Goal: Information Seeking & Learning: Check status

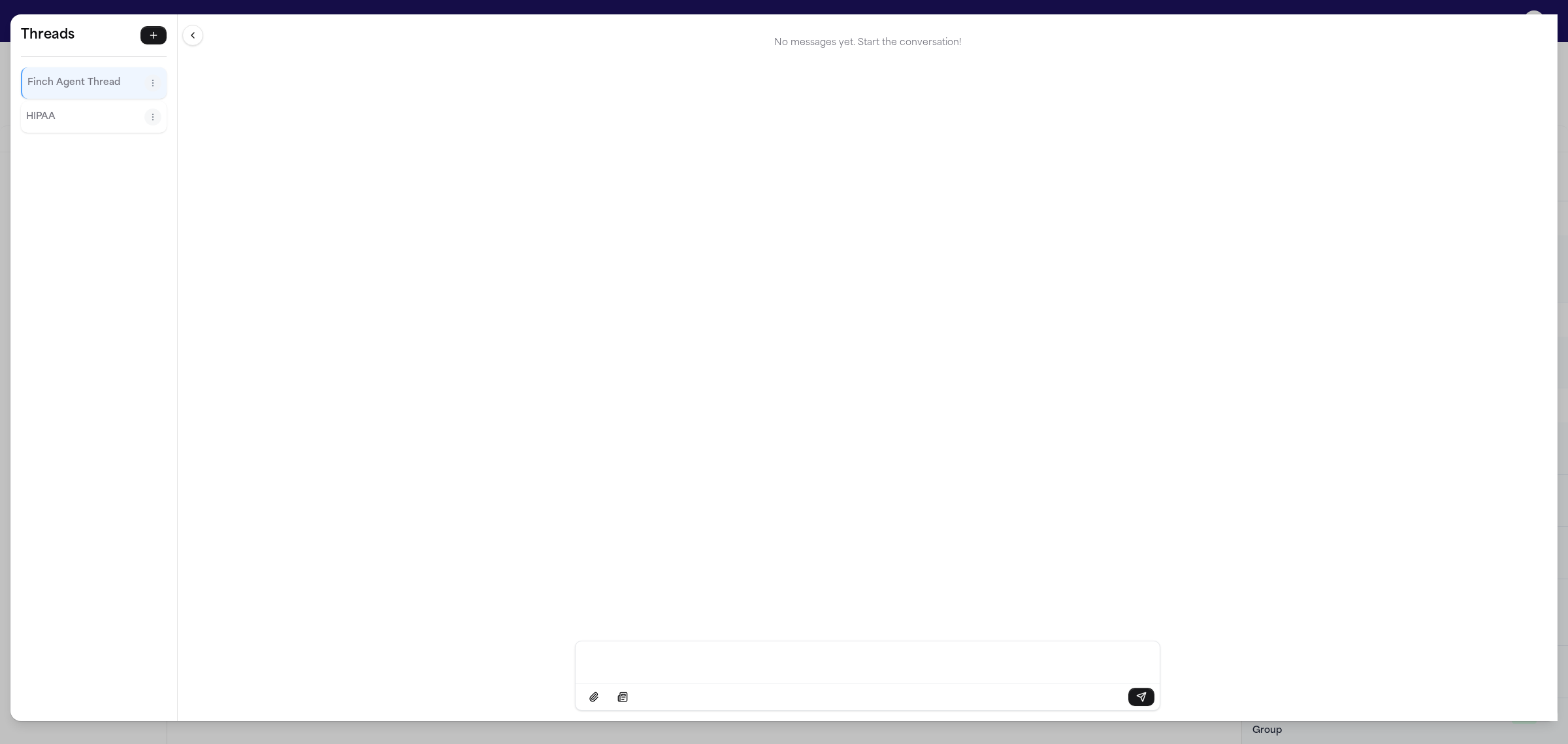
click at [110, 2] on div "Threads Finch Agent Thread HIPAA Threads Finch Agent Thread HIPAA No messages y…" at bounding box center [784, 372] width 1568 height 744
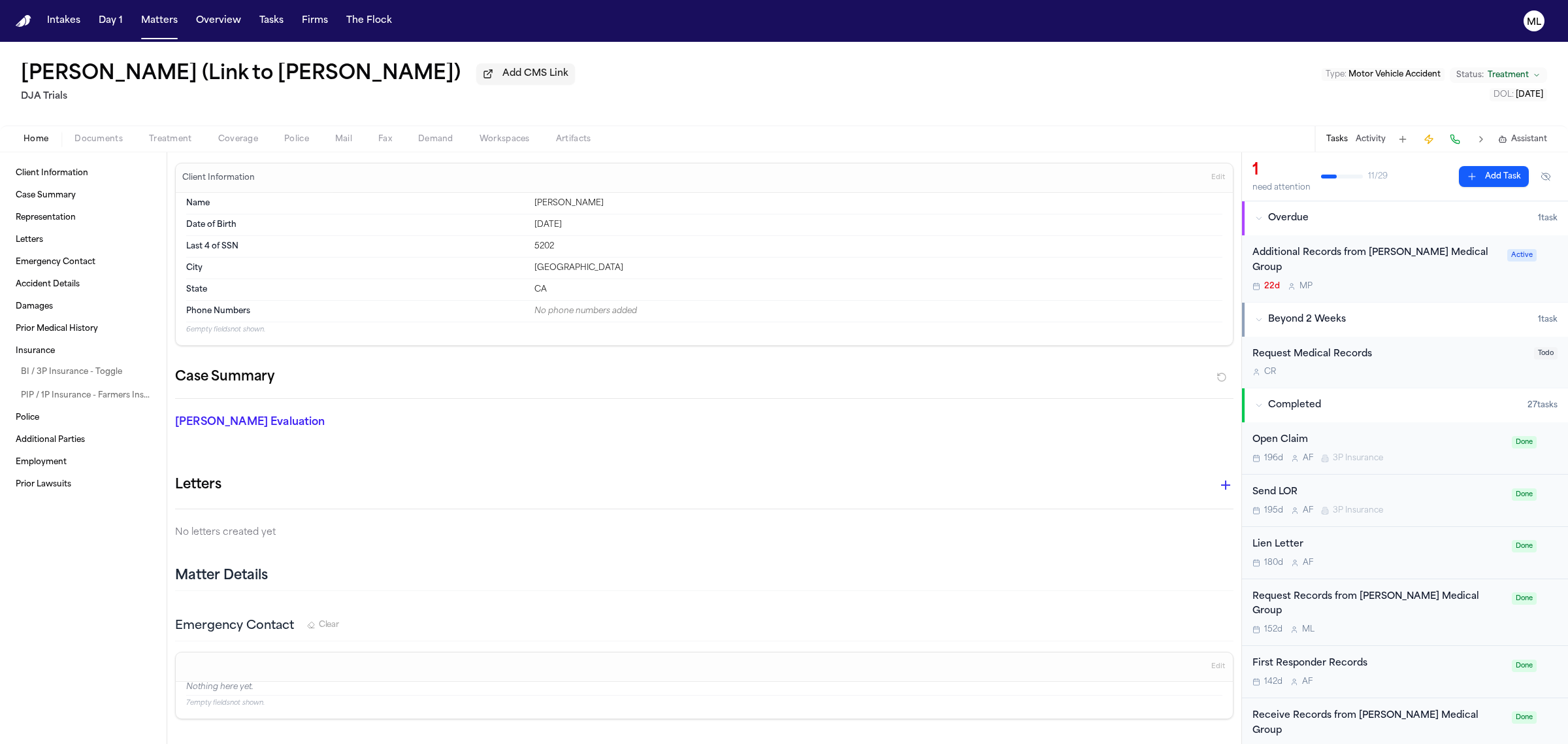
click at [1523, 142] on span "Assistant" at bounding box center [1529, 139] width 36 height 10
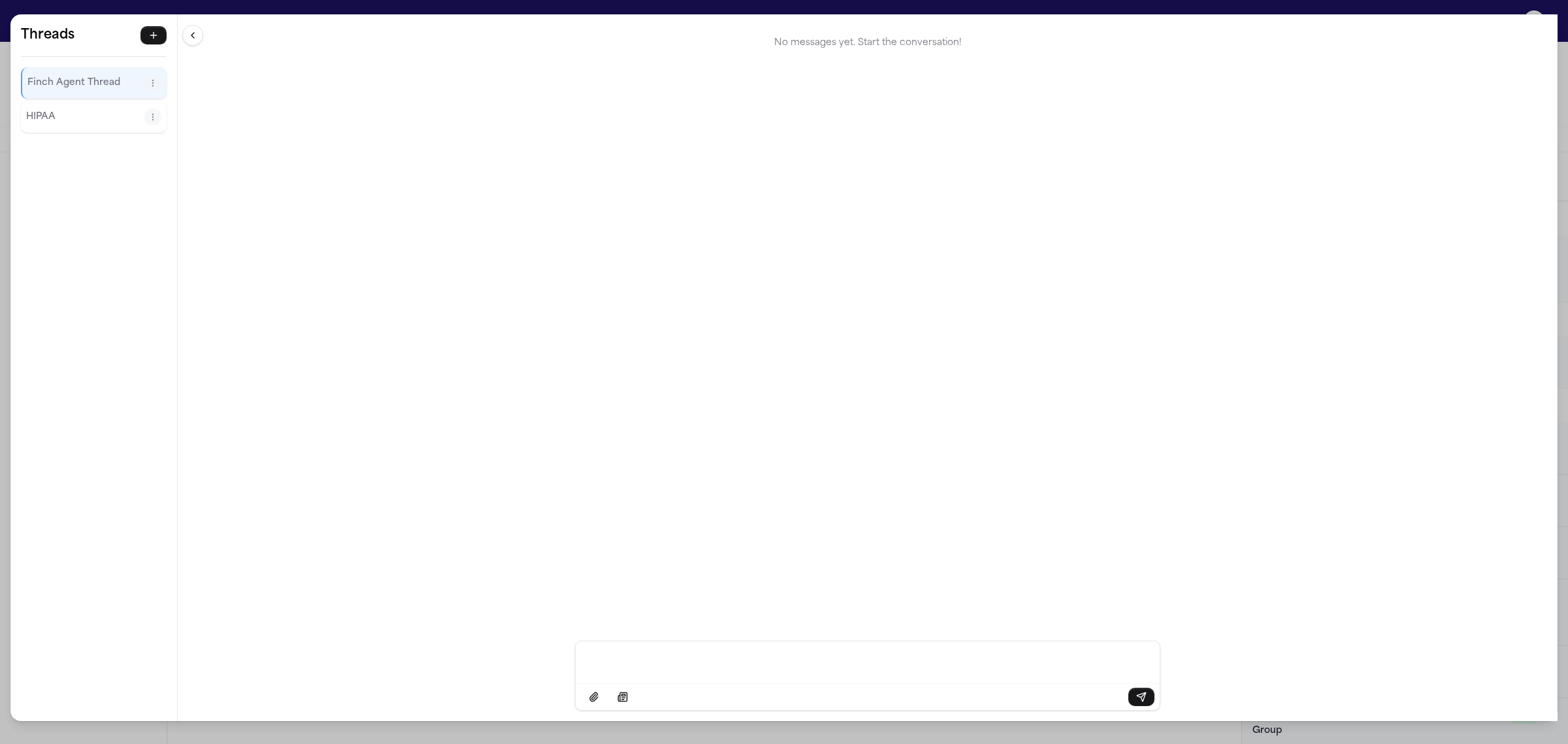
click at [8, 10] on div "Threads Finch Agent Thread HIPAA Threads Finch Agent Thread HIPAA No messages y…" at bounding box center [784, 372] width 1568 height 744
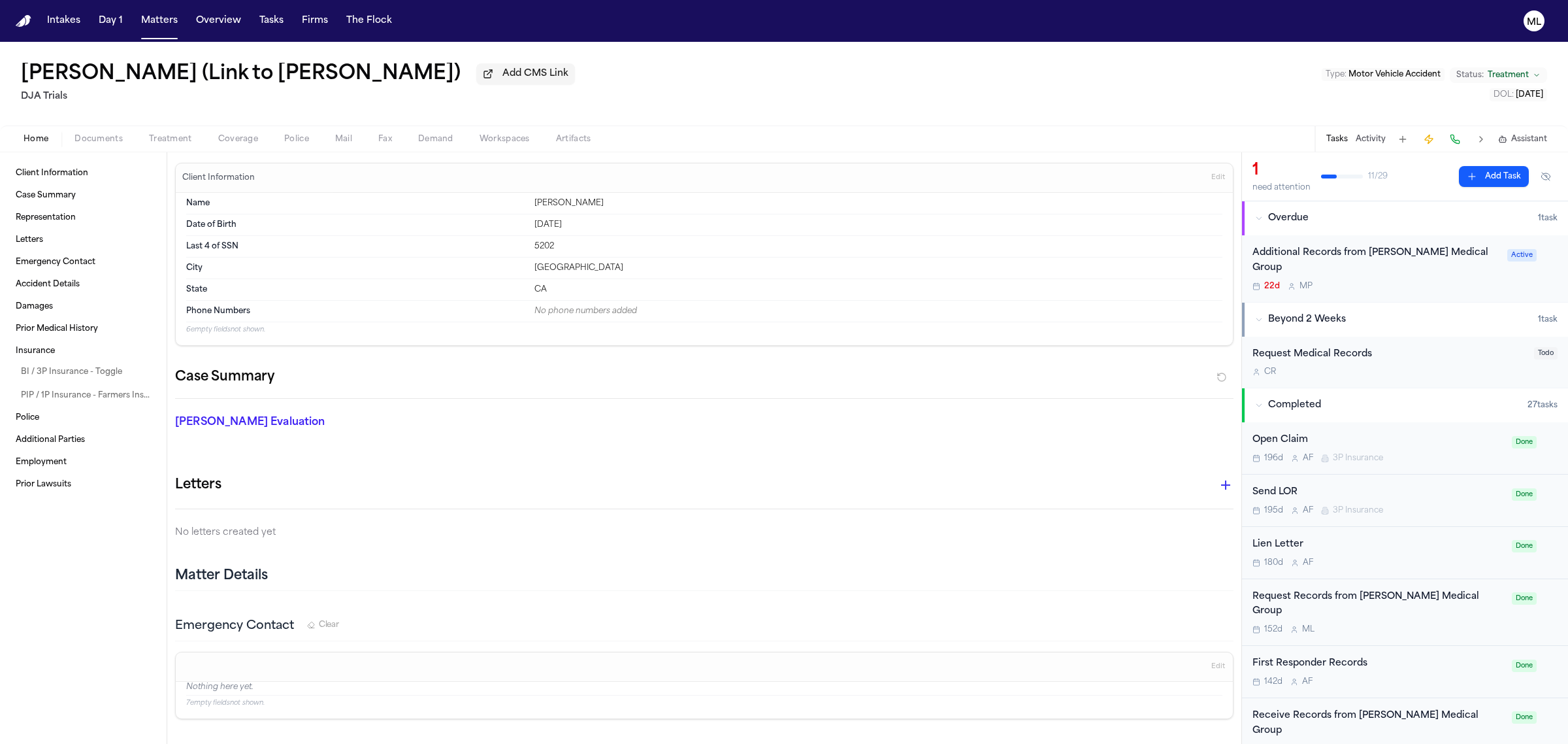
click at [1529, 134] on span "Assistant" at bounding box center [1529, 139] width 36 height 10
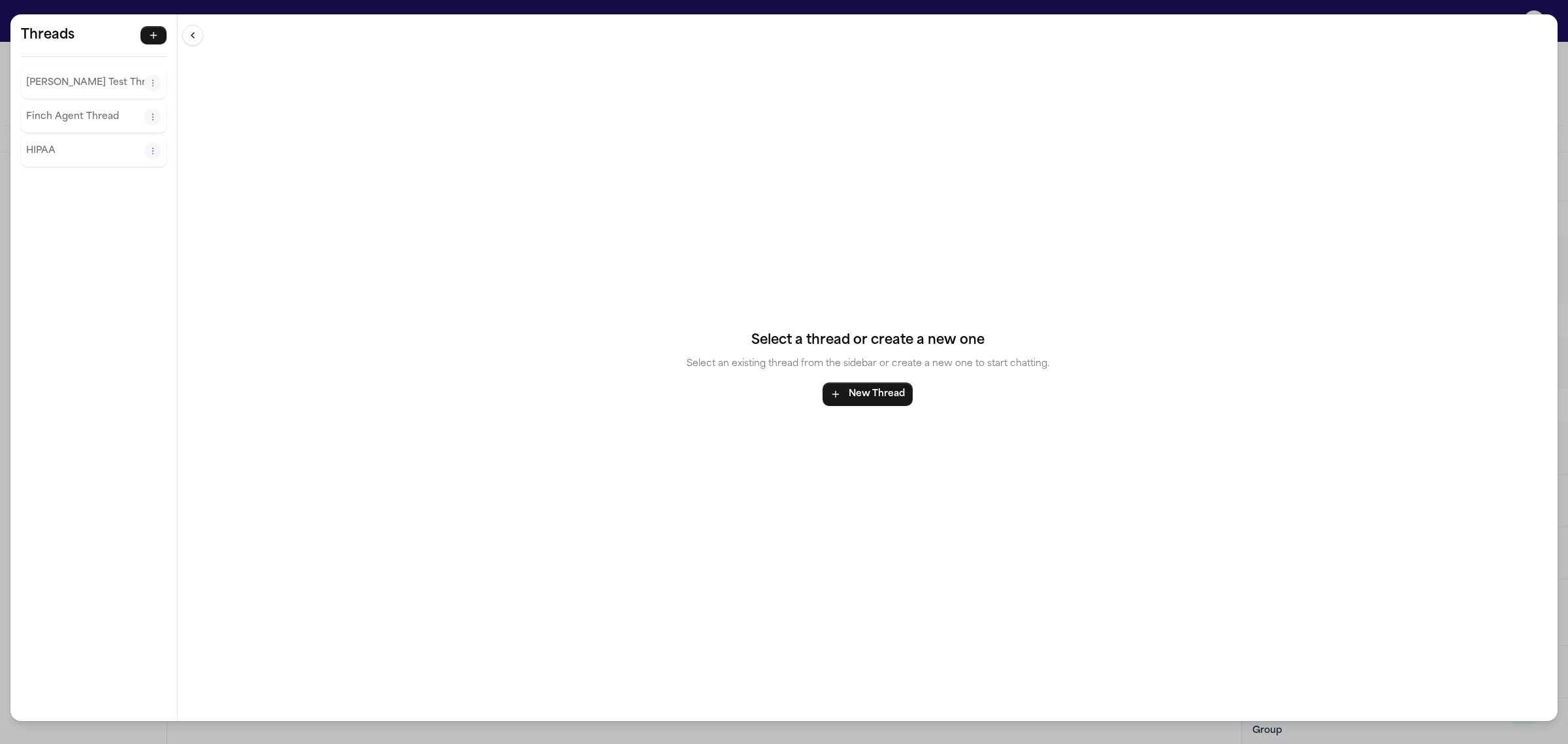
click at [80, 89] on p "Moyez Test Thread" at bounding box center [85, 83] width 118 height 16
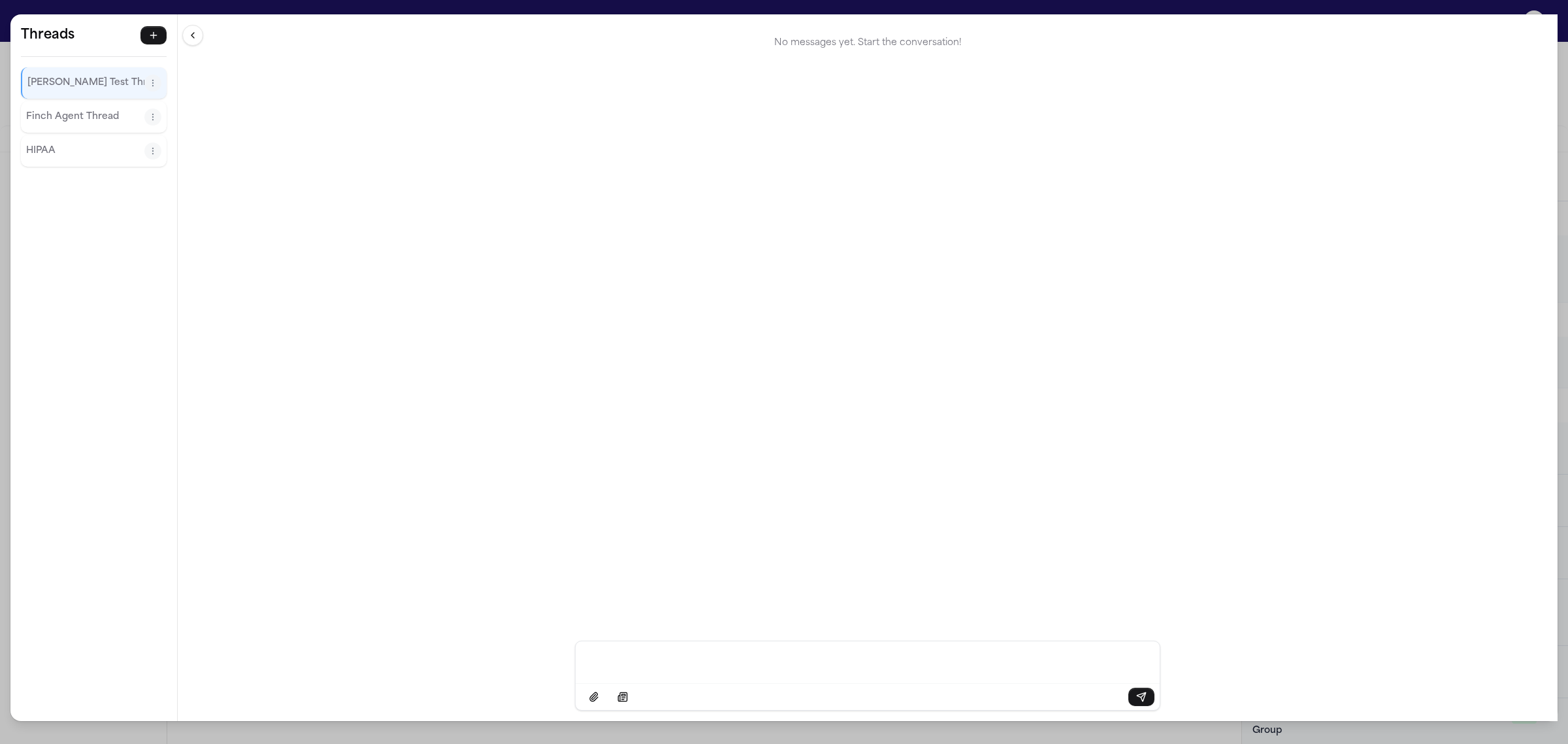
click at [85, 118] on p "Finch Agent Thread" at bounding box center [85, 117] width 118 height 16
click at [85, 146] on p "HIPAA" at bounding box center [85, 151] width 118 height 16
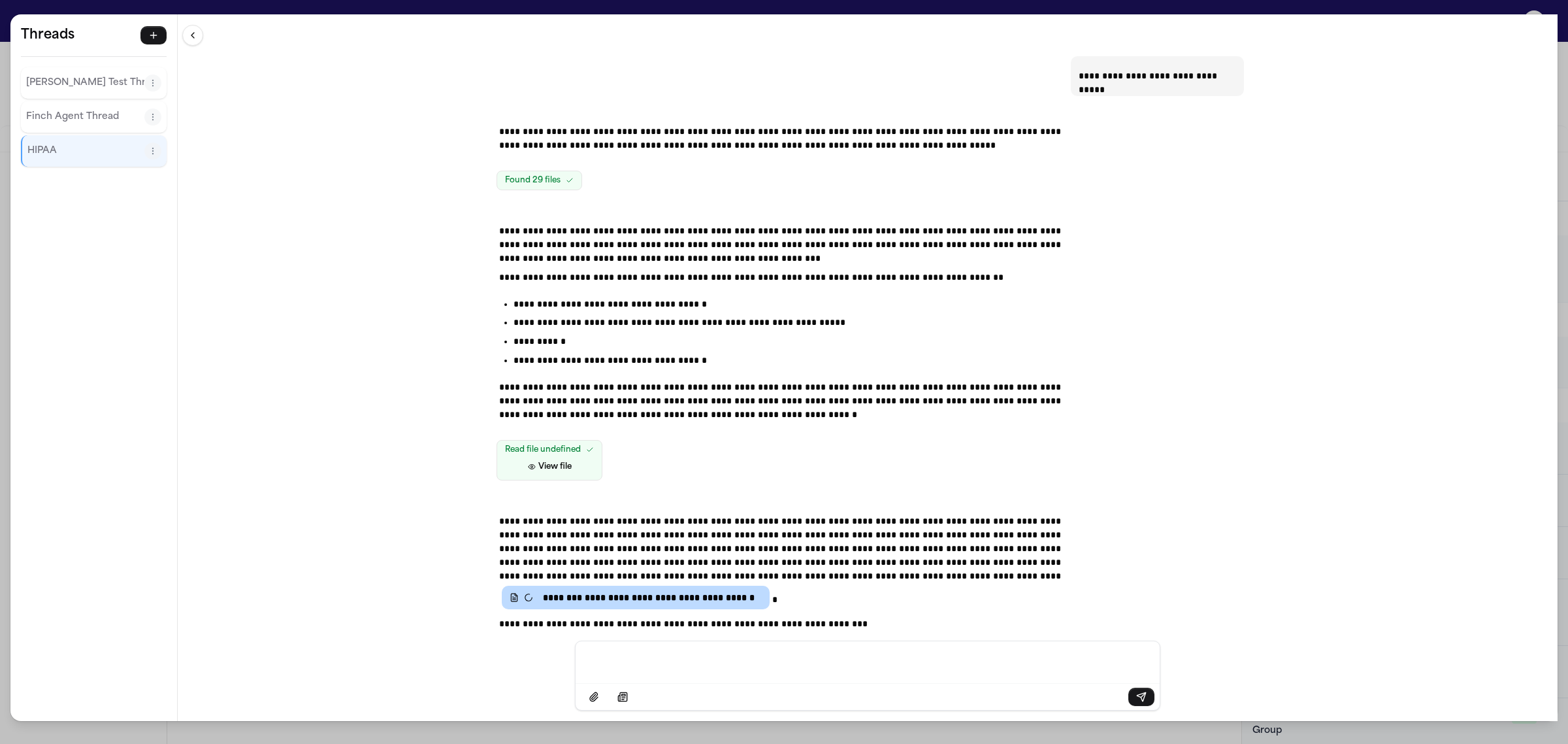
scroll to position [18, 0]
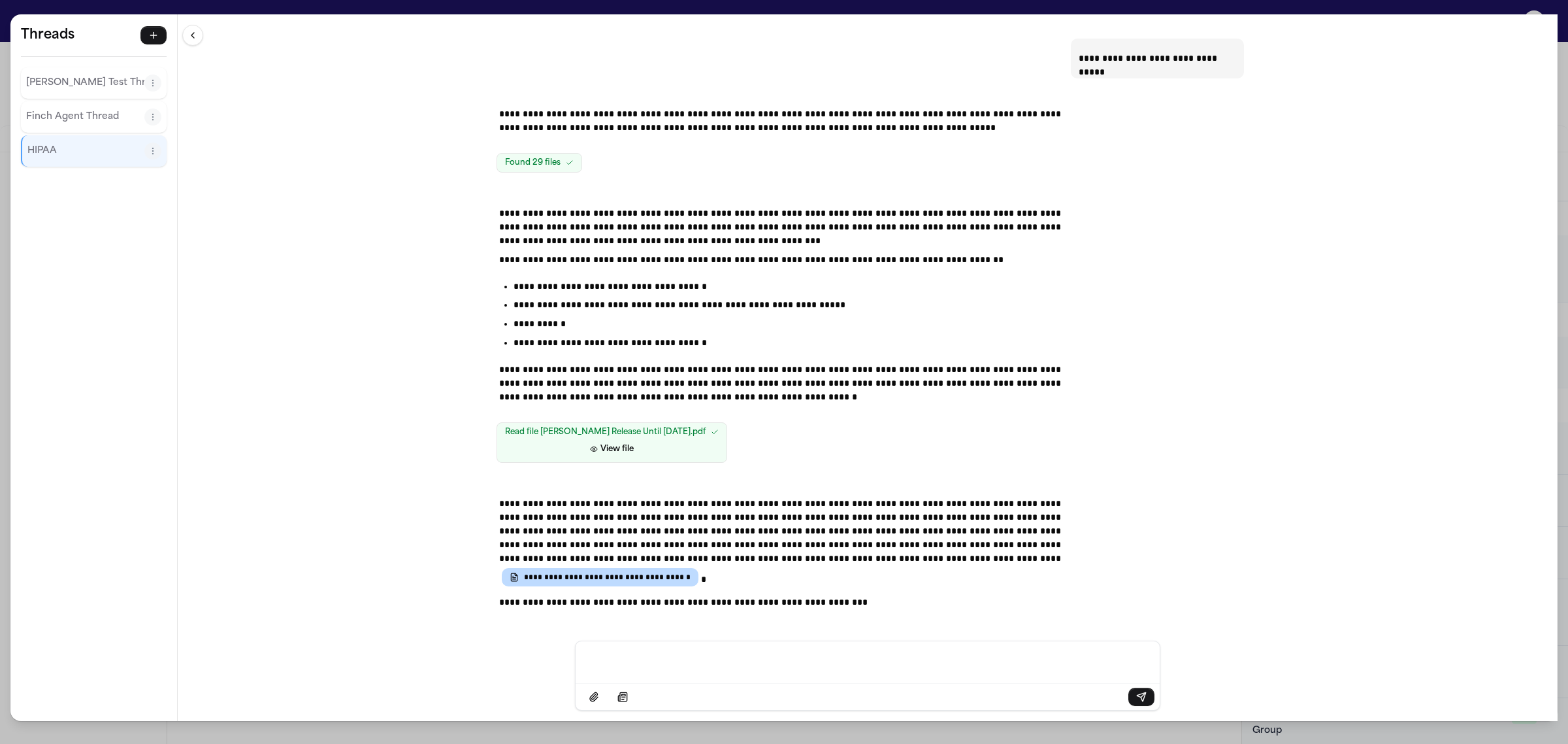
click at [92, 82] on p "Moyez Test Thread" at bounding box center [85, 83] width 118 height 16
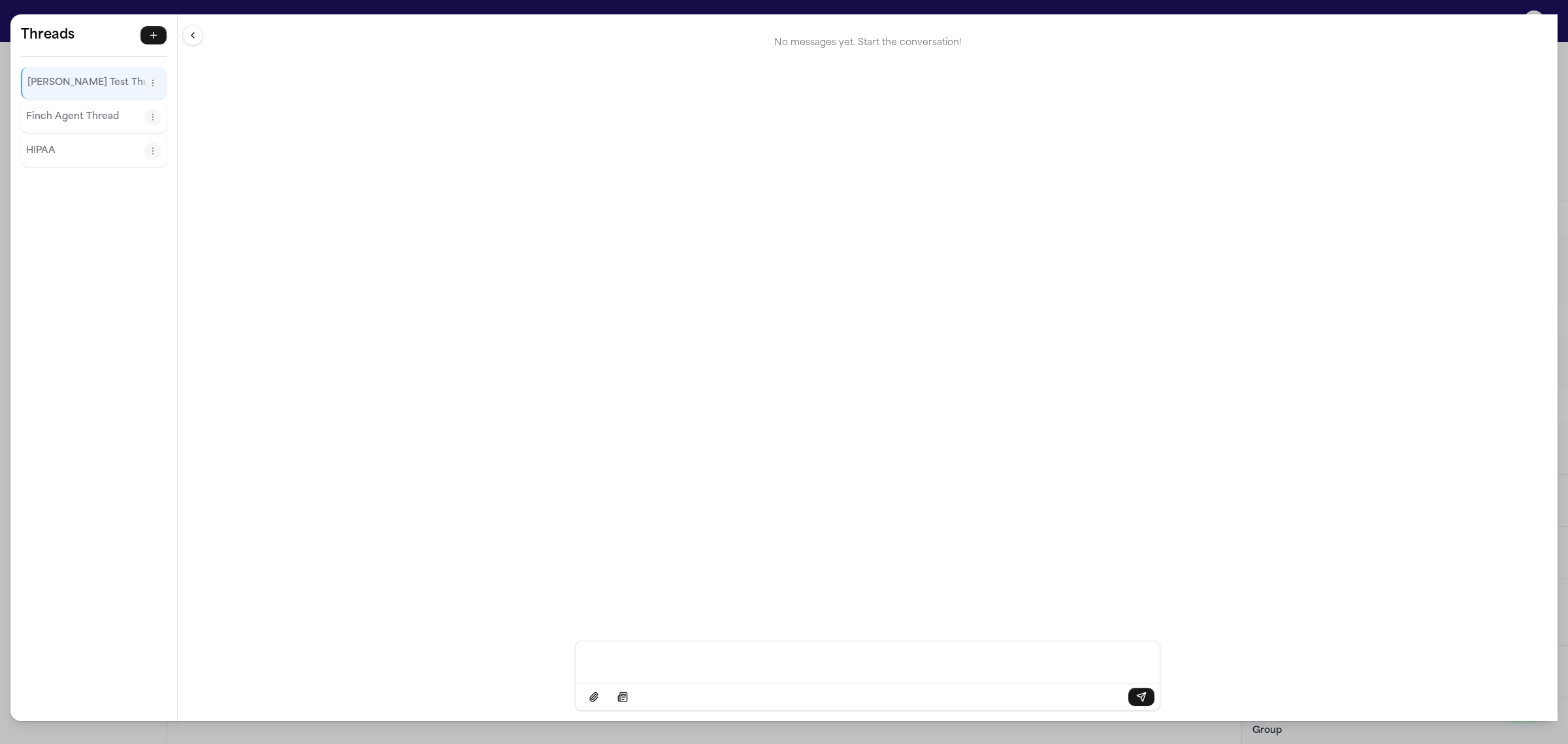
click at [92, 115] on p "Finch Agent Thread" at bounding box center [85, 117] width 118 height 16
click at [18, 7] on div "Threads Moyez Test Thread Finch Agent Thread HIPAA Threads Moyez Test Thread Fi…" at bounding box center [784, 372] width 1568 height 744
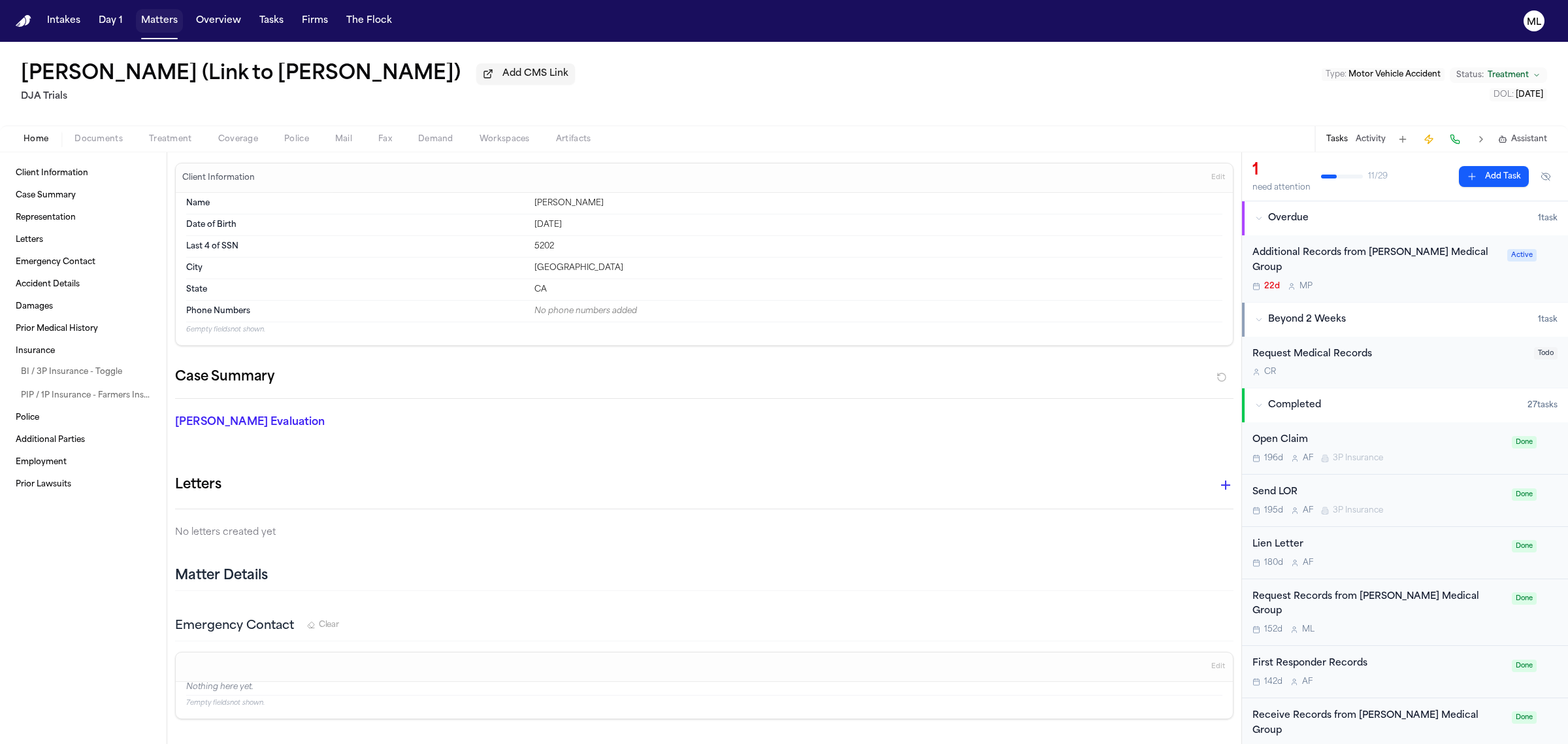
click at [162, 10] on button "Matters" at bounding box center [159, 21] width 47 height 24
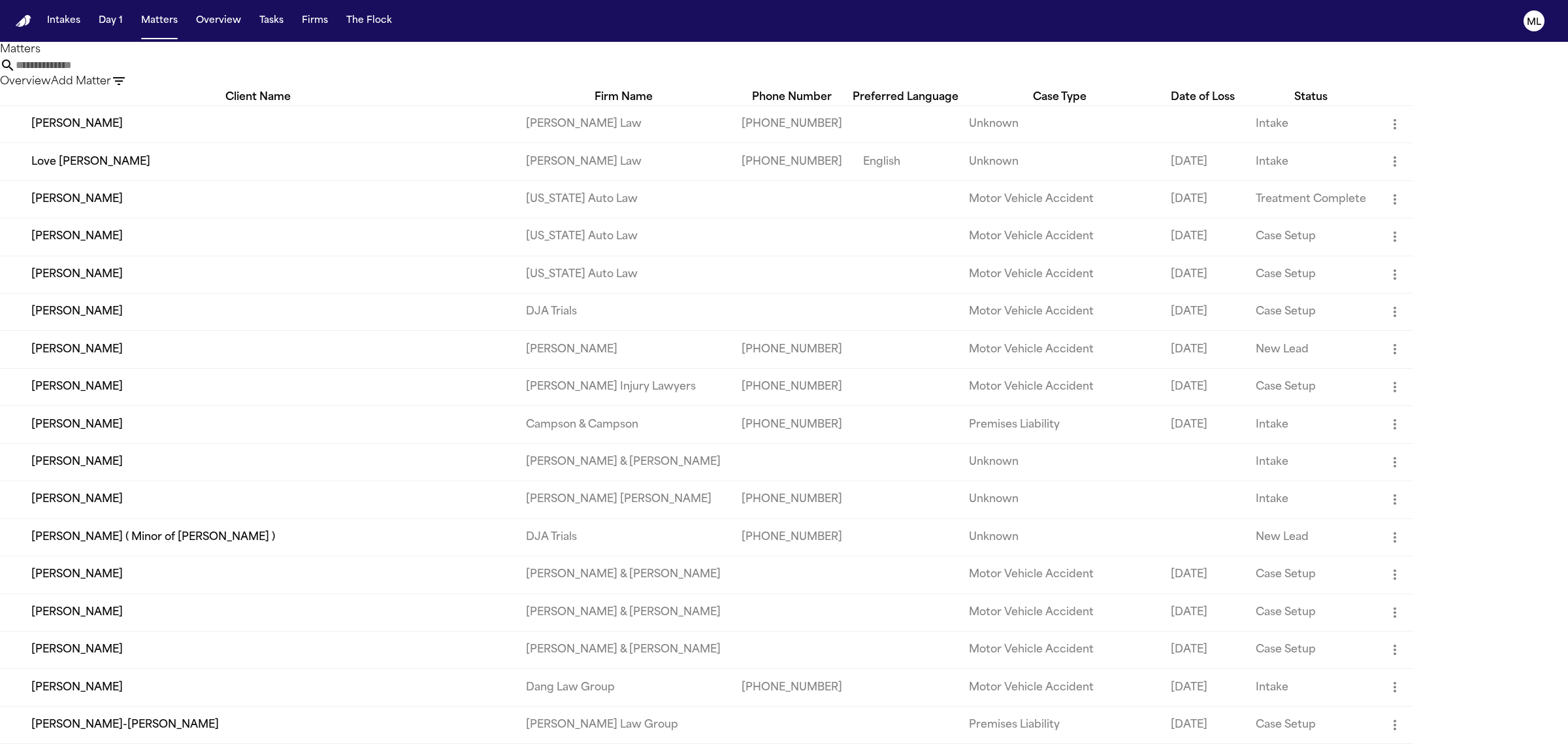
click at [120, 69] on input "text" at bounding box center [67, 65] width 104 height 16
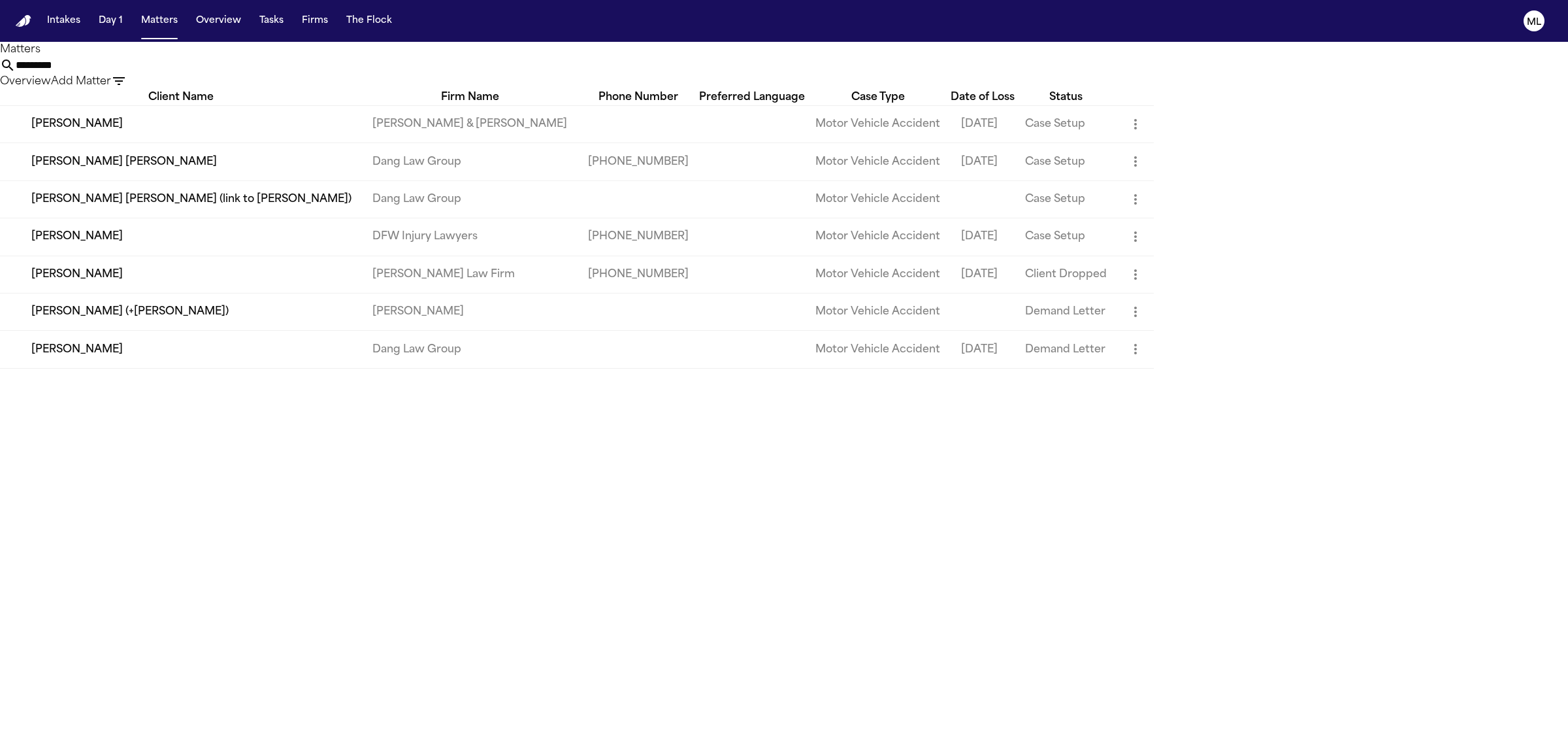
type input "*********"
click at [268, 256] on td "Deborah Fernandez" at bounding box center [181, 237] width 362 height 38
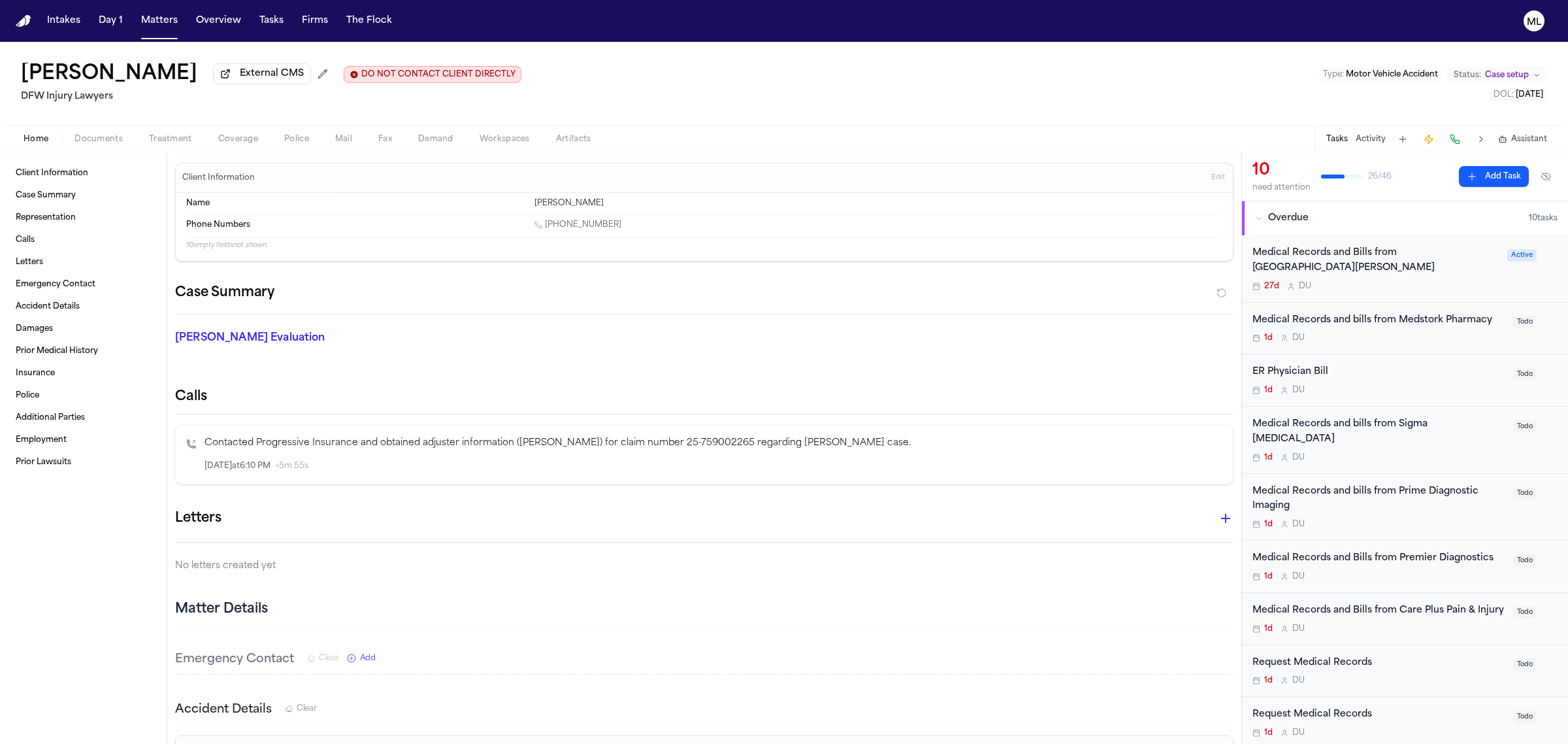
click at [1425, 266] on div "Medical Records and Bills from Methodist Richardson Medical Center" at bounding box center [1375, 260] width 247 height 30
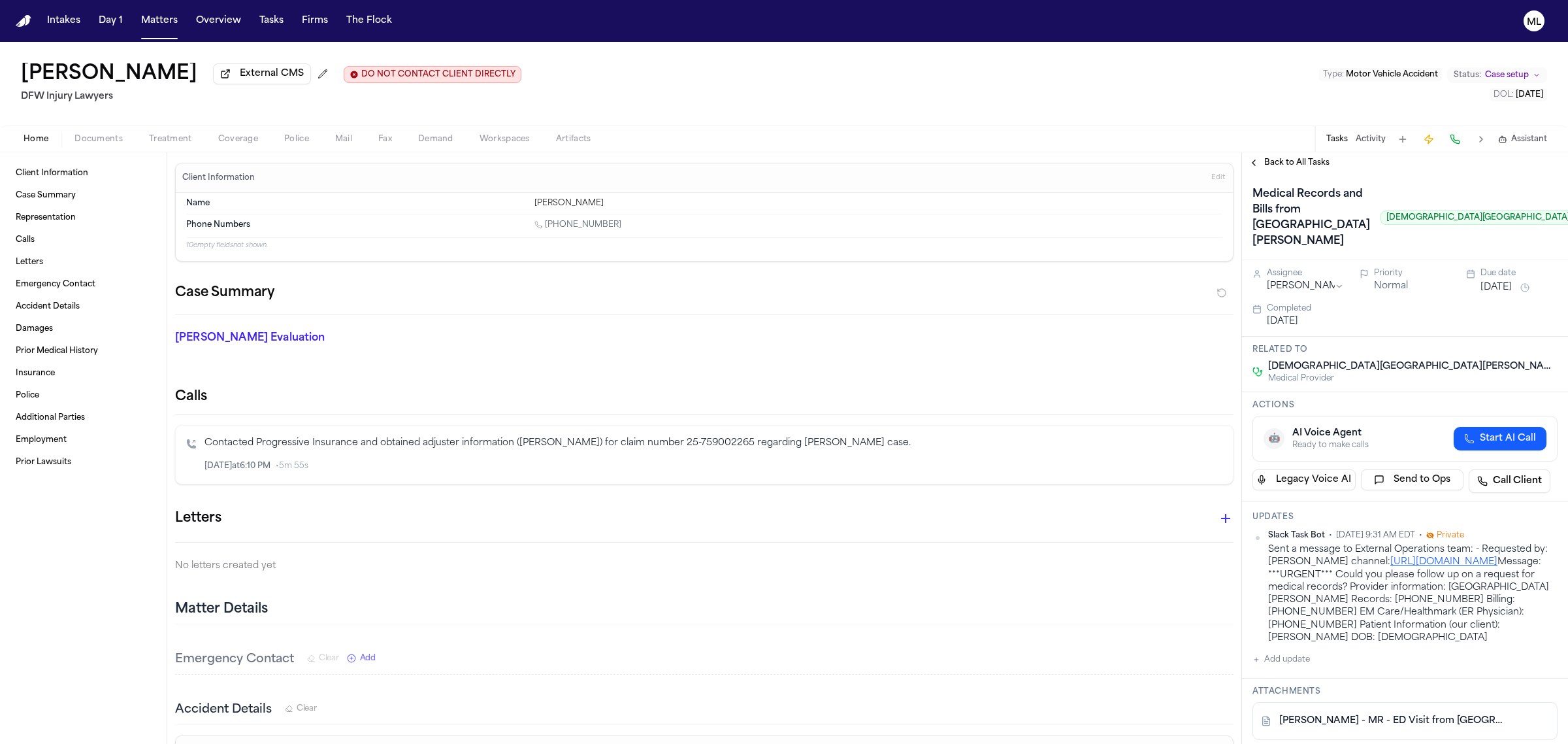
click at [1291, 158] on span "Back to All Tasks" at bounding box center [1296, 162] width 65 height 10
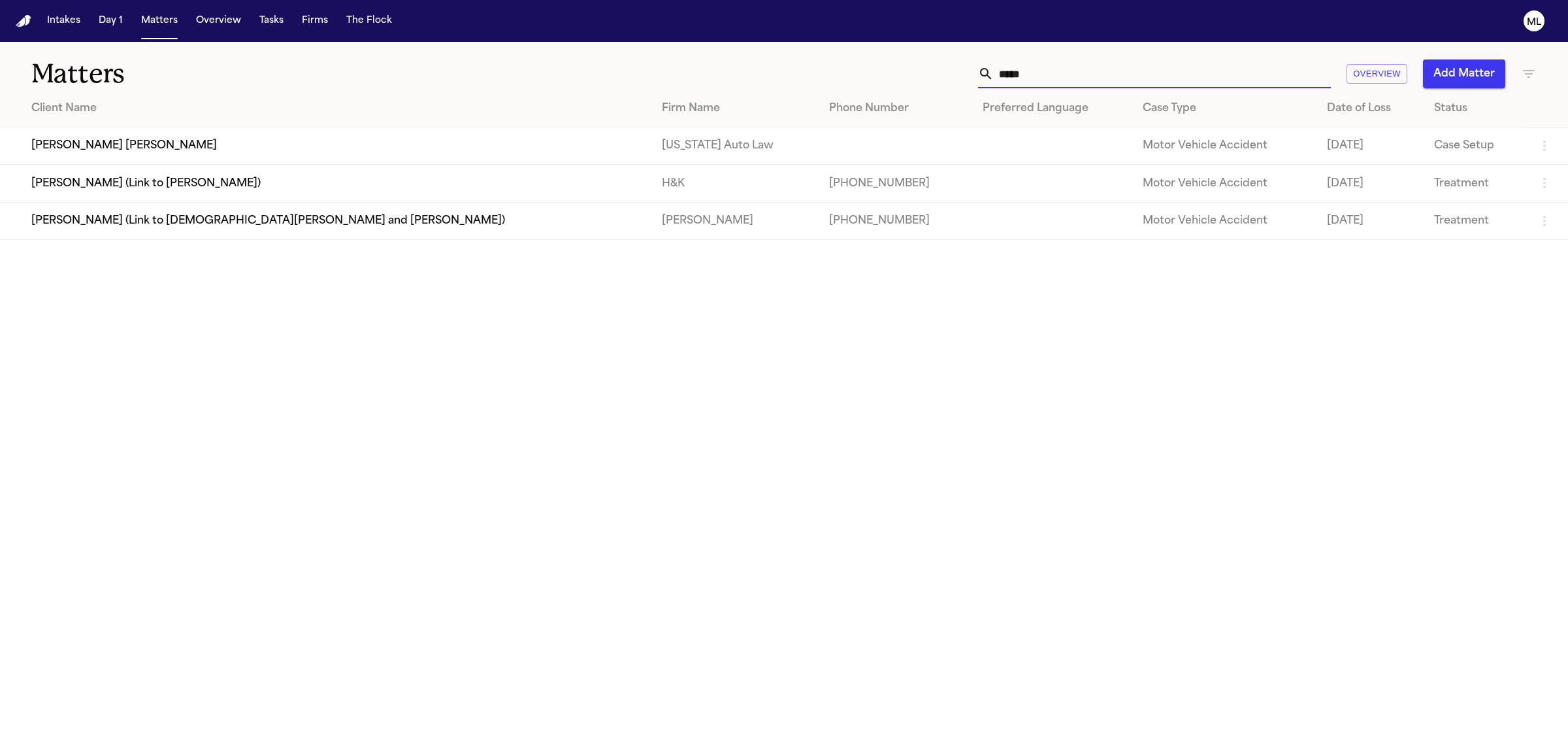
drag, startPoint x: 1047, startPoint y: 65, endPoint x: 934, endPoint y: 53, distance: 113.6
click at [942, 64] on div "***** Overview Add Matter" at bounding box center [1009, 74] width 1054 height 29
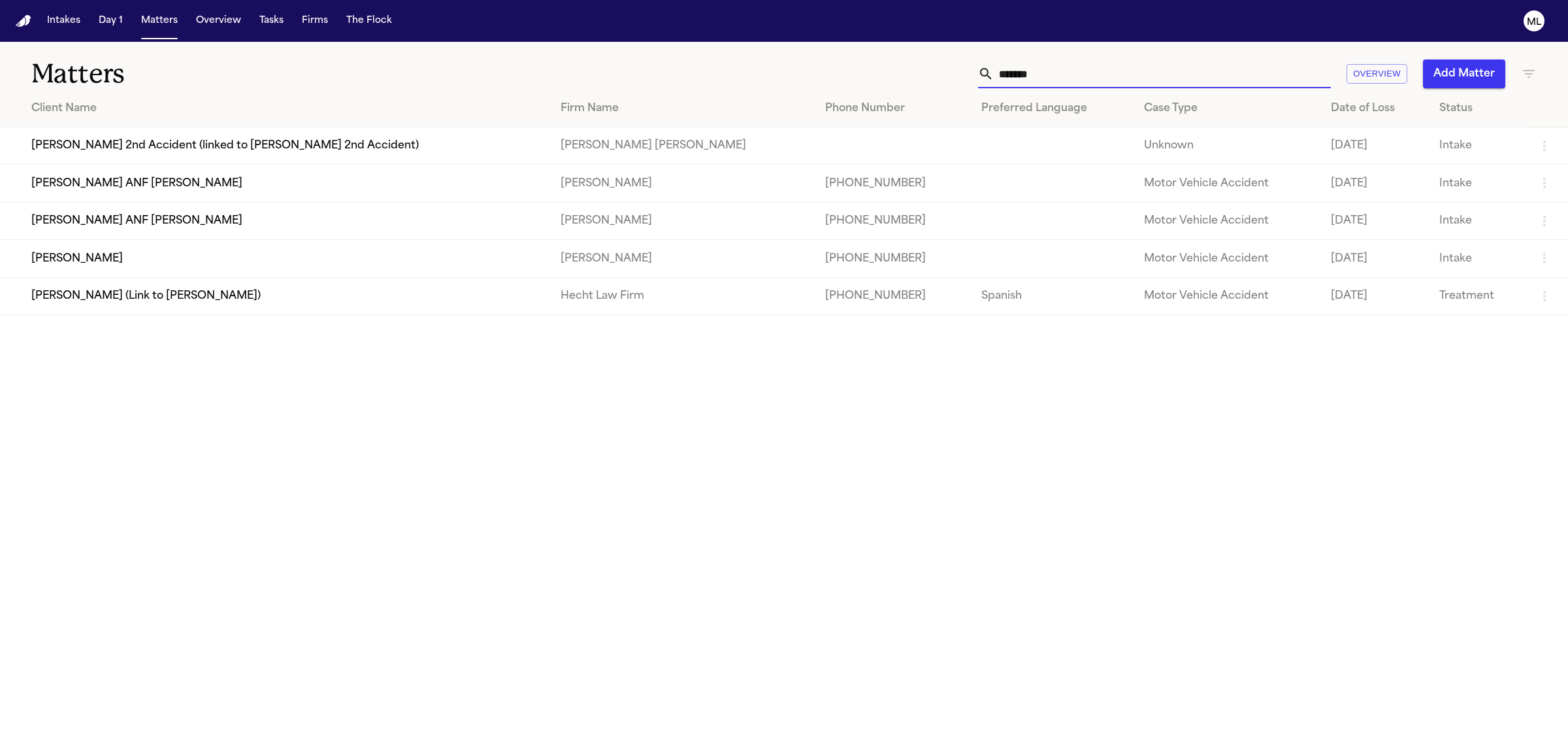
type input "*******"
click at [197, 261] on td "[PERSON_NAME]" at bounding box center [275, 259] width 550 height 38
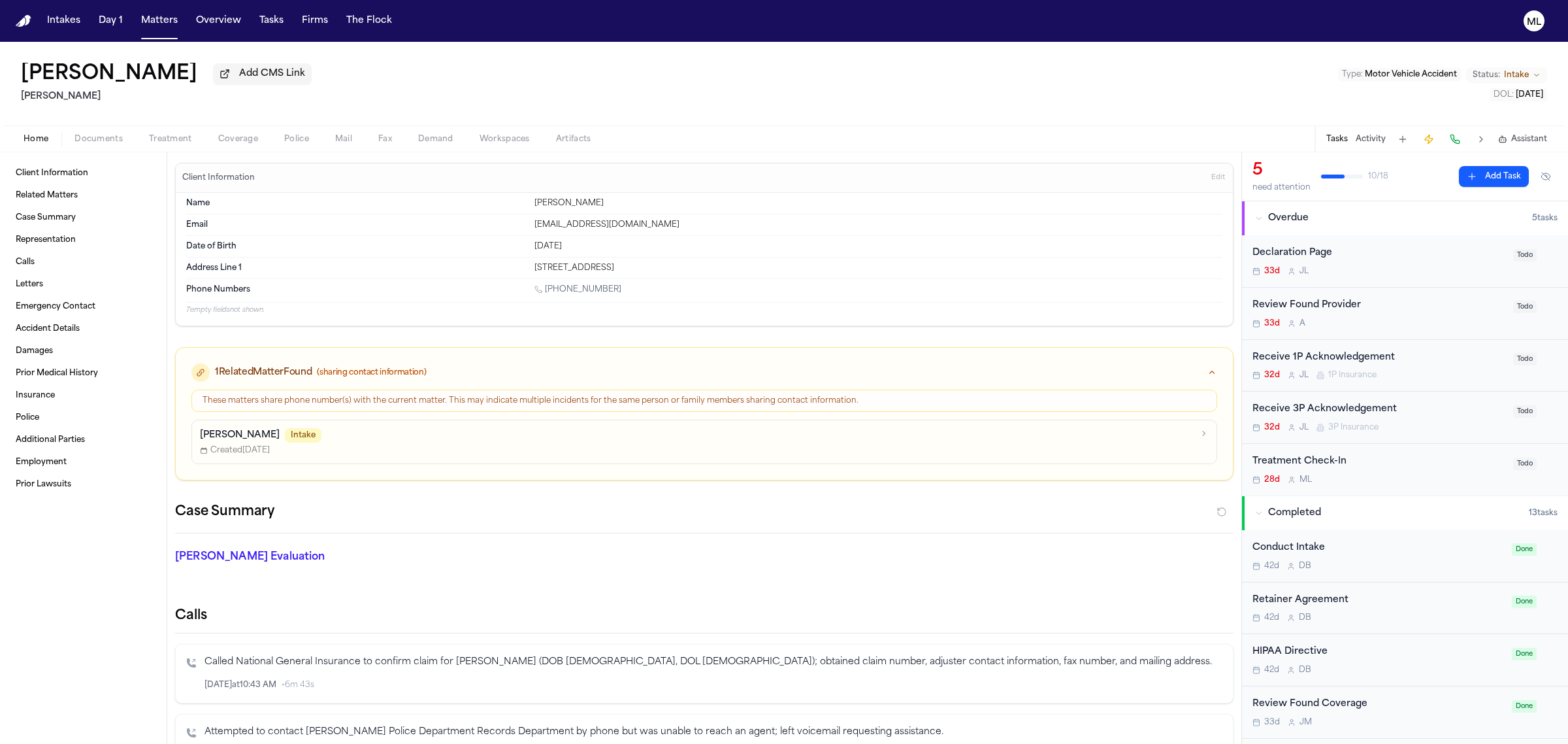
click at [118, 139] on span "Documents" at bounding box center [99, 139] width 49 height 10
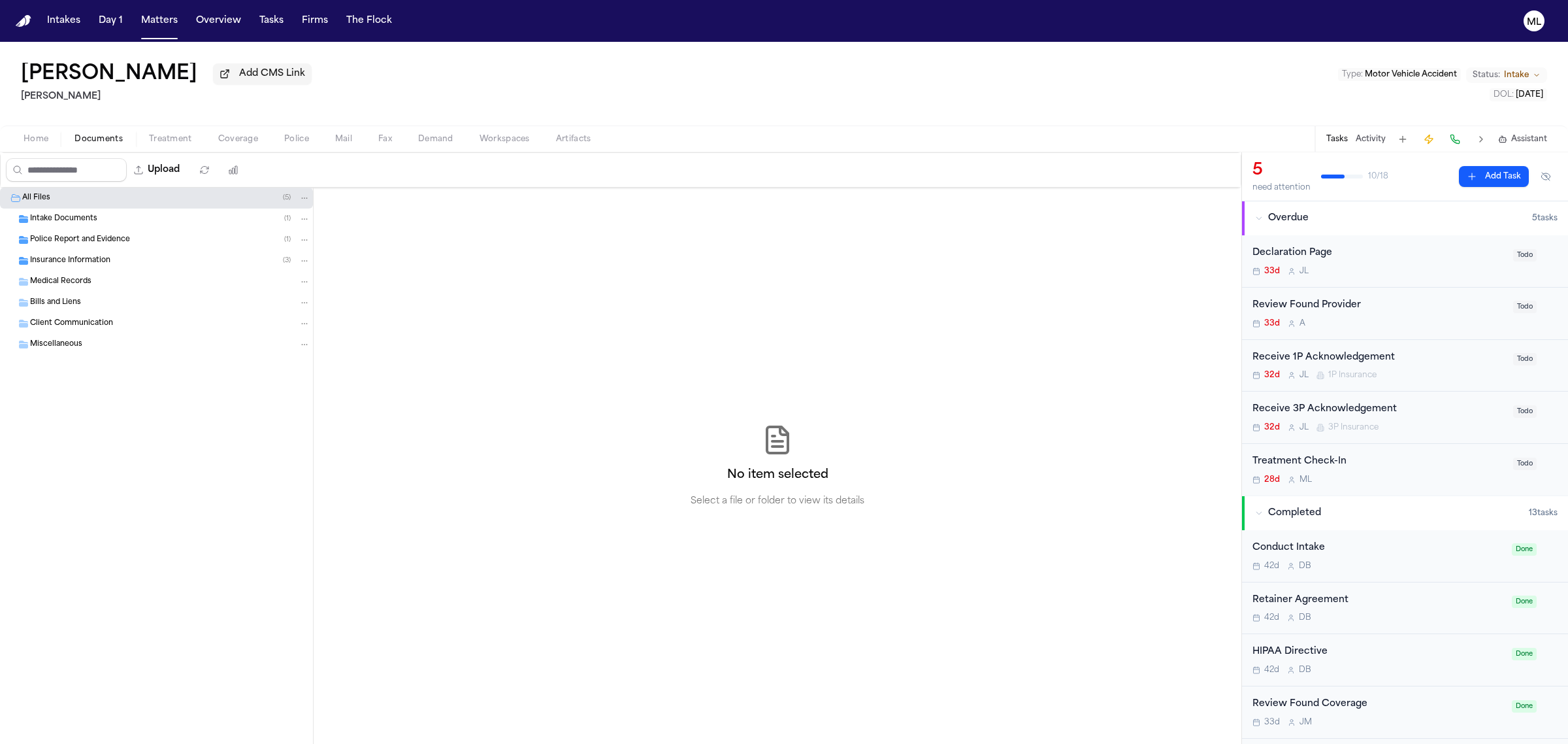
click at [114, 266] on div "Insurance Information ( 3 )" at bounding box center [170, 260] width 281 height 12
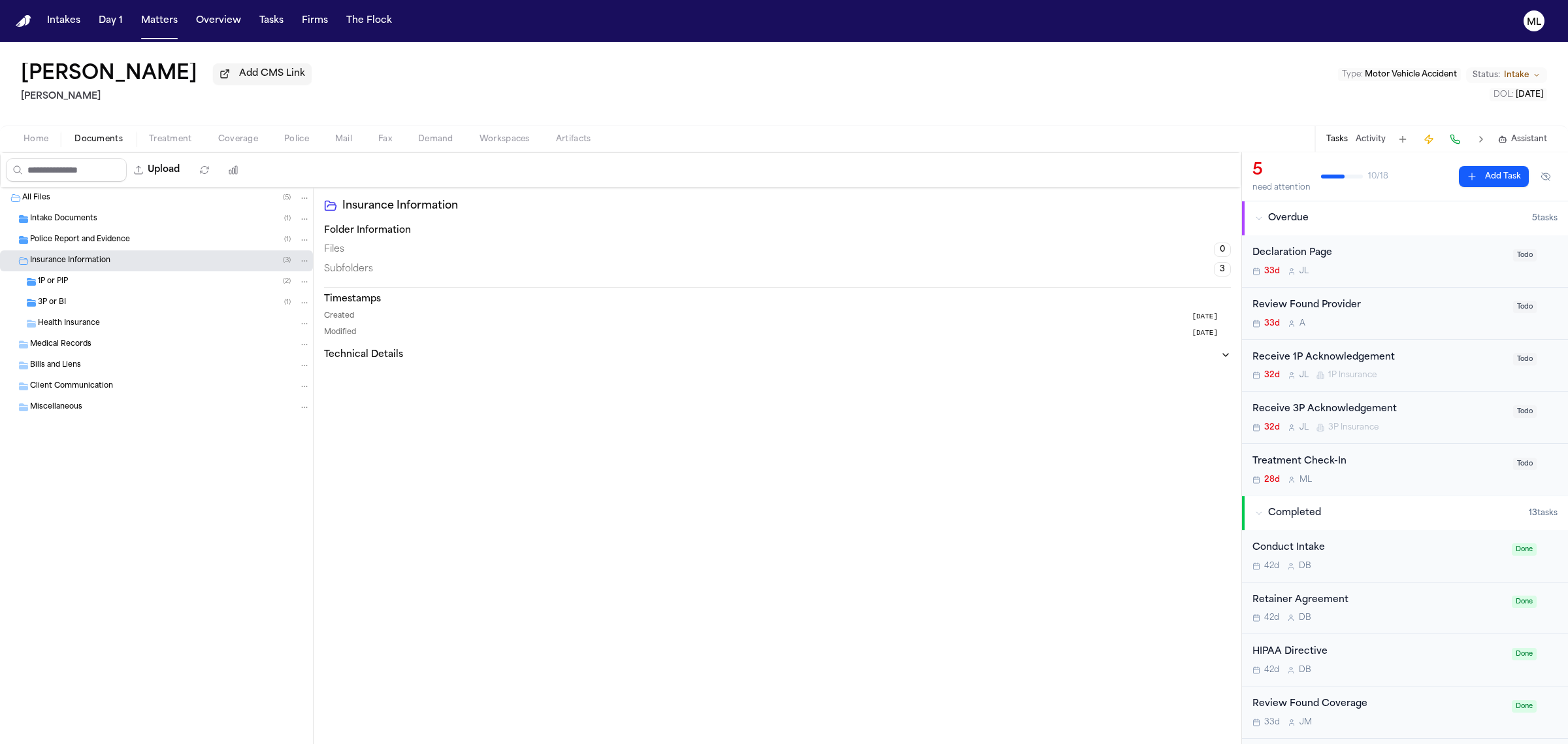
click at [113, 272] on div "1P or PIP ( 2 )" at bounding box center [156, 281] width 313 height 21
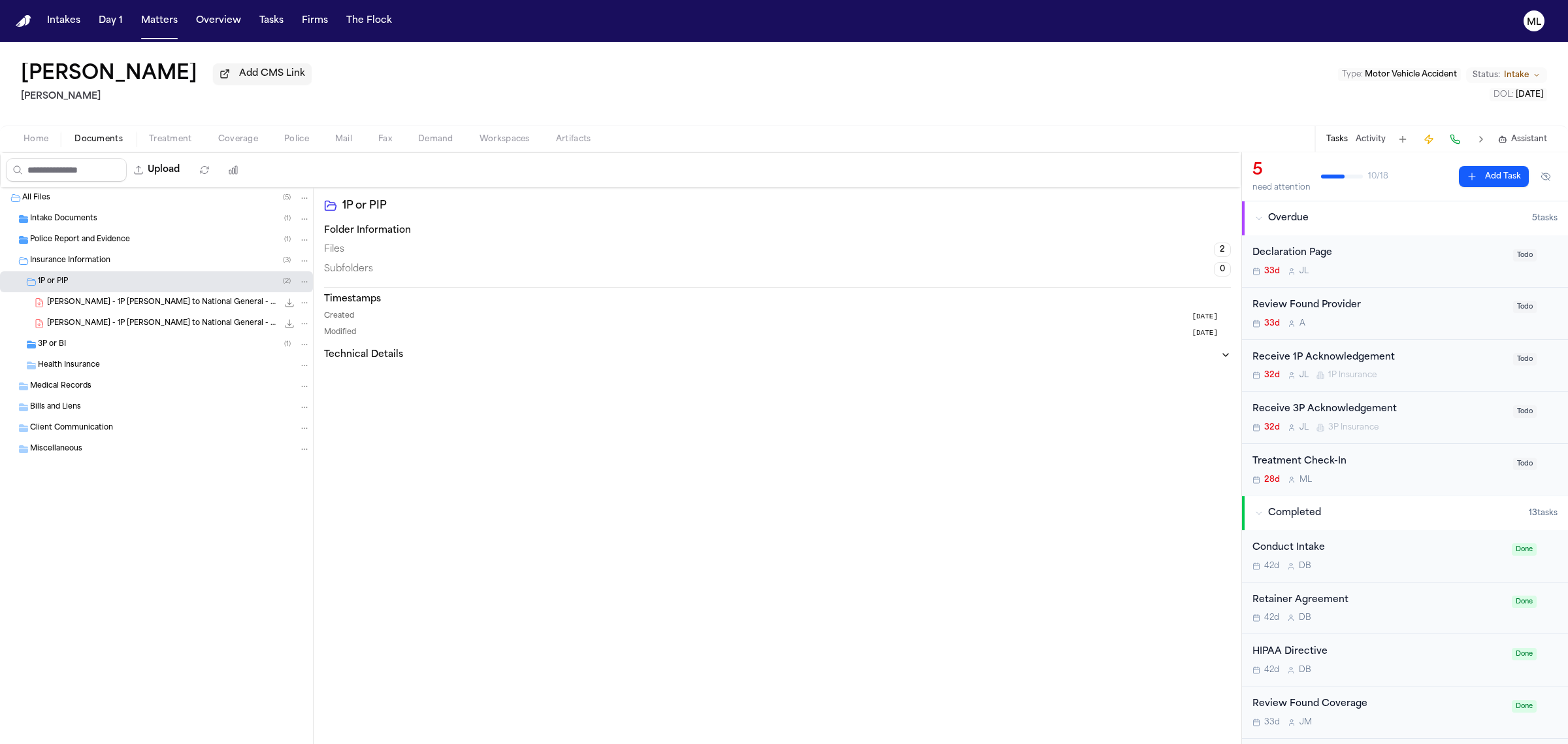
click at [118, 303] on span "A. Agudelo - 1P LOR to National General - 8.11.25" at bounding box center [162, 303] width 230 height 11
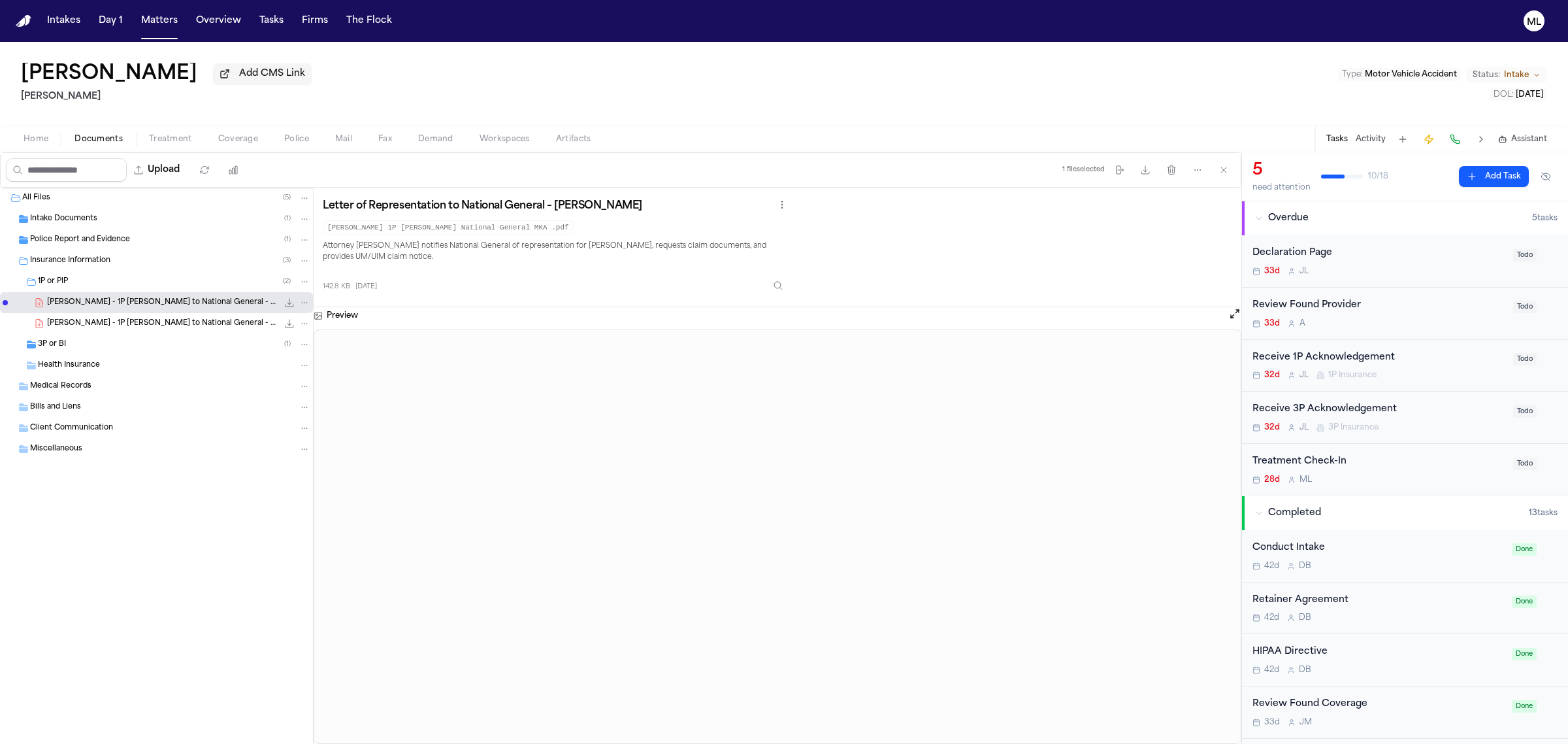
click at [115, 223] on div "Intake Documents ( 1 )" at bounding box center [170, 219] width 281 height 12
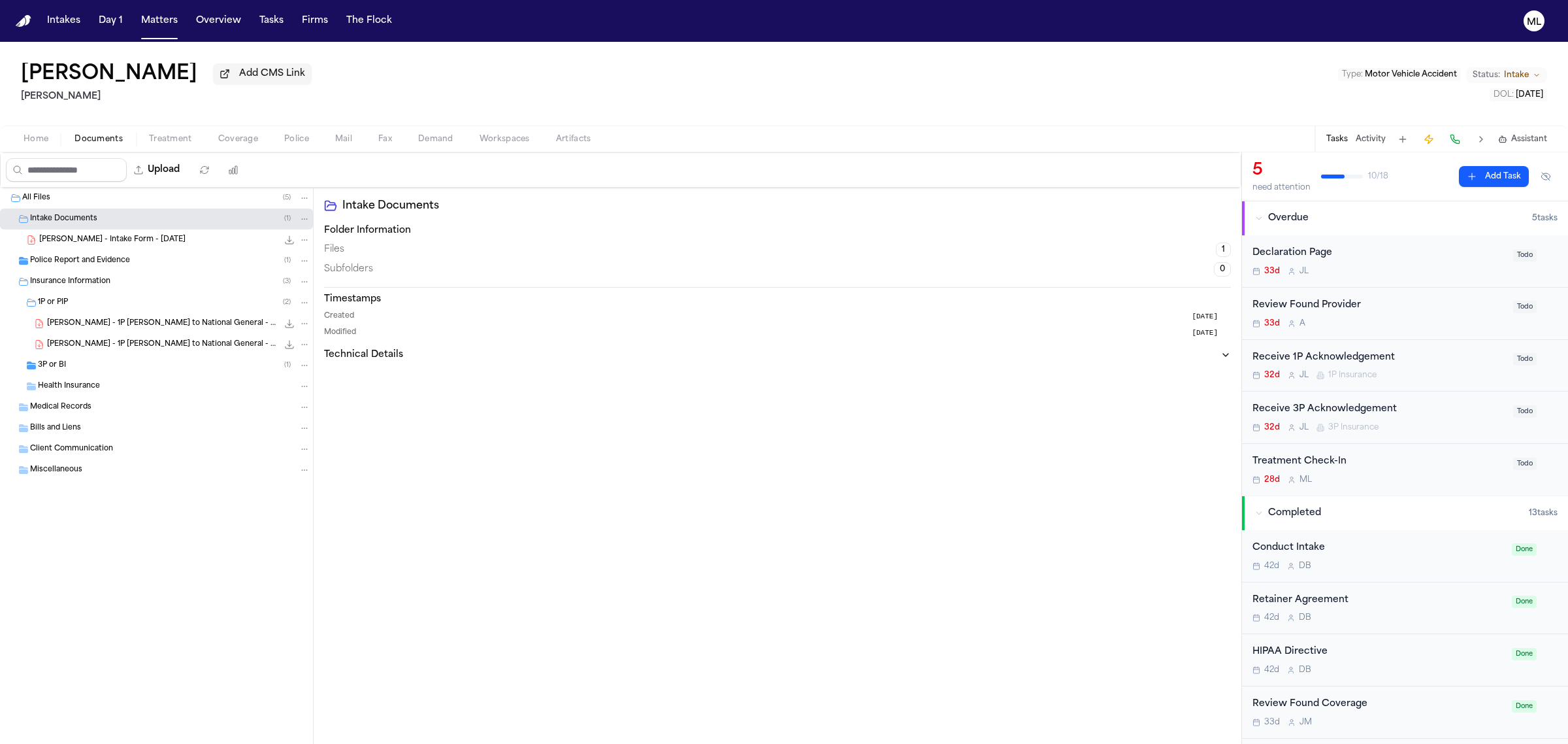
click at [115, 240] on span "A. Agudelo - Intake Form - 7.30.25" at bounding box center [112, 240] width 147 height 11
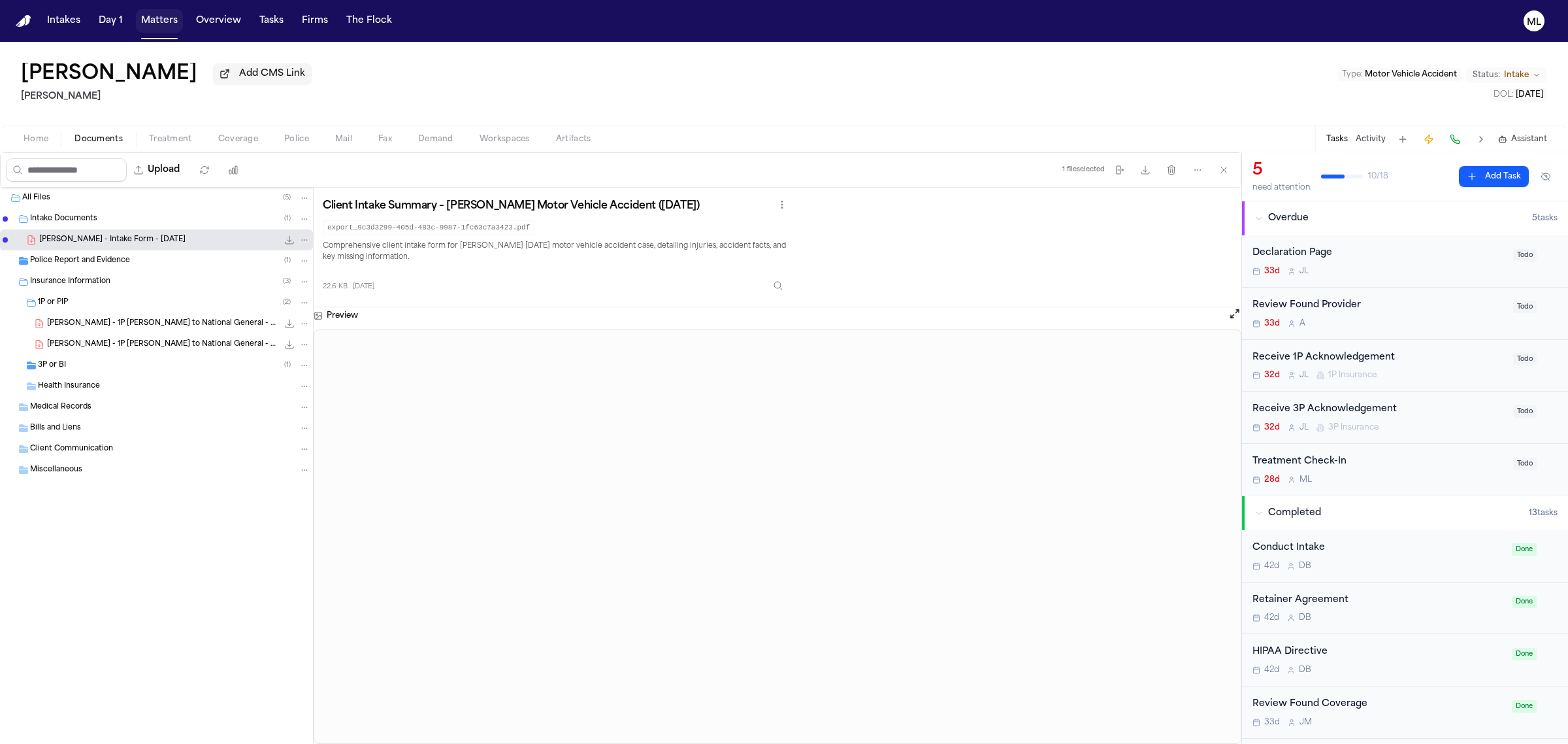
drag, startPoint x: 155, startPoint y: 12, endPoint x: 417, endPoint y: 26, distance: 262.4
click at [155, 12] on button "Matters" at bounding box center [159, 21] width 47 height 24
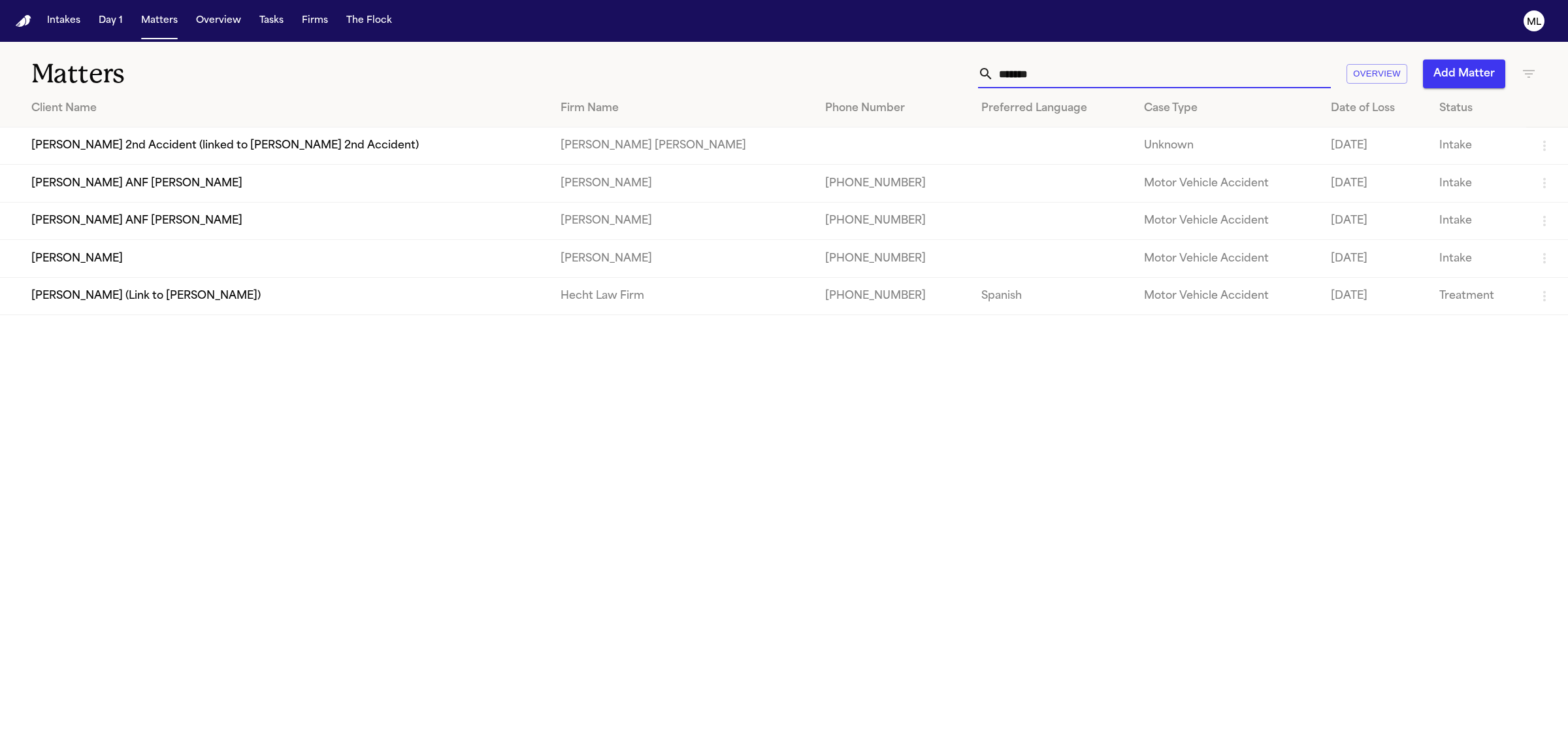
drag, startPoint x: 1066, startPoint y: 79, endPoint x: 936, endPoint y: 72, distance: 130.2
click at [940, 72] on div "******* Overview Add Matter" at bounding box center [1009, 74] width 1054 height 29
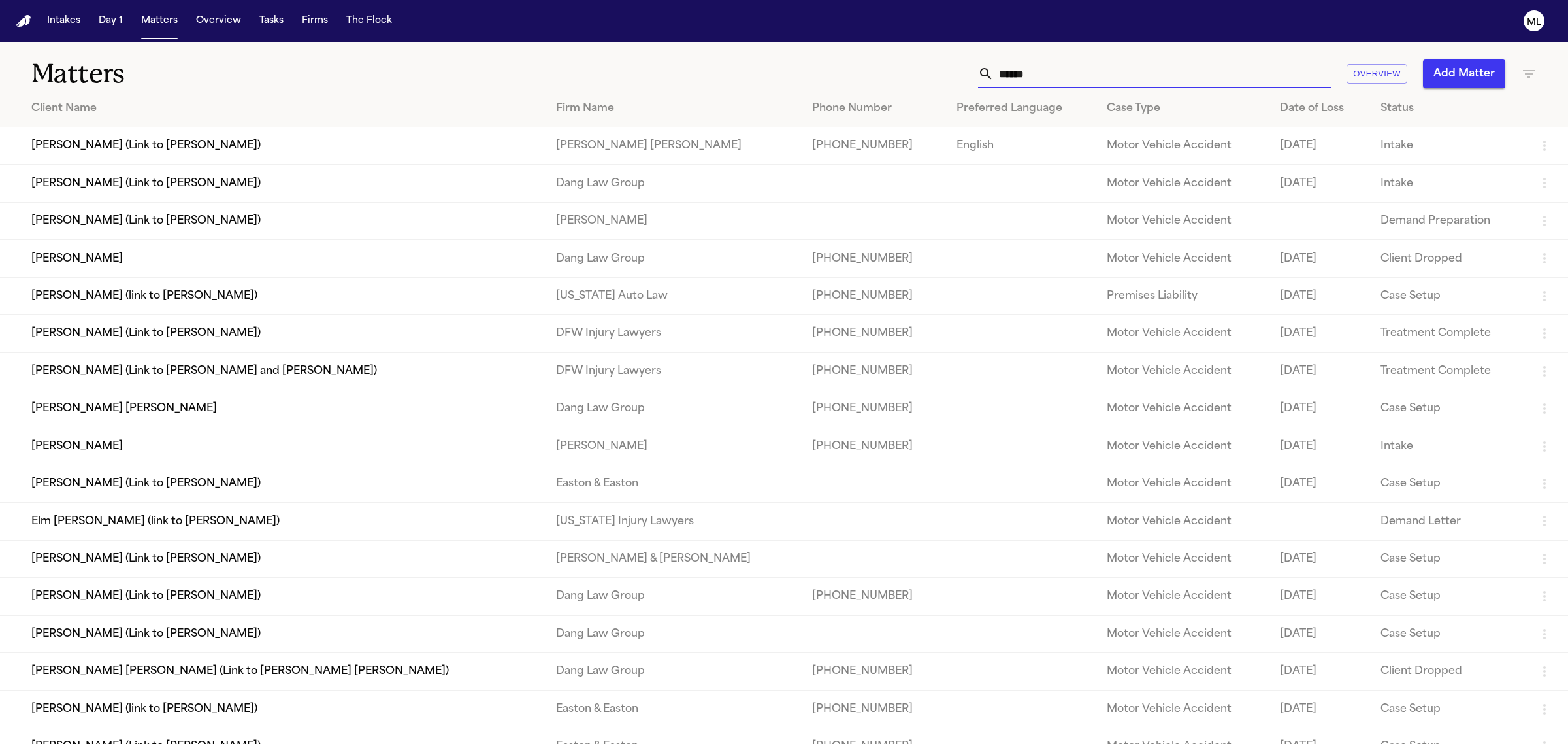
type input "******"
click at [357, 445] on td "Ana Zapata Molina" at bounding box center [273, 446] width 545 height 38
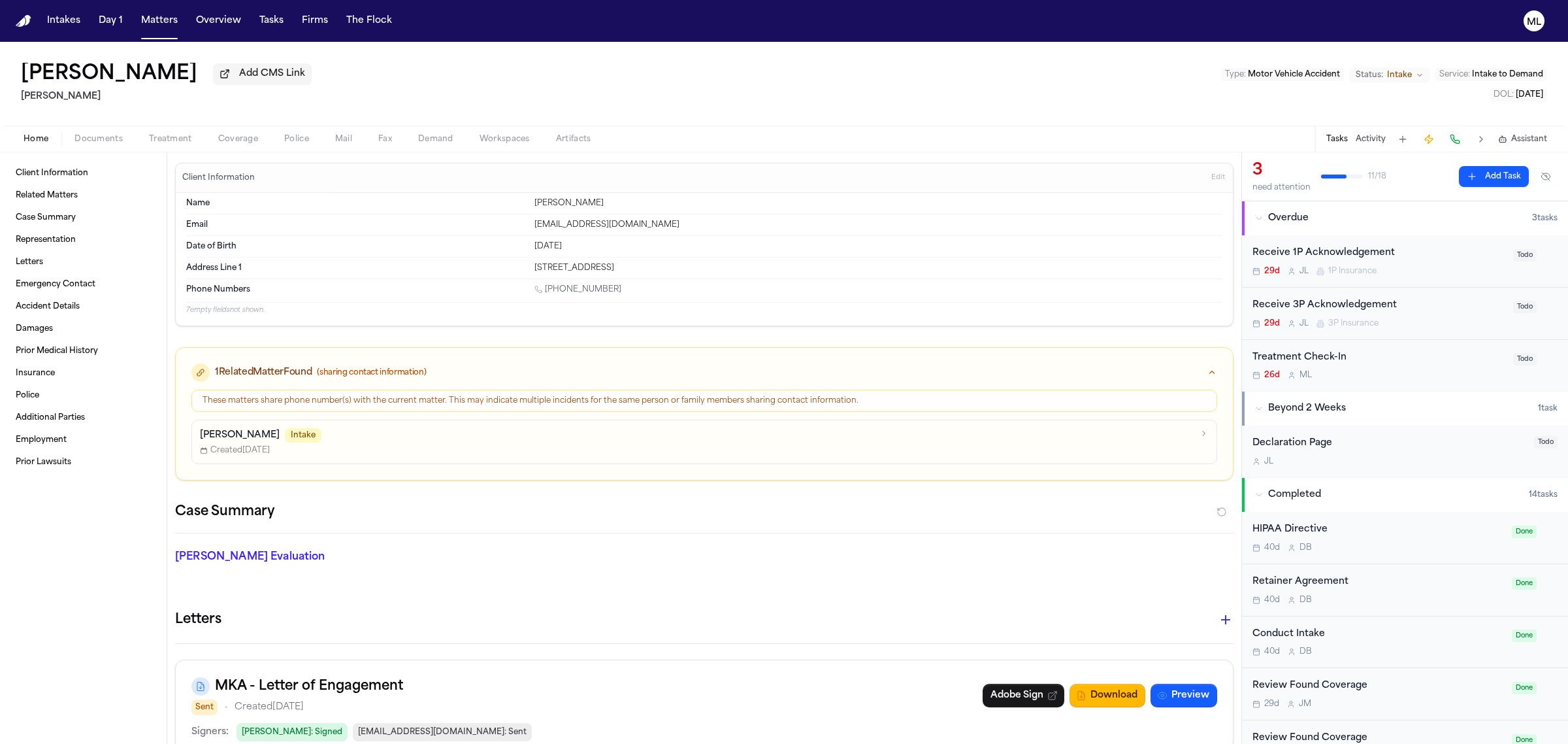
click at [118, 141] on span "Documents" at bounding box center [99, 139] width 49 height 10
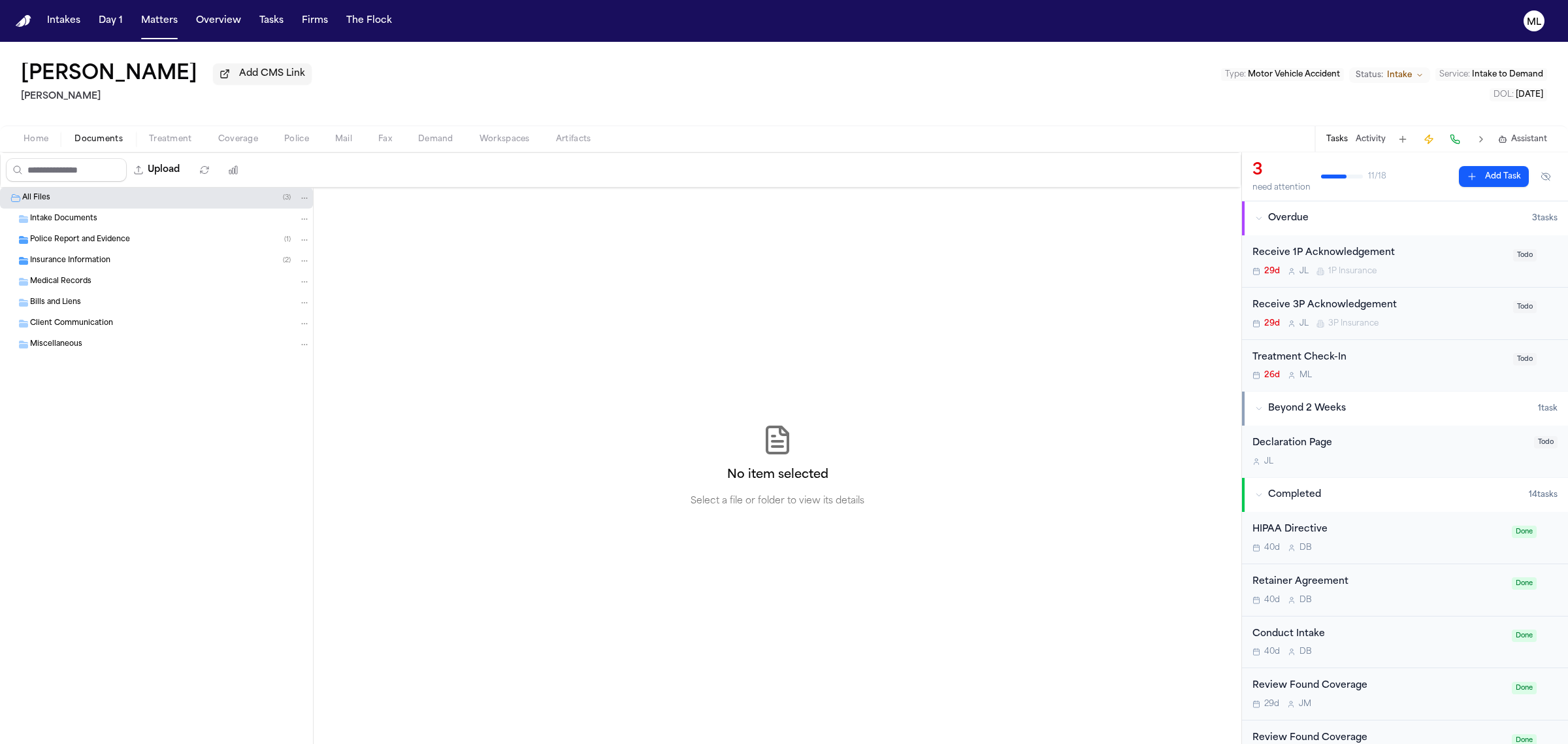
click at [103, 260] on span "Insurance Information" at bounding box center [70, 261] width 81 height 11
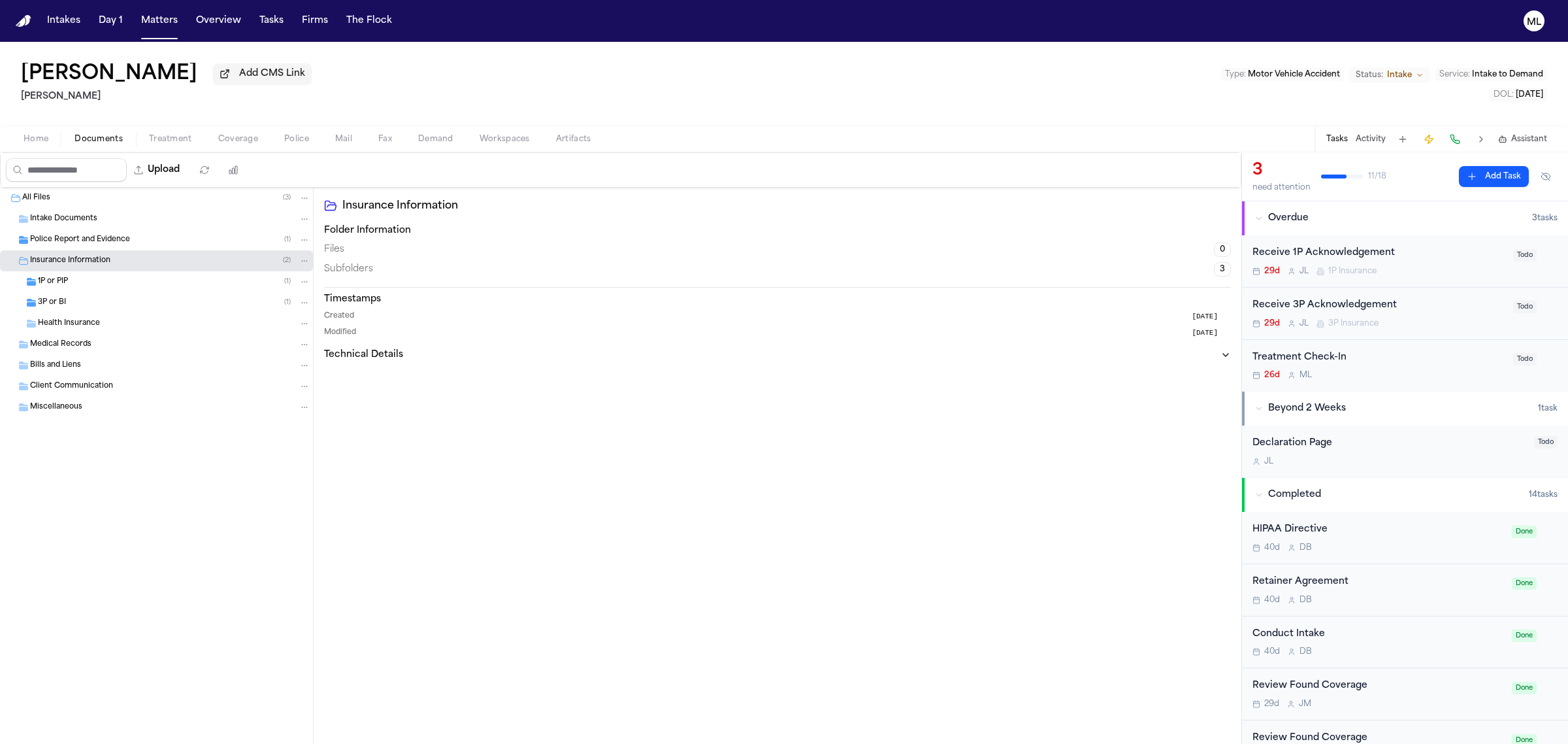
click at [155, 292] on div "1P or PIP ( 1 )" at bounding box center [156, 281] width 313 height 21
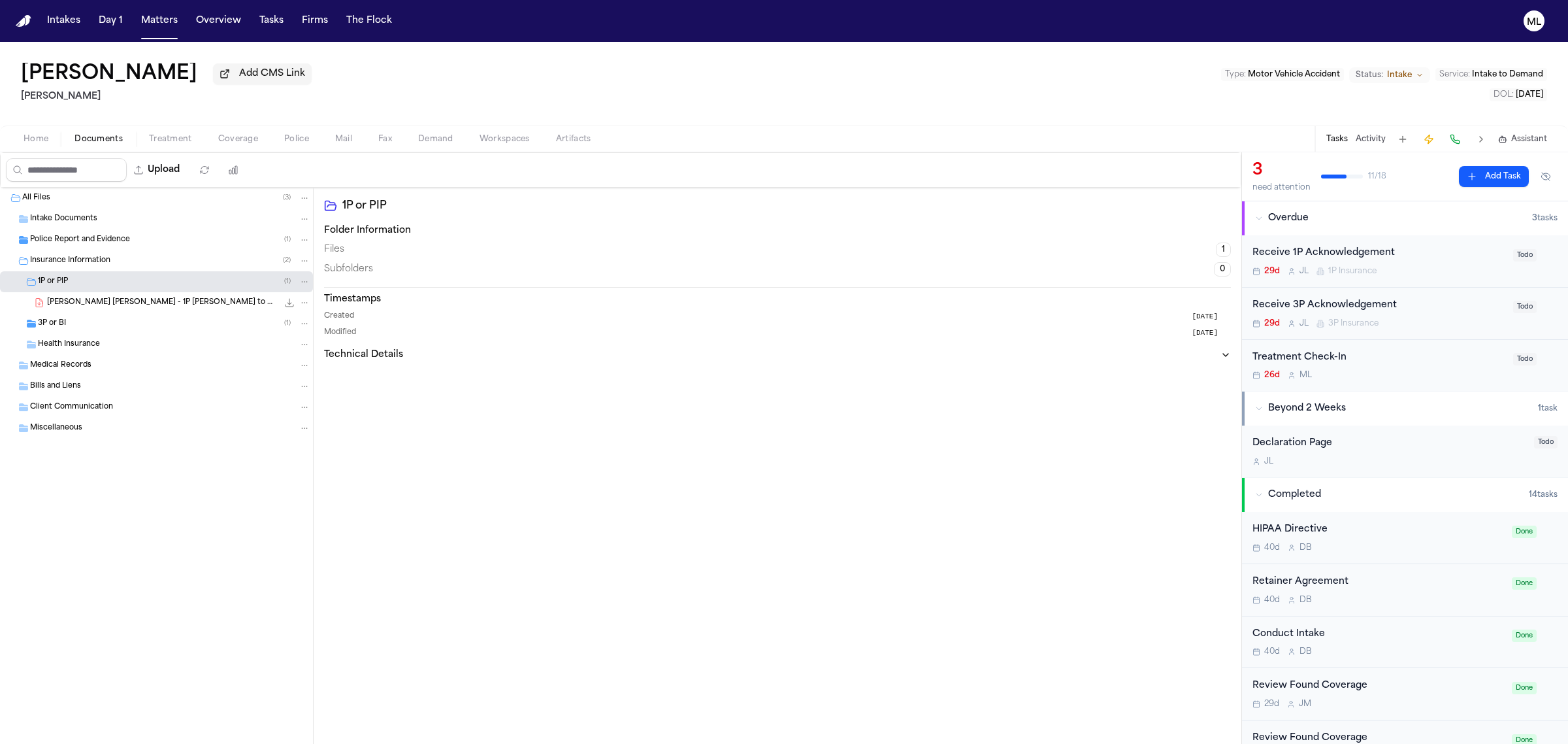
click at [157, 314] on div "3P or BI ( 1 )" at bounding box center [156, 323] width 313 height 21
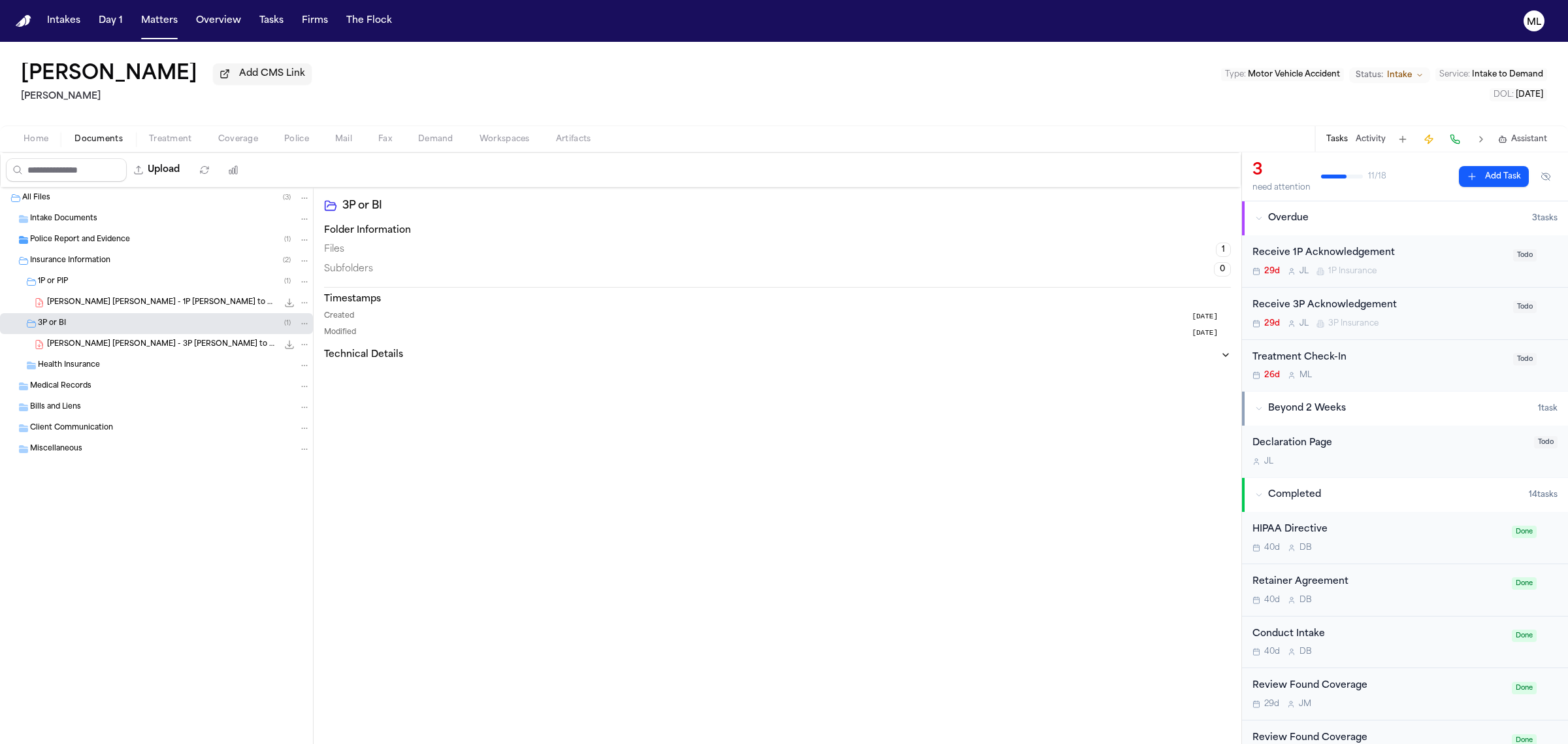
click at [161, 302] on span "A. Zapata Molina - 1P LOR to National General - 9.8.25" at bounding box center [162, 303] width 230 height 11
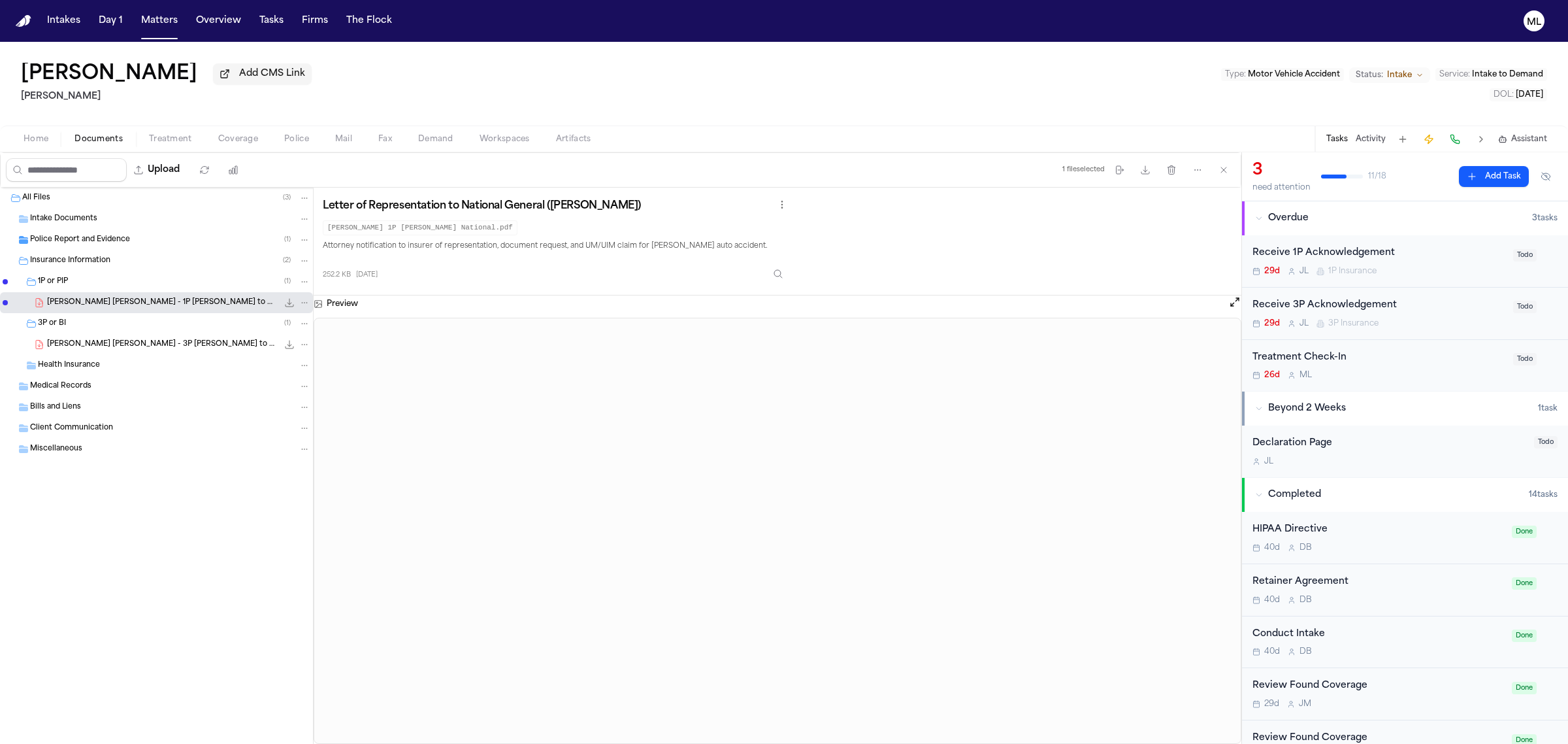
click at [165, 343] on span "A. Zapata Molina - 3P LOR to PROGRESSIVE GARDEN STATE INS - 9.8.25" at bounding box center [162, 345] width 230 height 11
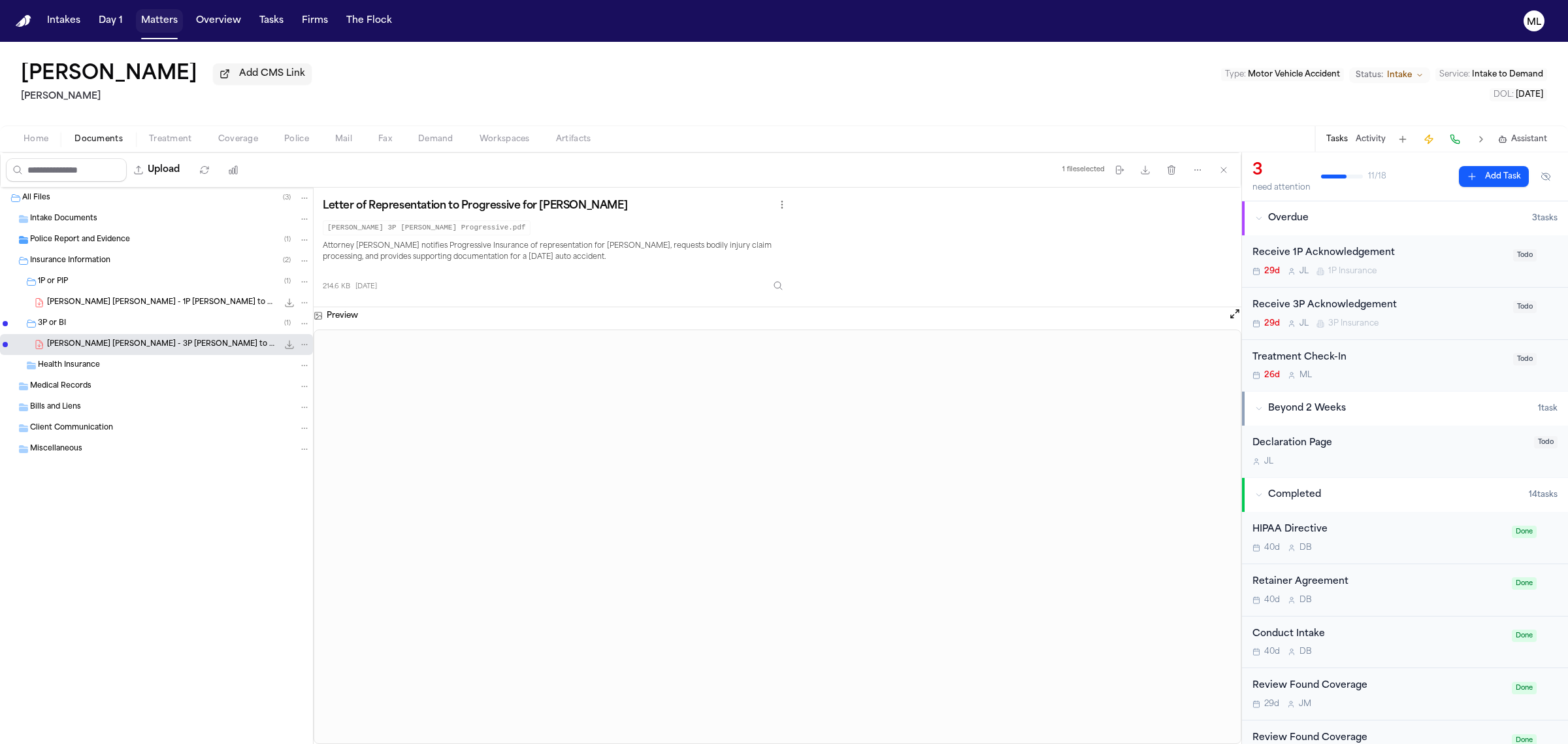
click at [152, 24] on button "Matters" at bounding box center [159, 21] width 47 height 24
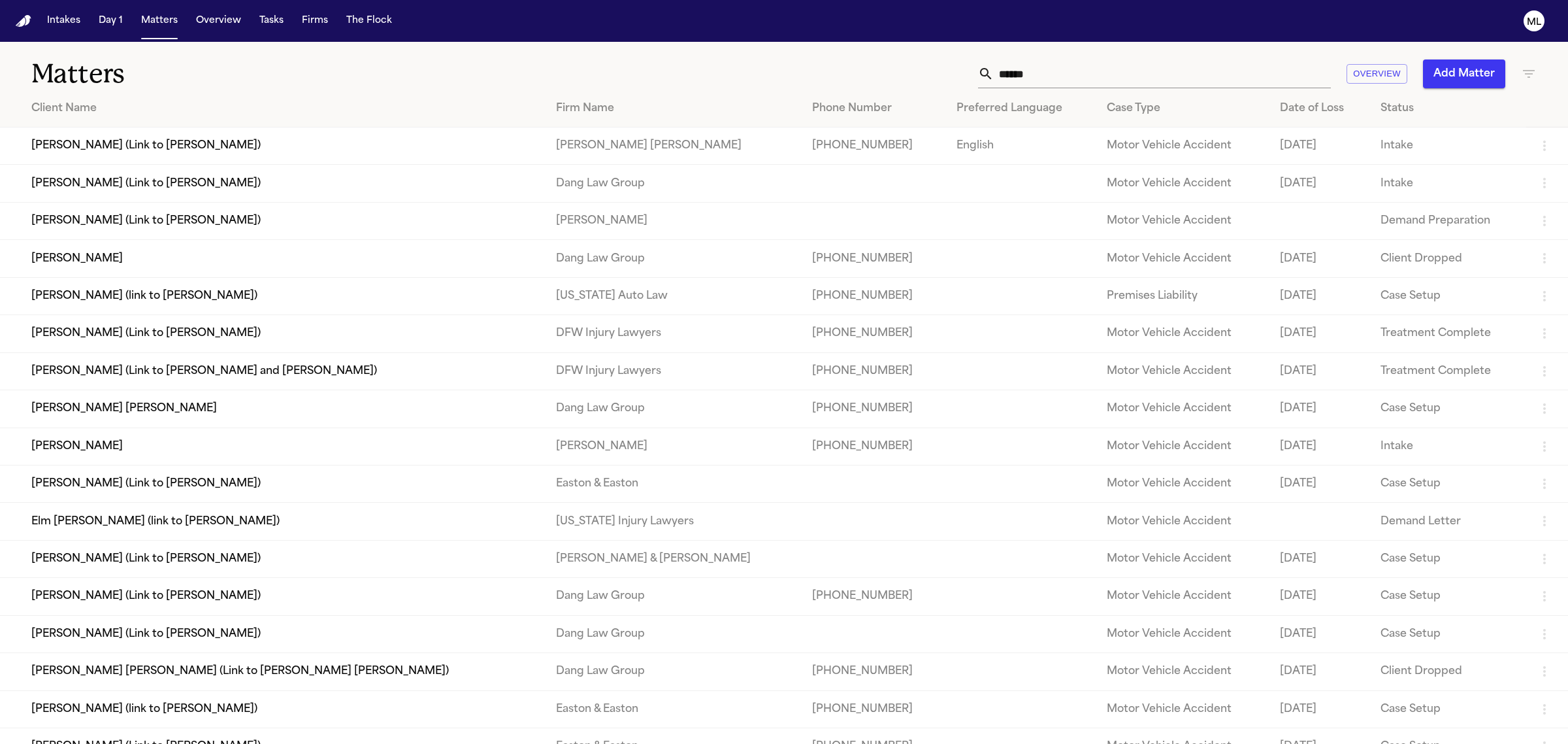
drag, startPoint x: 1078, startPoint y: 67, endPoint x: 842, endPoint y: 60, distance: 236.1
click at [842, 60] on div "****** Overview Add Matter" at bounding box center [1009, 74] width 1054 height 29
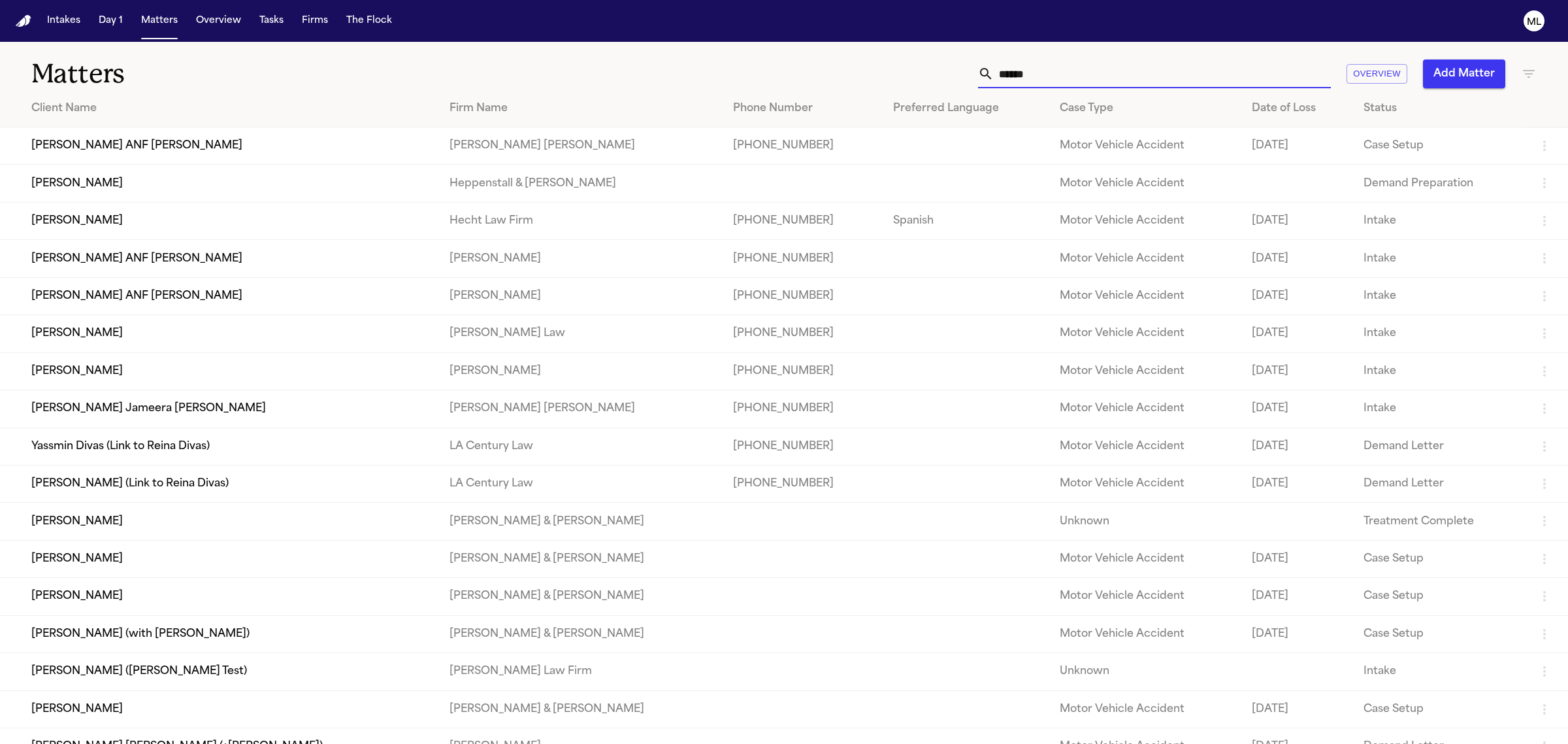
drag, startPoint x: 1070, startPoint y: 72, endPoint x: 976, endPoint y: 73, distance: 94.0
click at [976, 73] on div "****** Overview Add Matter" at bounding box center [1009, 74] width 1054 height 29
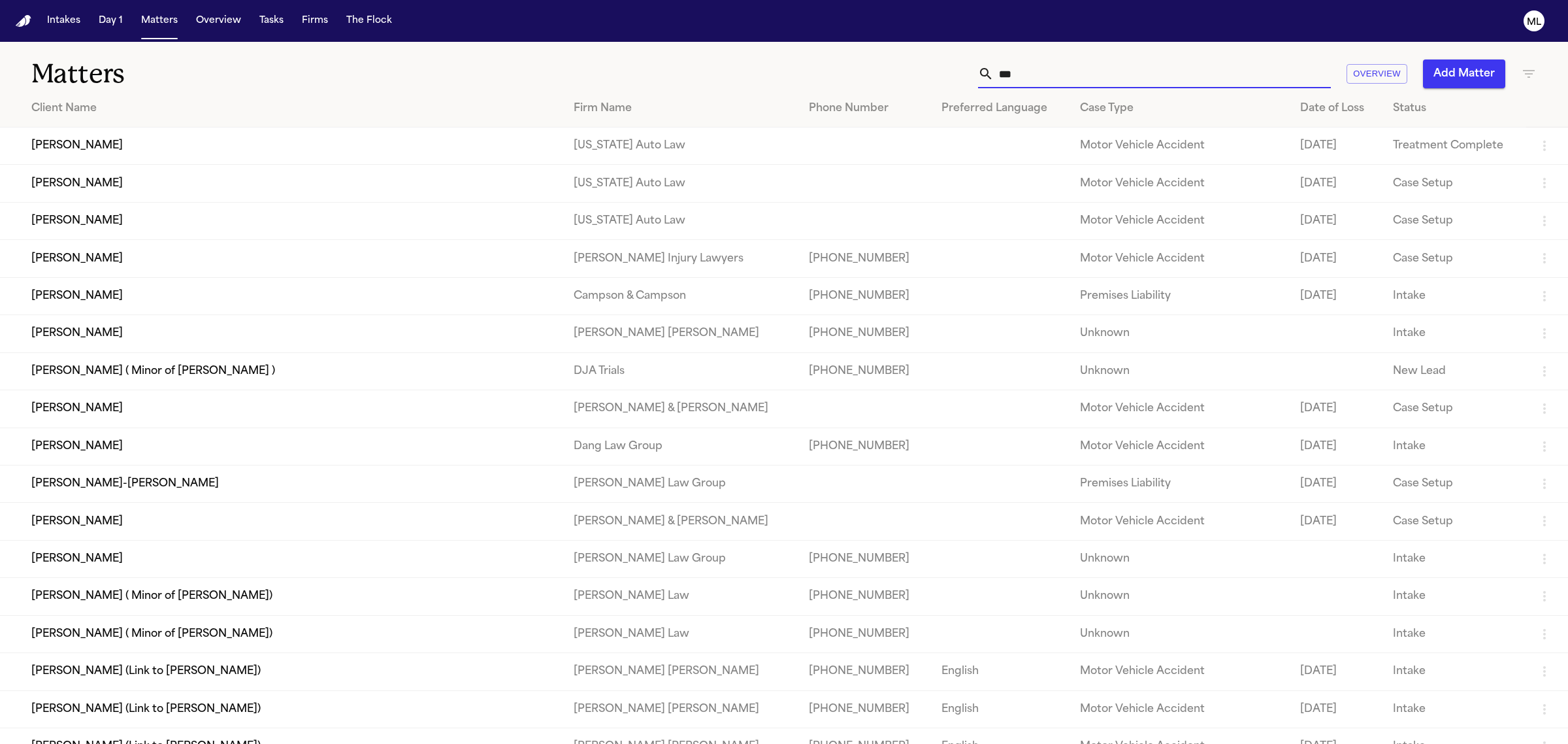
drag, startPoint x: 1038, startPoint y: 66, endPoint x: 1006, endPoint y: 66, distance: 32.0
click at [1006, 66] on input "***" at bounding box center [1162, 74] width 337 height 29
type input "*"
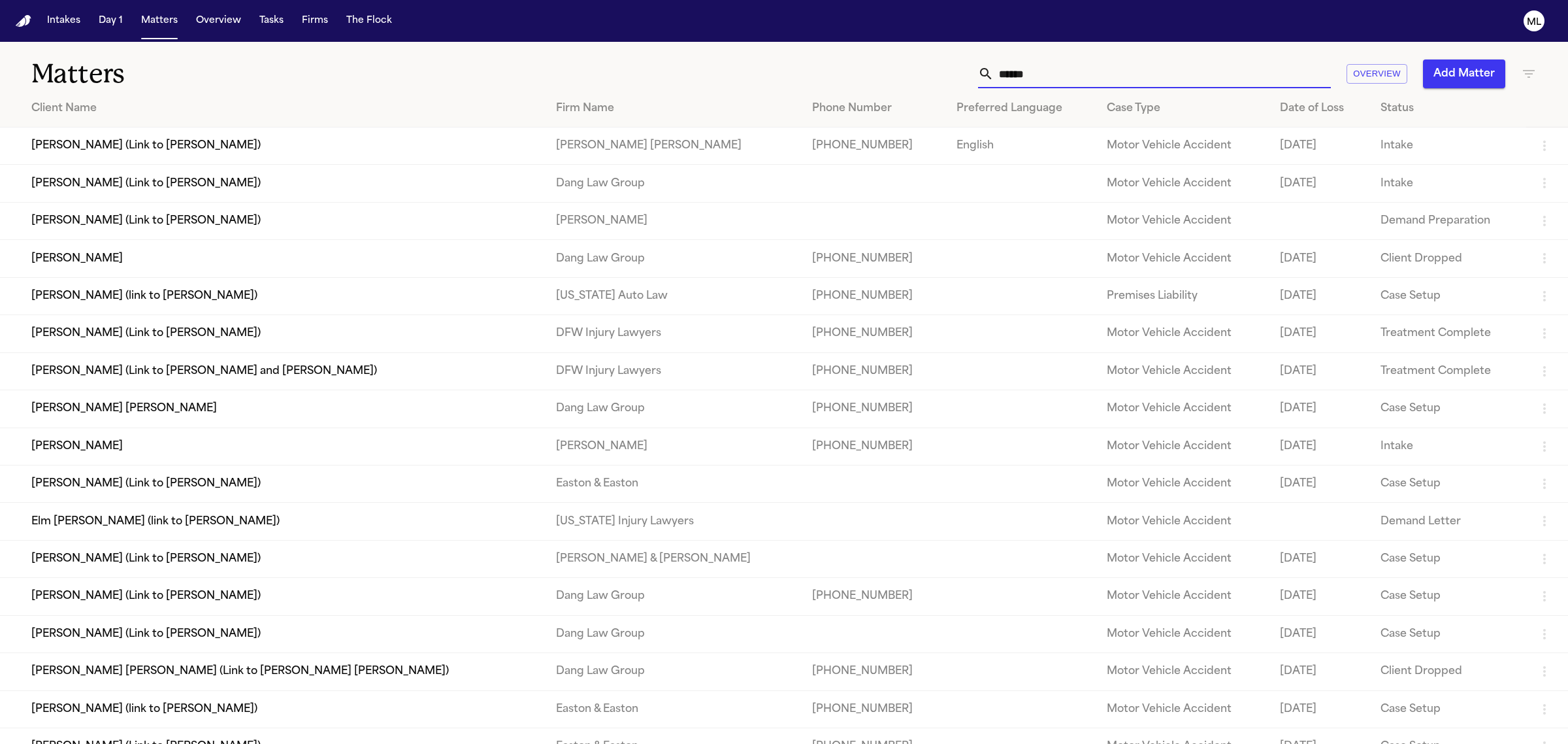
type input "******"
drag, startPoint x: 1144, startPoint y: 76, endPoint x: 802, endPoint y: 82, distance: 342.1
click at [802, 82] on div "****** Overview Add Matter" at bounding box center [1009, 74] width 1054 height 29
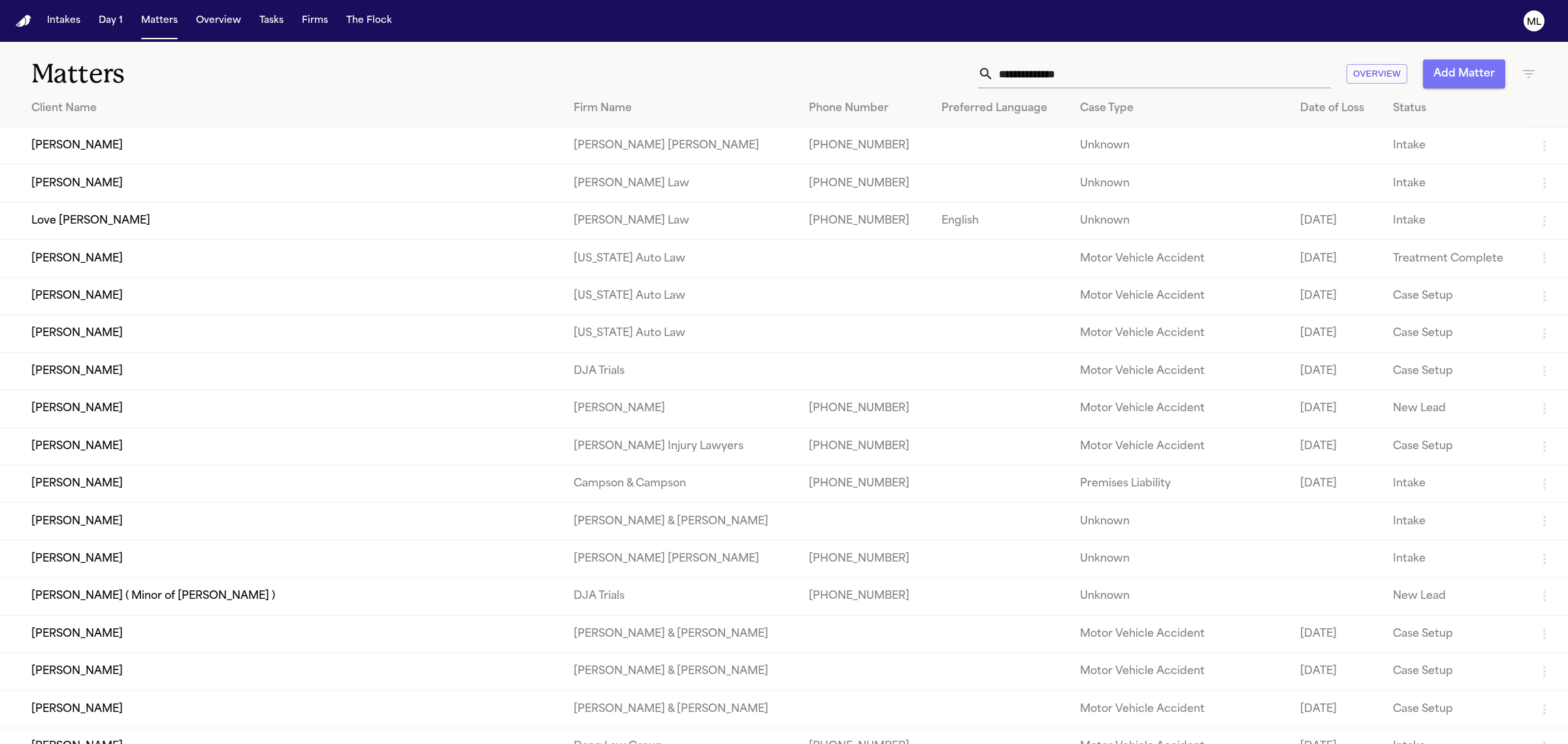
click at [1461, 74] on button "Add Matter" at bounding box center [1463, 74] width 82 height 29
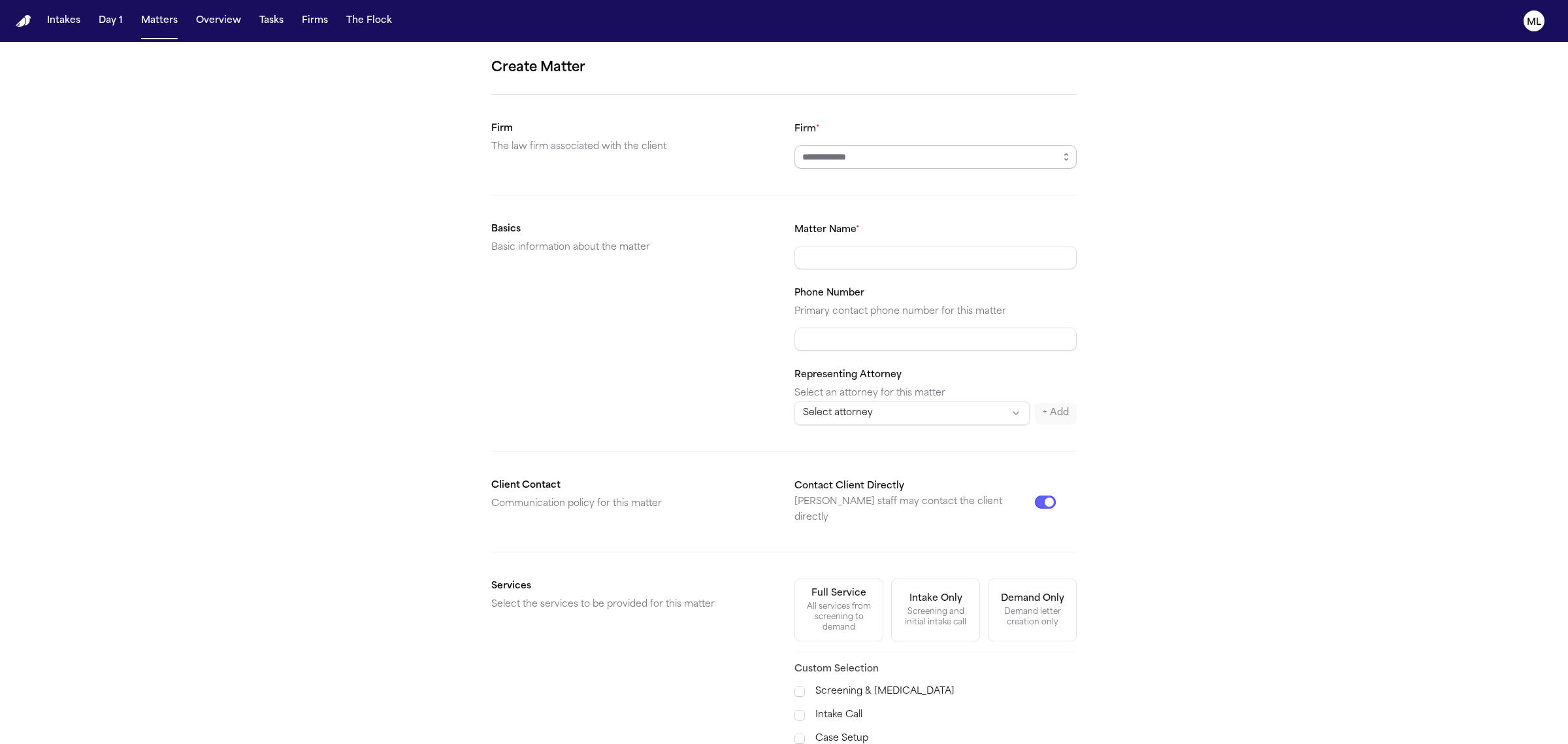
click at [940, 161] on input "Firm *" at bounding box center [936, 157] width 282 height 24
click at [1070, 158] on icon "button" at bounding box center [1066, 156] width 10 height 10
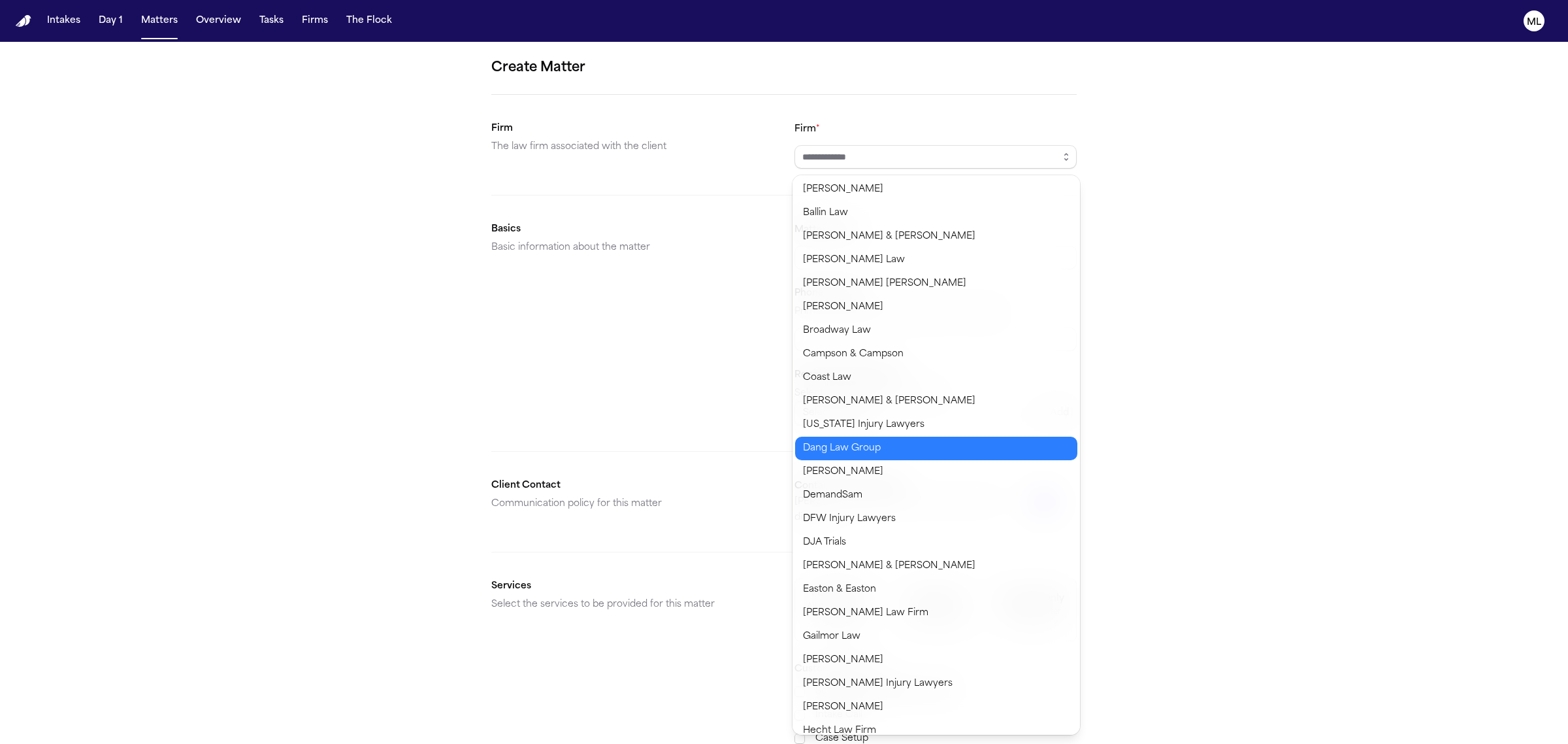
type input "**********"
click at [913, 443] on body "**********" at bounding box center [784, 372] width 1568 height 744
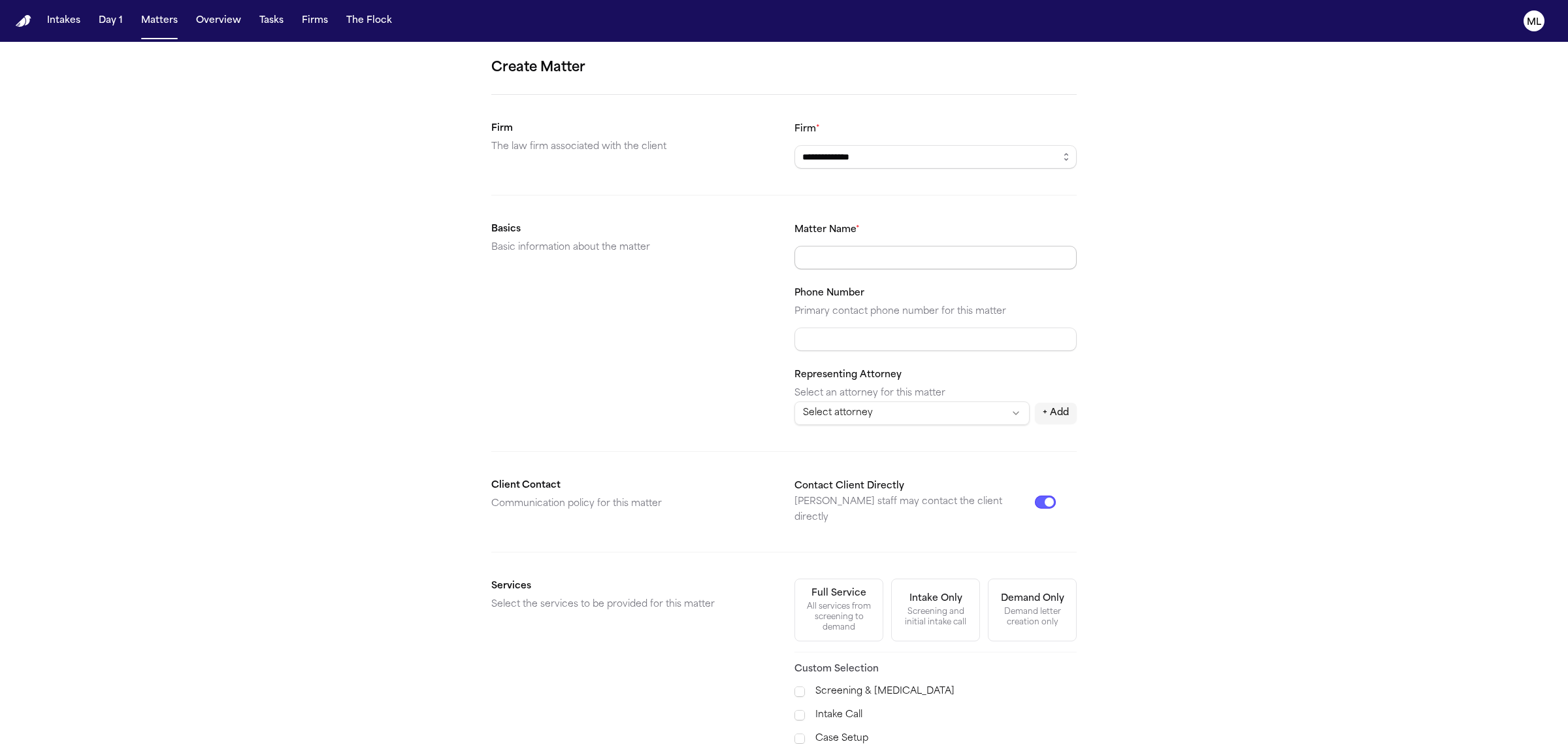
click at [893, 253] on input "Matter Name *" at bounding box center [936, 257] width 282 height 24
type input "**********"
click at [853, 338] on input "Phone Number" at bounding box center [936, 339] width 282 height 24
paste input "**********"
click at [811, 336] on input "**********" at bounding box center [936, 339] width 282 height 24
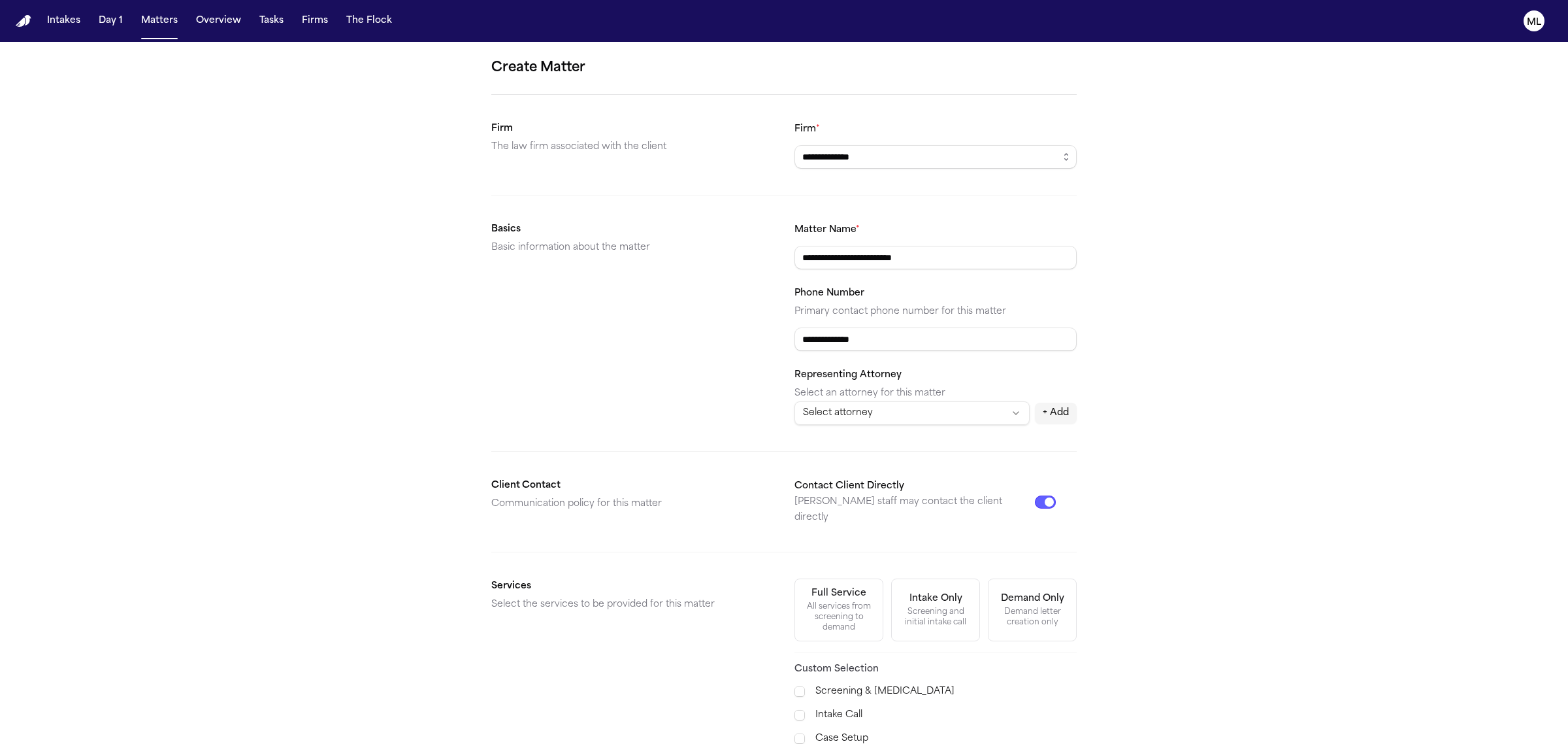
type input "**********"
click at [915, 414] on html "**********" at bounding box center [784, 372] width 1568 height 744
select select "********"
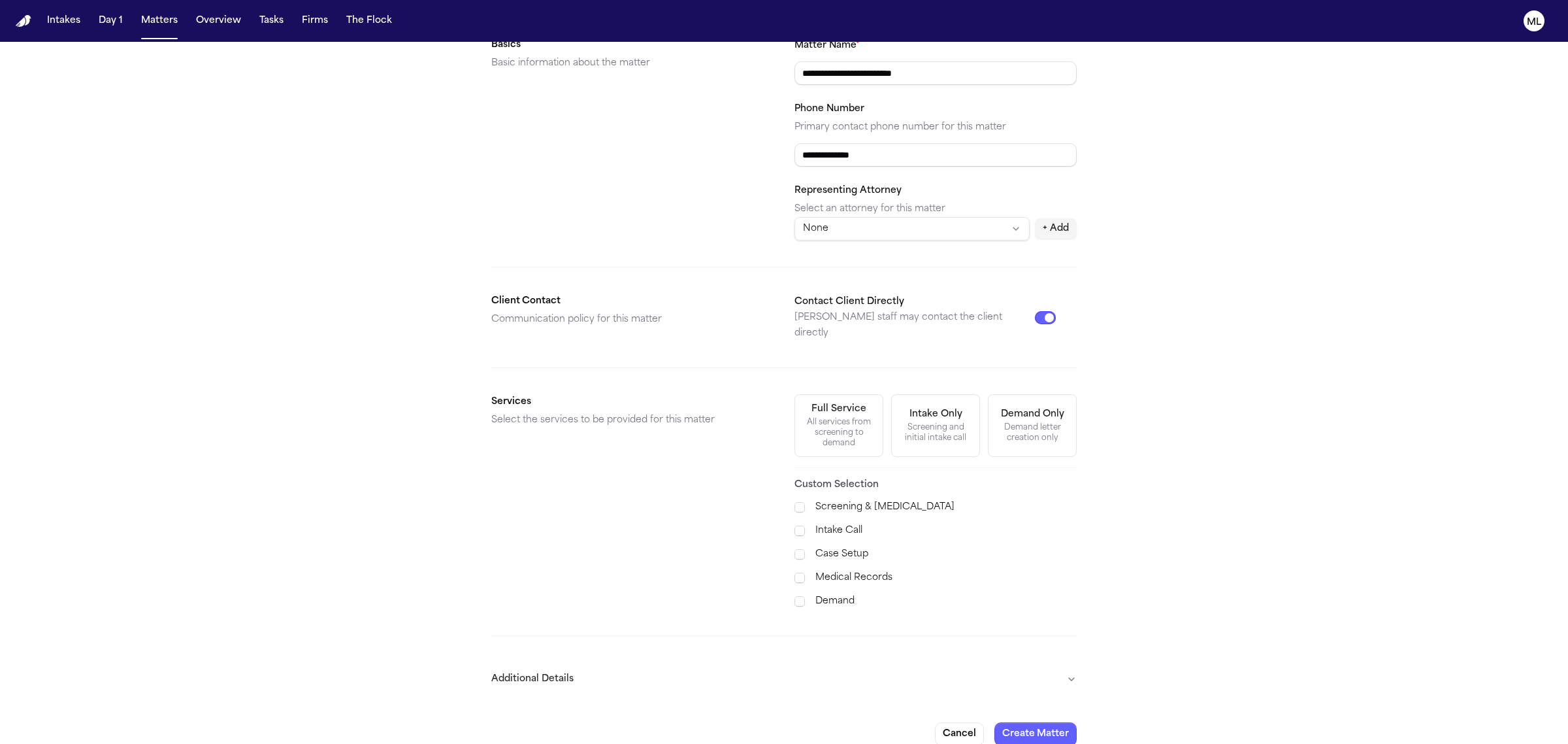
scroll to position [191, 0]
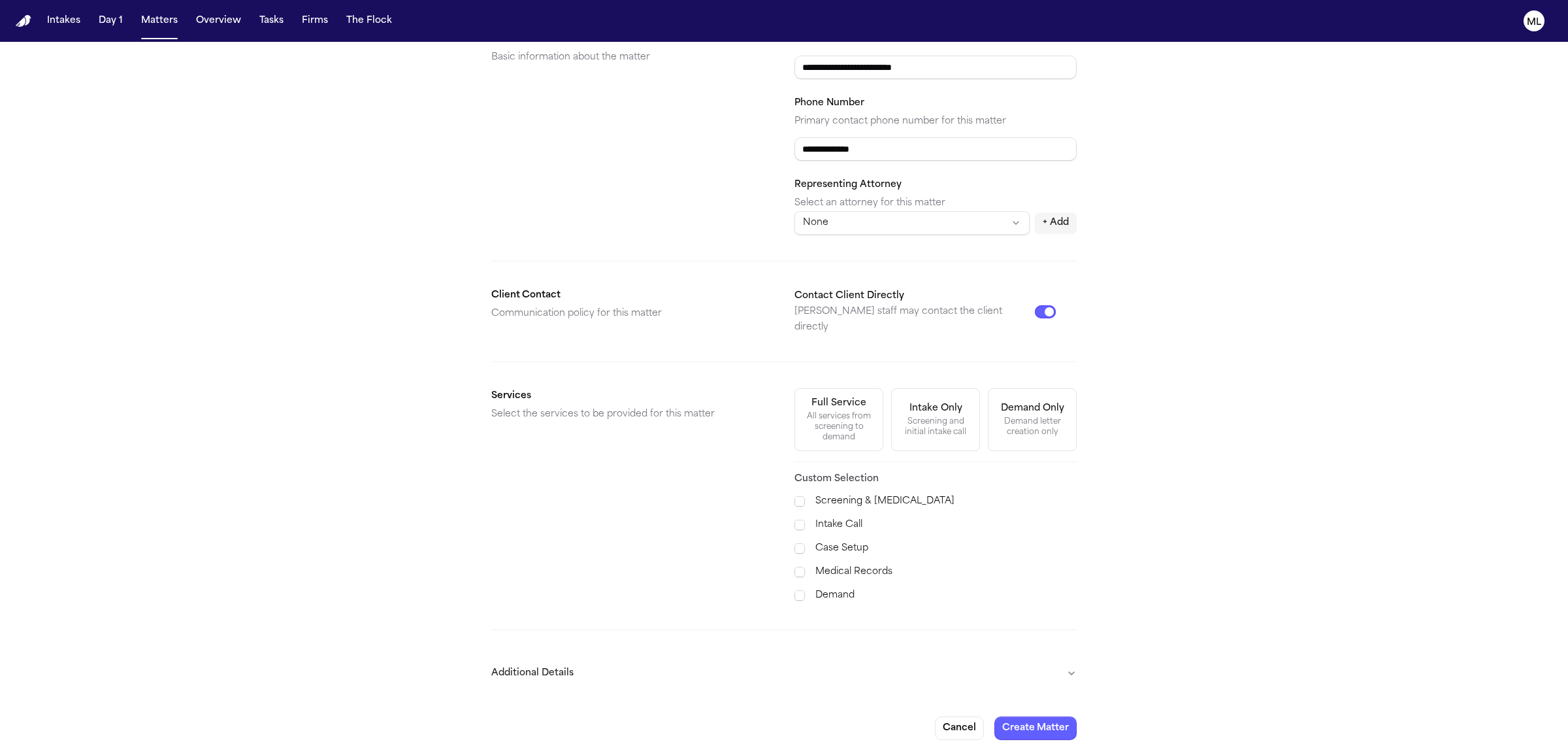
click at [849, 419] on div "All services from screening to demand" at bounding box center [838, 426] width 72 height 31
click at [1050, 661] on button "Additional Details" at bounding box center [784, 673] width 585 height 34
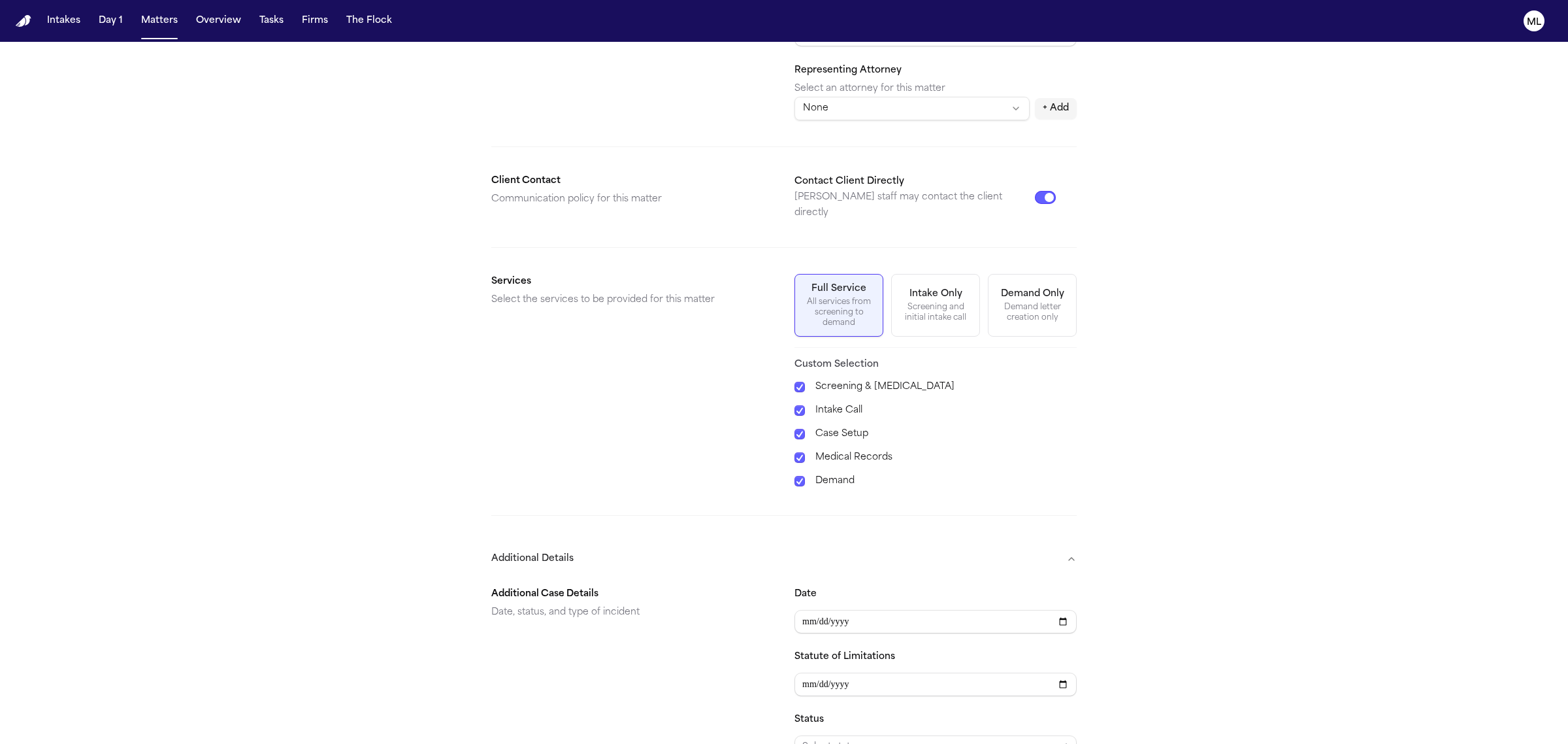
scroll to position [517, 0]
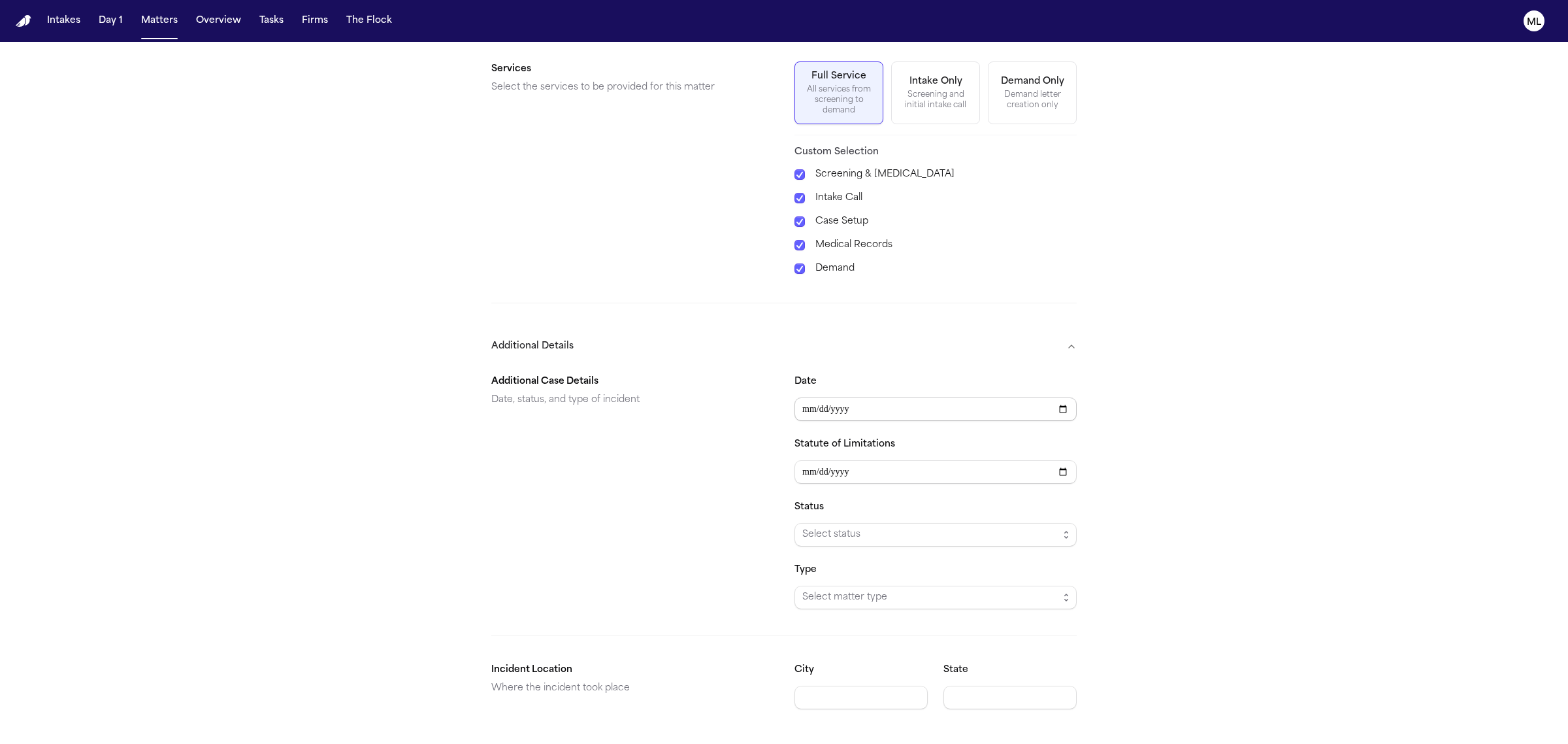
click at [820, 405] on input "Date" at bounding box center [936, 409] width 282 height 24
type input "**********"
click at [836, 523] on span "Select status" at bounding box center [936, 535] width 282 height 24
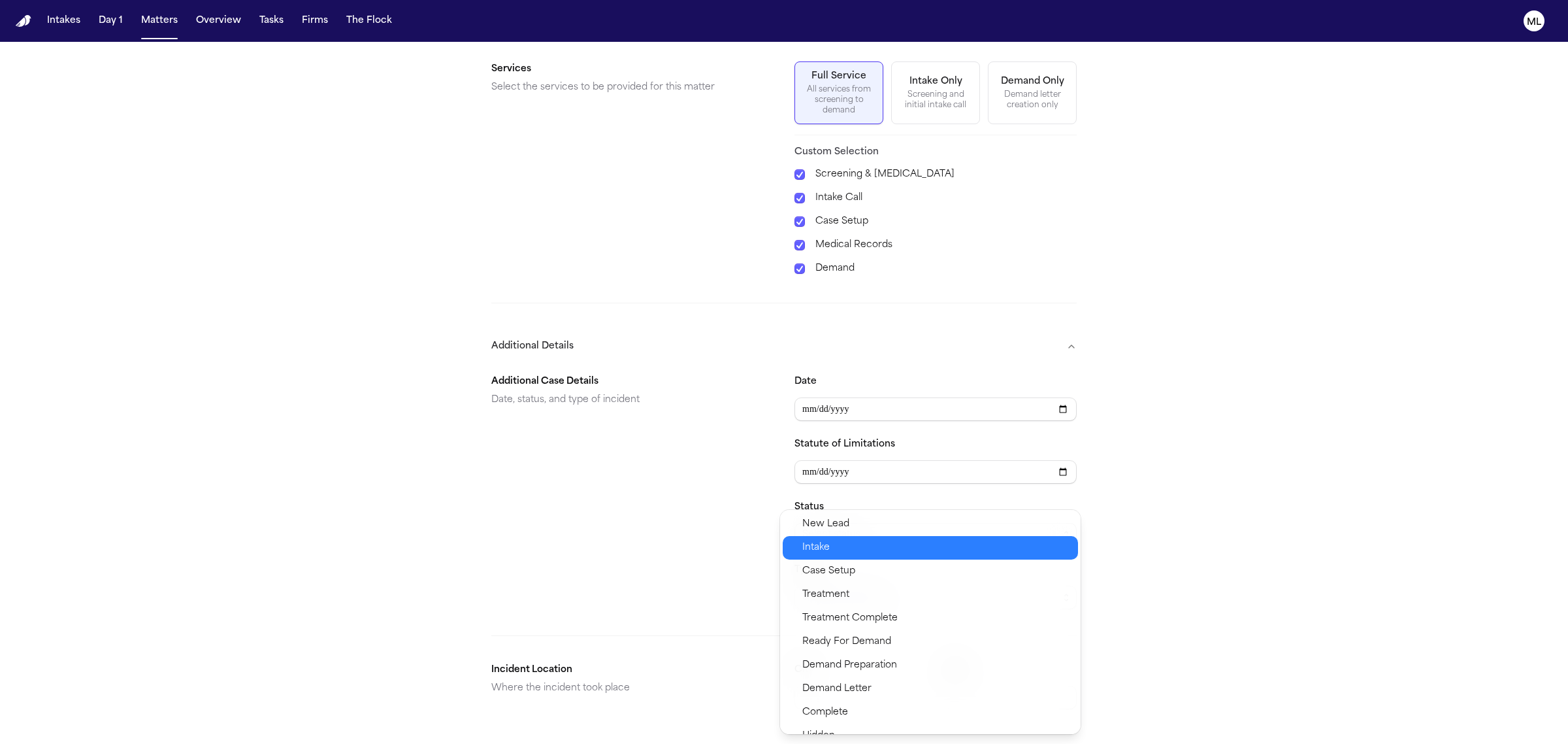
click at [835, 544] on span "Intake" at bounding box center [936, 548] width 268 height 16
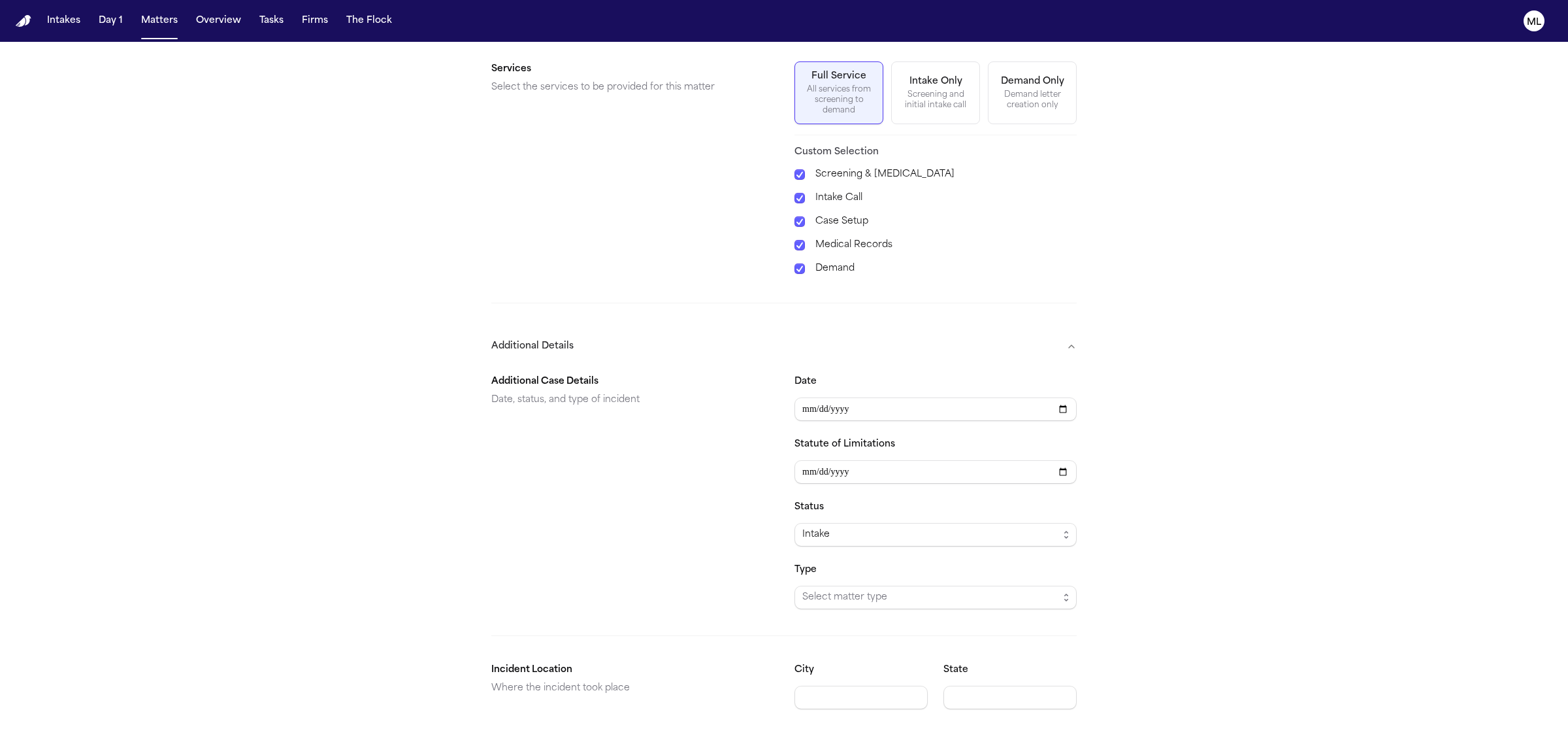
click at [701, 573] on div "Additional Case Details Date, status, and type of incident" at bounding box center [632, 492] width 282 height 235
click at [838, 590] on span "Select matter type" at bounding box center [930, 597] width 256 height 16
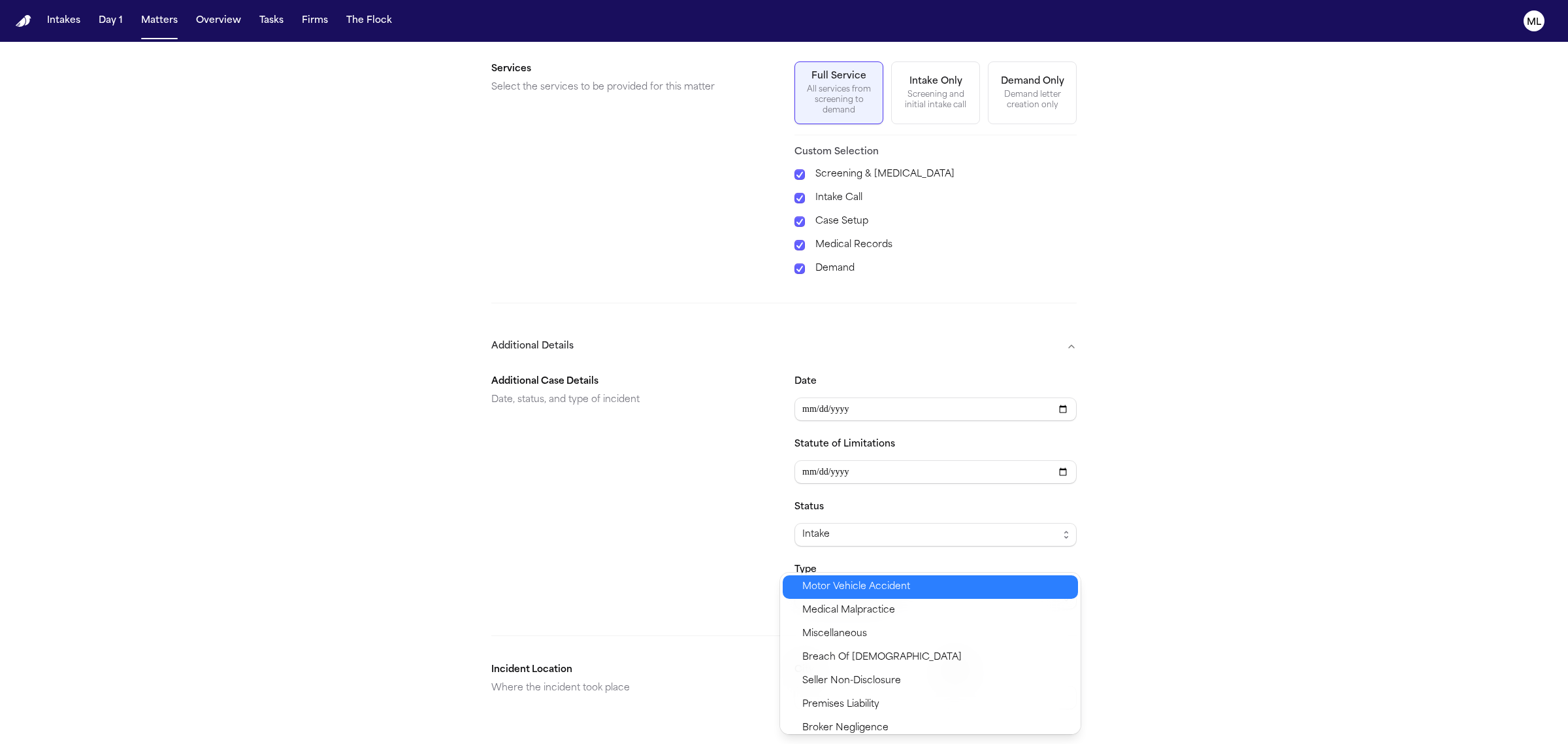
click at [838, 586] on span "Motor Vehicle Accident" at bounding box center [856, 587] width 108 height 16
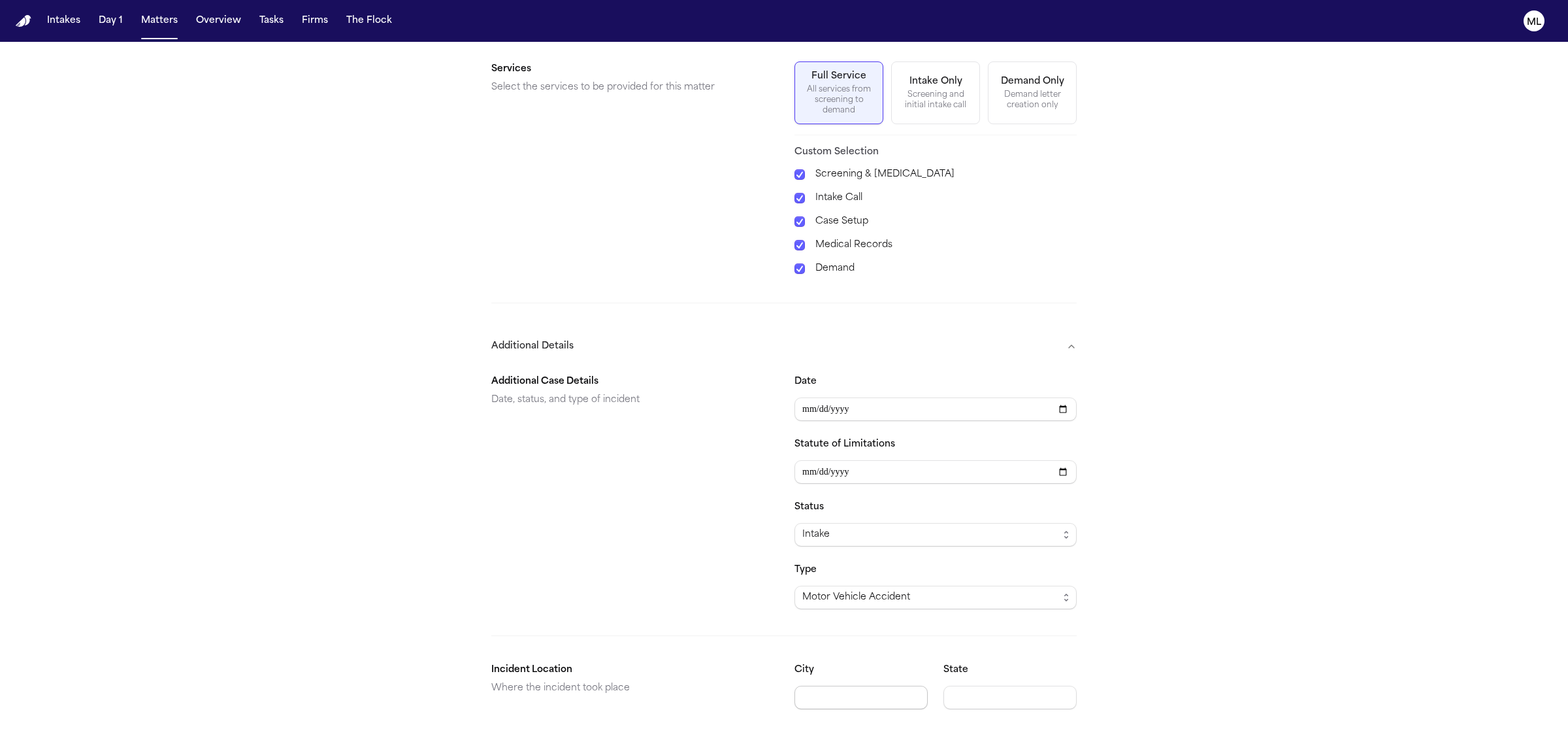
click at [853, 699] on input "City" at bounding box center [861, 697] width 133 height 24
type input "*****"
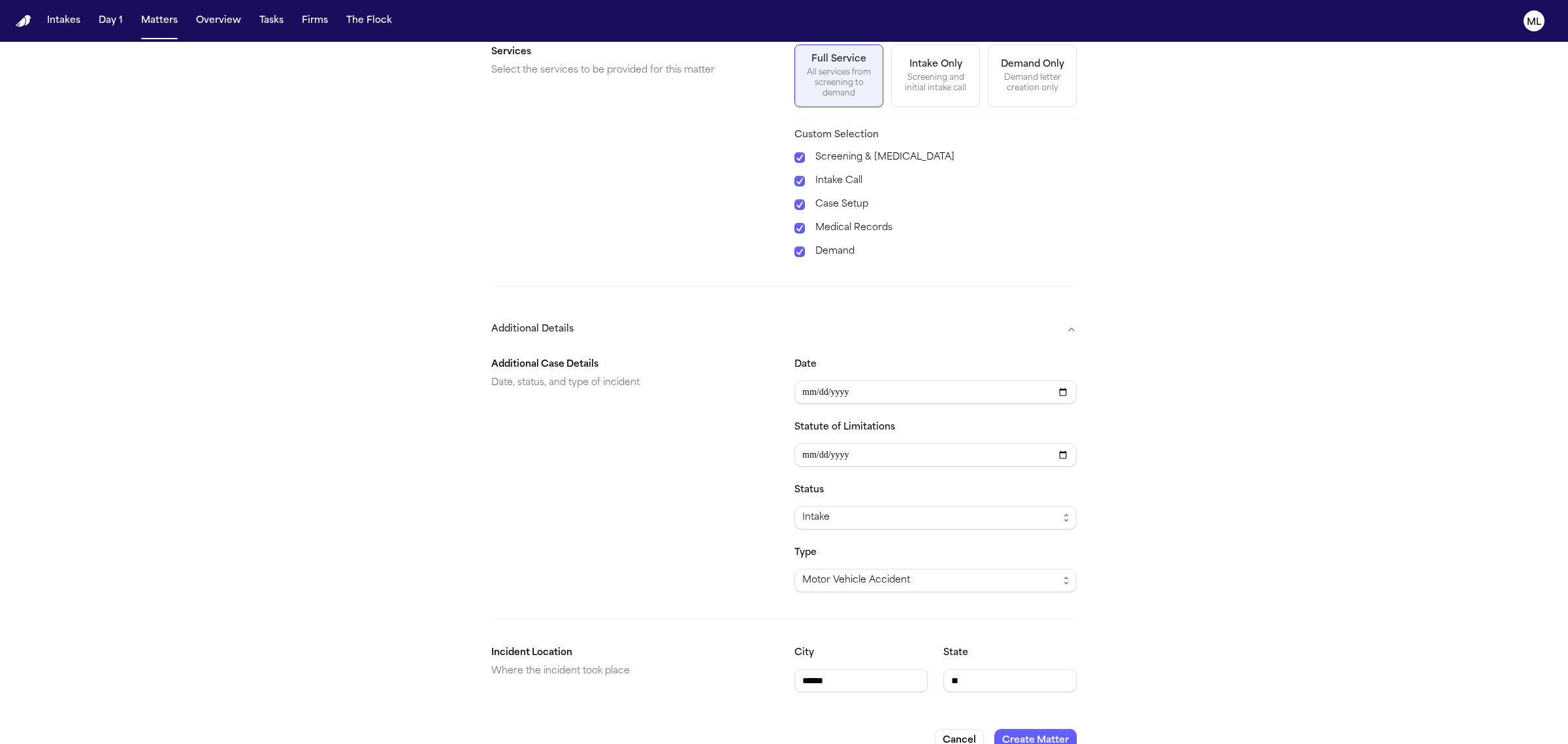
scroll to position [549, 0]
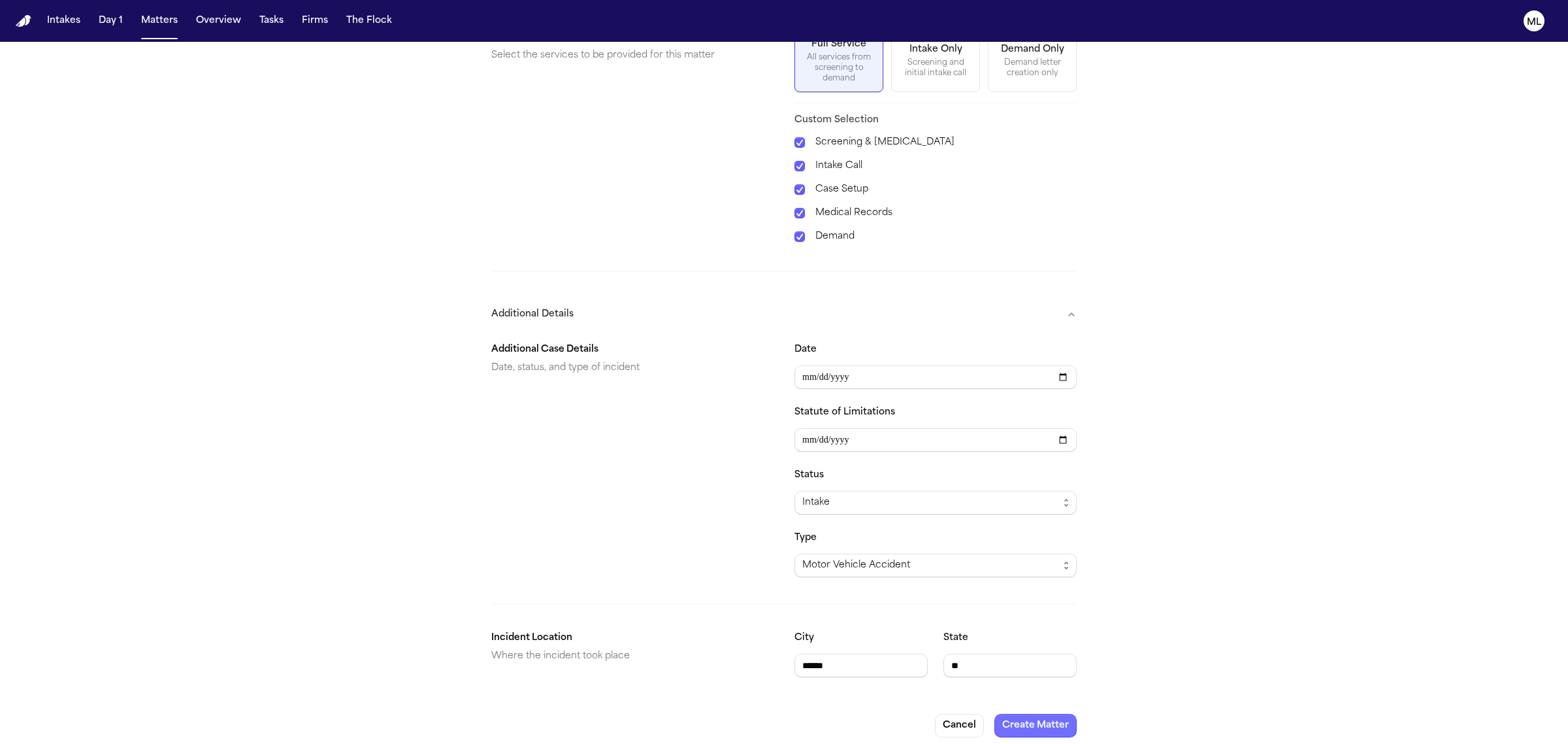
type input "**"
click at [1027, 713] on button "Create Matter" at bounding box center [1035, 725] width 82 height 24
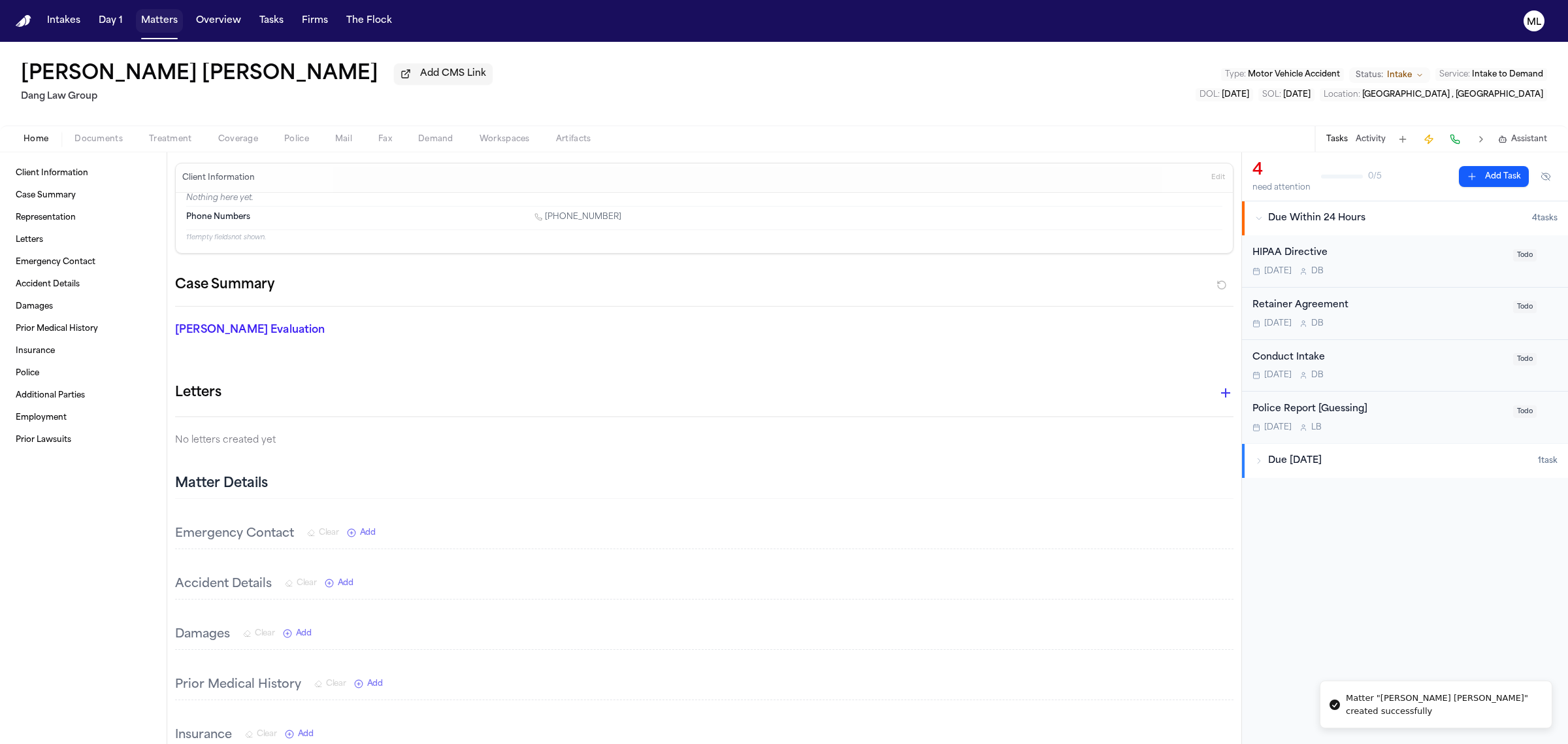
click at [175, 26] on button "Matters" at bounding box center [159, 21] width 47 height 24
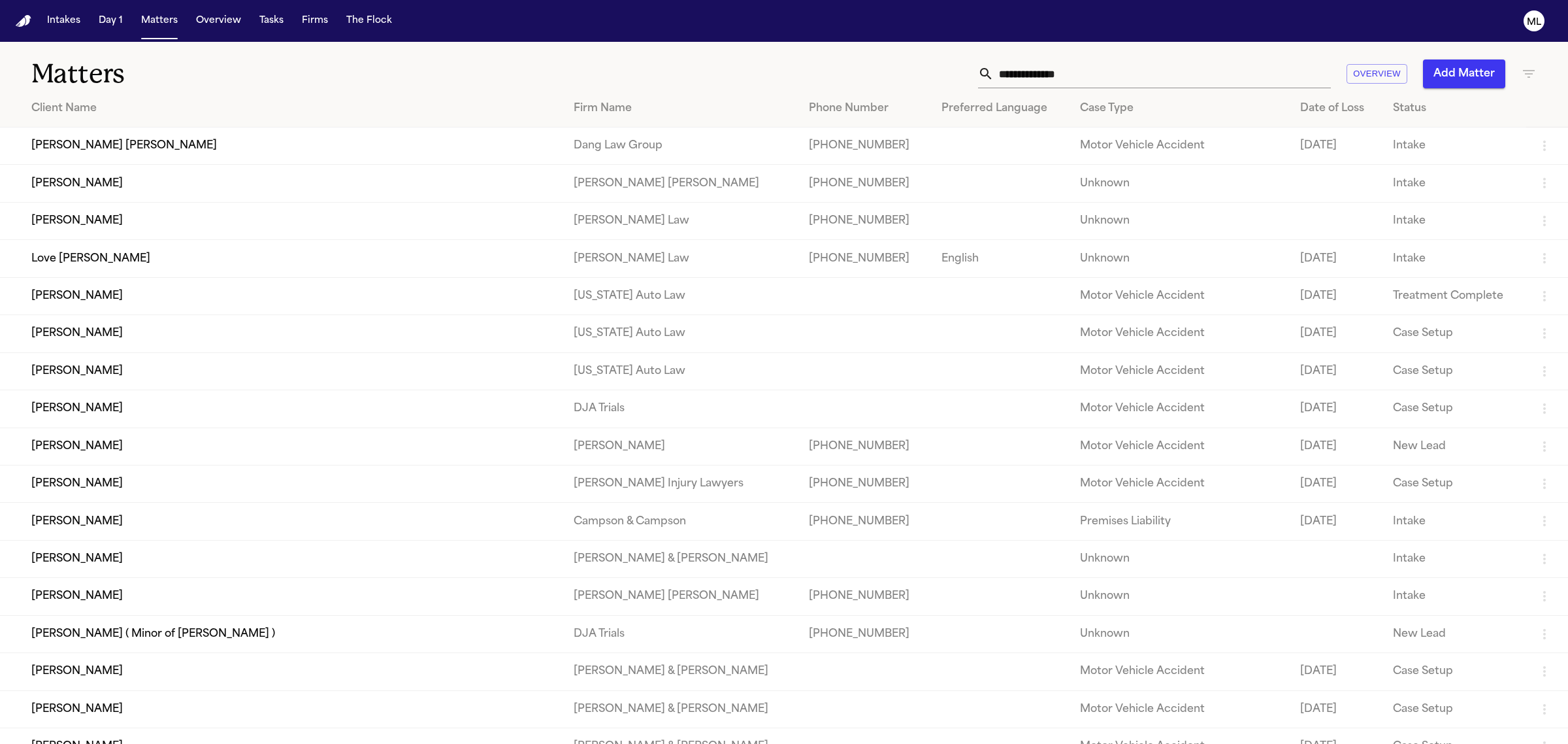
click at [1091, 79] on input "text" at bounding box center [1162, 74] width 337 height 29
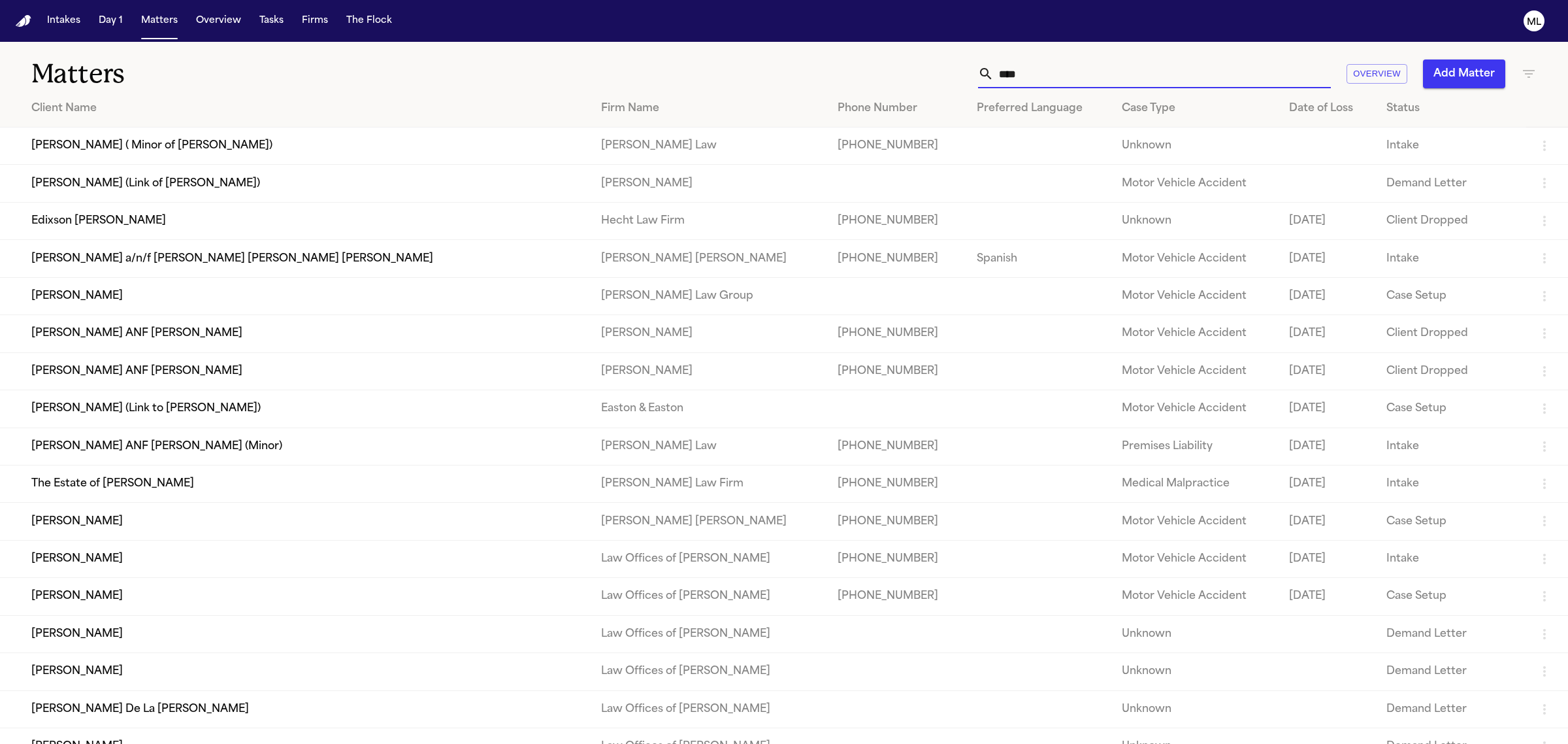
type input "****"
click at [128, 292] on td "Maegan Elizabeth Sofo" at bounding box center [295, 296] width 591 height 38
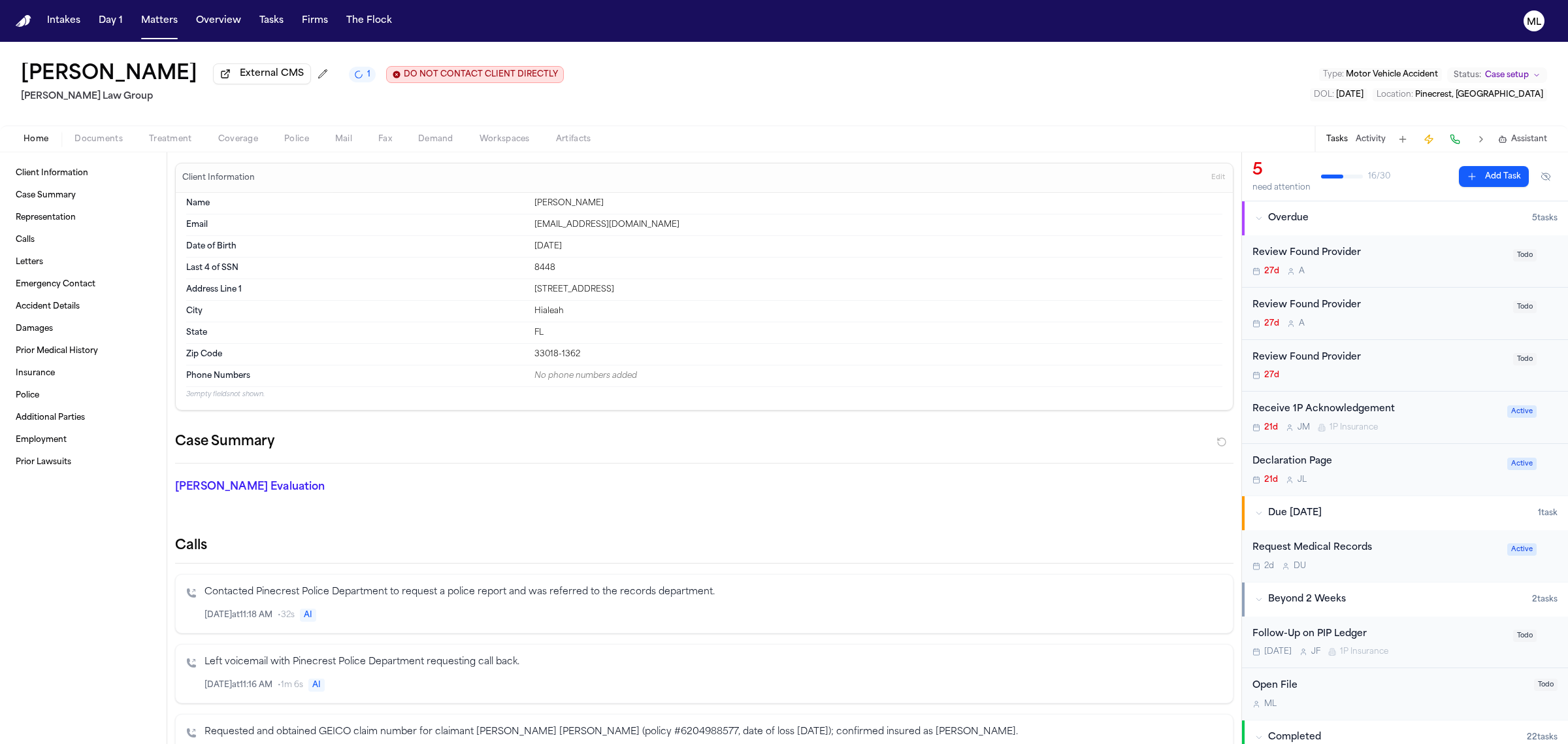
scroll to position [82, 0]
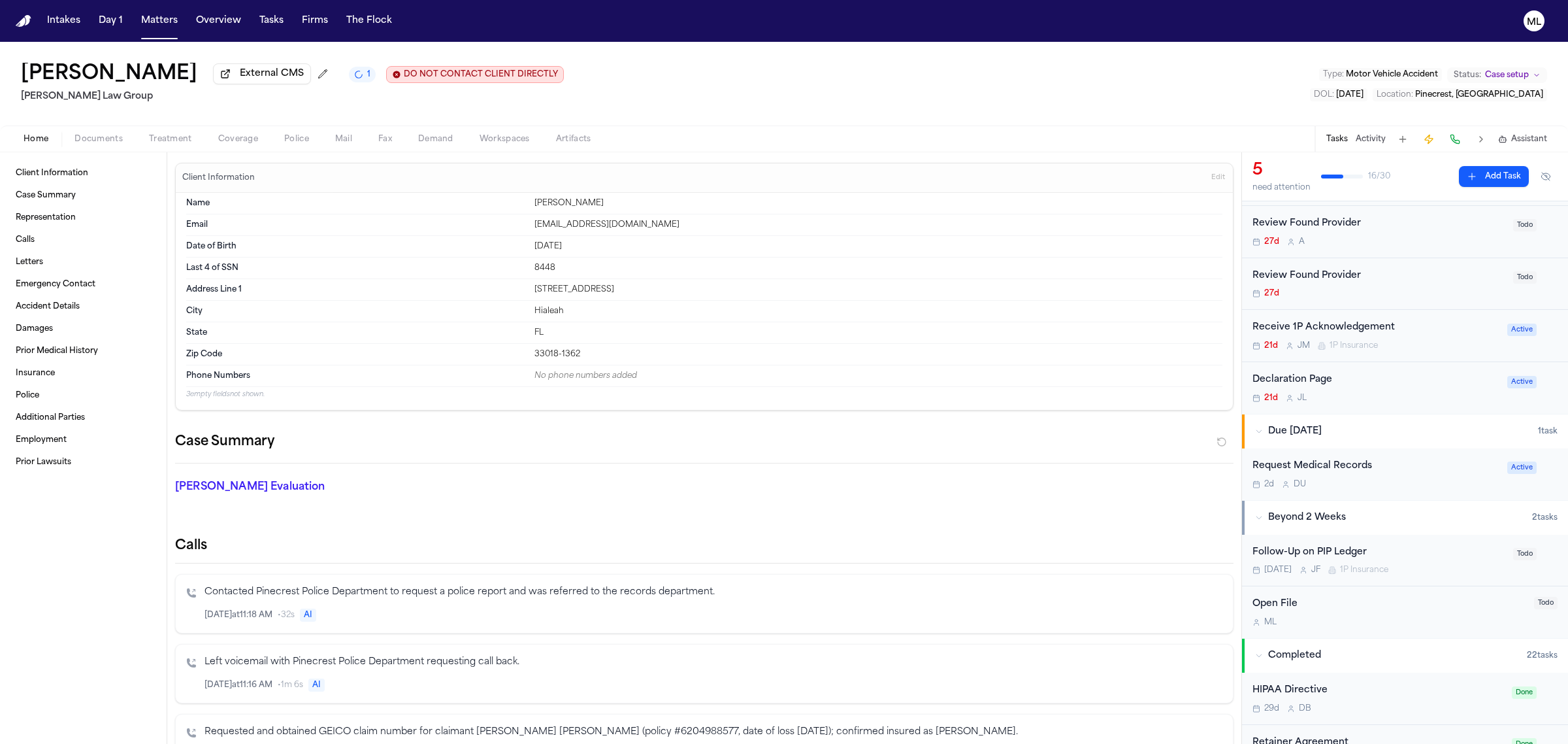
click at [1432, 498] on div "Request Medical Records 2d D U Active" at bounding box center [1405, 474] width 326 height 52
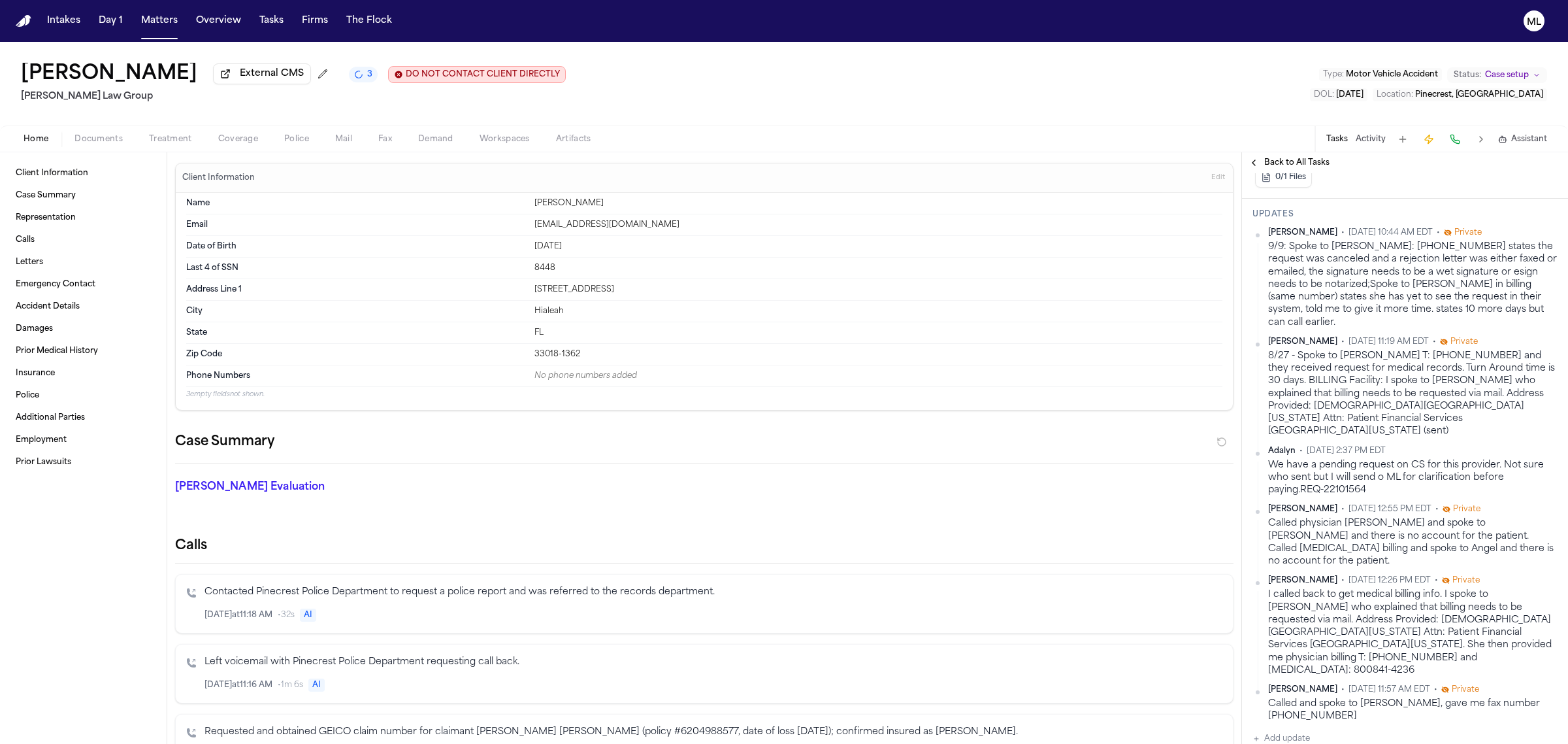
scroll to position [327, 0]
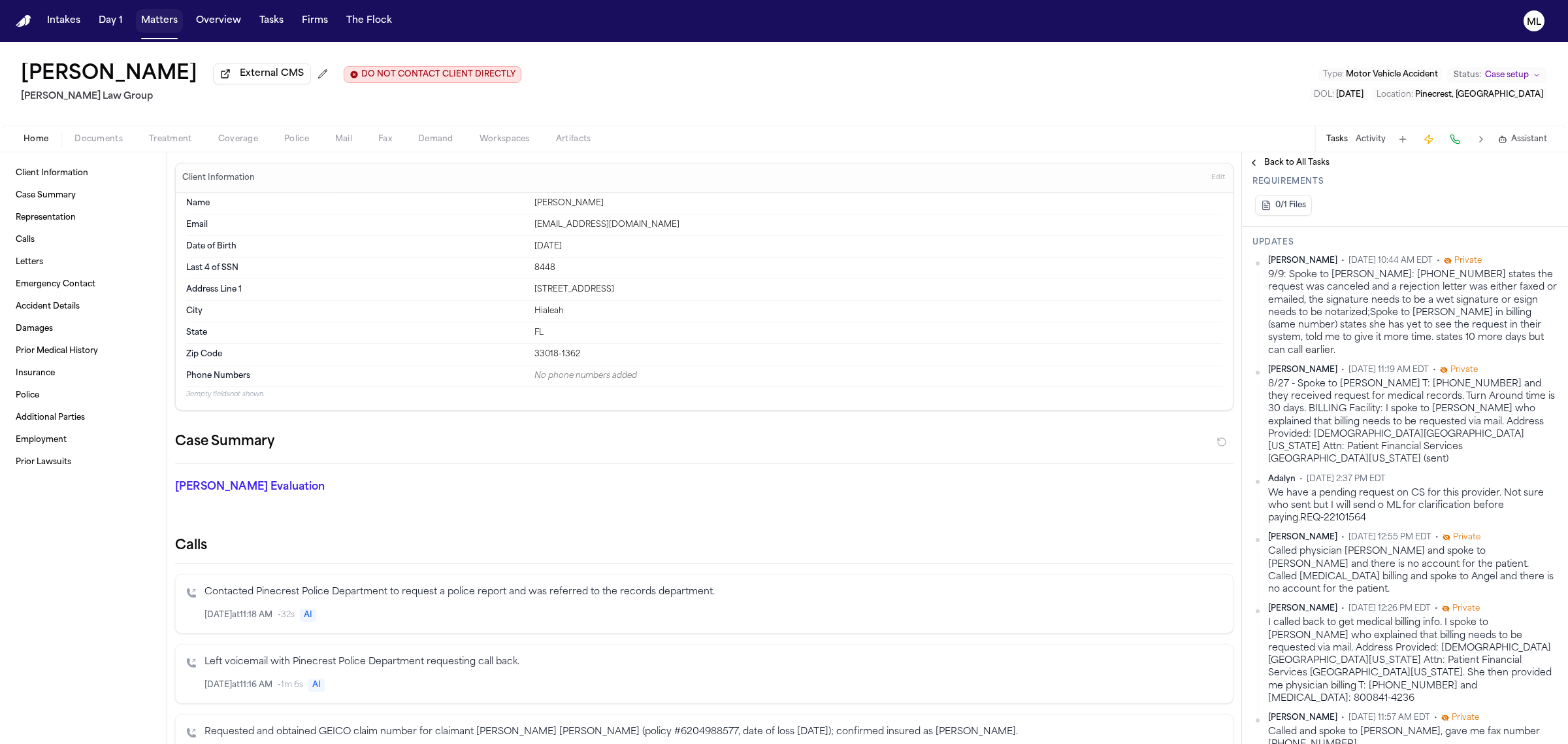
drag, startPoint x: 155, startPoint y: 25, endPoint x: 185, endPoint y: 20, distance: 30.4
click at [155, 25] on button "Matters" at bounding box center [159, 21] width 47 height 24
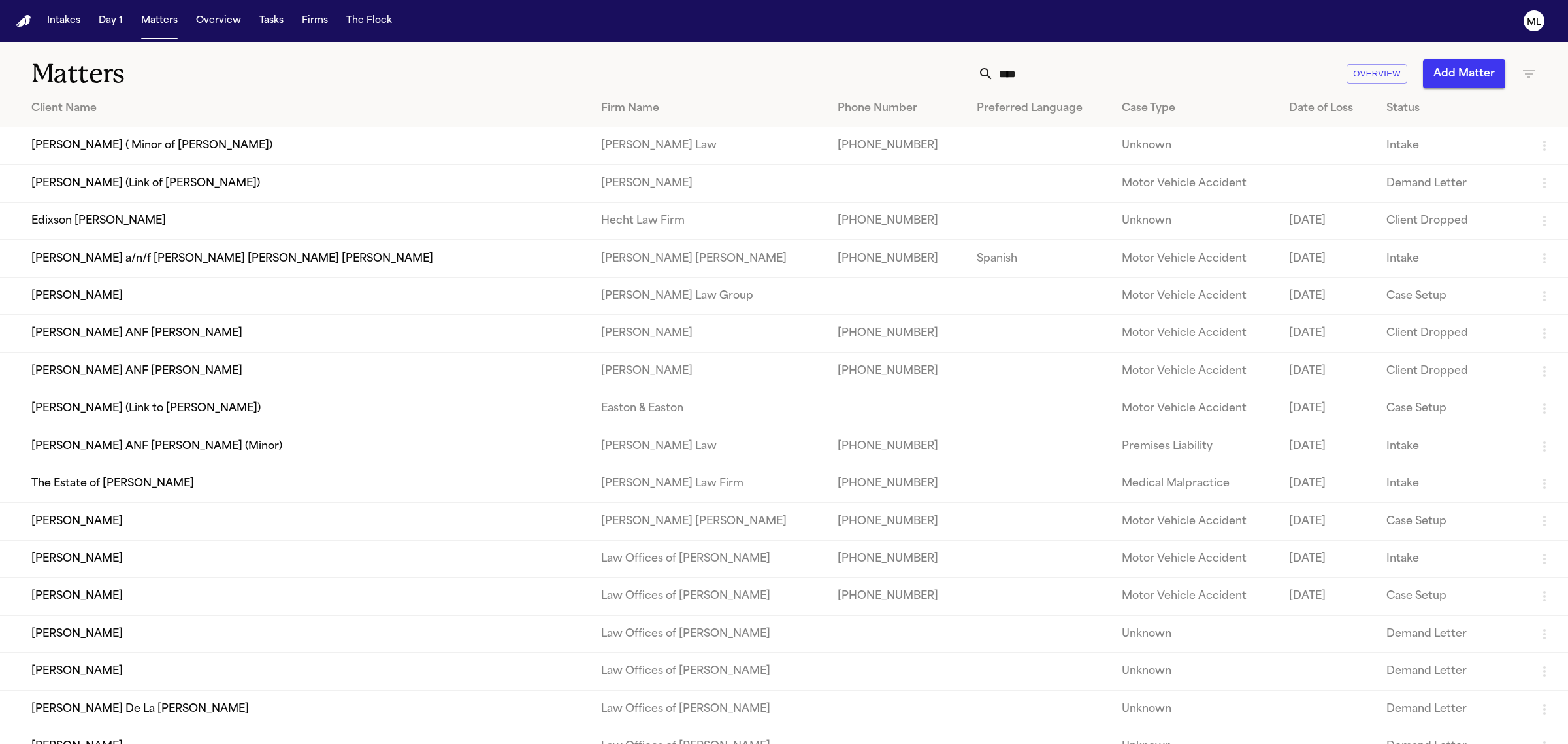
drag, startPoint x: 1030, startPoint y: 64, endPoint x: 984, endPoint y: 69, distance: 46.3
click at [985, 69] on div "****" at bounding box center [1154, 74] width 353 height 29
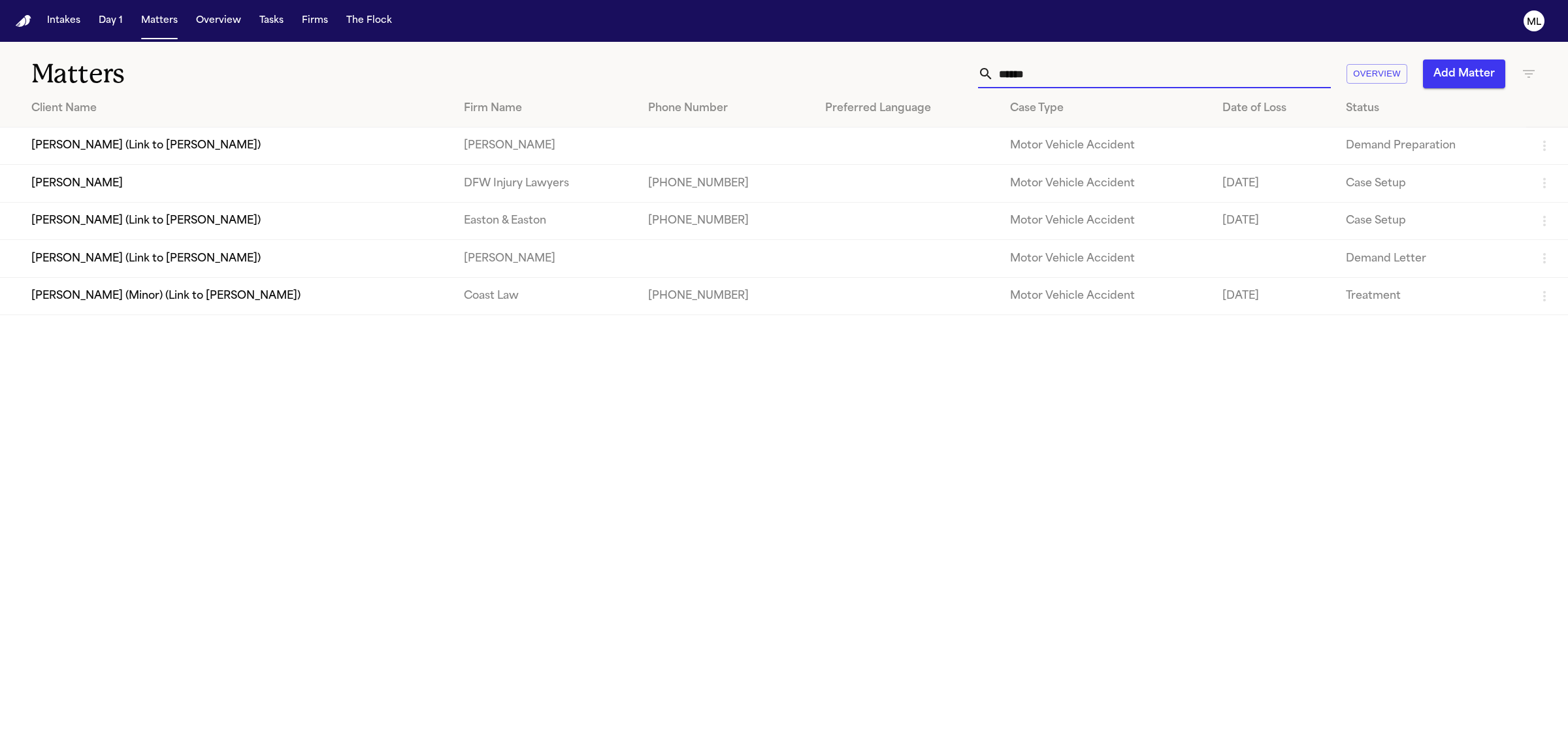
type input "******"
click at [337, 193] on td "Vanessa Hansken" at bounding box center [226, 183] width 453 height 38
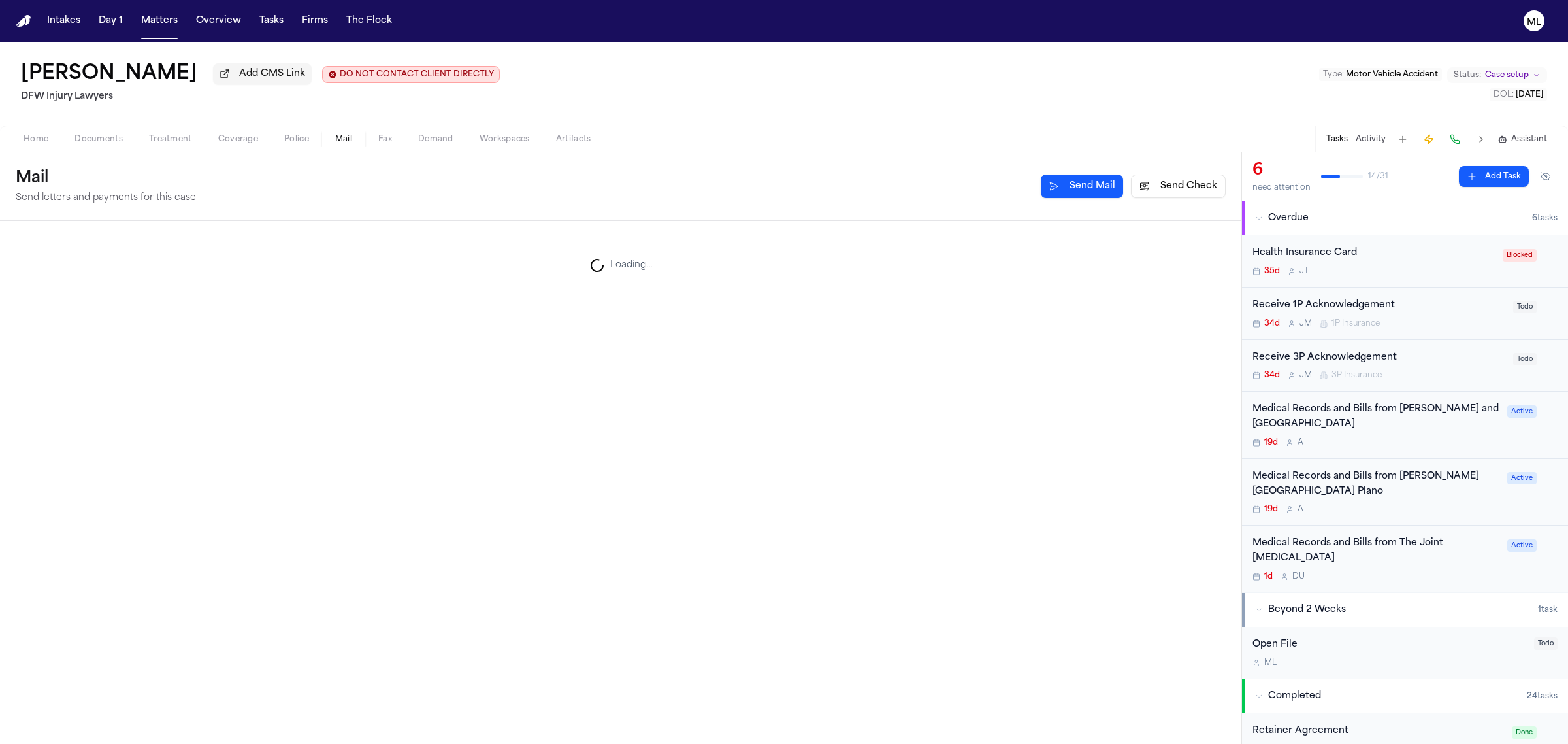
click at [335, 134] on span "Mail" at bounding box center [344, 139] width 17 height 10
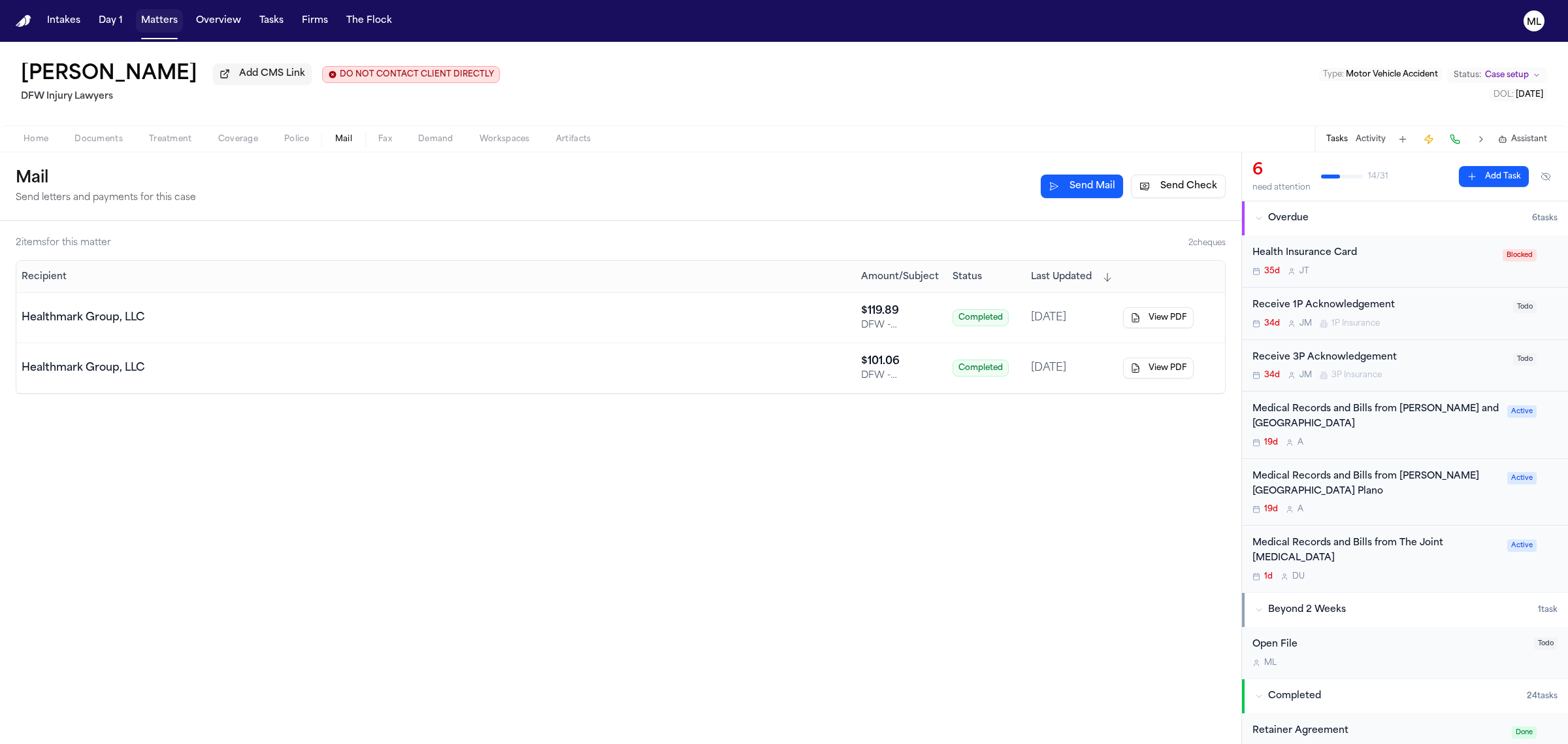
click at [155, 30] on button "Matters" at bounding box center [159, 21] width 47 height 24
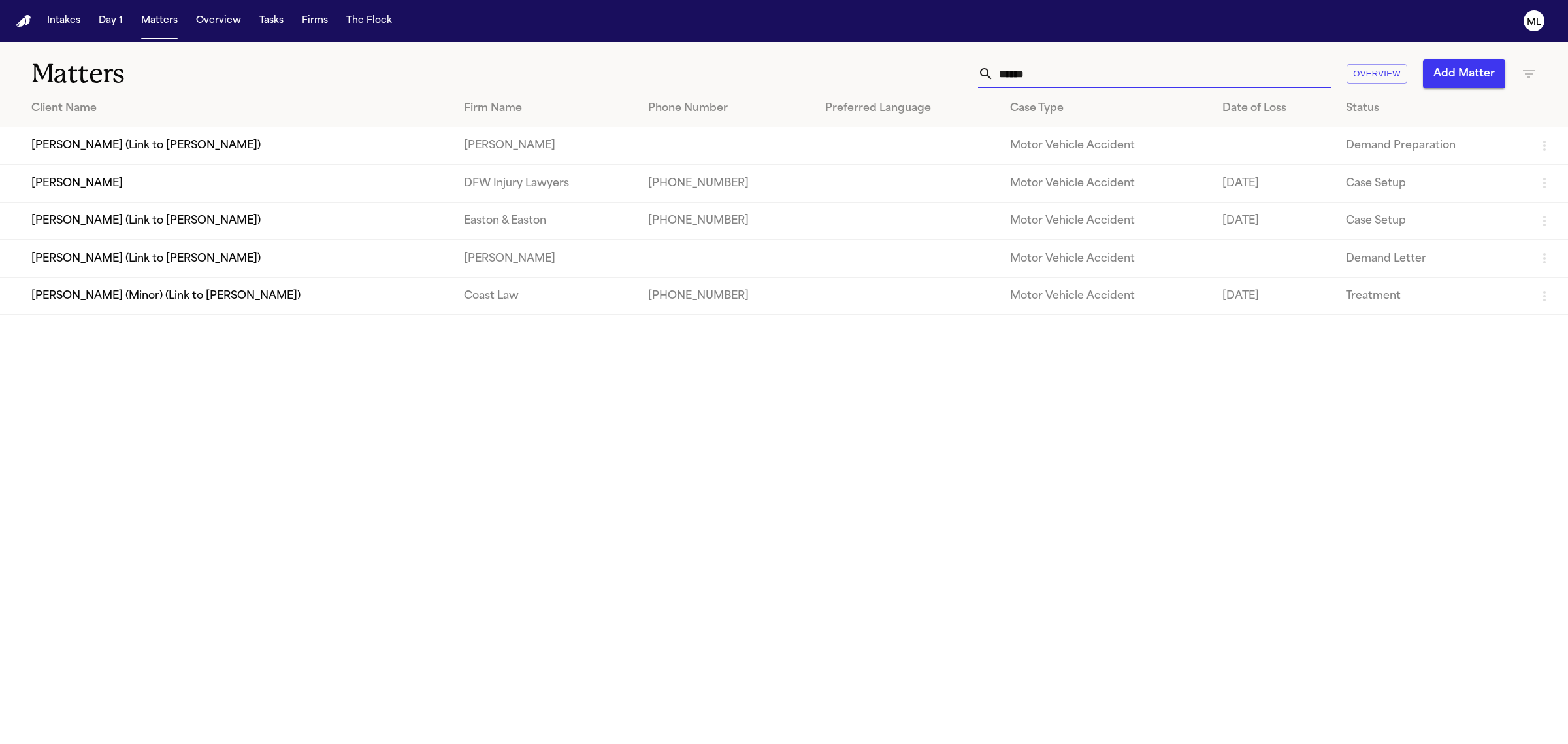
drag, startPoint x: 1037, startPoint y: 69, endPoint x: 970, endPoint y: 71, distance: 67.0
click at [970, 71] on div "****** Overview Add Matter" at bounding box center [1009, 74] width 1054 height 29
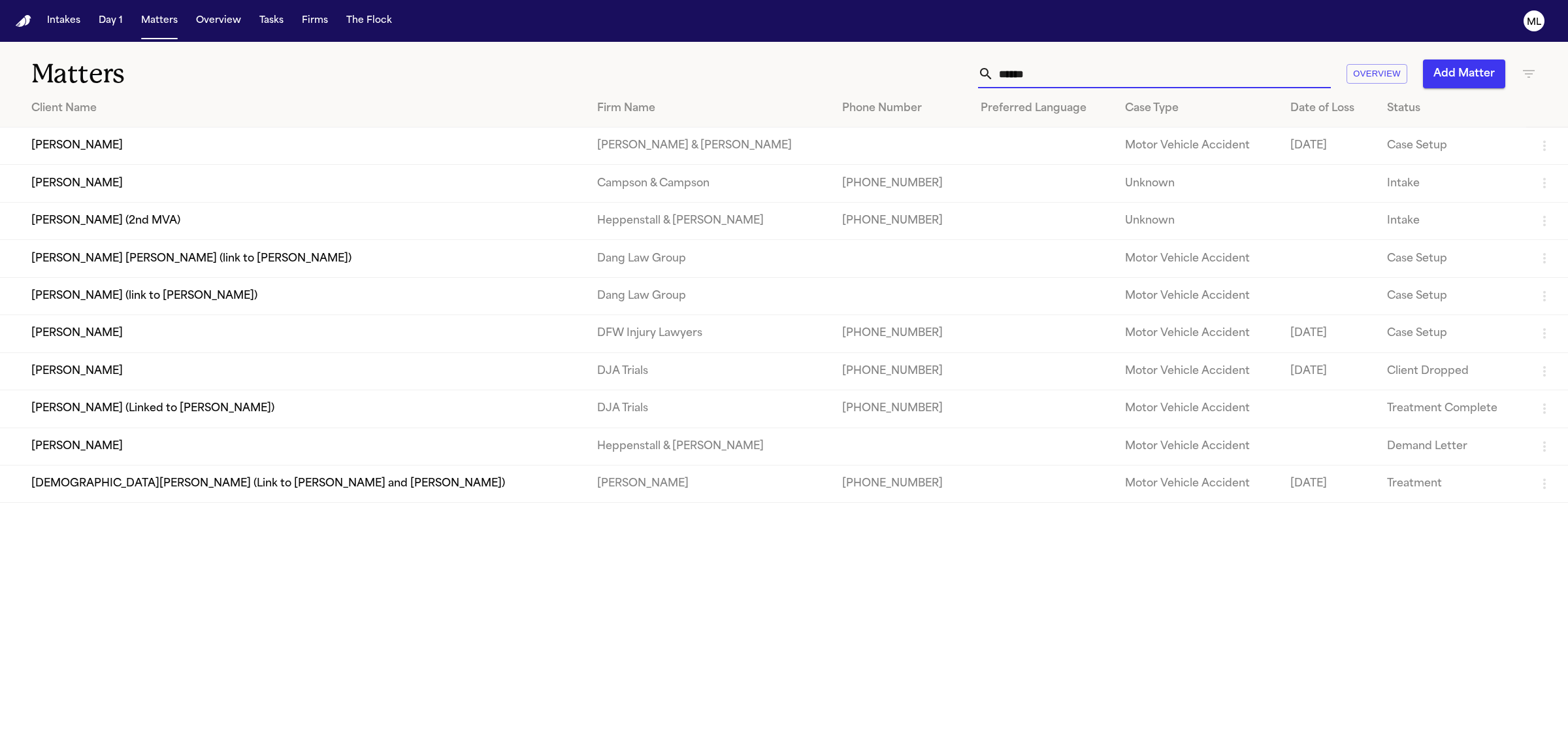
type input "******"
click at [179, 331] on td "Deborah Fernandez" at bounding box center [293, 334] width 587 height 38
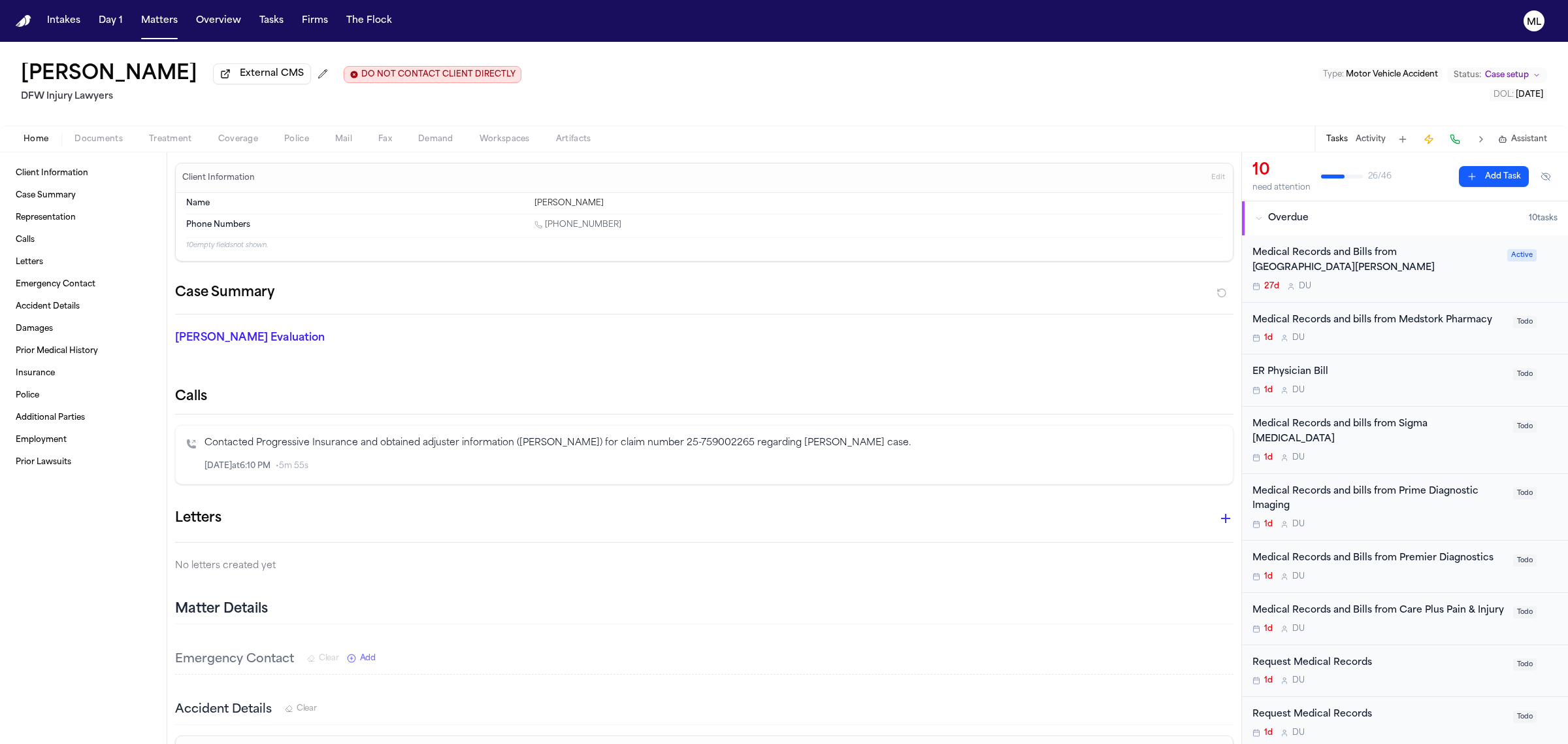
click at [1403, 519] on div "1d D U" at bounding box center [1378, 524] width 253 height 10
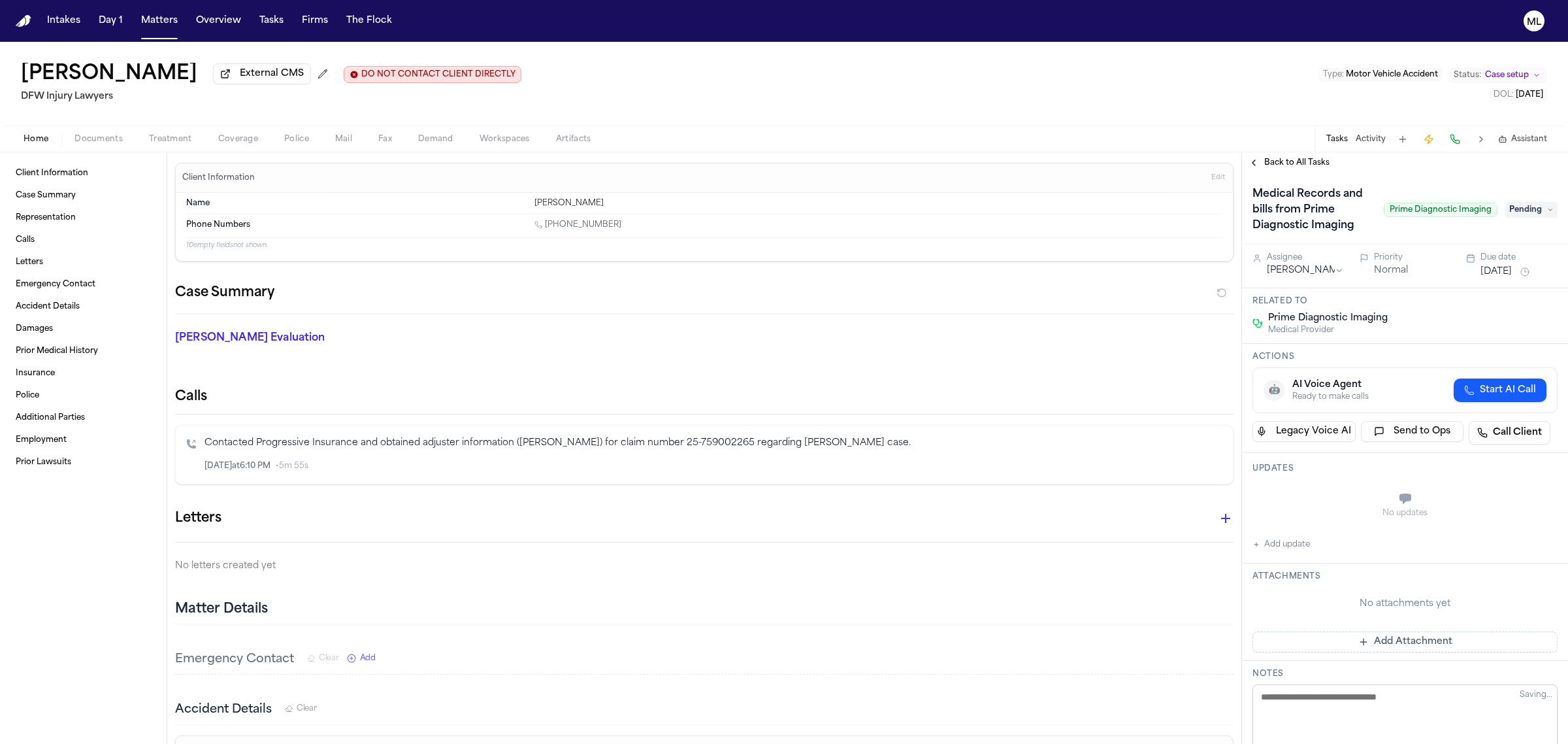
click at [1295, 168] on div "Back to All Tasks" at bounding box center [1405, 162] width 326 height 21
click at [1297, 158] on span "Back to All Tasks" at bounding box center [1296, 162] width 65 height 10
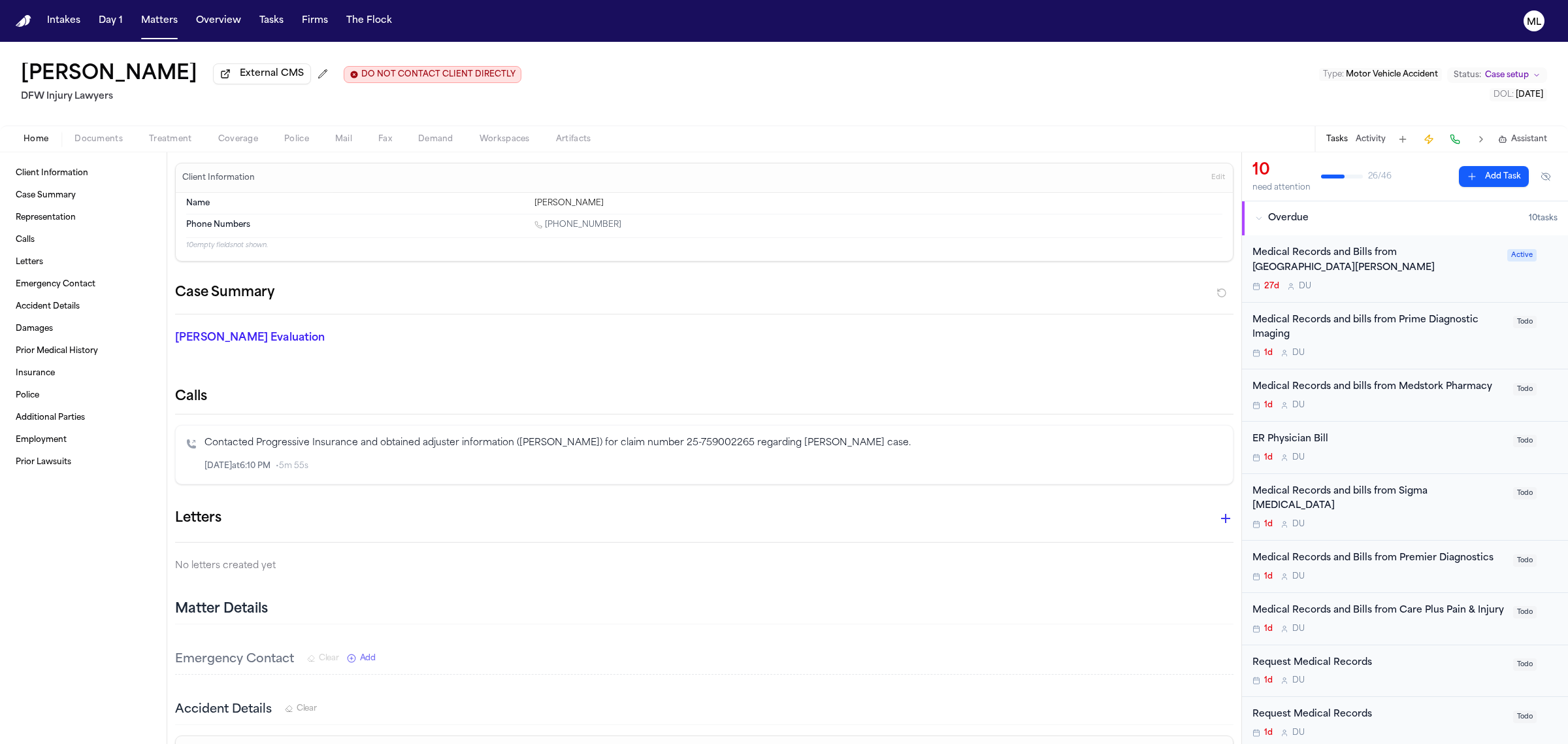
click at [1357, 452] on div "ER Physician Bill 1d D U" at bounding box center [1378, 447] width 253 height 31
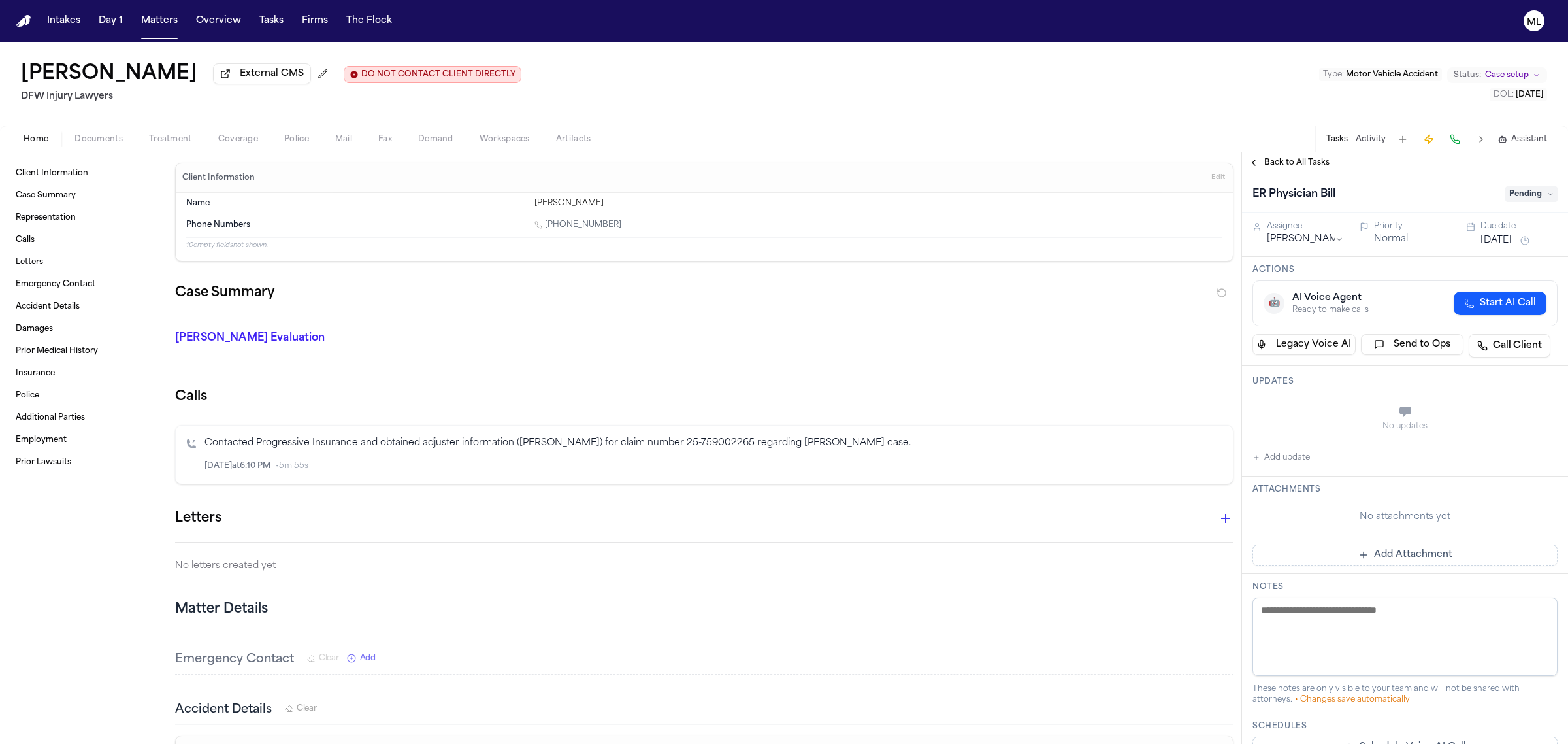
click at [1294, 158] on span "Back to All Tasks" at bounding box center [1296, 162] width 65 height 10
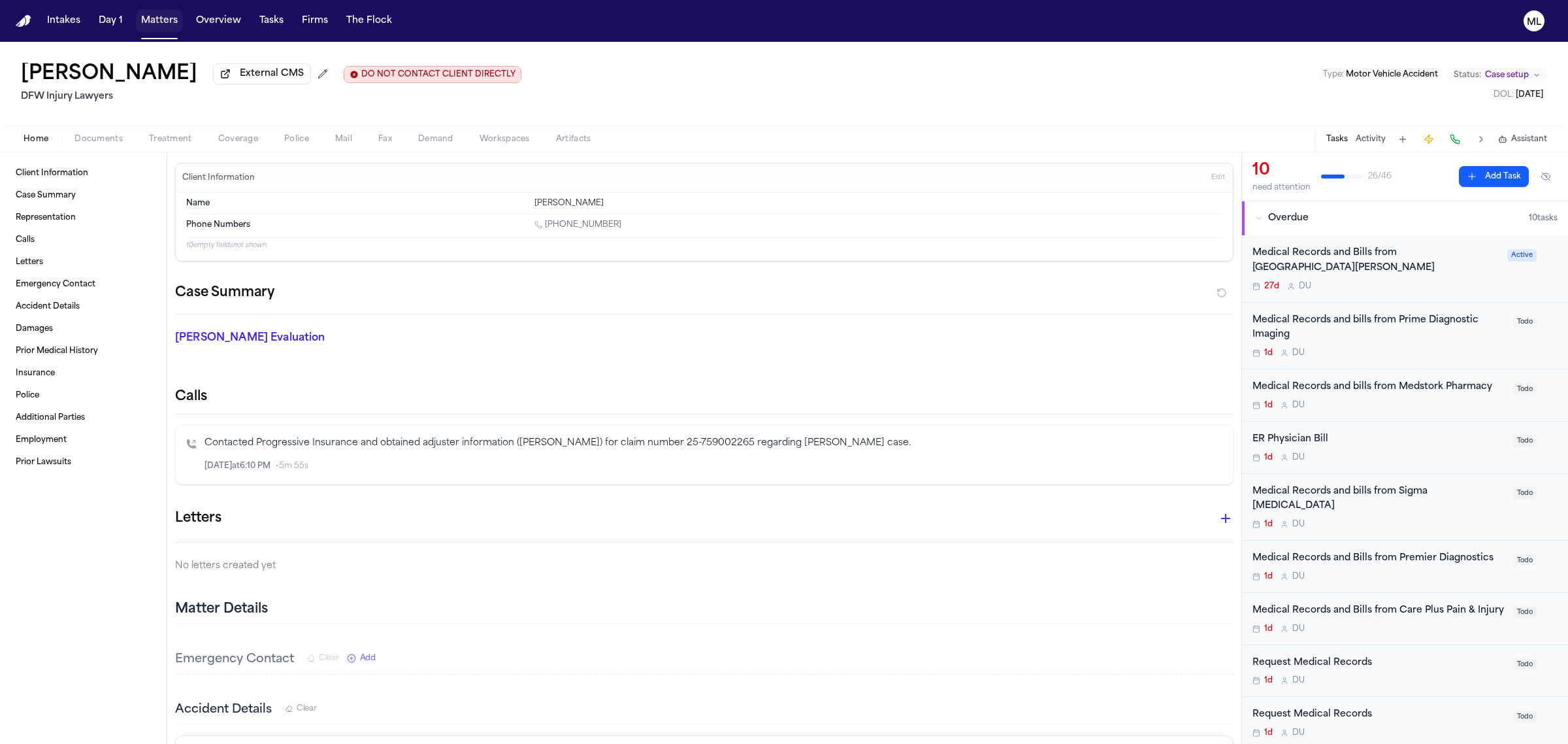
click at [160, 23] on button "Matters" at bounding box center [159, 21] width 47 height 24
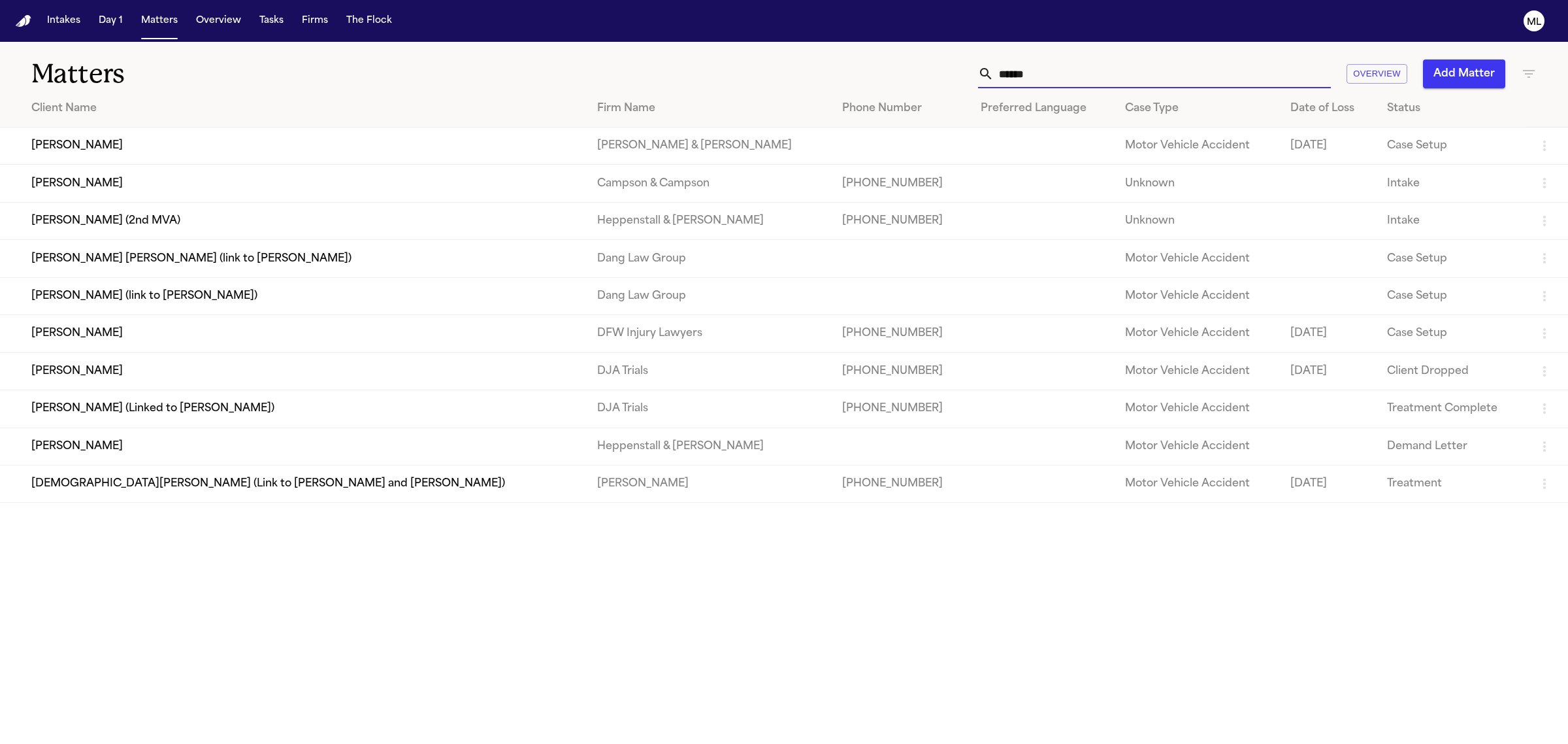
drag, startPoint x: 1068, startPoint y: 67, endPoint x: 991, endPoint y: 69, distance: 77.0
click at [991, 69] on div "******" at bounding box center [1154, 74] width 353 height 29
type input "*****"
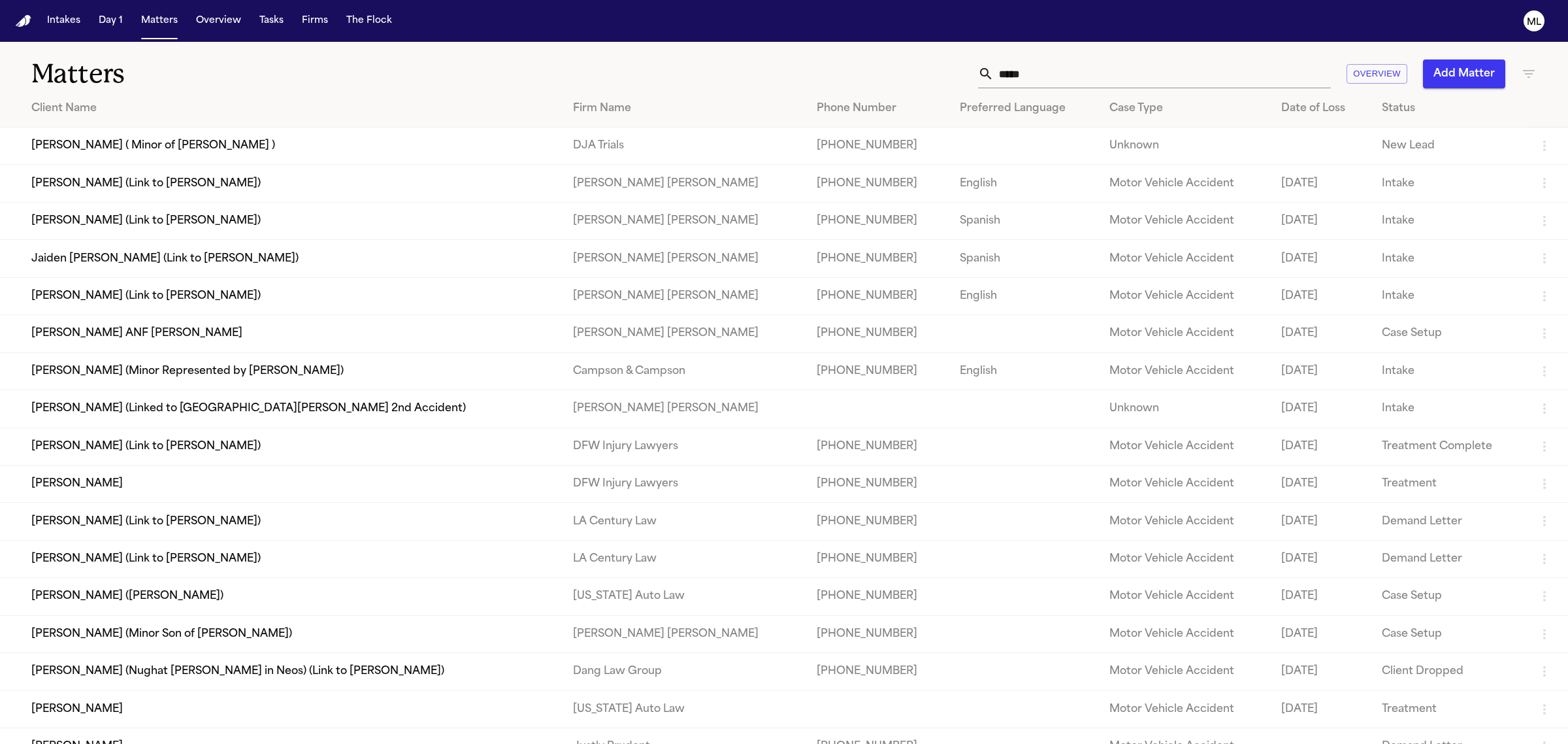
click at [258, 484] on td "Tamara Hines" at bounding box center [281, 484] width 563 height 38
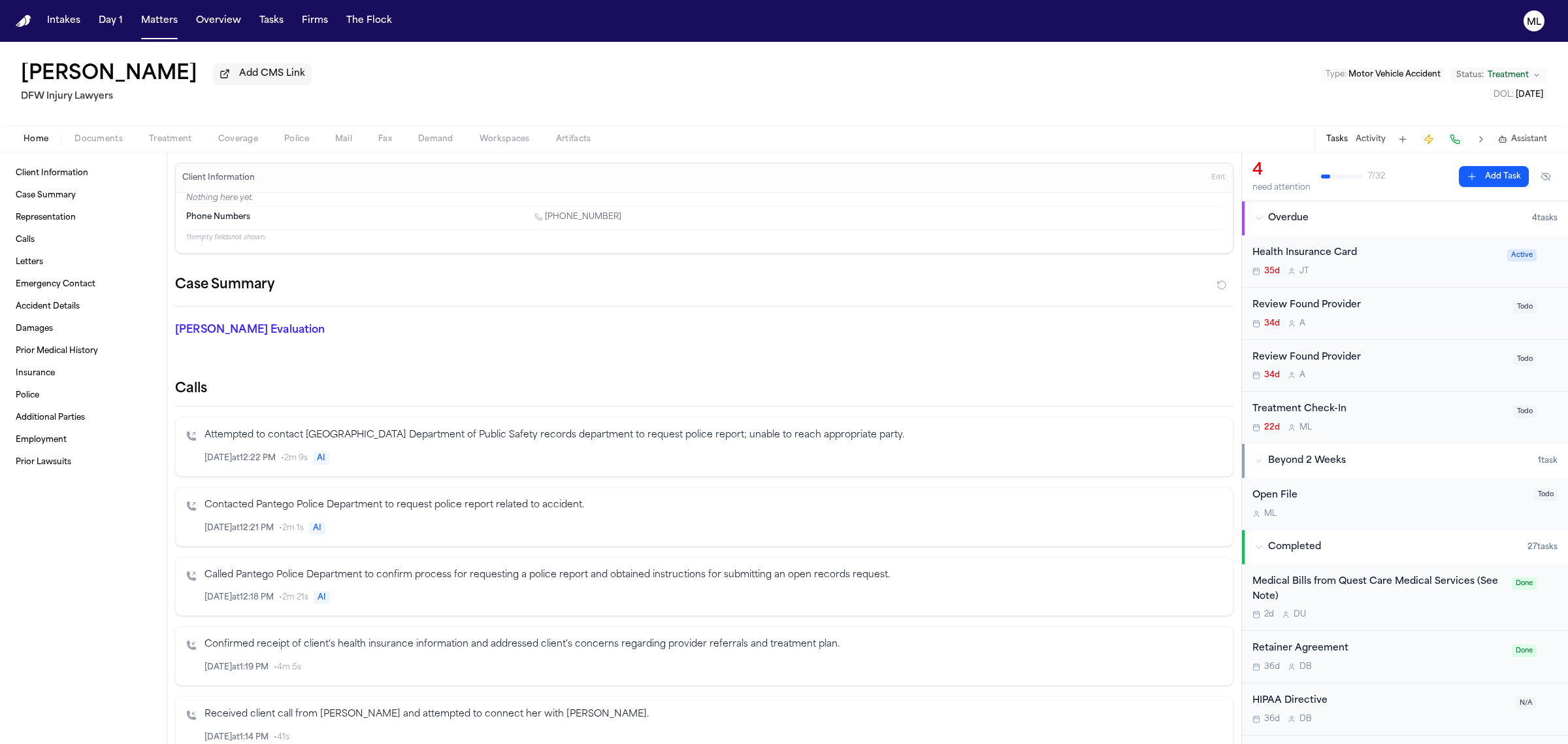
click at [1373, 596] on div "Medical Bills from Quest Care Medical Services (See Note)" at bounding box center [1378, 590] width 252 height 30
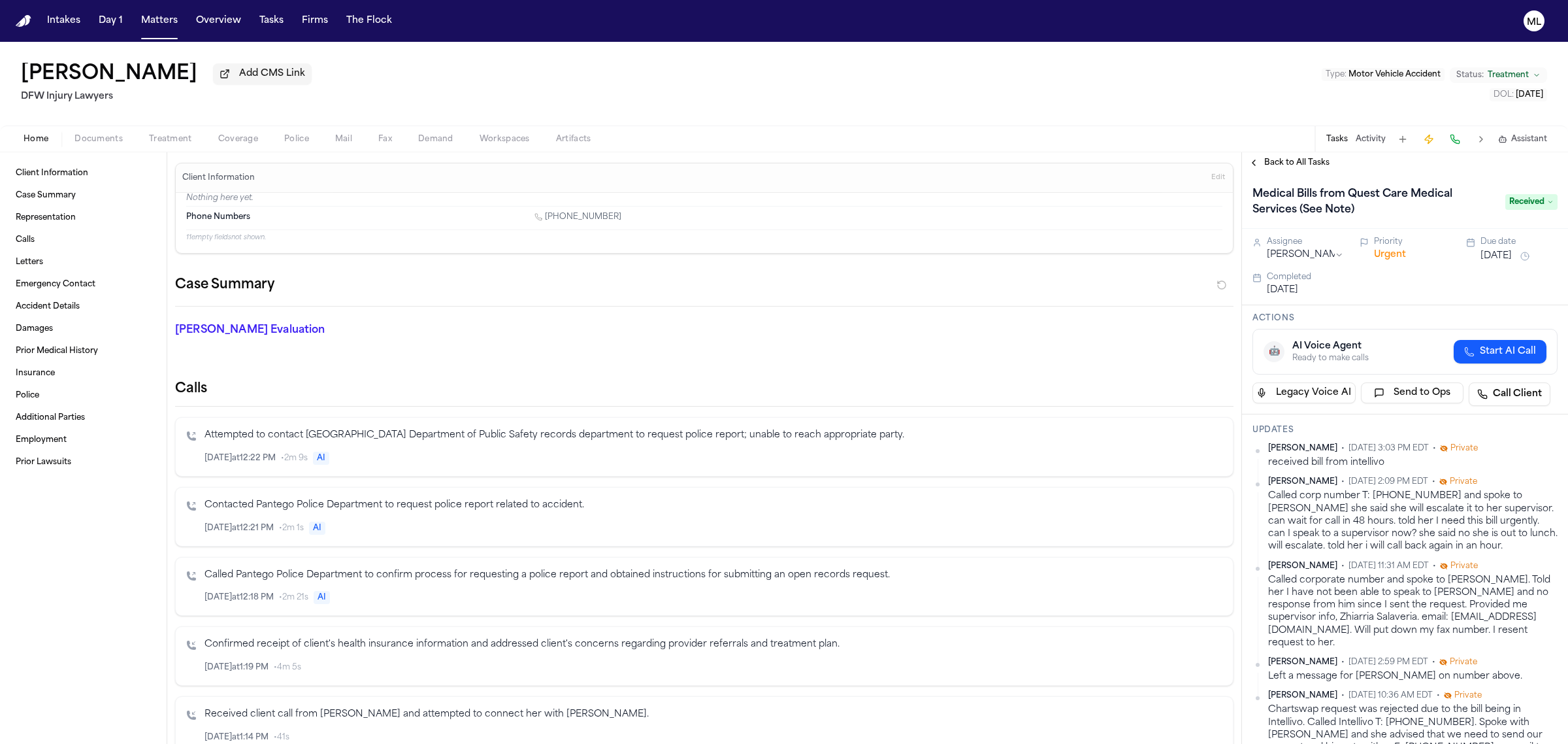
scroll to position [408, 0]
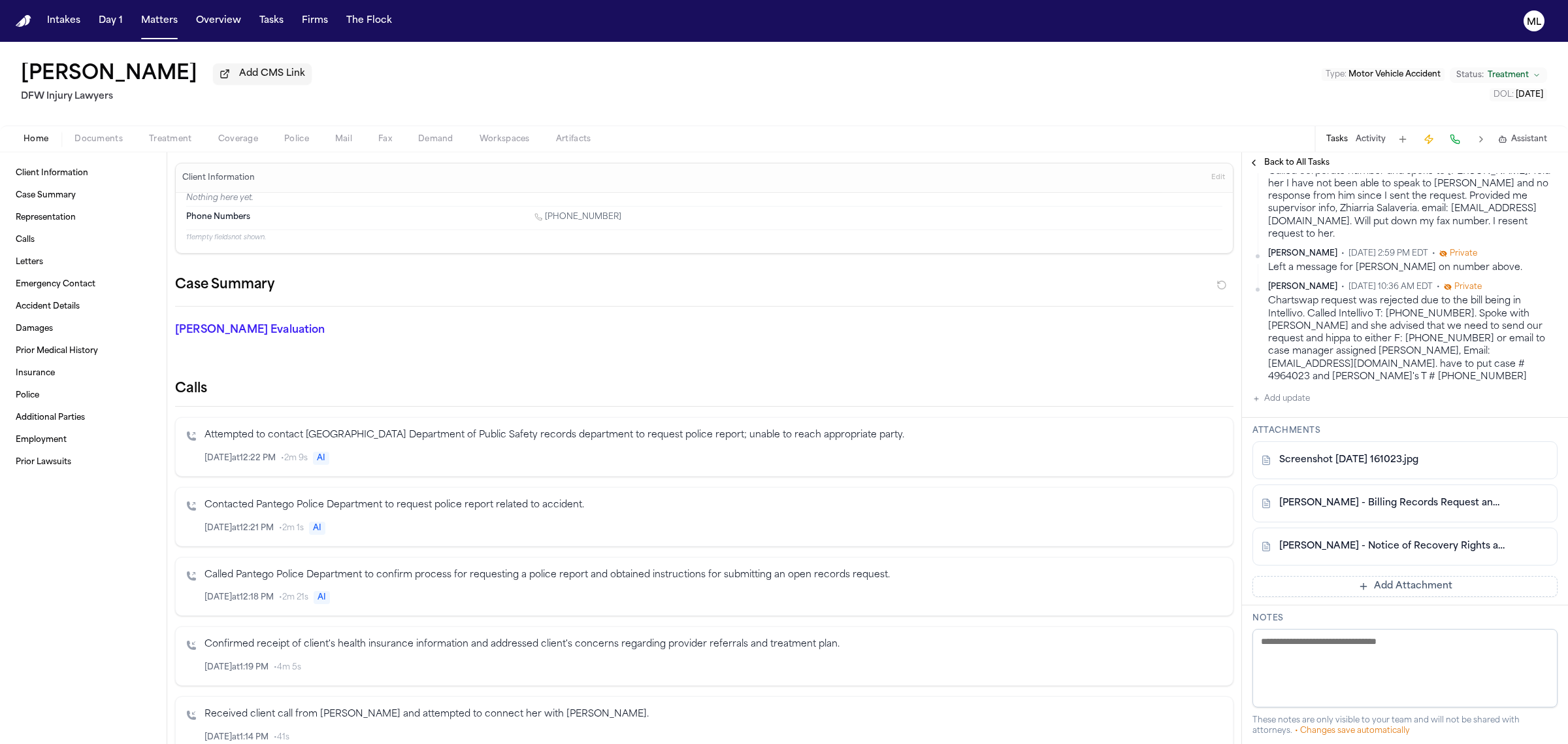
click at [1334, 540] on link "T. Hines - Notice of Recovery Rights and Billing from Intellivo for Questcare -…" at bounding box center [1392, 546] width 226 height 13
click at [160, 7] on nav "Intakes Day 1 Matters Overview Tasks Firms The Flock ML" at bounding box center [784, 20] width 1568 height 42
click at [136, 21] on button "Matters" at bounding box center [159, 21] width 47 height 24
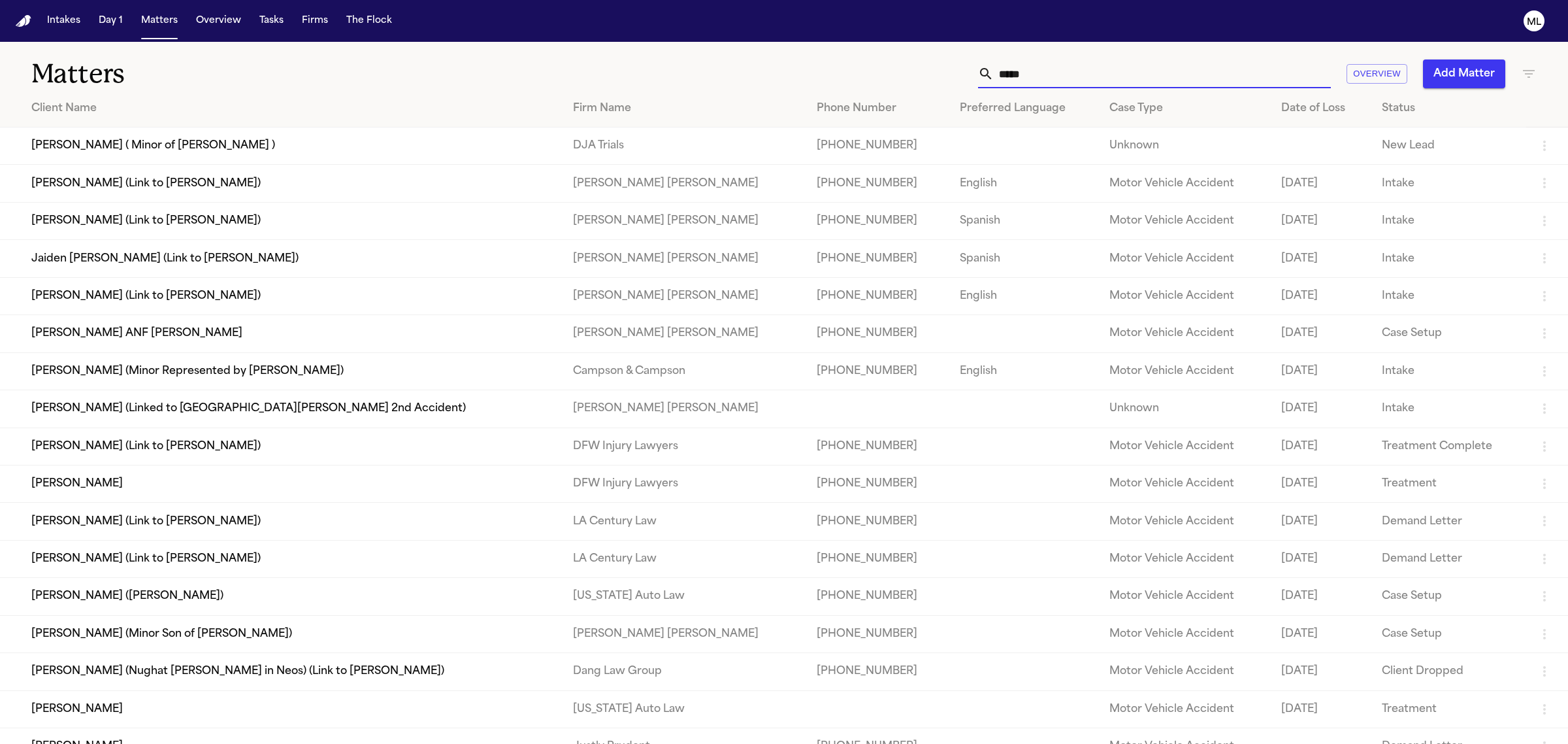
drag, startPoint x: 1036, startPoint y: 83, endPoint x: 946, endPoint y: 87, distance: 90.1
click at [946, 87] on div "***** Overview Add Matter" at bounding box center [1009, 74] width 1054 height 29
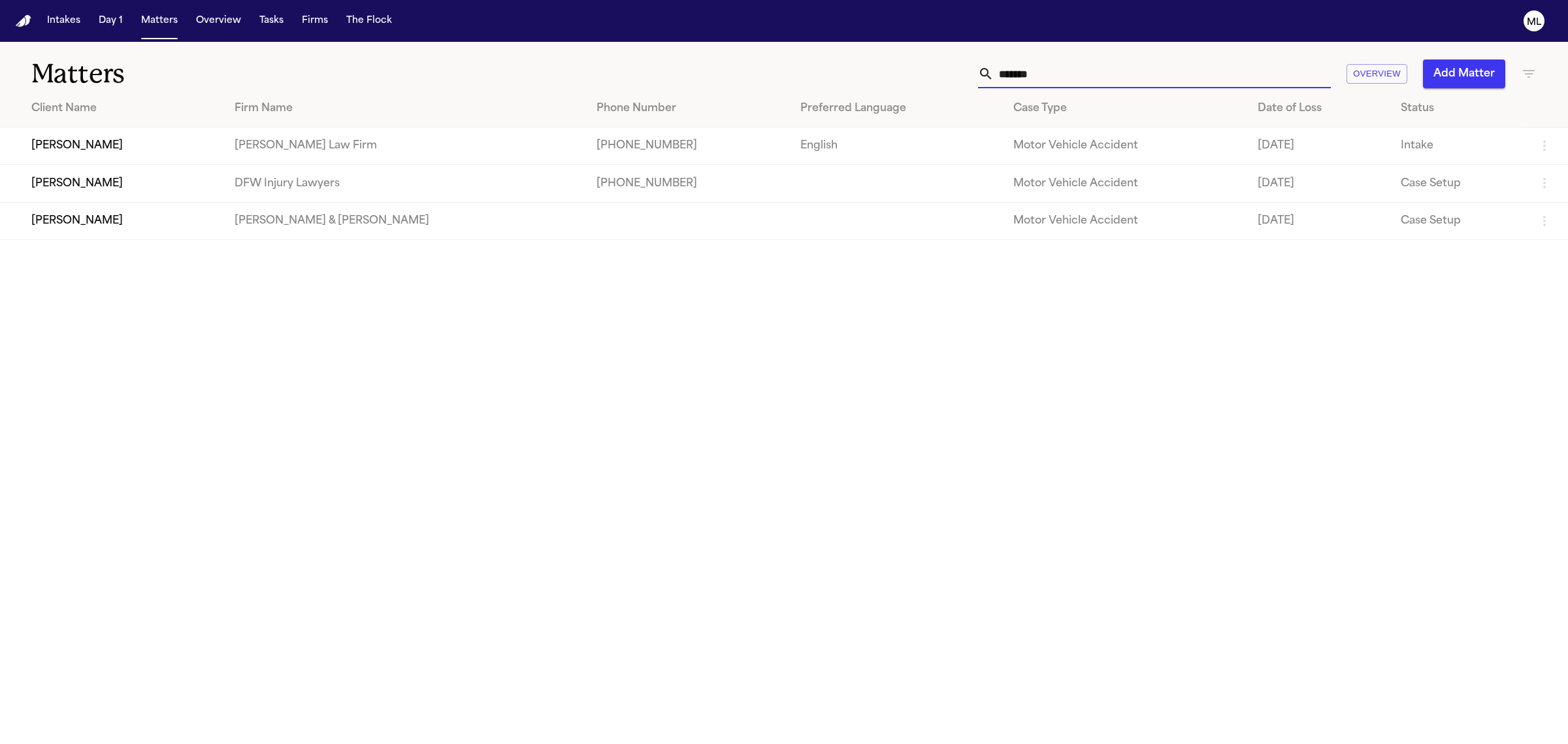
type input "*******"
click at [218, 187] on td "Phillip Sam" at bounding box center [112, 183] width 224 height 38
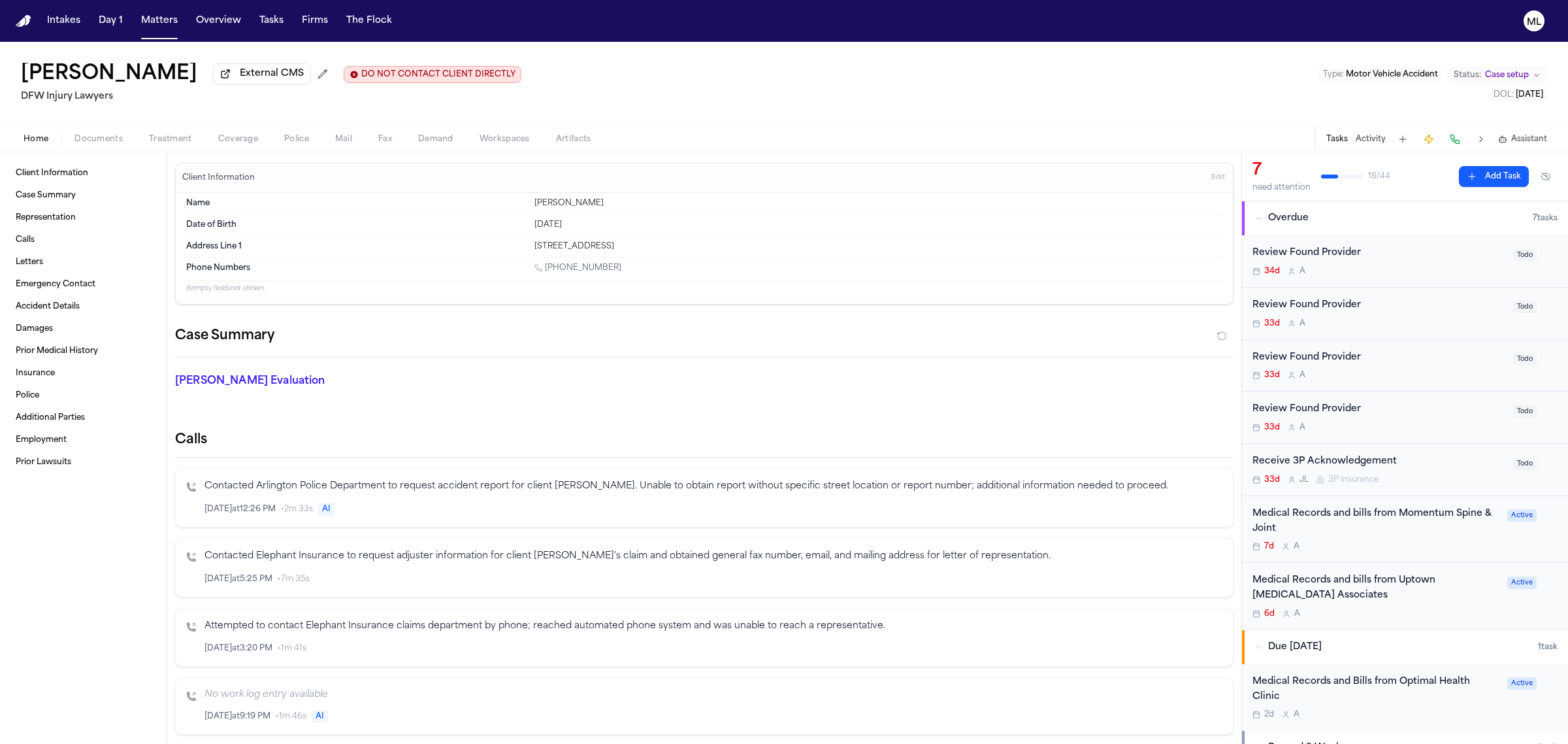
click at [1422, 713] on div "2d A" at bounding box center [1375, 713] width 247 height 10
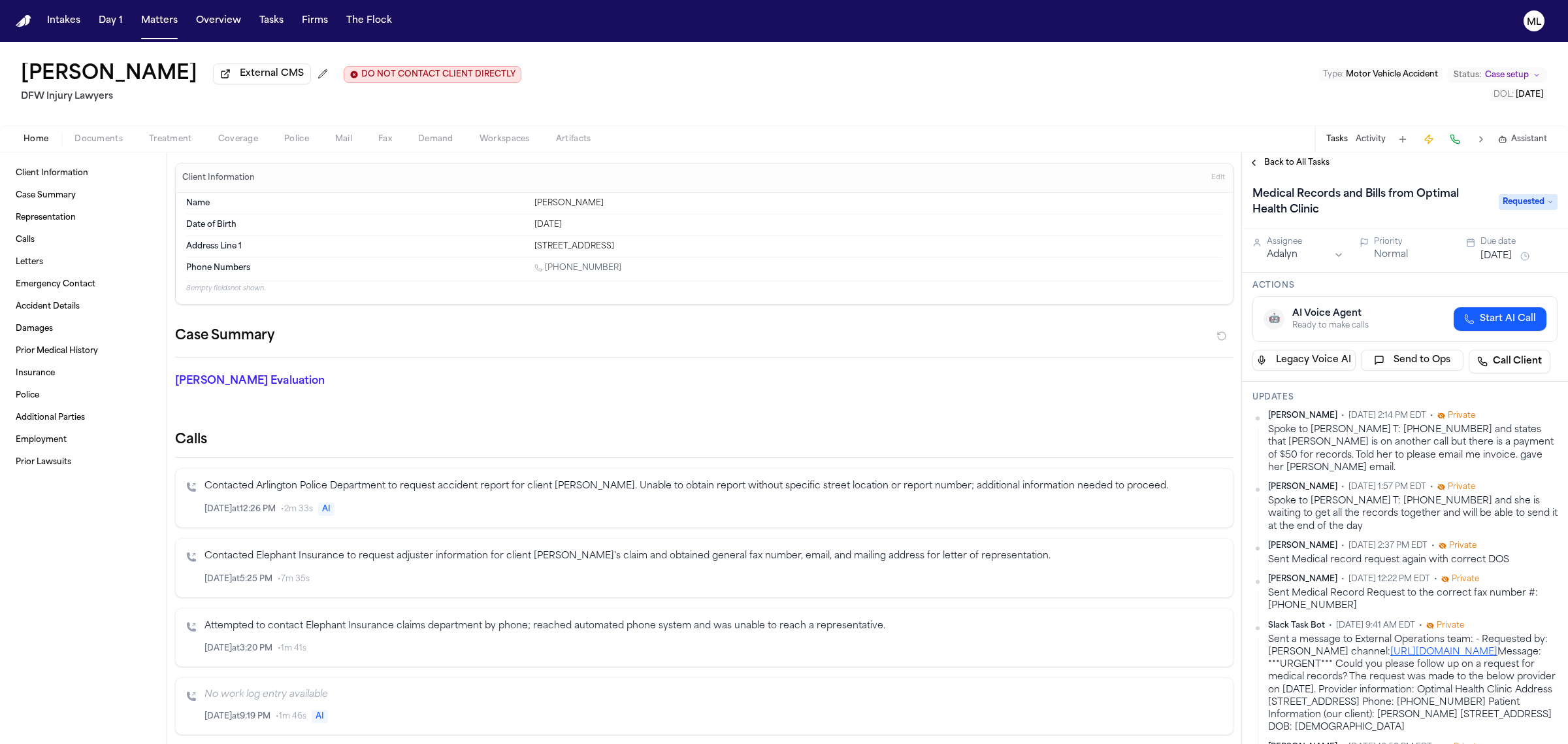
click at [171, 16] on button "Matters" at bounding box center [159, 21] width 47 height 24
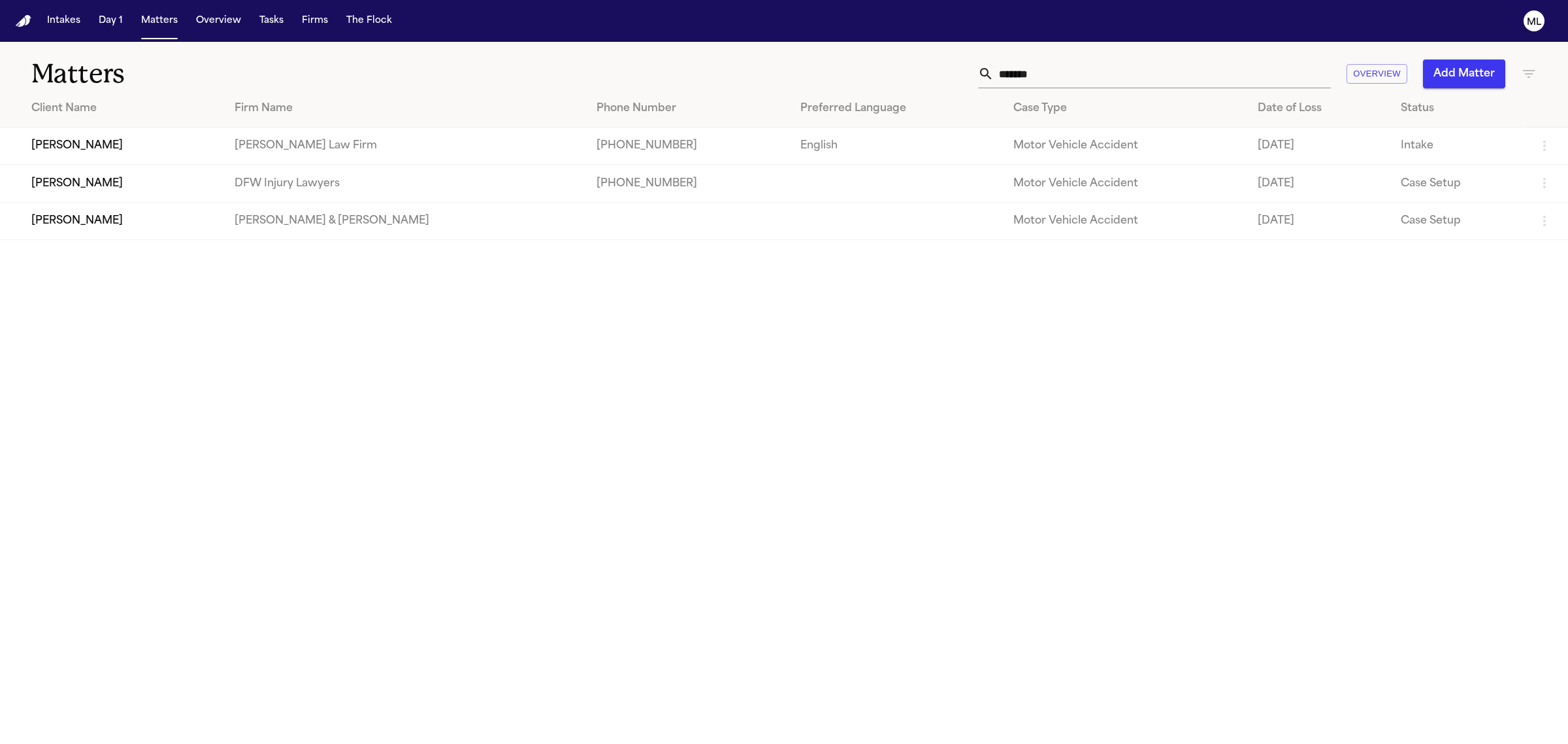
drag, startPoint x: 1008, startPoint y: 70, endPoint x: 952, endPoint y: 73, distance: 56.1
click at [952, 73] on div "******* Overview Add Matter" at bounding box center [1009, 74] width 1054 height 29
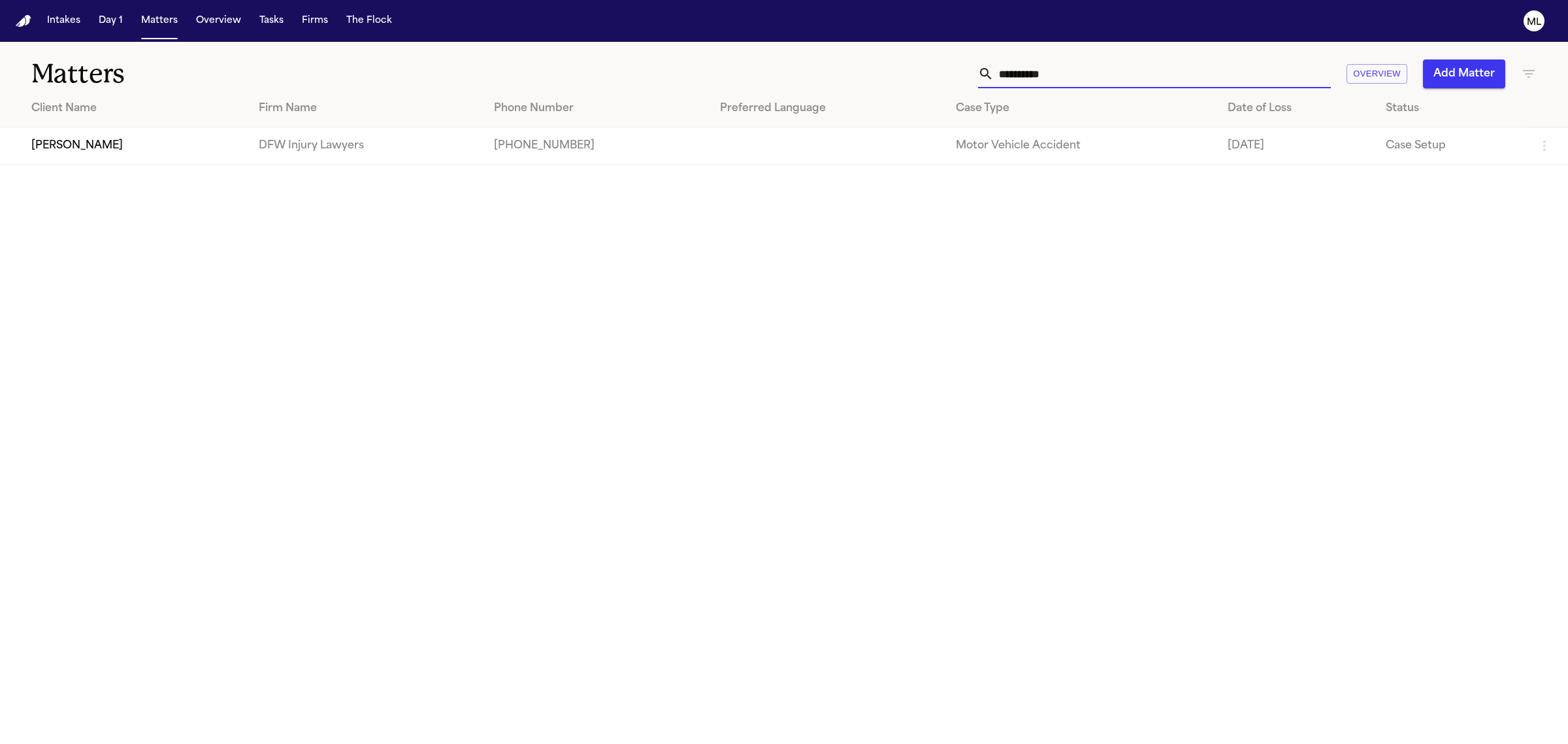
type input "**********"
click at [248, 143] on td "DFW Injury Lawyers" at bounding box center [366, 147] width 235 height 38
click at [128, 160] on td "Hassen Ali" at bounding box center [124, 147] width 248 height 38
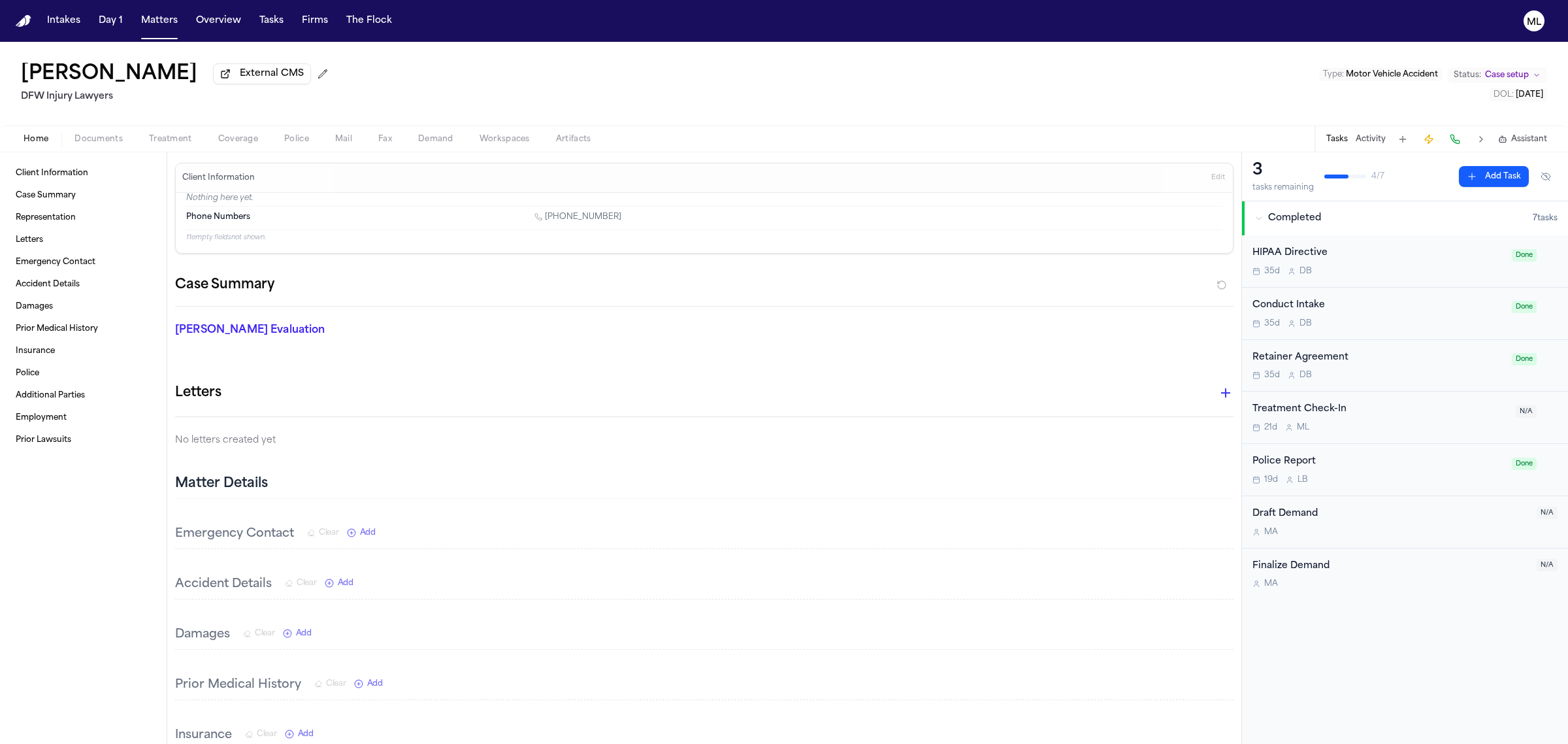
click at [1371, 135] on button "Activity" at bounding box center [1371, 139] width 30 height 10
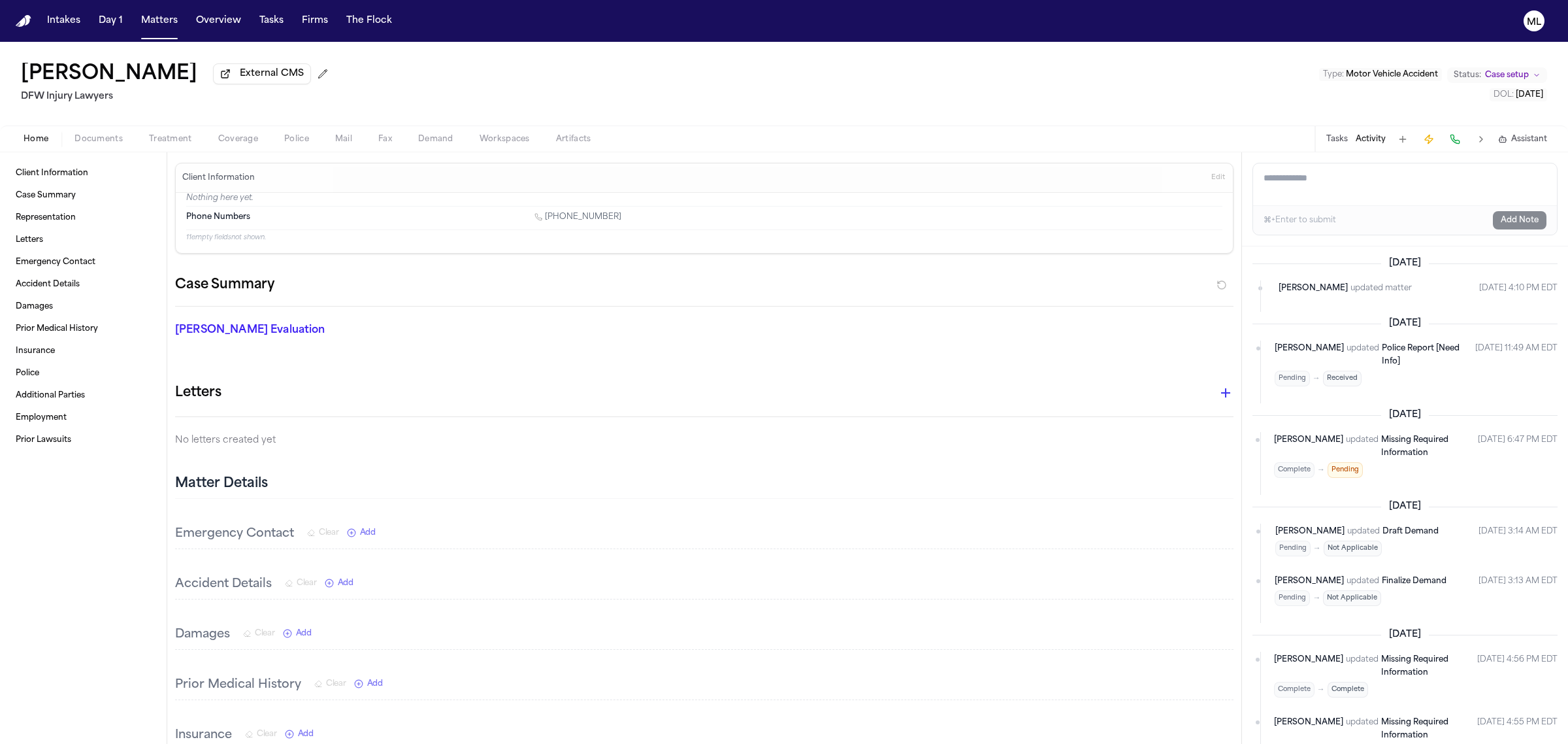
click at [1327, 181] on textarea "Add a note to this matter" at bounding box center [1405, 183] width 304 height 42
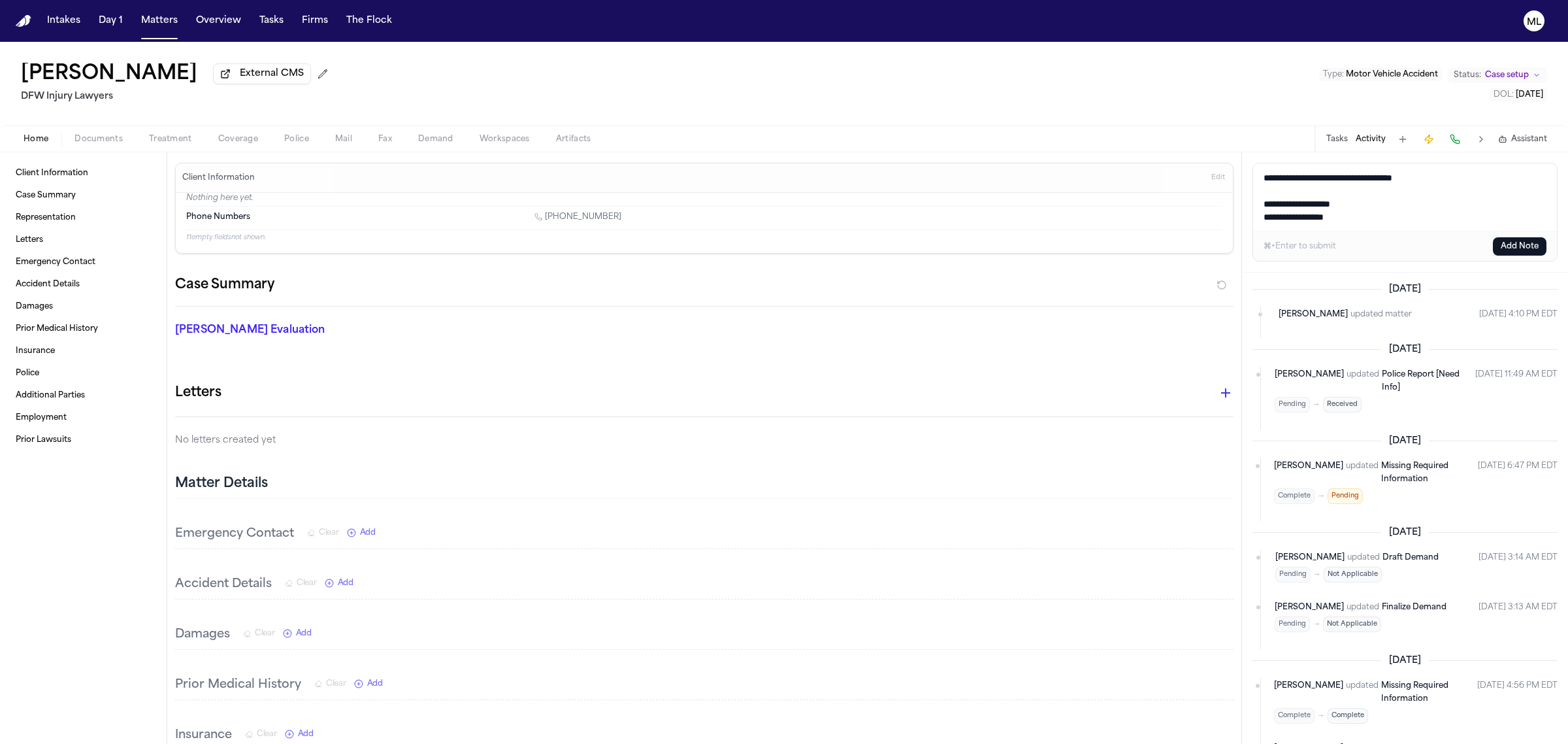
click at [1320, 210] on textarea "**********" at bounding box center [1404, 197] width 303 height 68
click at [1321, 214] on textarea "**********" at bounding box center [1404, 197] width 303 height 68
click at [1424, 217] on textarea "**********" at bounding box center [1404, 197] width 303 height 68
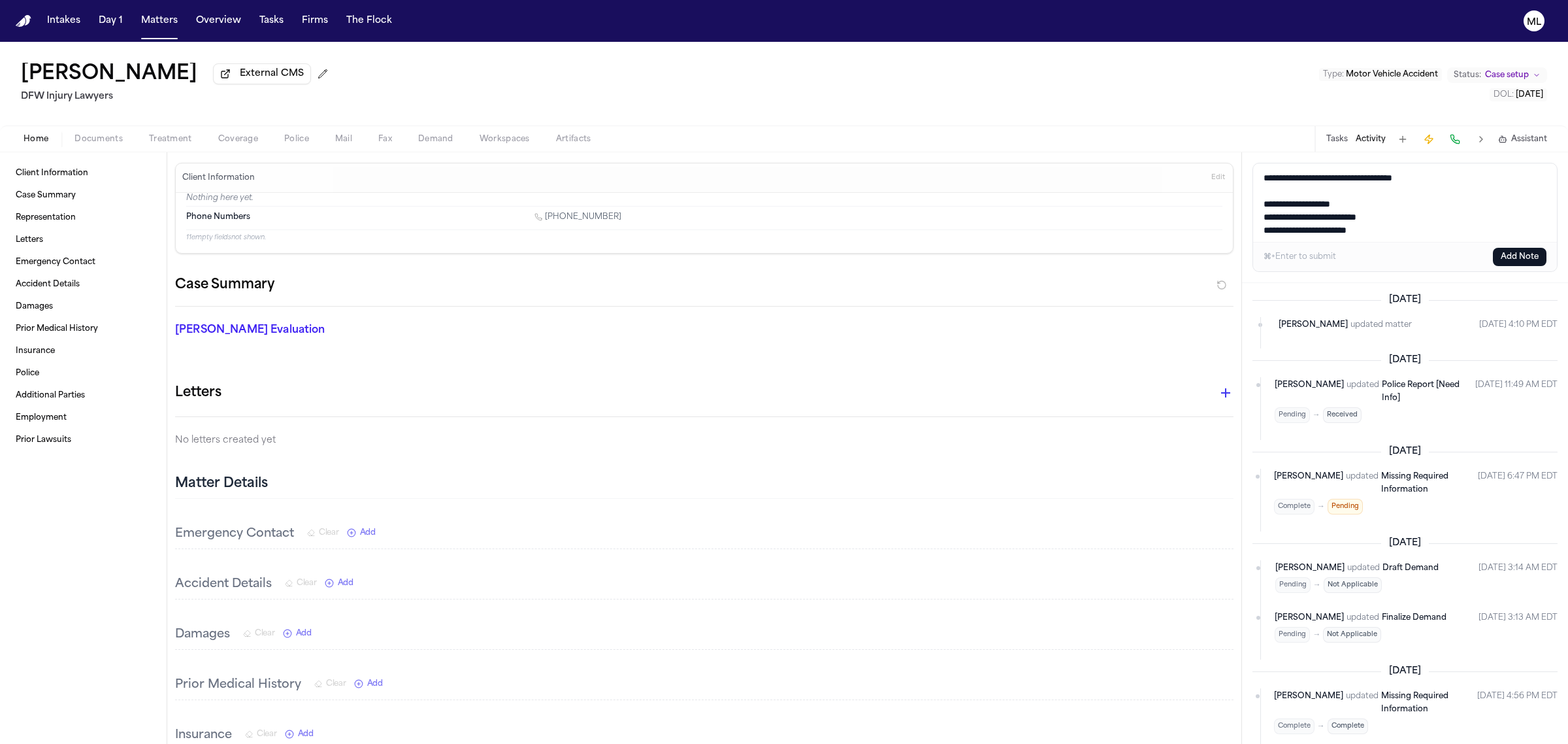
click at [1442, 226] on textarea "**********" at bounding box center [1404, 202] width 303 height 78
type textarea "**********"
click at [1519, 256] on button "Add Note" at bounding box center [1519, 256] width 53 height 18
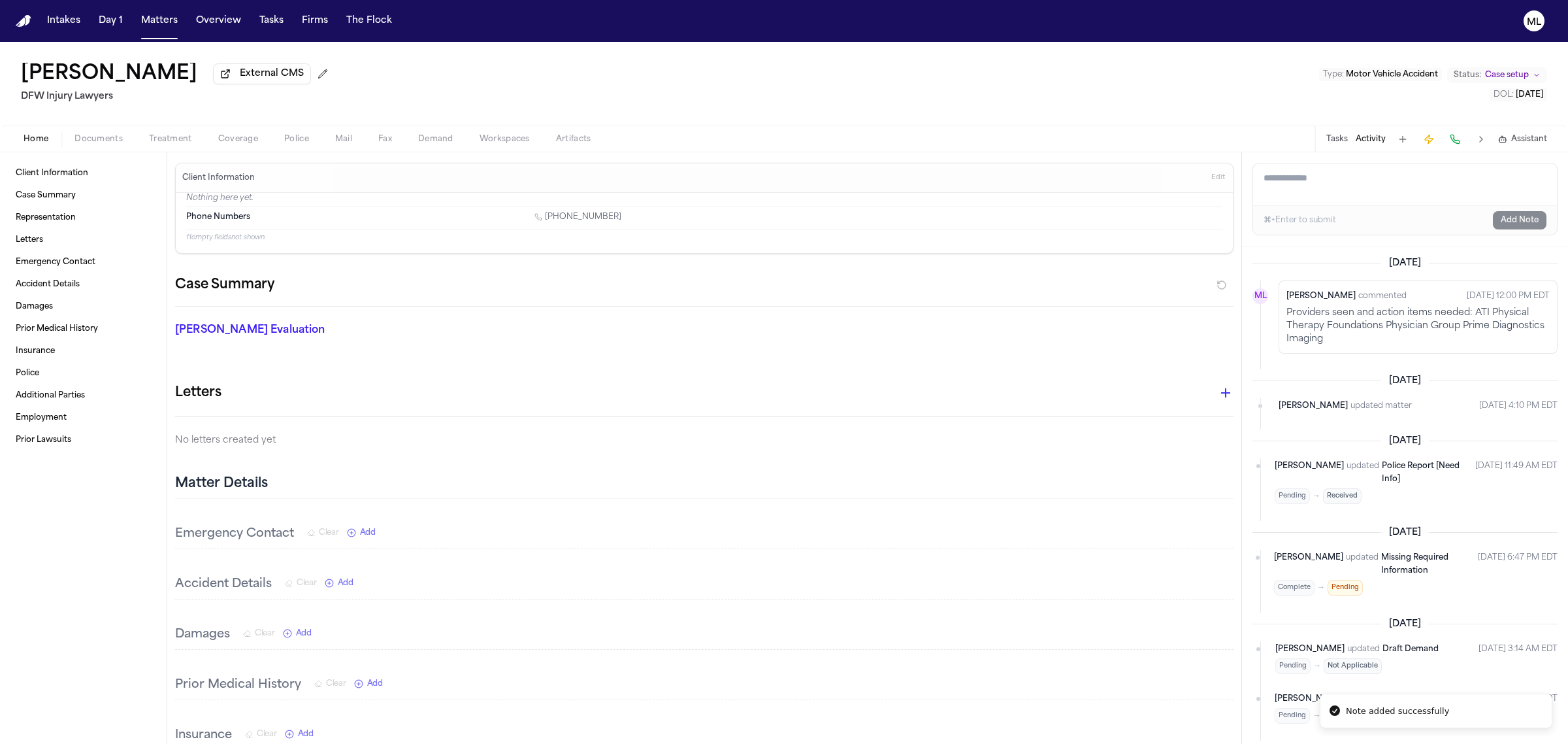
click at [1330, 175] on textarea "Add a note to this matter" at bounding box center [1404, 183] width 303 height 42
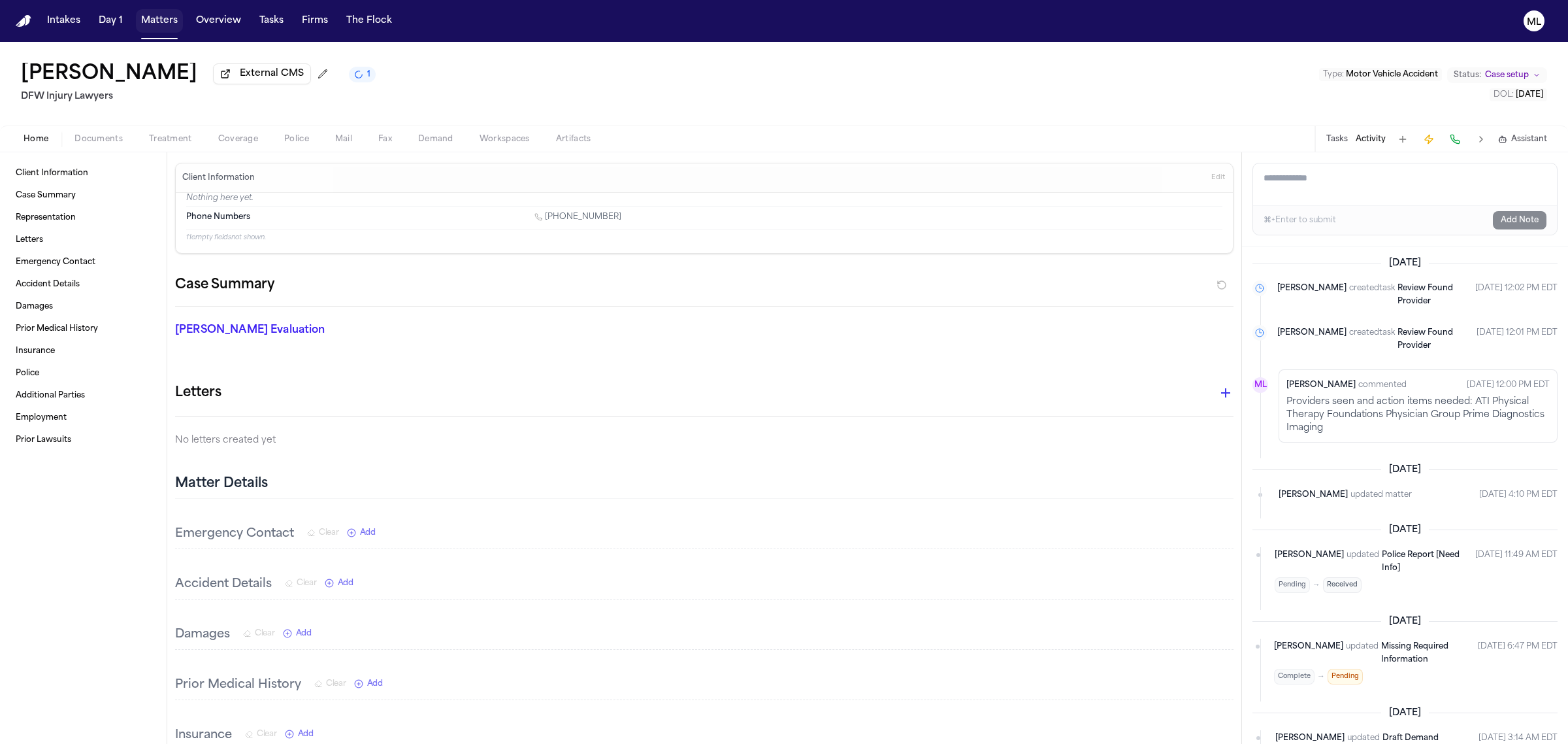
click at [161, 17] on button "Matters" at bounding box center [159, 21] width 47 height 24
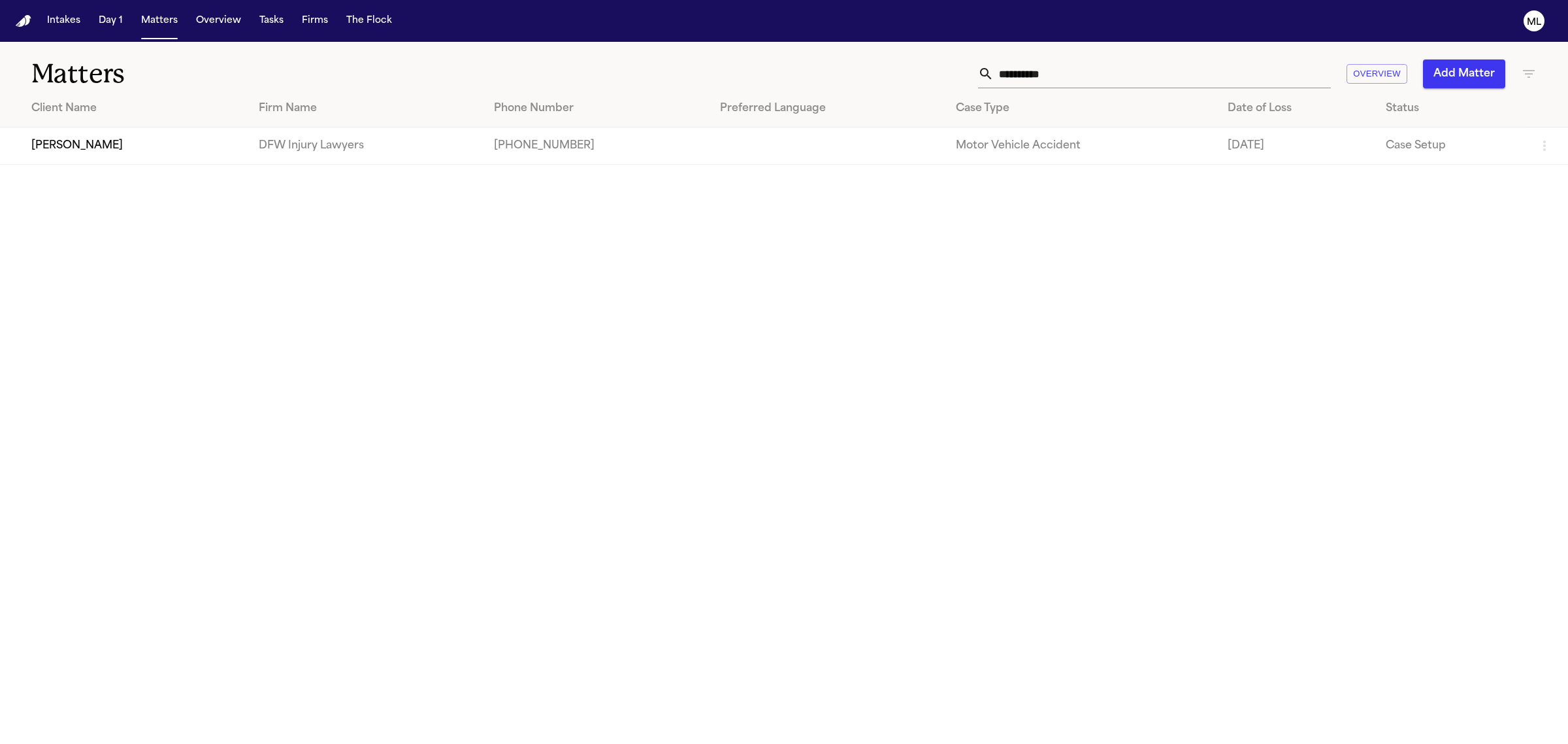
drag, startPoint x: 1095, startPoint y: 78, endPoint x: 872, endPoint y: 78, distance: 223.0
click at [872, 78] on div "**********" at bounding box center [1009, 74] width 1054 height 29
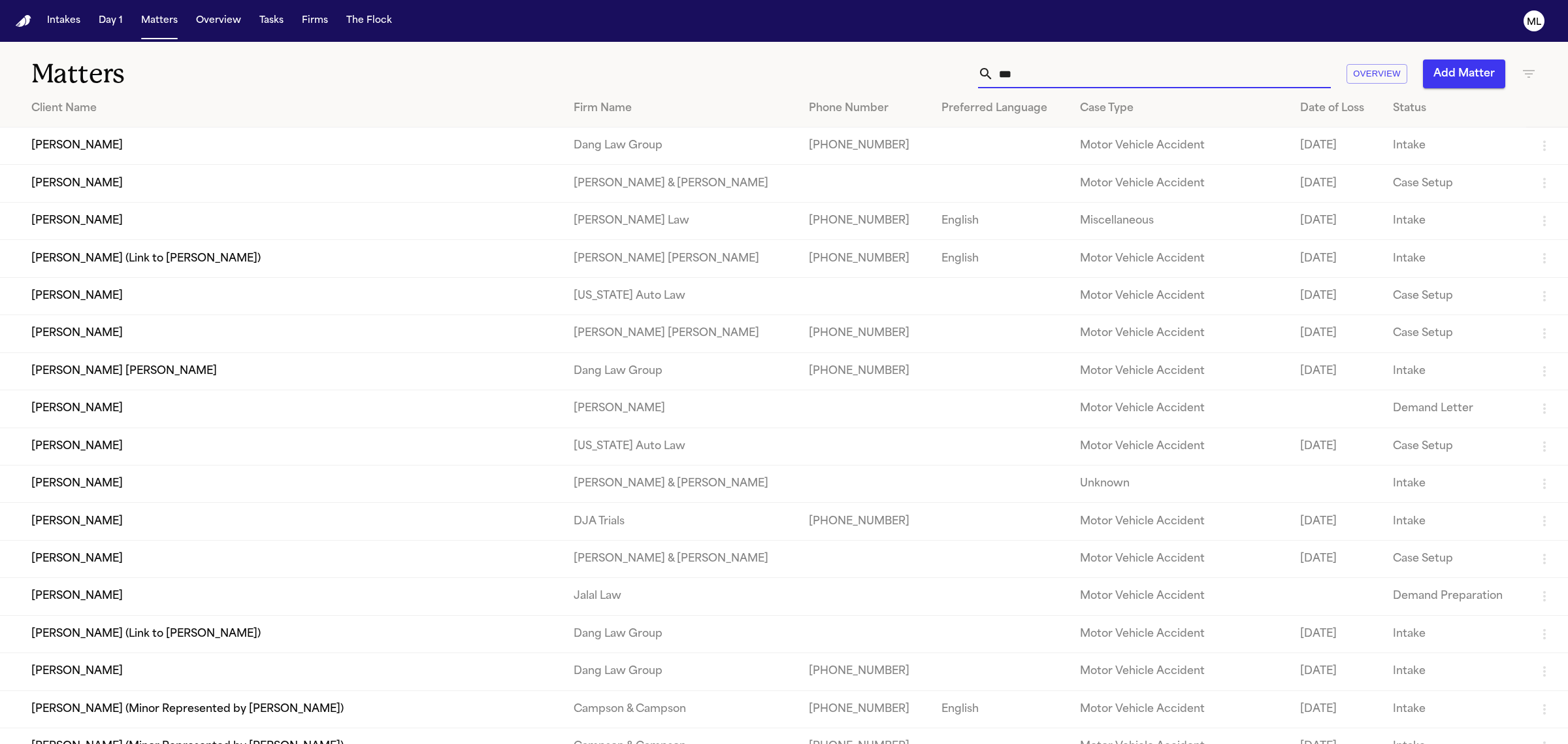
type input "***"
click at [194, 523] on td "Caitlyn Aaronson" at bounding box center [281, 521] width 563 height 38
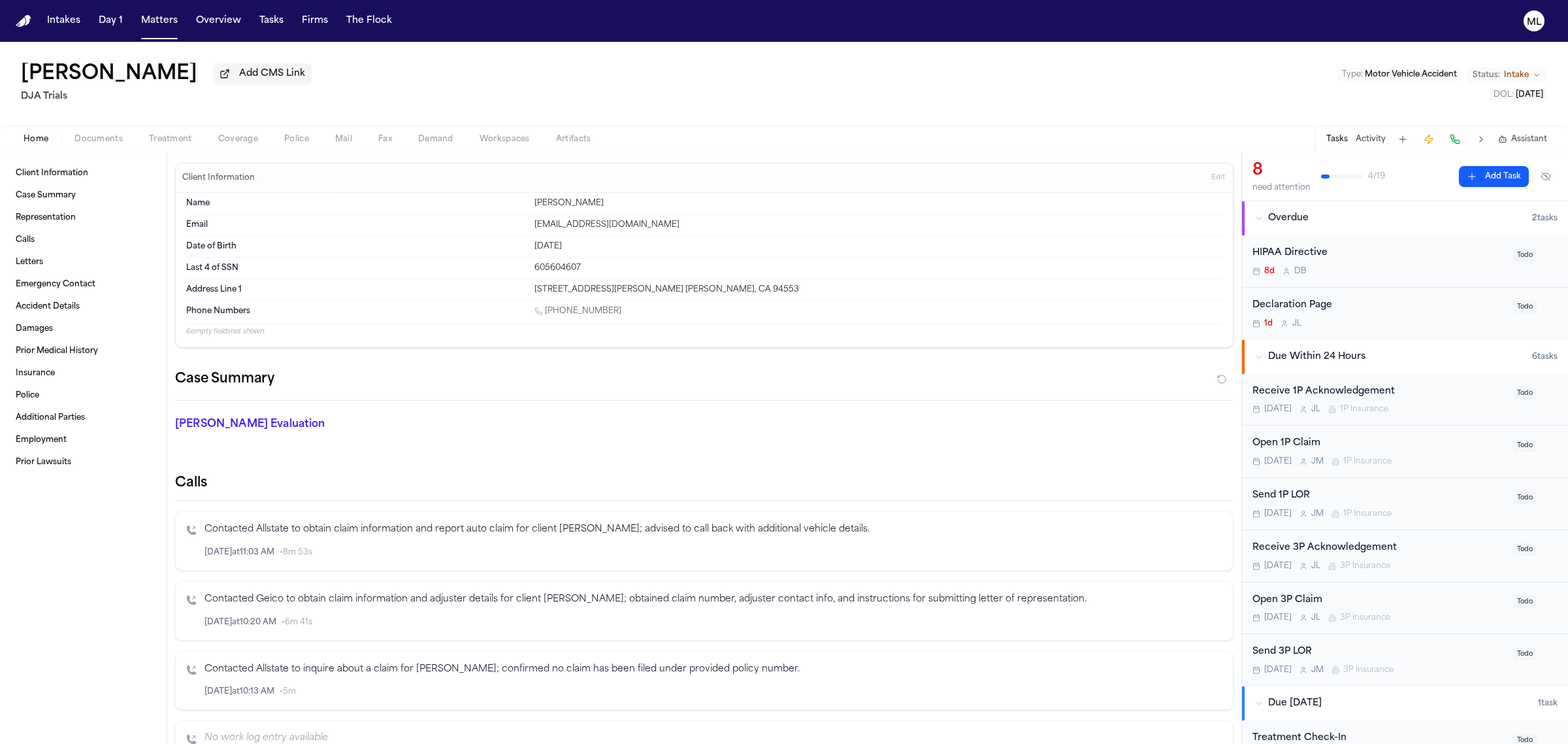
click at [96, 147] on div "Home Documents Treatment Coverage Police Mail Fax Demand Workspaces Artifacts T…" at bounding box center [784, 138] width 1568 height 26
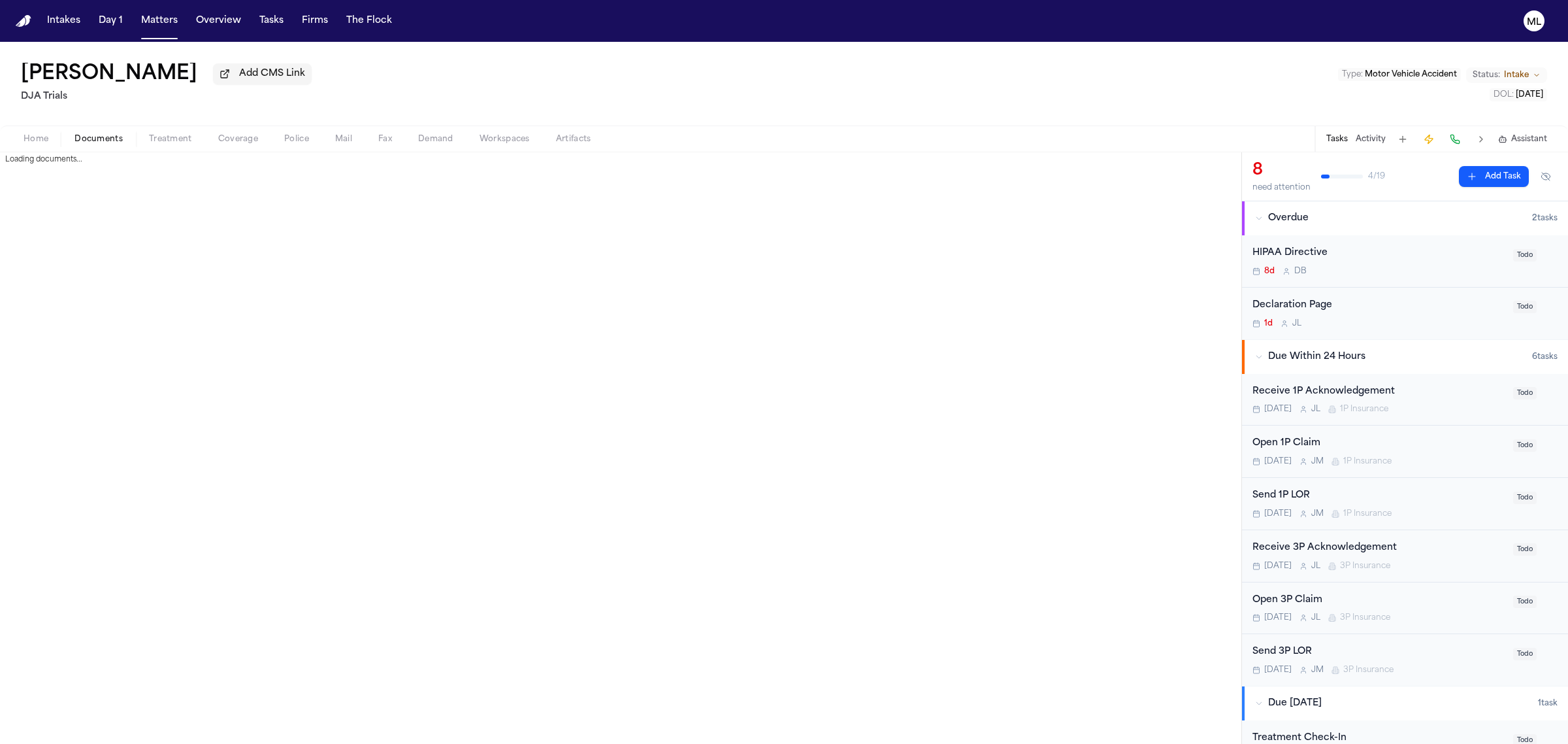
click at [99, 144] on button "Documents" at bounding box center [98, 140] width 74 height 16
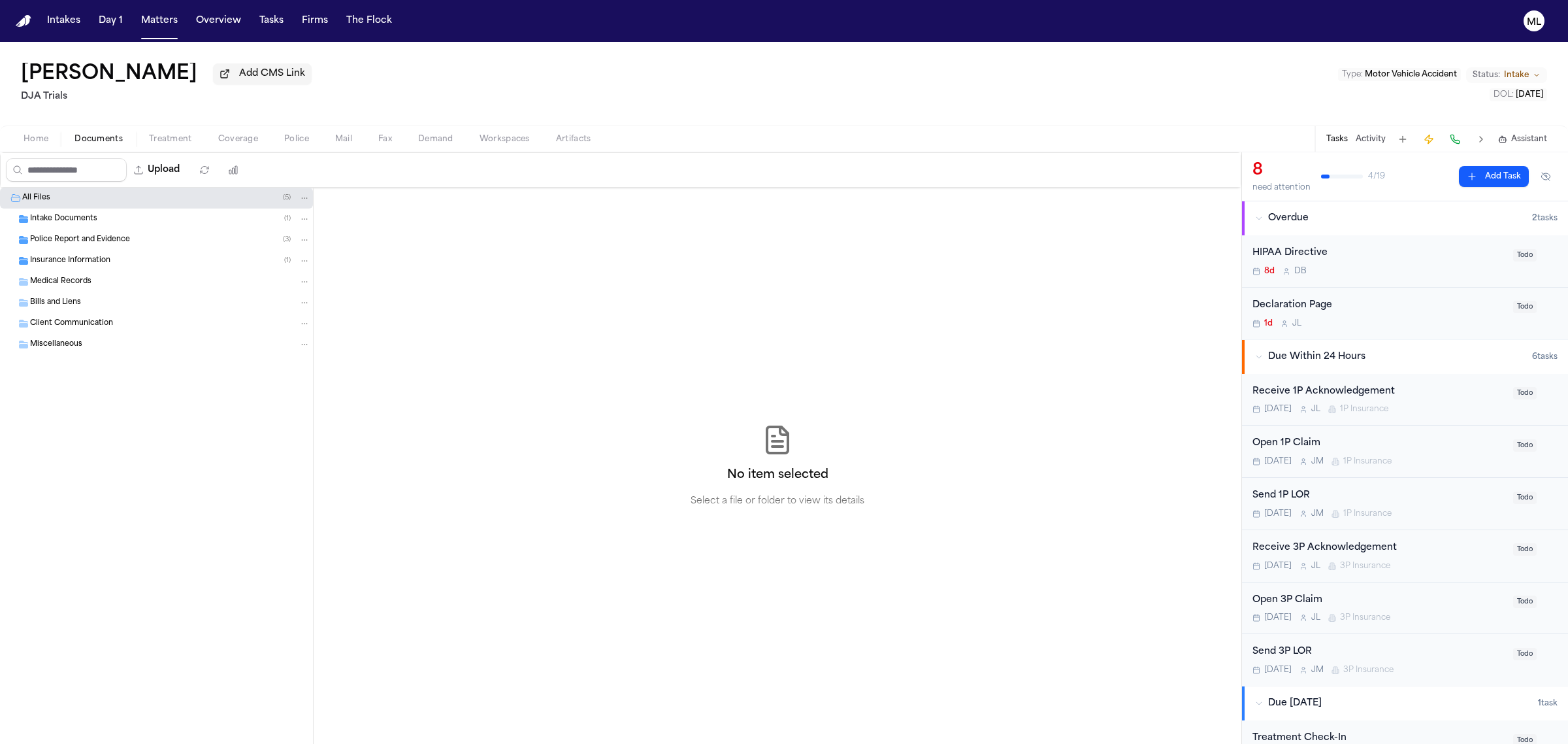
click at [89, 235] on span "Police Report and Evidence" at bounding box center [80, 240] width 100 height 11
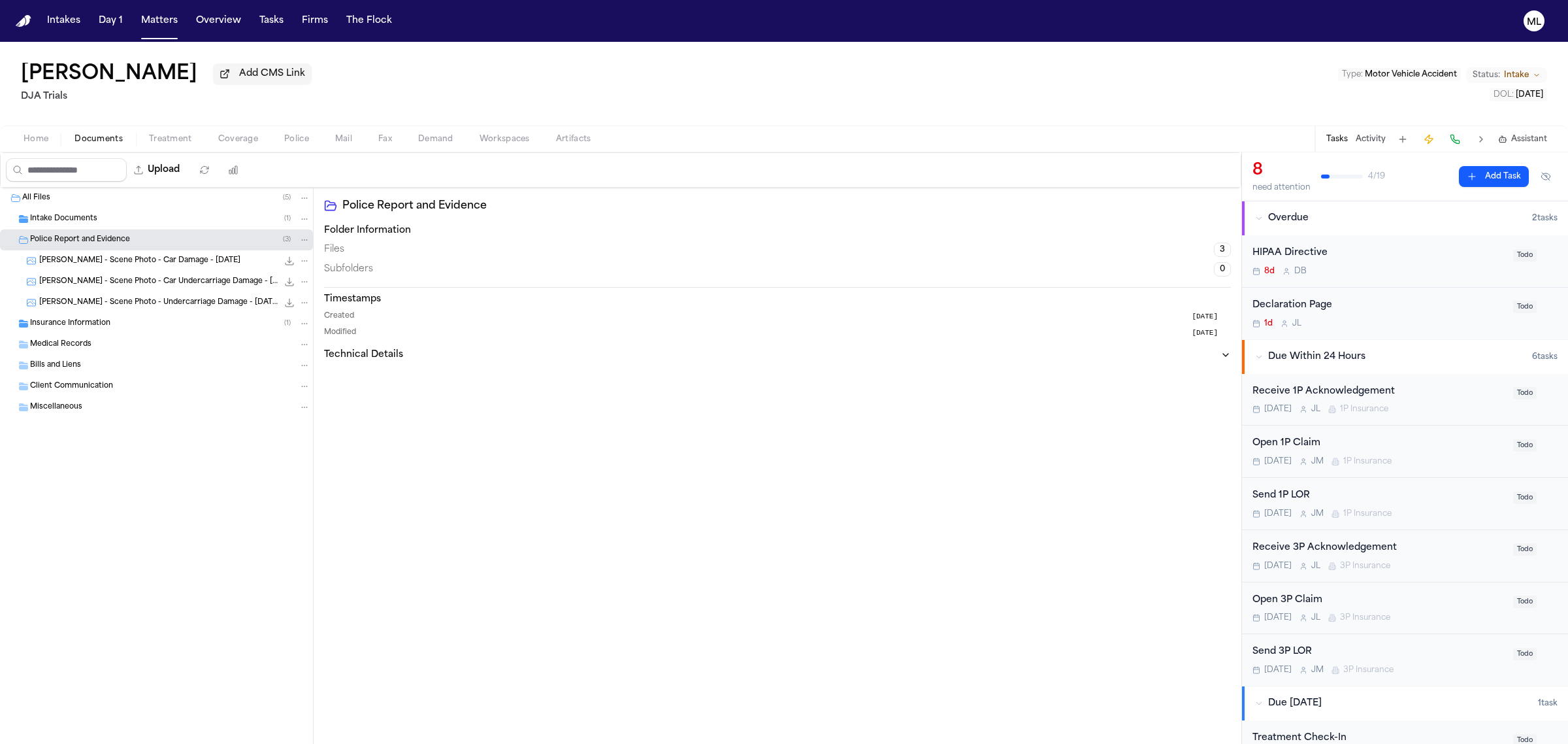
click at [107, 258] on span "C. Aaronson - Scene Photo - Car Damage - 9.5.25" at bounding box center [139, 261] width 201 height 11
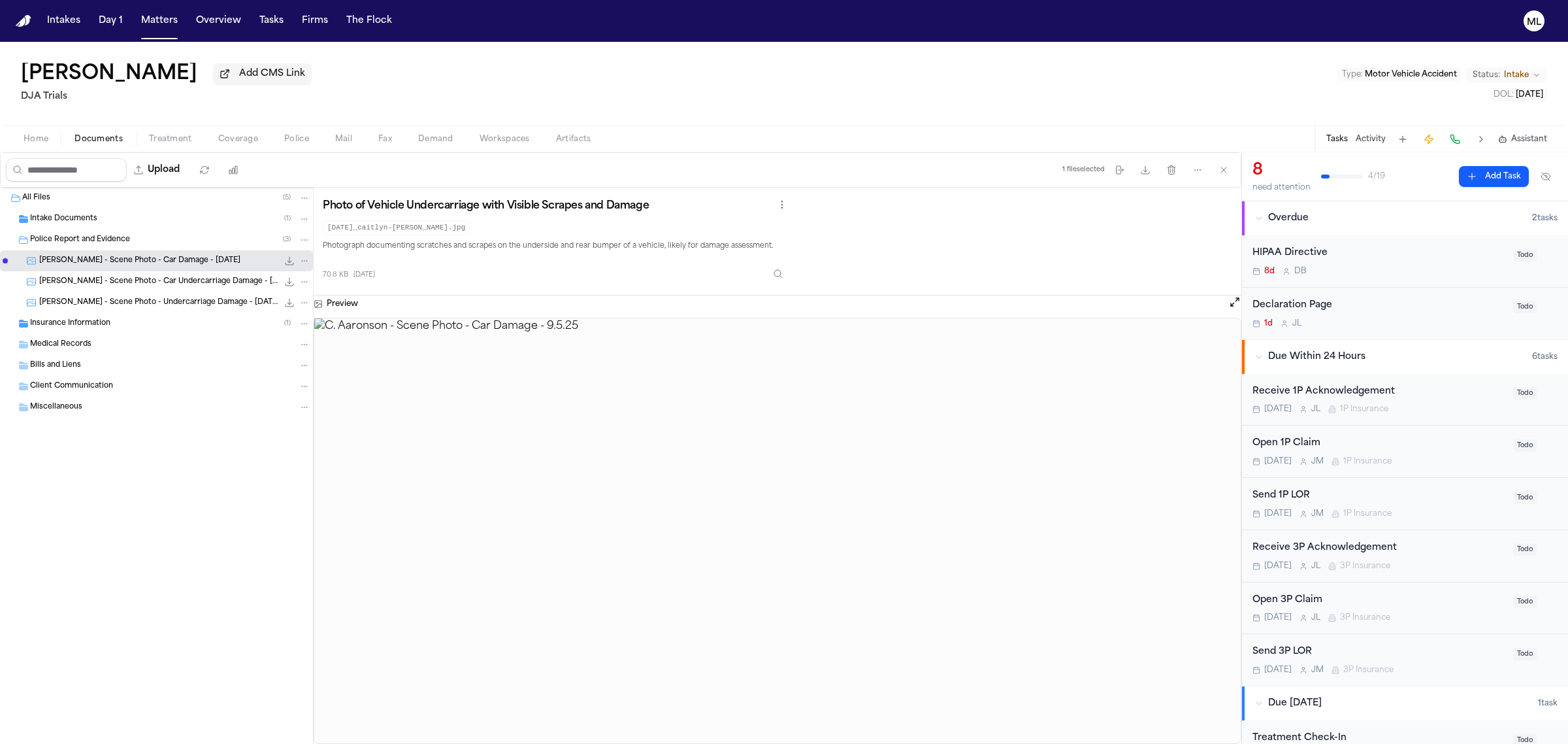
click at [111, 285] on span "C. Aaronson - Scene Photo - Car Undercarriage Damage - 9.5.25" at bounding box center [158, 282] width 238 height 11
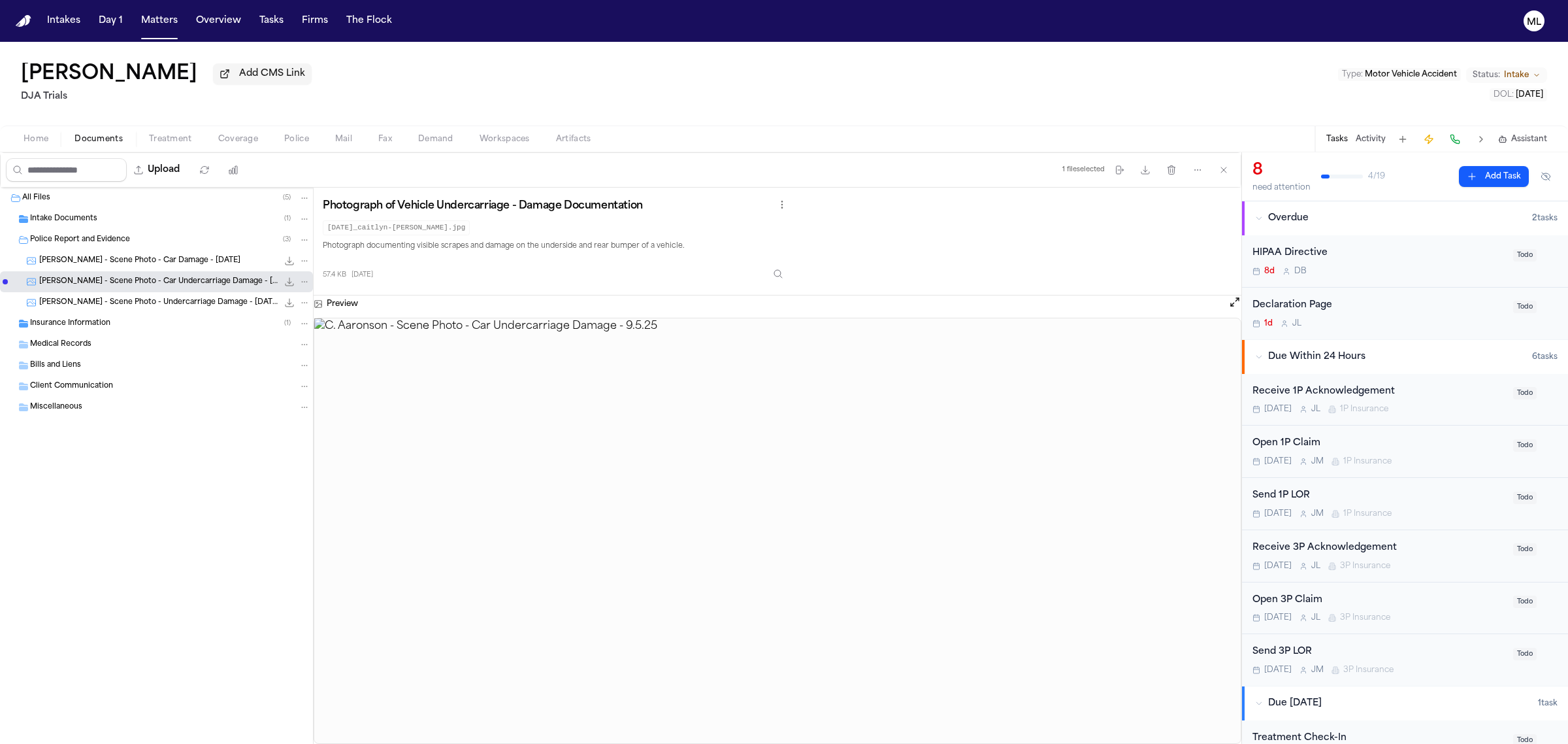
click at [119, 308] on span "C. Aaronson - Scene Photo - Undercarriage Damage - 9.5.25" at bounding box center [158, 303] width 238 height 11
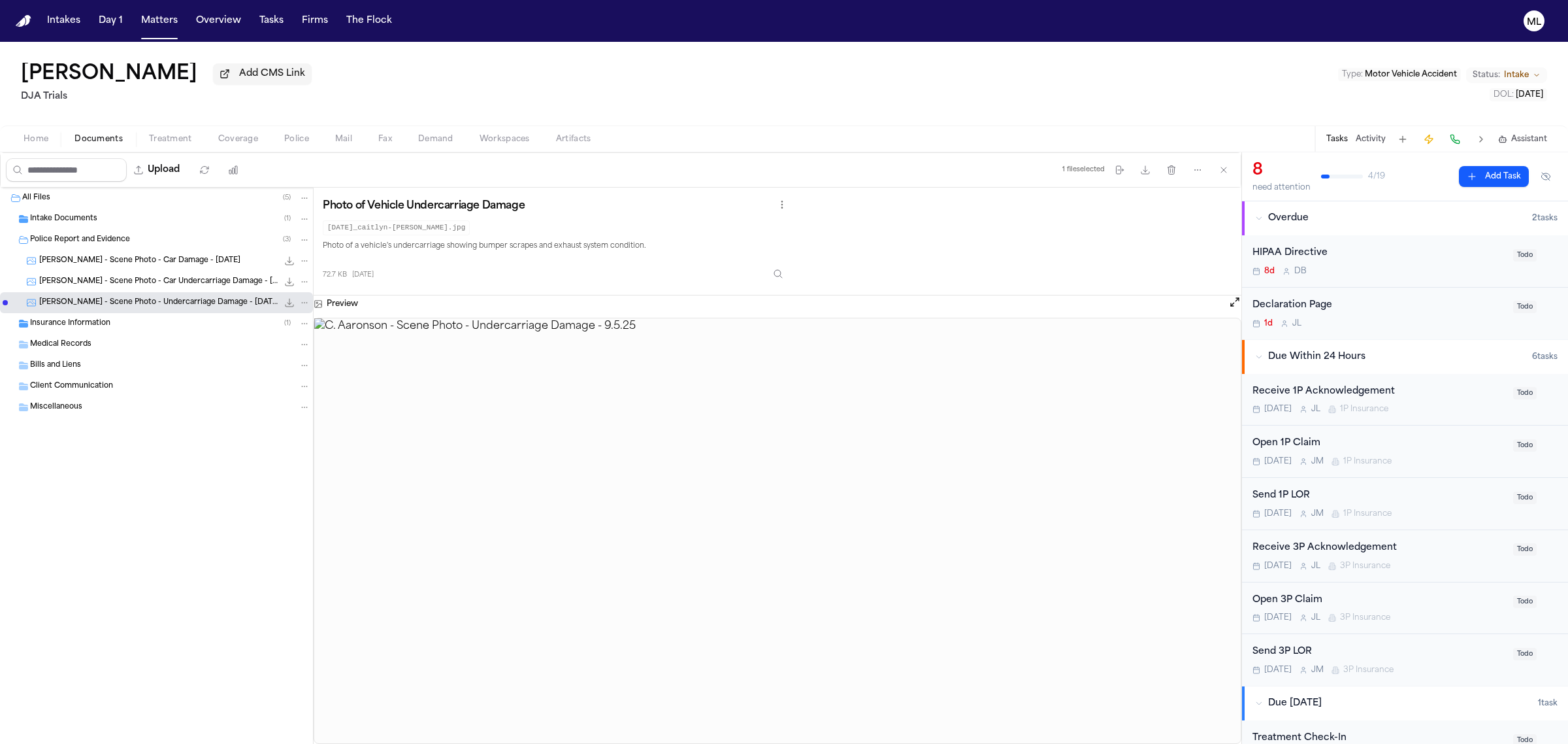
click at [112, 316] on div "Insurance Information ( 1 )" at bounding box center [156, 323] width 313 height 21
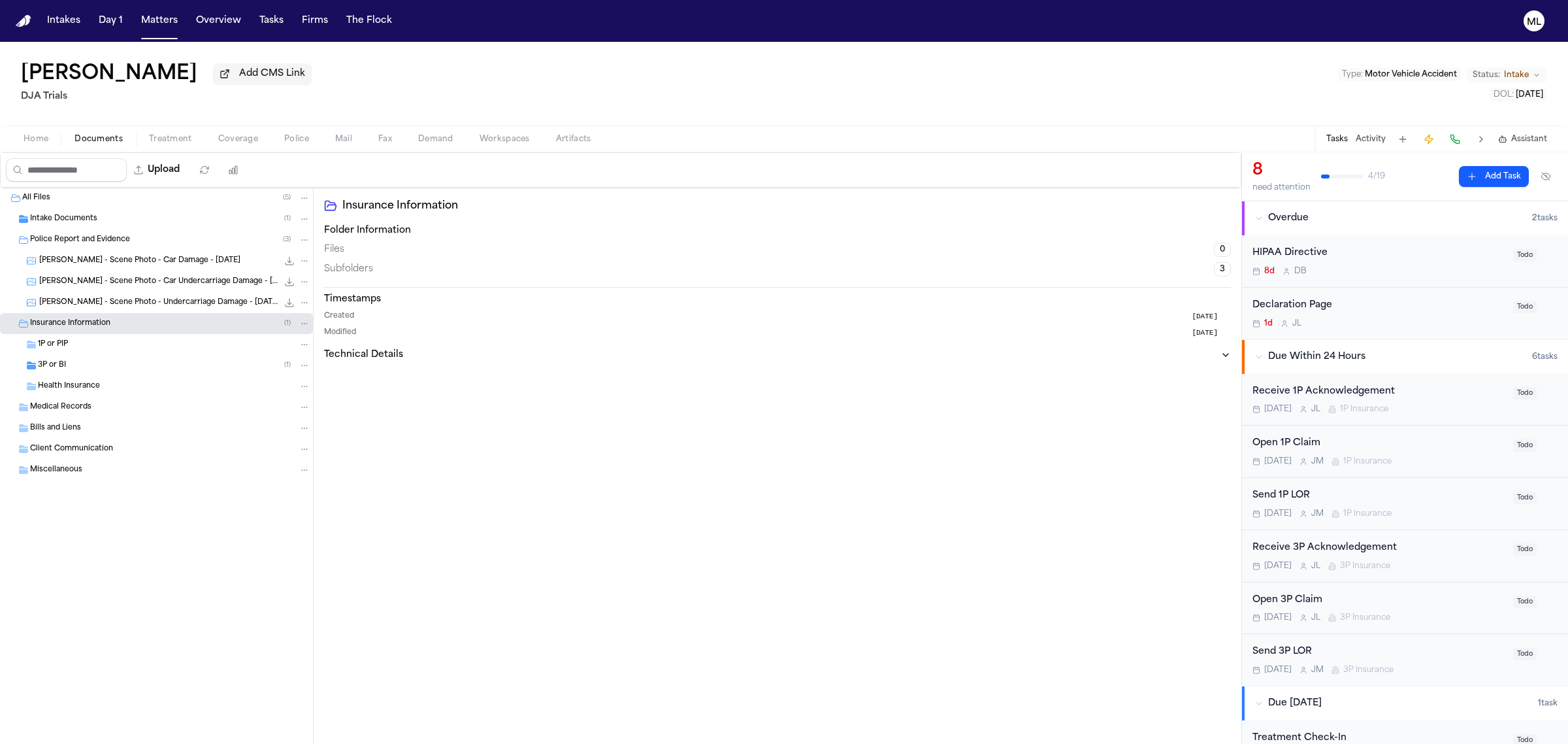
click at [81, 224] on span "Intake Documents" at bounding box center [63, 220] width 67 height 11
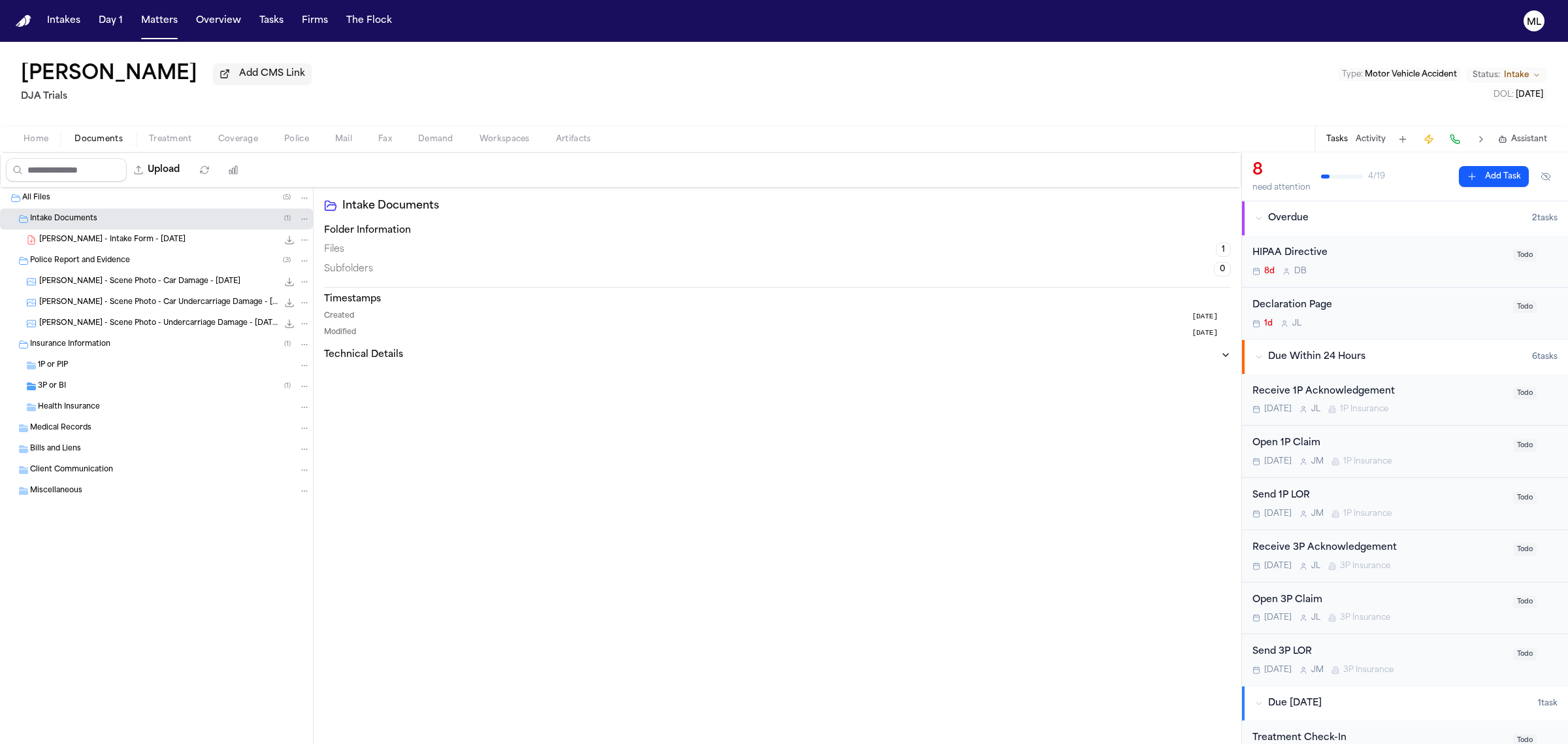
click at [113, 238] on span "C. Aaronson - Intake Form - 9.2.25" at bounding box center [112, 240] width 147 height 11
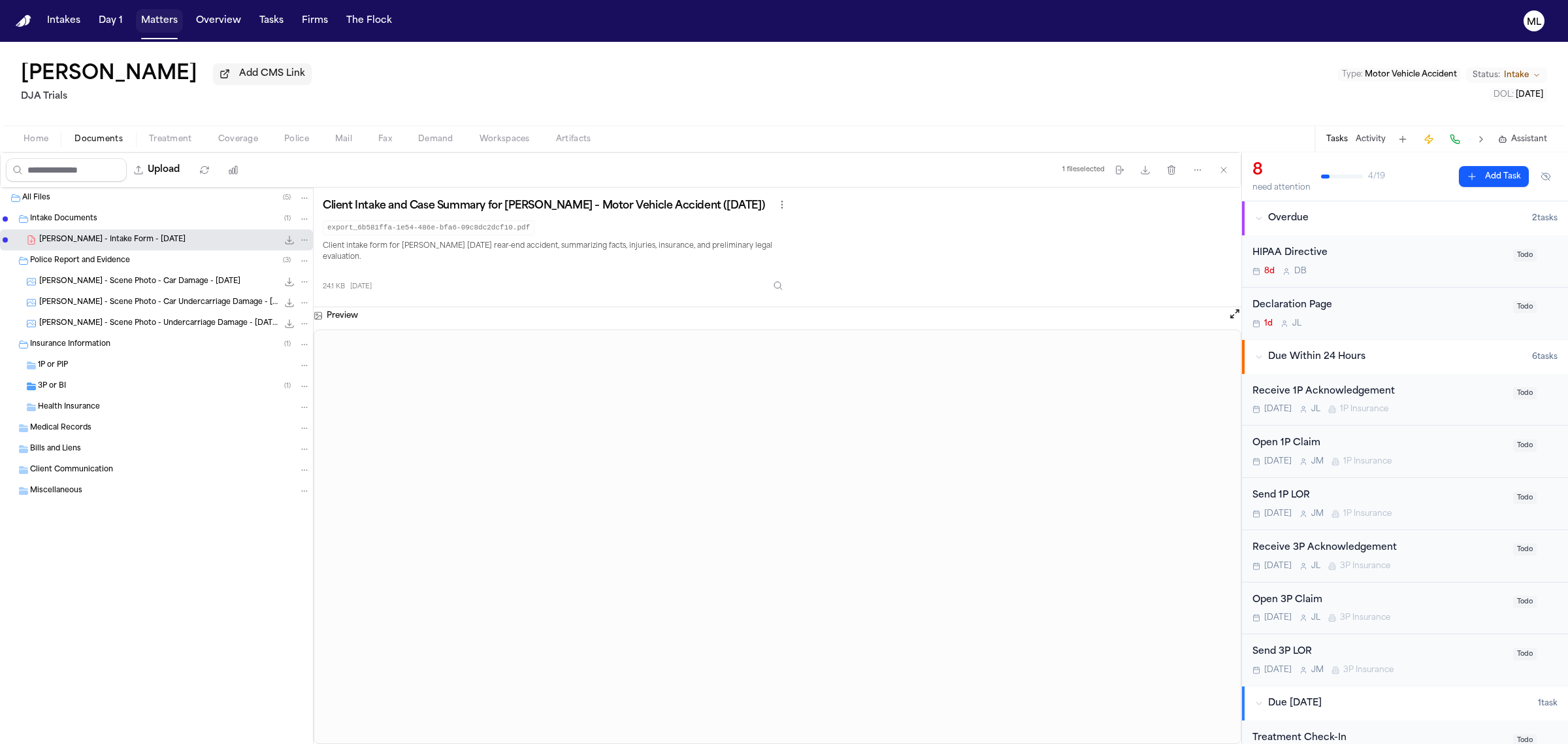
click at [165, 18] on button "Matters" at bounding box center [159, 21] width 47 height 24
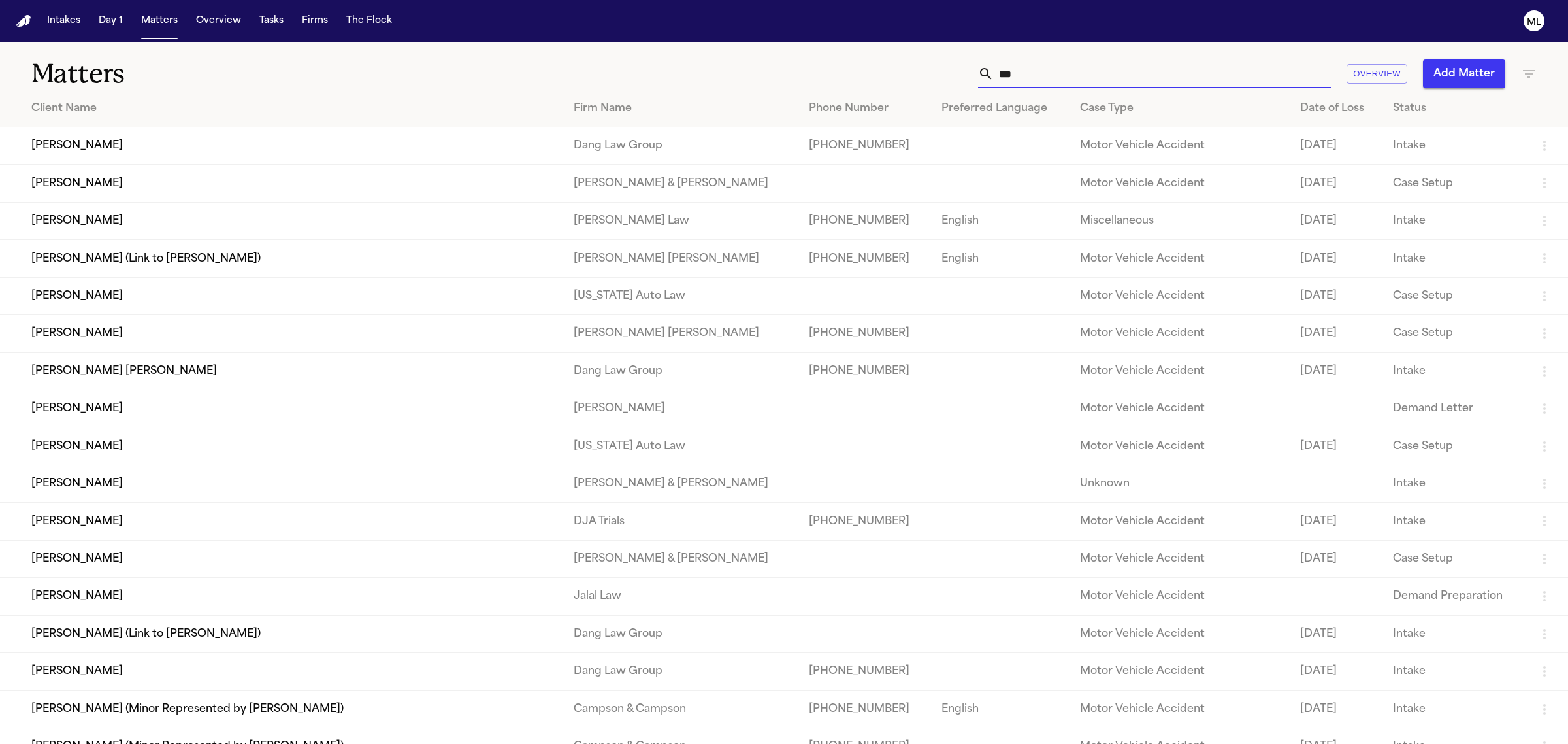
drag, startPoint x: 925, startPoint y: 71, endPoint x: 893, endPoint y: 72, distance: 32.0
click at [893, 73] on div "*** Overview Add Matter" at bounding box center [1009, 74] width 1054 height 29
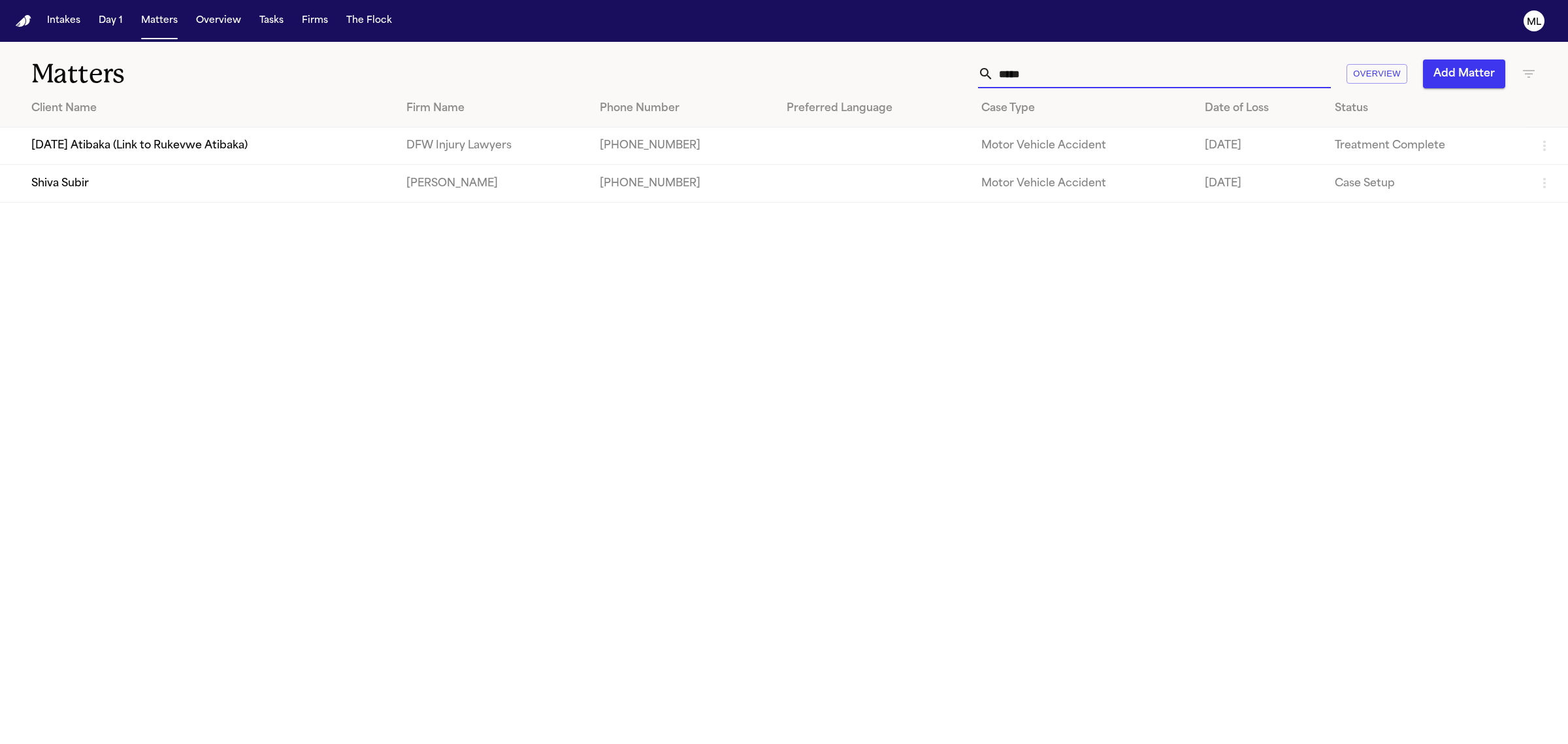
type input "*****"
click at [245, 190] on td "Shiva Subir" at bounding box center [197, 183] width 396 height 38
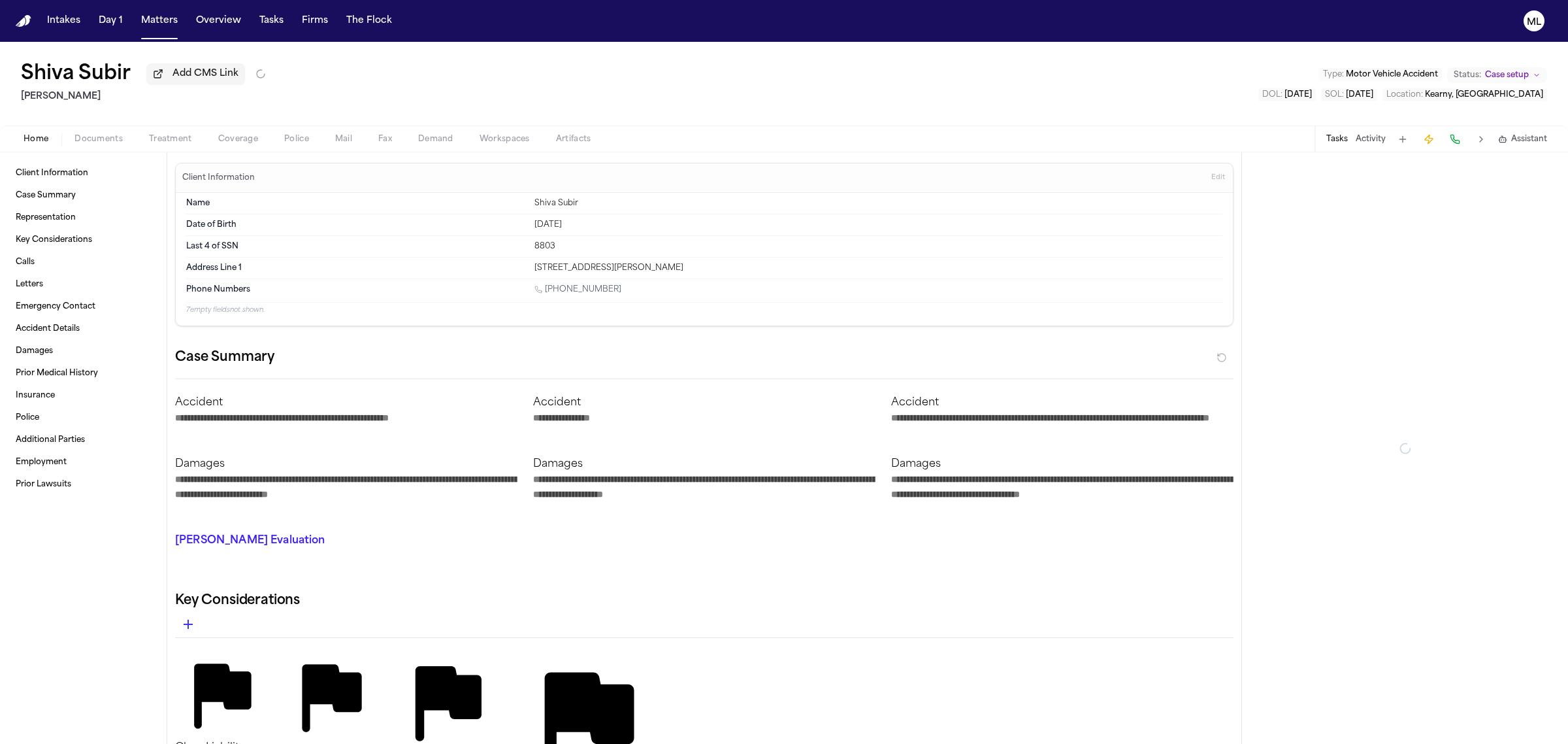
type textarea "*"
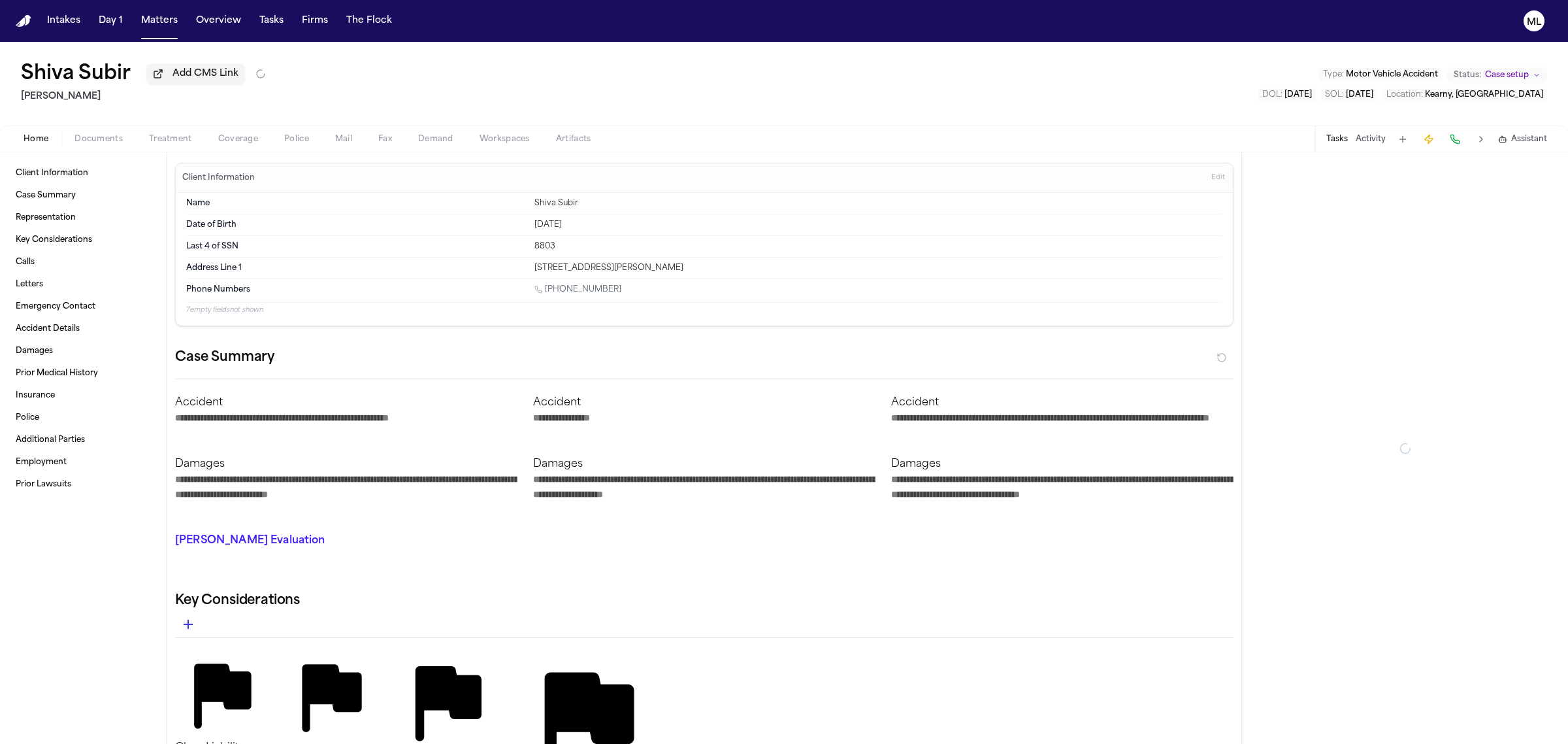
type textarea "*"
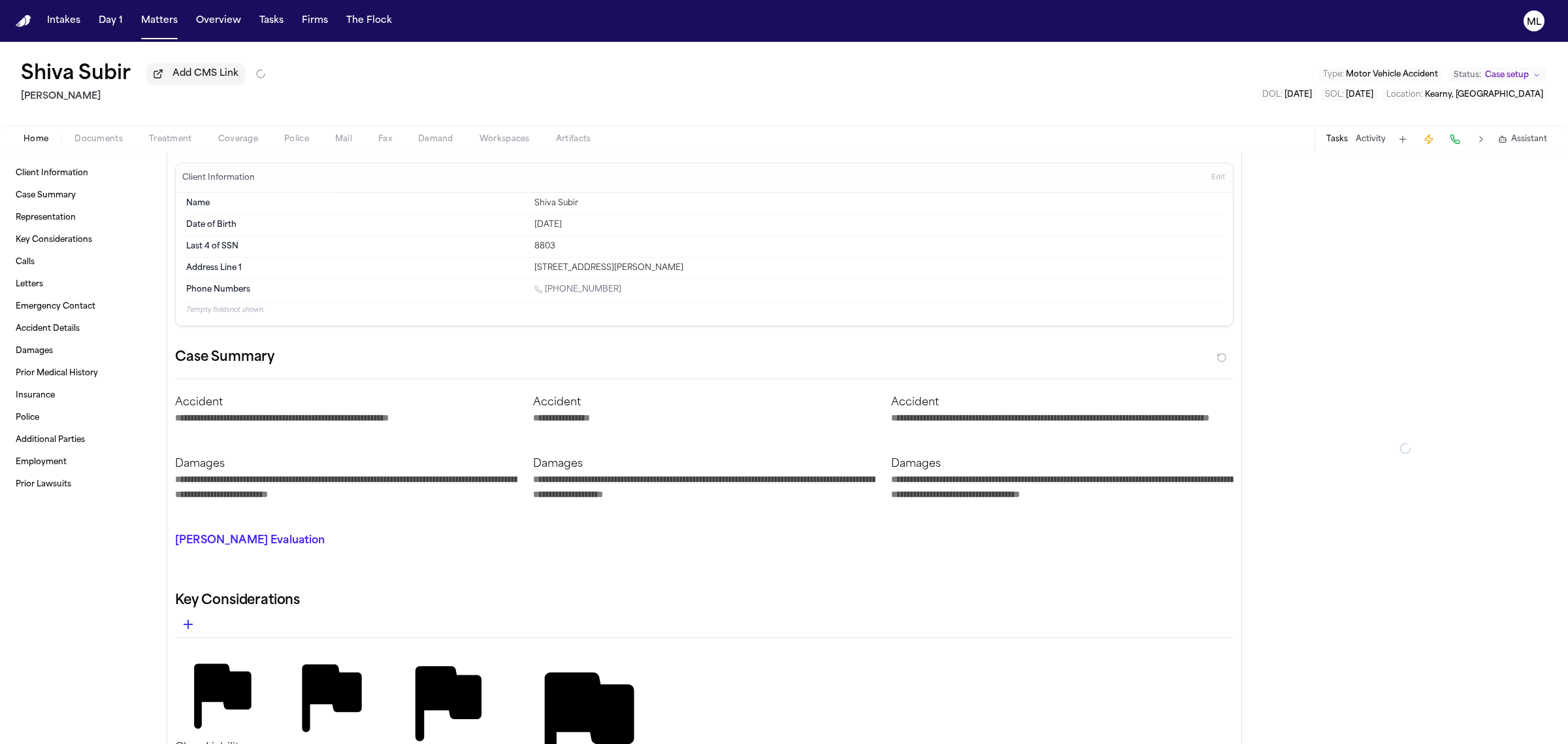
type textarea "*"
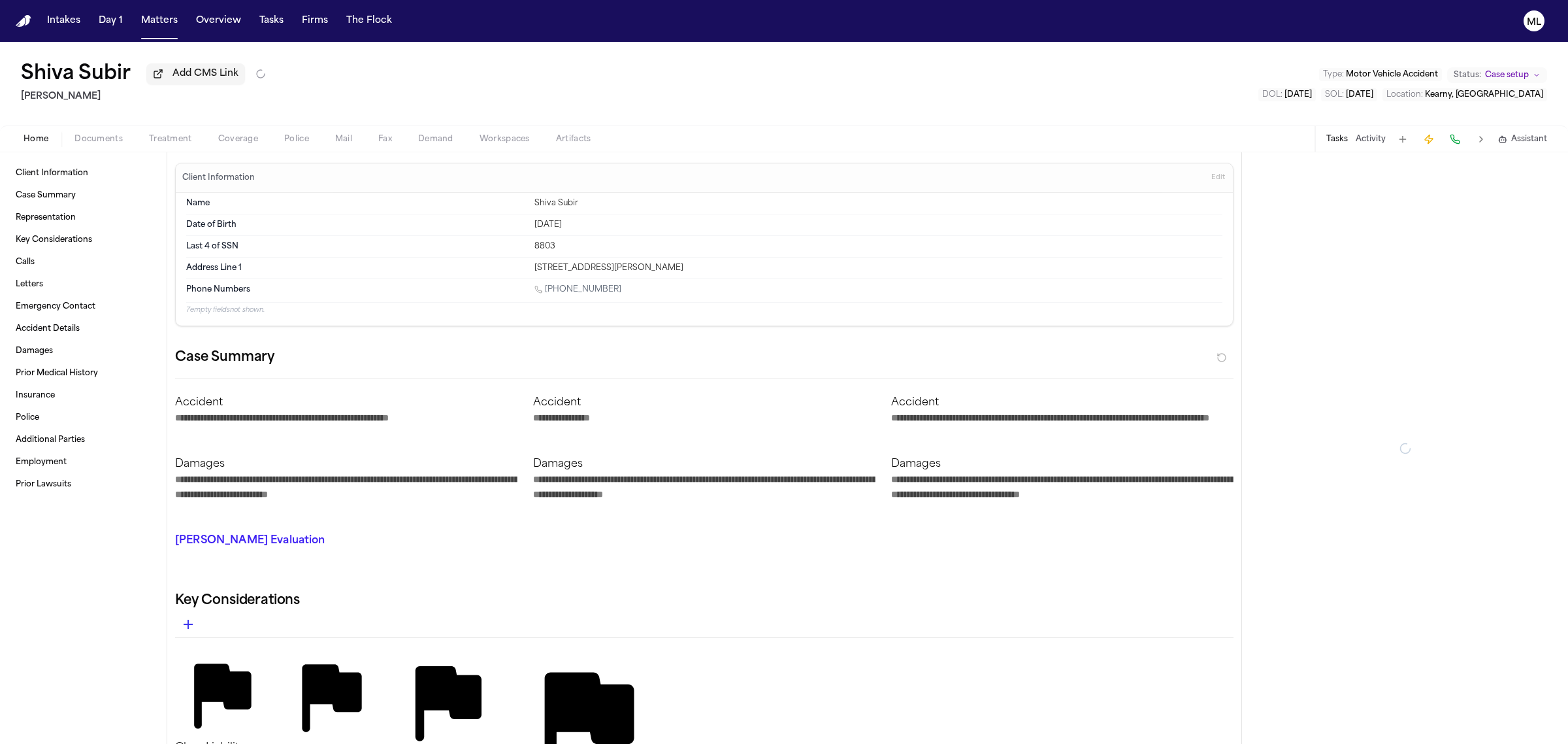
type textarea "*"
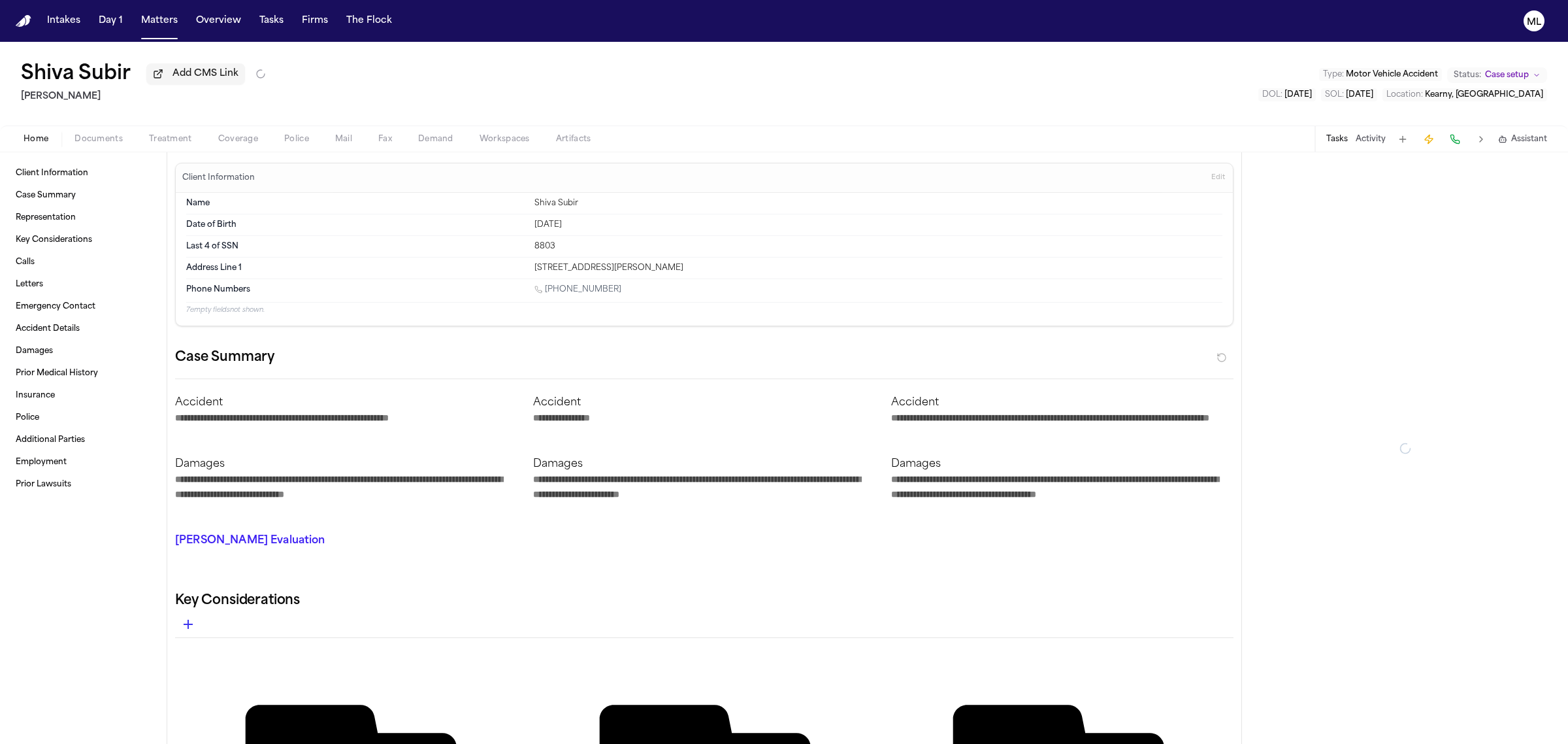
type textarea "*"
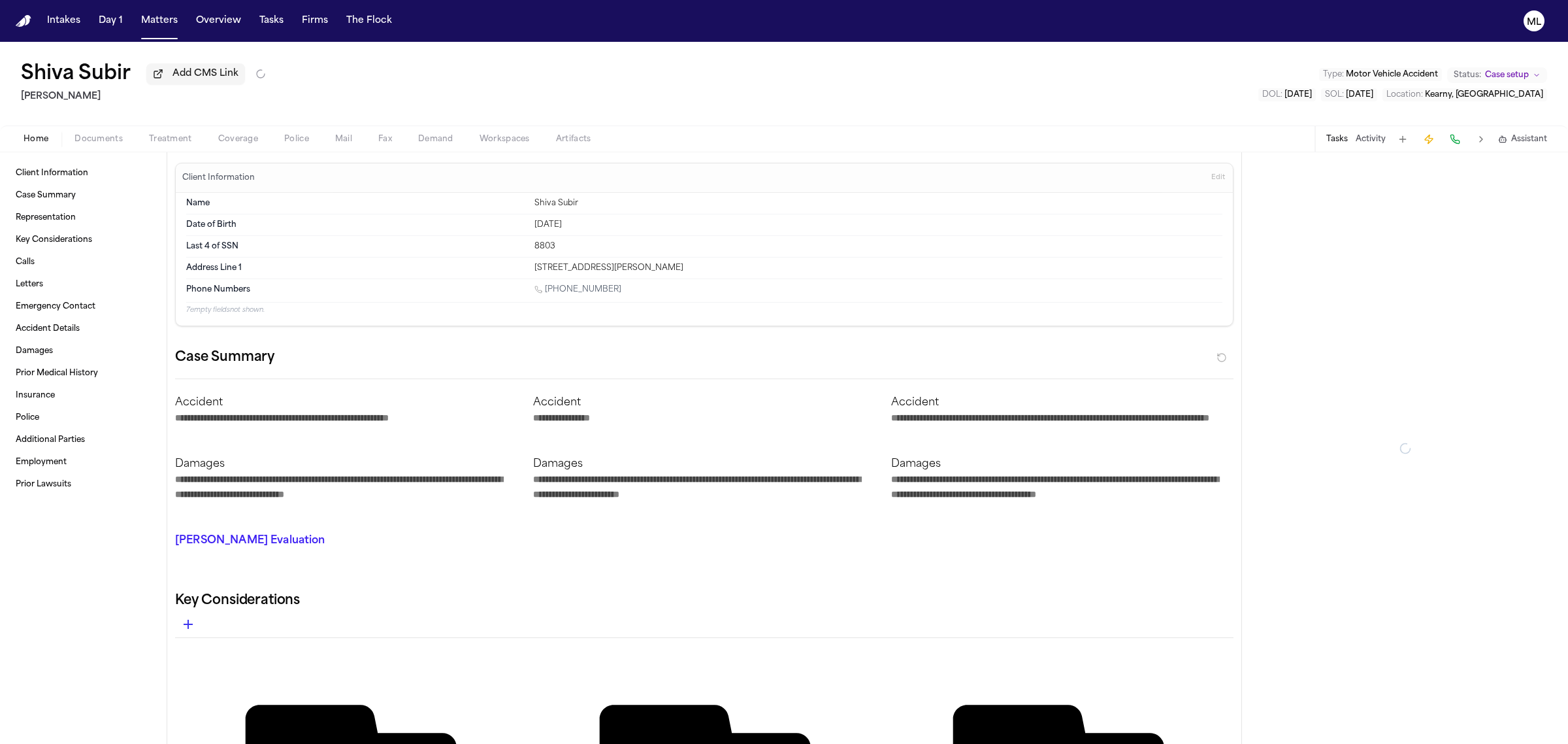
type textarea "*"
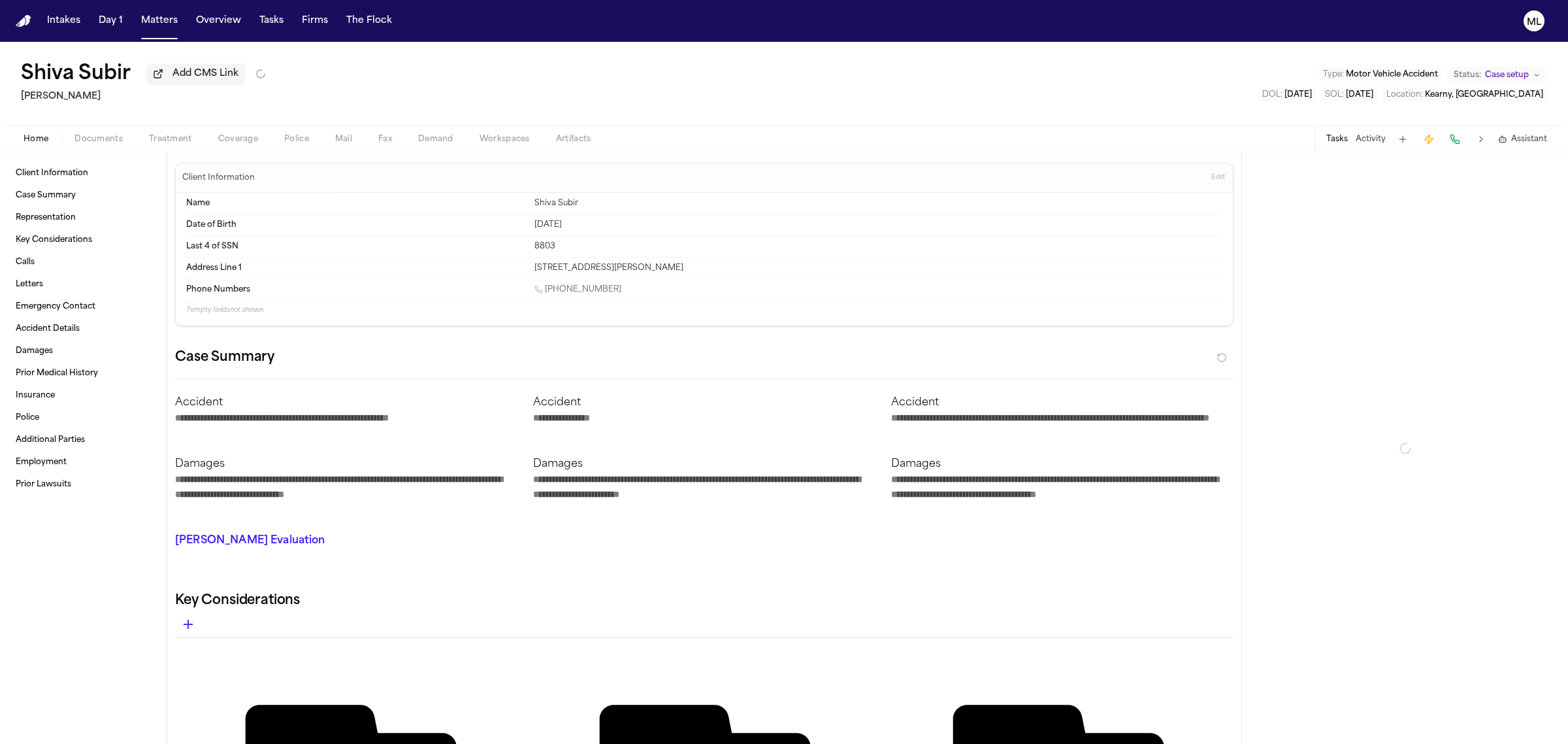
type textarea "*"
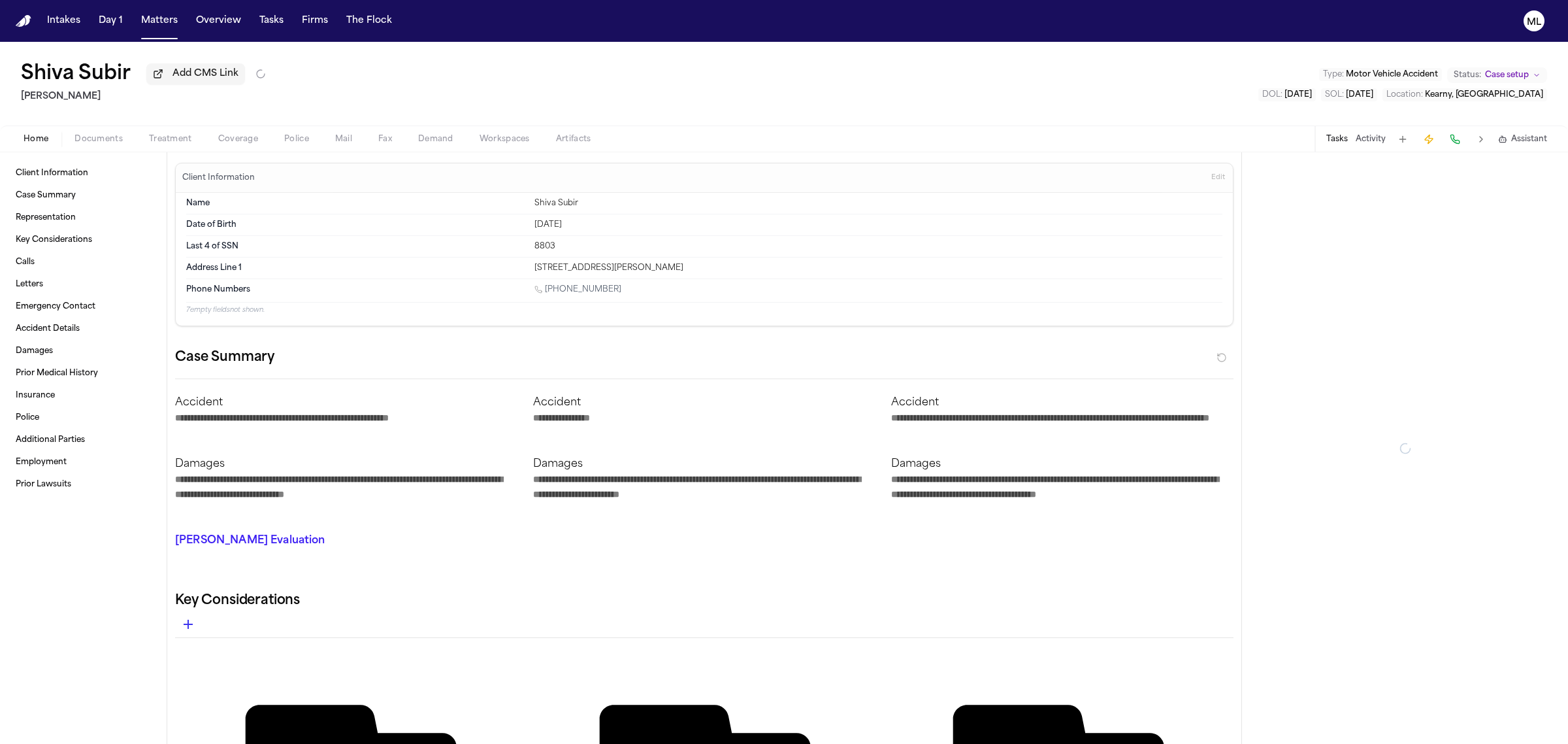
type textarea "*"
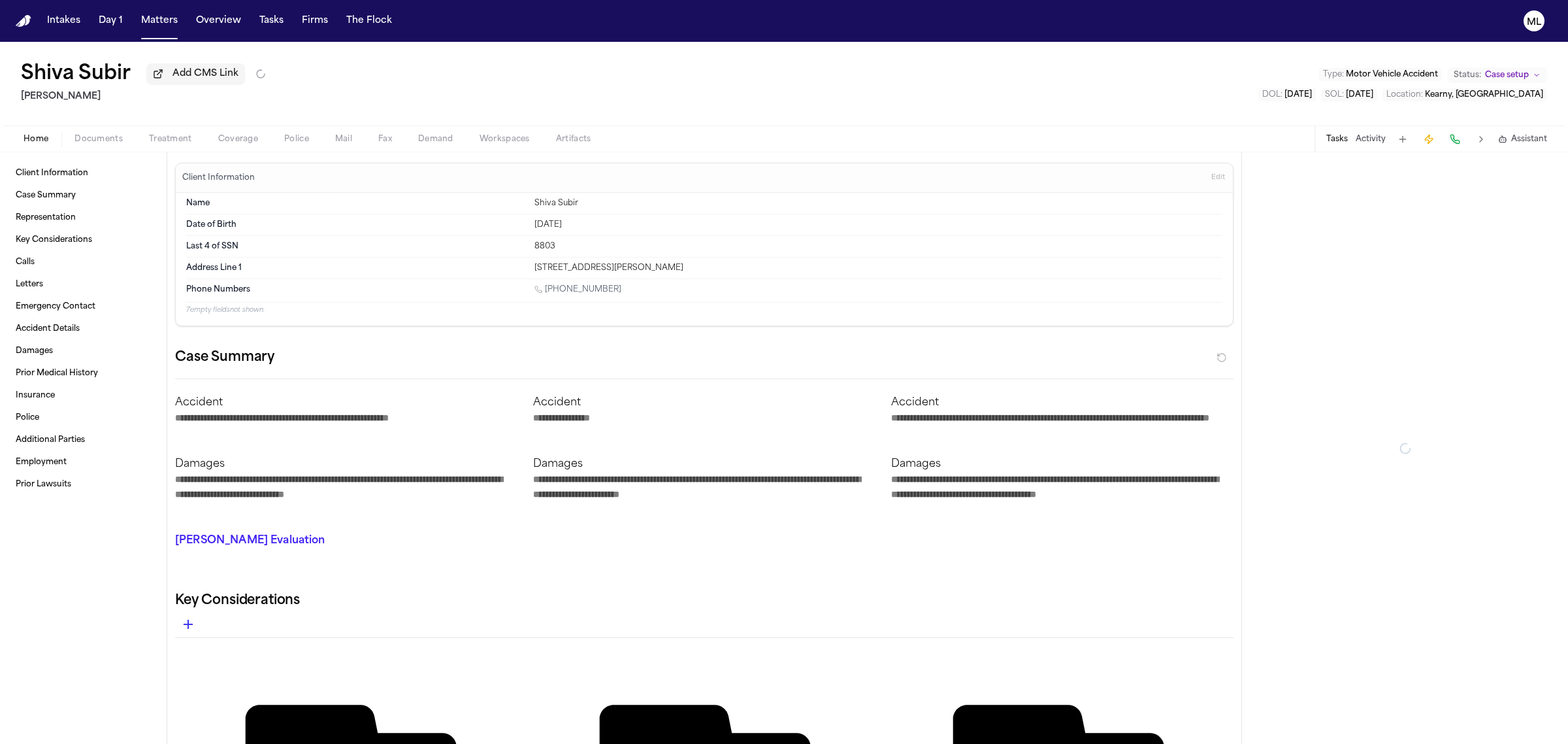
type textarea "*"
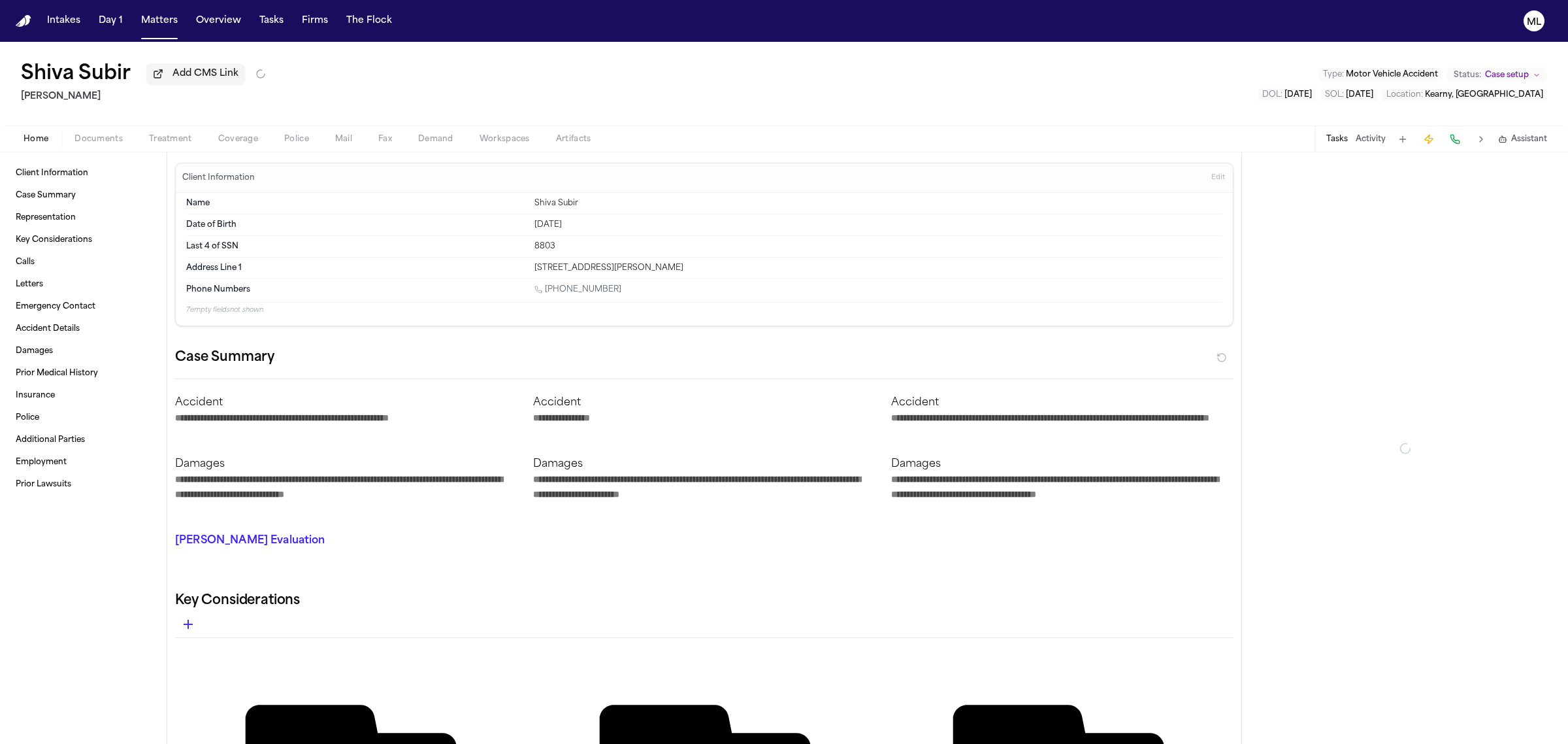
type textarea "*"
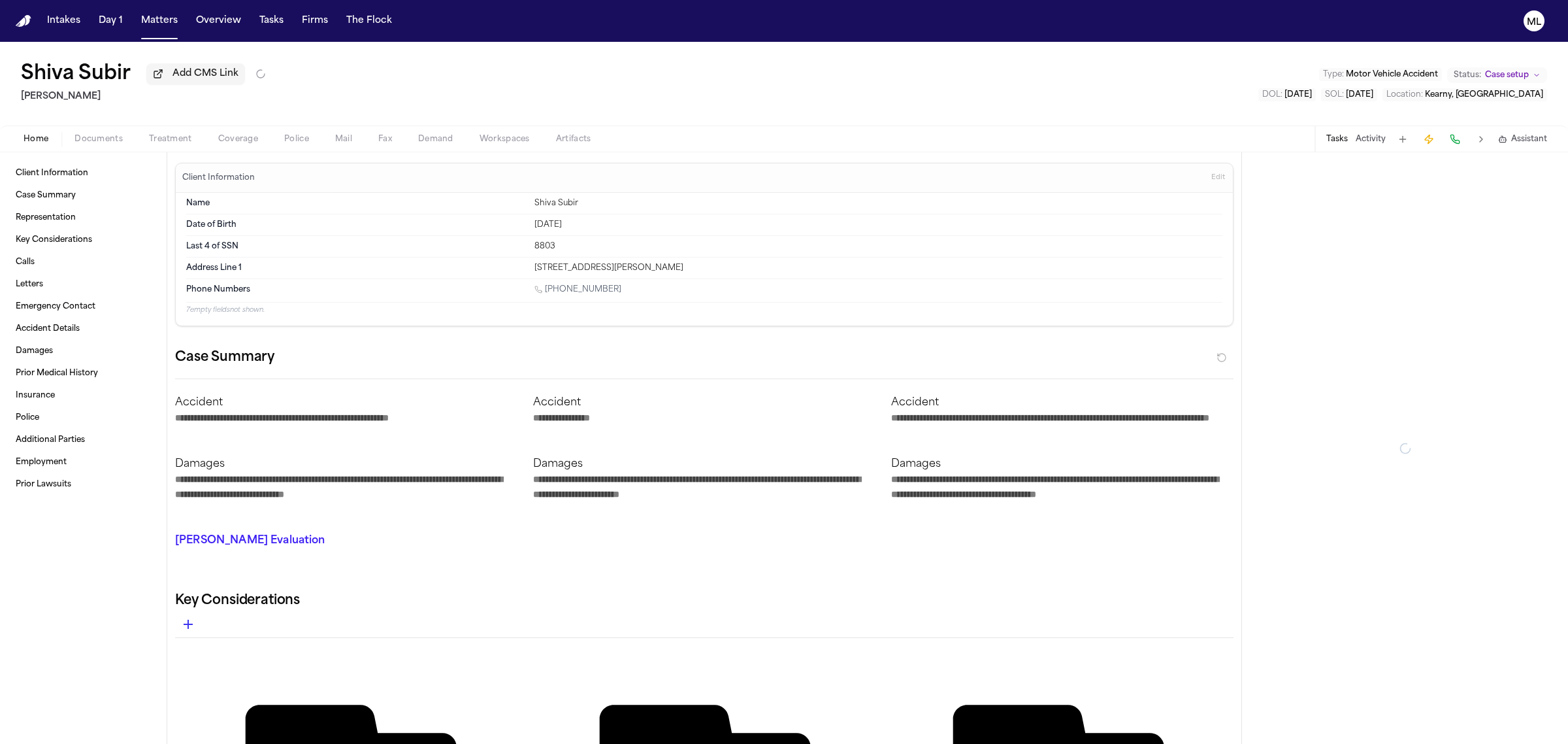
type textarea "*"
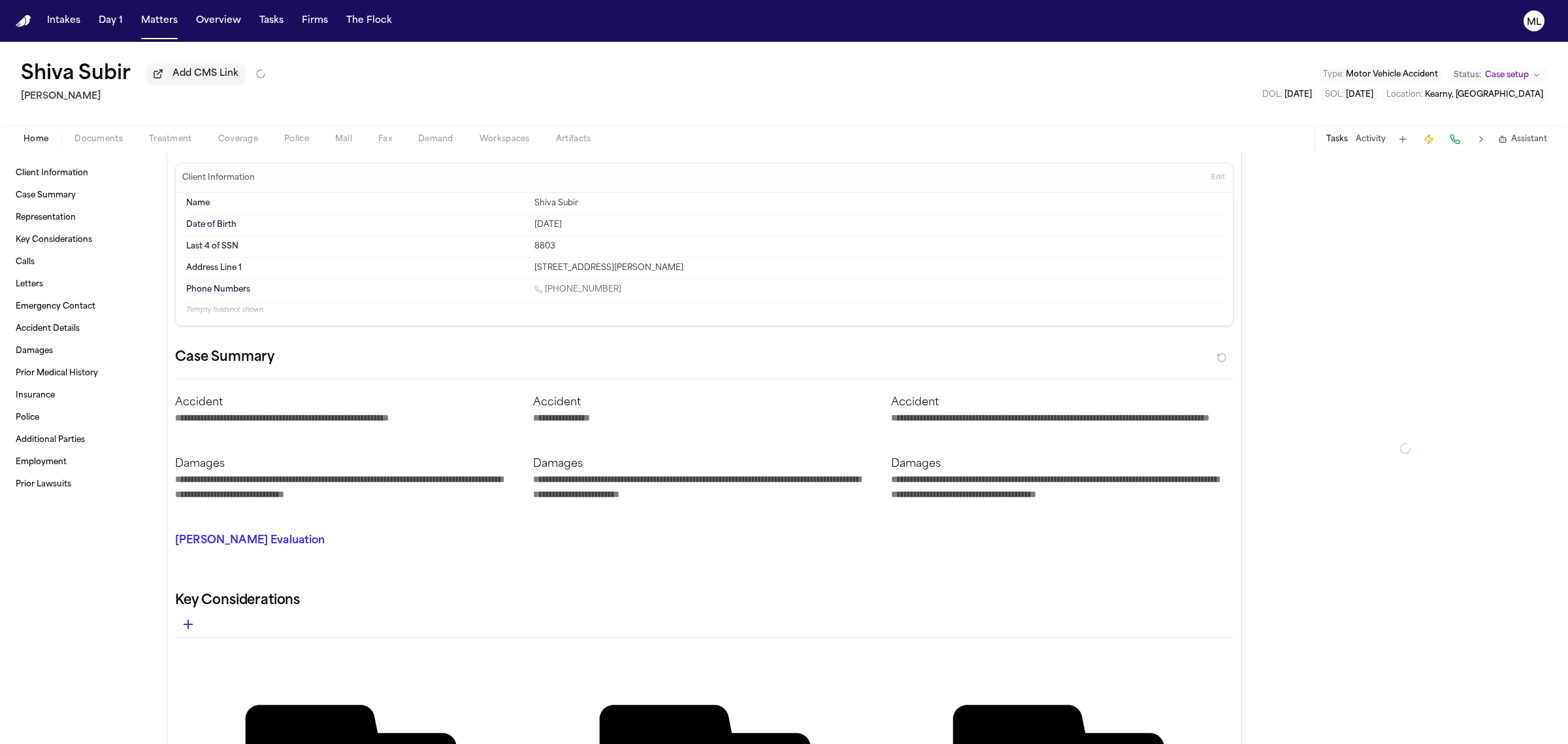
type textarea "*"
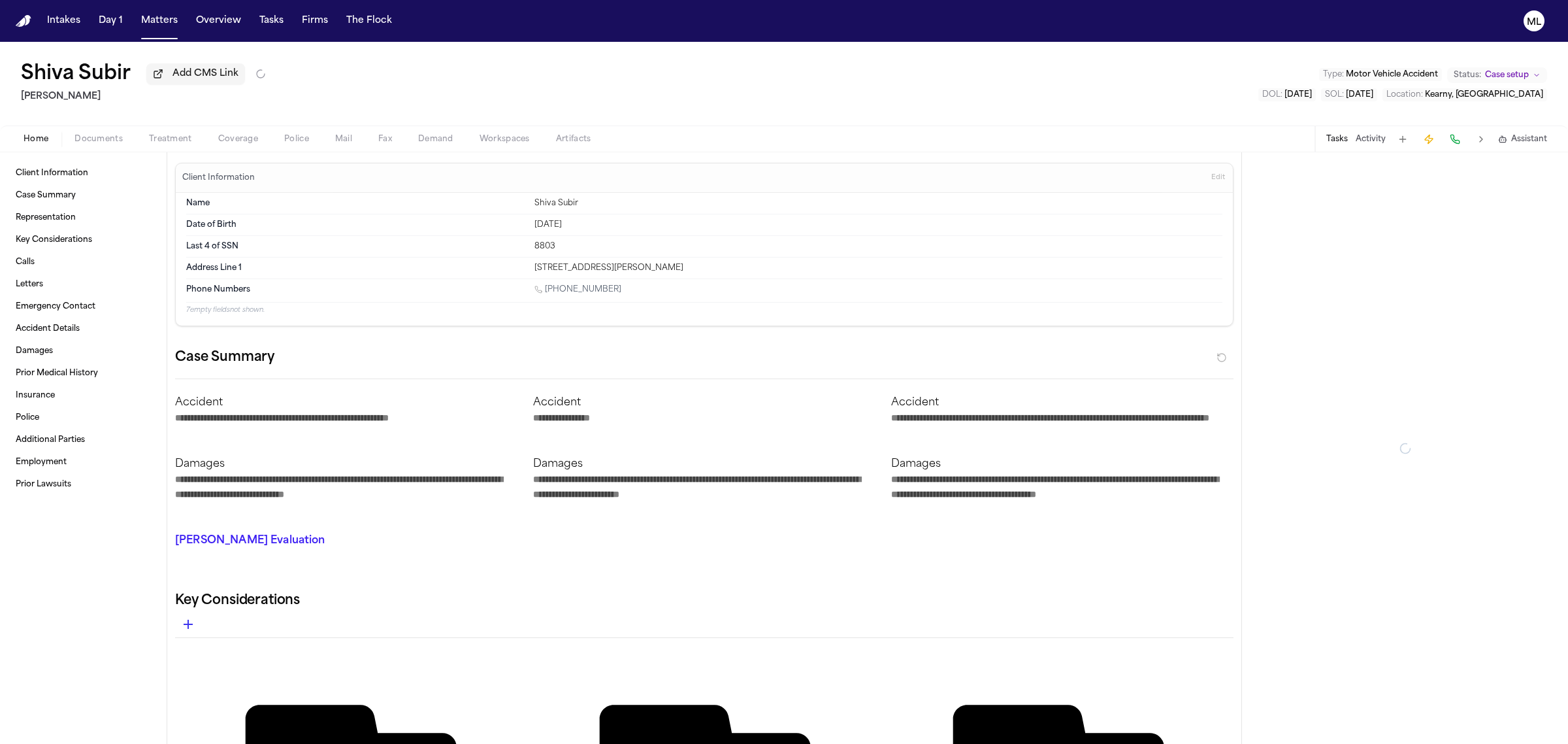
type textarea "*"
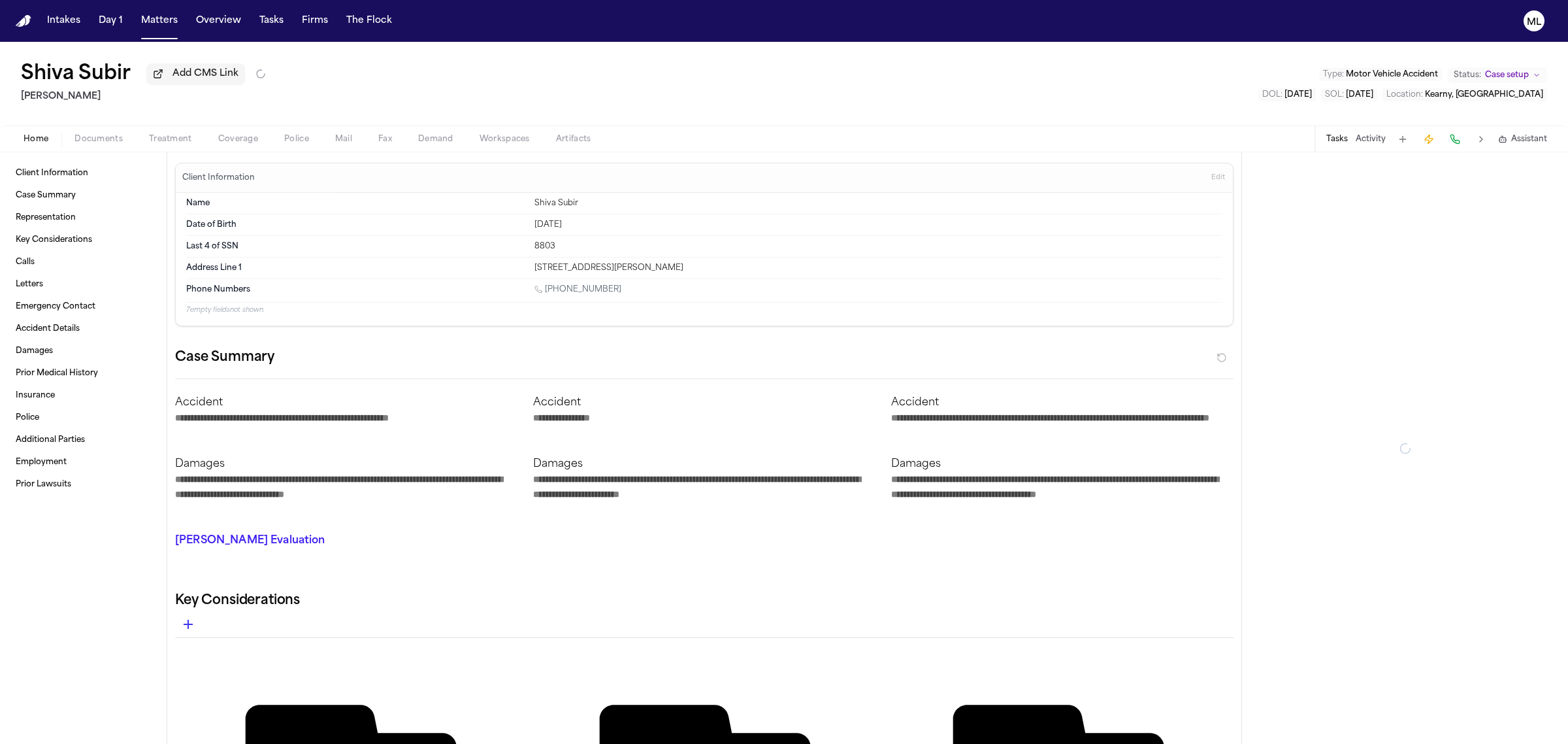
type textarea "*"
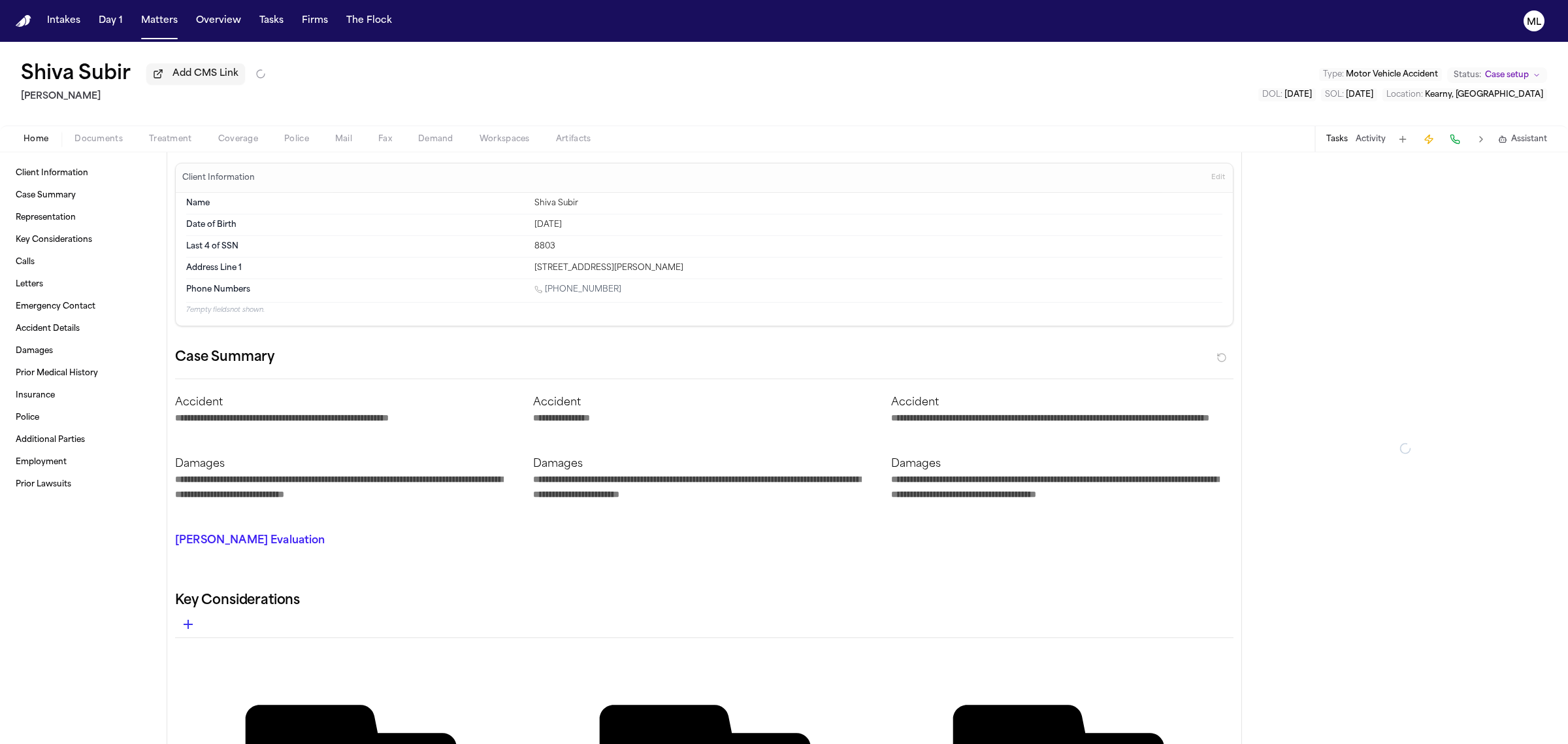
type textarea "*"
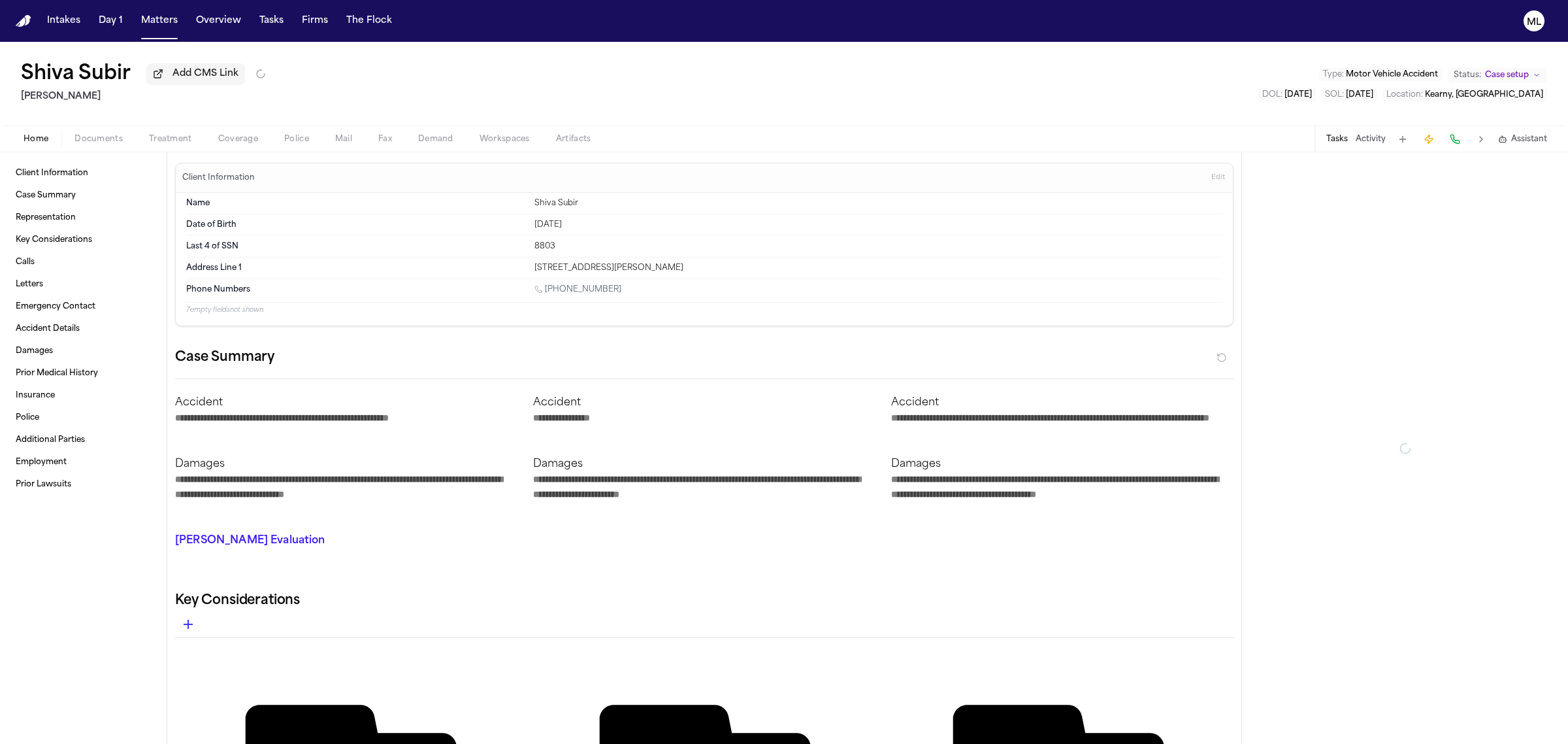
type textarea "*"
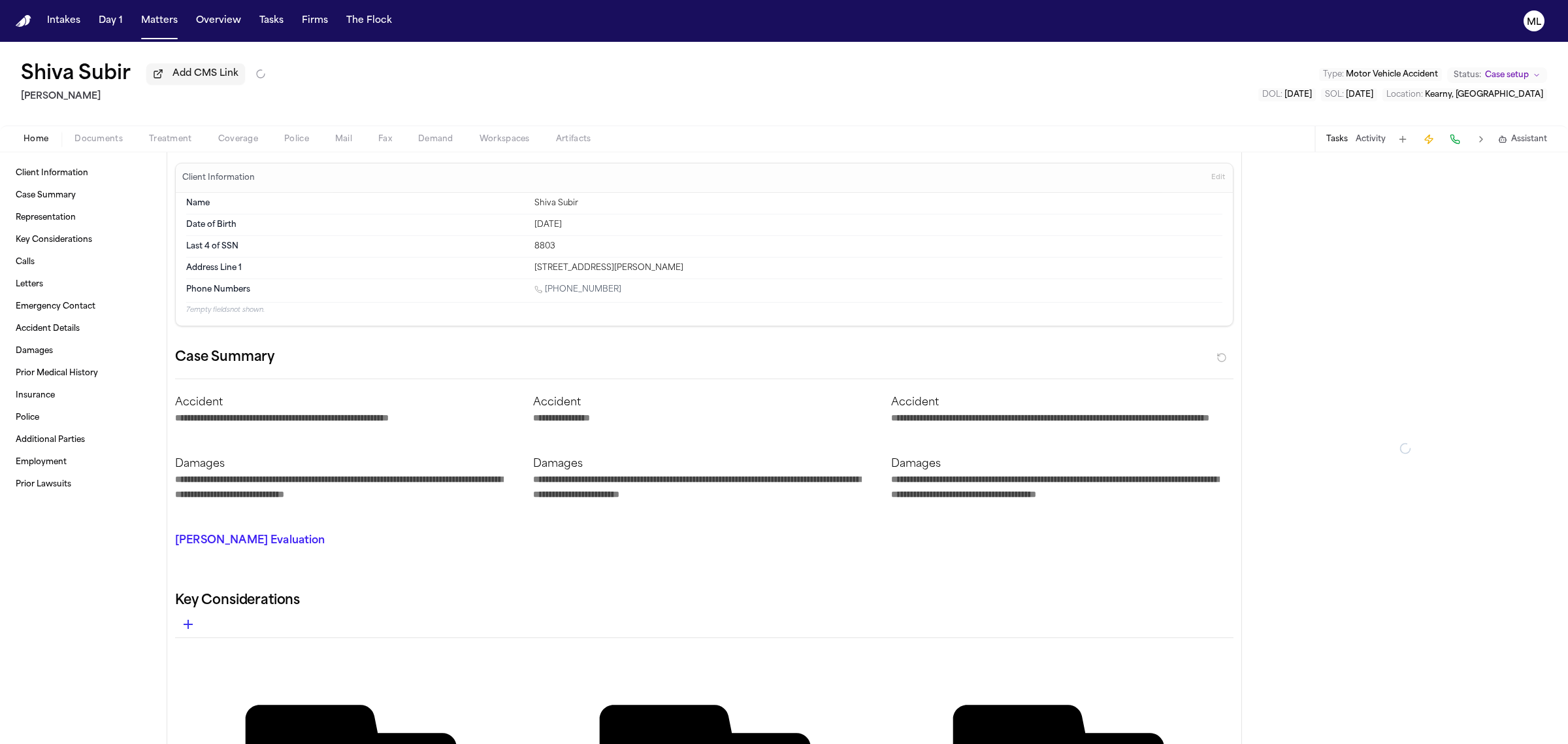
type textarea "*"
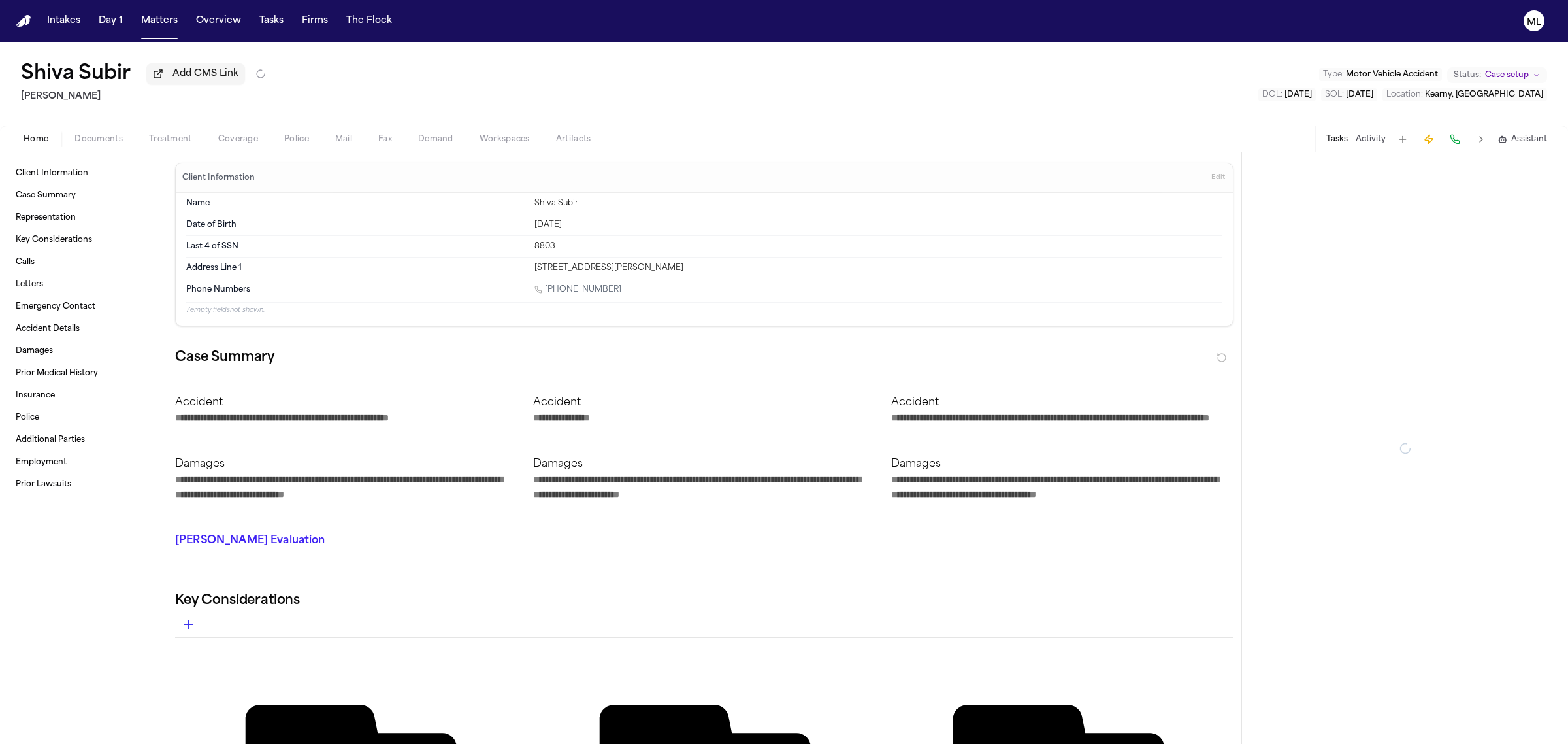
type textarea "*"
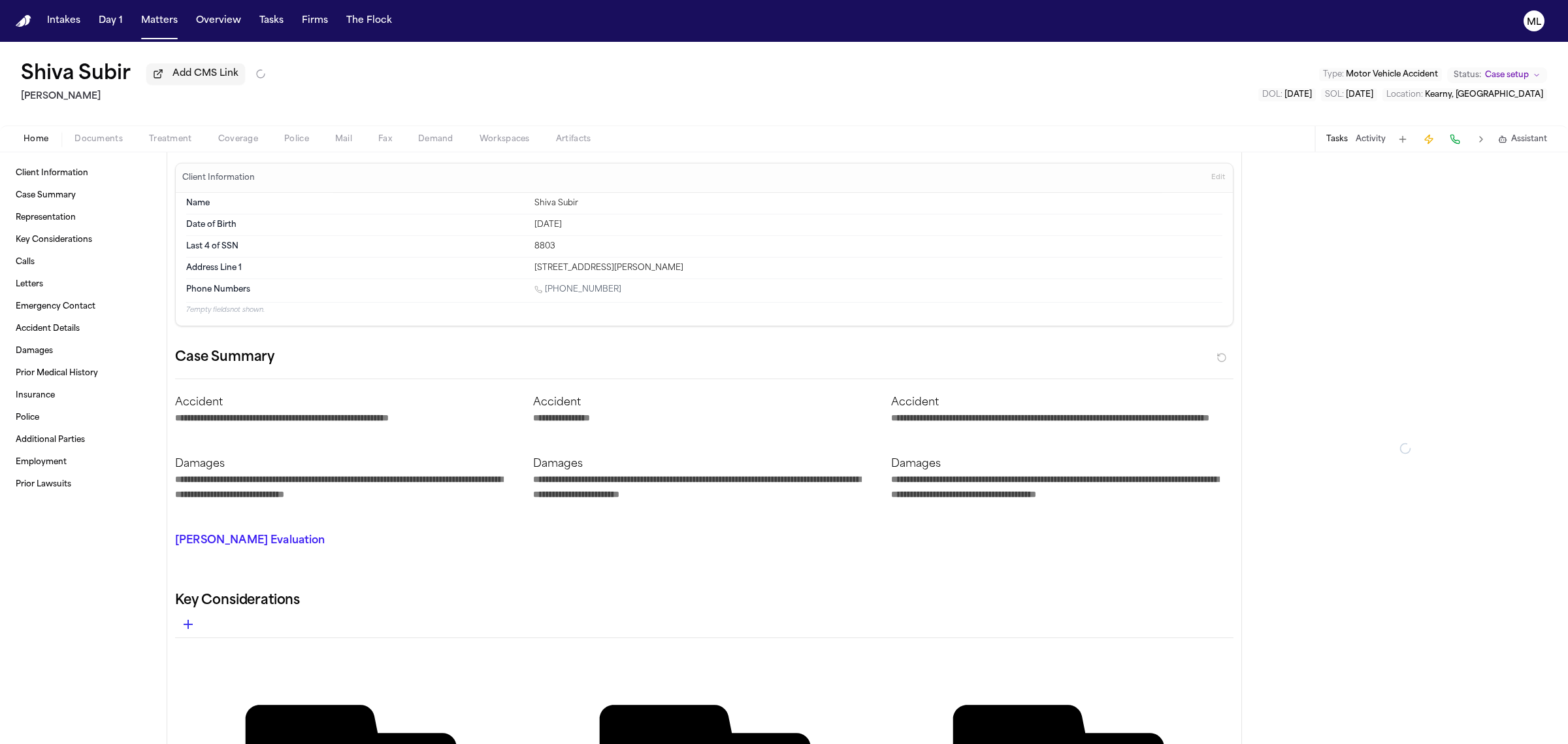
type textarea "*"
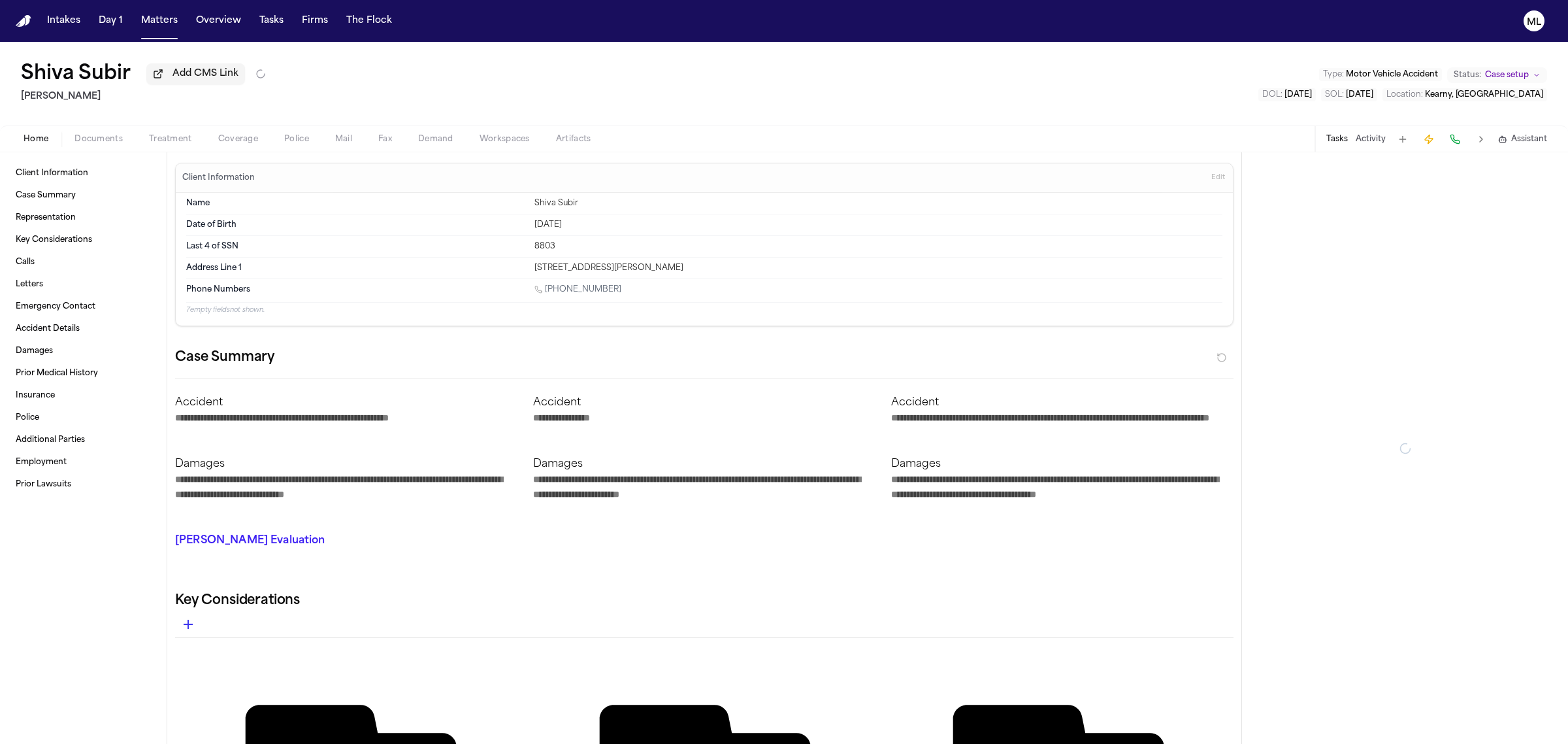
type textarea "*"
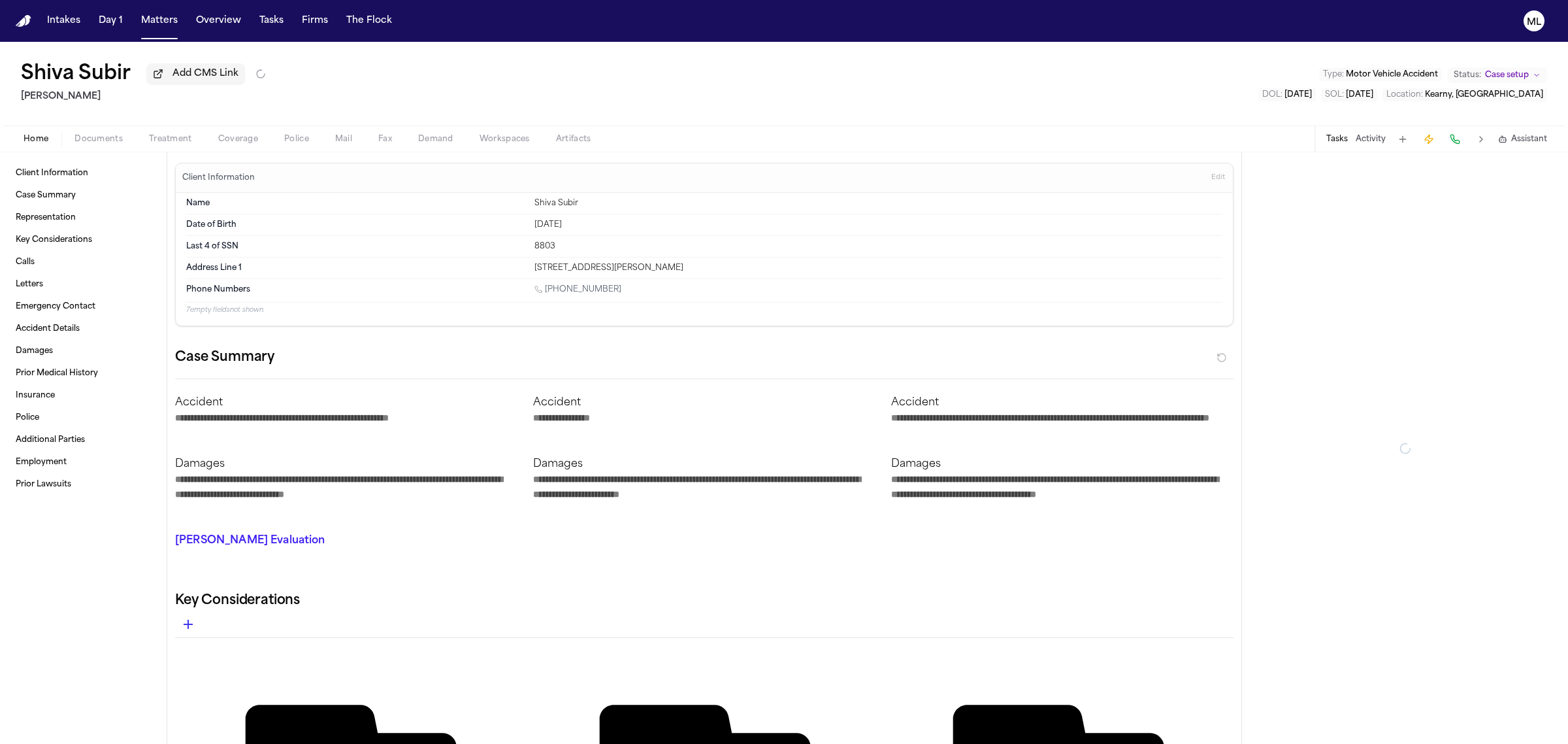
type textarea "*"
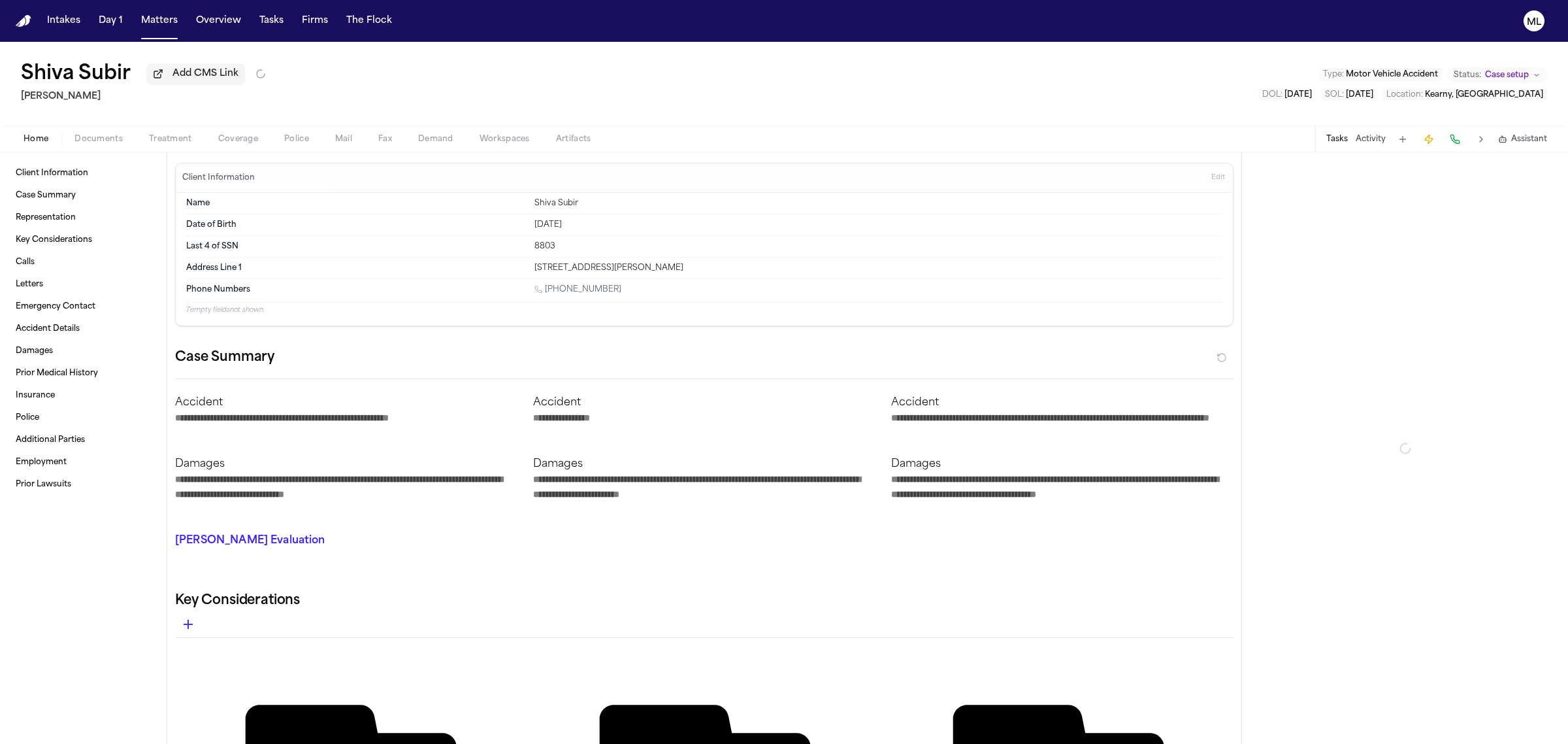
type textarea "*"
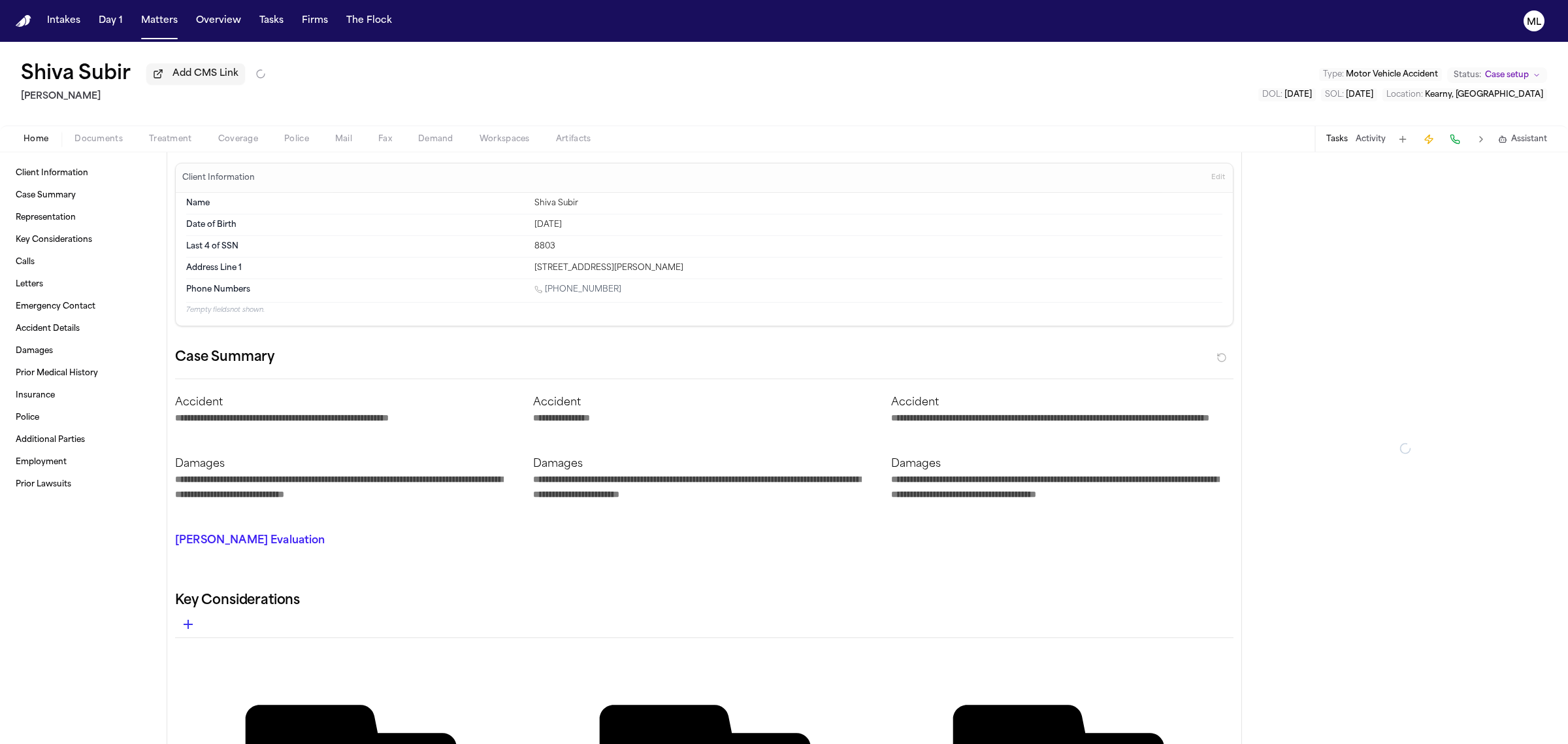
type textarea "*"
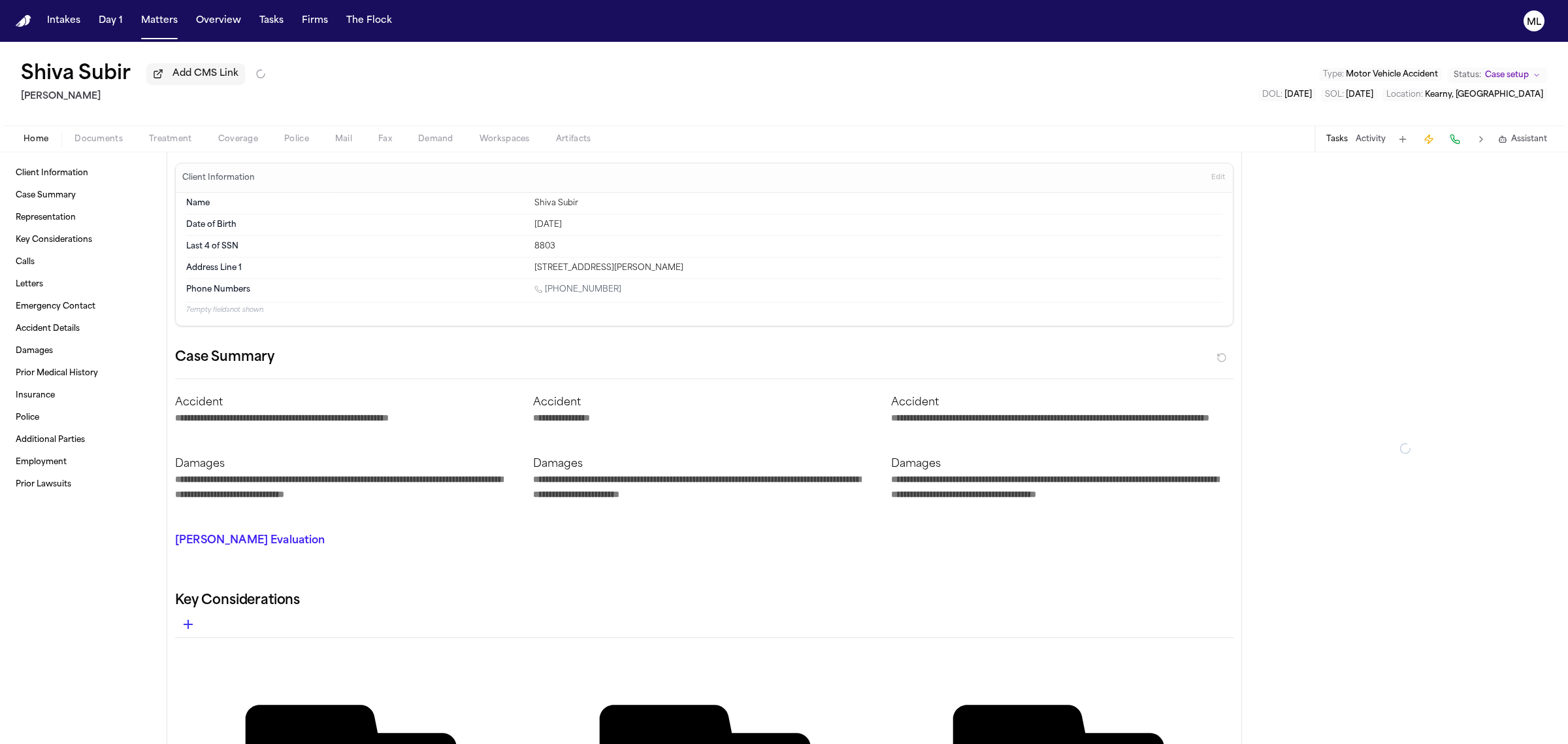
type textarea "*"
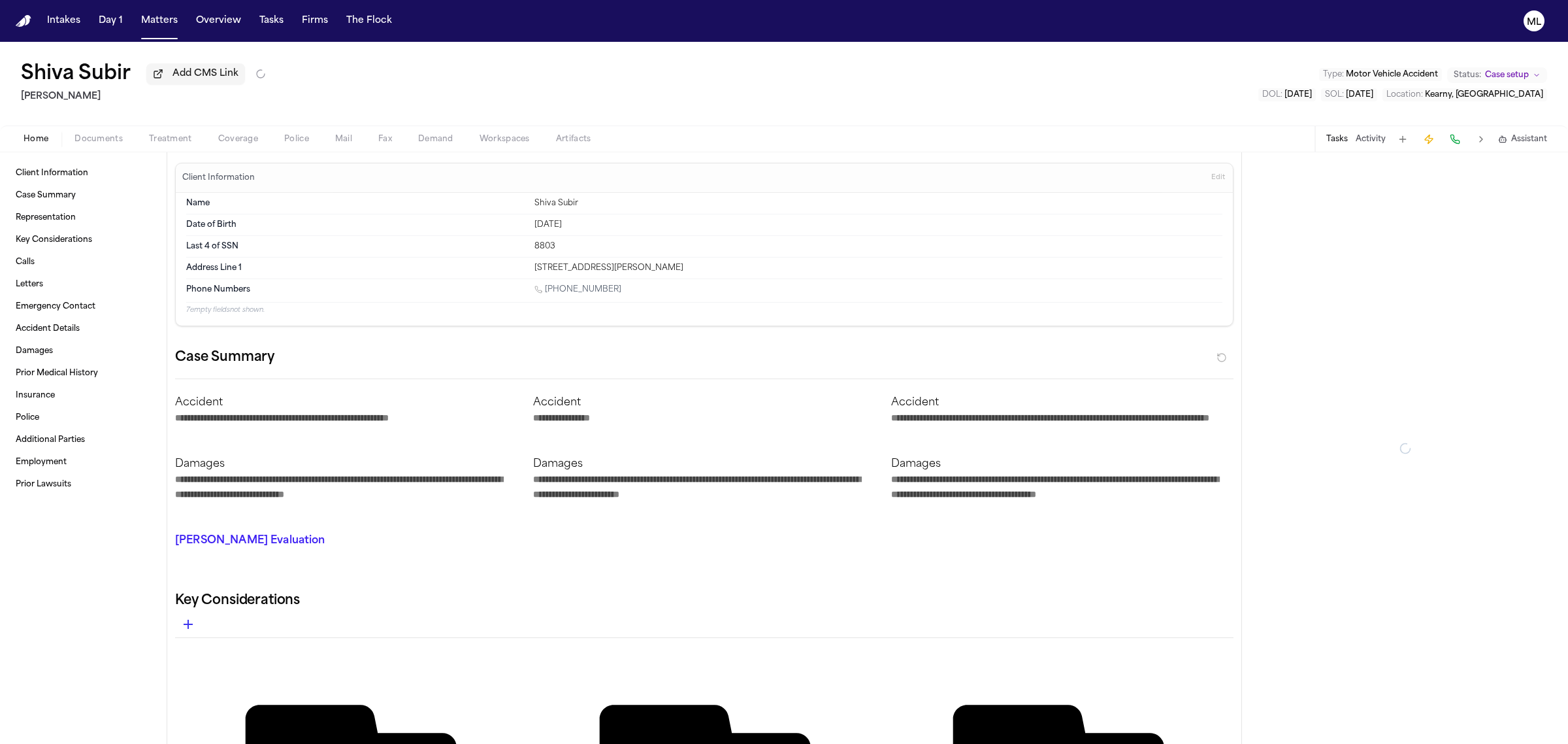
type textarea "*"
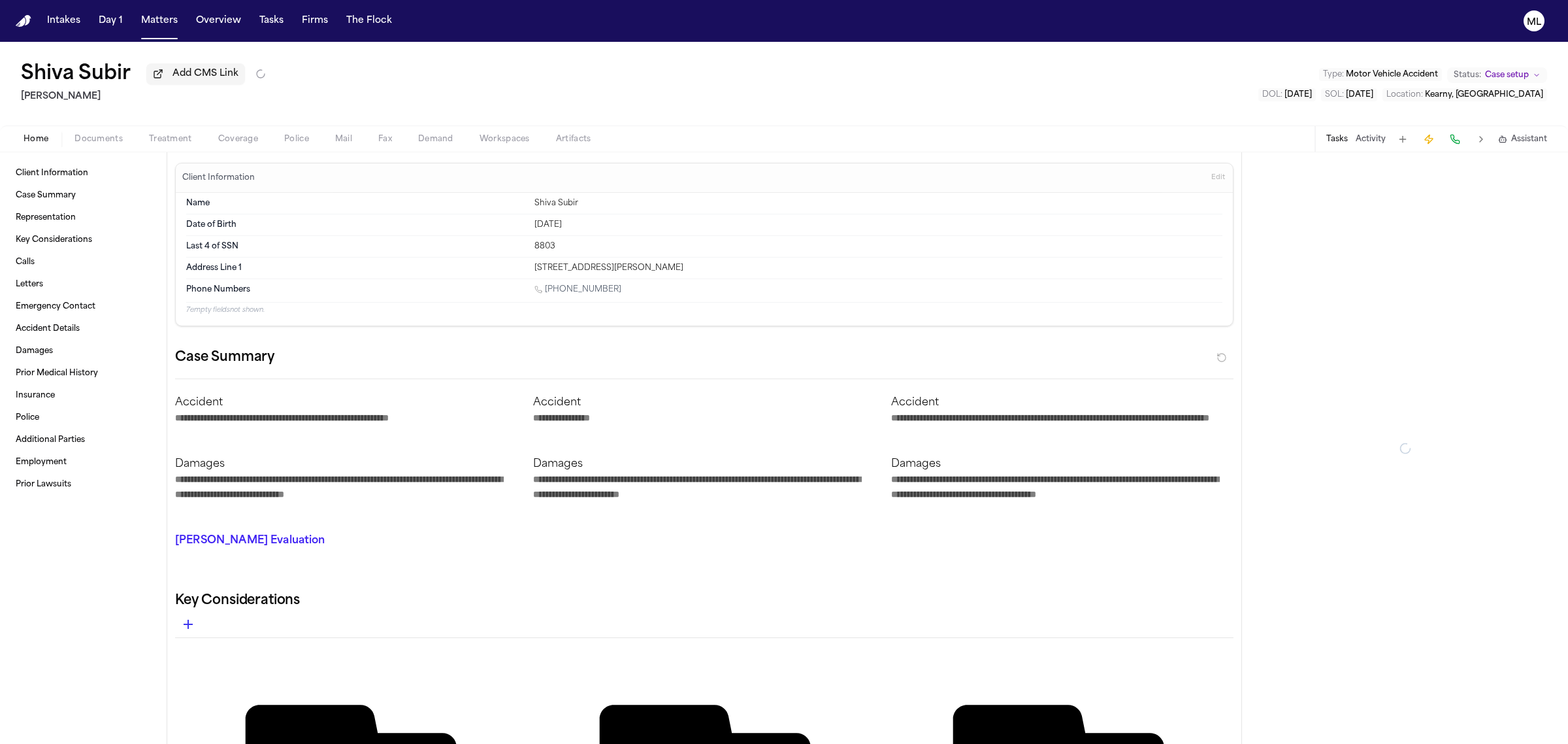
type textarea "*"
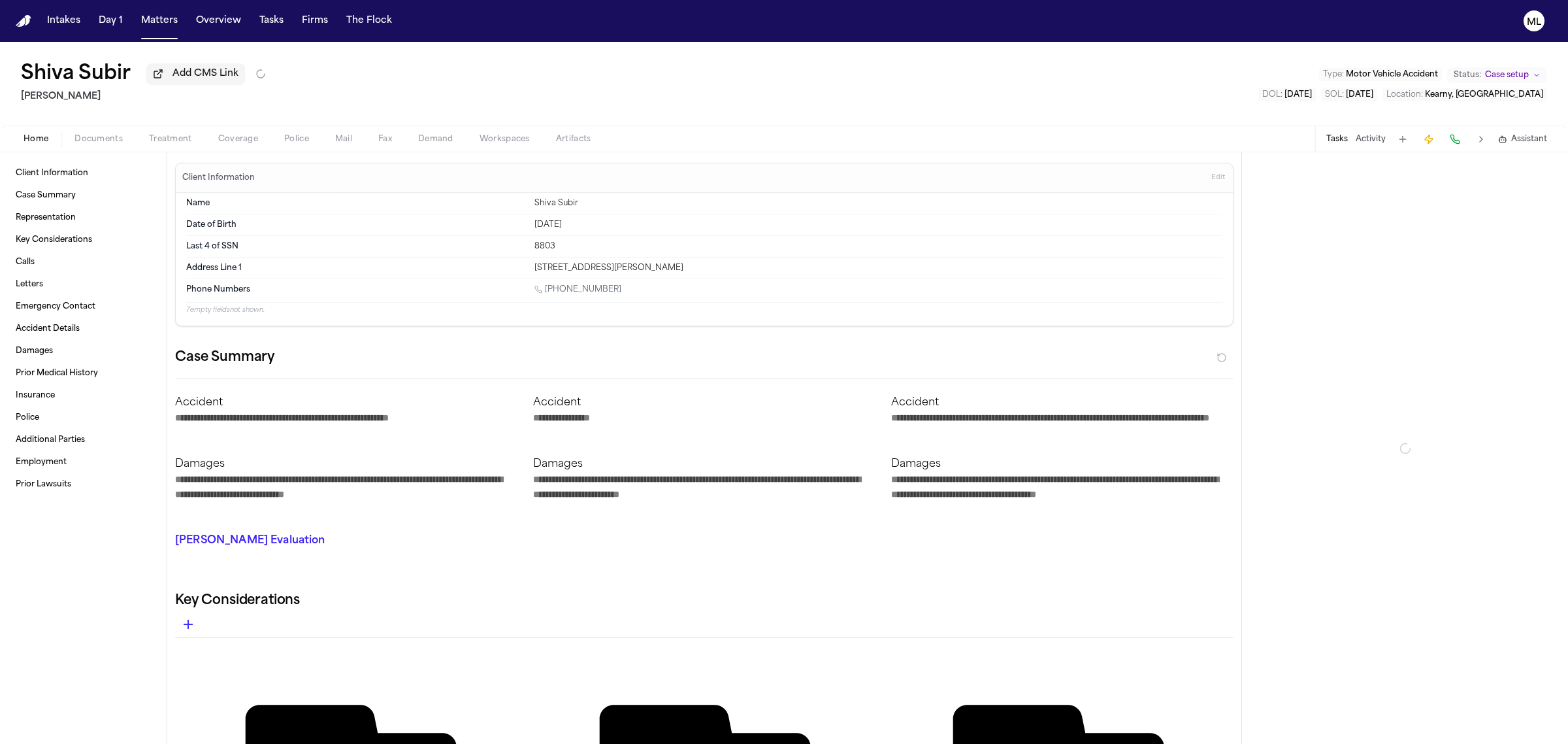
type textarea "*"
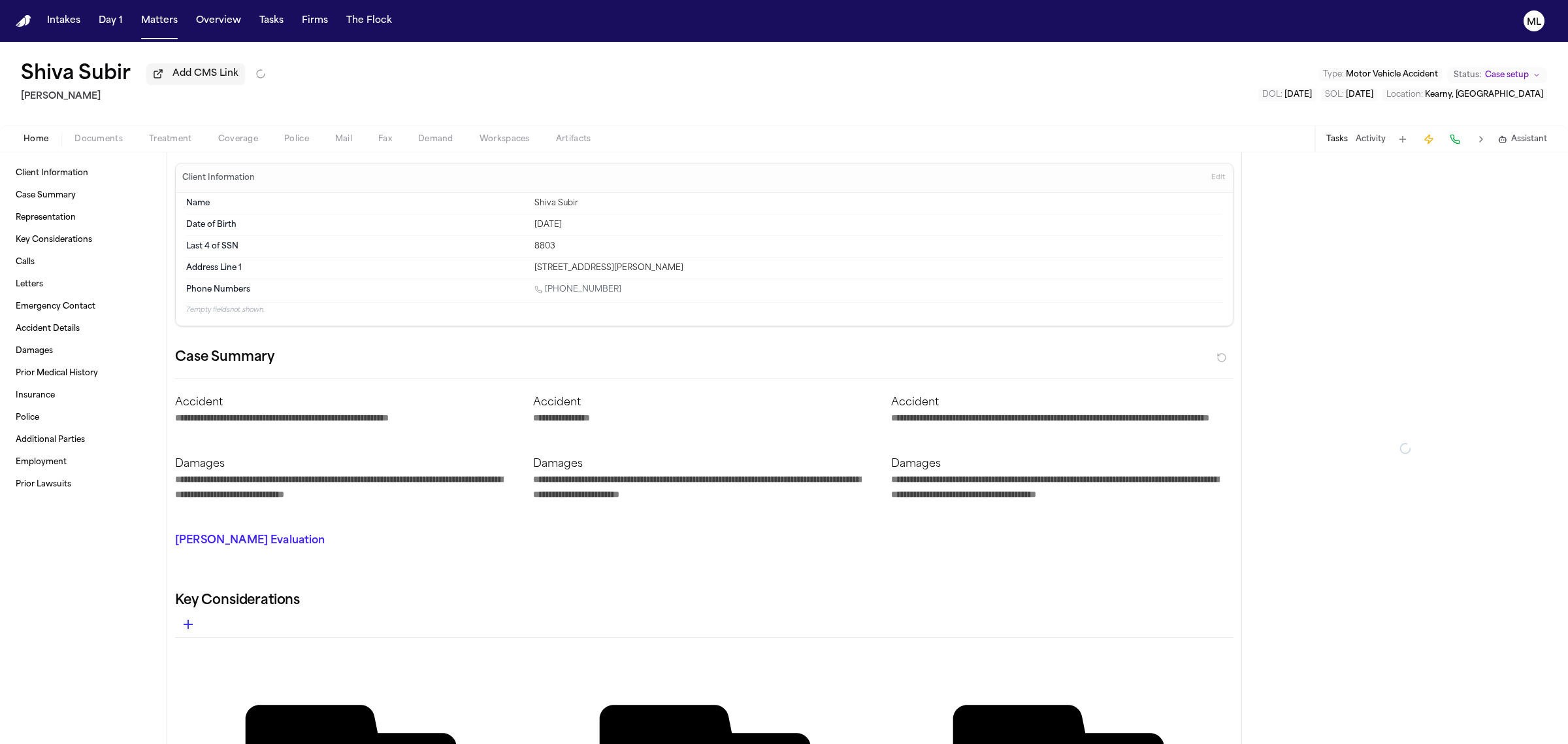
type textarea "*"
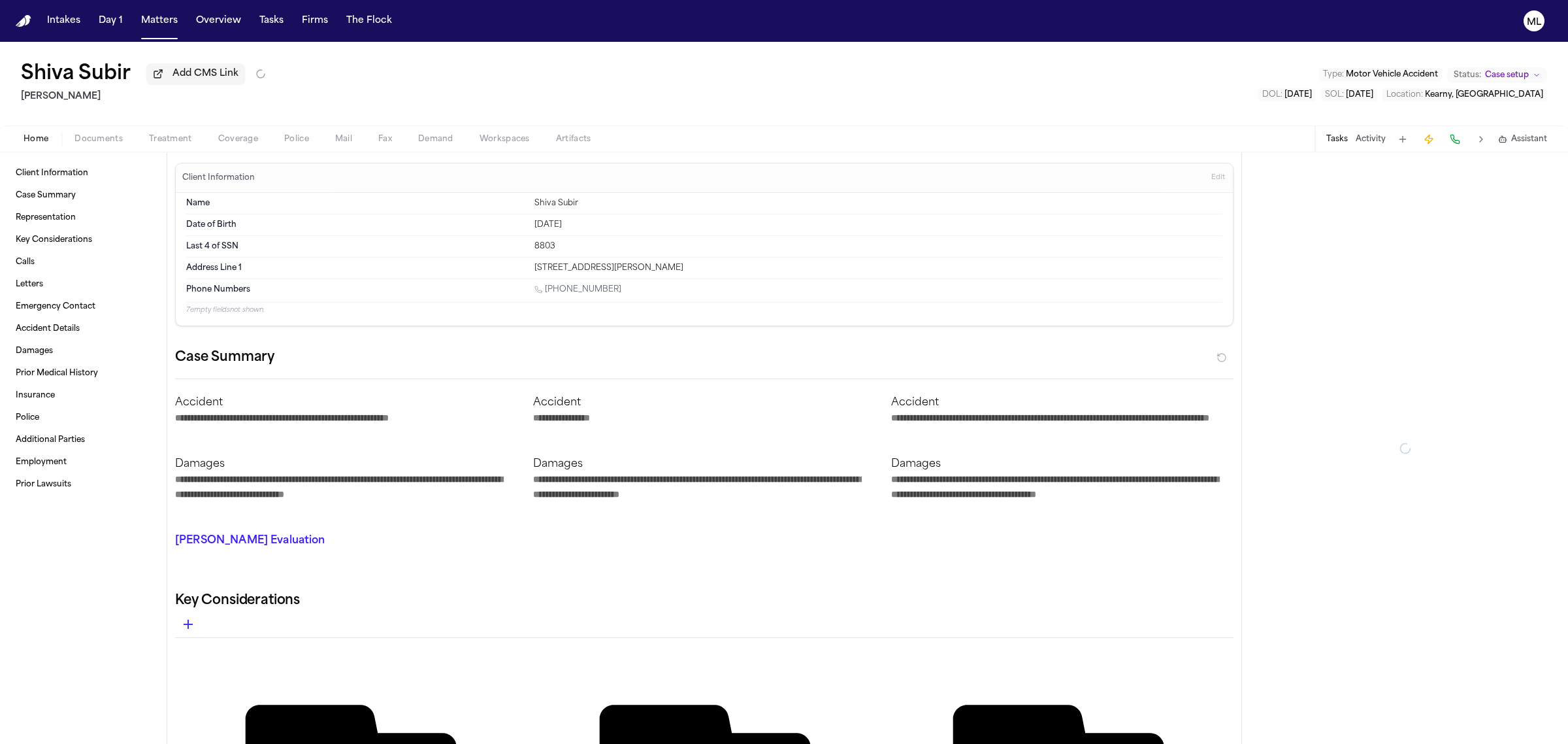
type textarea "*"
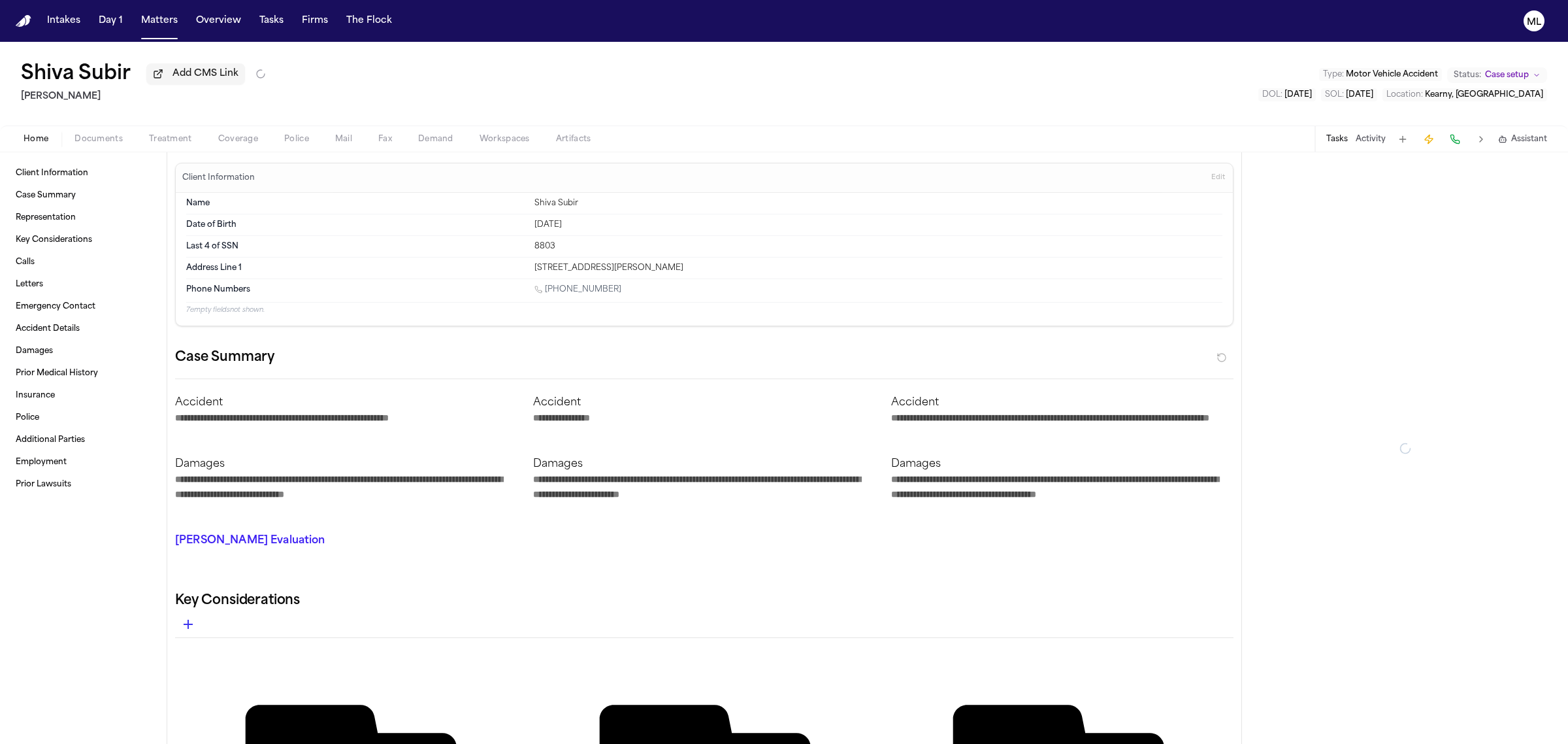
type textarea "*"
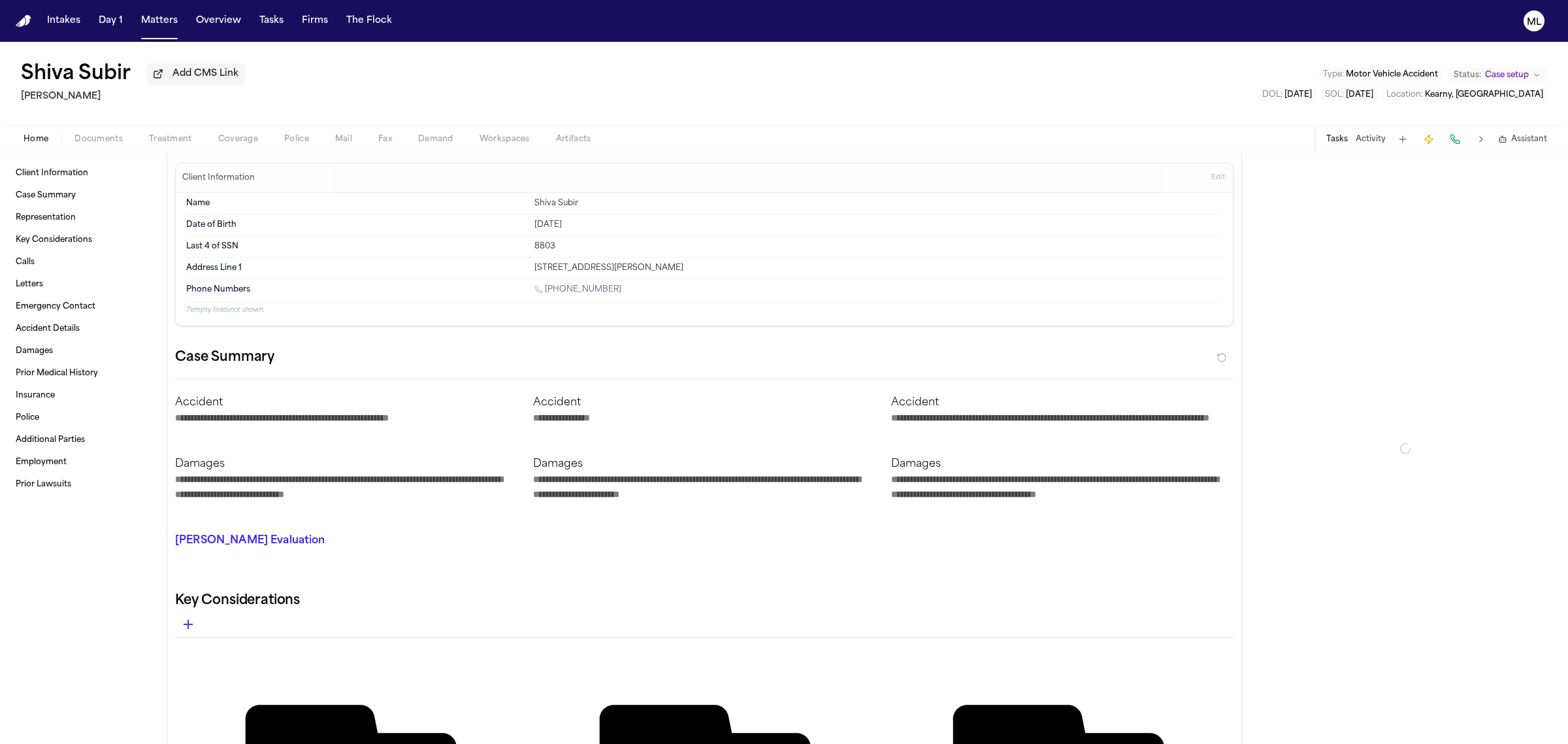
type textarea "*"
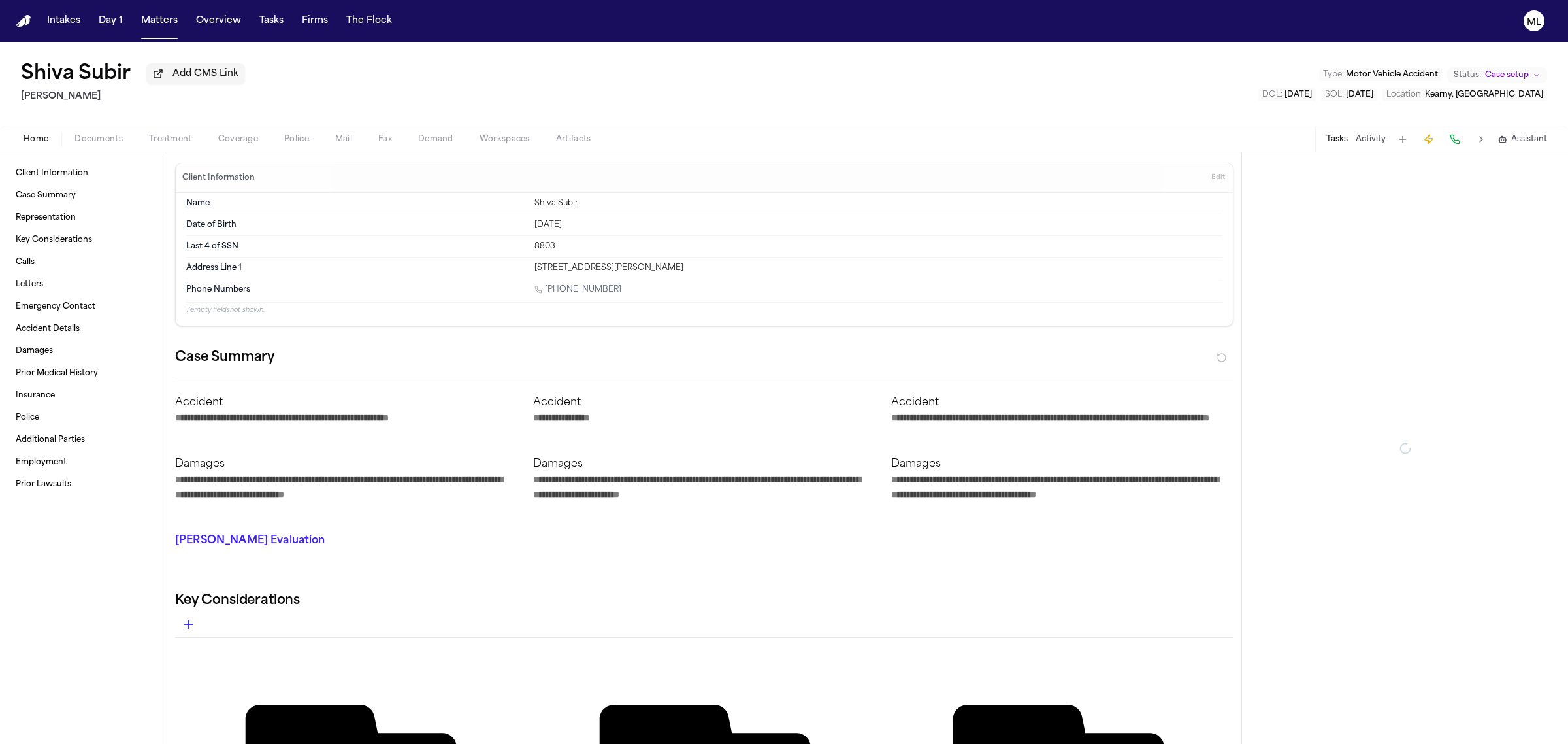
type textarea "*"
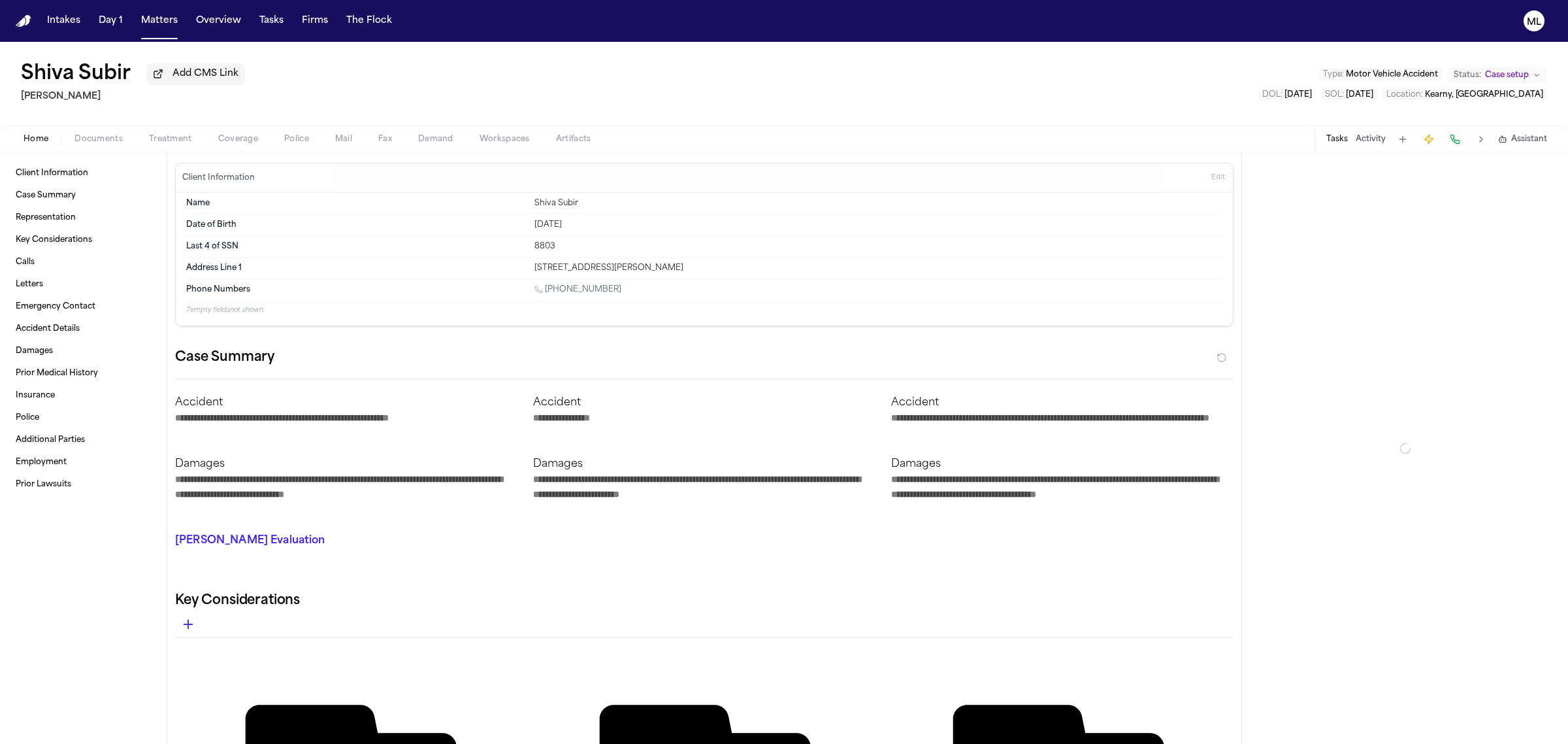
type textarea "*"
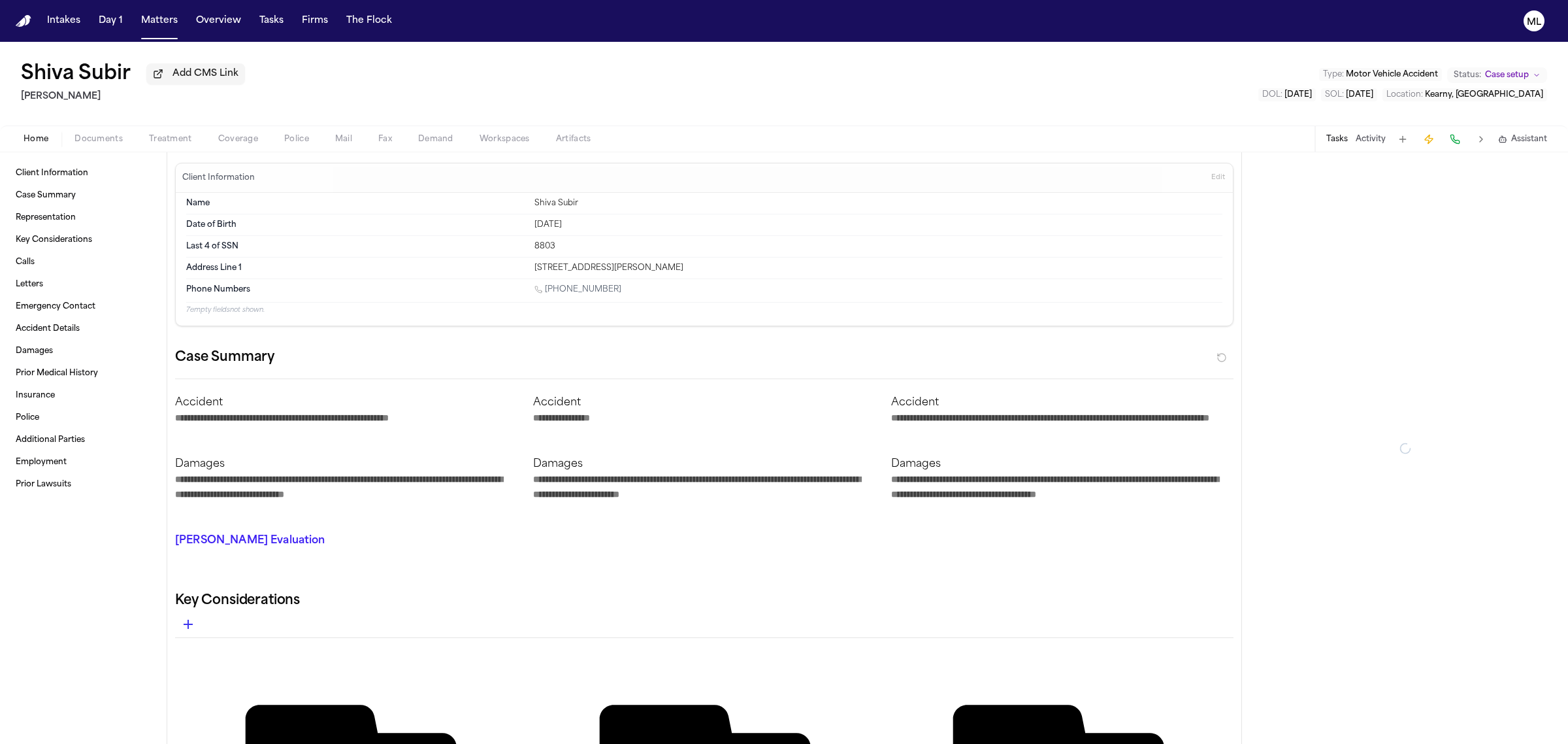
type textarea "*"
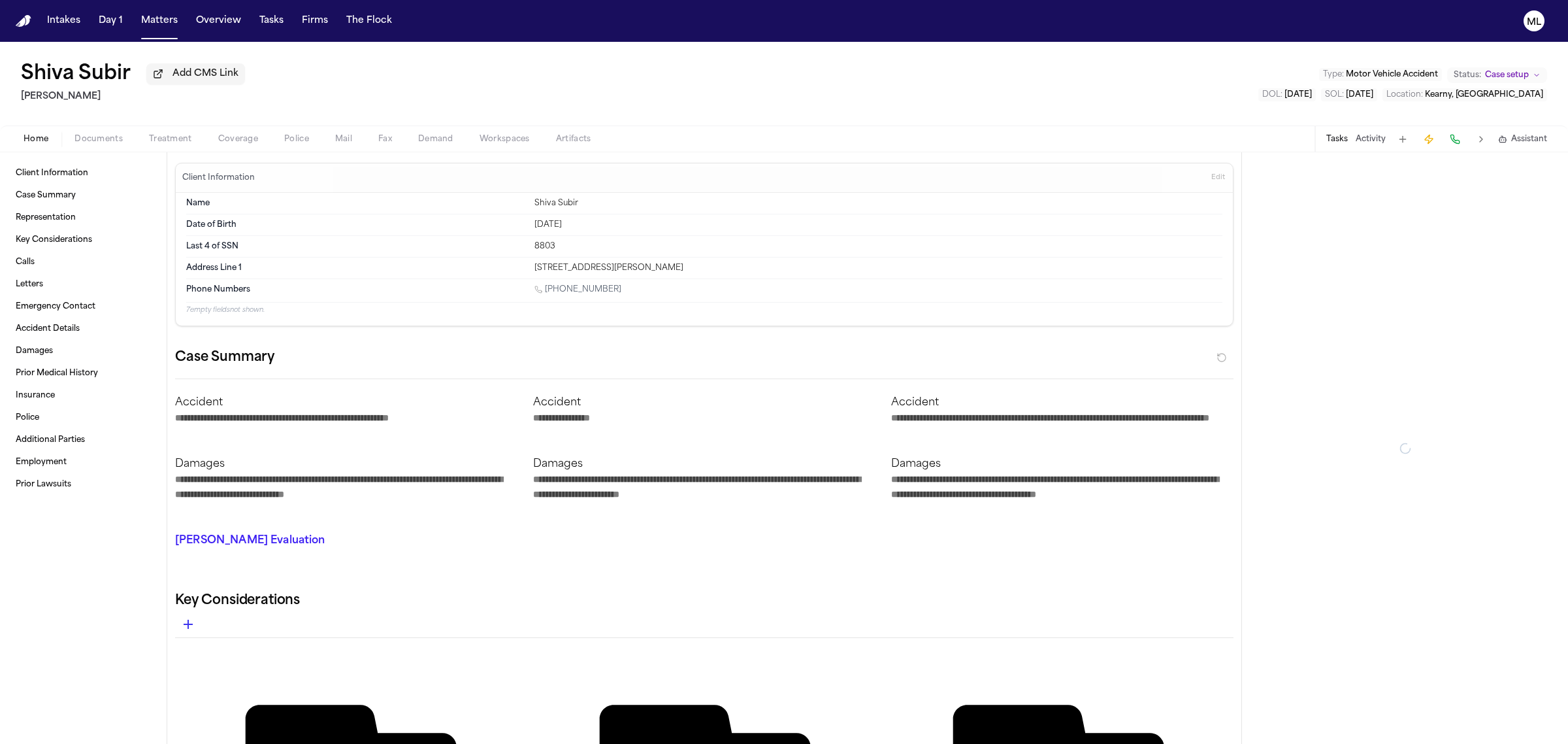
type textarea "*"
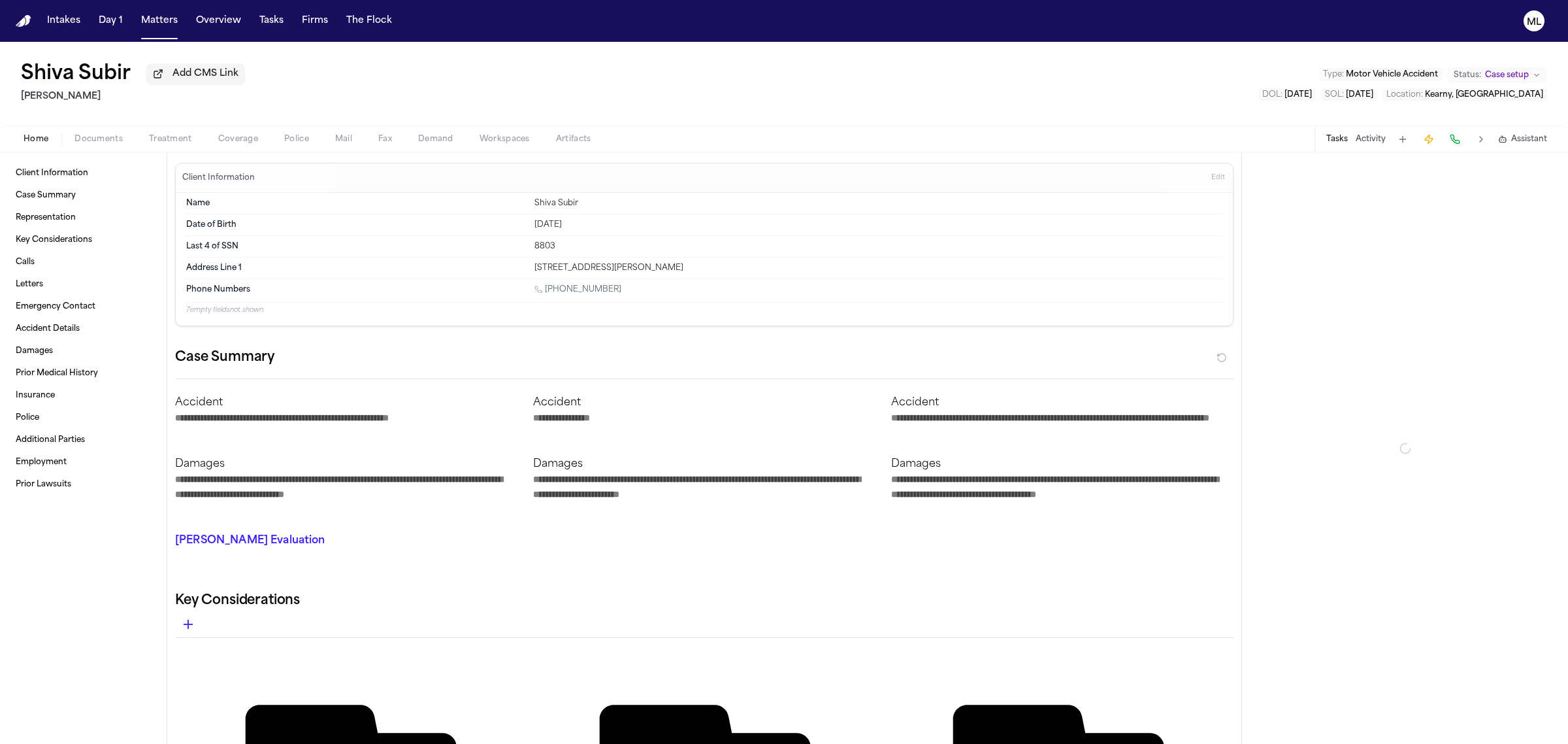
type textarea "*"
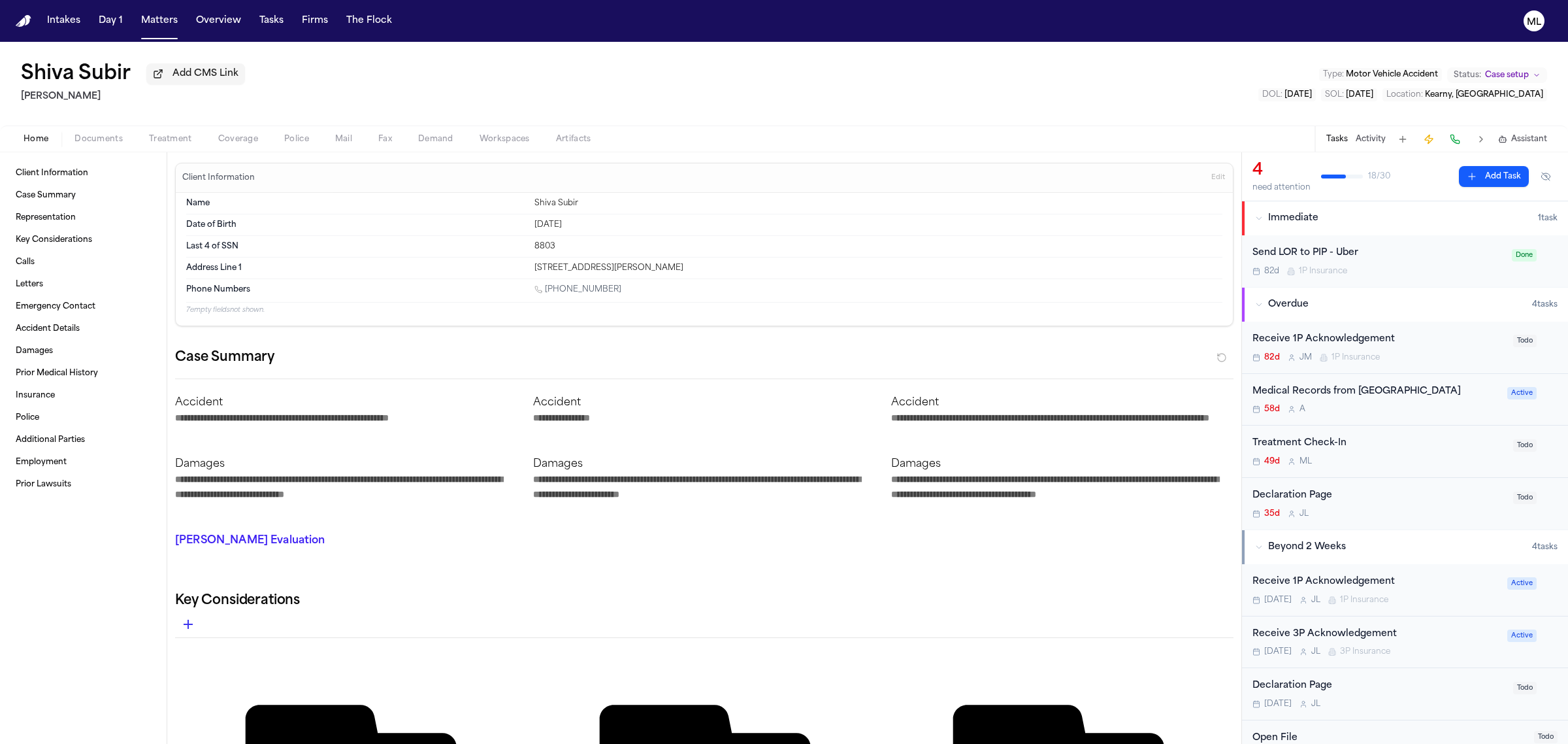
click at [83, 140] on span "Documents" at bounding box center [99, 139] width 49 height 10
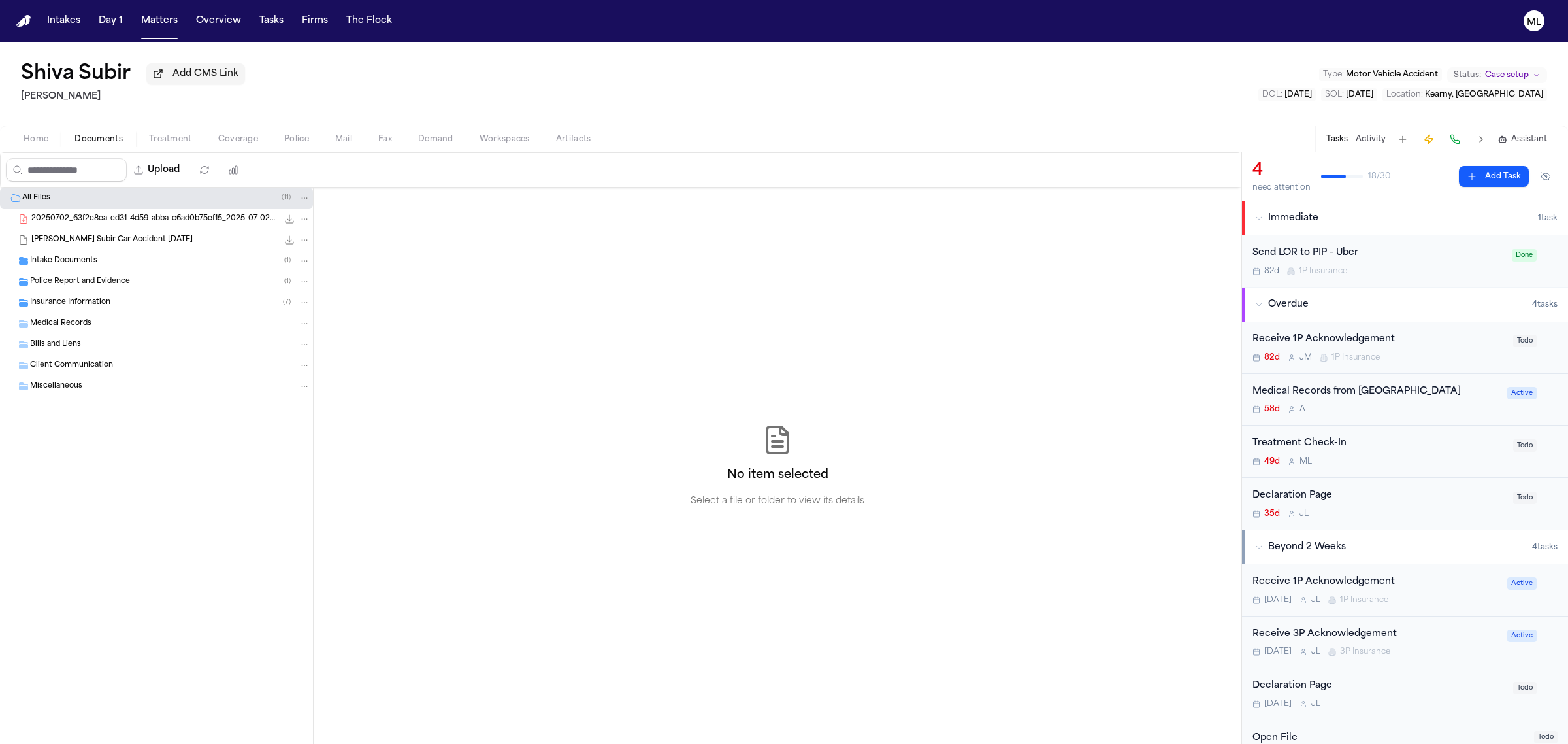
click at [100, 281] on span "Police Report and Evidence" at bounding box center [80, 282] width 100 height 11
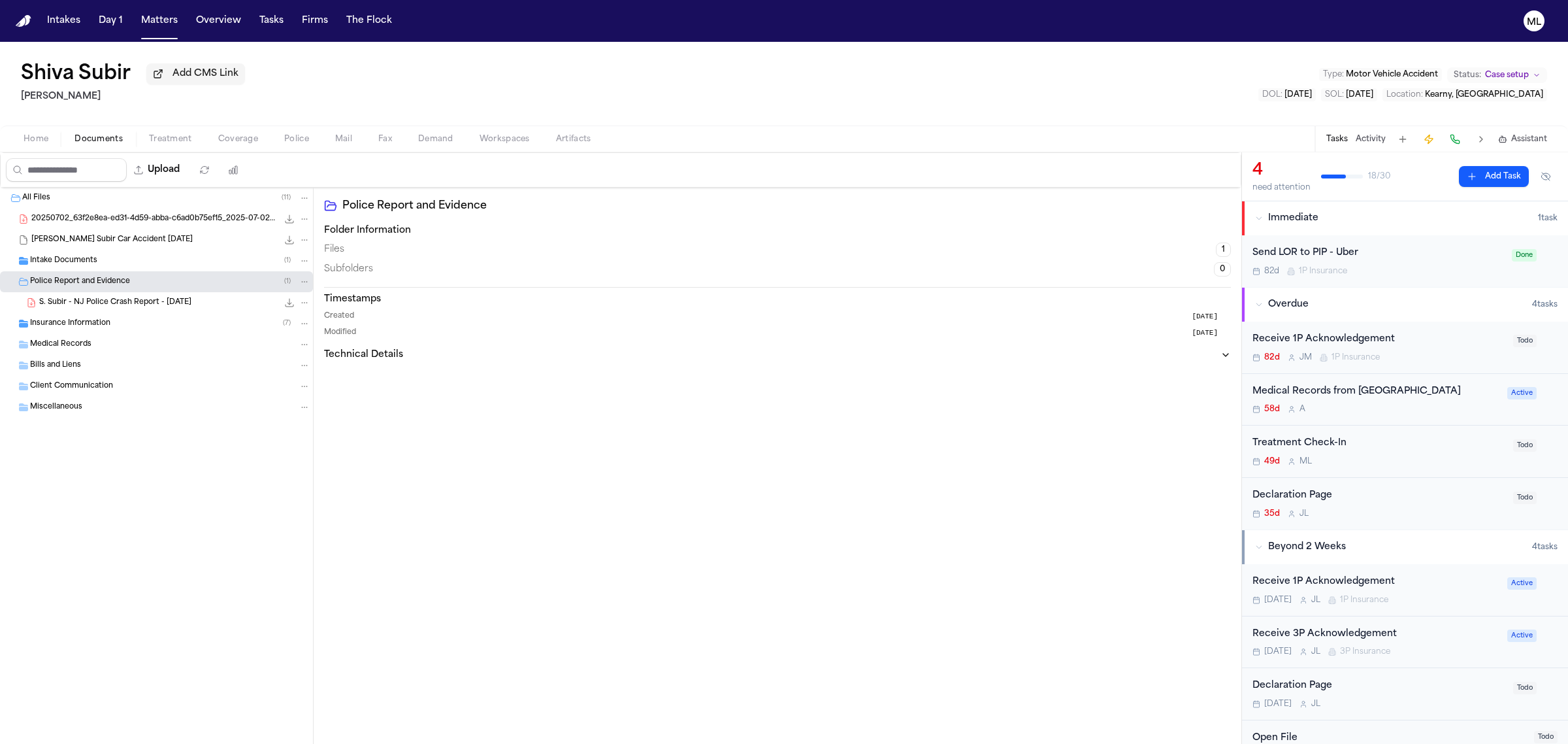
click at [92, 321] on span "Insurance Information" at bounding box center [70, 324] width 81 height 11
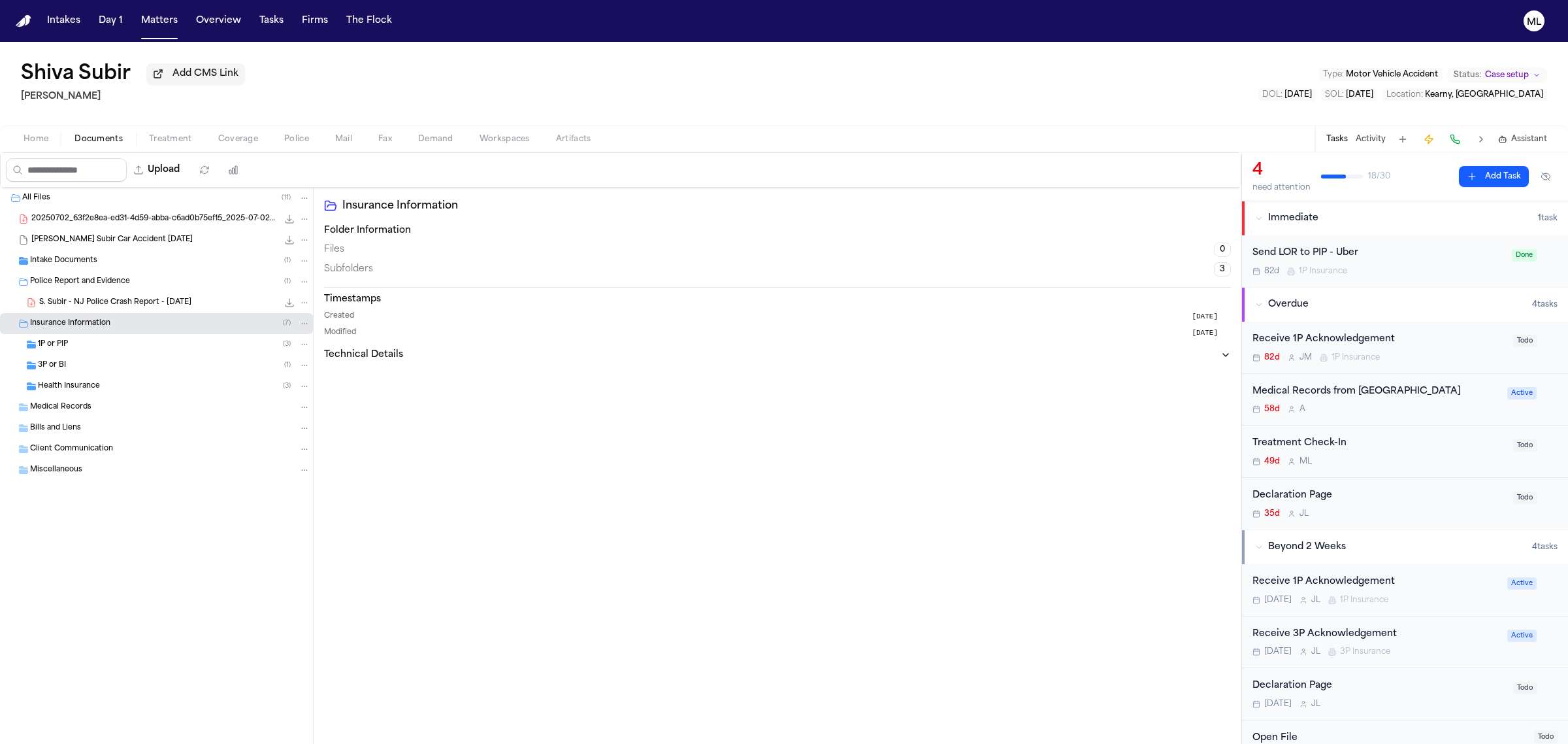
click at [100, 371] on div "3P or BI ( 1 )" at bounding box center [174, 365] width 273 height 12
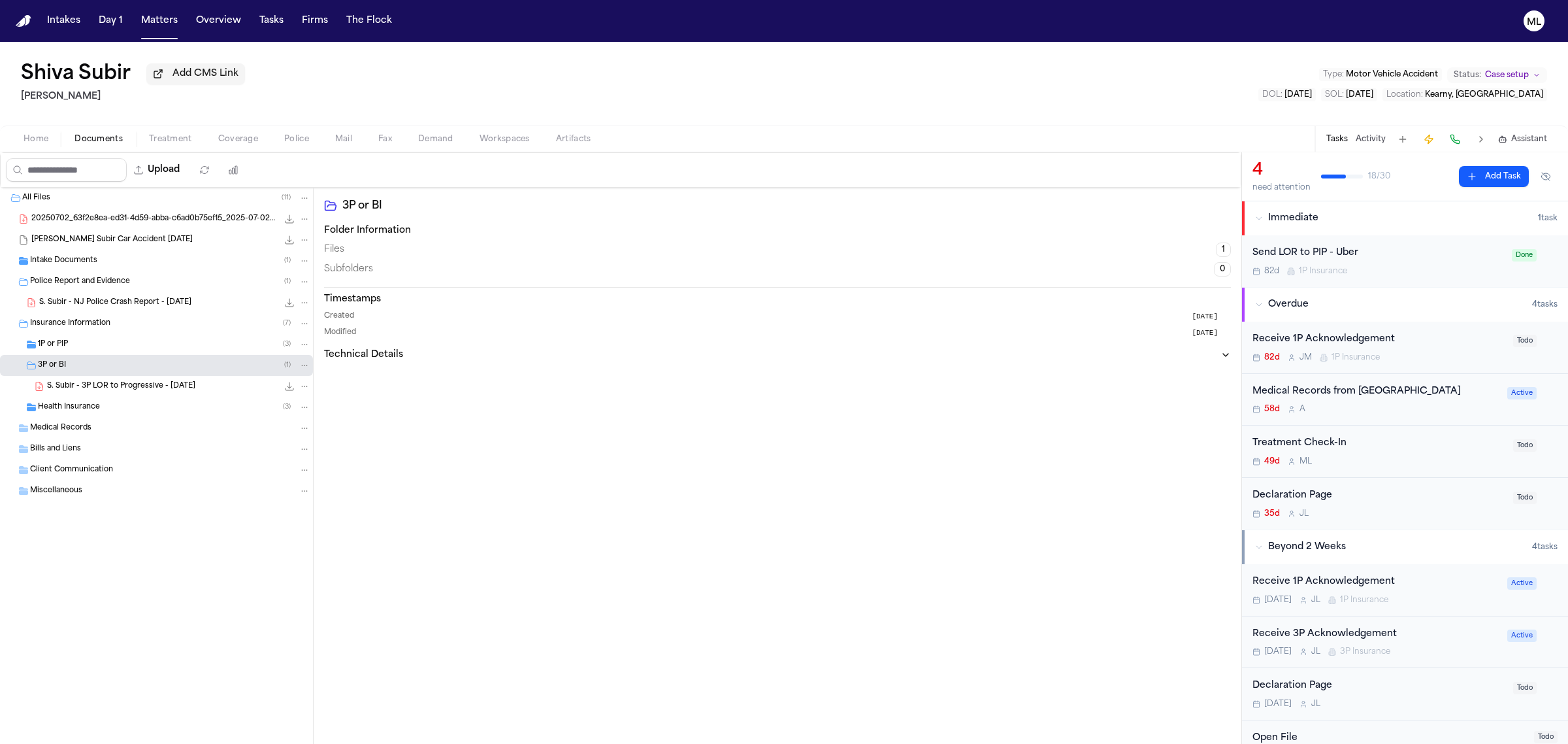
click at [183, 390] on span "S. Subir - 3P LOR to Progressive - [DATE]" at bounding box center [121, 387] width 148 height 11
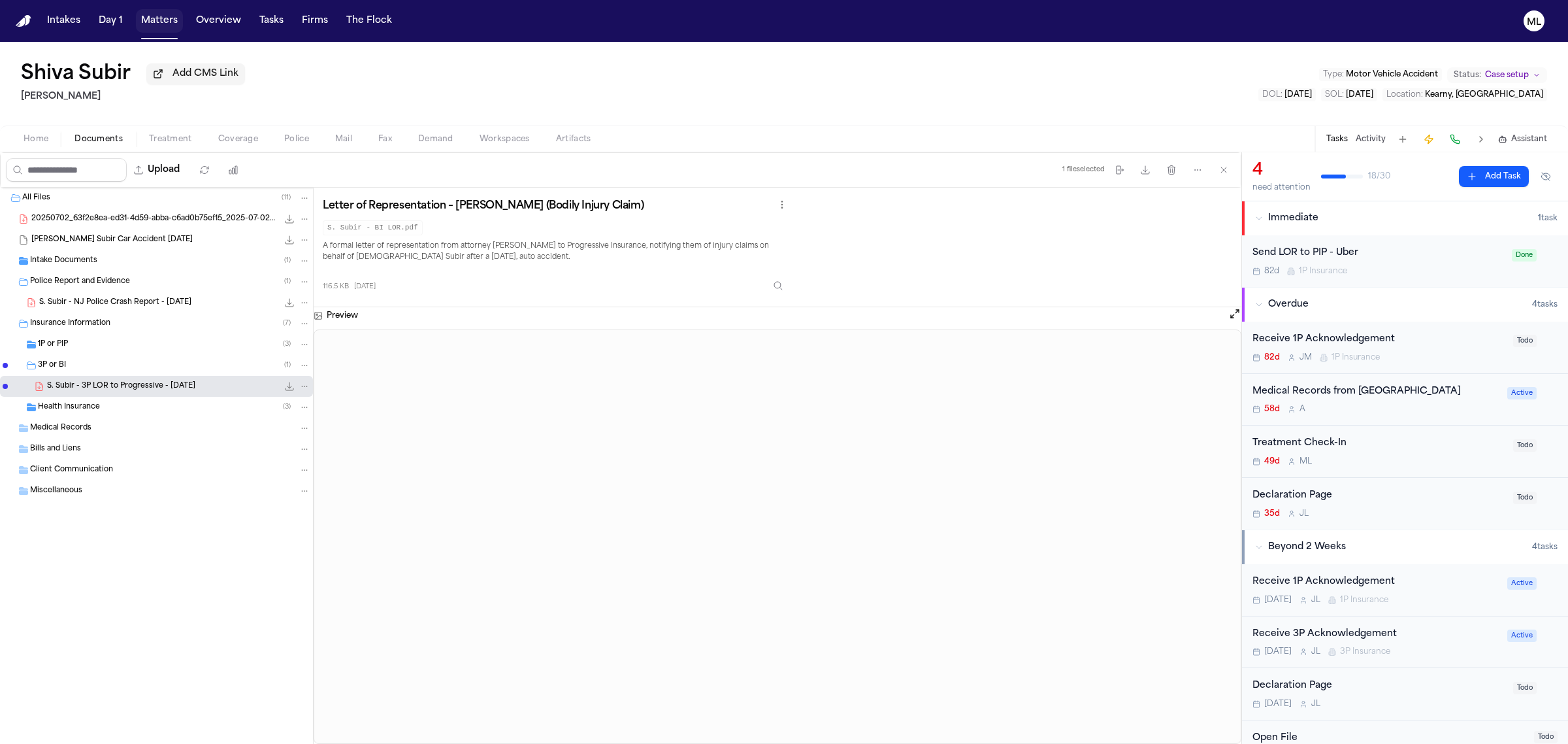
drag, startPoint x: 164, startPoint y: 20, endPoint x: 171, endPoint y: 20, distance: 7.0
click at [164, 20] on button "Matters" at bounding box center [159, 21] width 47 height 24
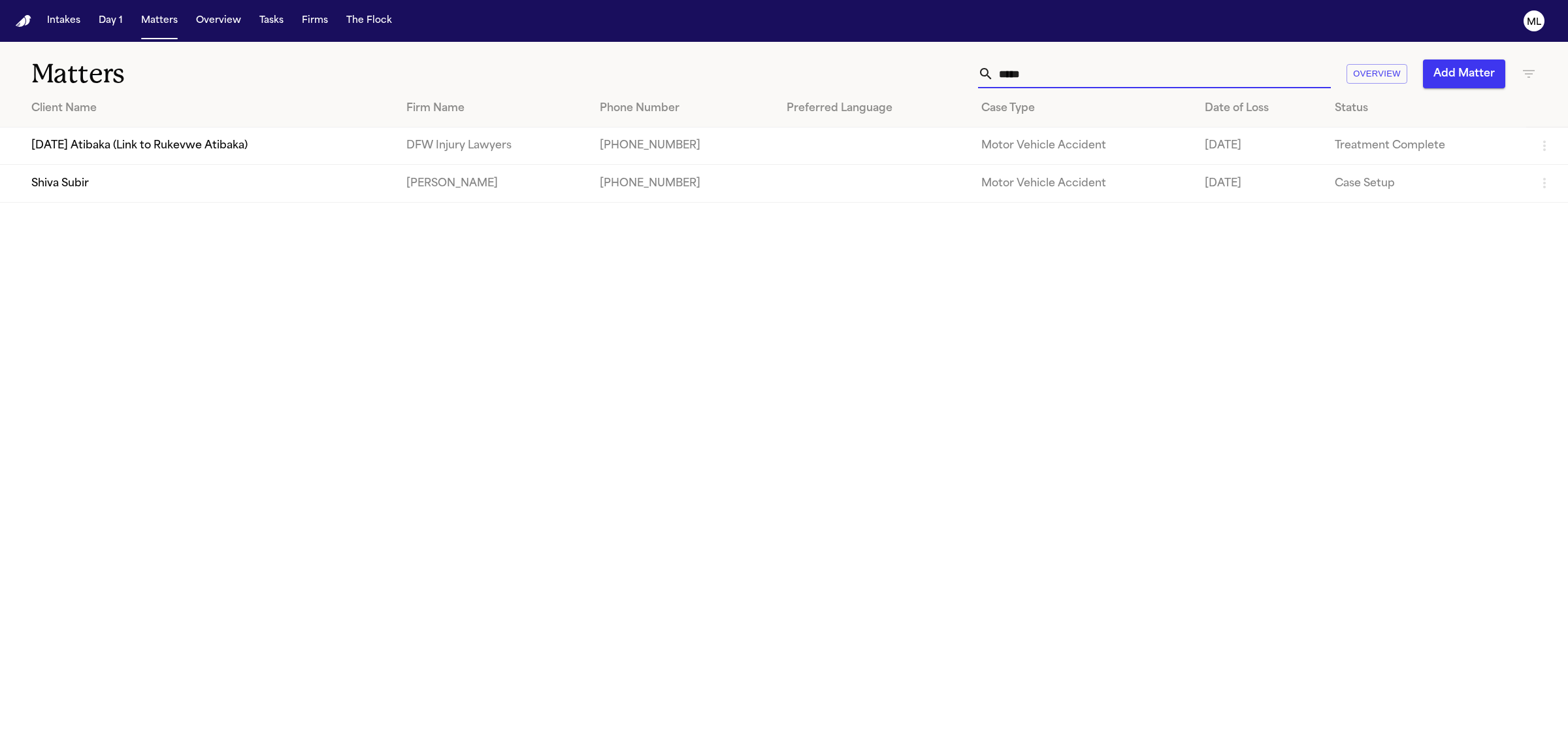
drag, startPoint x: 1101, startPoint y: 66, endPoint x: 944, endPoint y: 70, distance: 157.1
click at [944, 70] on div "***** Overview Add Matter" at bounding box center [1009, 74] width 1054 height 29
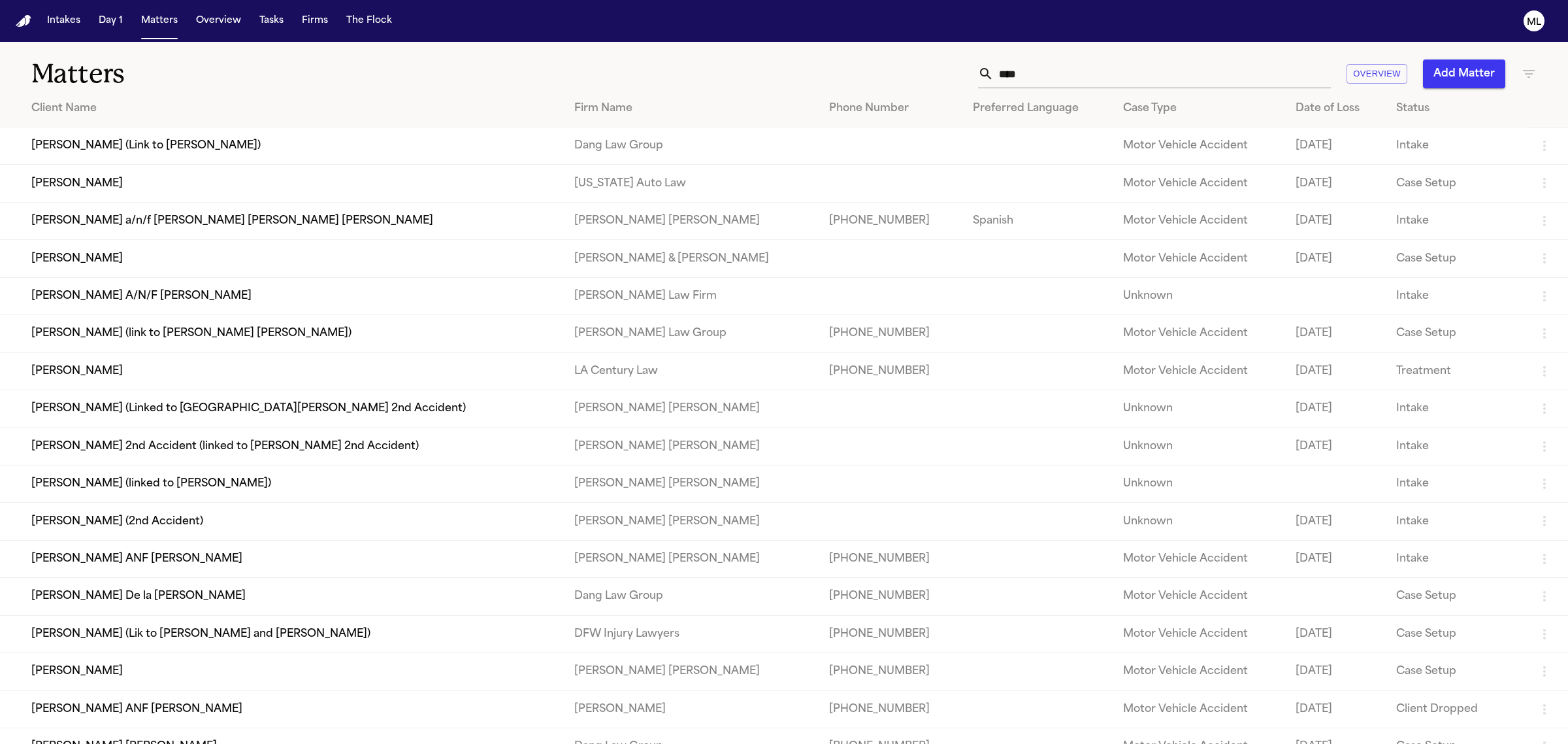
click at [170, 551] on td "Malissa Latu ANF John Latu" at bounding box center [281, 559] width 563 height 38
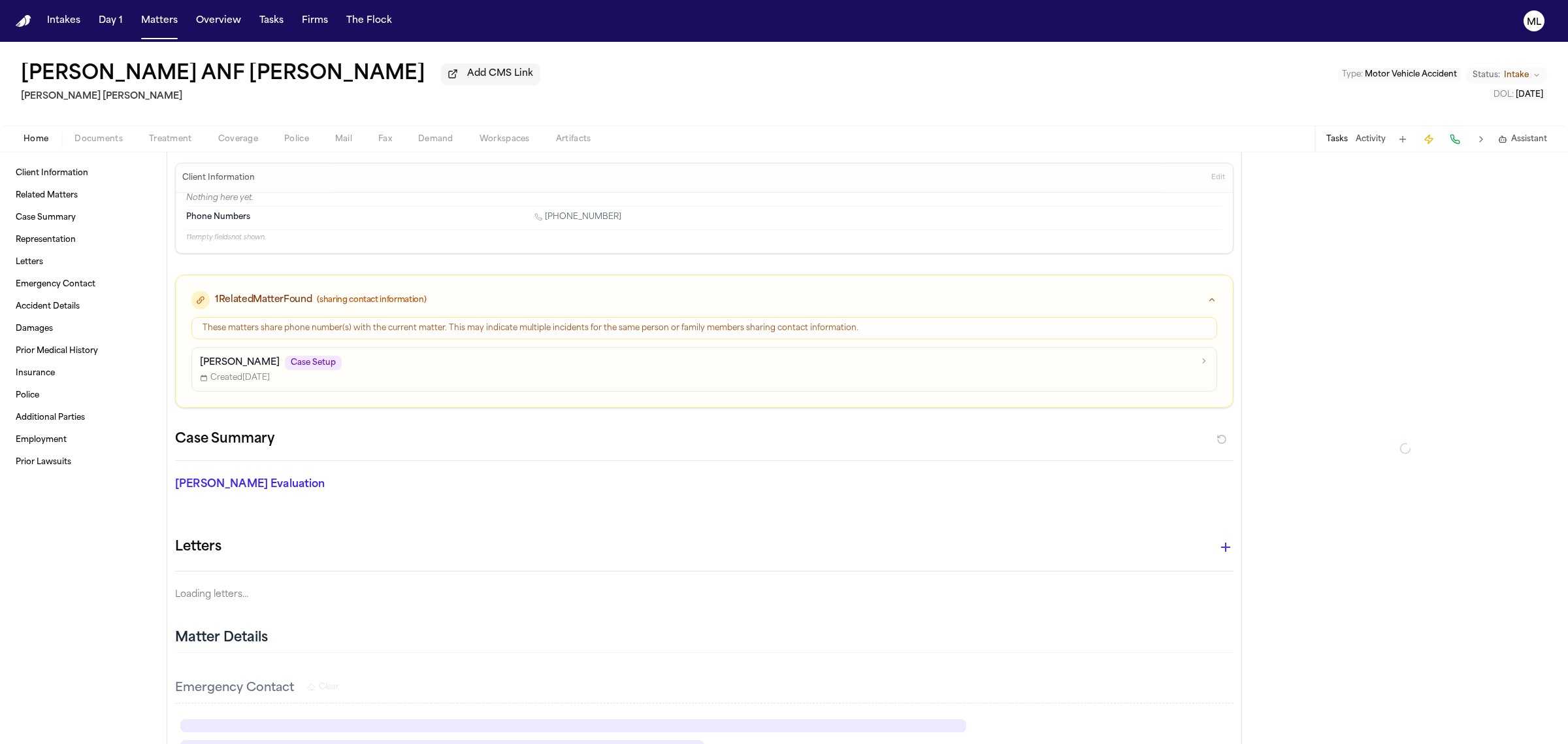
click at [239, 143] on span "Coverage" at bounding box center [237, 139] width 40 height 10
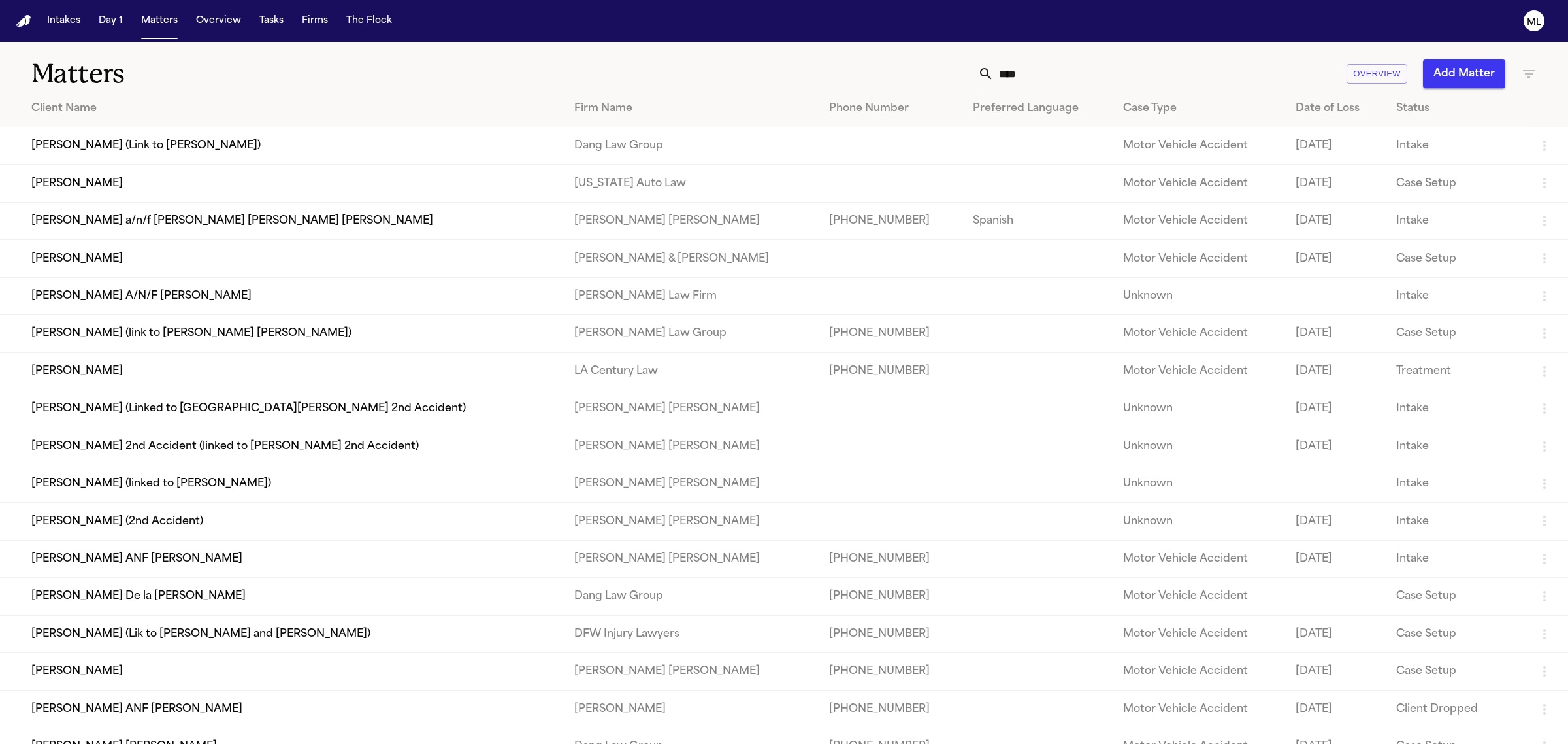
click at [132, 543] on td "Malissa Latu ANF John Latu" at bounding box center [281, 559] width 563 height 38
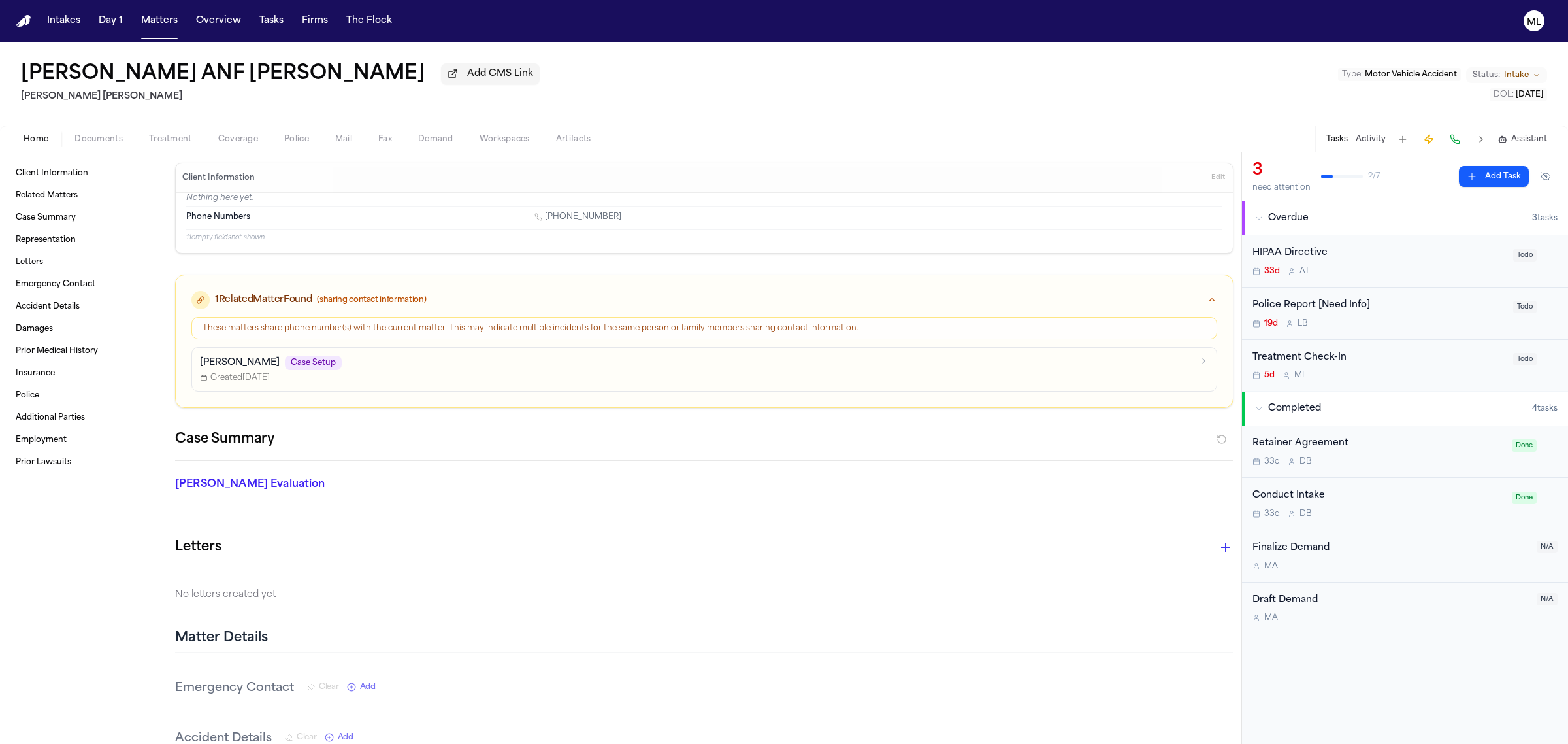
click at [85, 122] on div "Malissa Latu ANF John Latu Add CMS Link Steele Adams Hosman Type : Motor Vehicl…" at bounding box center [784, 83] width 1568 height 84
click at [84, 125] on div "Home Documents Treatment Coverage Police Mail Fax Demand Workspaces Artifacts T…" at bounding box center [784, 138] width 1568 height 26
click at [84, 134] on span "Documents" at bounding box center [99, 139] width 49 height 10
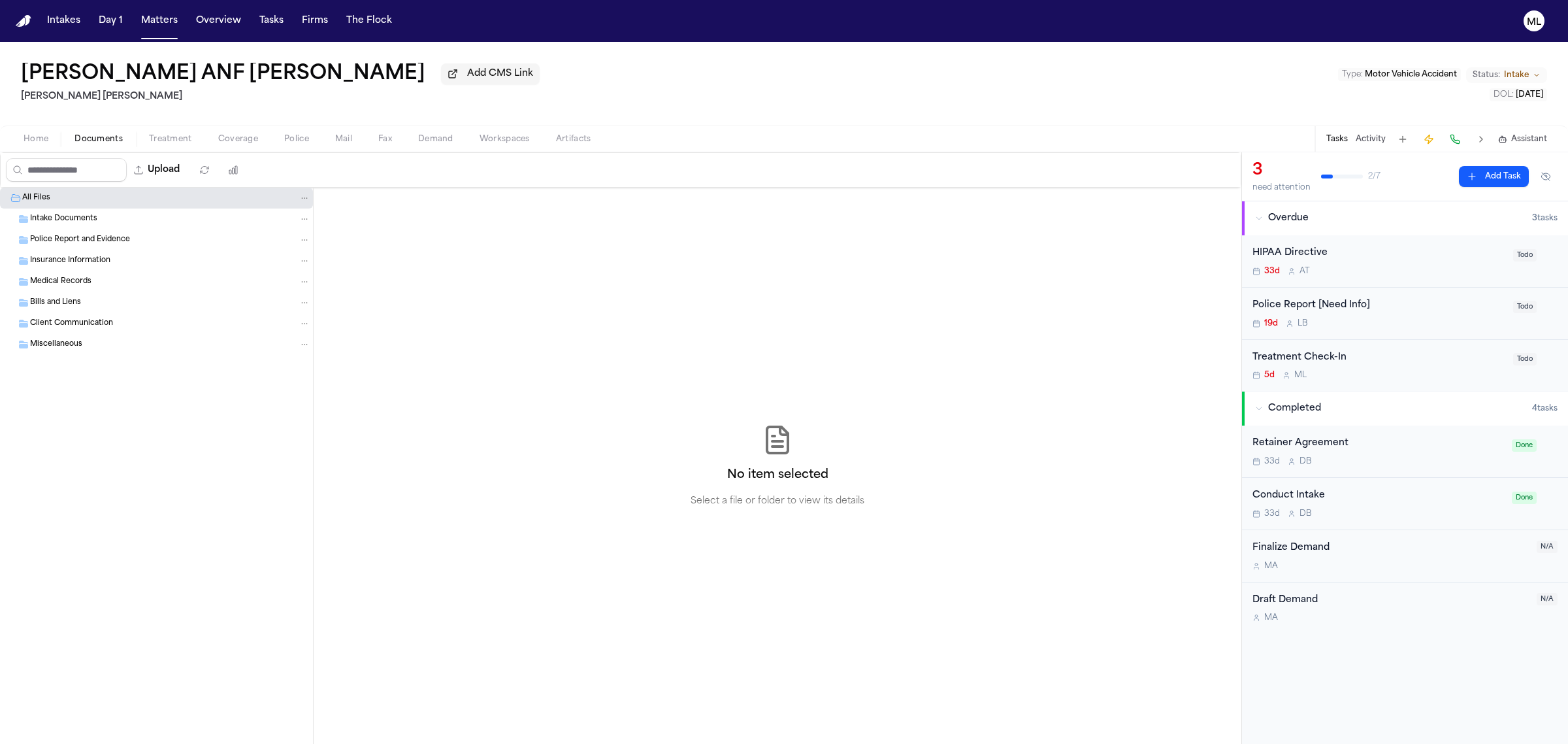
click at [77, 252] on div "Insurance Information" at bounding box center [156, 260] width 313 height 21
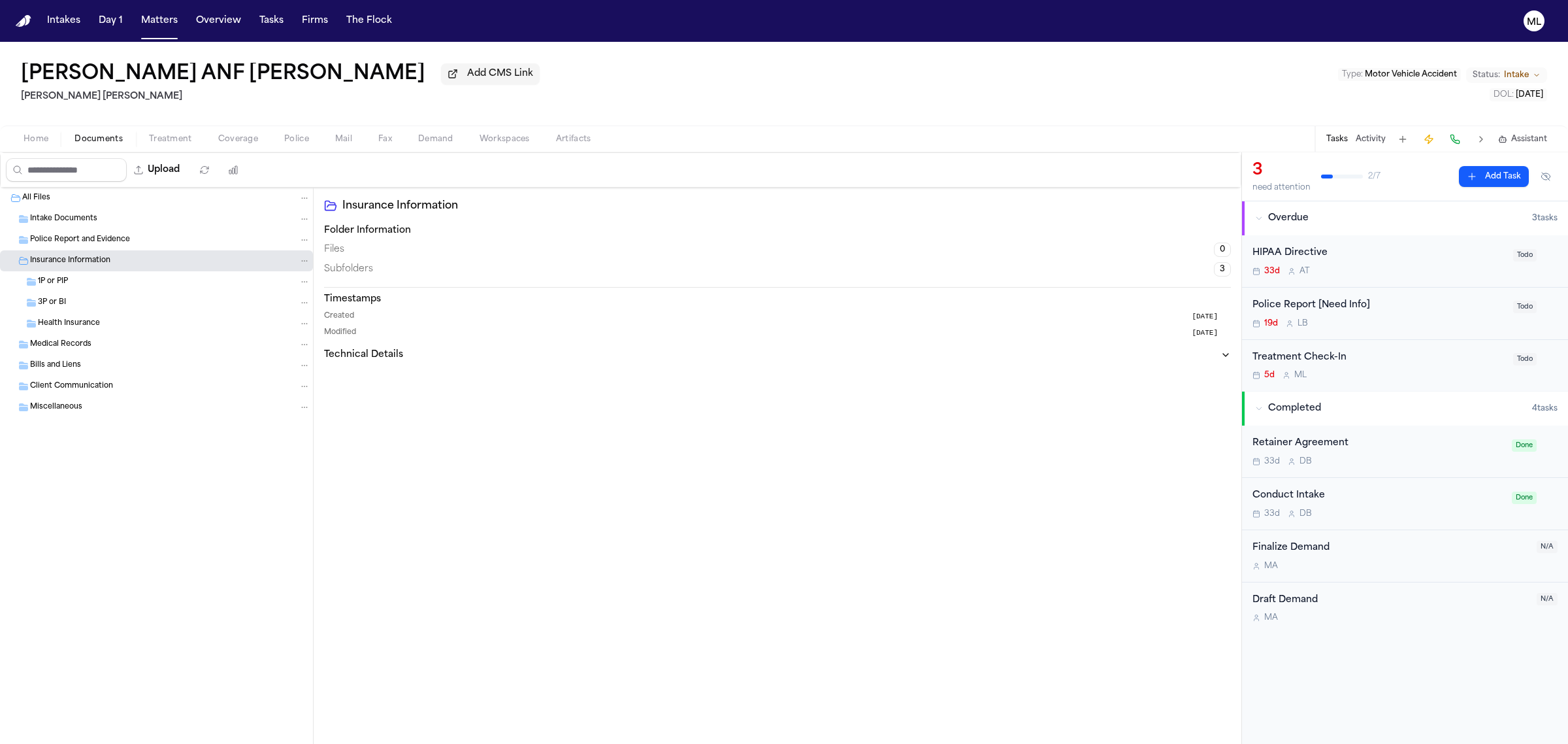
click at [79, 308] on div "3P or BI" at bounding box center [174, 302] width 273 height 12
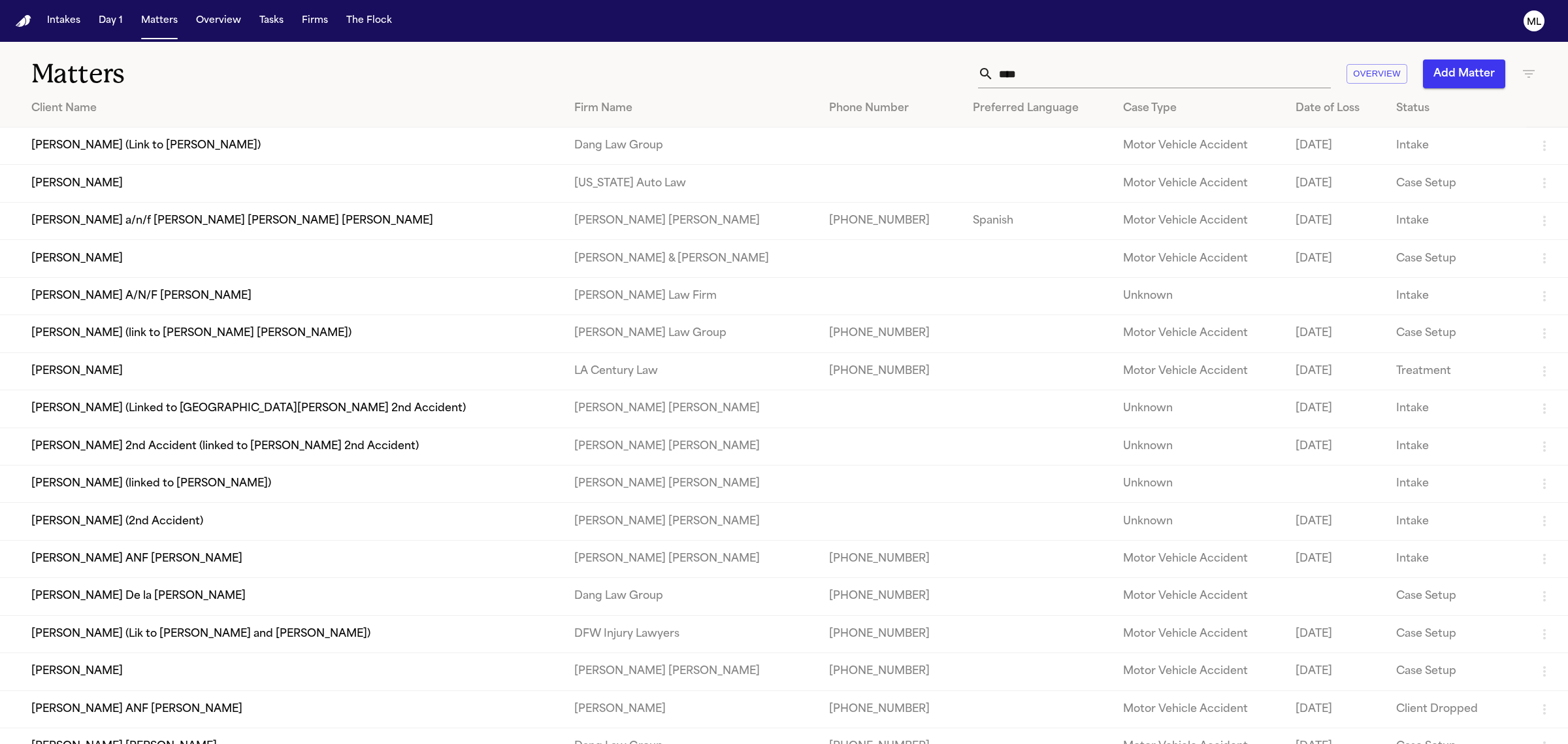
click at [128, 524] on td "Malissa Latu (2nd Accident)" at bounding box center [281, 521] width 563 height 38
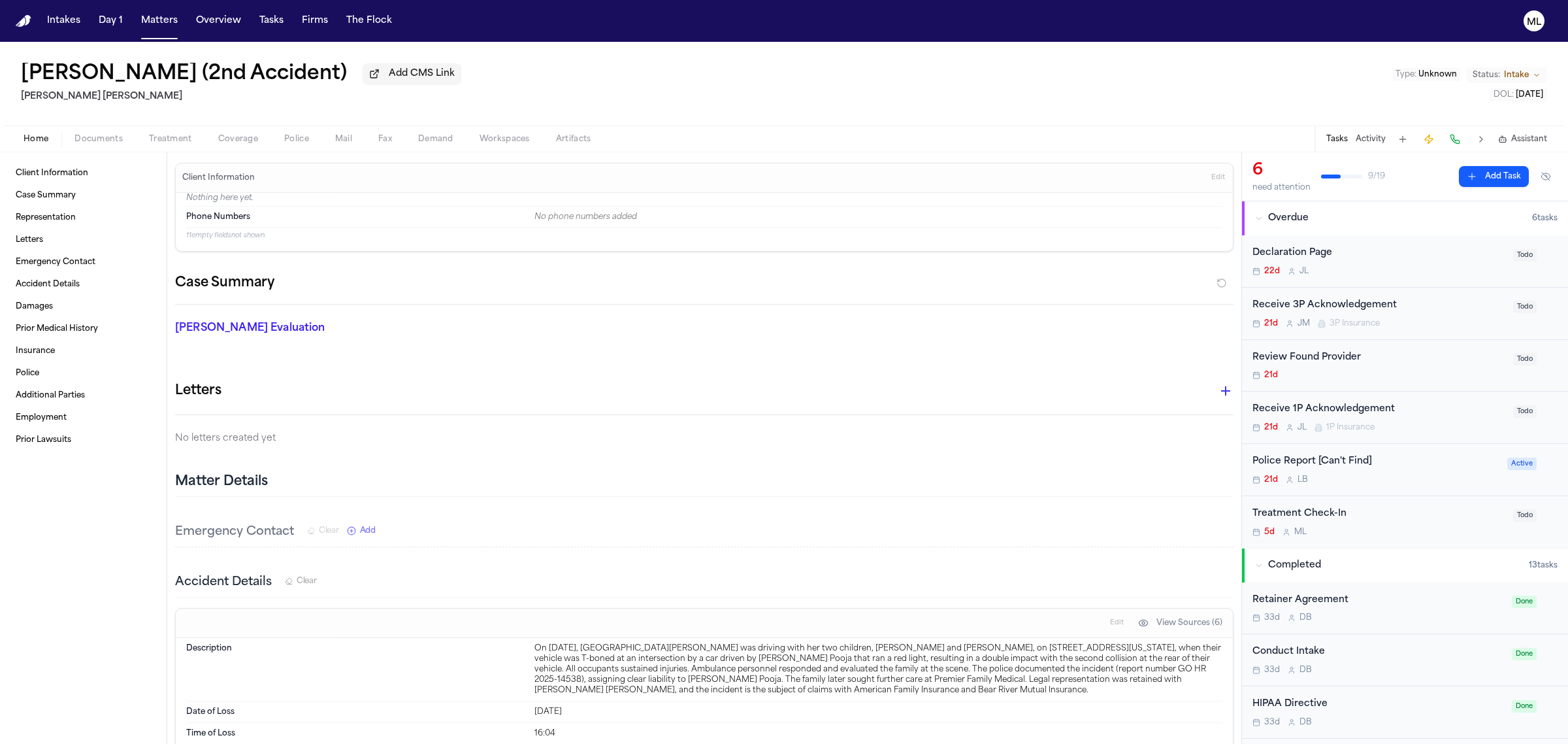
click at [107, 136] on span "Documents" at bounding box center [99, 139] width 49 height 10
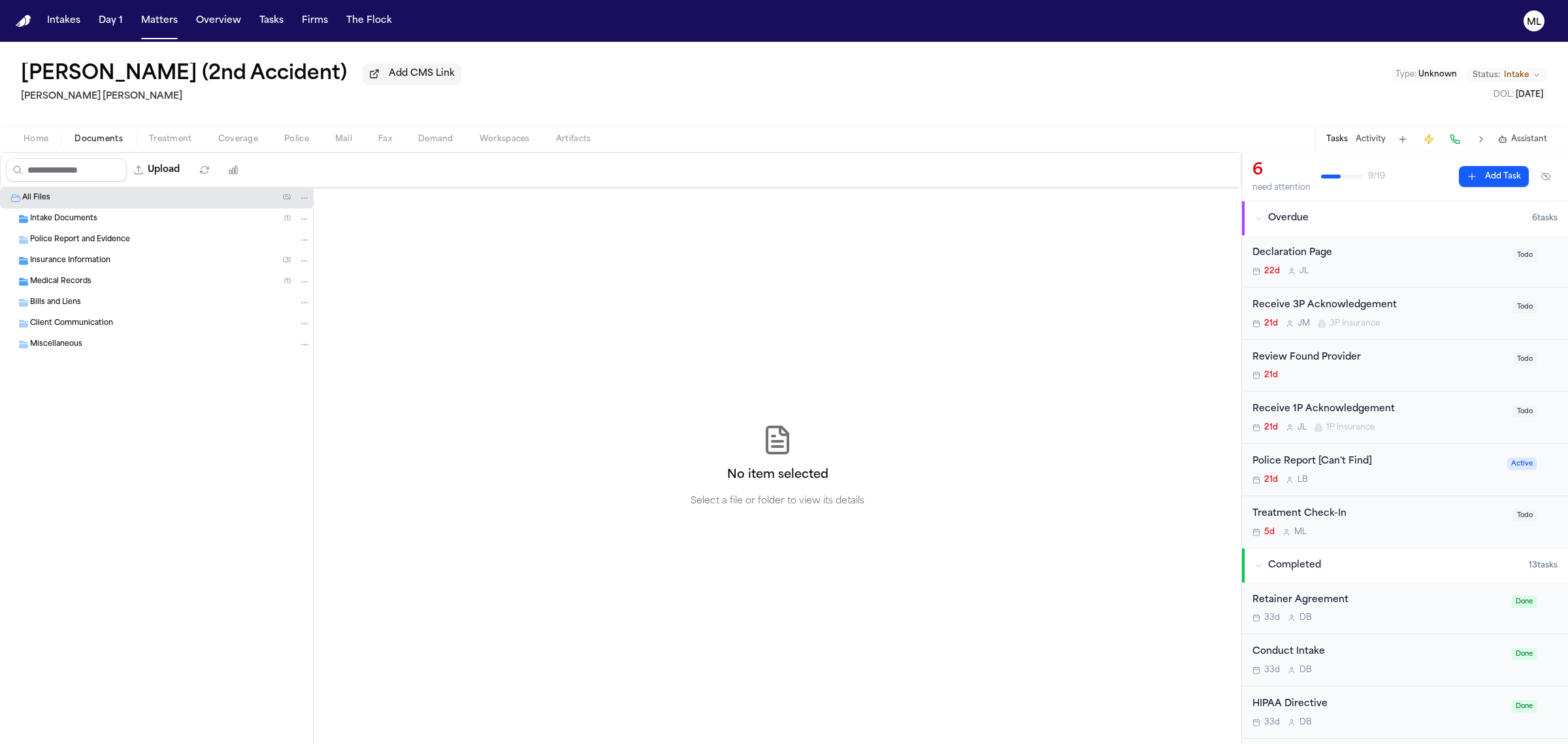
click at [86, 263] on span "Insurance Information" at bounding box center [70, 261] width 81 height 11
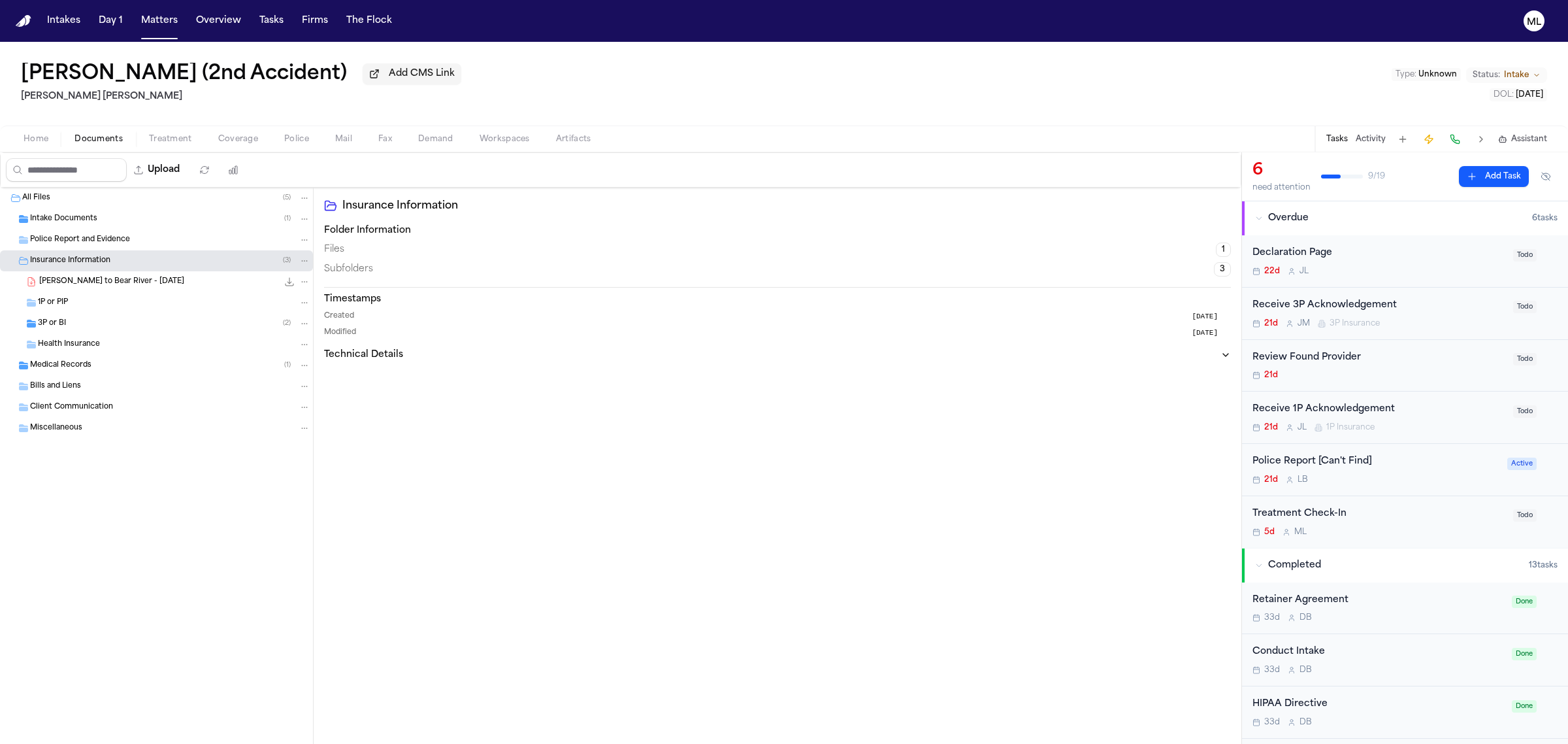
click at [109, 278] on span "M. Latu - LOR to Bear River - 8.8.25" at bounding box center [111, 282] width 145 height 11
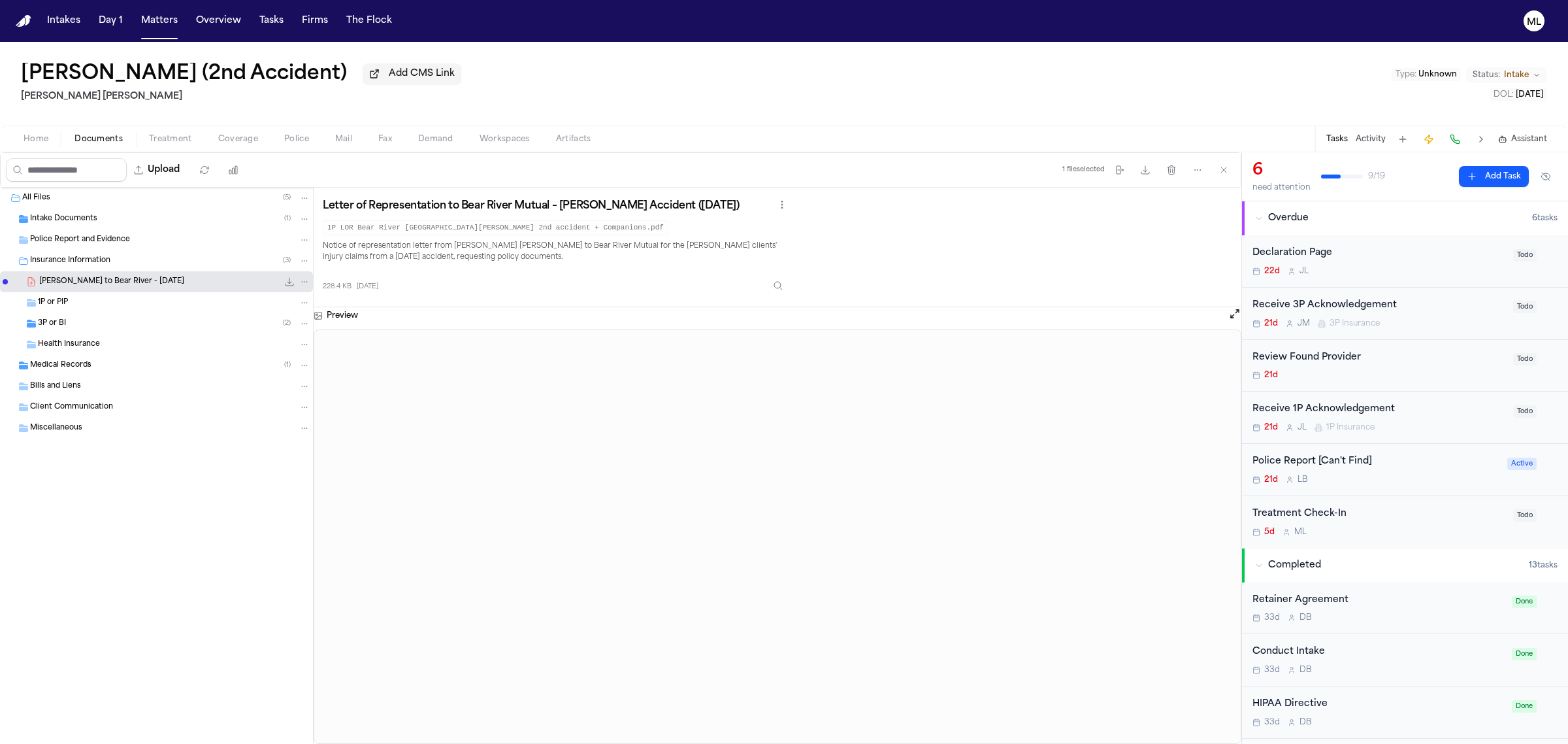
click at [80, 328] on div "3P or BI ( 2 )" at bounding box center [174, 323] width 273 height 12
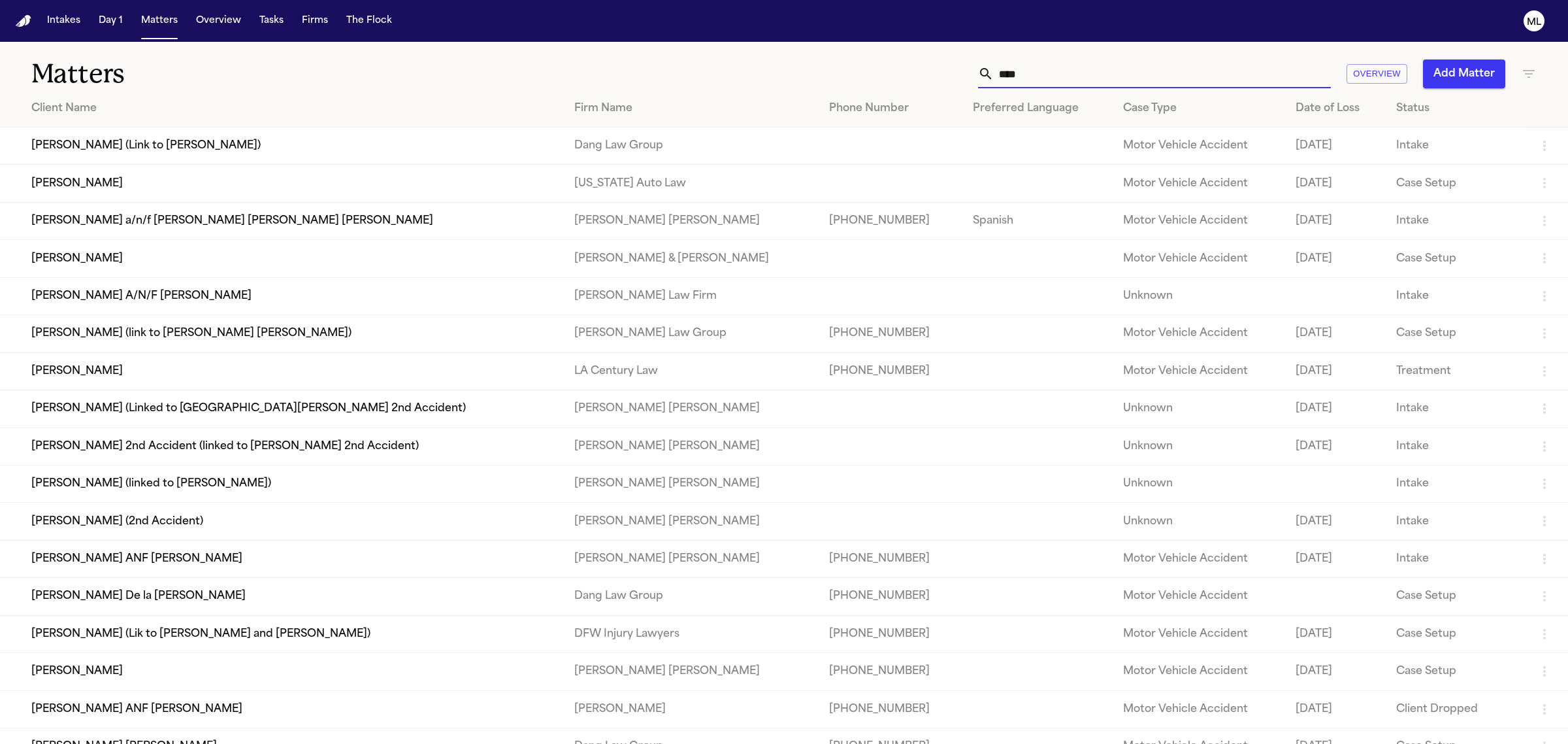
click at [1044, 75] on input "****" at bounding box center [1162, 74] width 337 height 29
click at [85, 684] on td "Malissa Latu" at bounding box center [281, 672] width 563 height 38
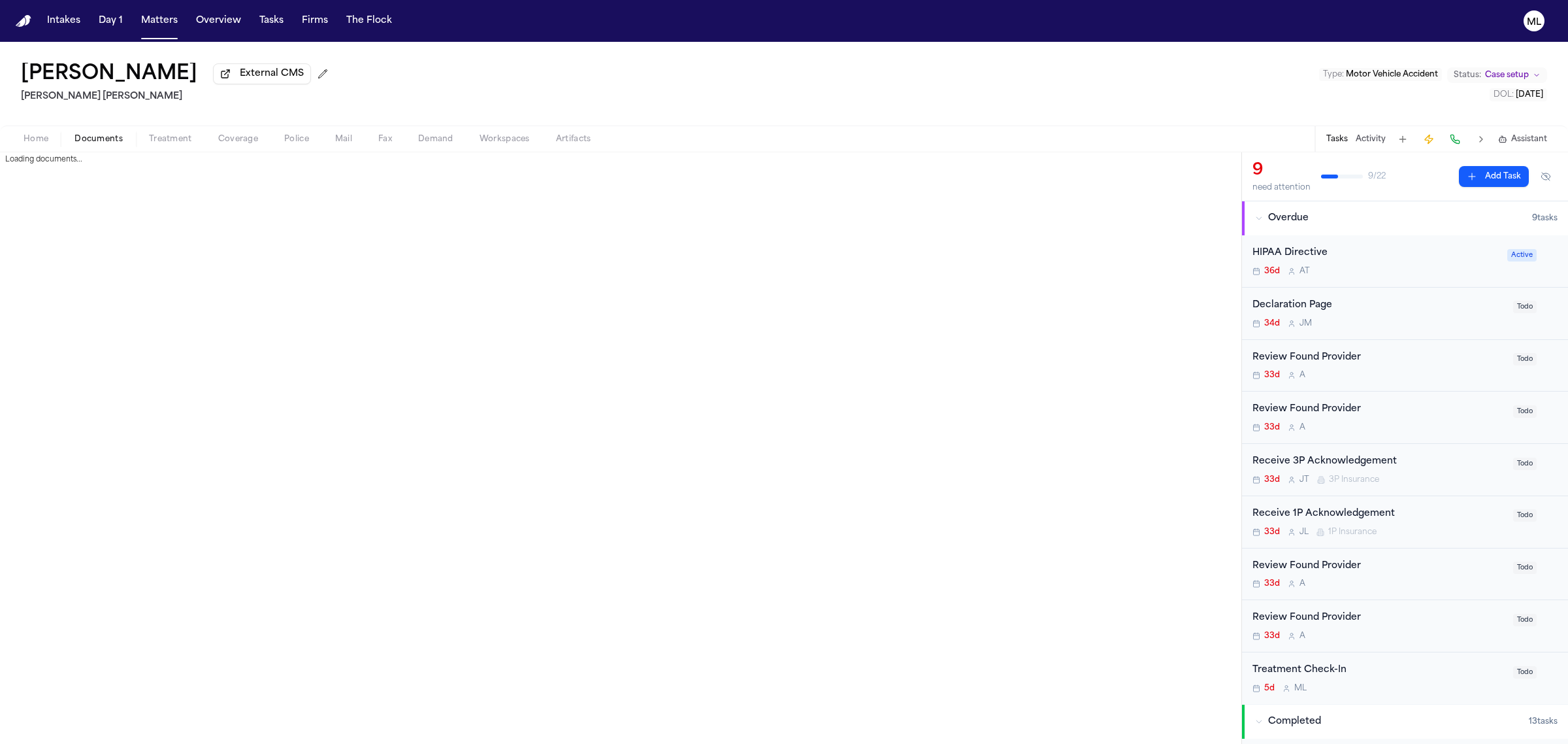
click at [118, 140] on span "Documents" at bounding box center [99, 139] width 49 height 10
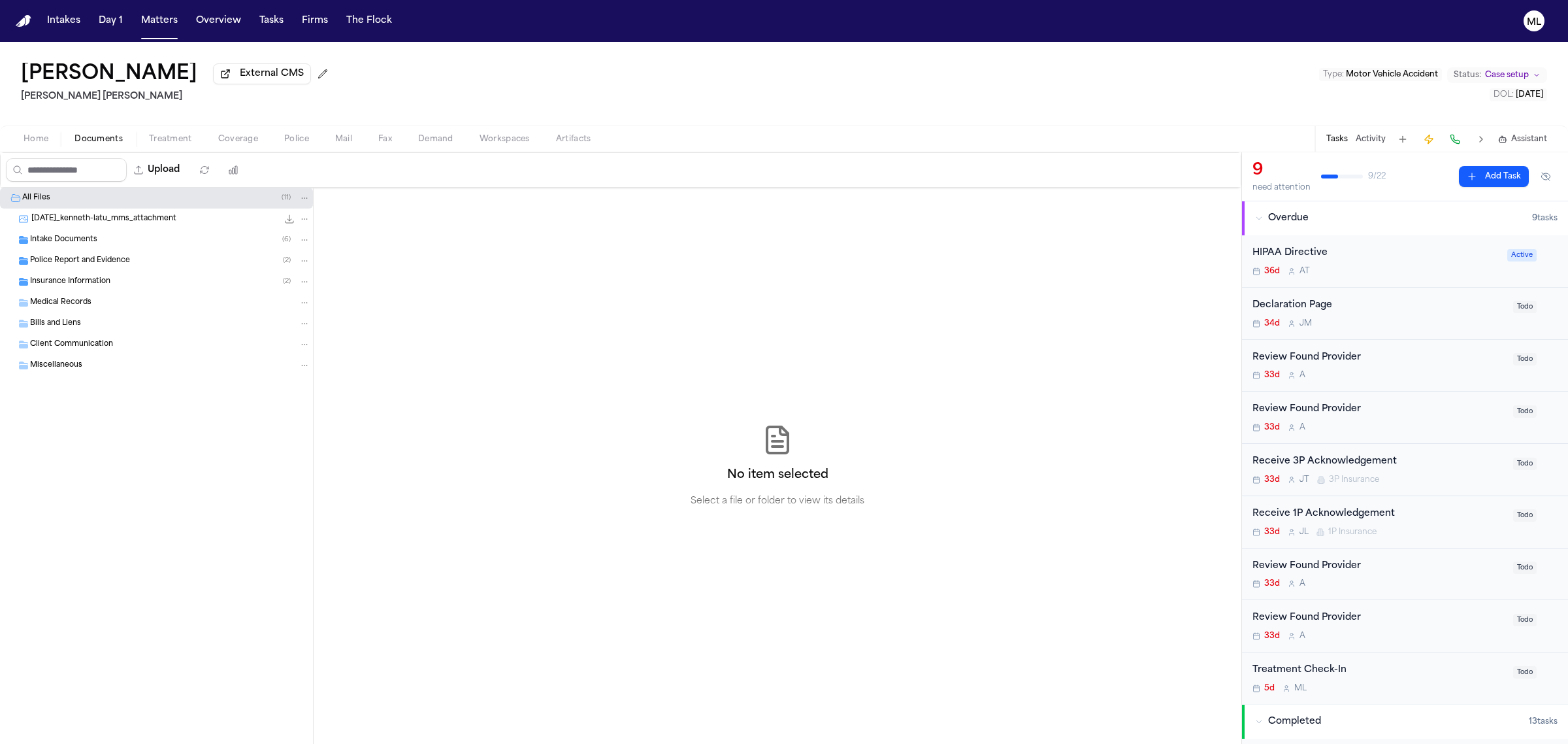
click at [74, 278] on span "Insurance Information" at bounding box center [70, 282] width 81 height 11
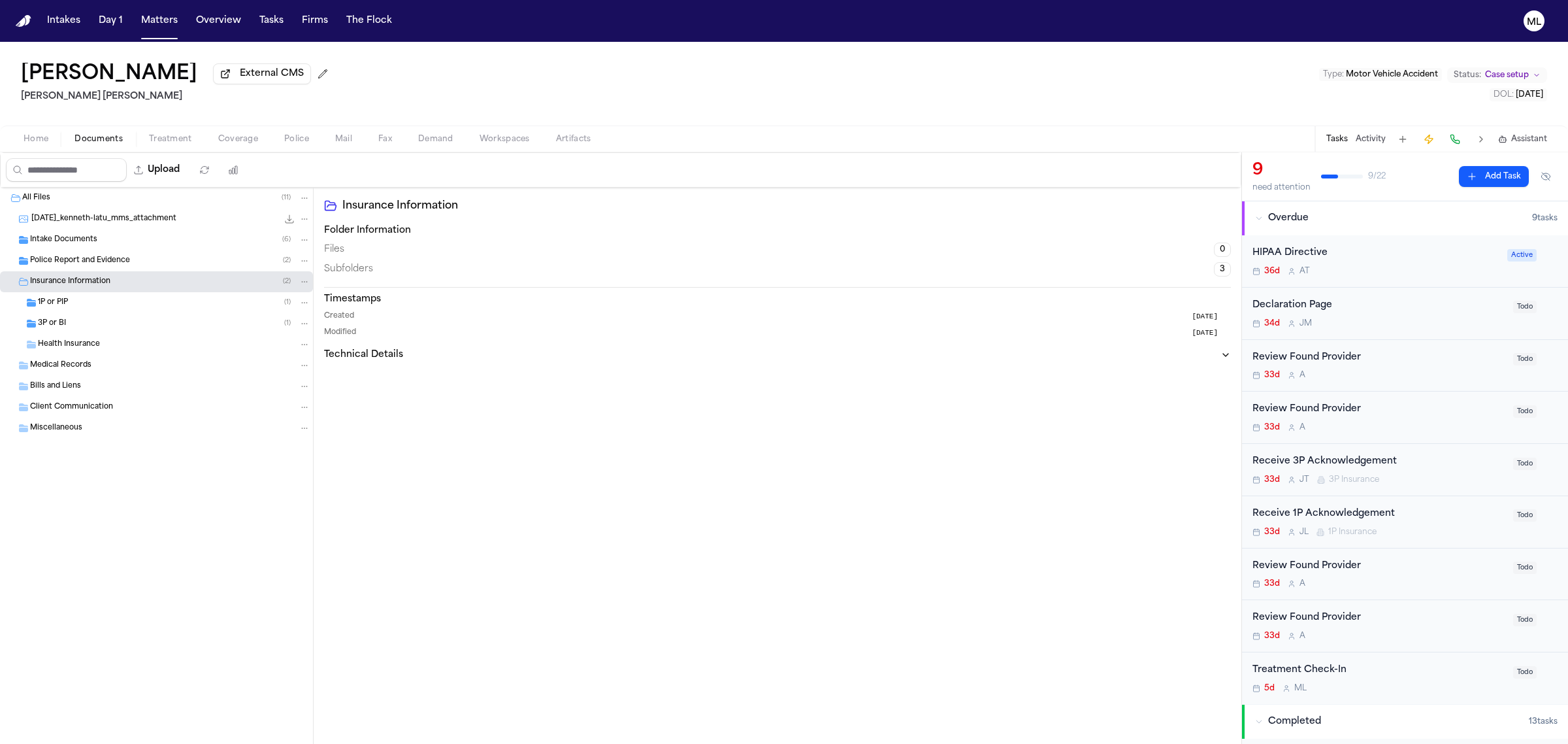
click at [132, 310] on div "1P or PIP ( 1 )" at bounding box center [156, 303] width 313 height 21
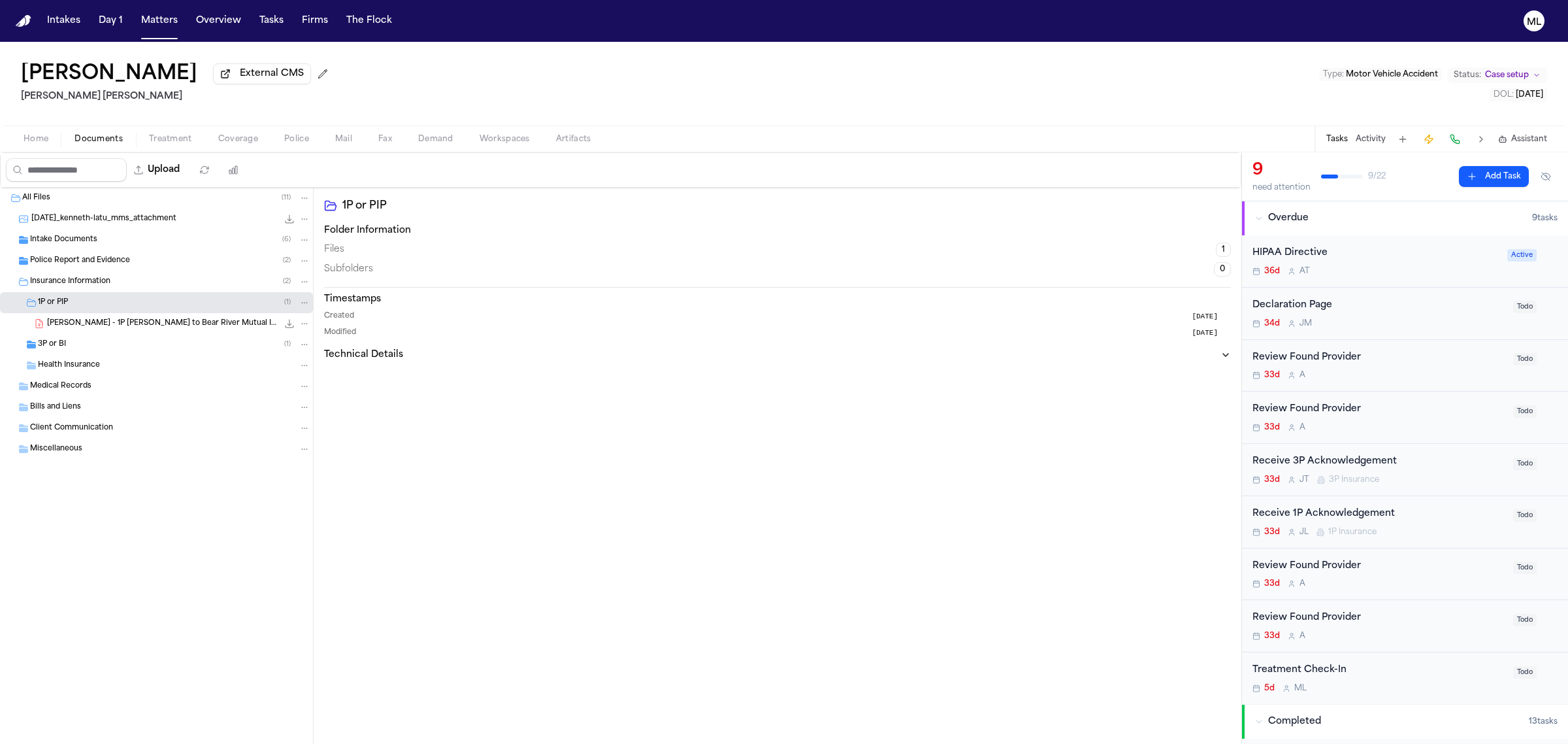
click at [140, 333] on div "M. Latu - 1P LOR to Bear River Mutual Insurance Company - 8.8.25 261.5 KB • PDF" at bounding box center [156, 323] width 313 height 21
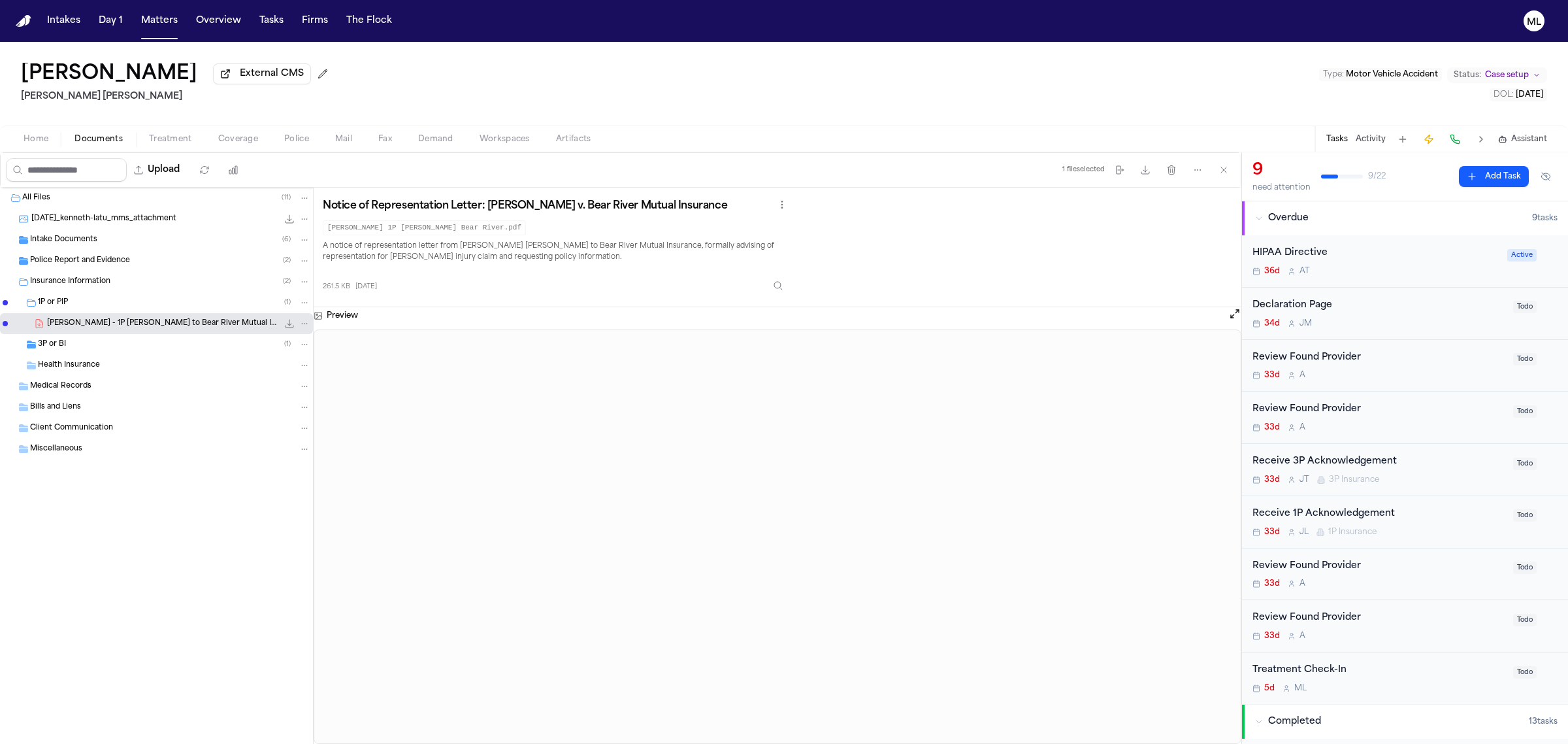
click at [134, 339] on div "3P or BI ( 1 )" at bounding box center [174, 344] width 273 height 12
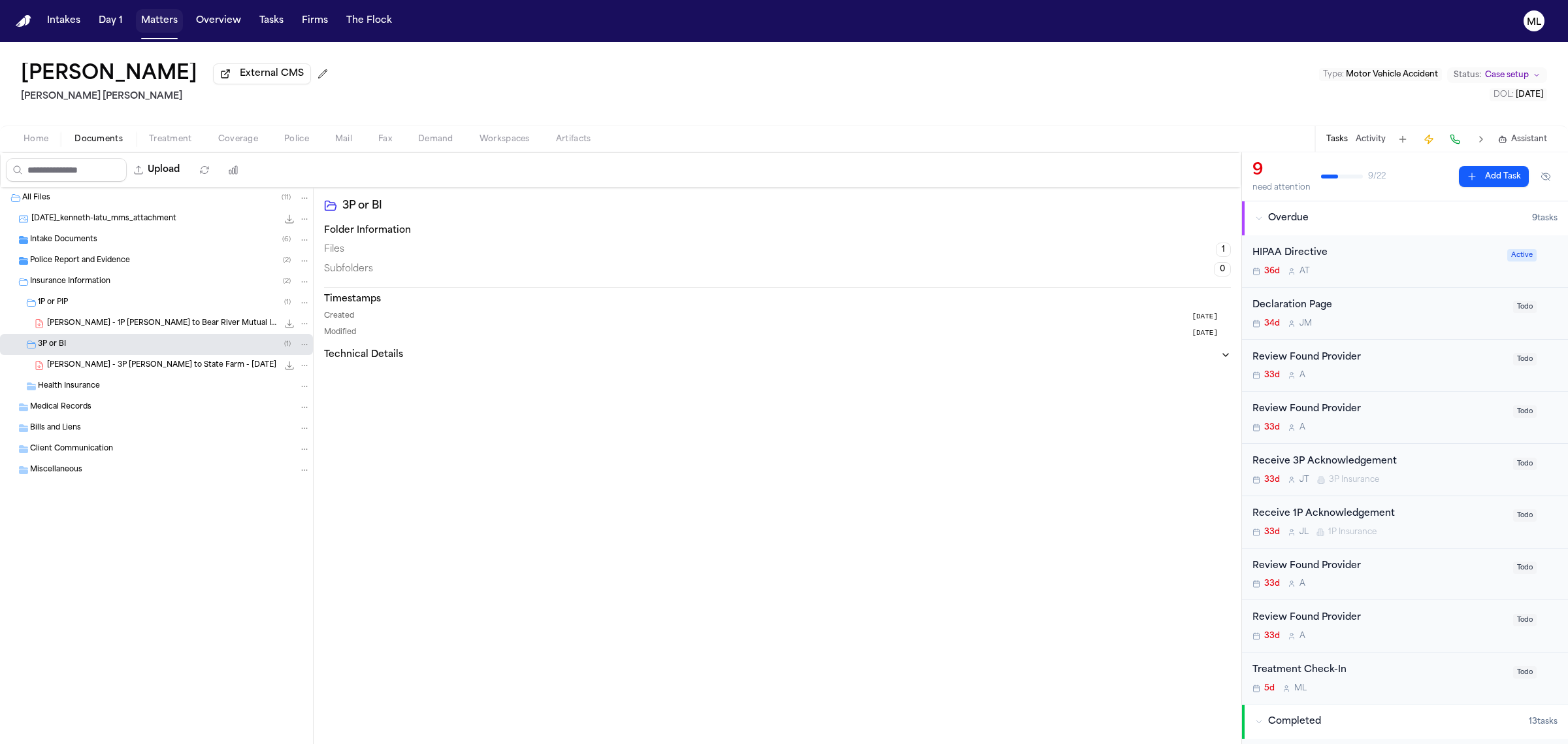
click at [147, 18] on button "Matters" at bounding box center [159, 21] width 47 height 24
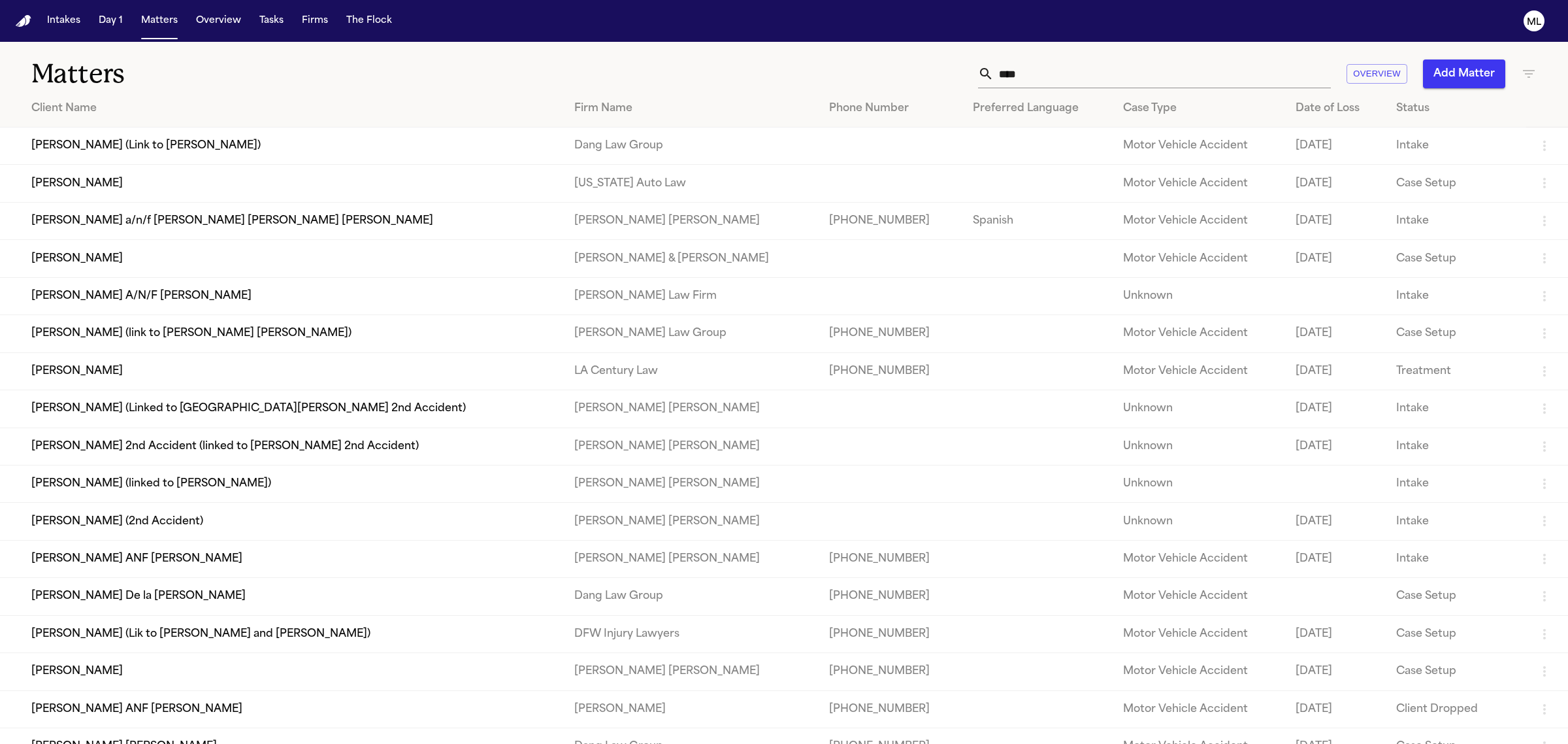
click at [227, 532] on td "Malissa Latu (2nd Accident)" at bounding box center [281, 521] width 563 height 38
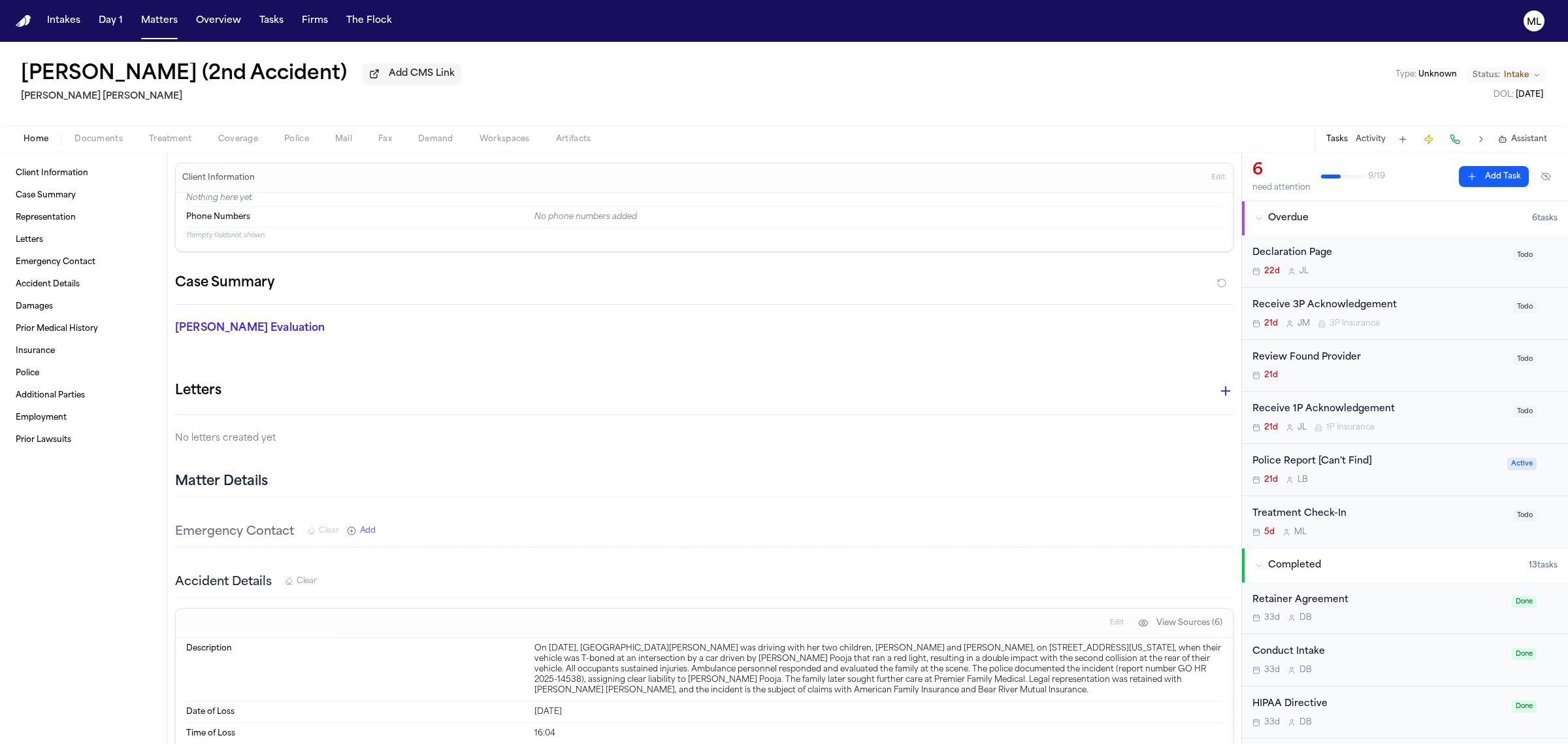
click at [112, 134] on span "Documents" at bounding box center [99, 139] width 49 height 10
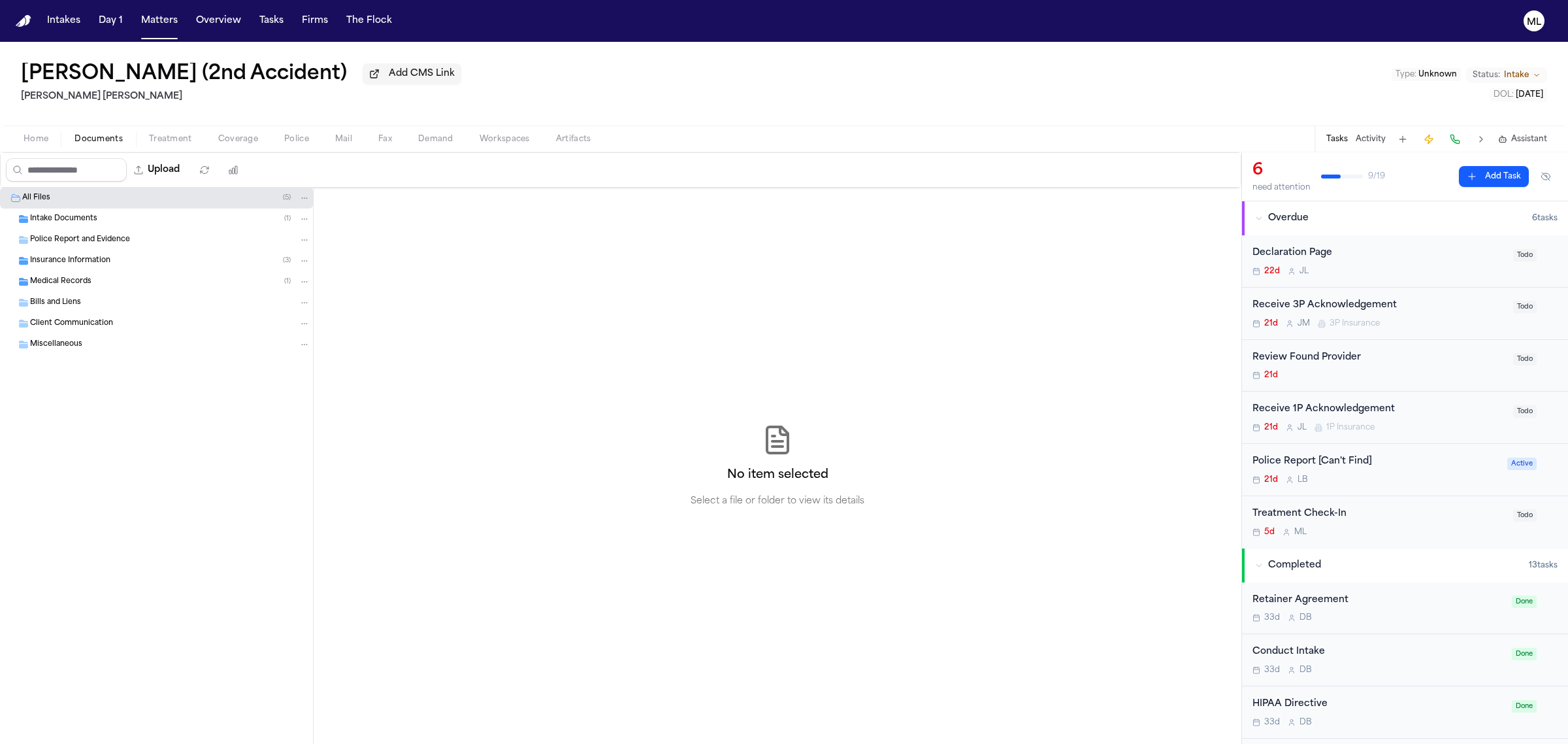
click at [93, 261] on span "Insurance Information" at bounding box center [70, 261] width 81 height 11
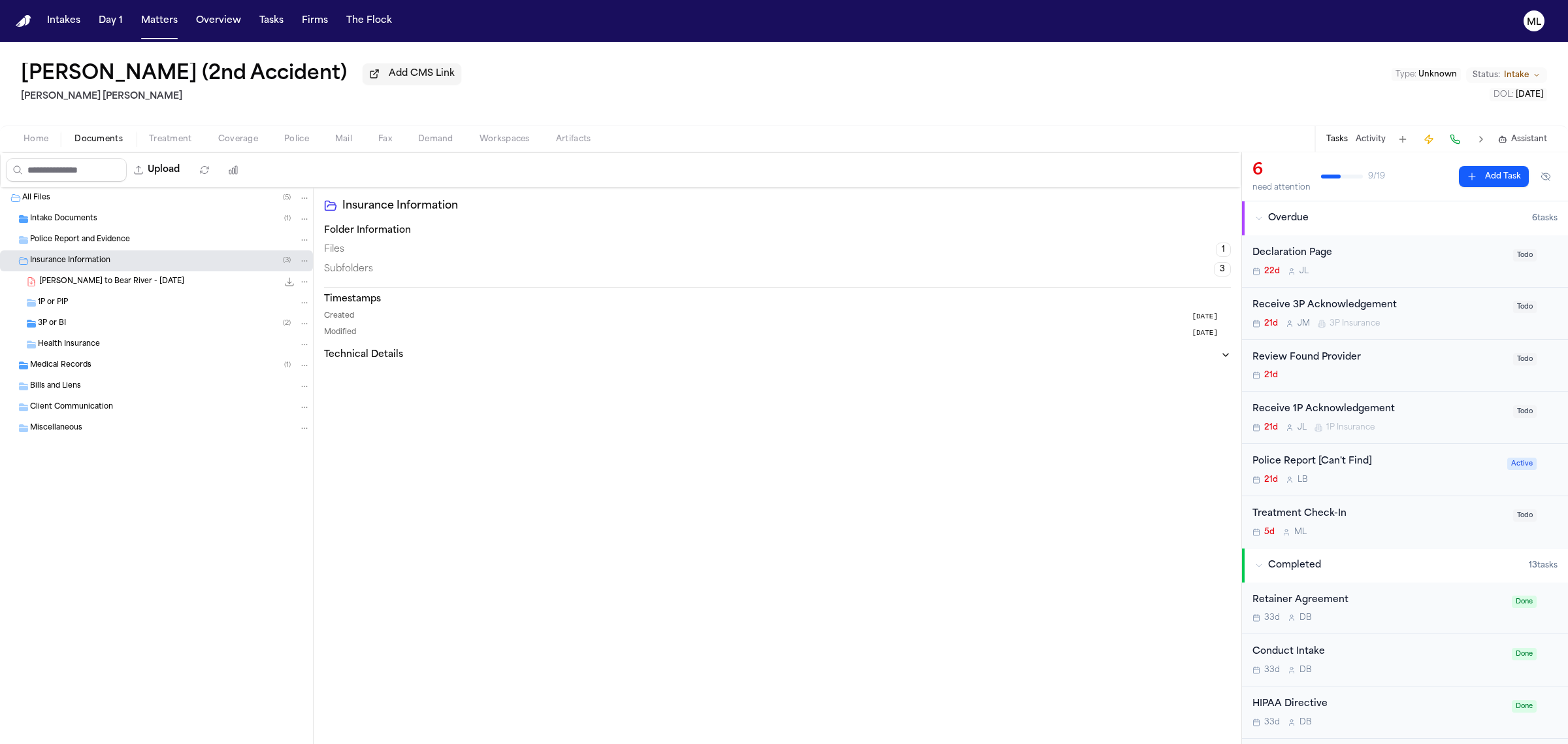
click at [108, 281] on span "M. Latu - LOR to Bear River - 8.8.25" at bounding box center [111, 282] width 145 height 11
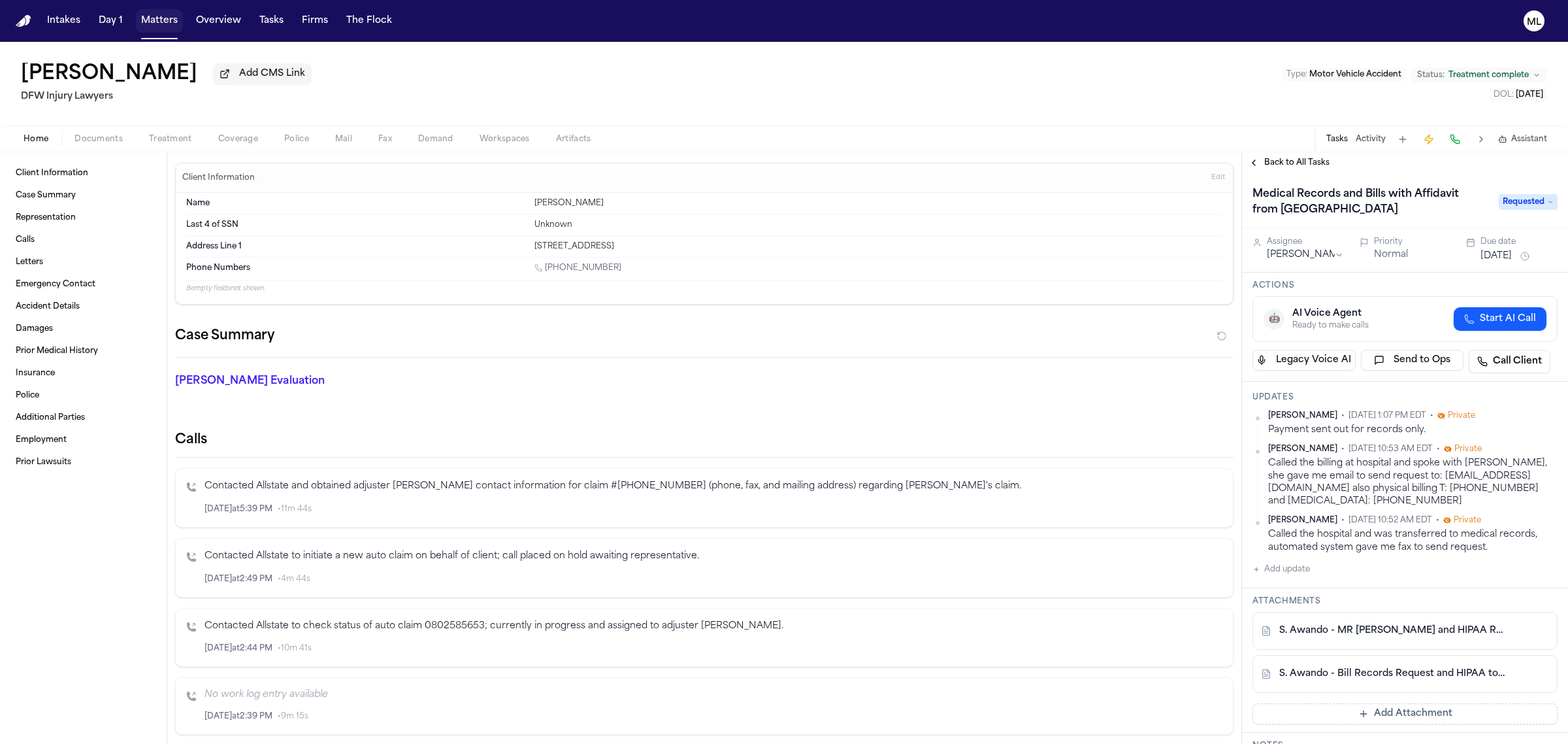
click at [171, 24] on button "Matters" at bounding box center [159, 21] width 47 height 24
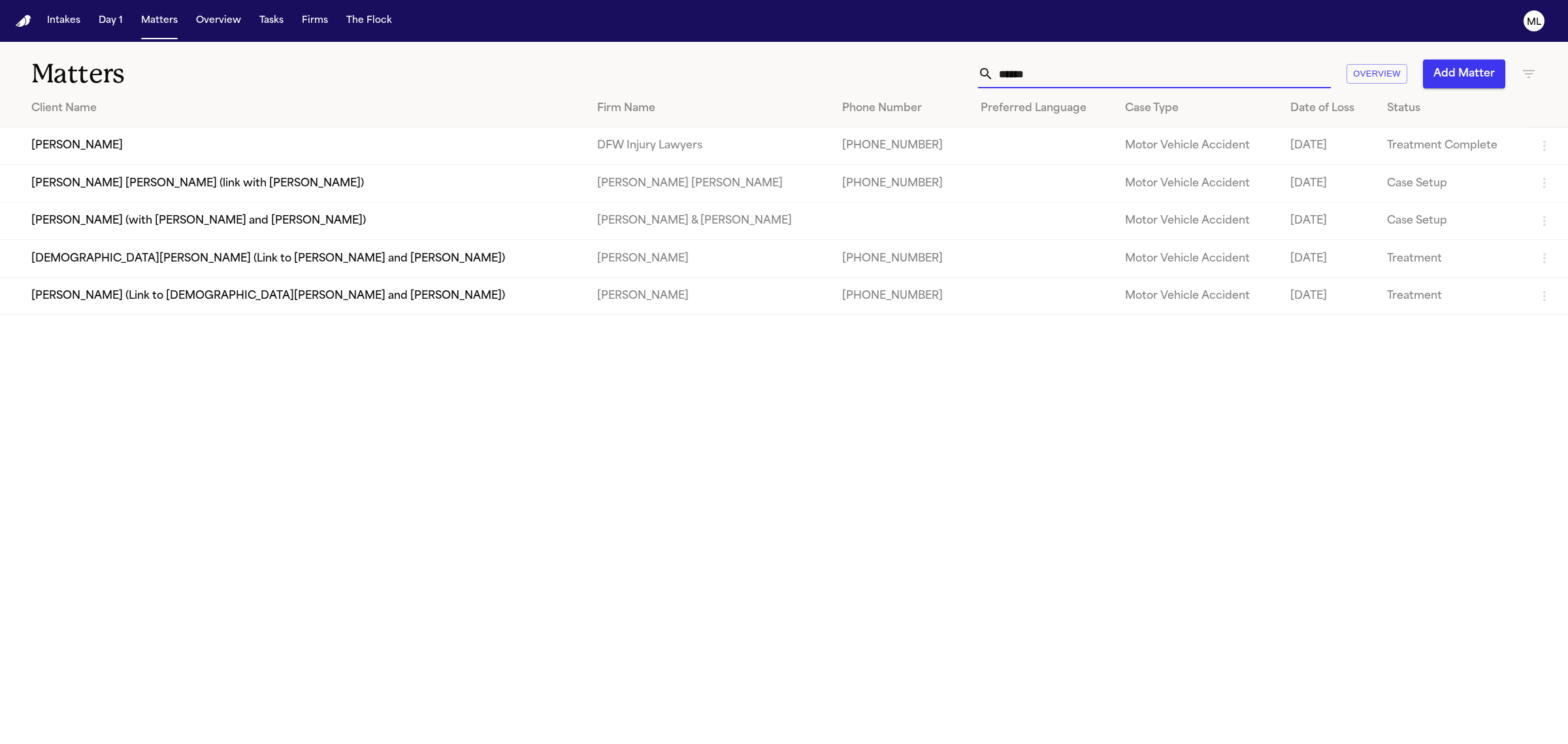
drag, startPoint x: 1103, startPoint y: 77, endPoint x: 931, endPoint y: 43, distance: 175.3
click at [946, 73] on div "****** Overview Add Matter" at bounding box center [1009, 74] width 1054 height 29
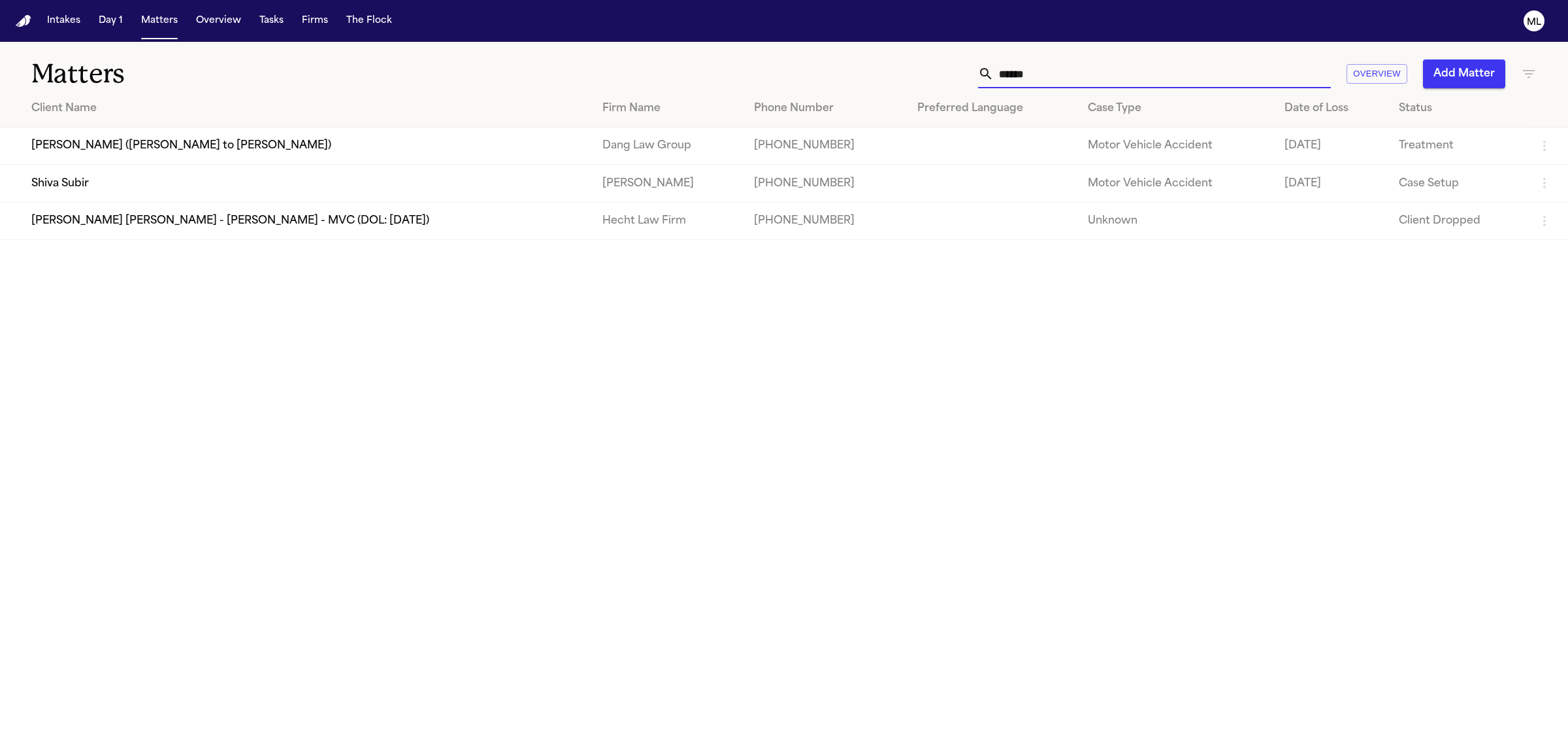
type input "*****"
click at [249, 187] on td "Shiva Subir" at bounding box center [295, 183] width 592 height 38
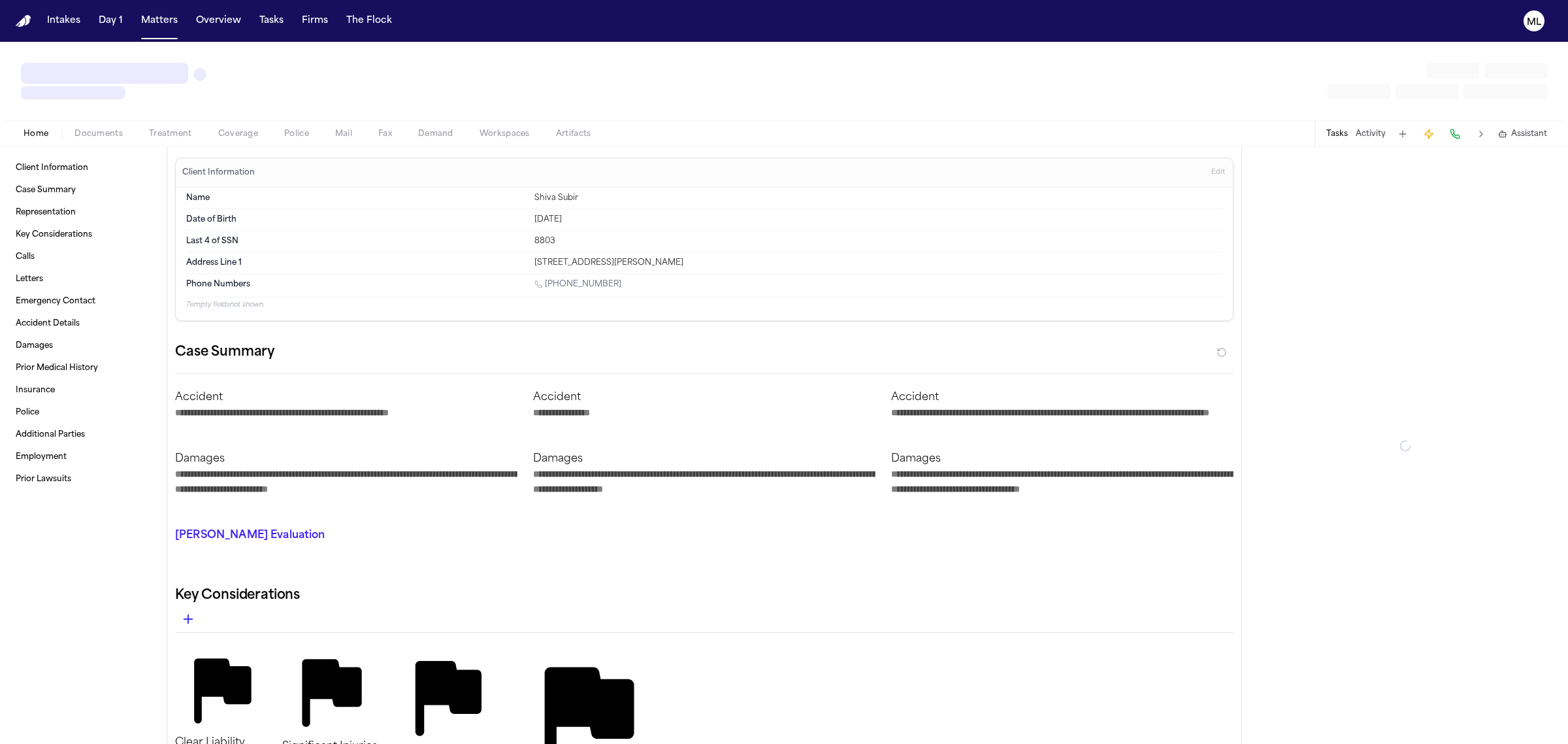
type textarea "*"
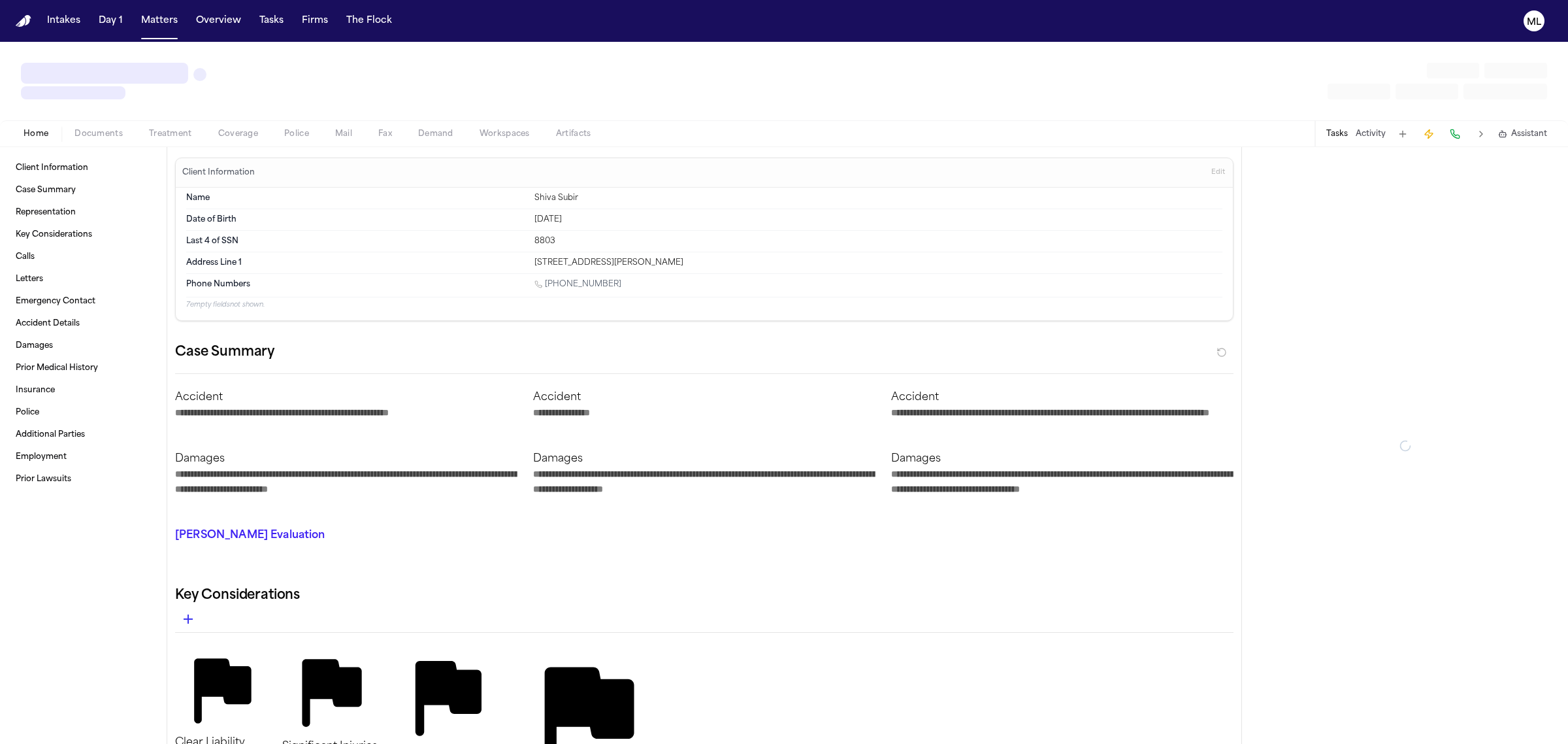
type textarea "*"
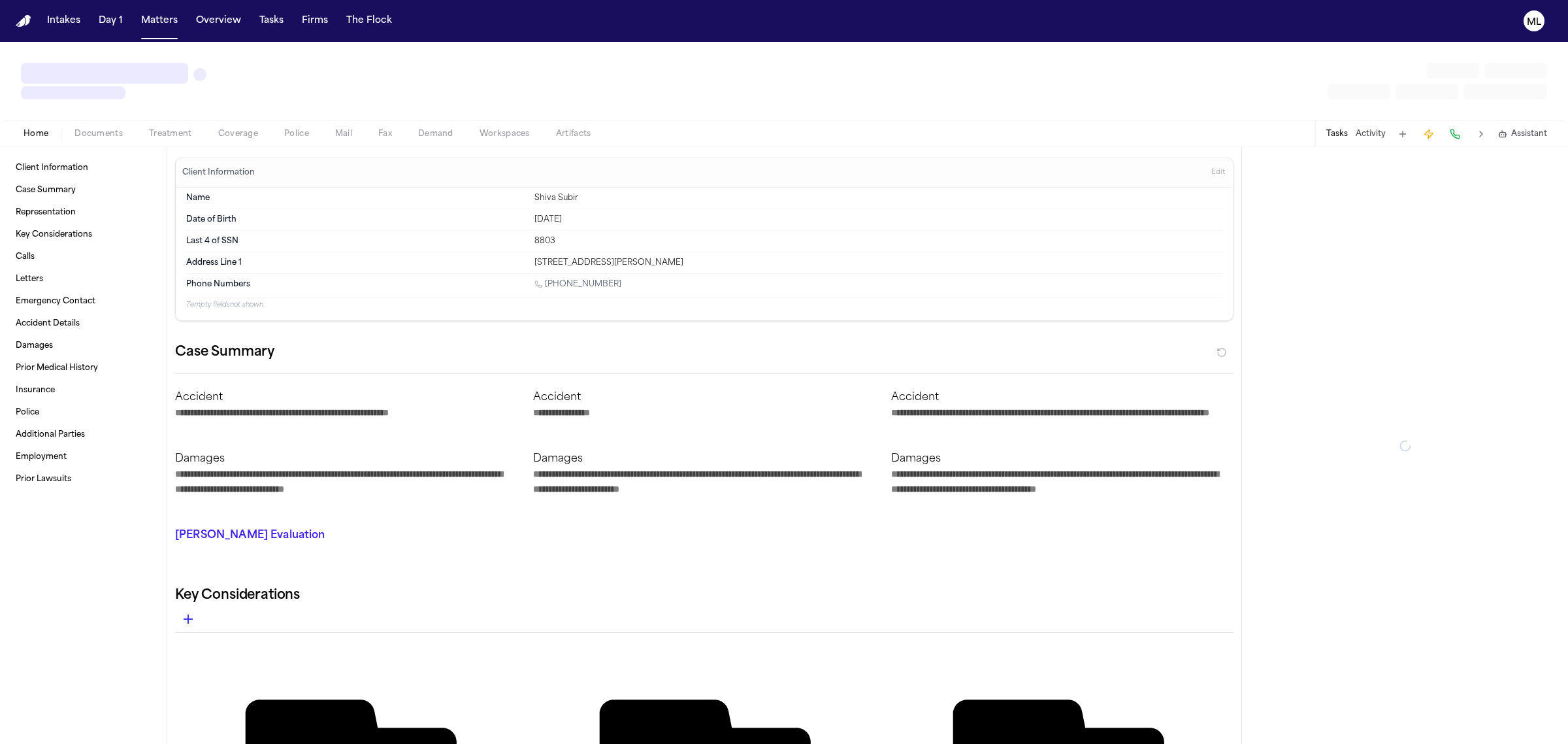
type textarea "*"
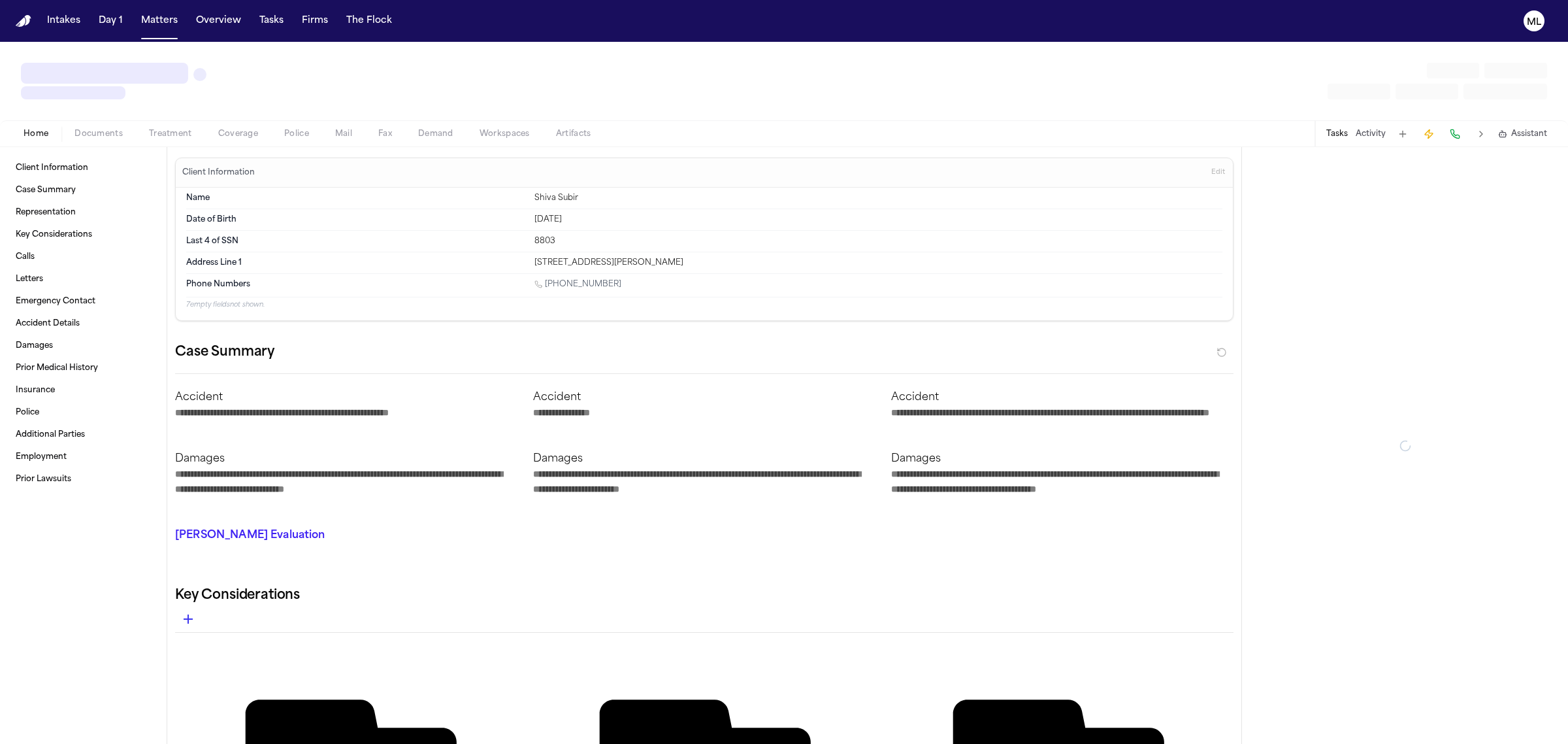
type textarea "*"
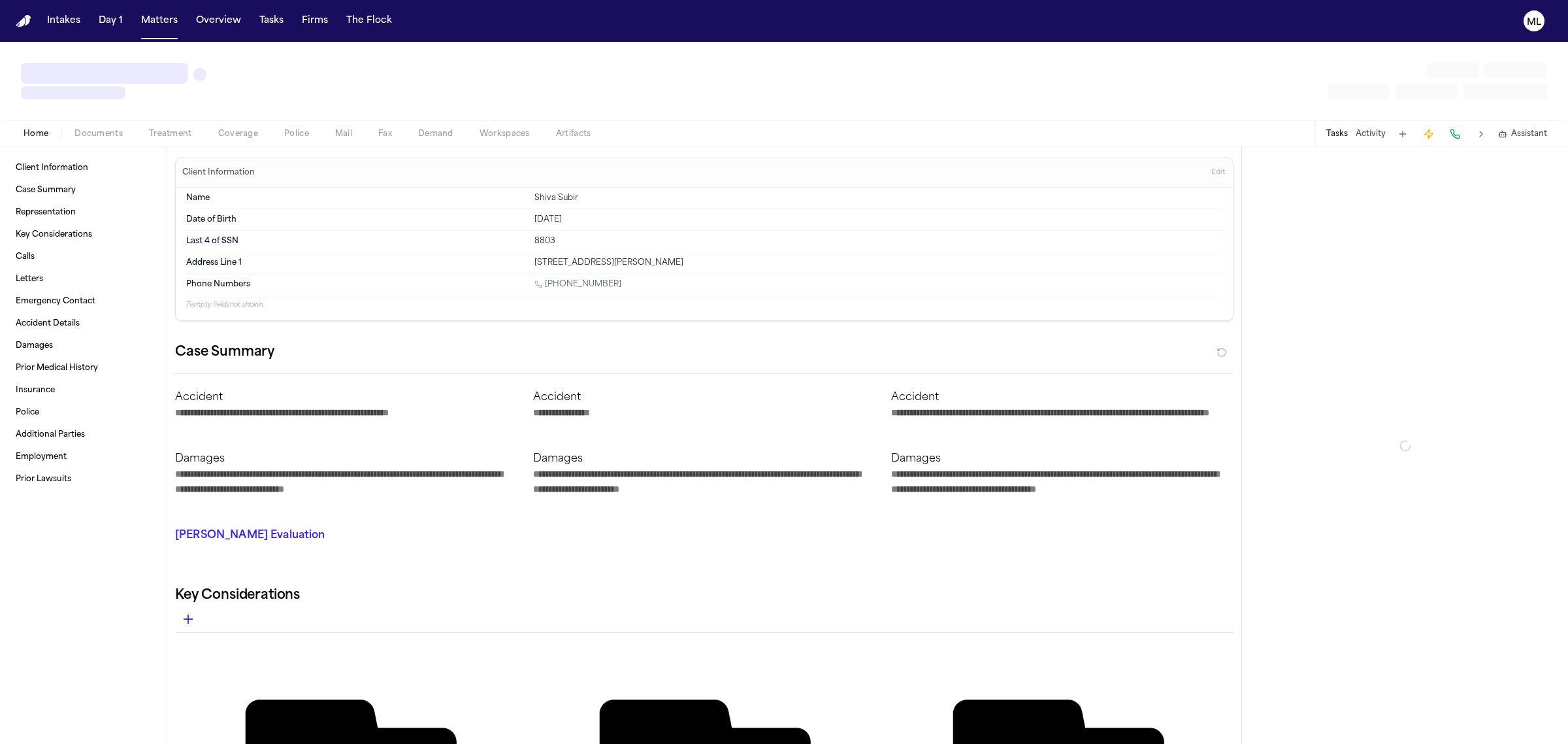
type textarea "*"
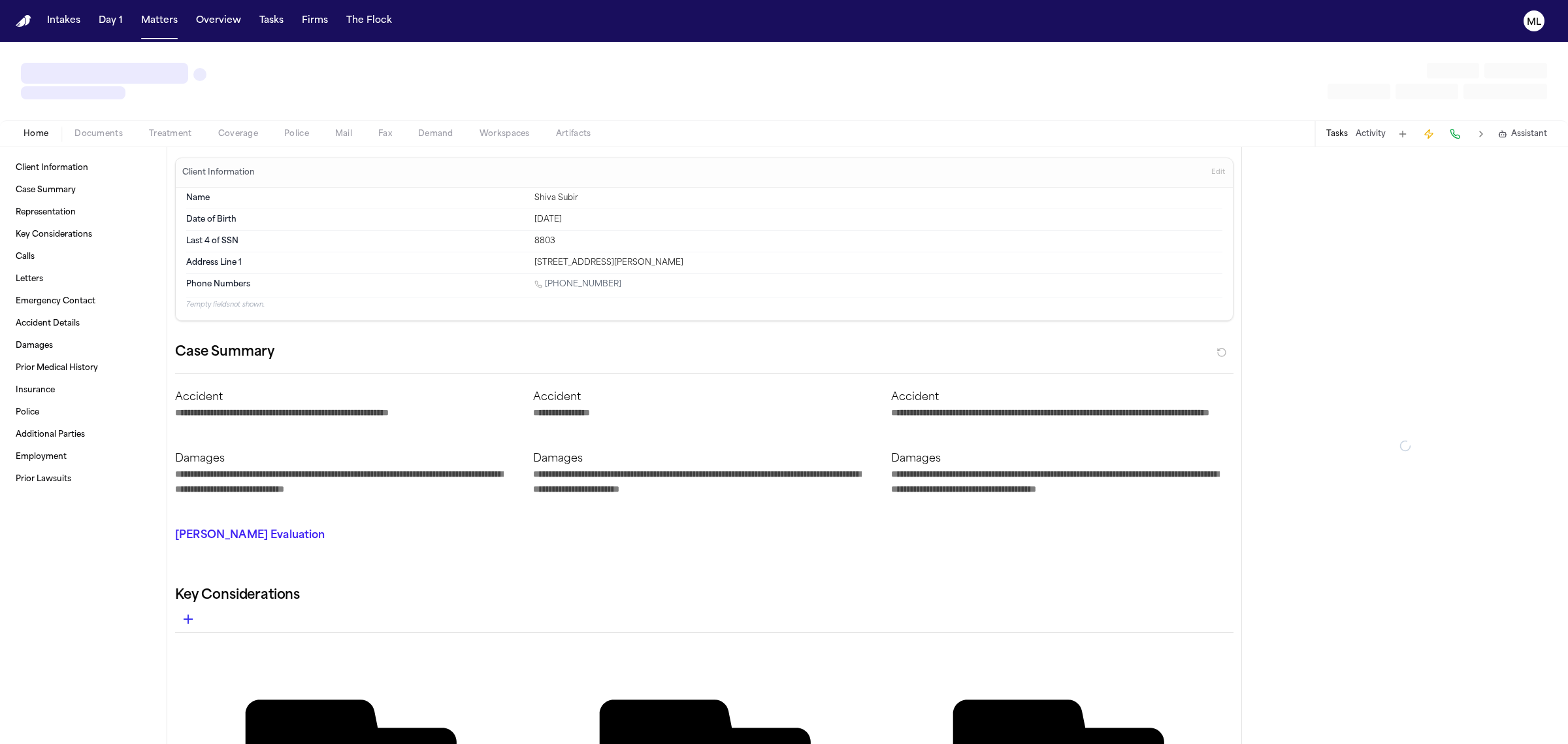
type textarea "*"
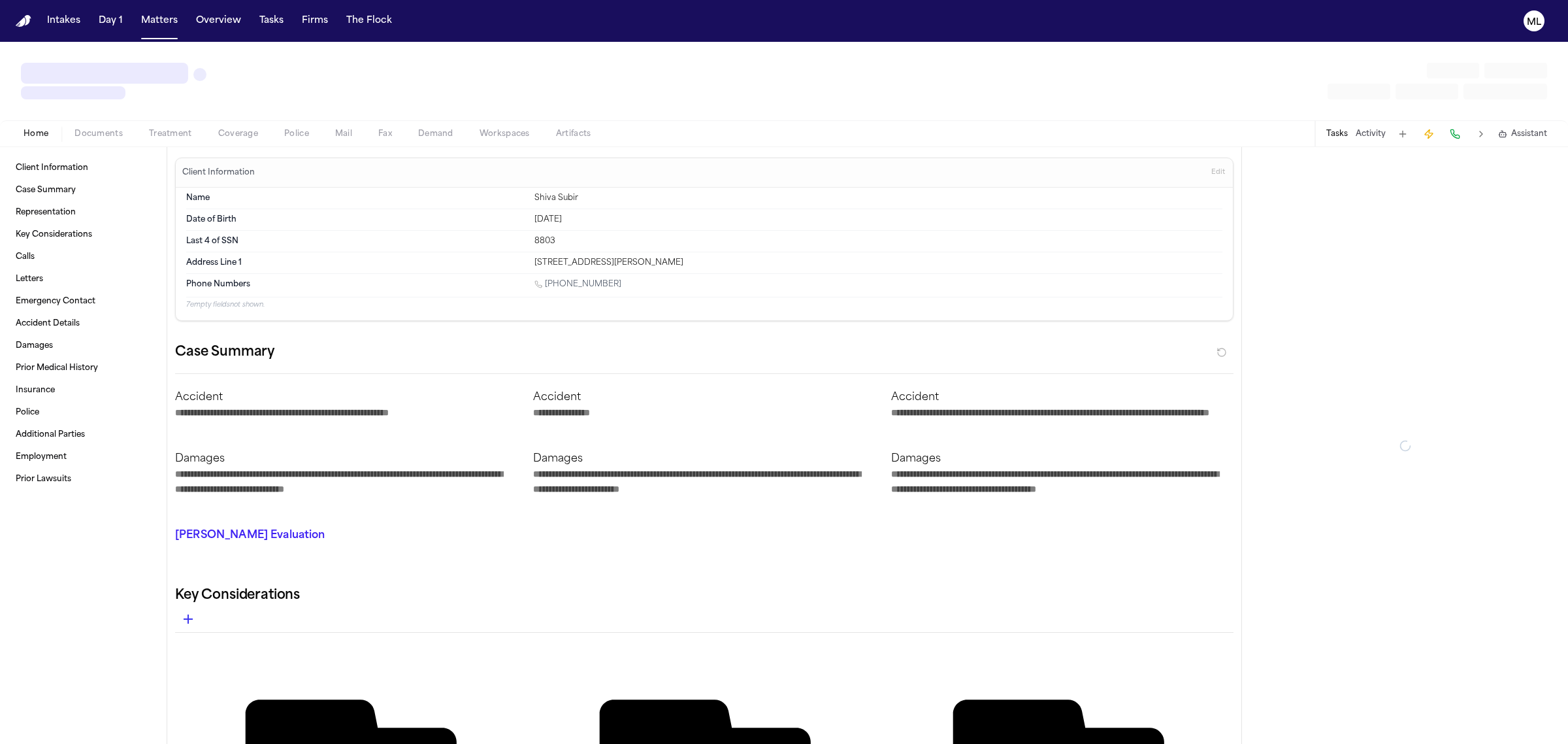
type textarea "*"
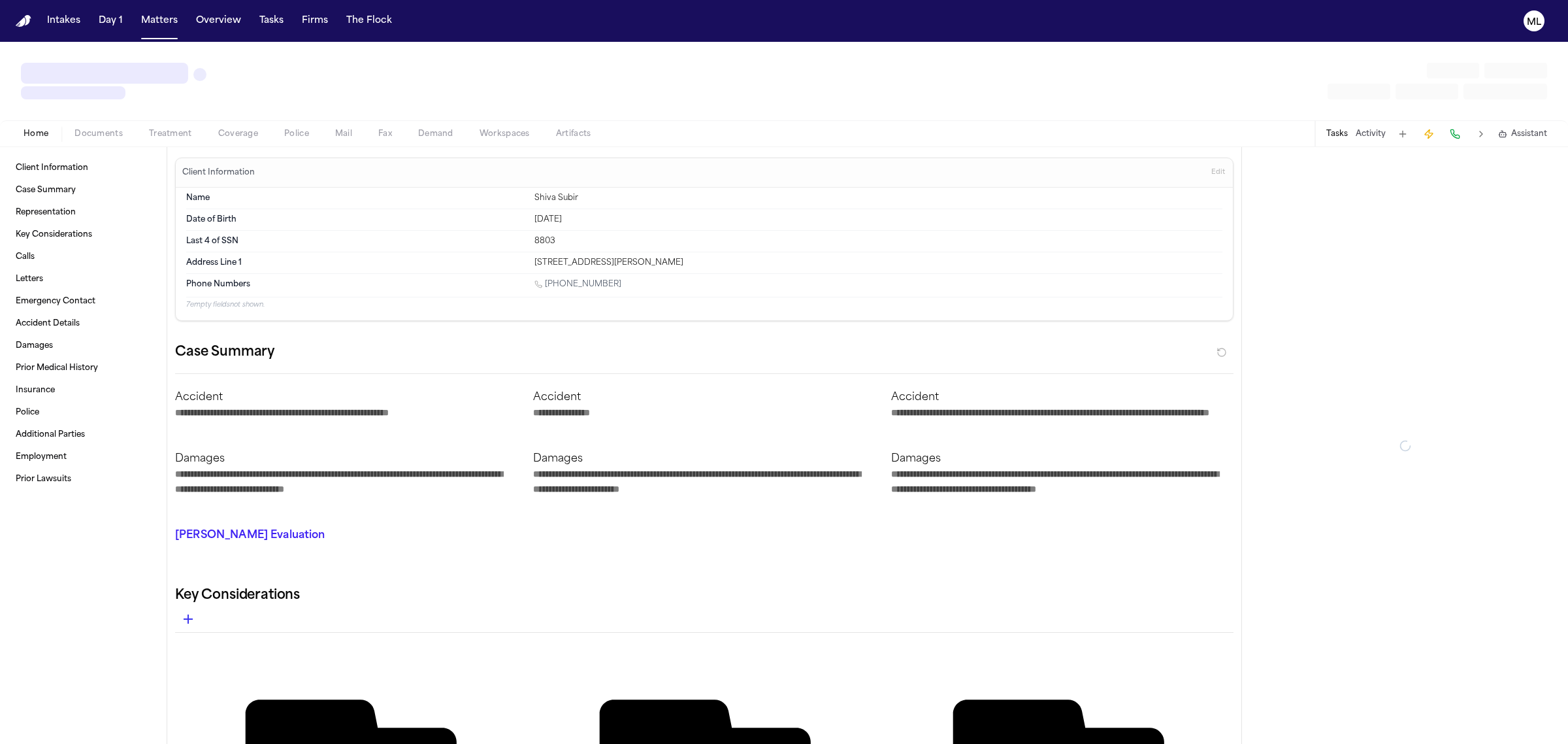
type textarea "*"
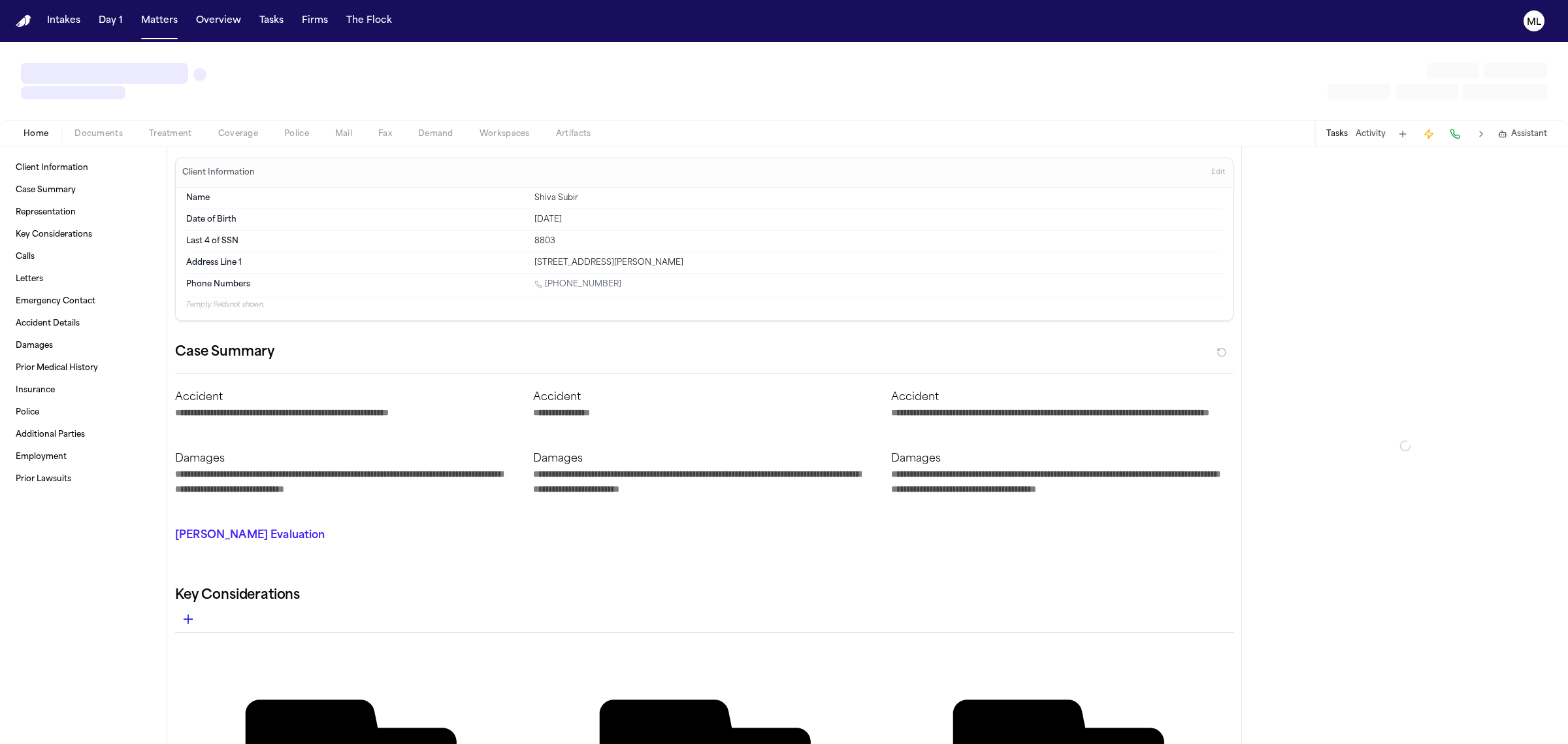
type textarea "*"
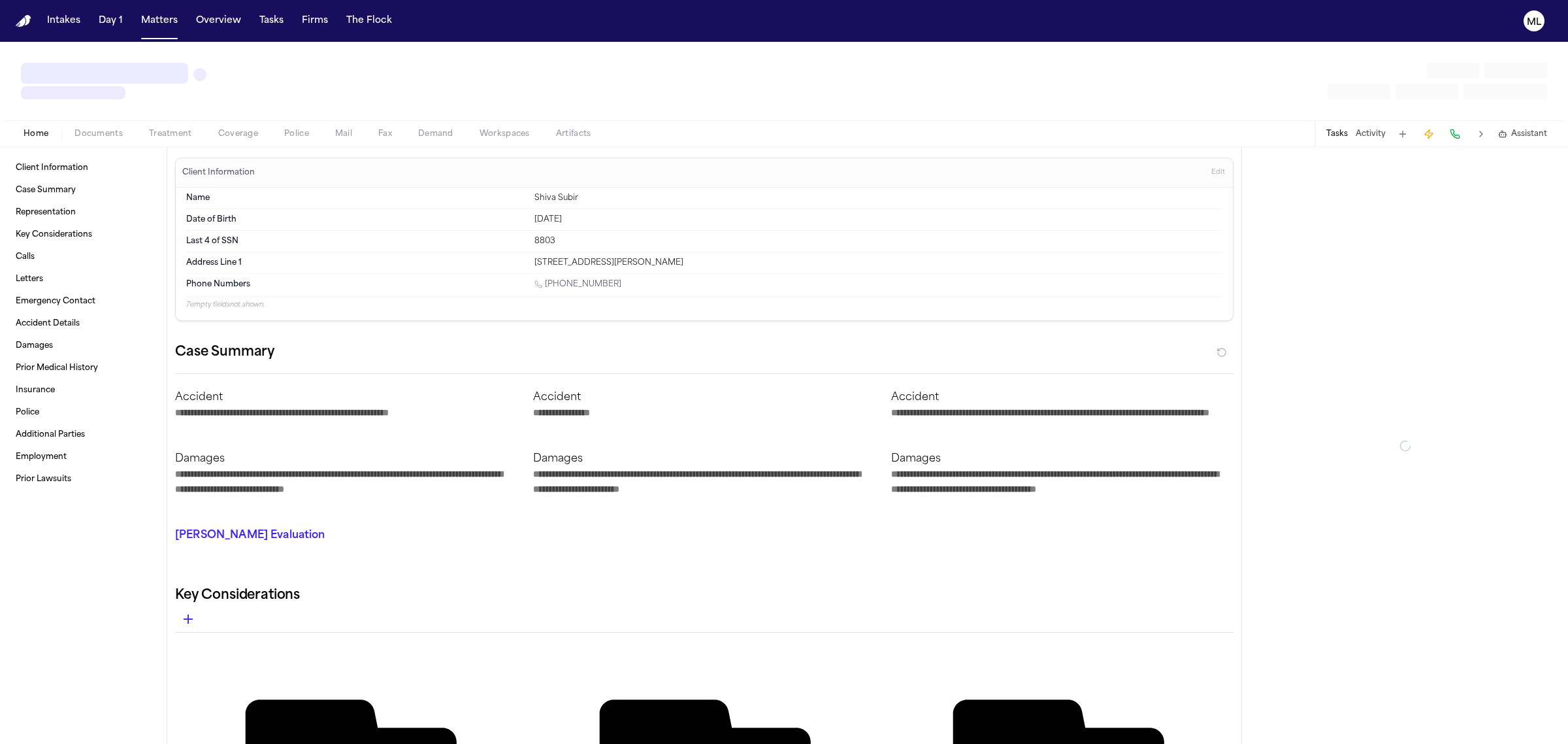
type textarea "*"
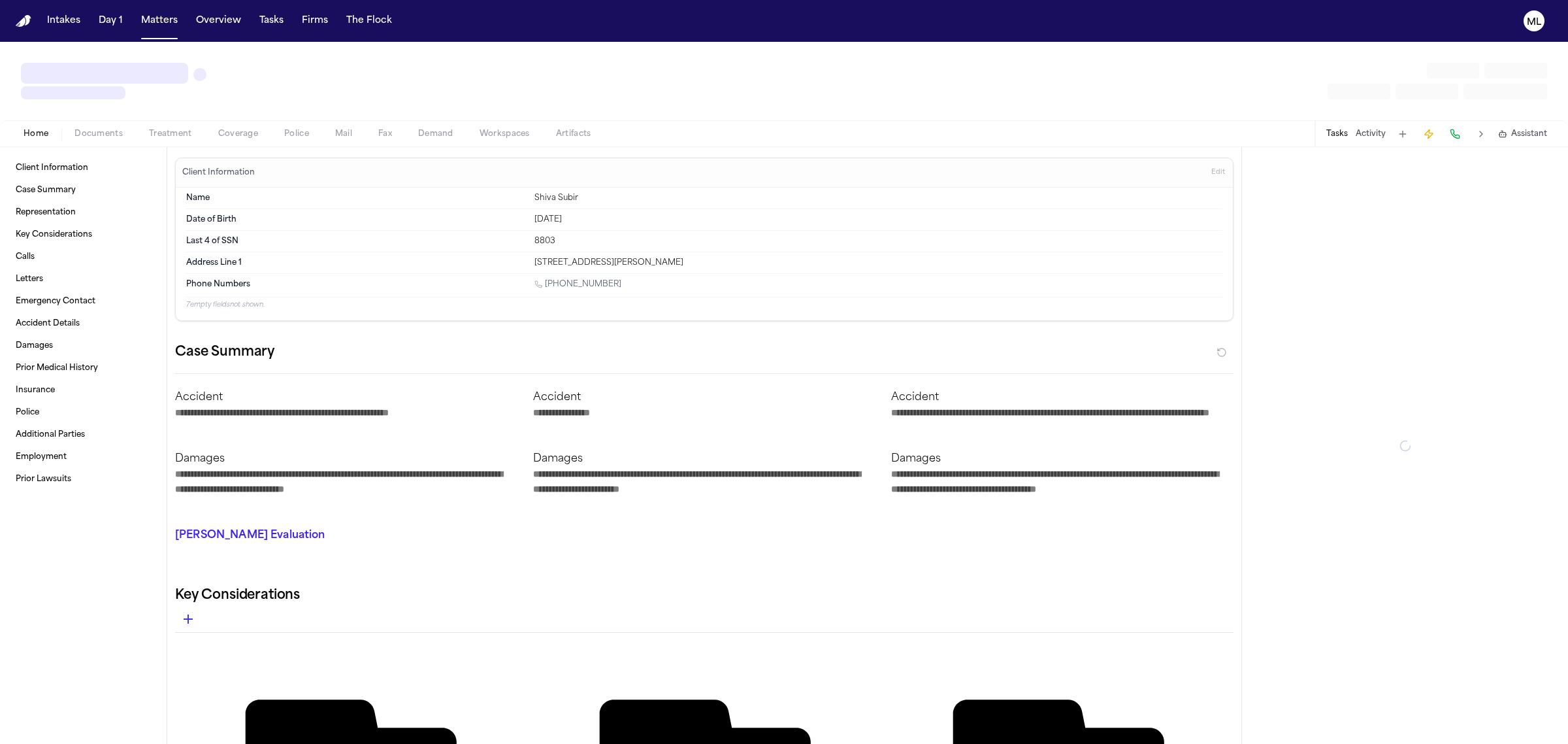
type textarea "*"
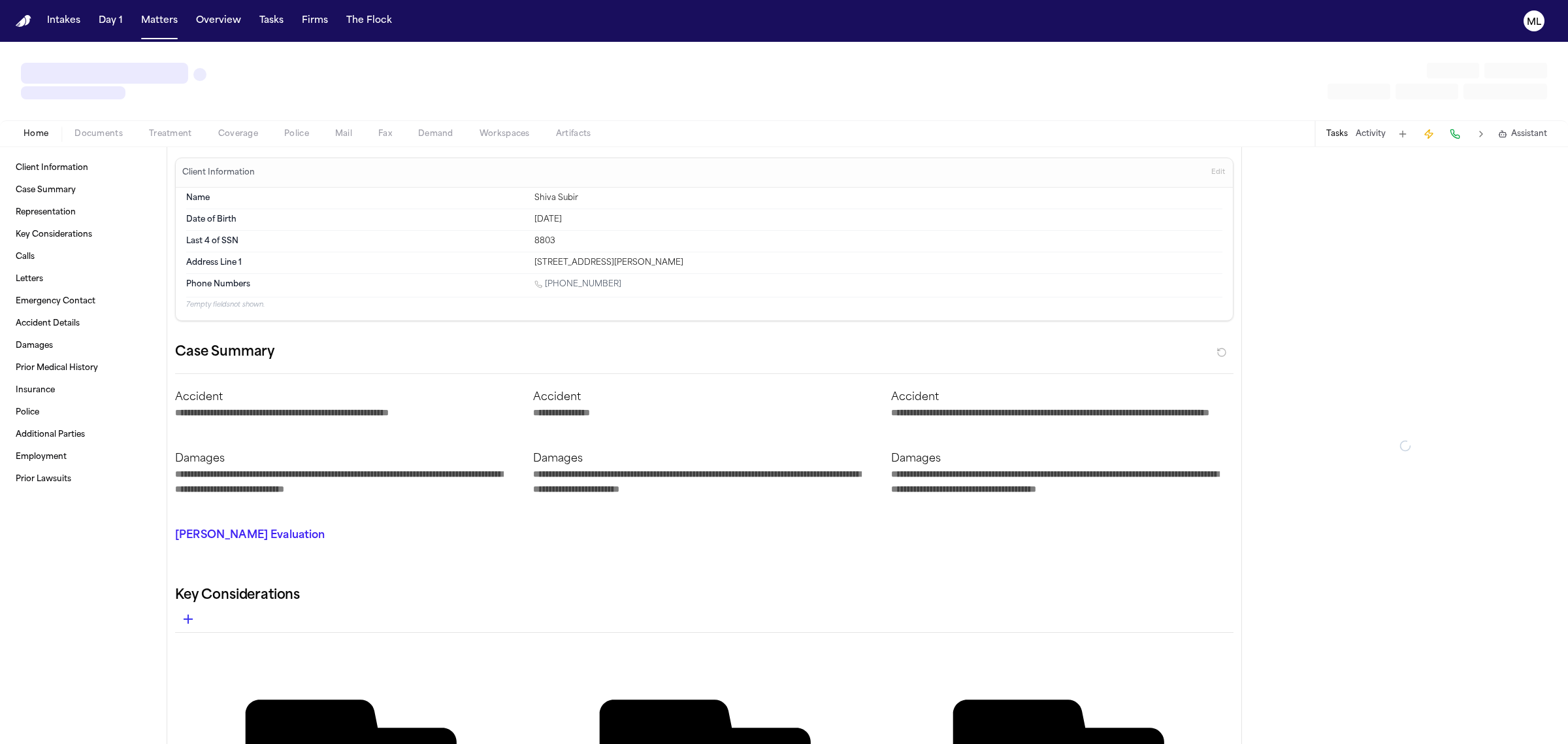
type textarea "*"
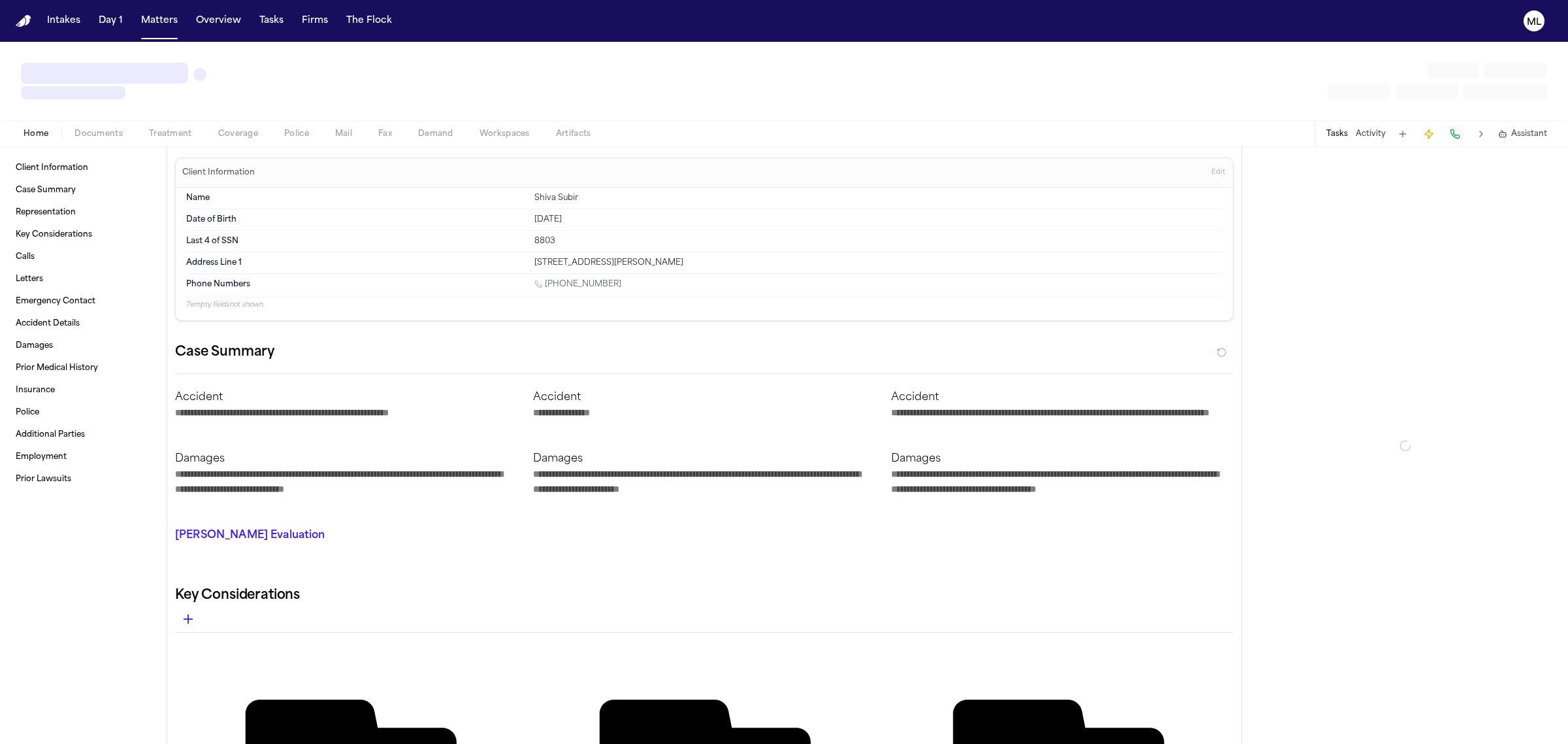
type textarea "*"
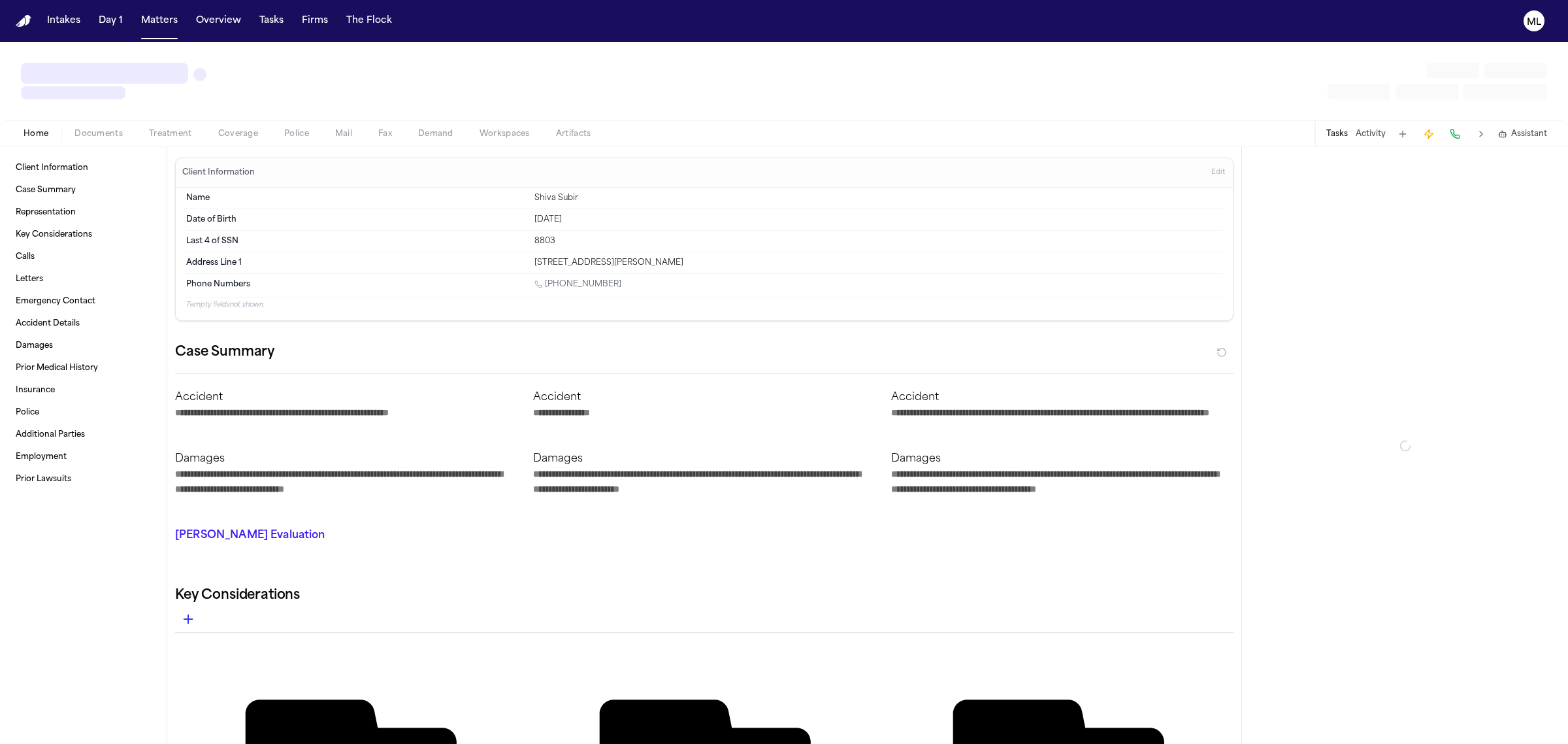
type textarea "*"
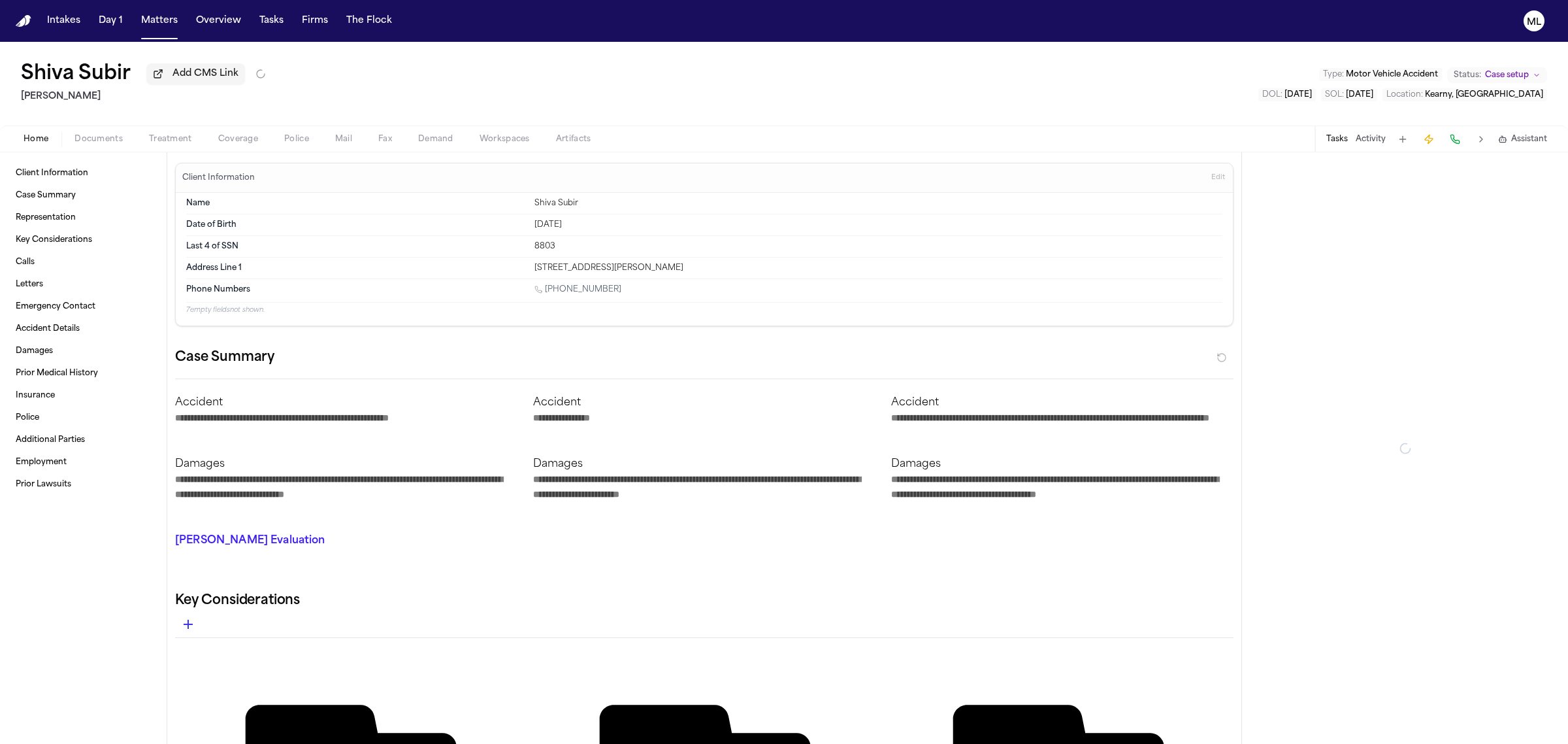
type textarea "*"
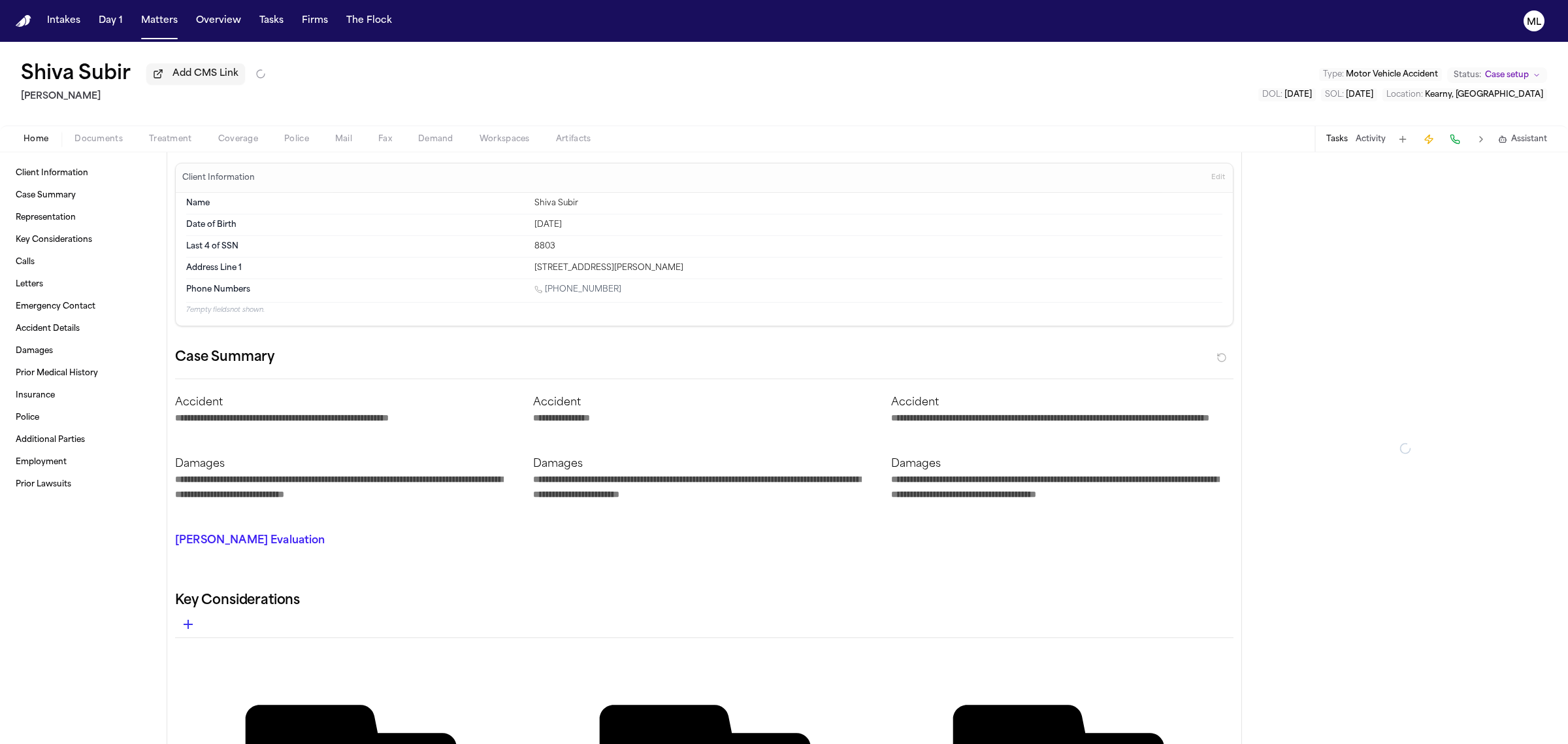
type textarea "*"
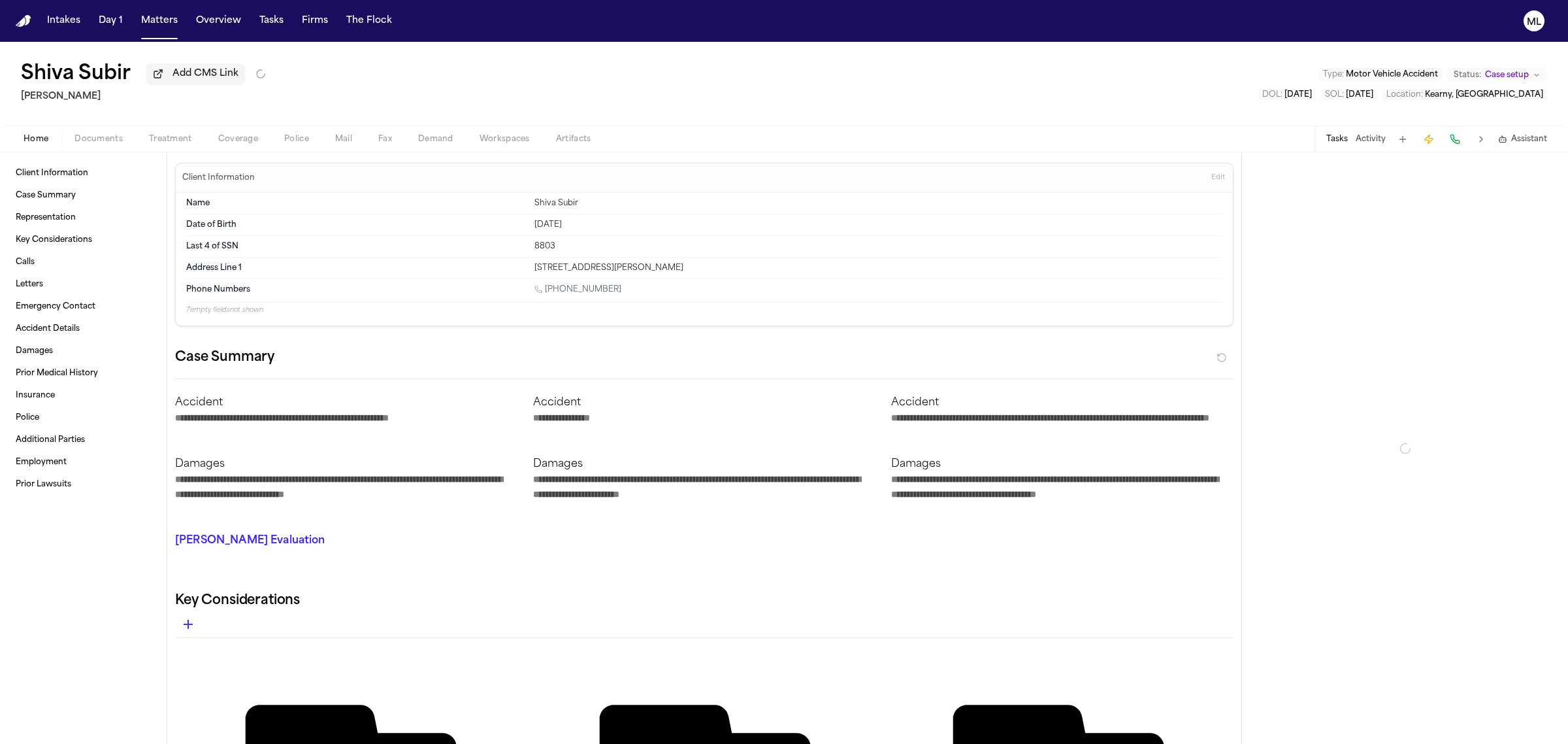
type textarea "*"
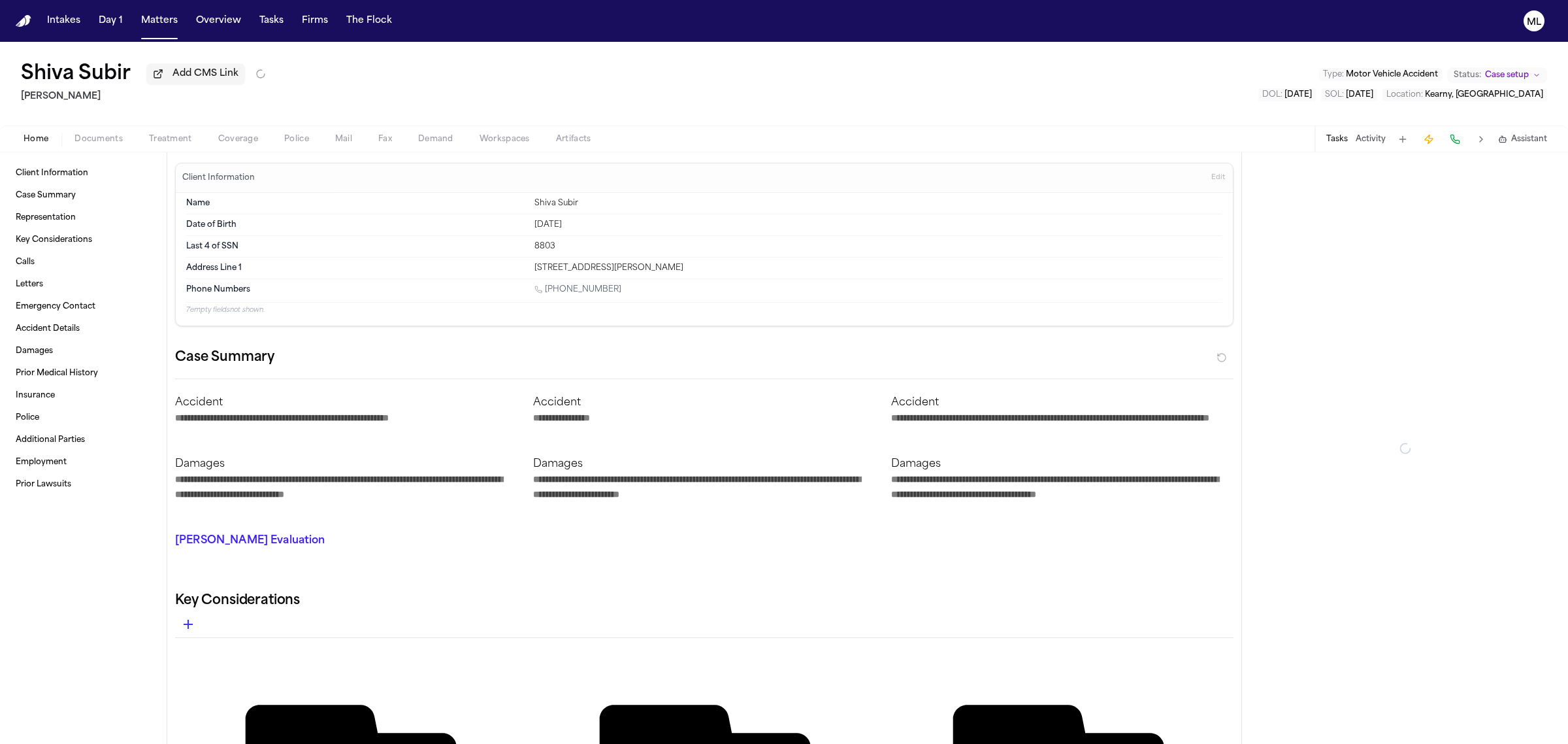
type textarea "*"
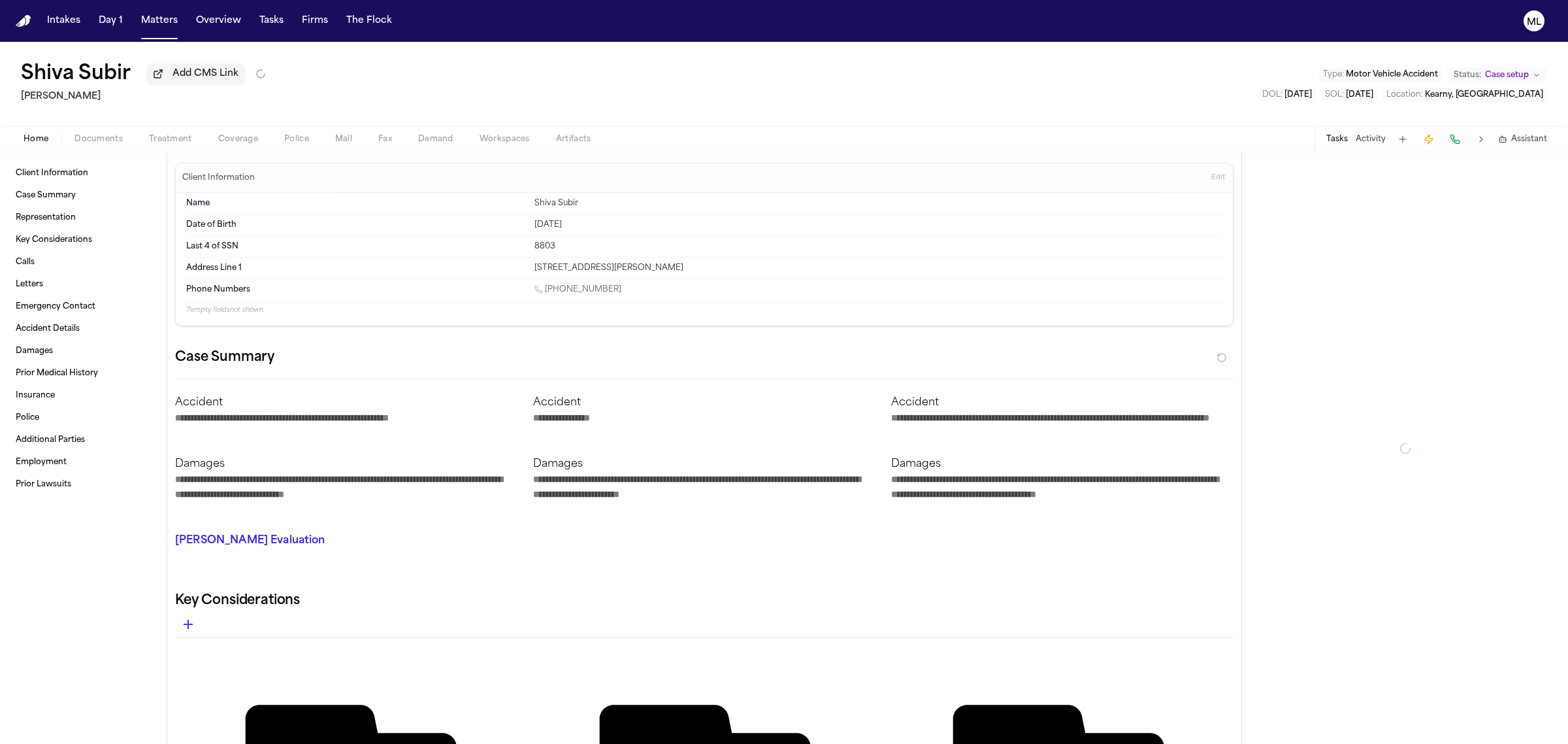
type textarea "*"
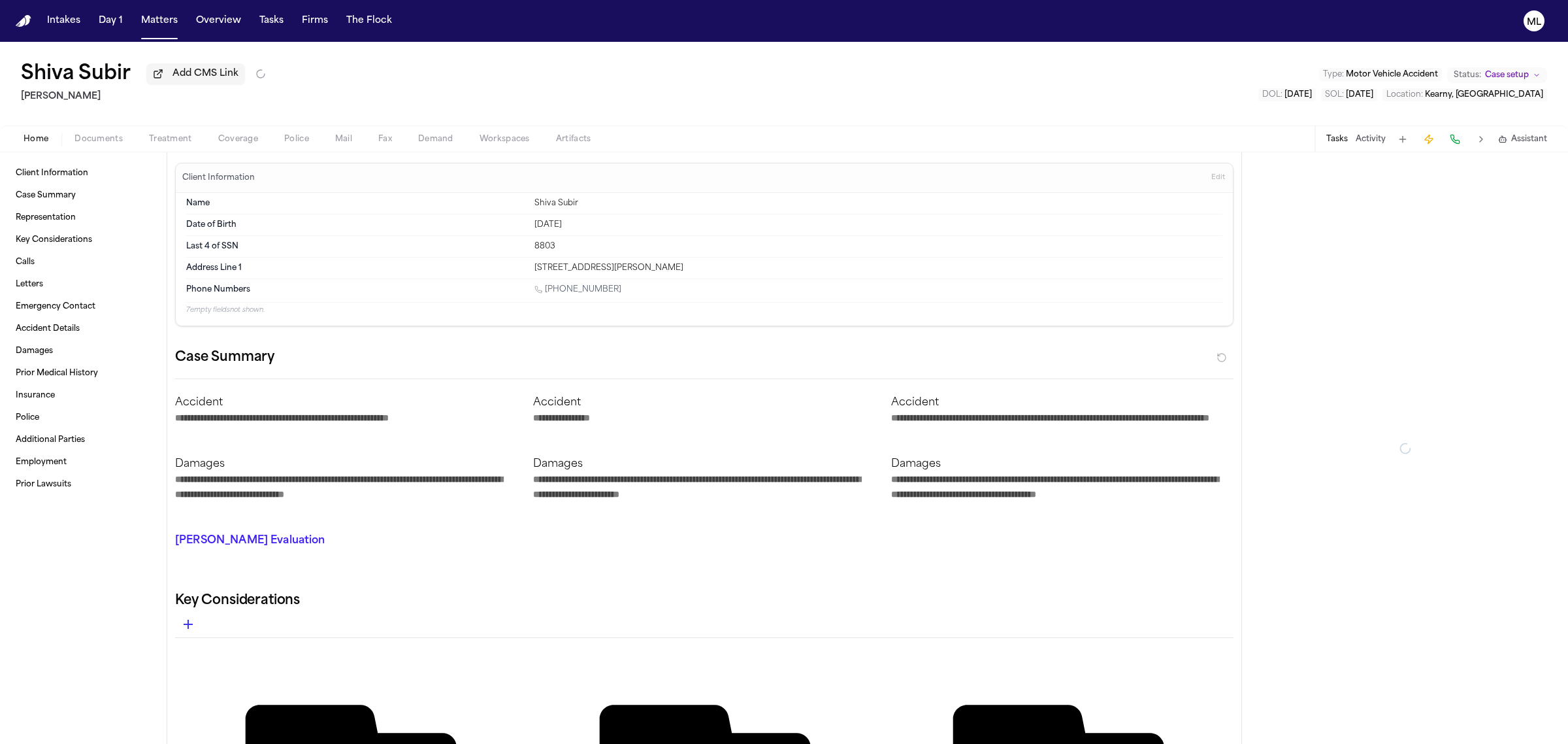
type textarea "*"
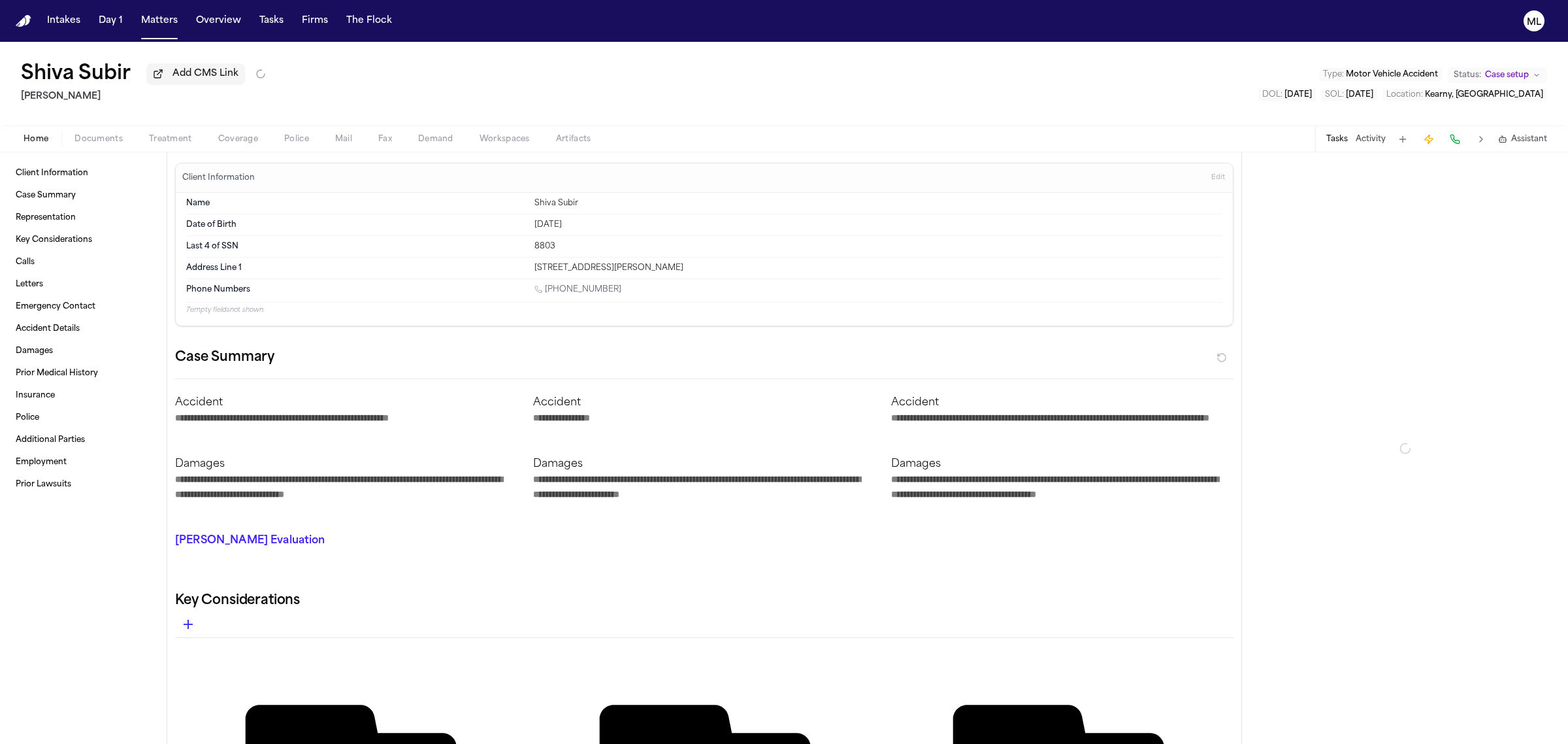
type textarea "*"
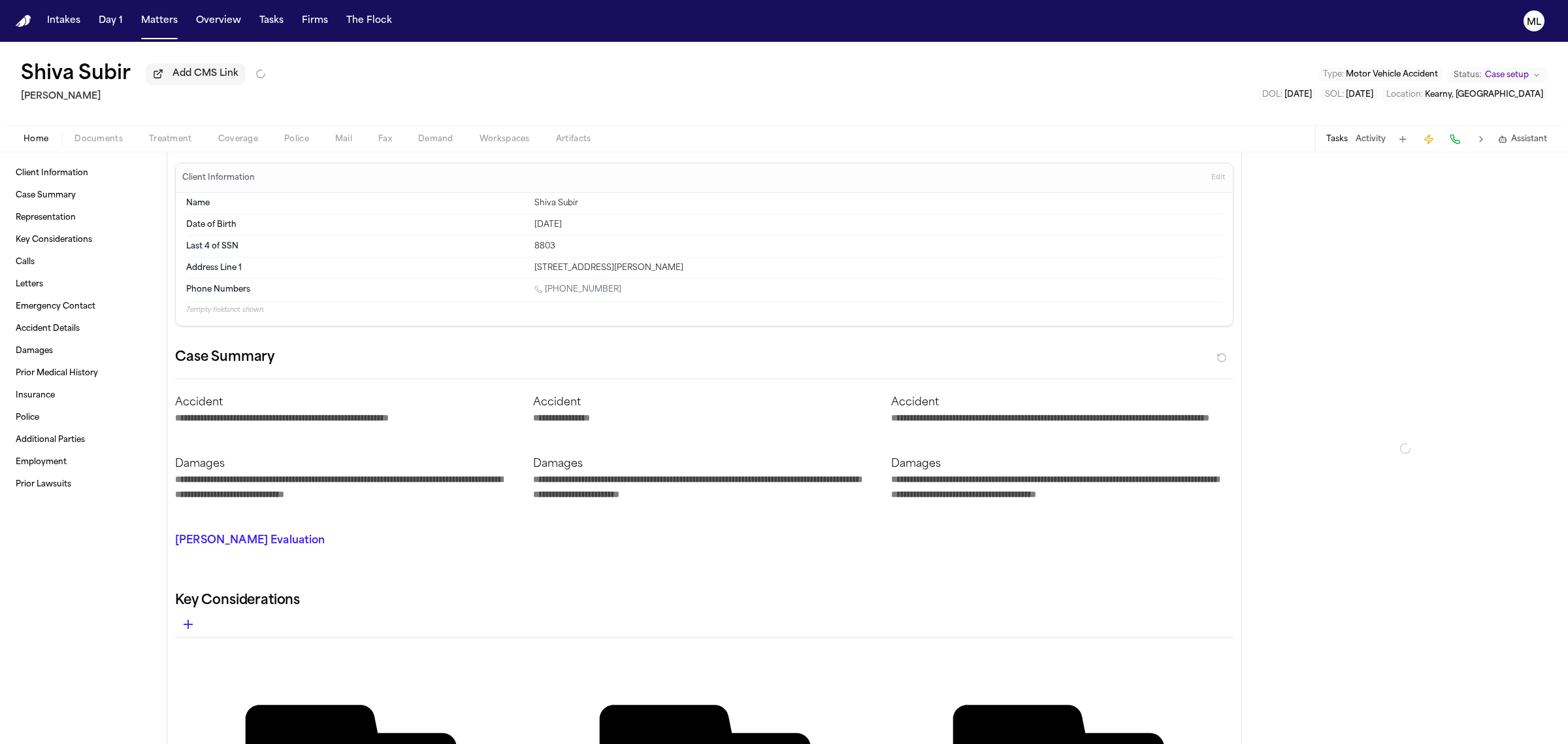
type textarea "*"
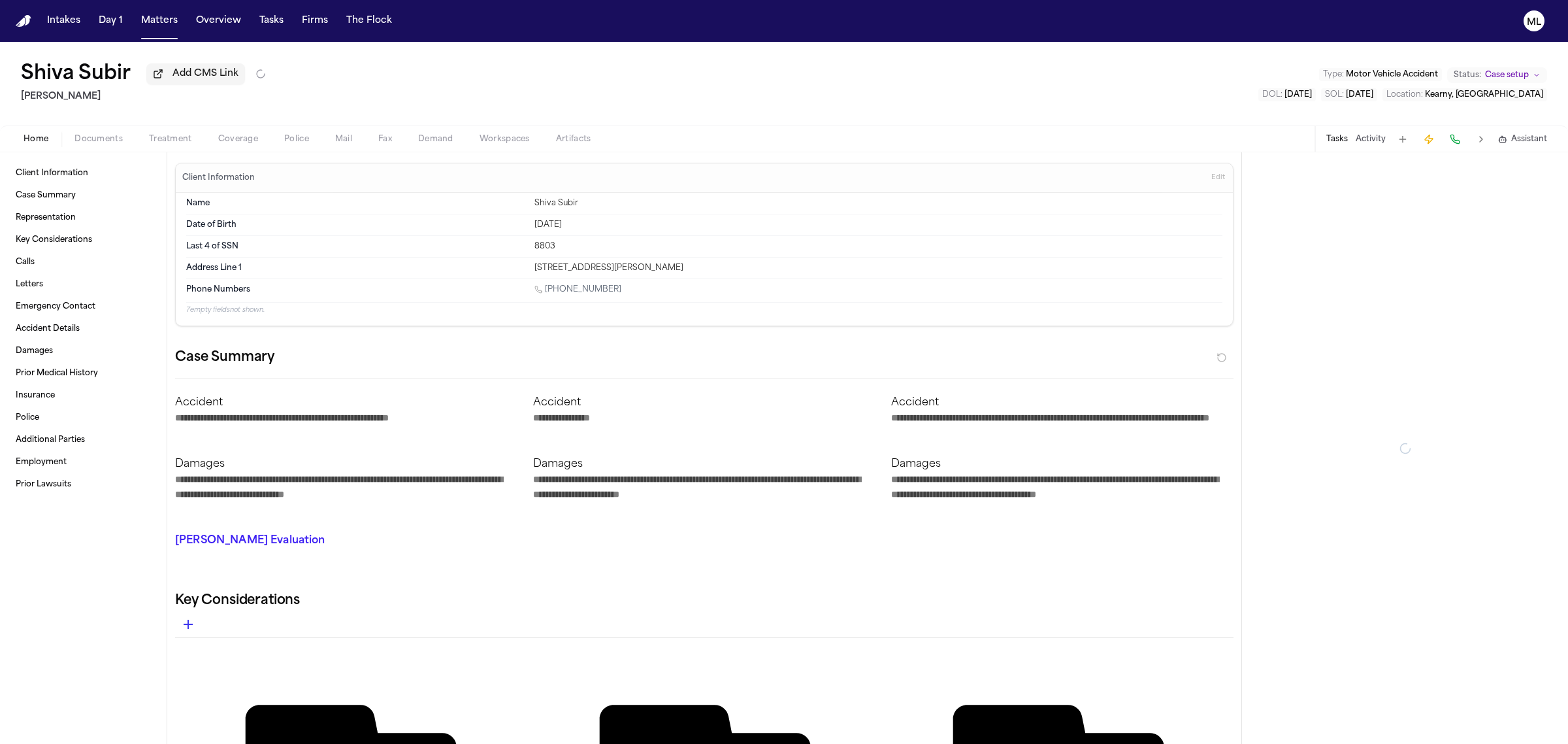
type textarea "*"
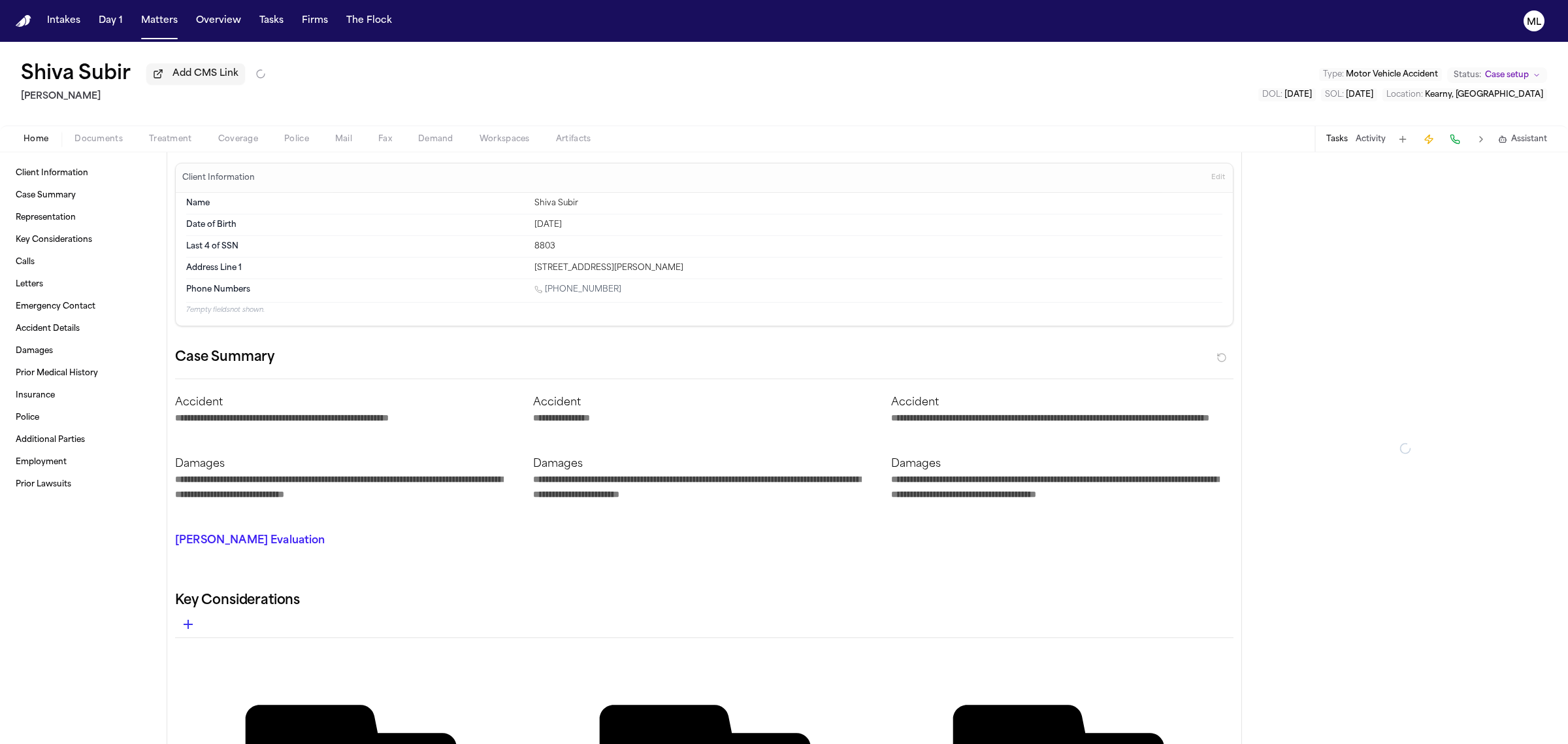
type textarea "*"
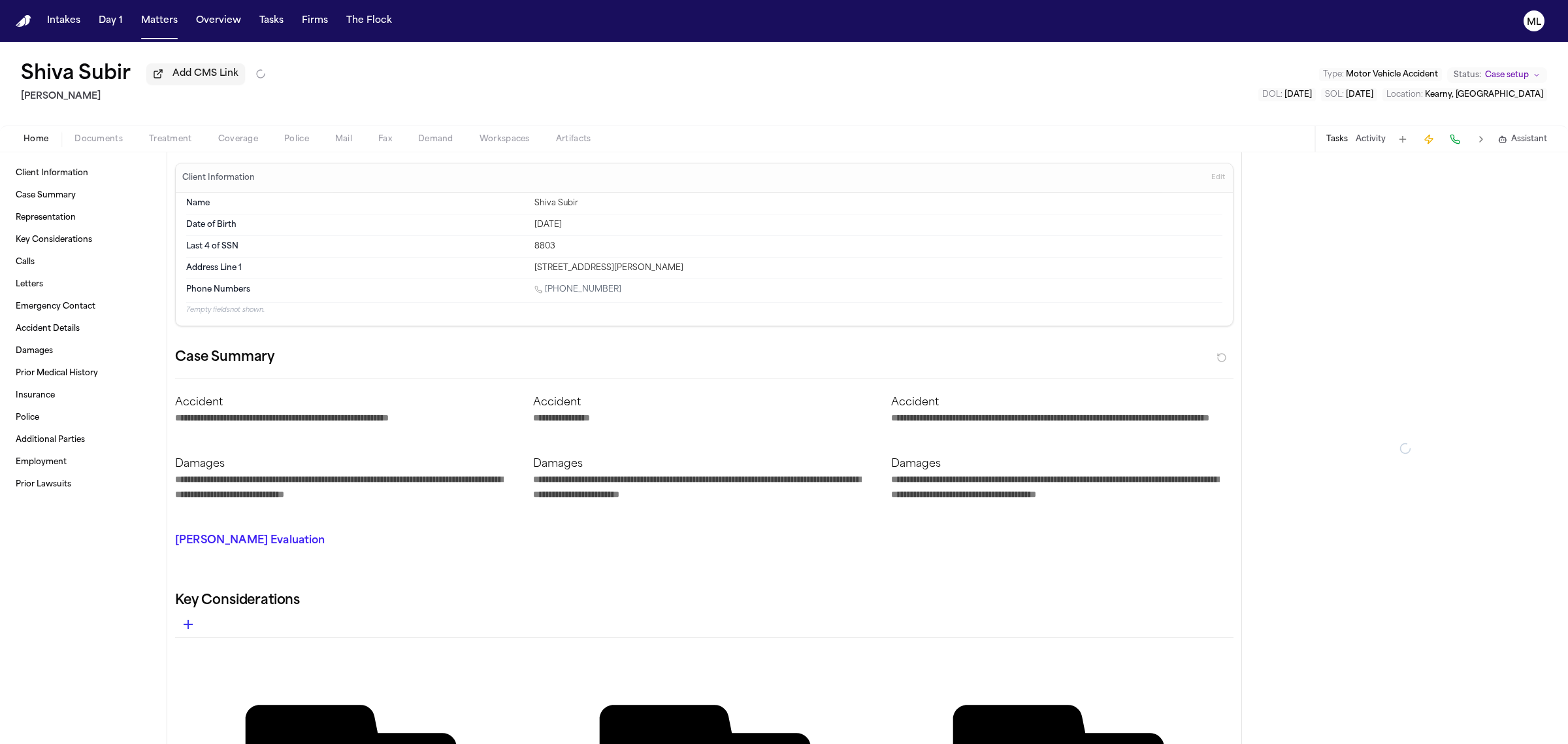
type textarea "*"
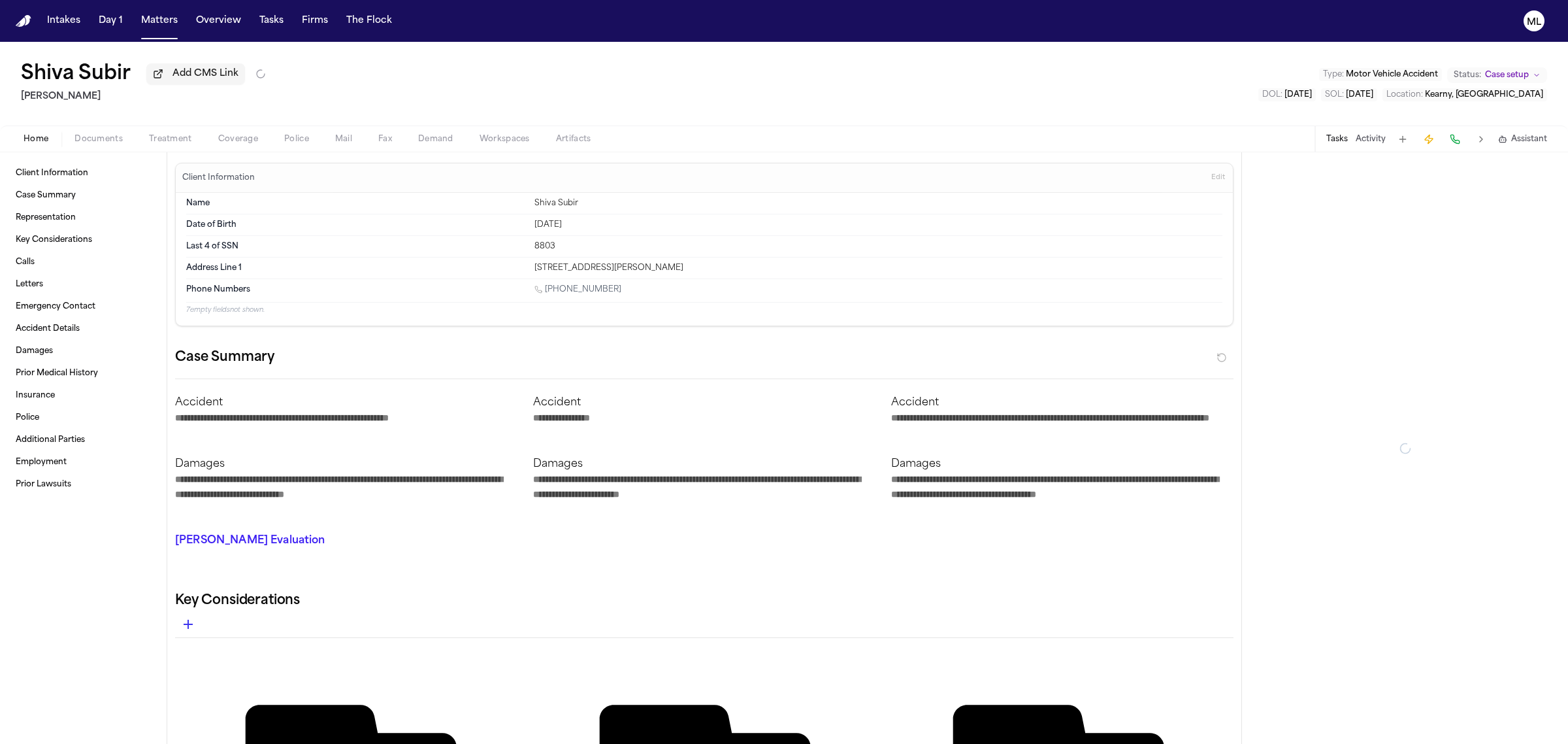
type textarea "*"
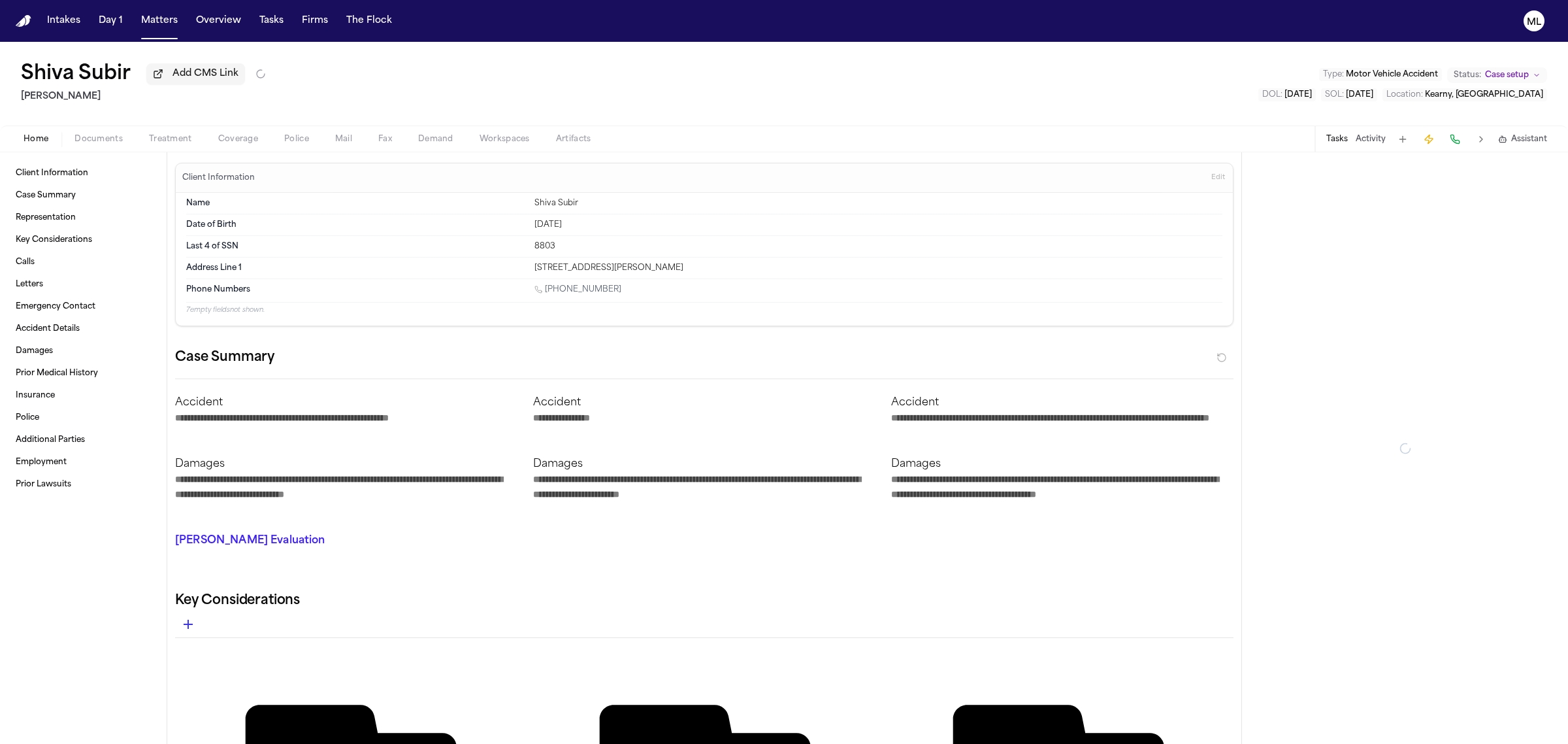
type textarea "*"
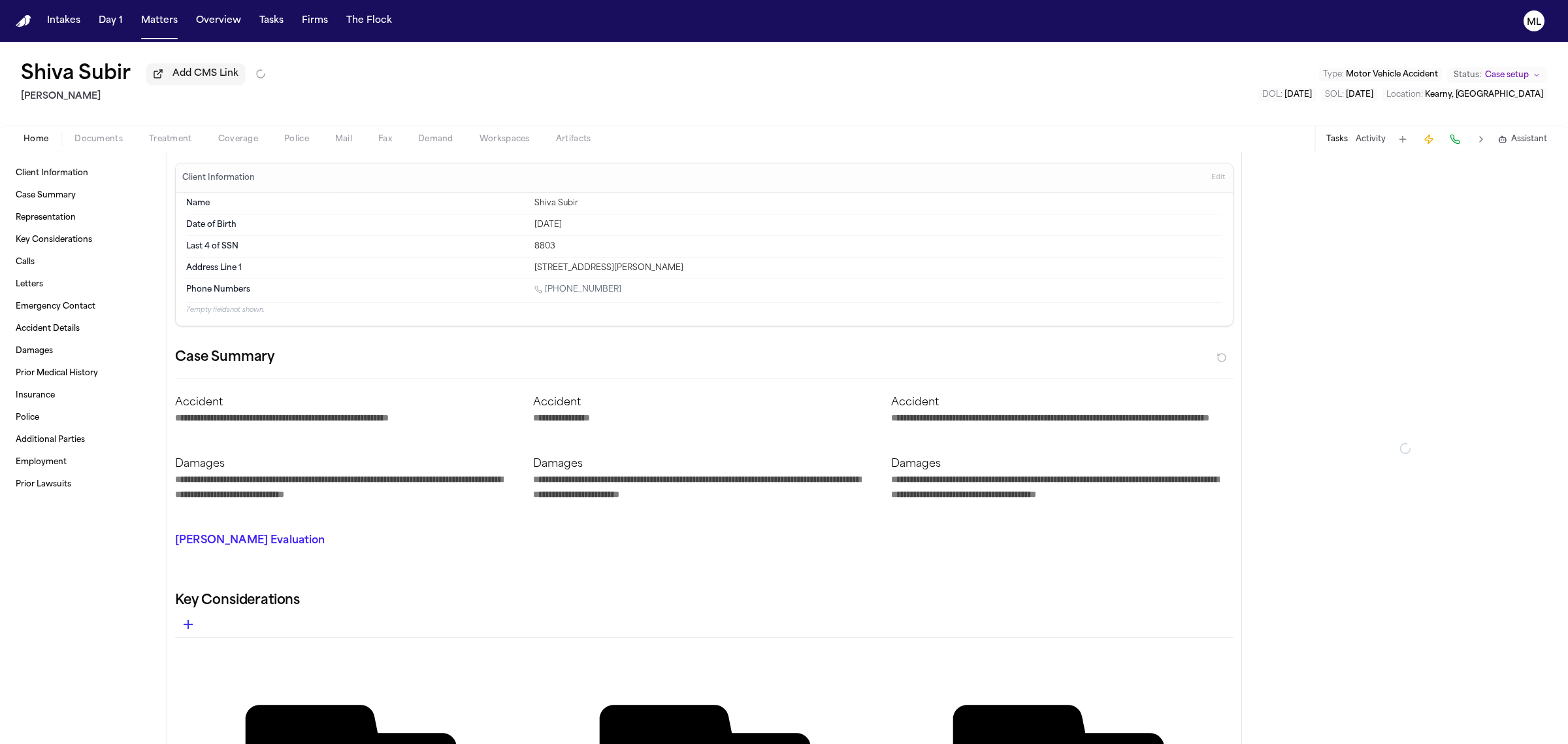
type textarea "*"
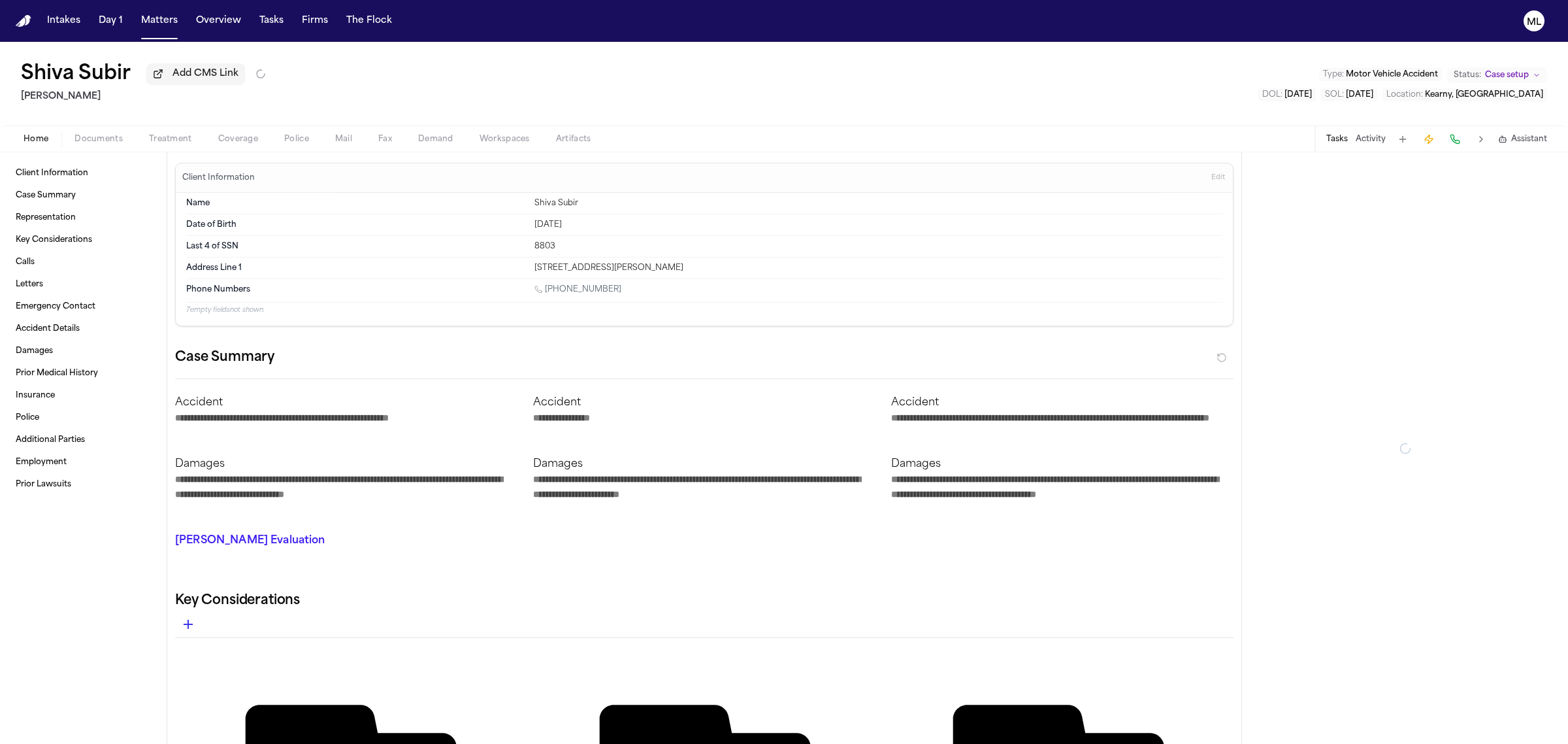
type textarea "*"
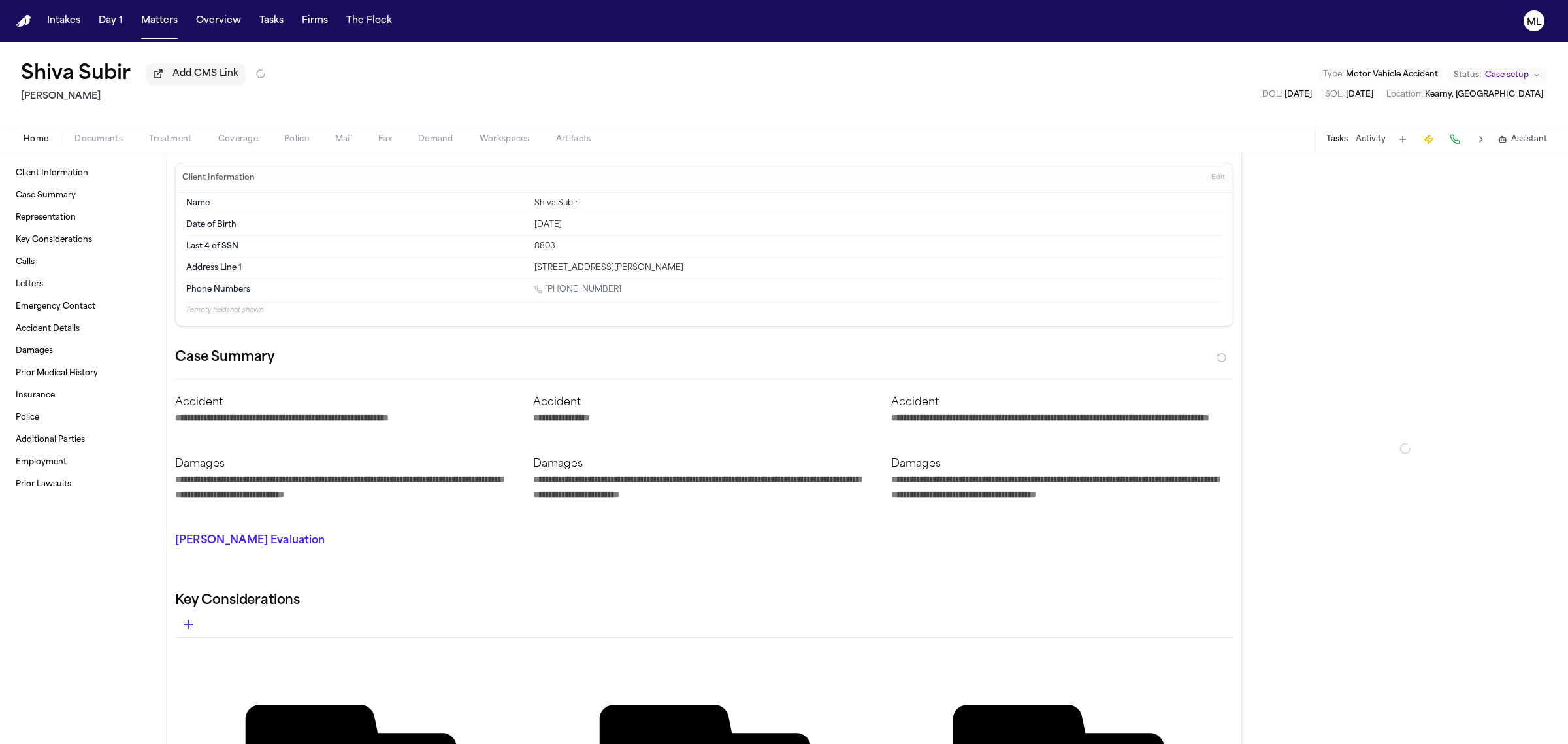
type textarea "*"
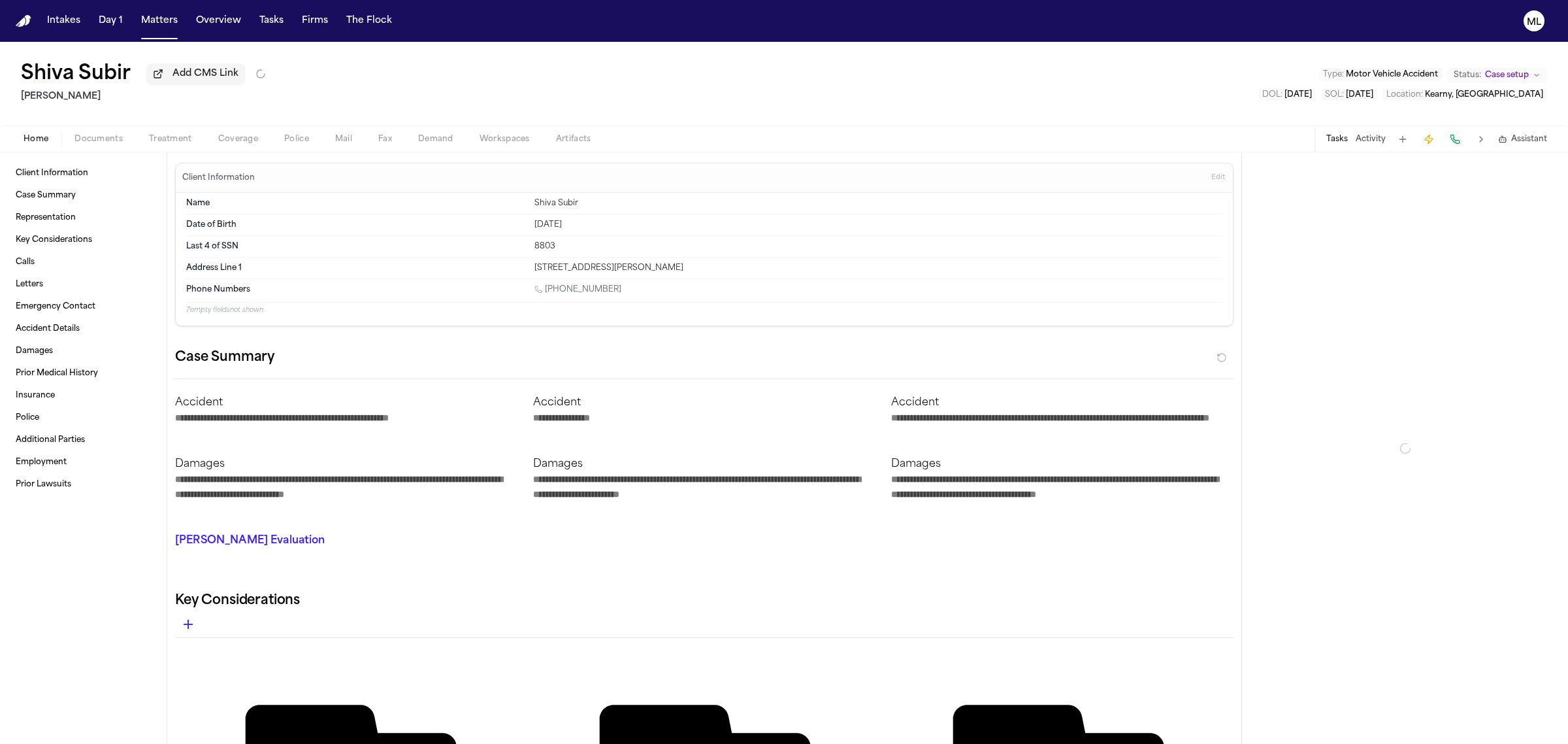
type textarea "*"
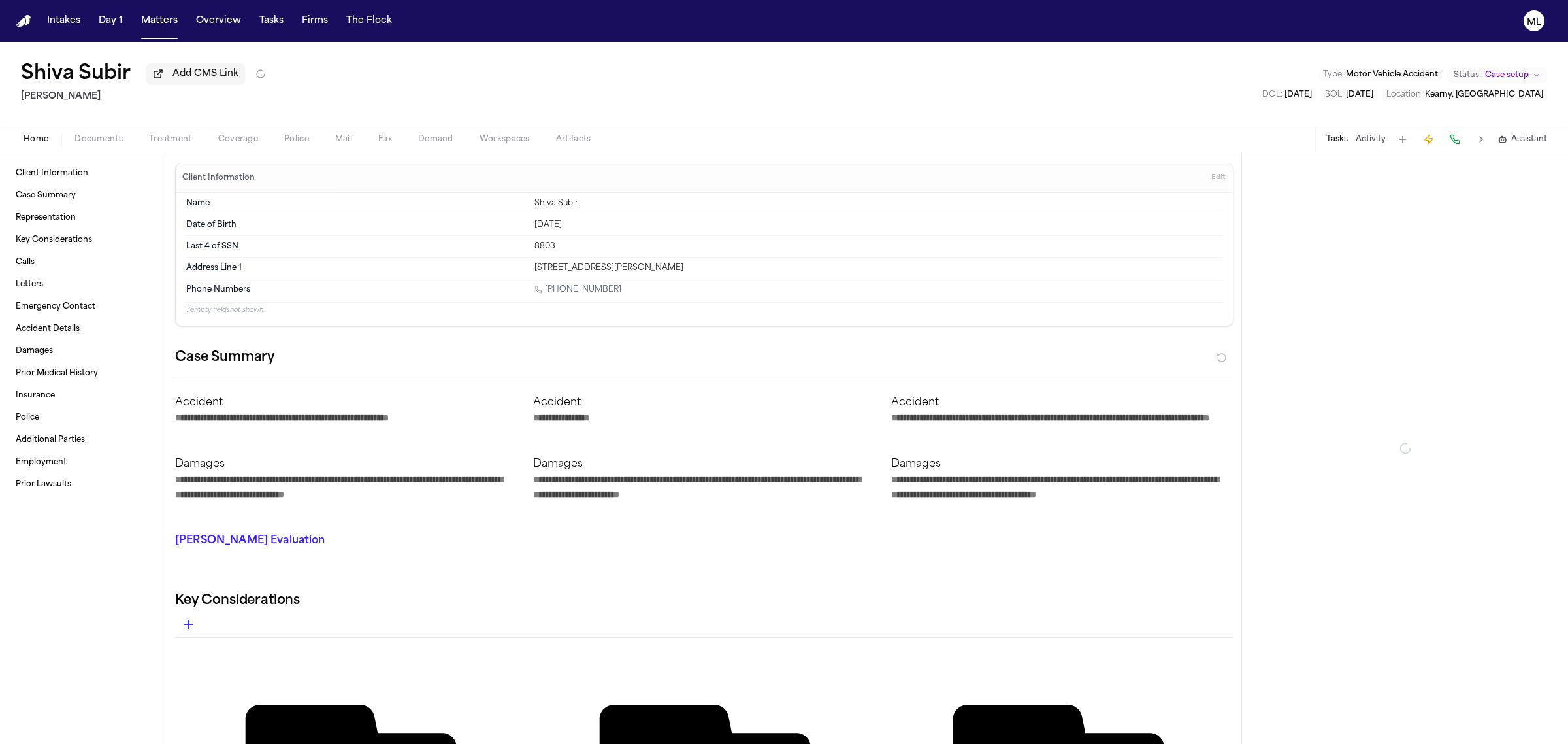
type textarea "*"
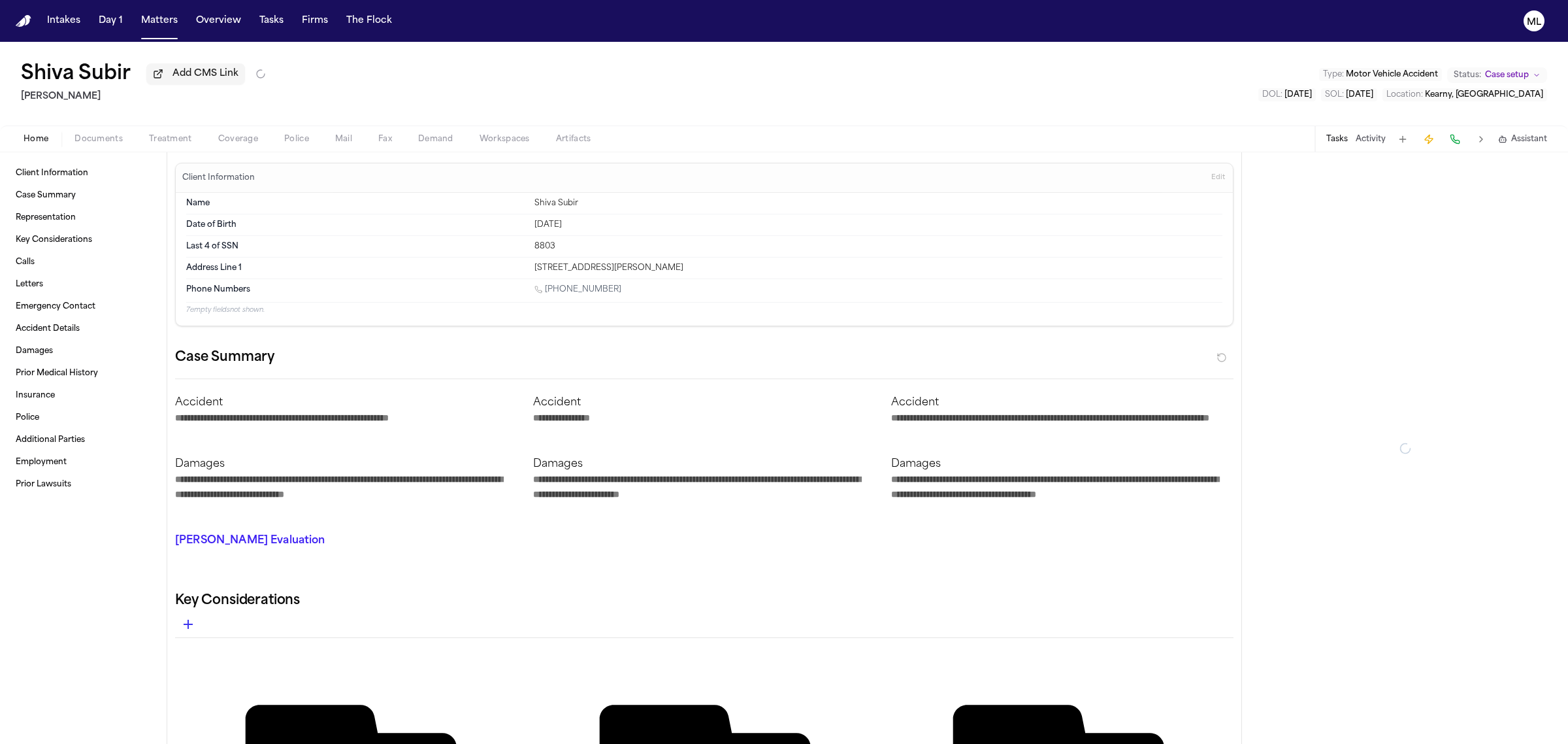
type textarea "*"
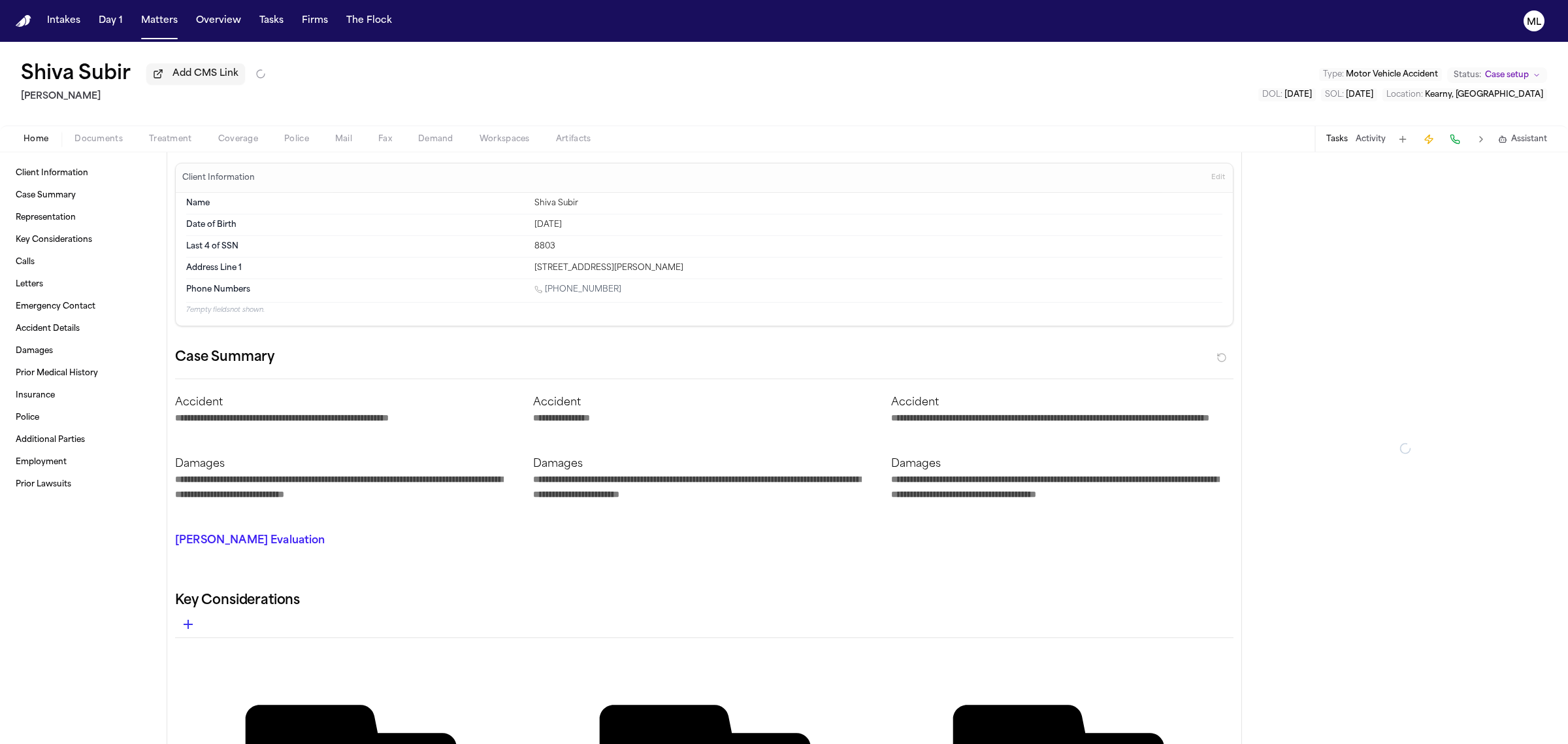
type textarea "*"
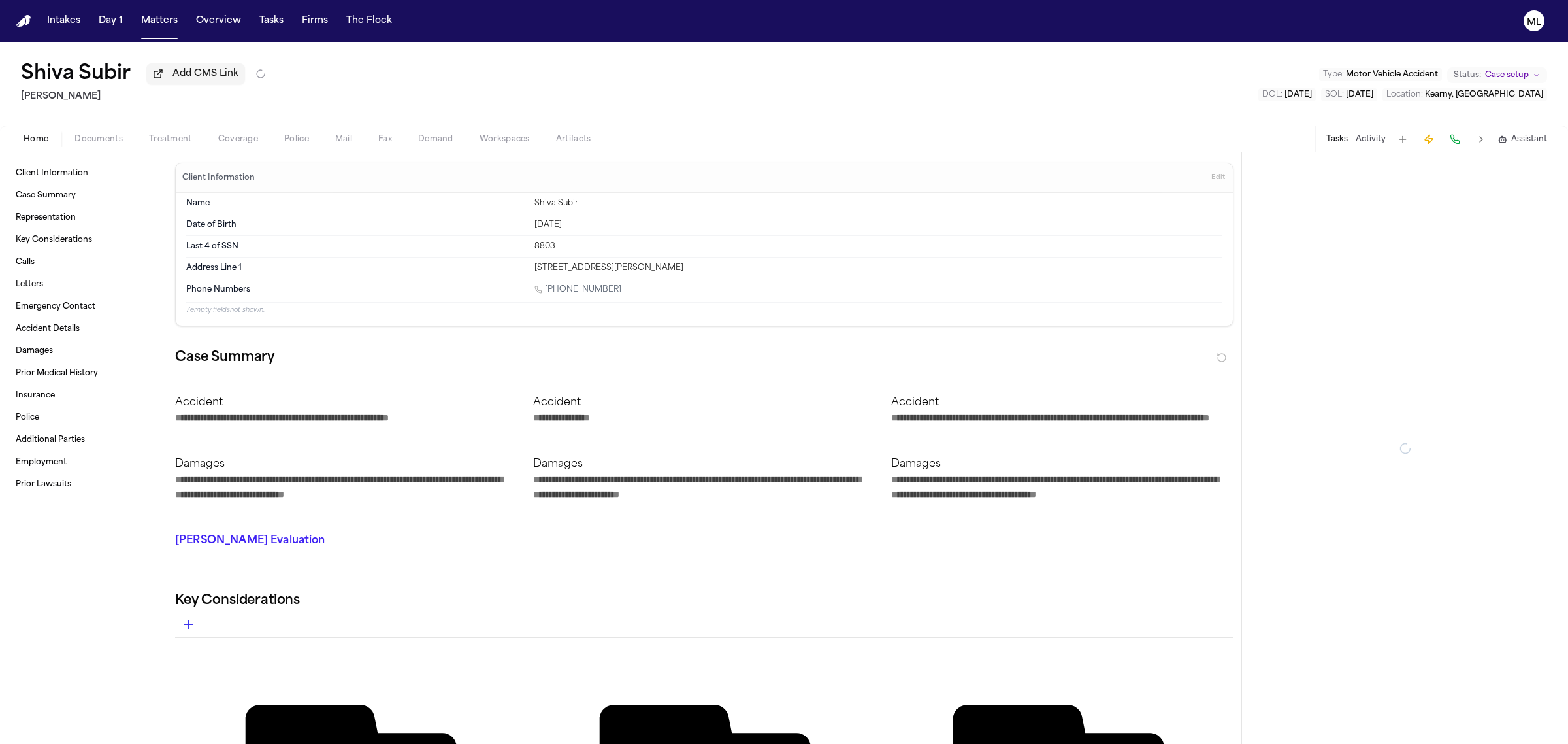
type textarea "*"
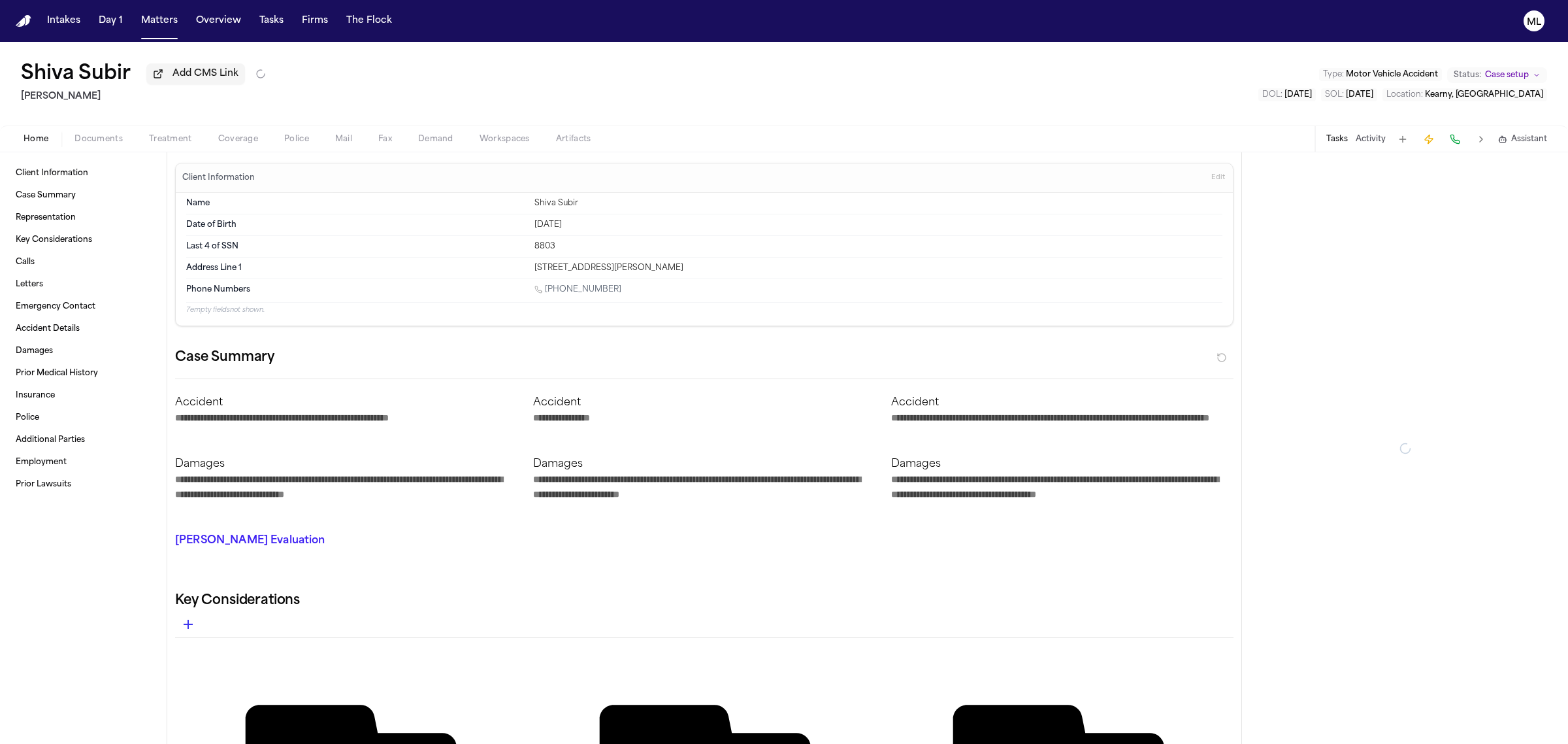
type textarea "*"
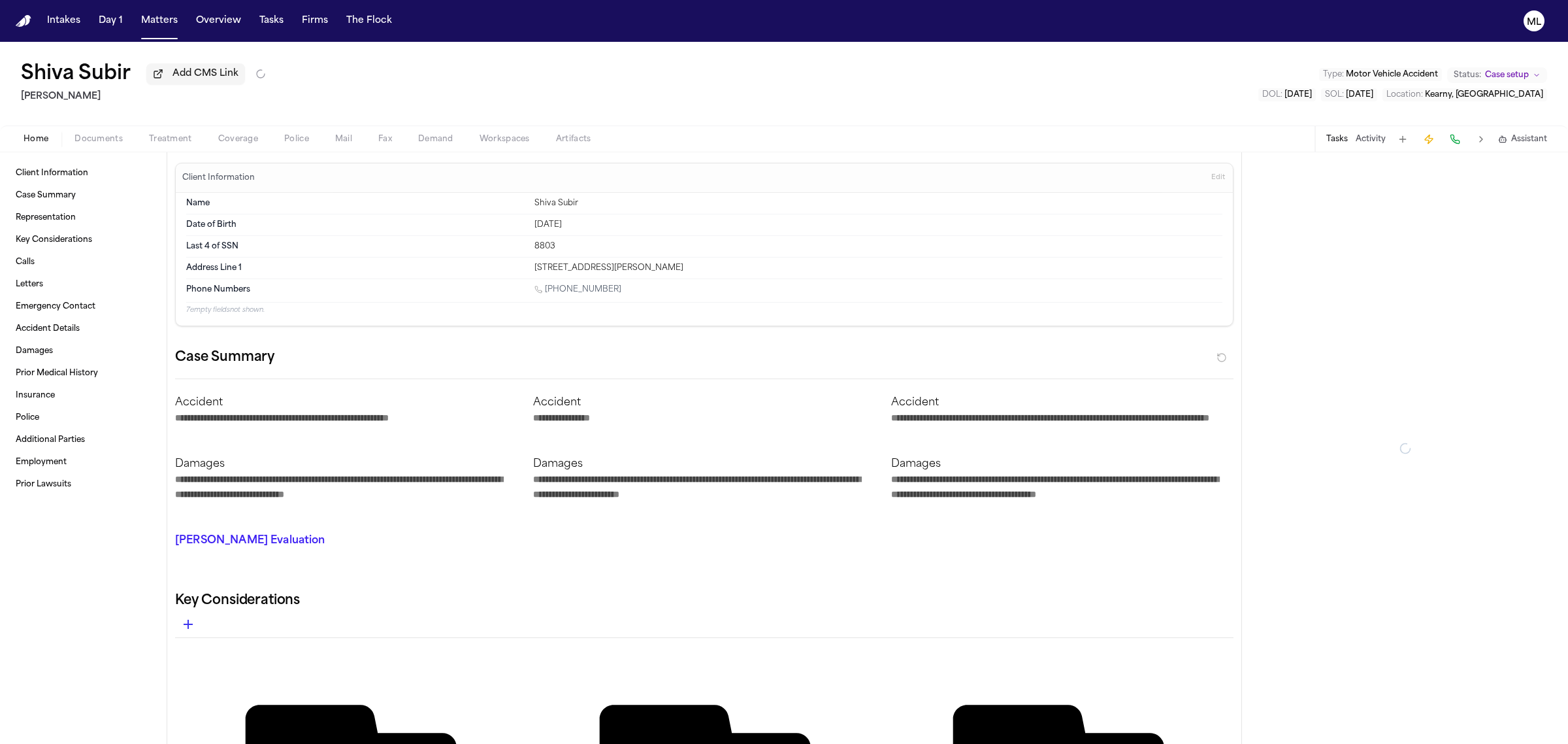
type textarea "*"
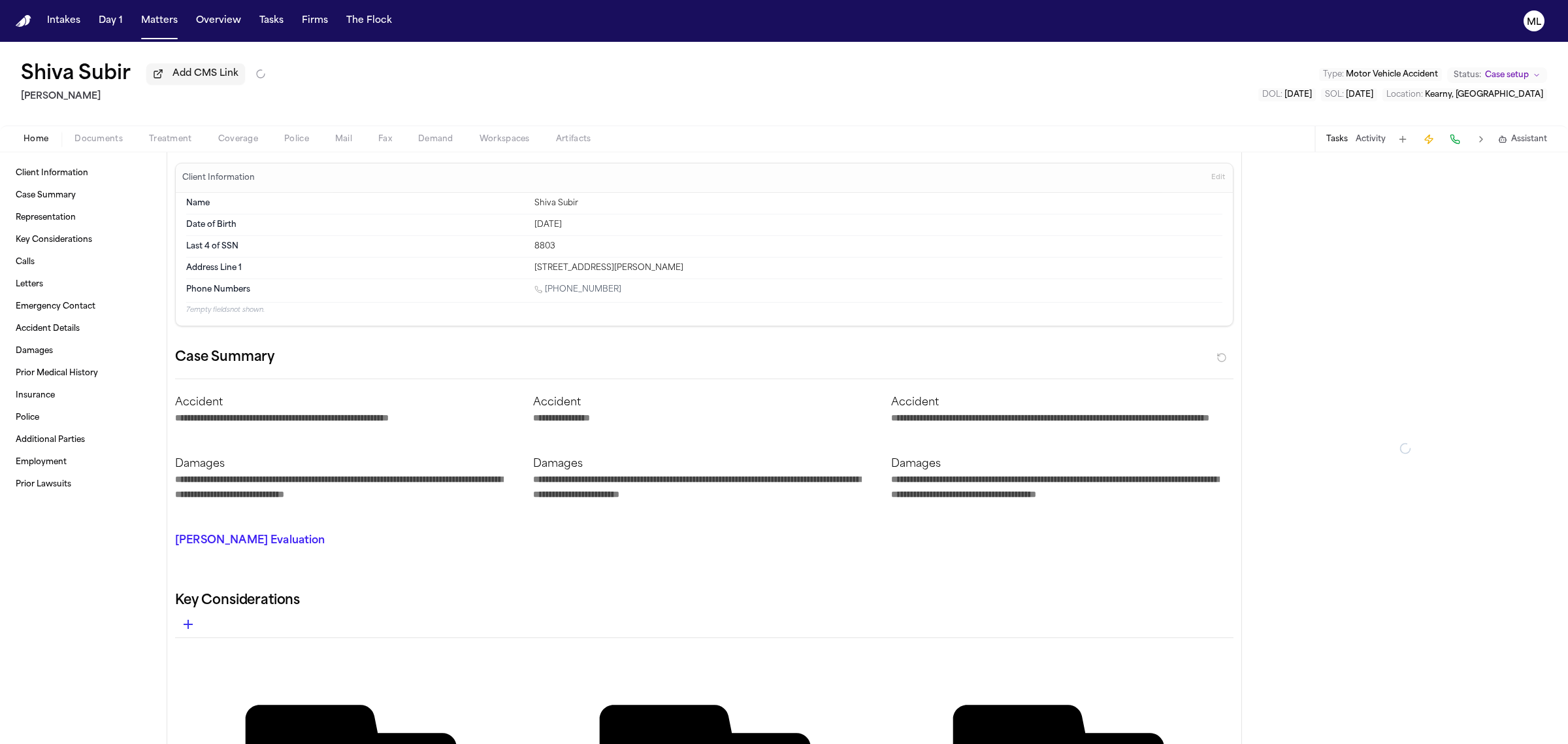
type textarea "*"
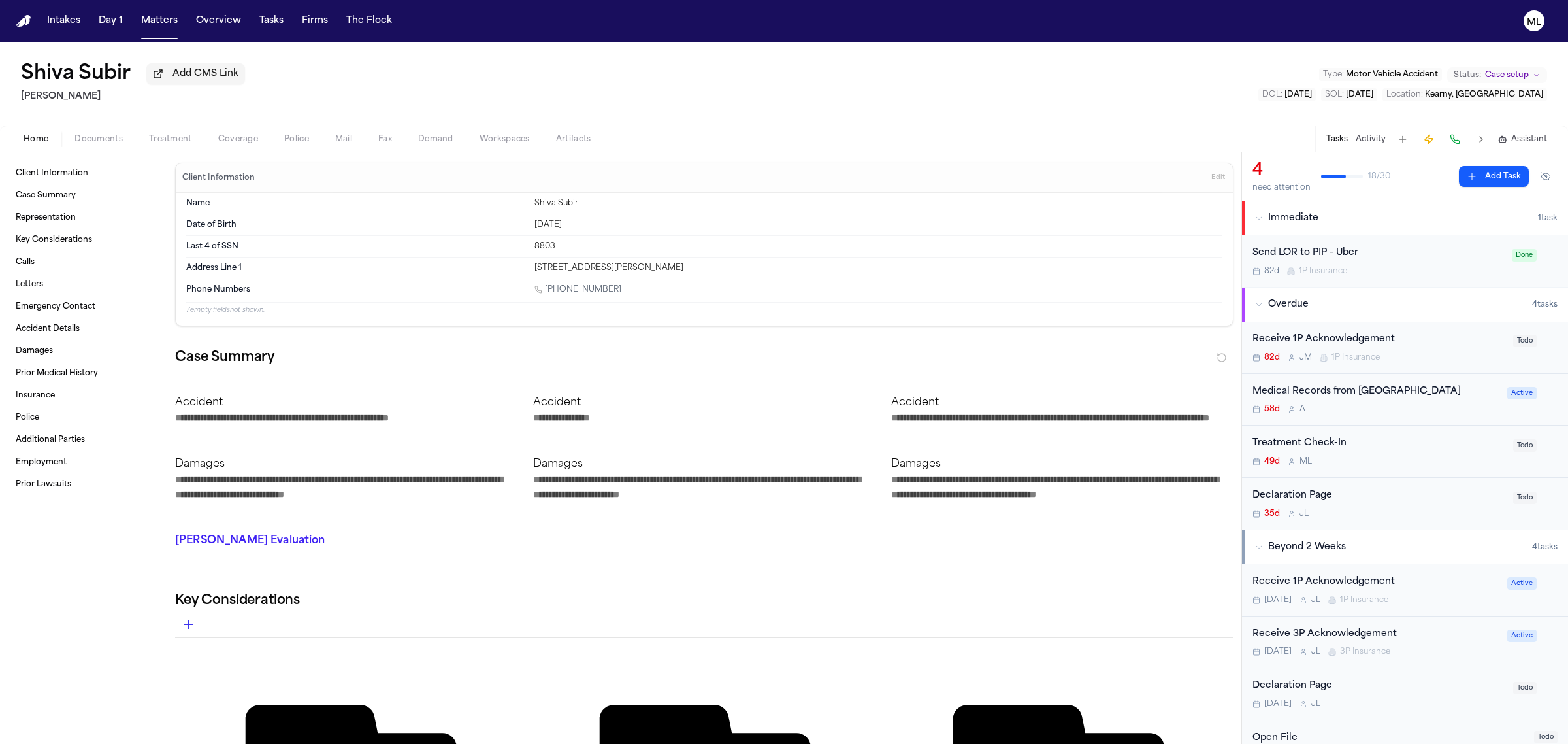
type textarea "*"
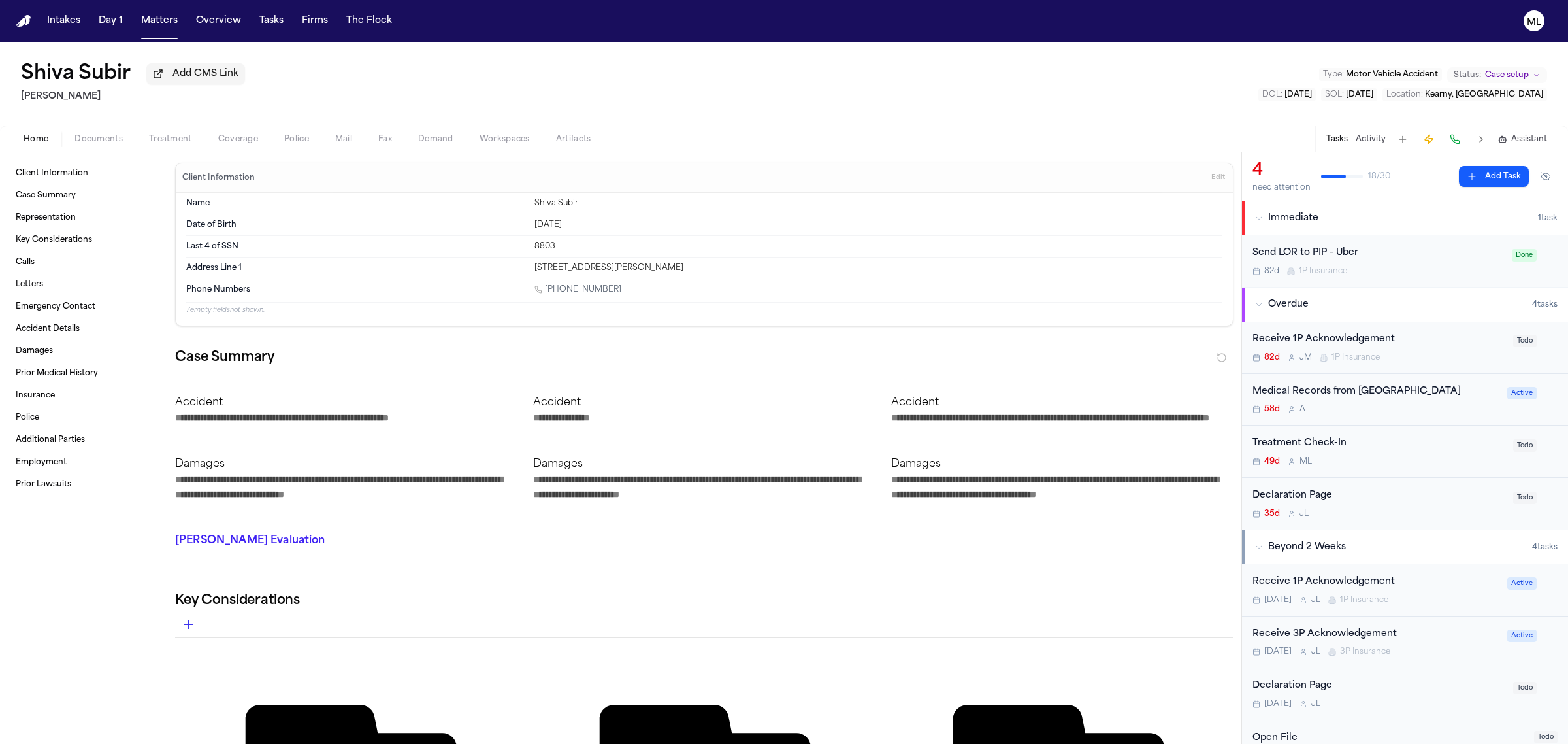
type textarea "*"
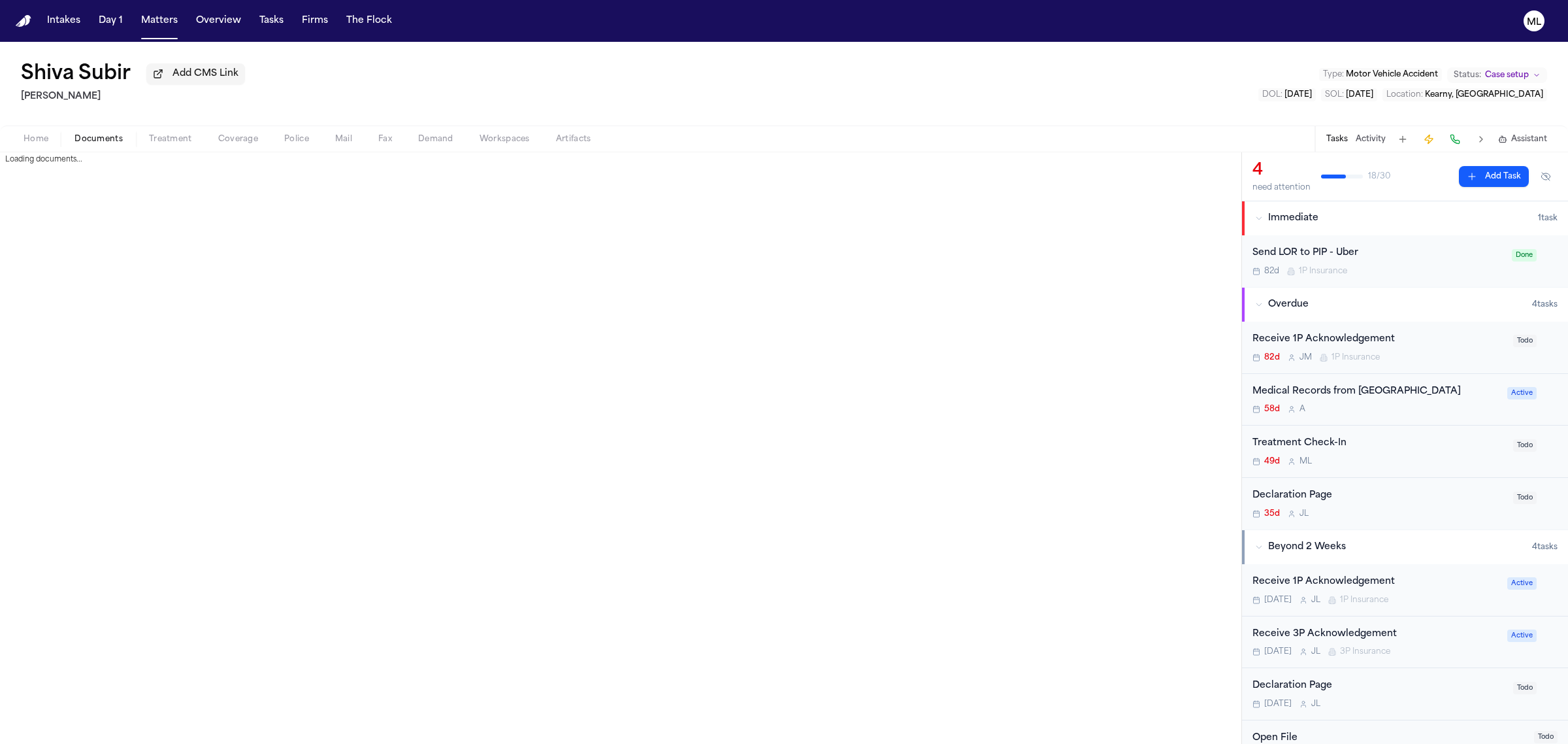
click at [104, 140] on span "Documents" at bounding box center [99, 139] width 49 height 10
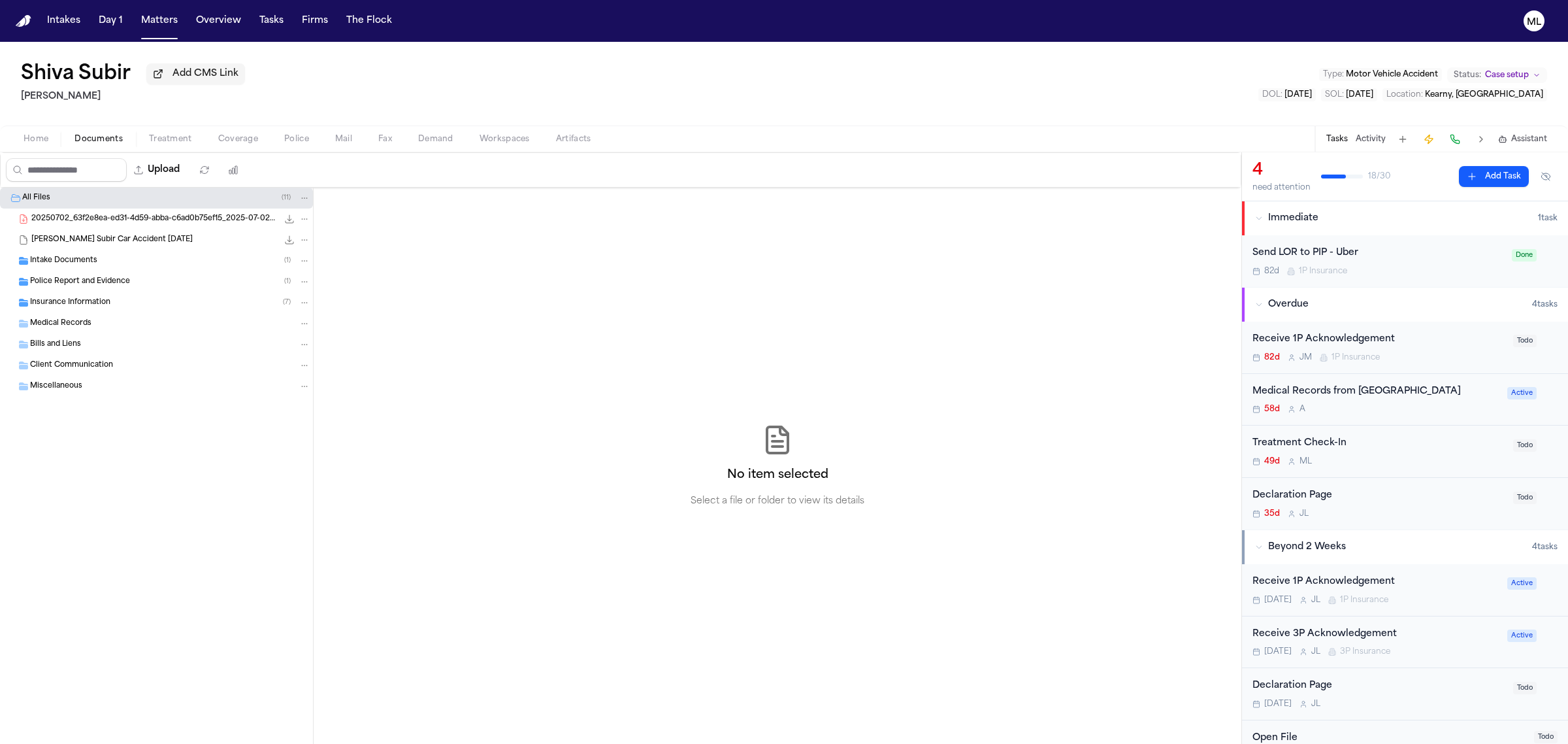
click at [102, 271] on div "Police Report and Evidence ( 1 )" at bounding box center [156, 281] width 313 height 21
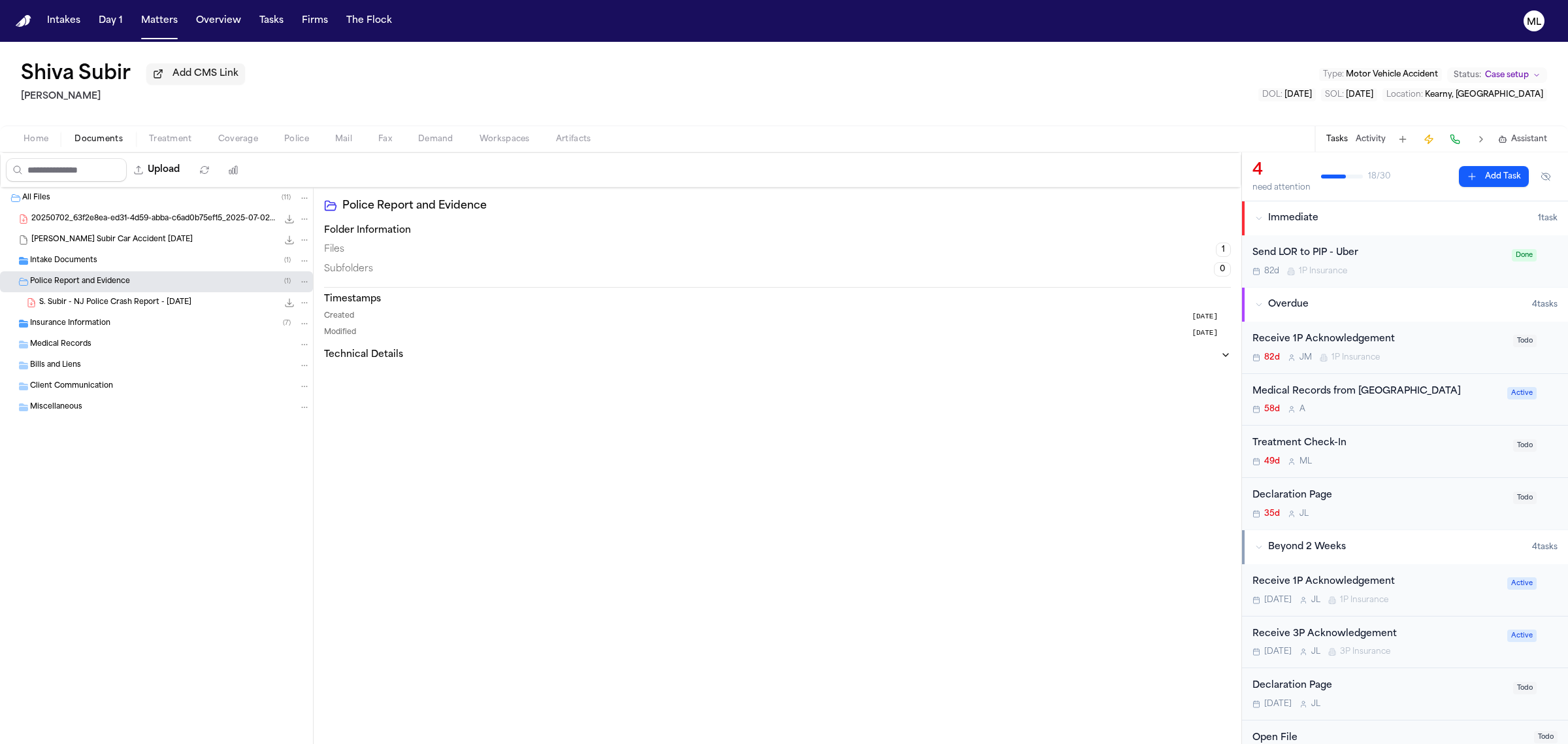
click at [113, 301] on span "S. Subir - NJ Police Crash Report - 6.17.25" at bounding box center [115, 303] width 152 height 11
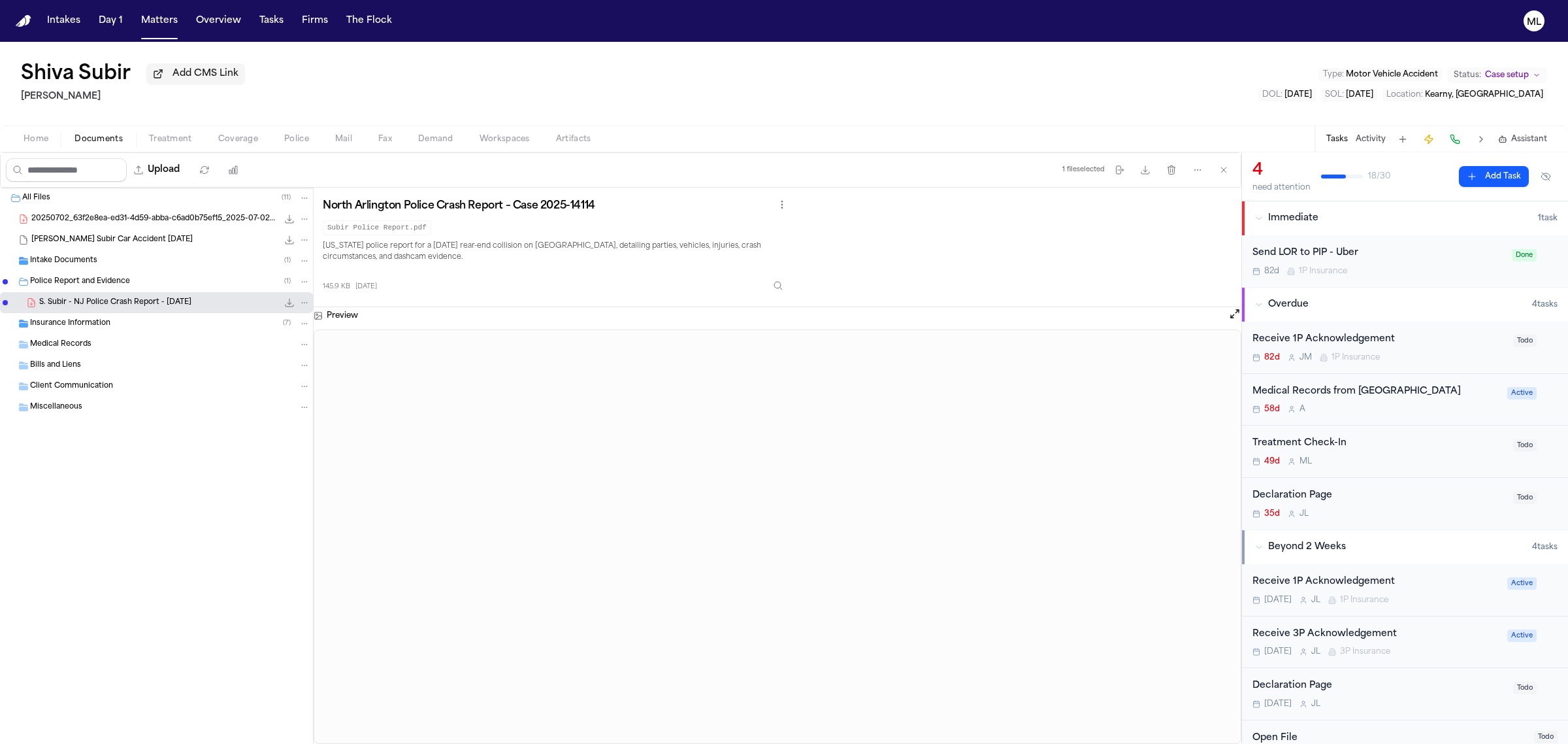
click at [81, 321] on span "Insurance Information" at bounding box center [70, 324] width 81 height 11
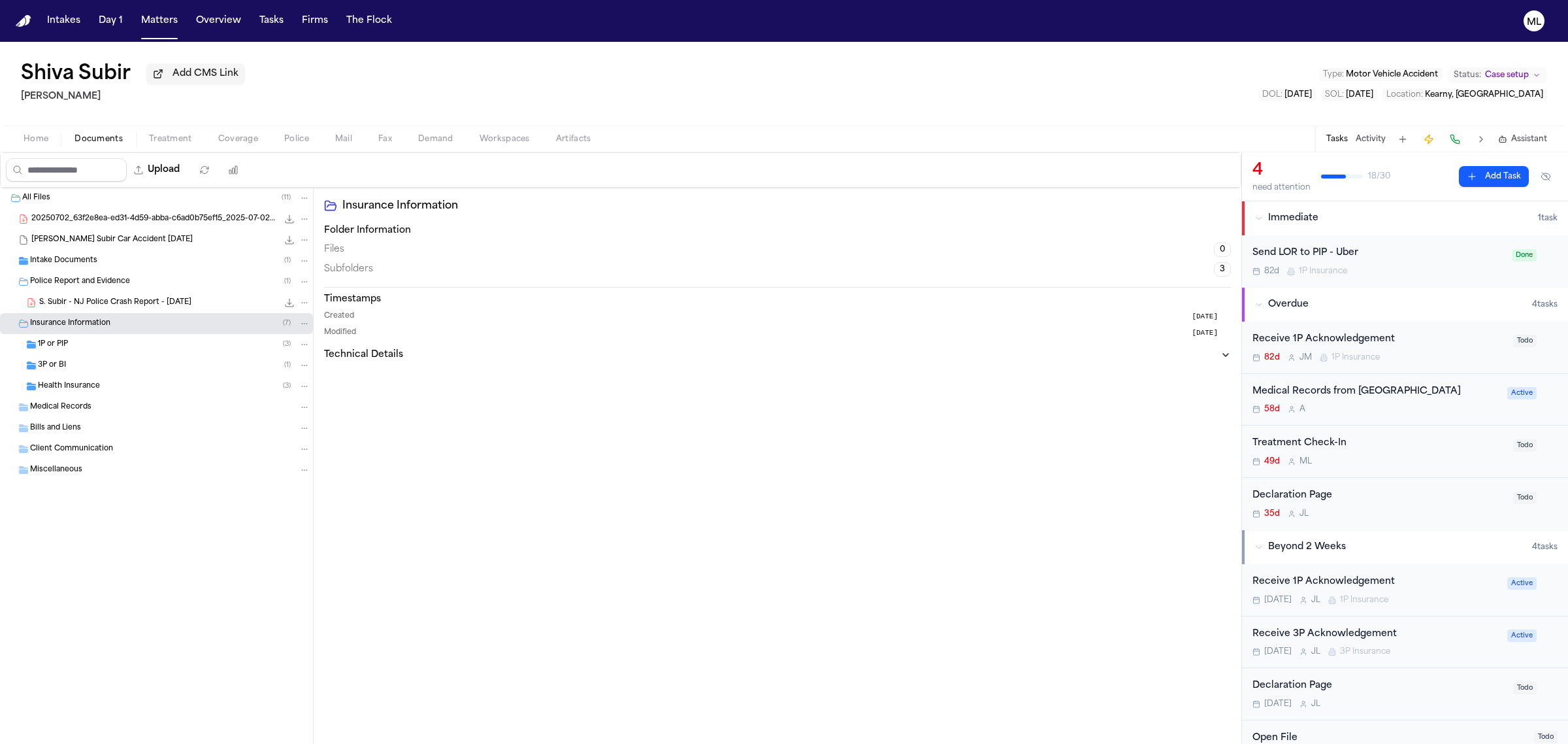
click at [99, 358] on div "3P or BI ( 1 )" at bounding box center [156, 365] width 313 height 21
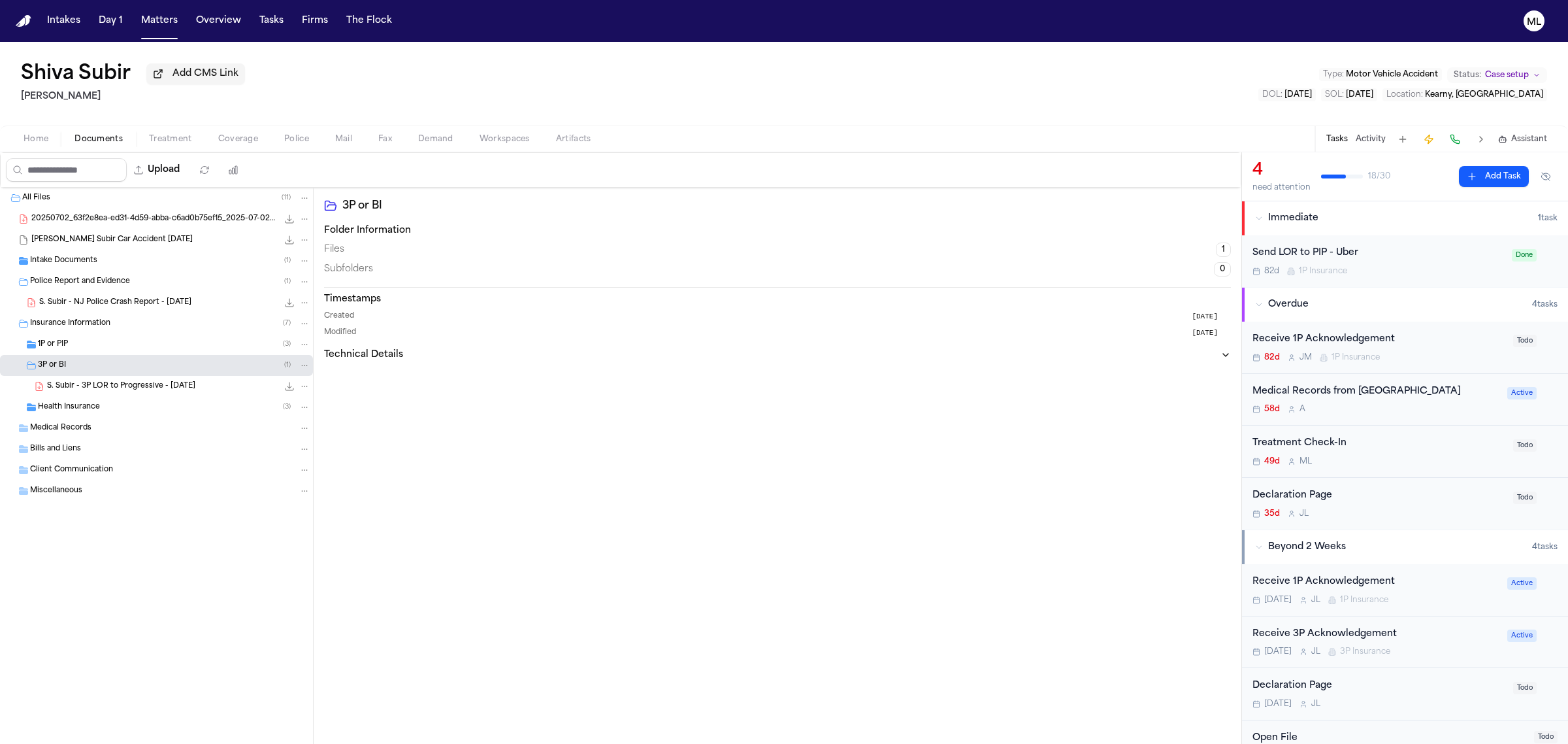
click at [107, 347] on div "1P or PIP ( 3 )" at bounding box center [174, 344] width 273 height 12
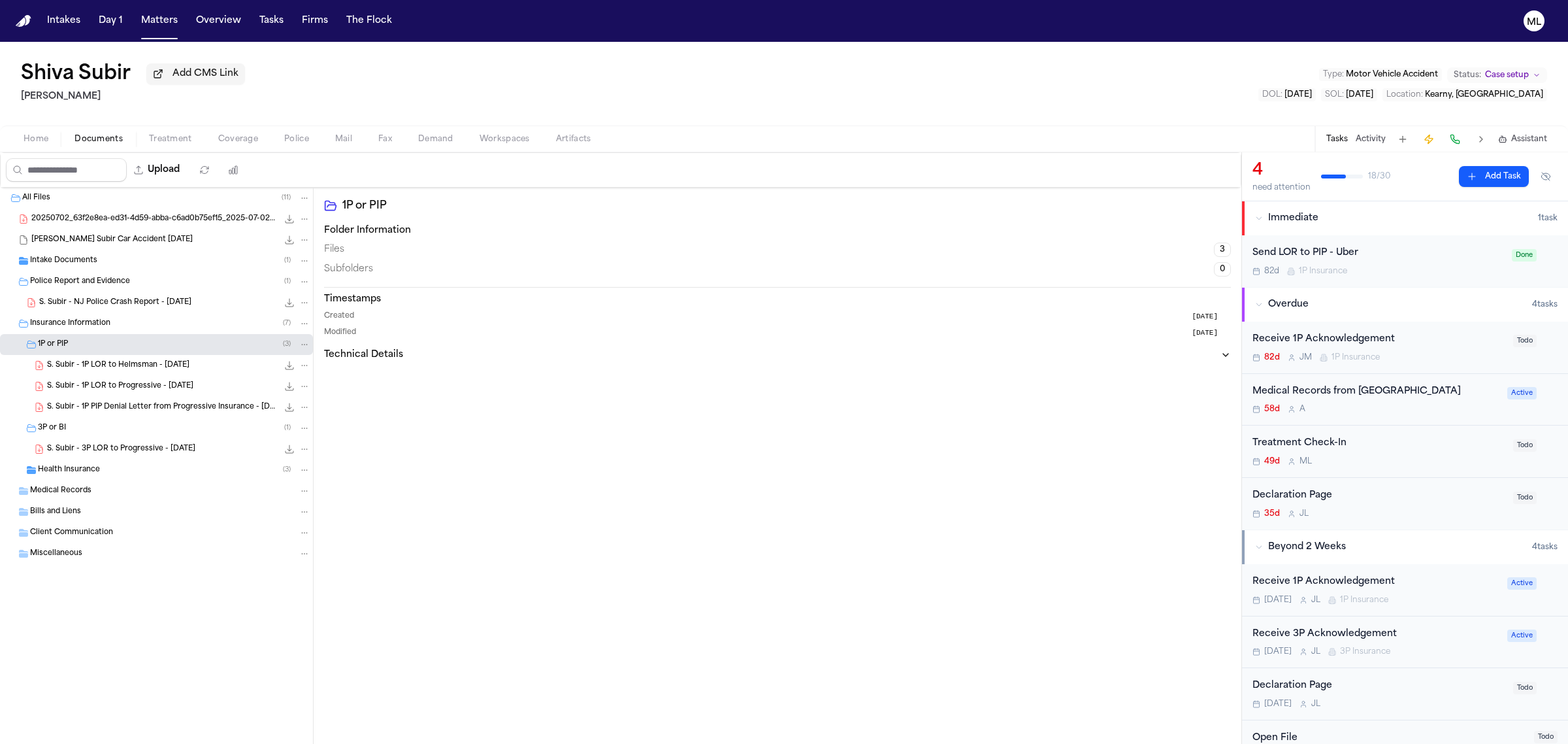
click at [86, 302] on span "S. Subir - NJ Police Crash Report - 6.17.25" at bounding box center [115, 303] width 152 height 11
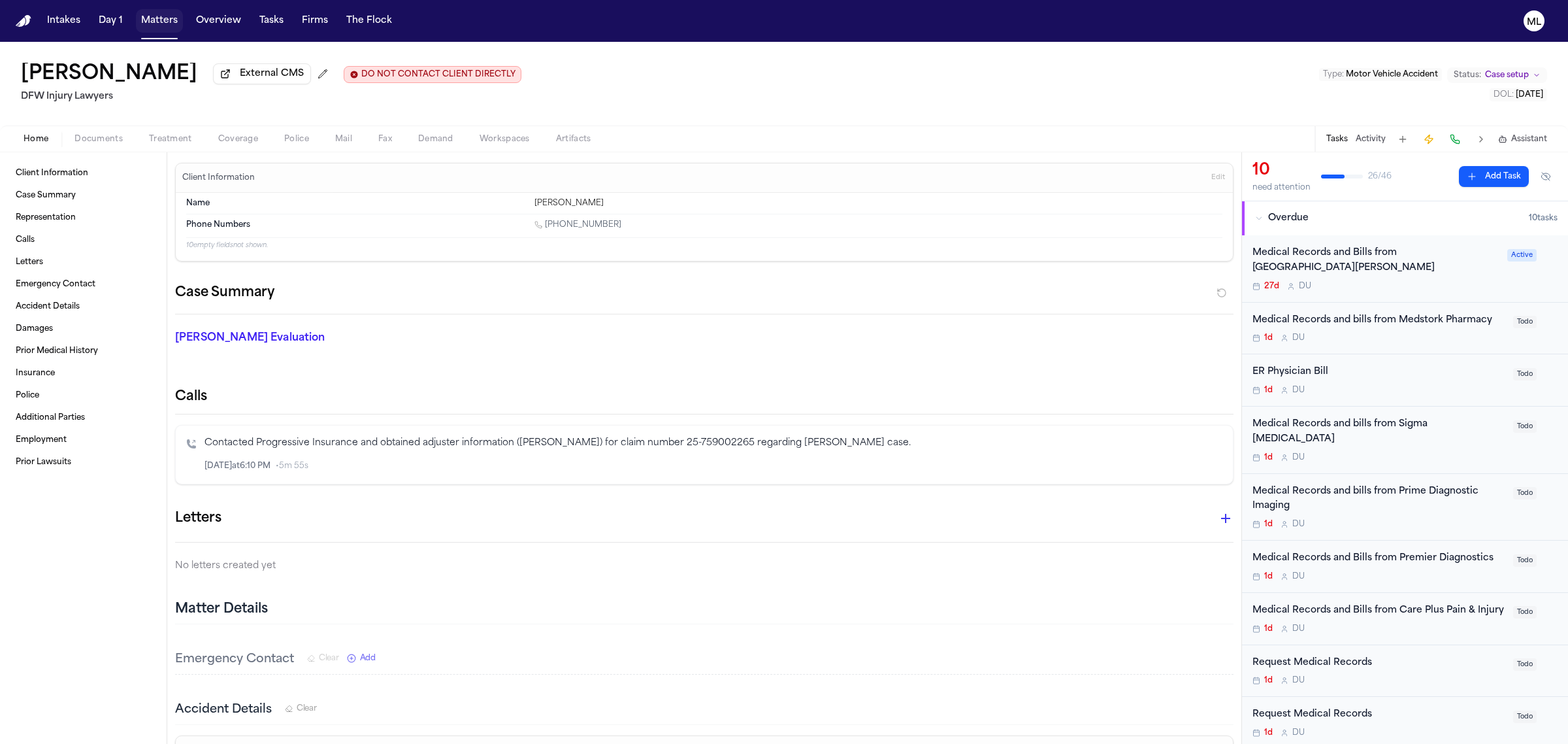
drag, startPoint x: 160, startPoint y: 22, endPoint x: 261, endPoint y: 24, distance: 101.0
click at [160, 22] on button "Matters" at bounding box center [159, 21] width 47 height 24
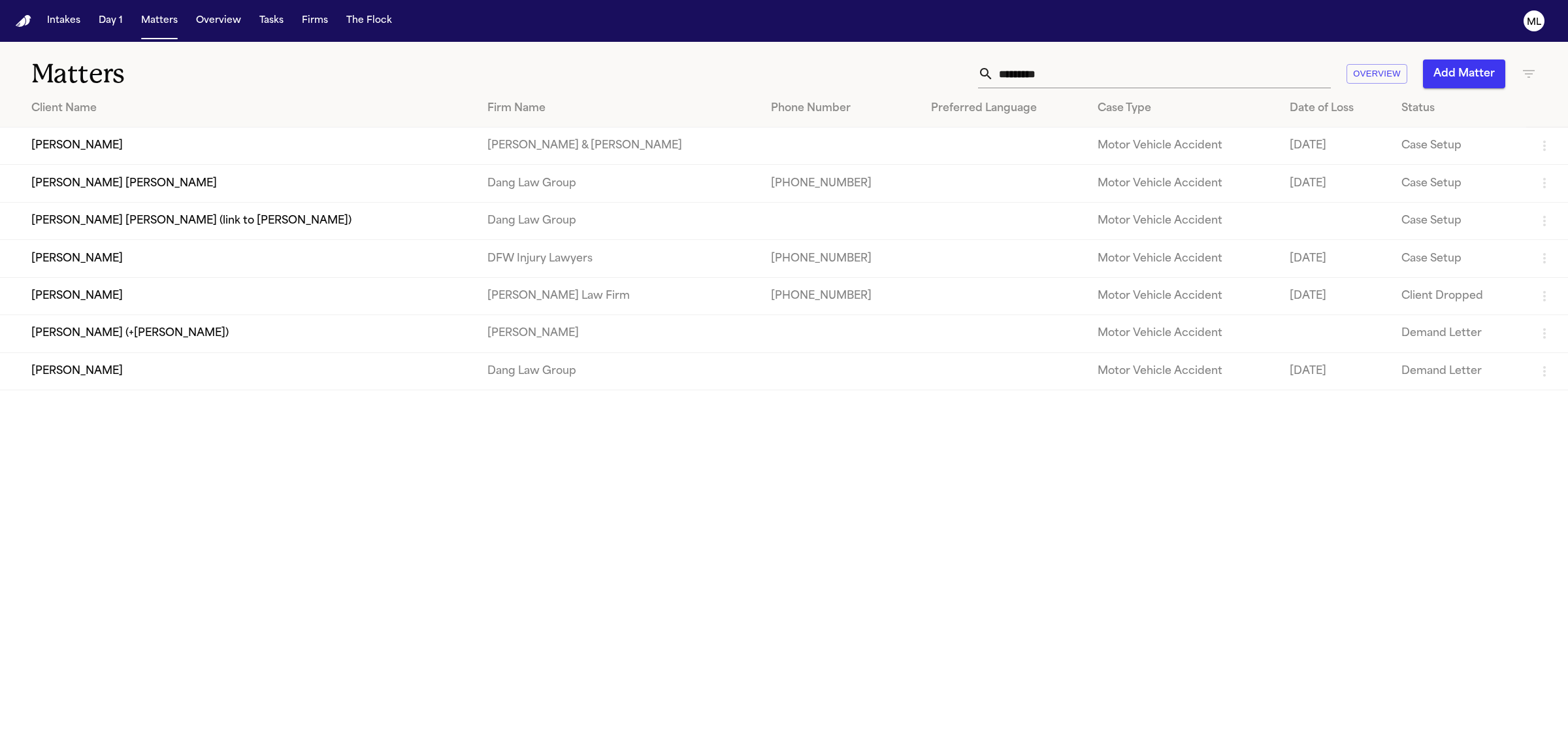
drag, startPoint x: 1074, startPoint y: 76, endPoint x: 892, endPoint y: 65, distance: 182.3
click at [892, 65] on div "********* Overview Add Matter" at bounding box center [1009, 74] width 1054 height 29
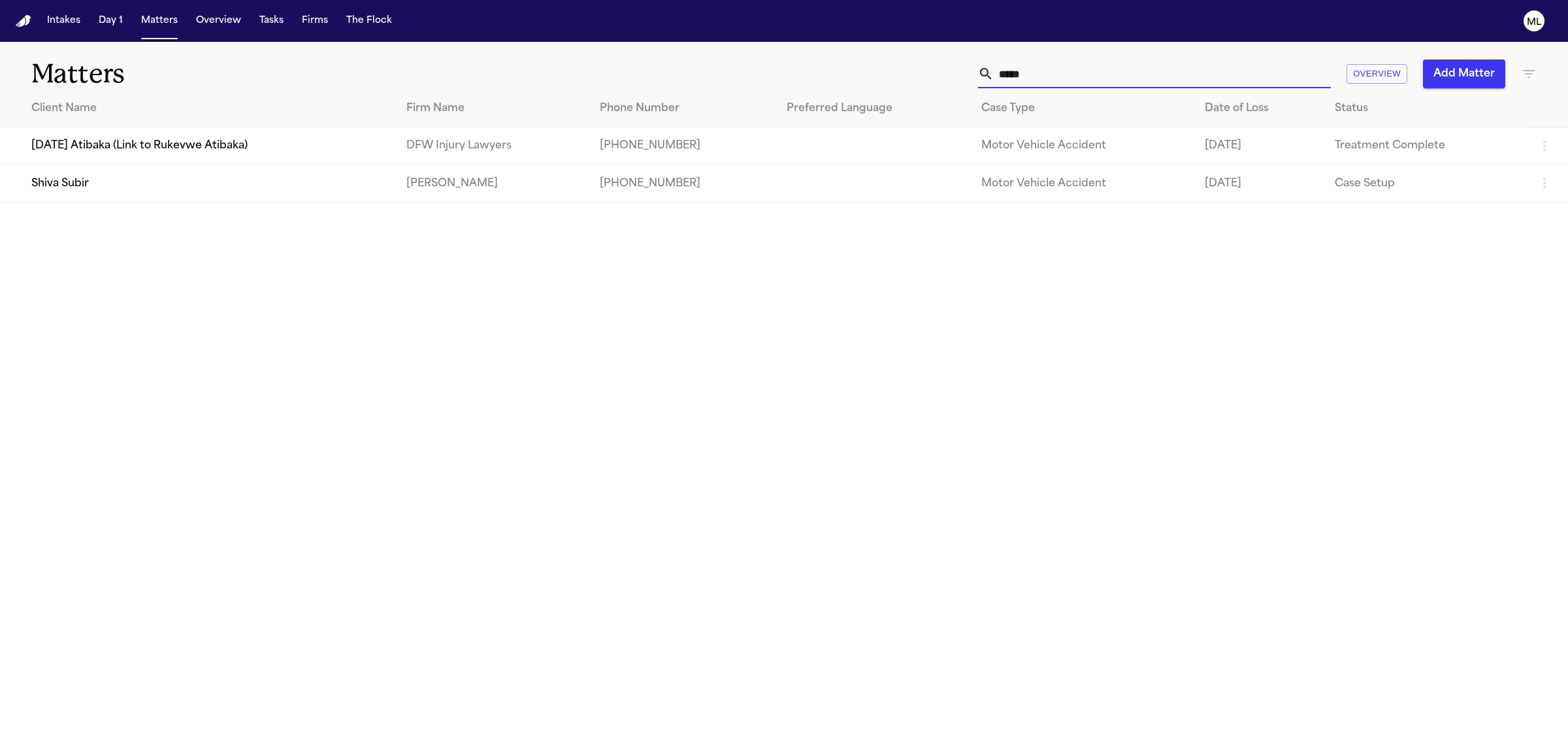
type input "*****"
click at [277, 171] on td "Shiva Subir" at bounding box center [197, 183] width 396 height 38
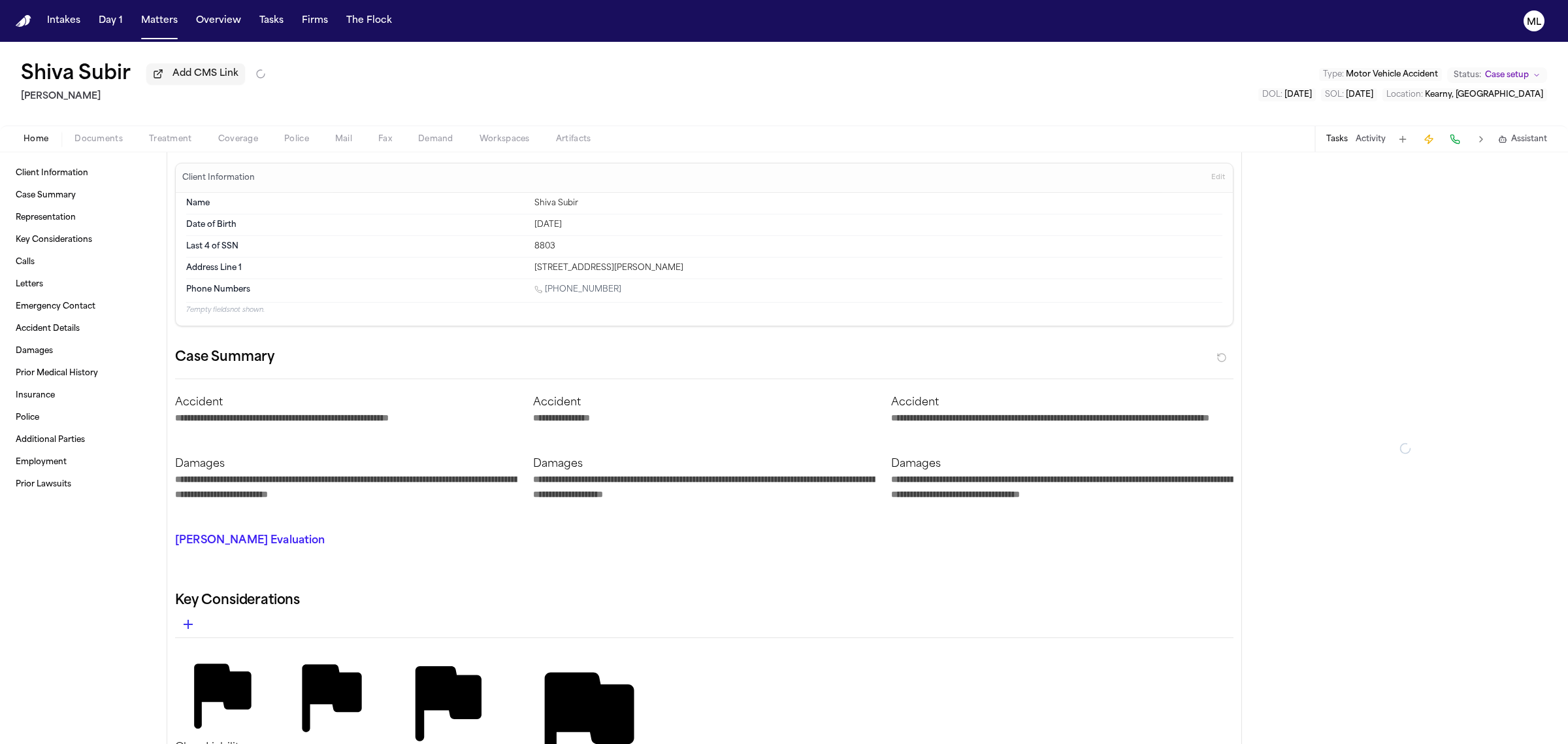
type textarea "*"
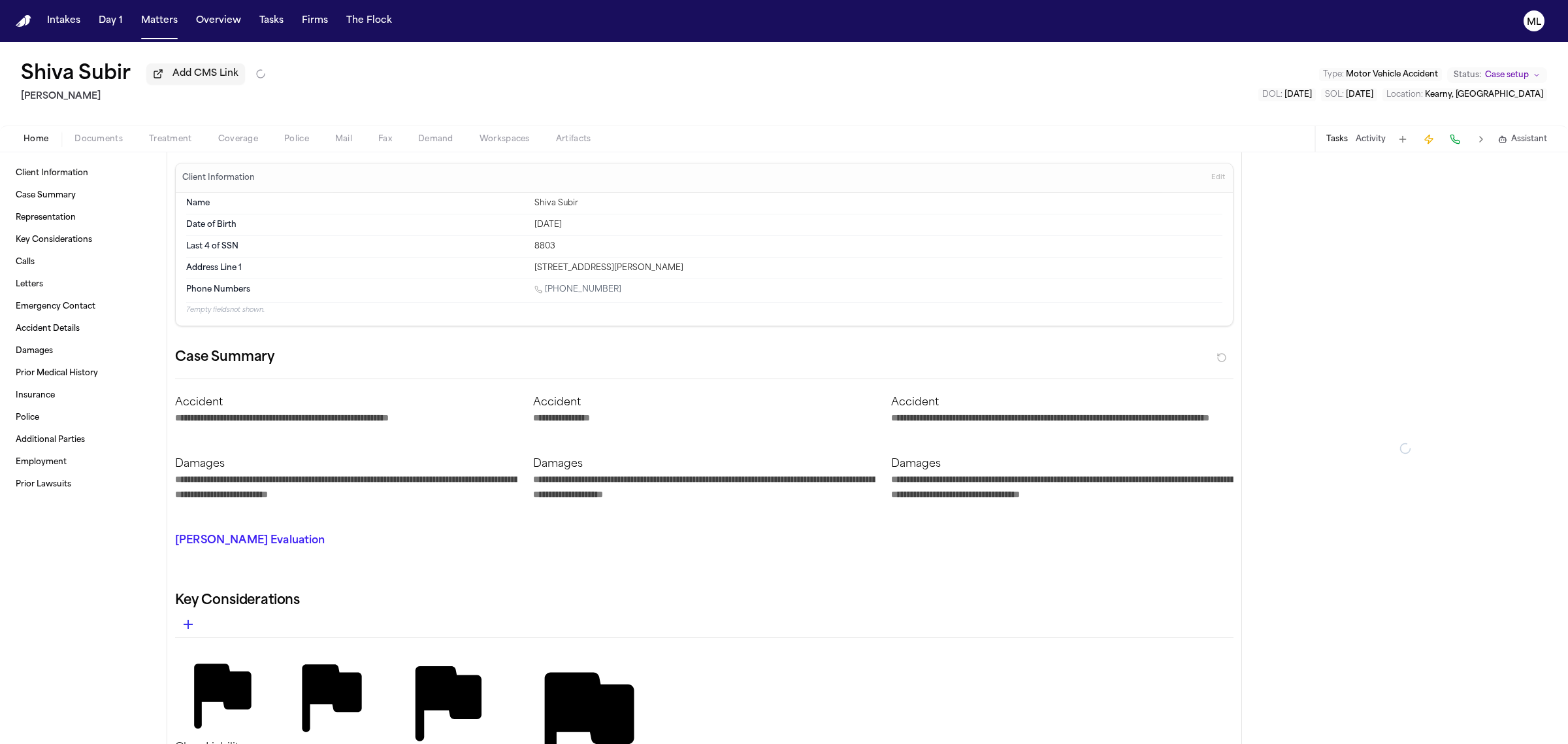
type textarea "*"
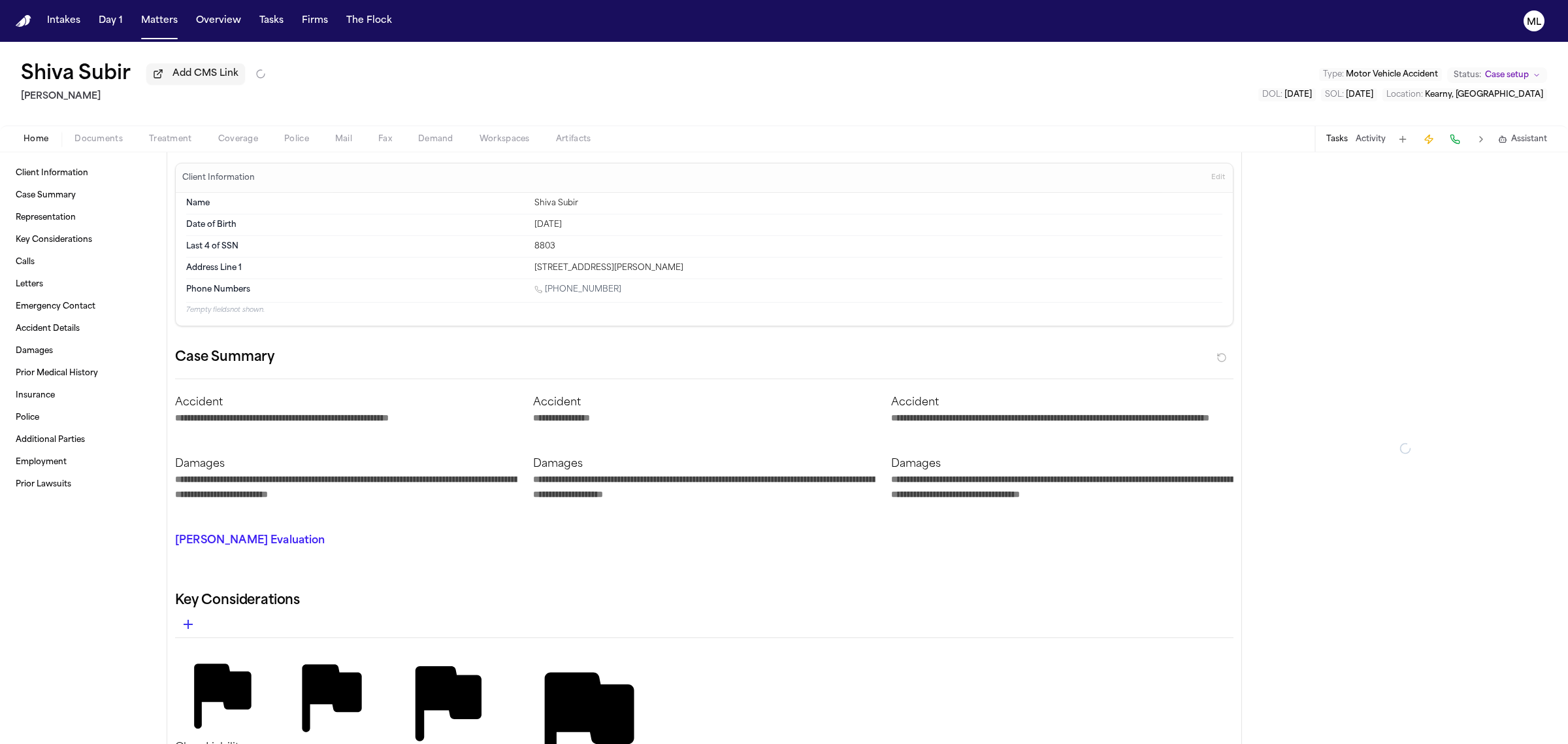
type textarea "*"
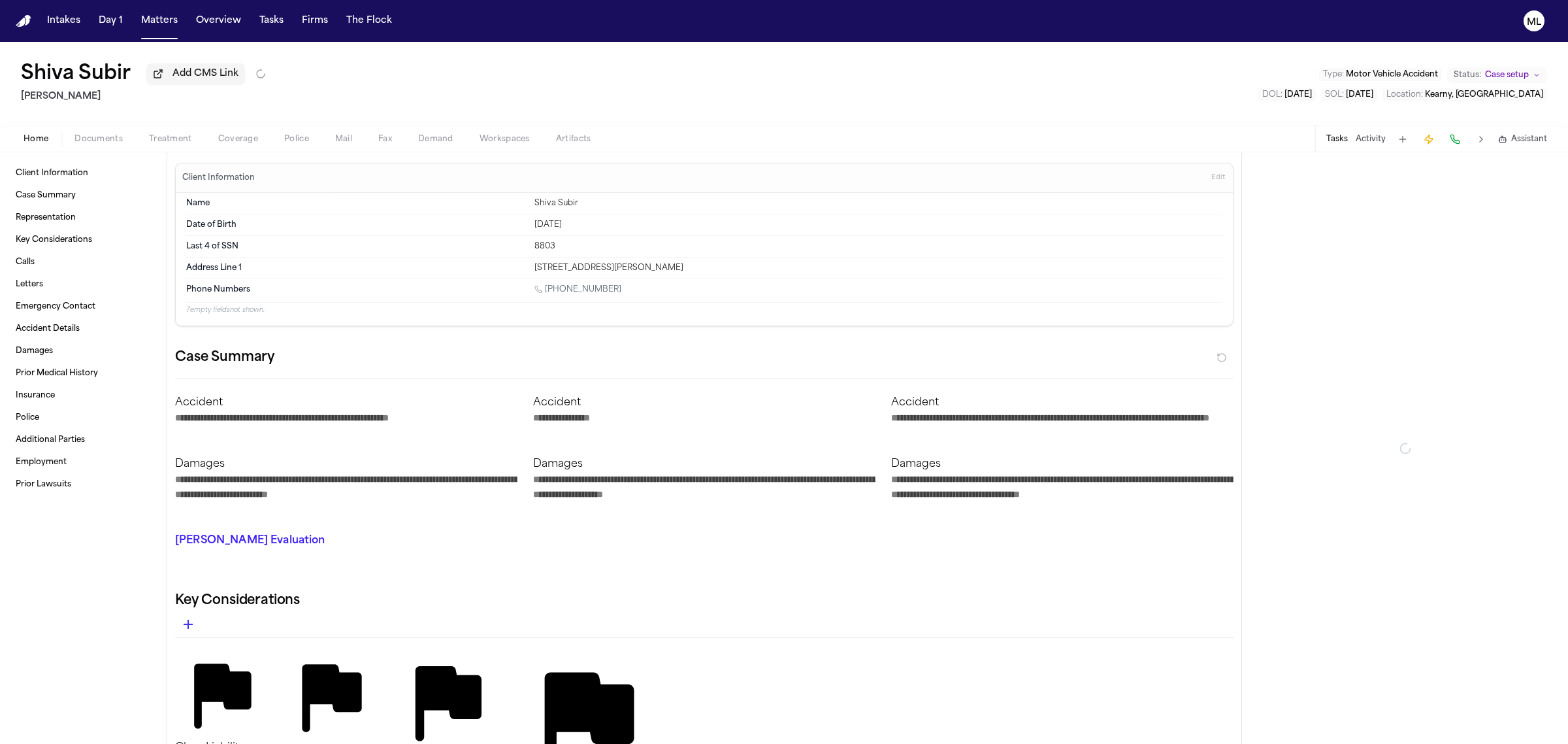
type textarea "*"
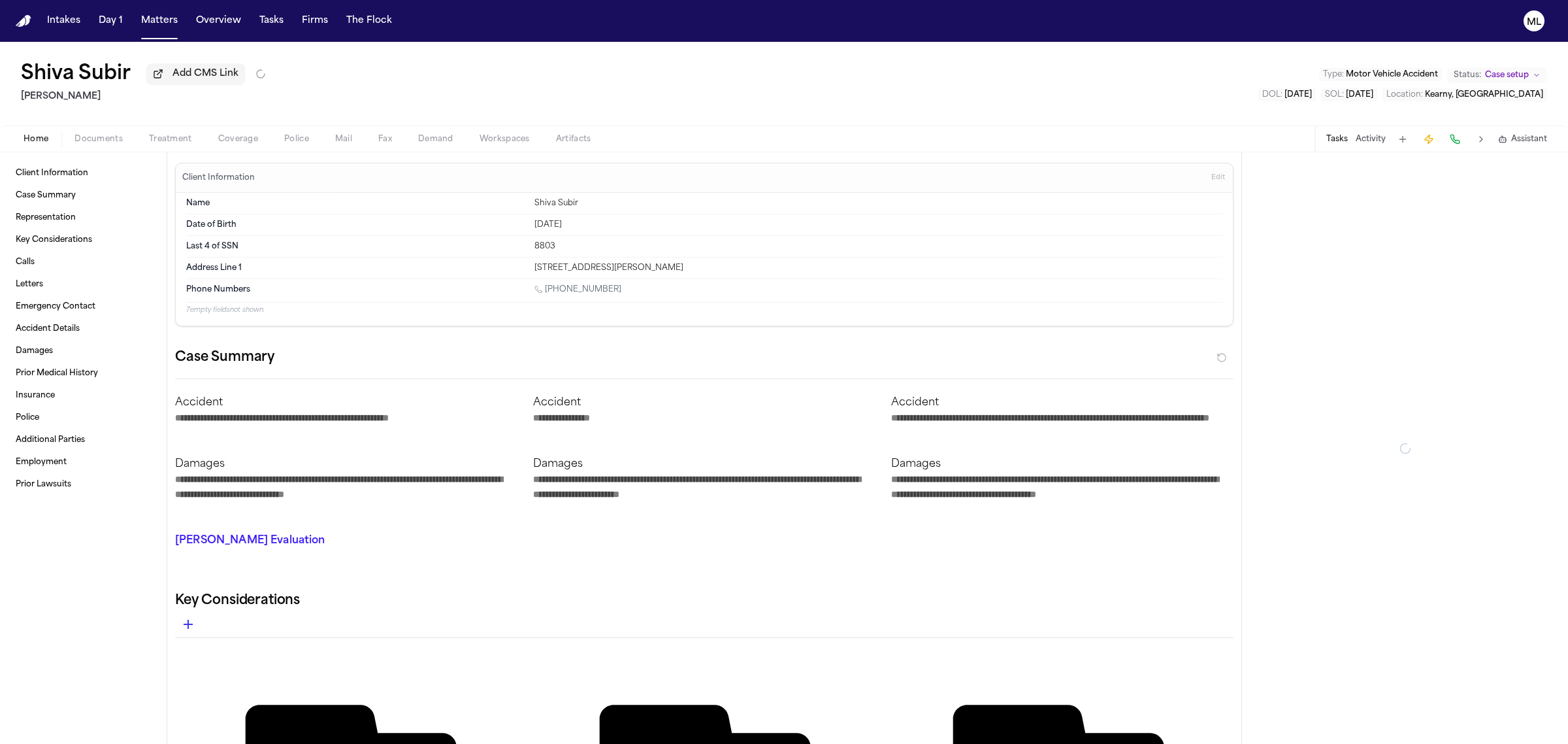
type textarea "*"
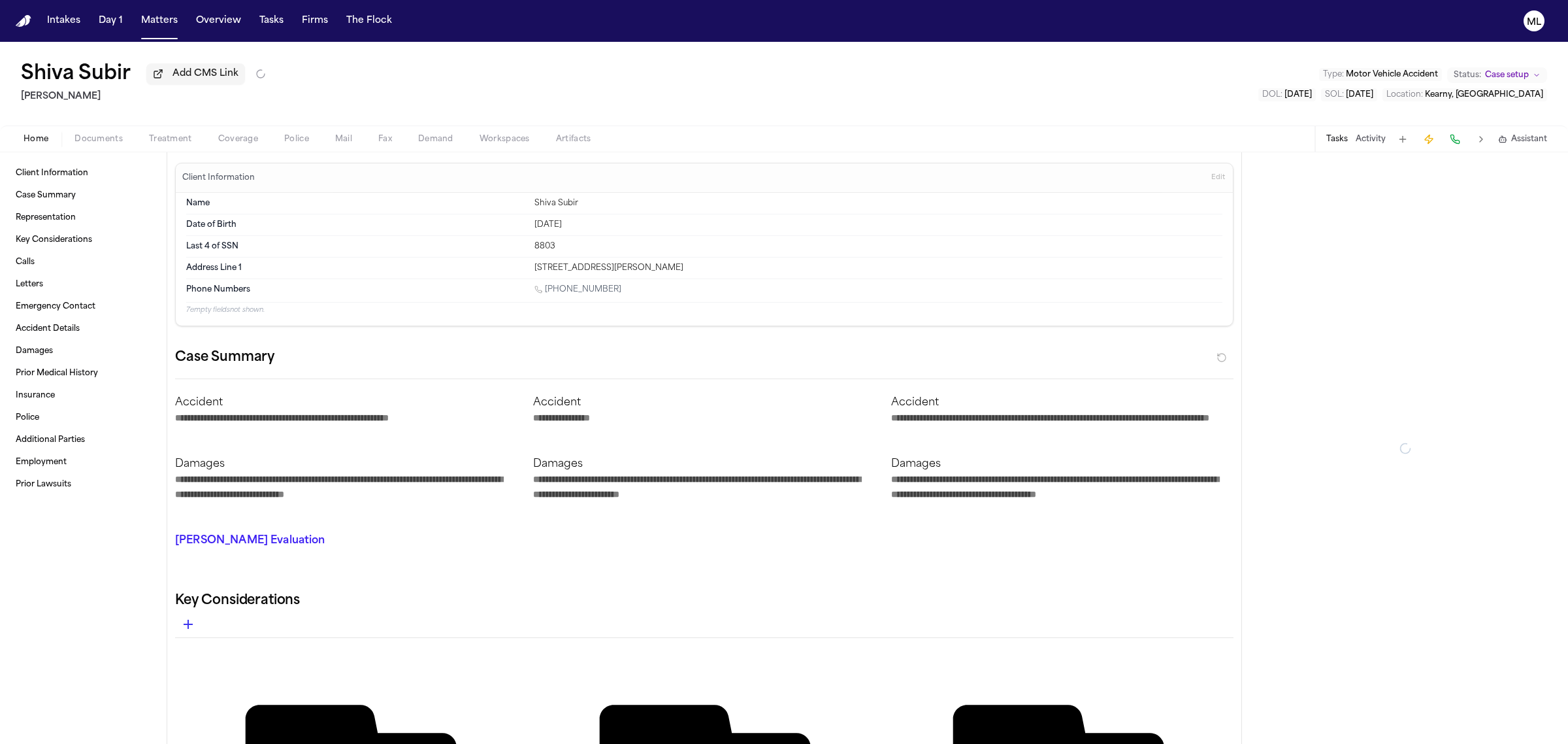
type textarea "*"
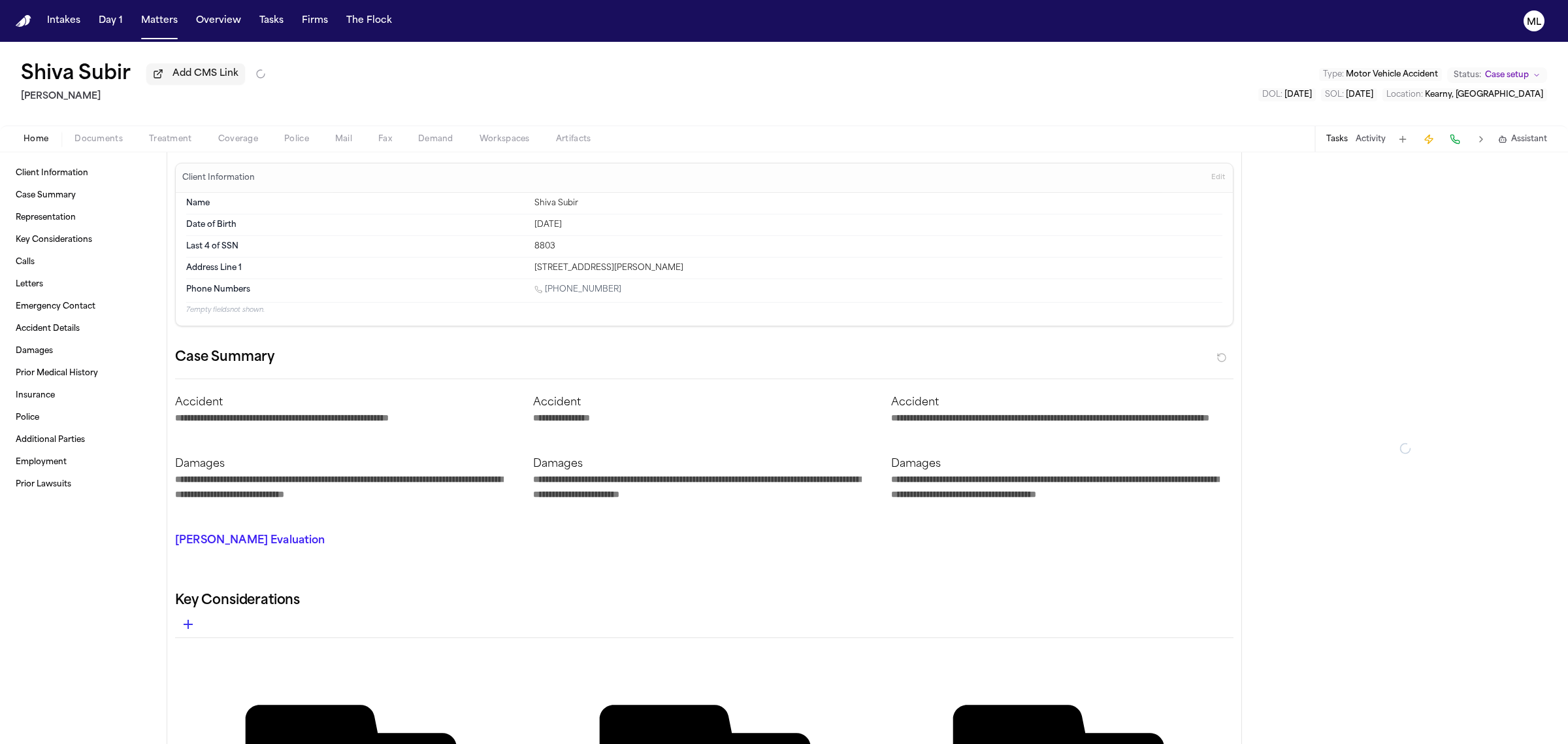
type textarea "*"
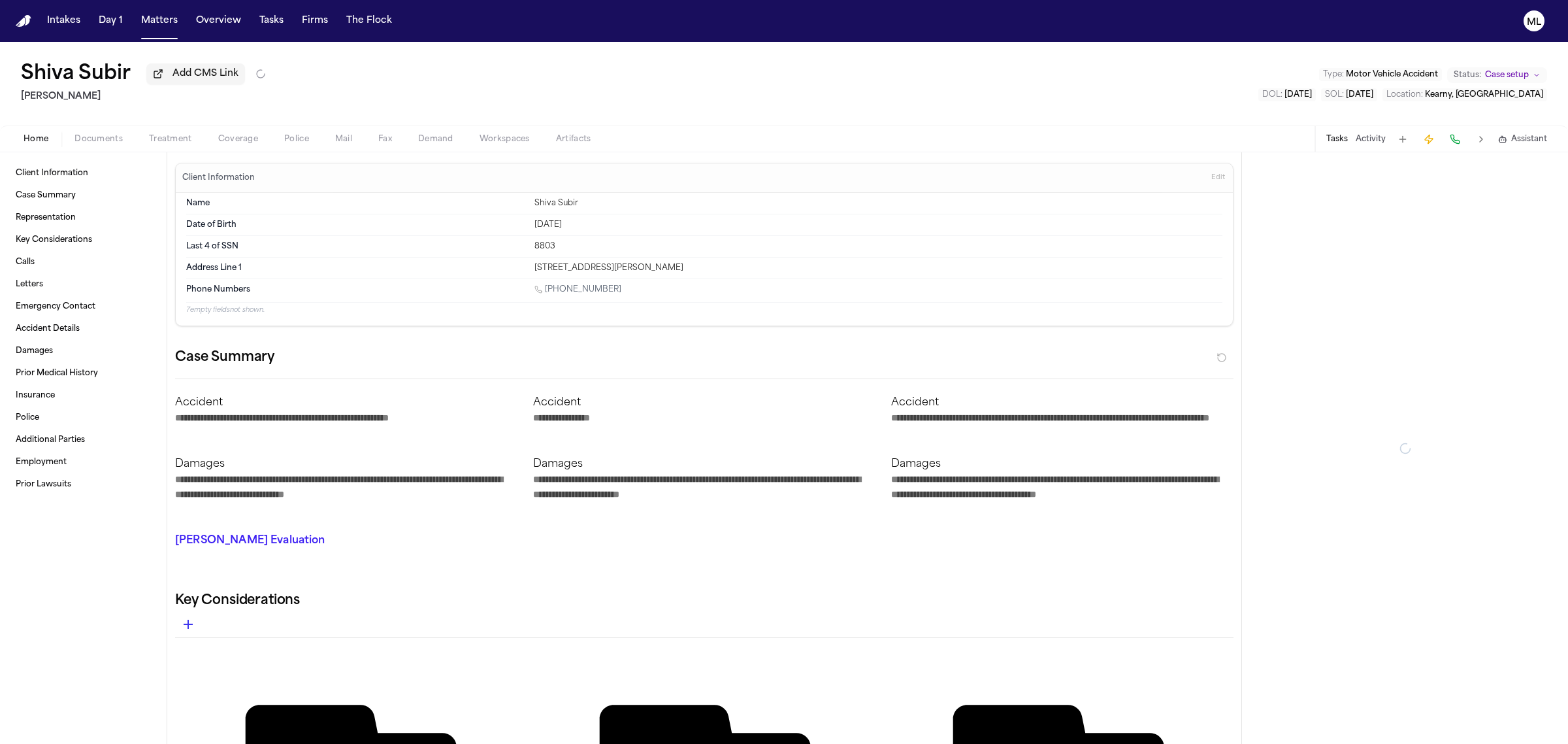
type textarea "*"
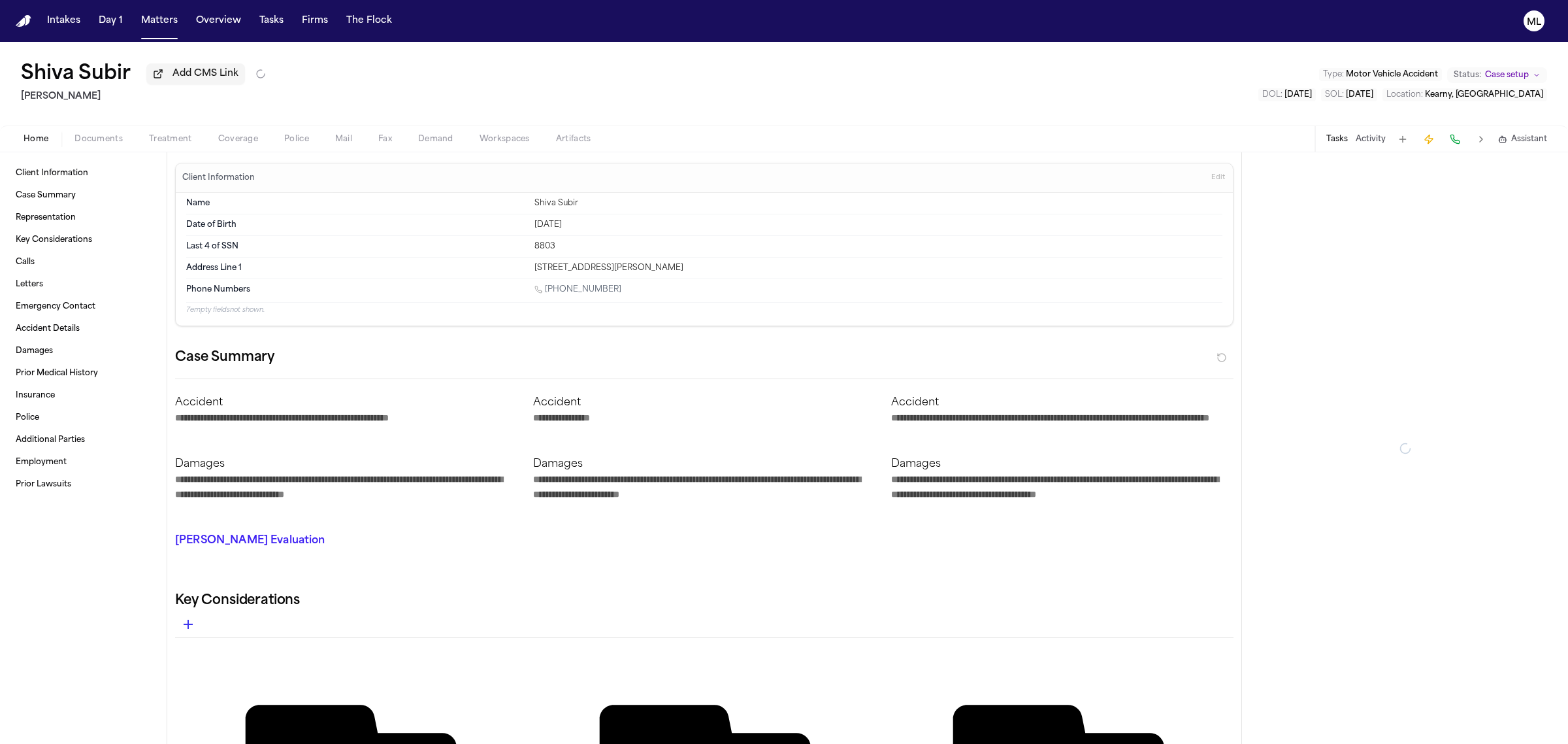
type textarea "*"
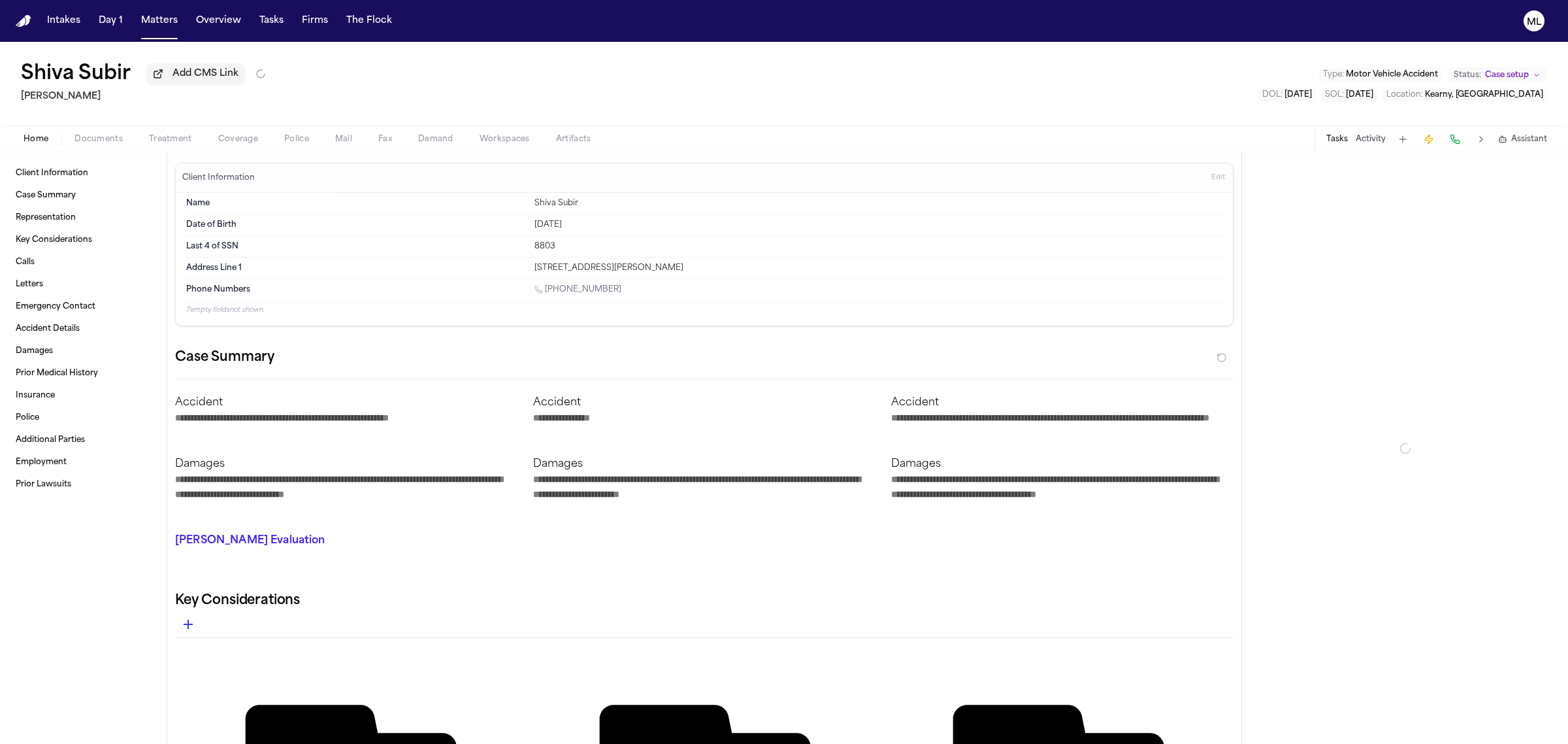
type textarea "*"
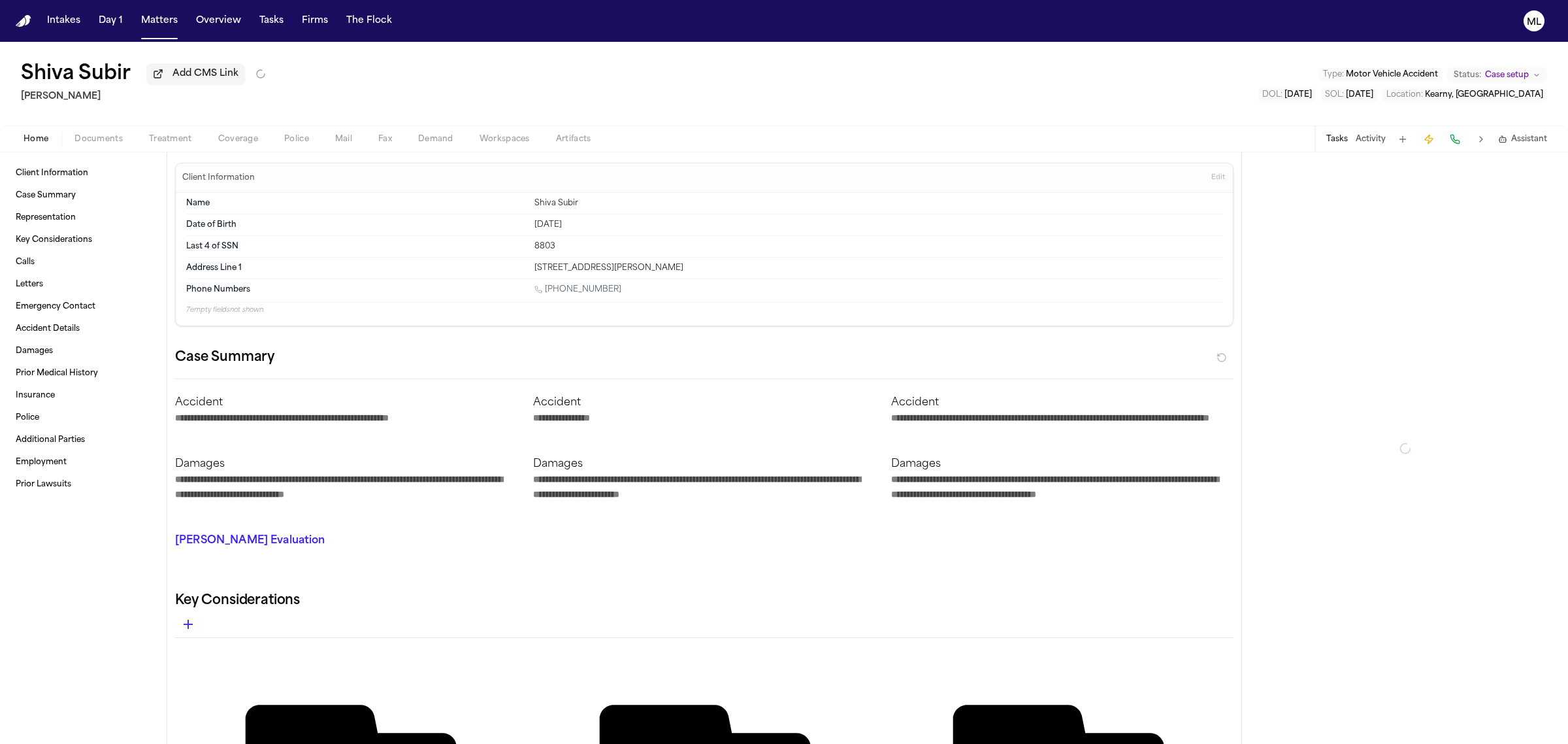
type textarea "*"
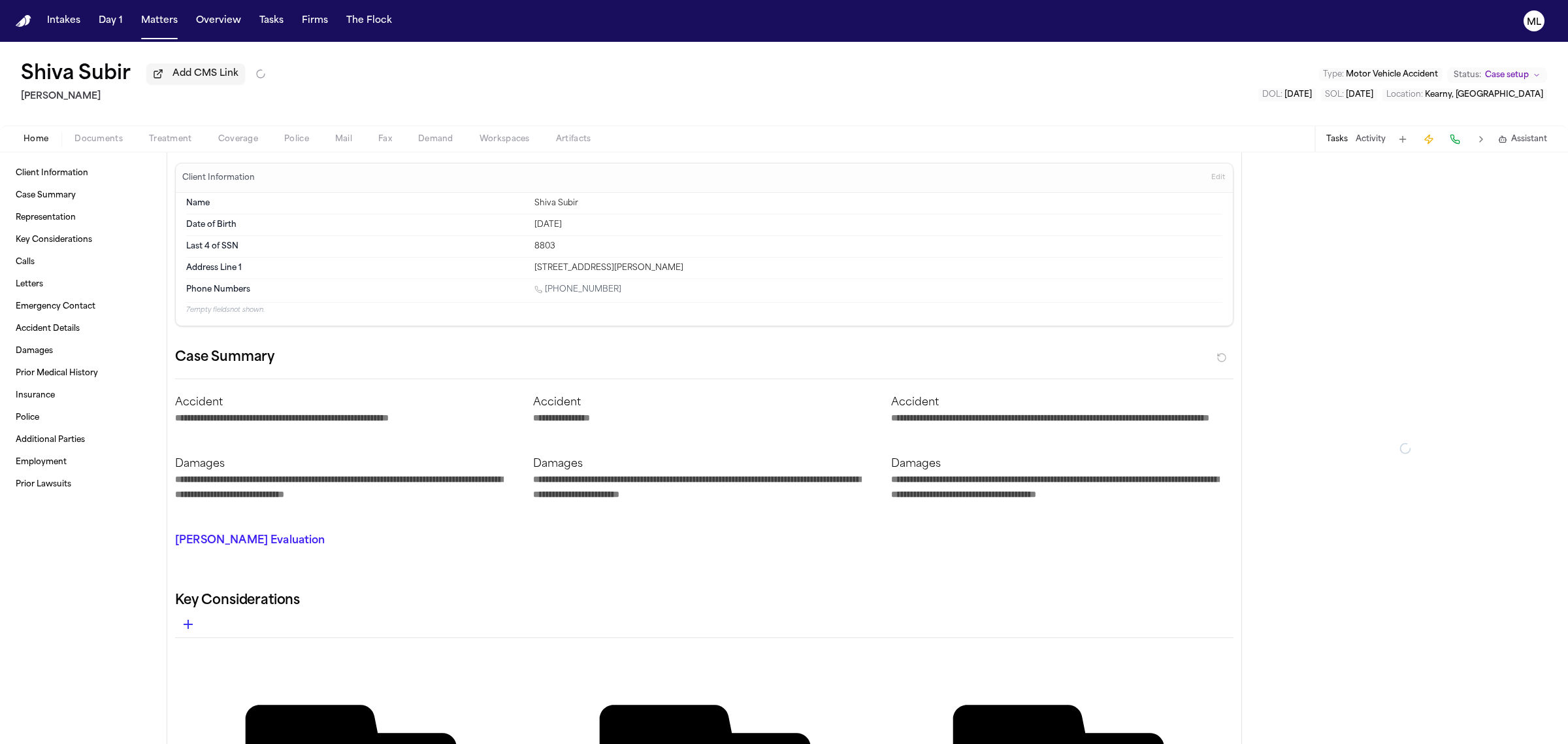
type textarea "*"
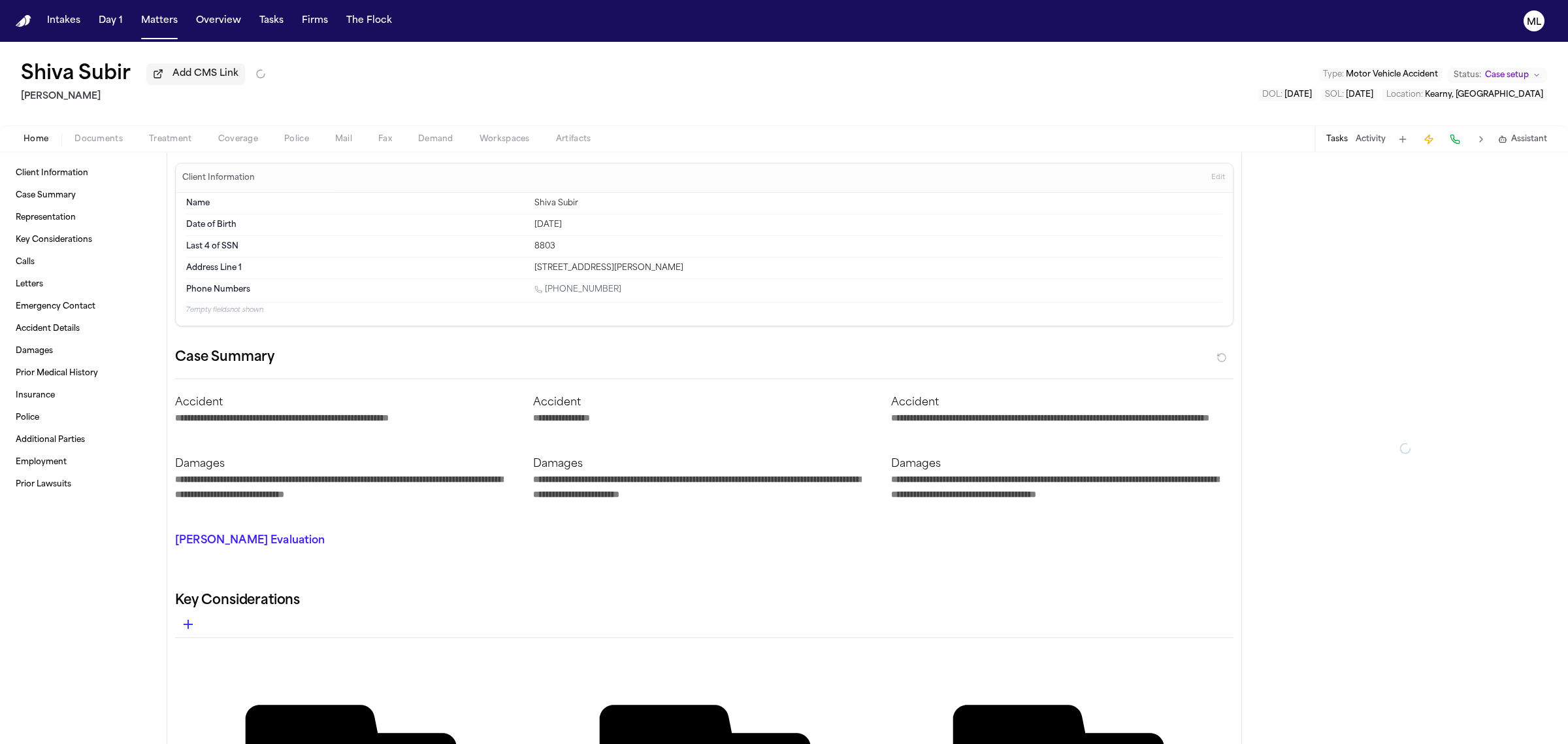
type textarea "*"
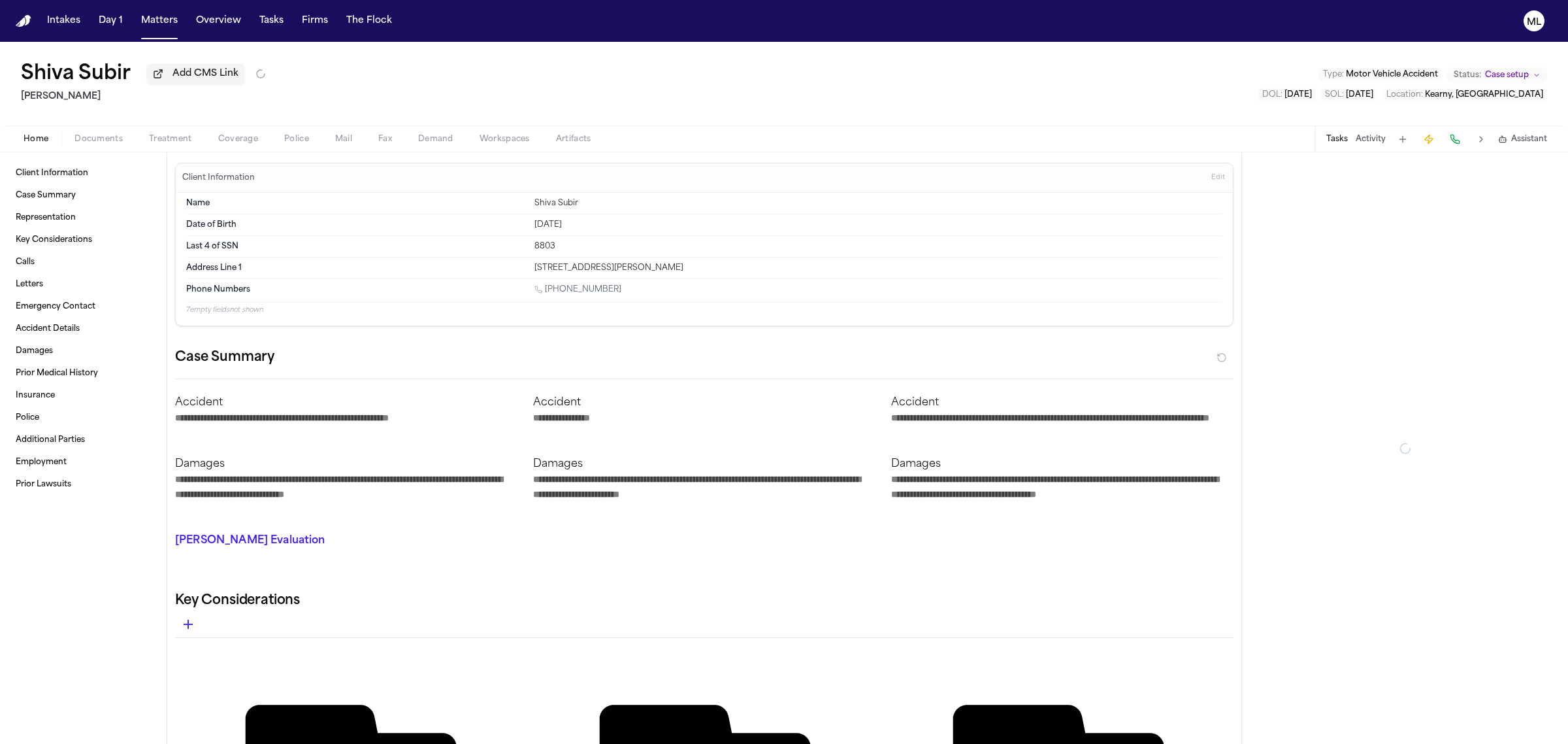
type textarea "*"
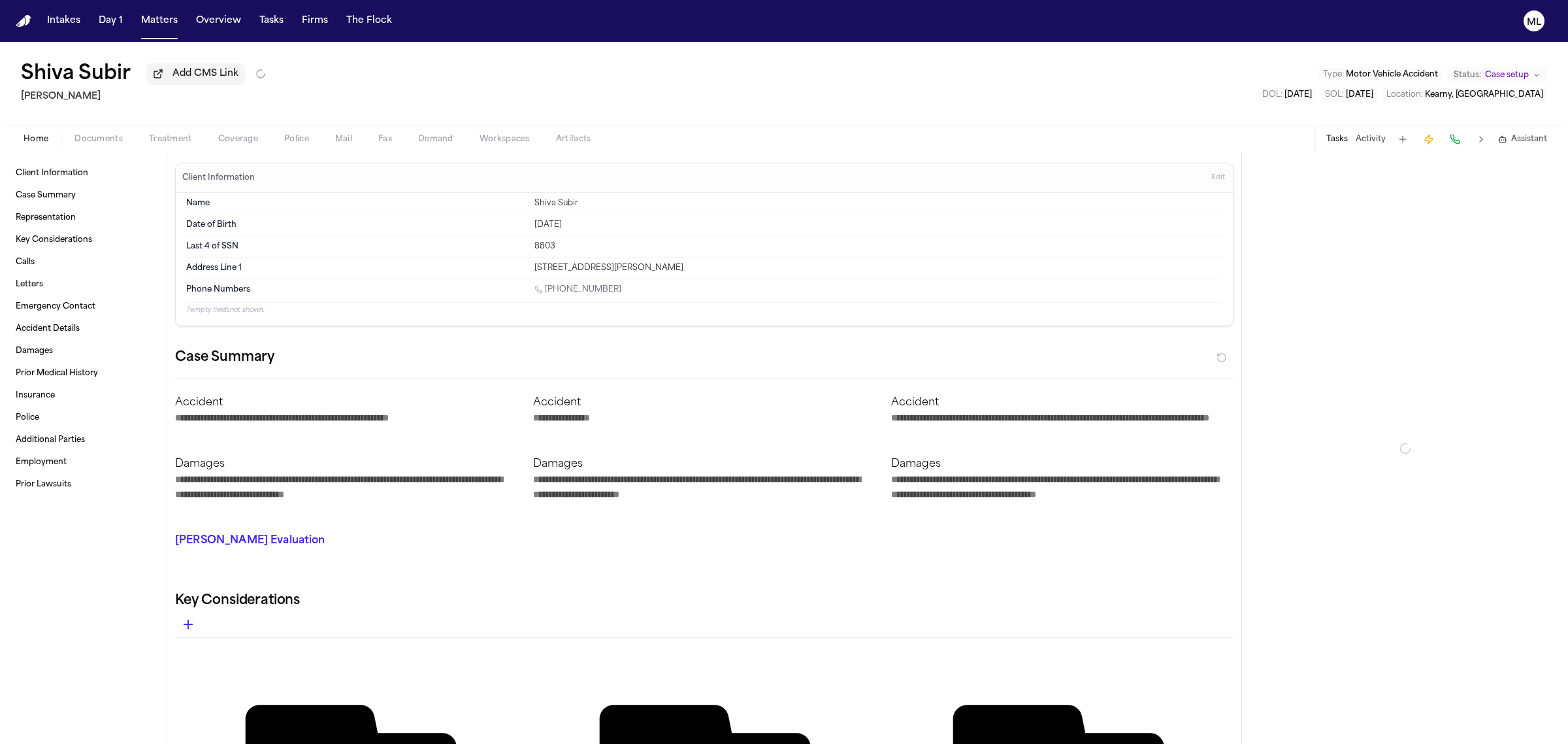
type textarea "*"
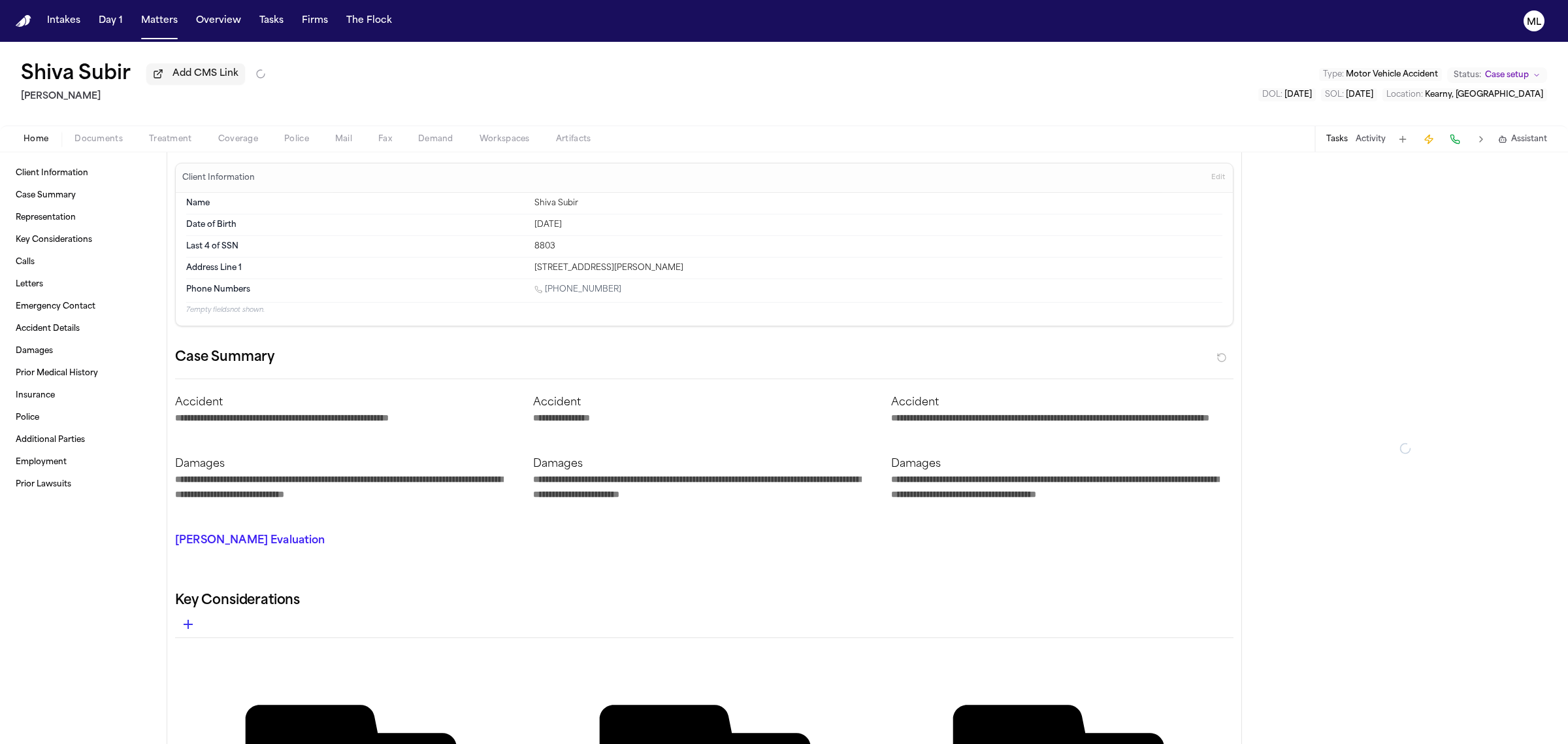
type textarea "*"
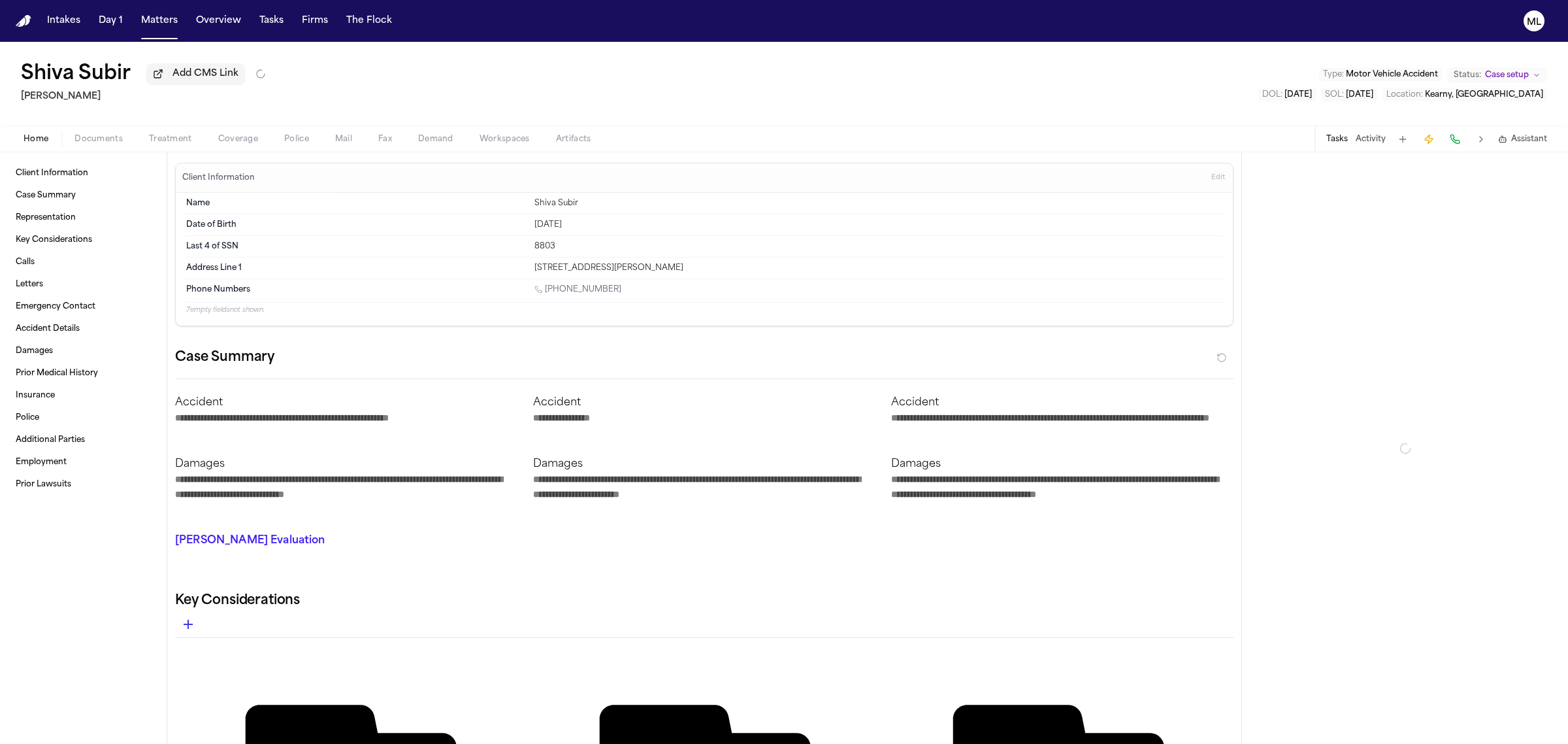
type textarea "*"
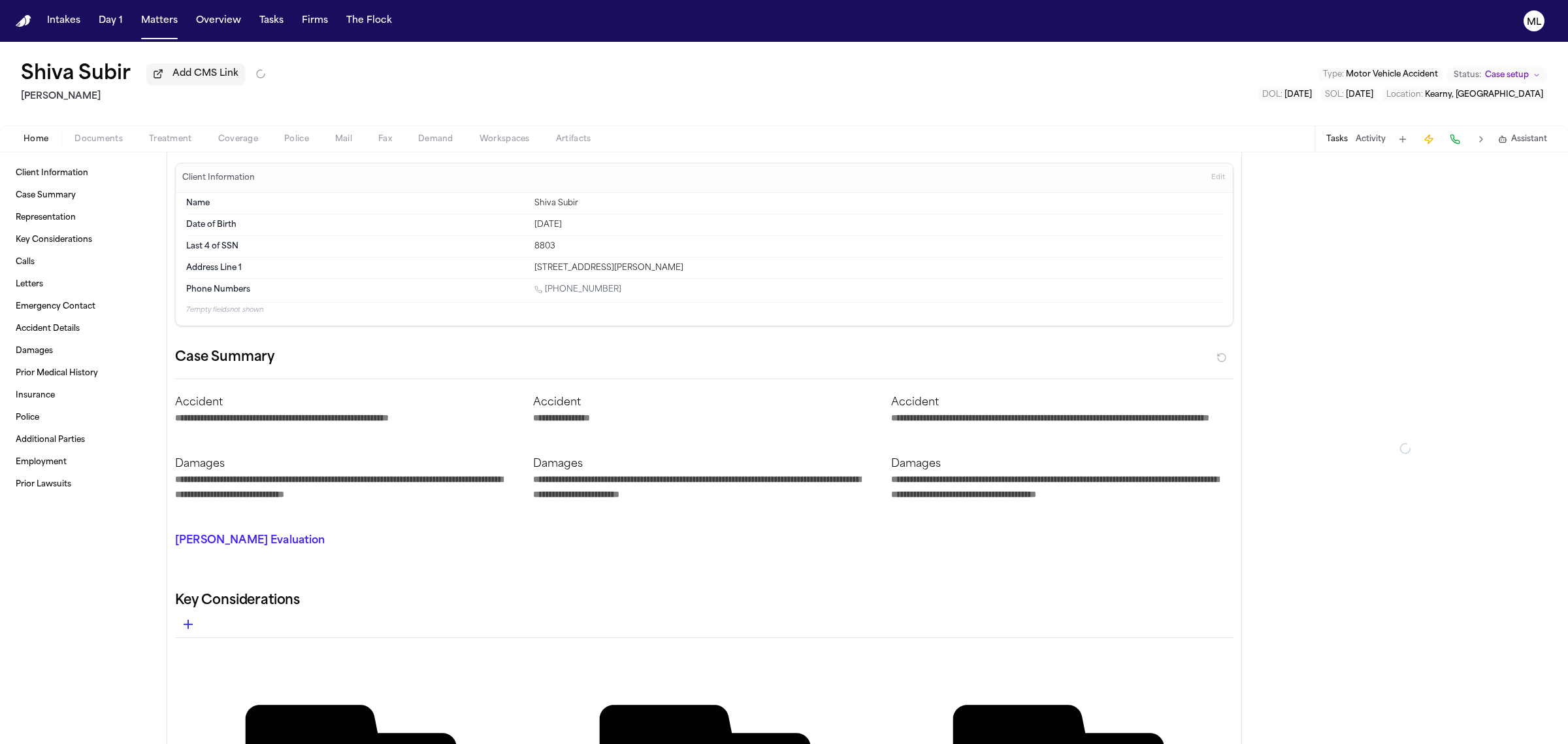
type textarea "*"
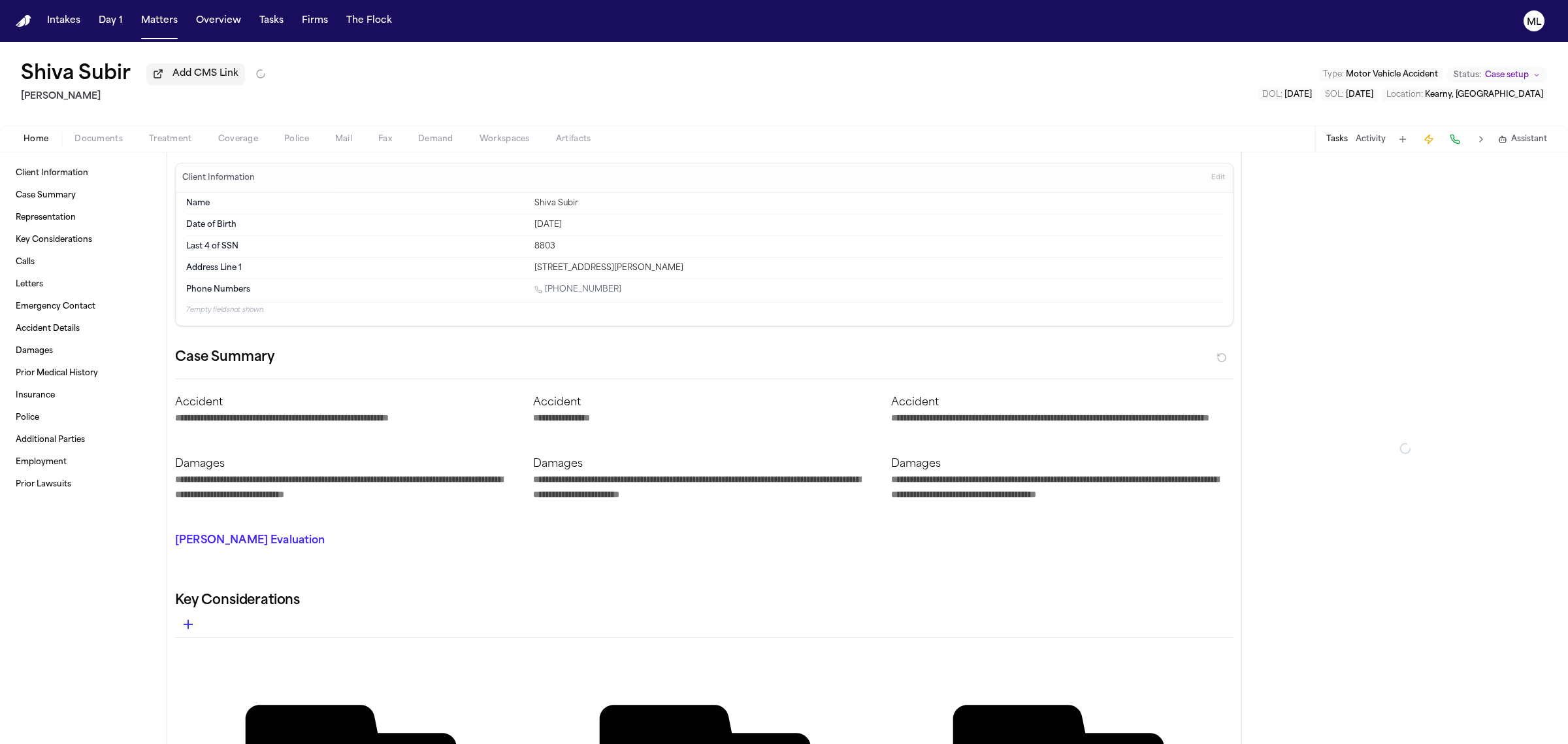
type textarea "*"
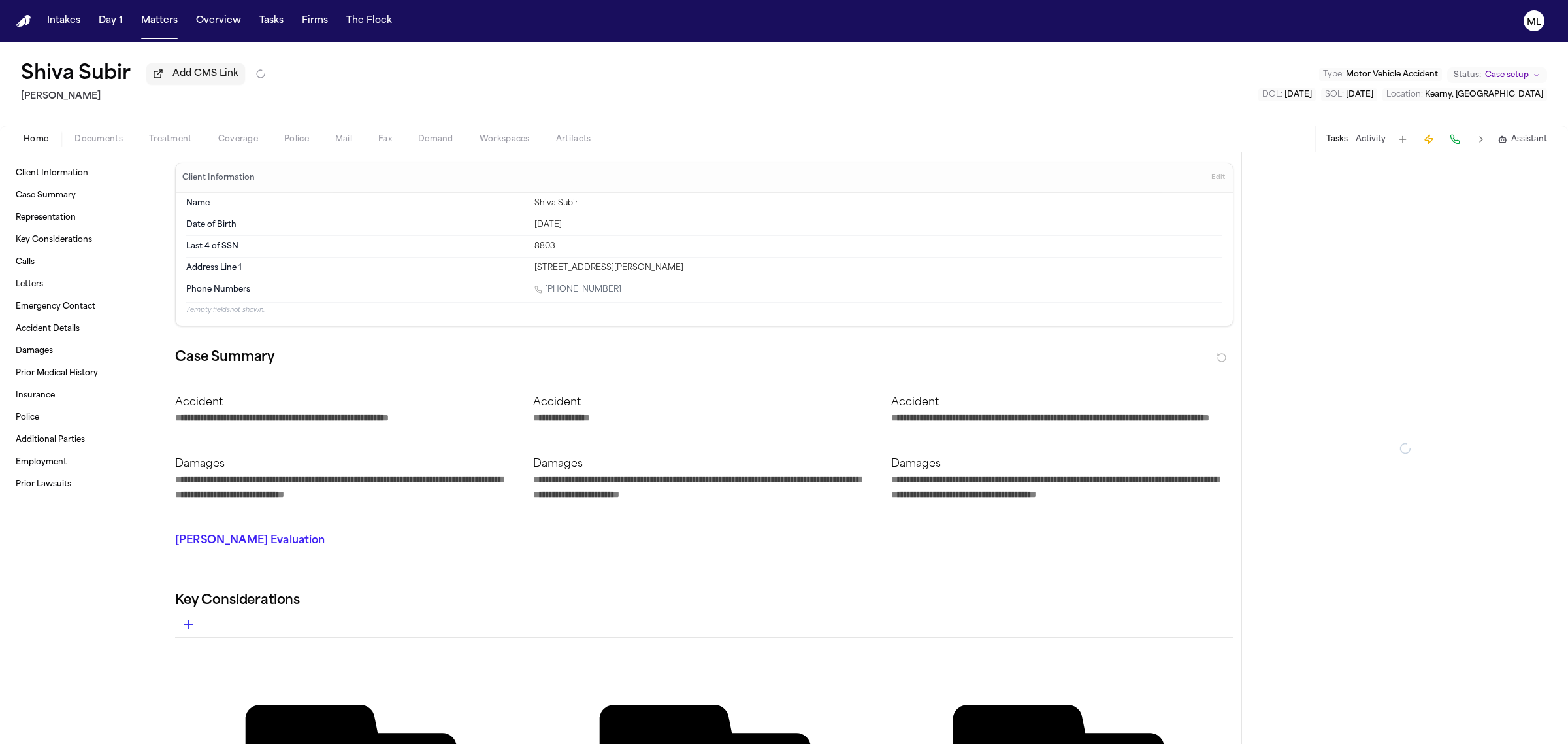
type textarea "*"
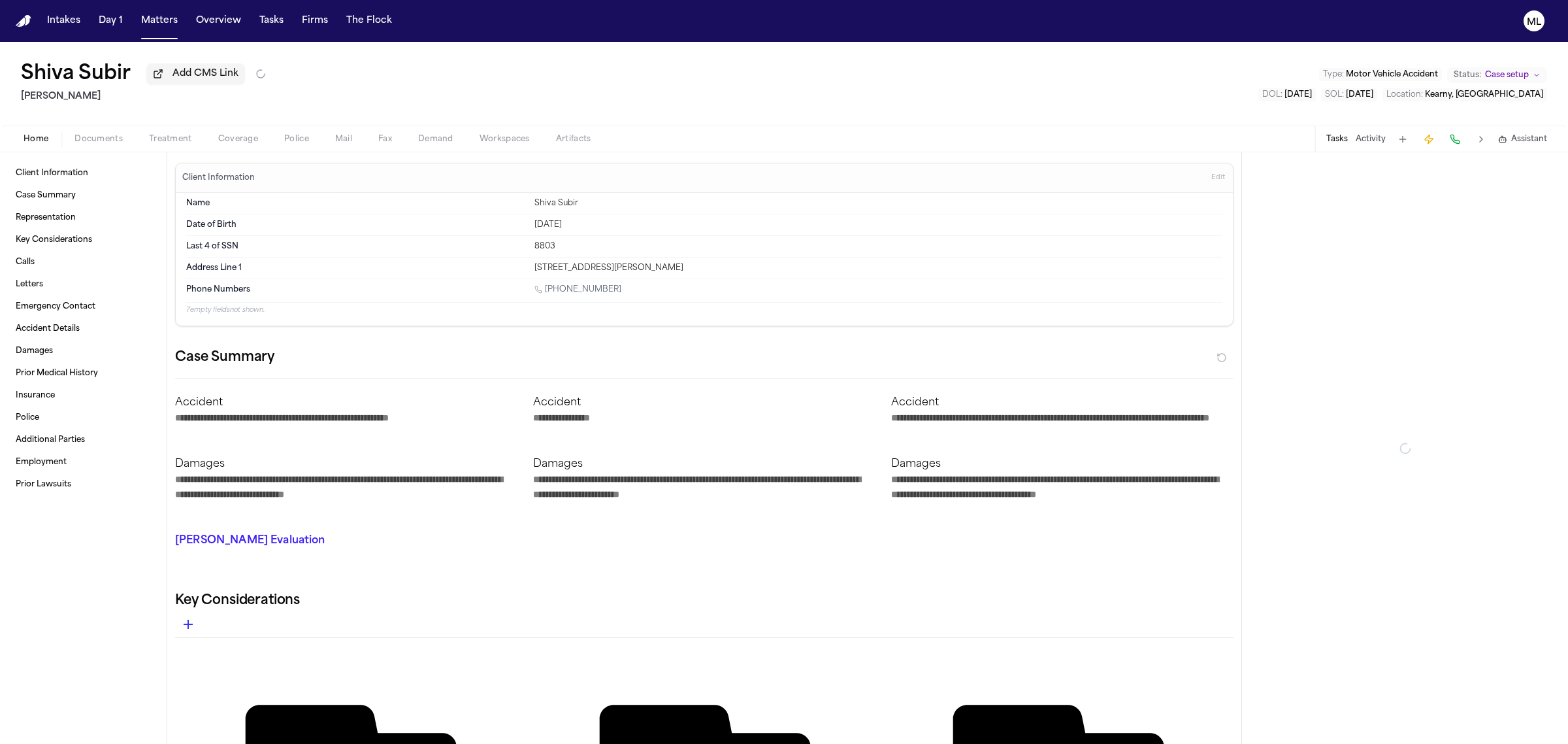
type textarea "*"
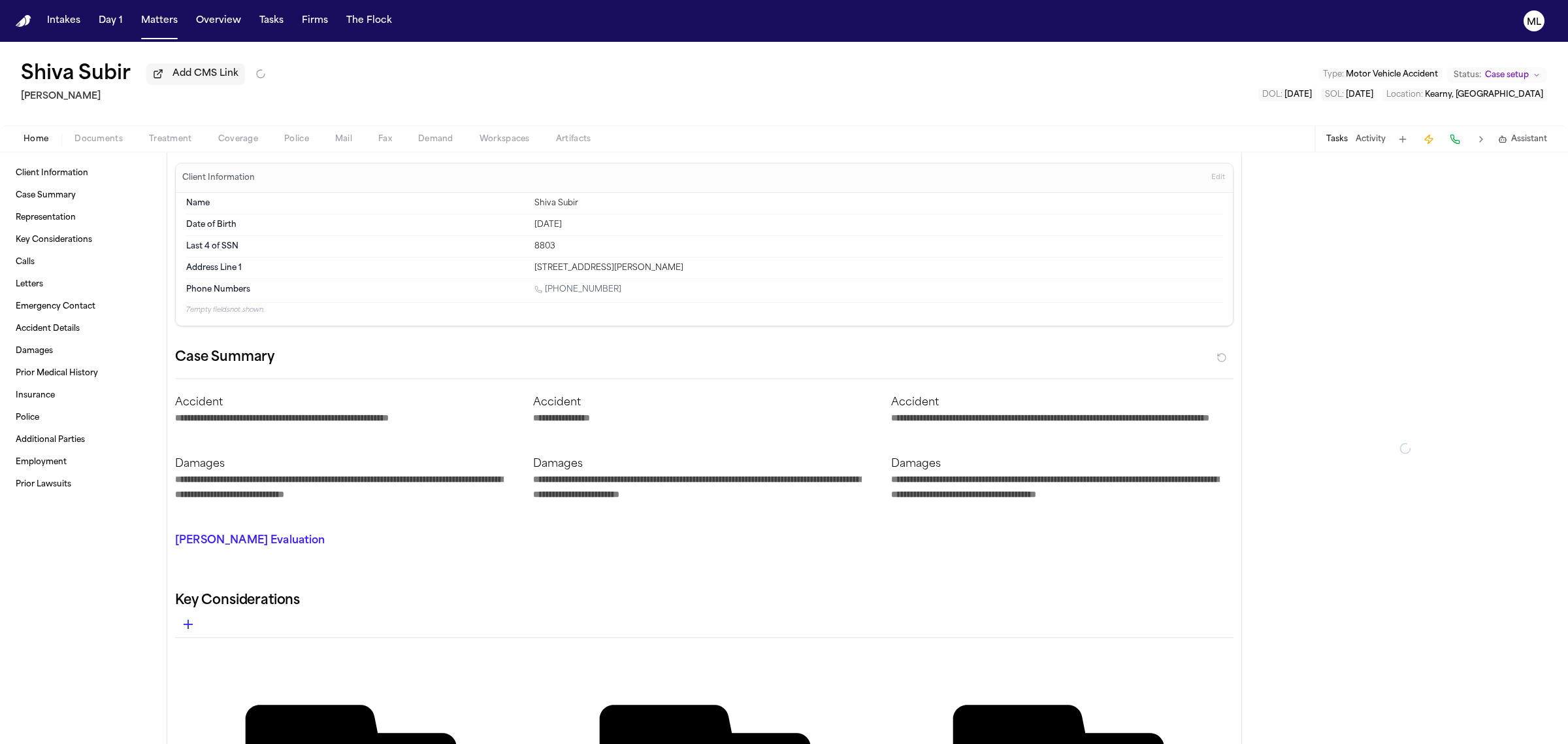
type textarea "*"
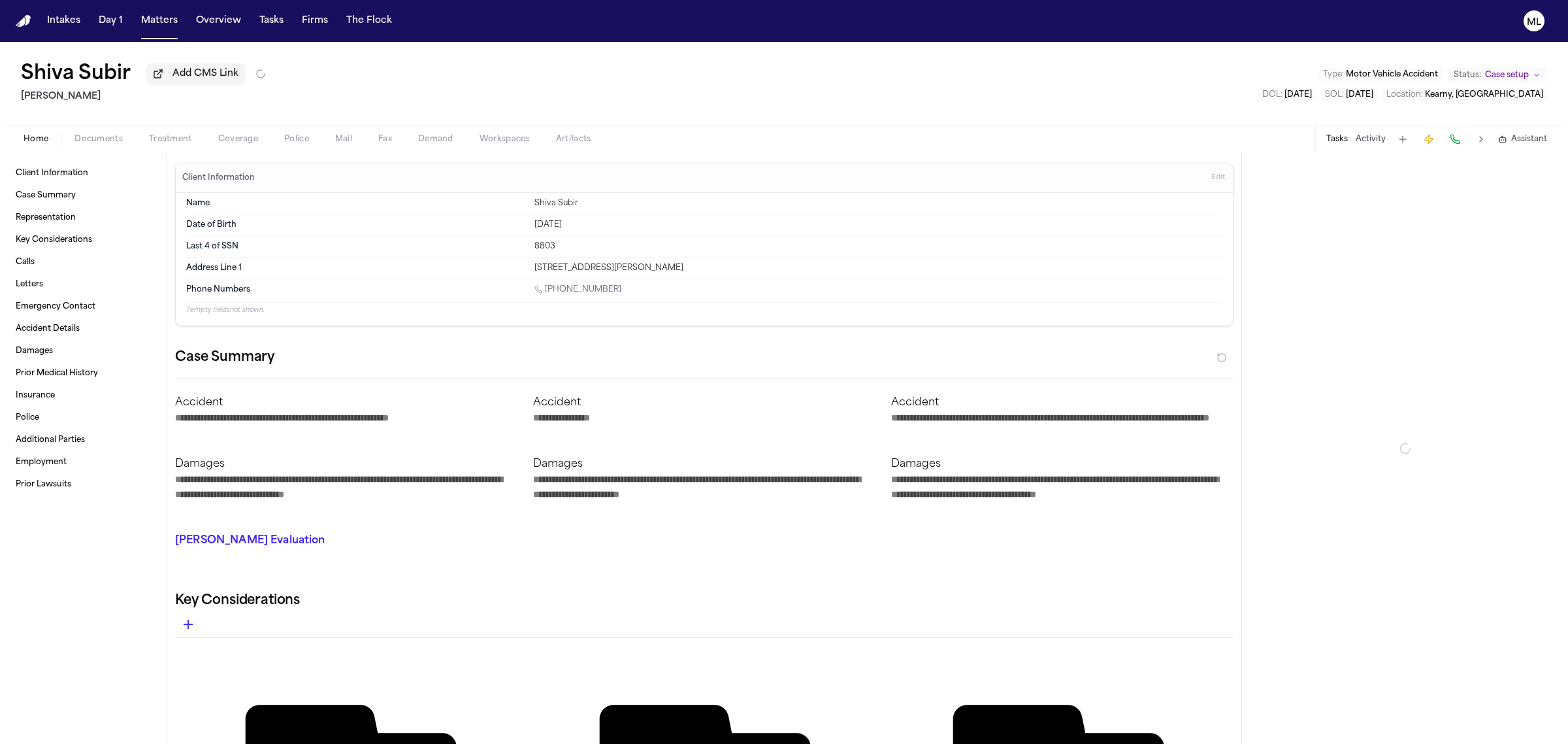
type textarea "*"
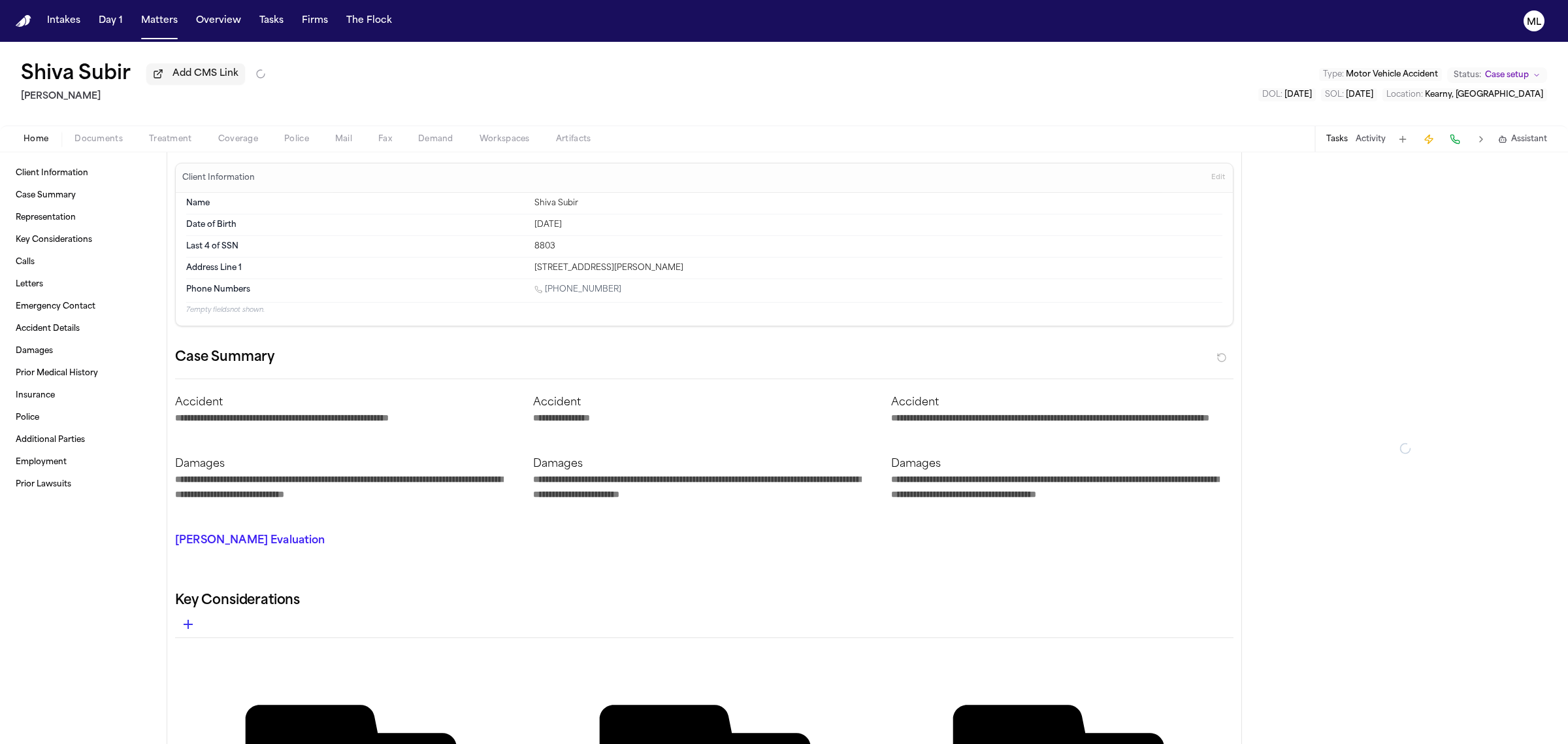
type textarea "*"
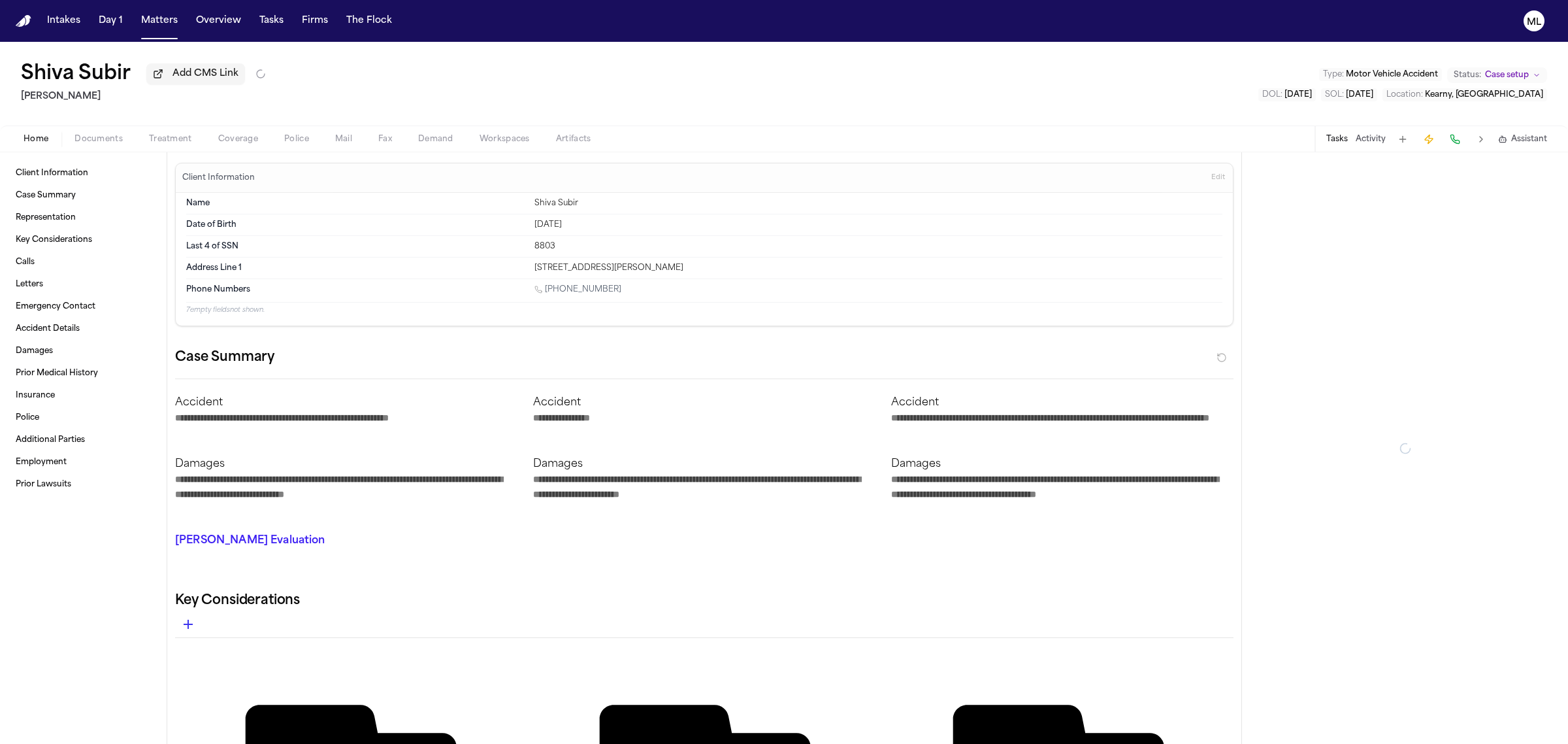
type textarea "*"
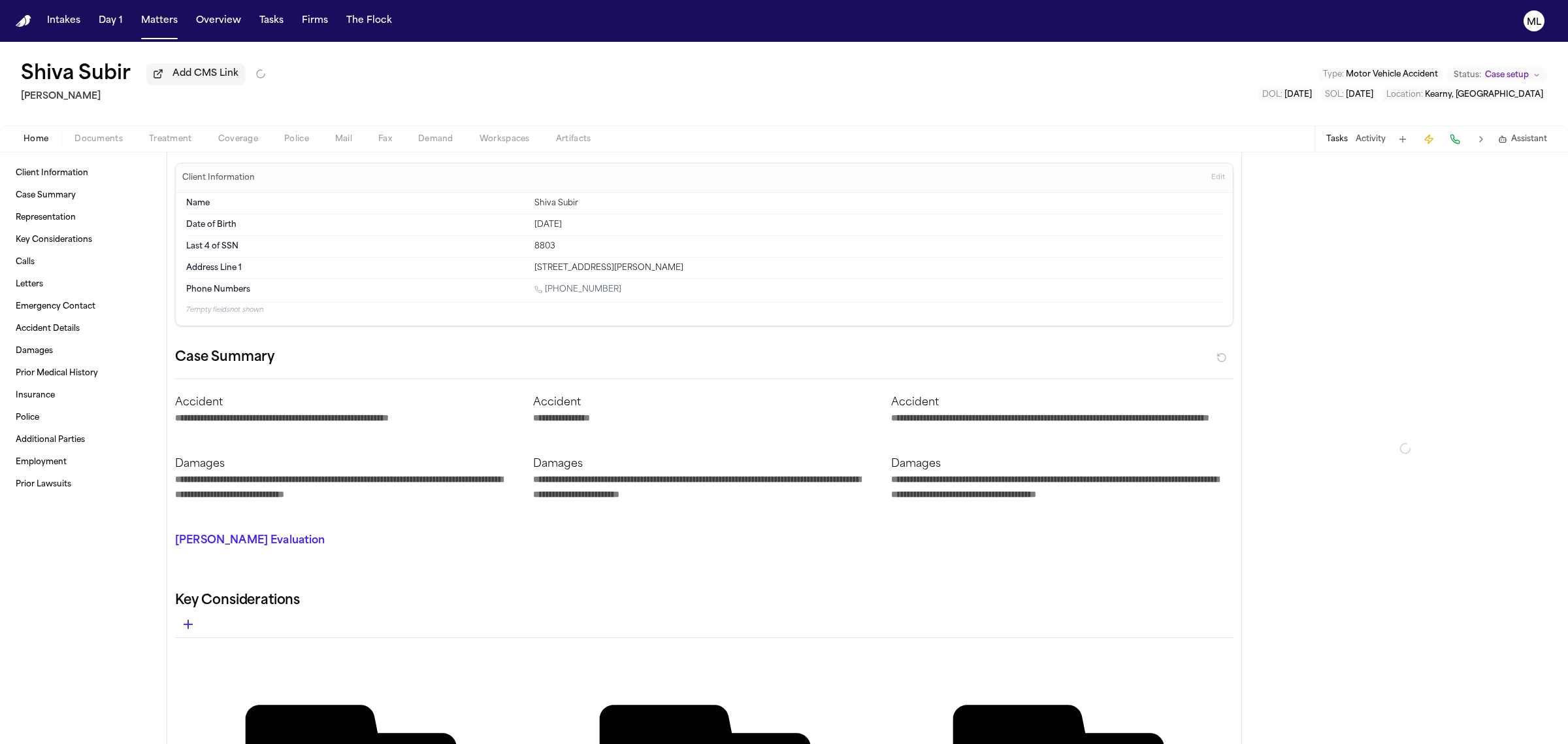
type textarea "*"
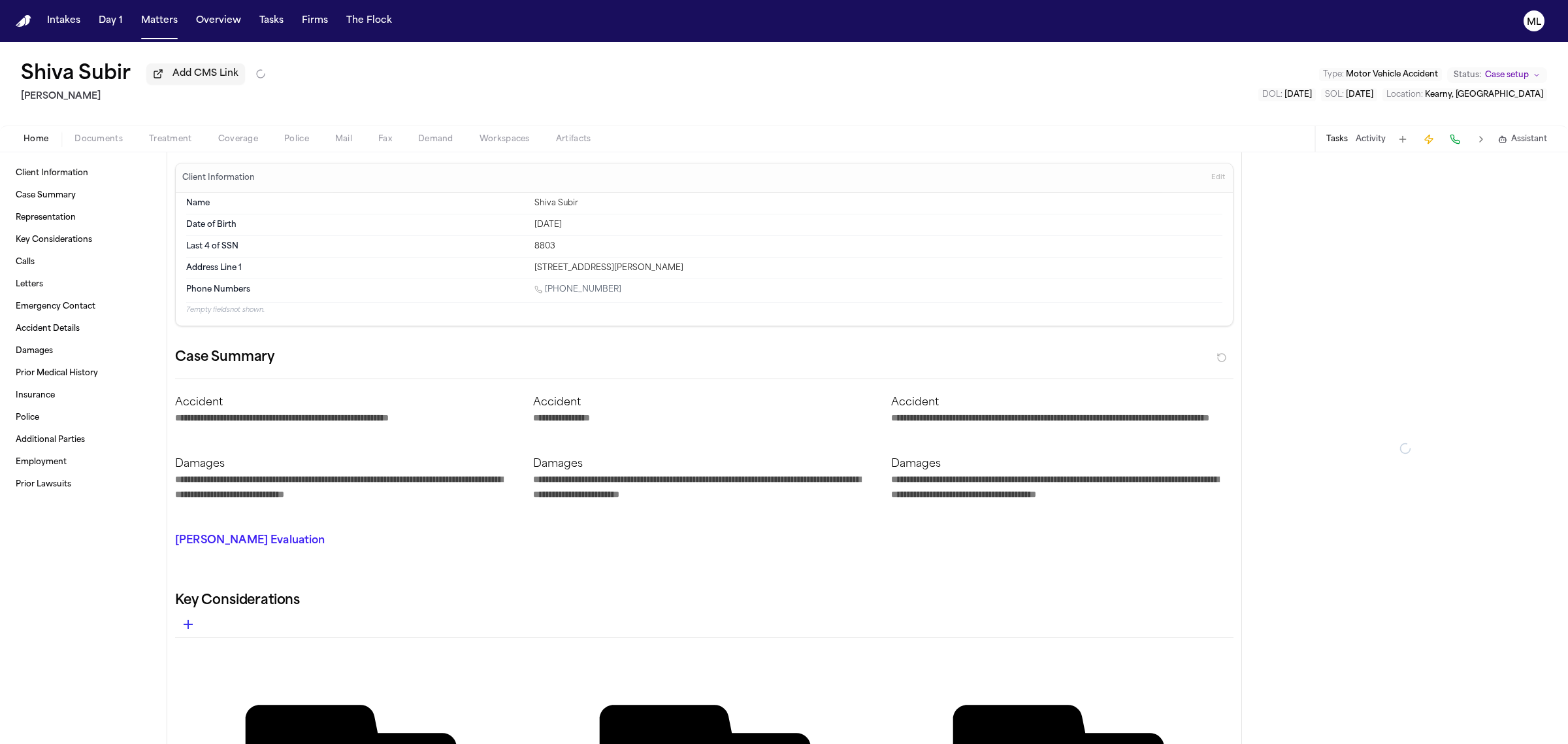
type textarea "*"
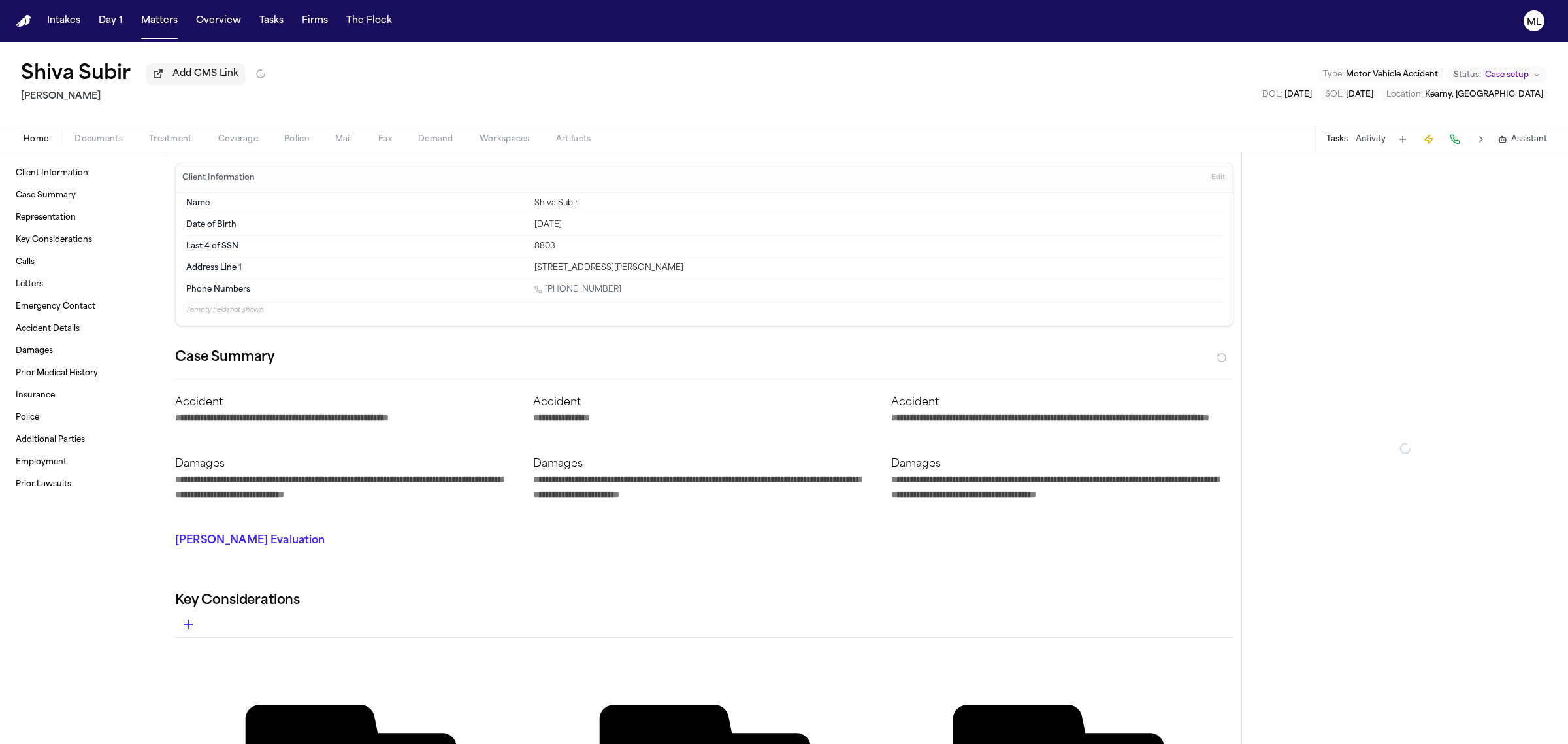
type textarea "*"
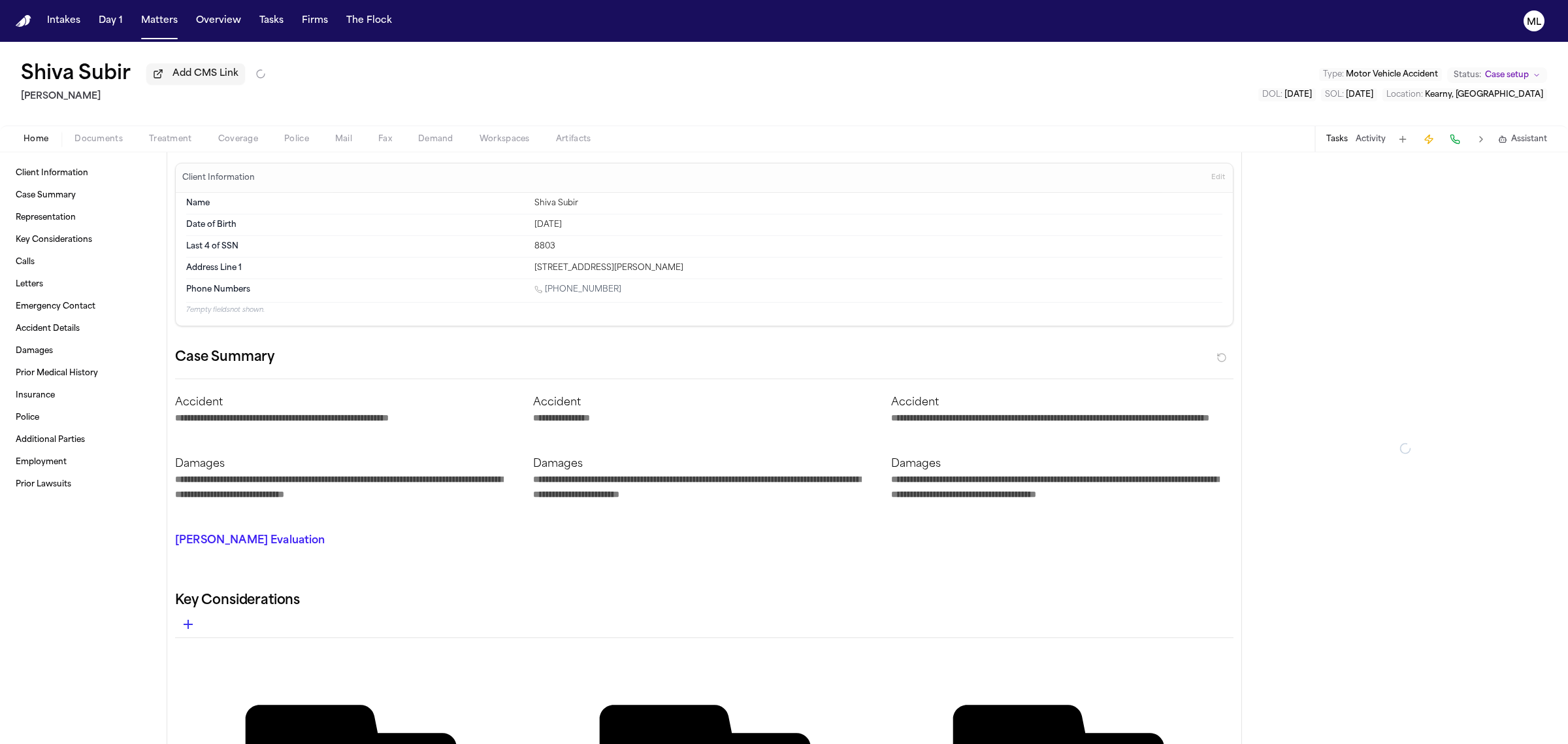
type textarea "*"
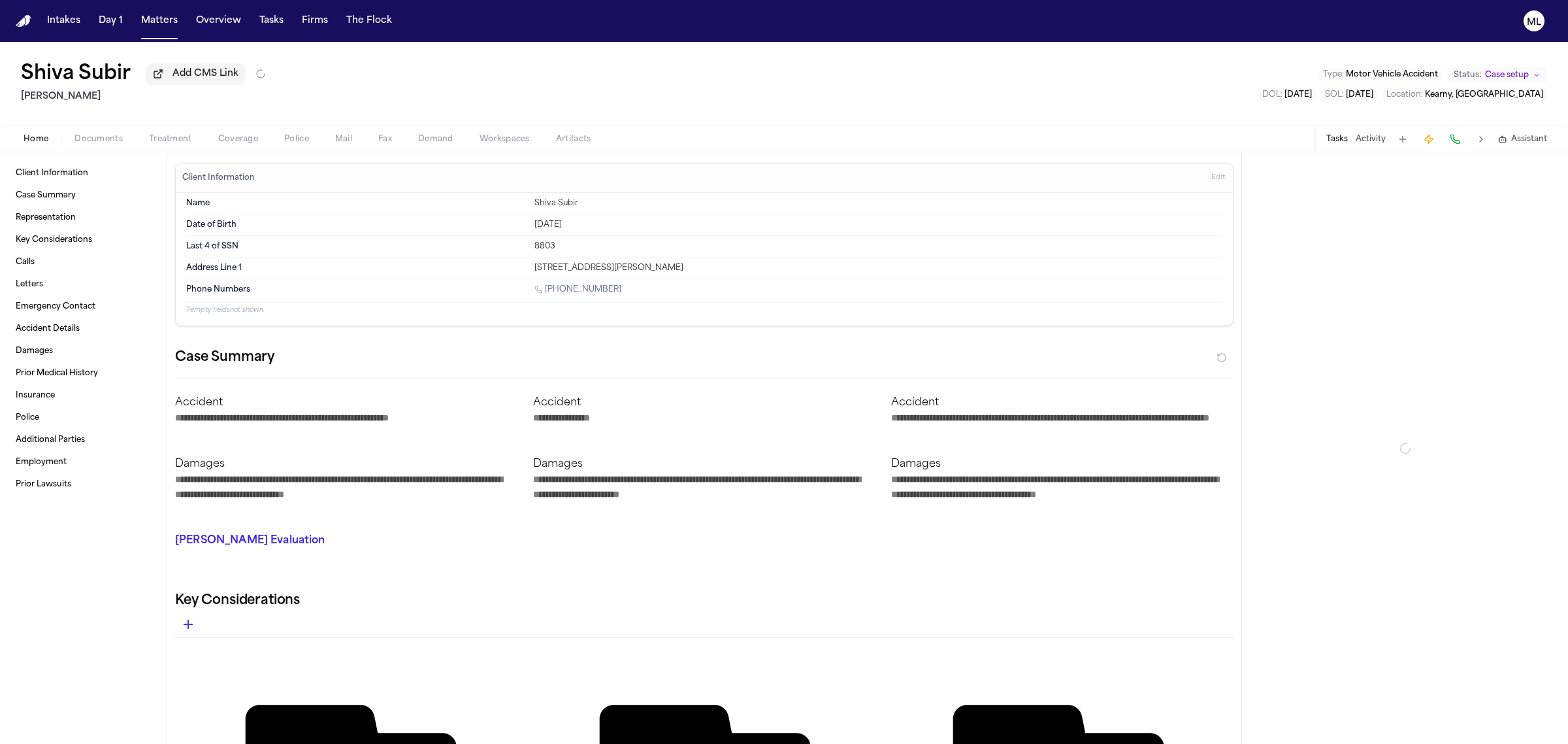
type textarea "*"
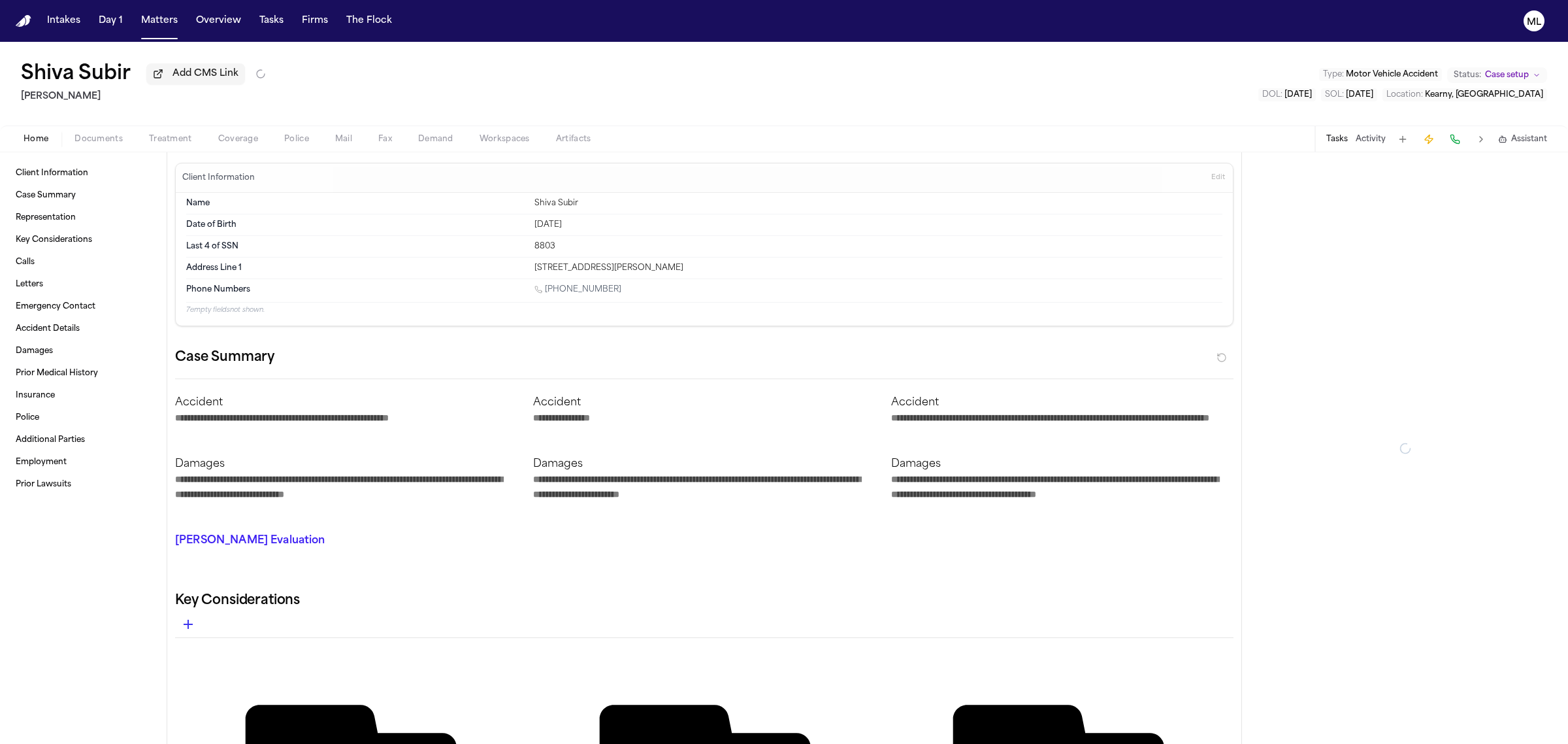
type textarea "*"
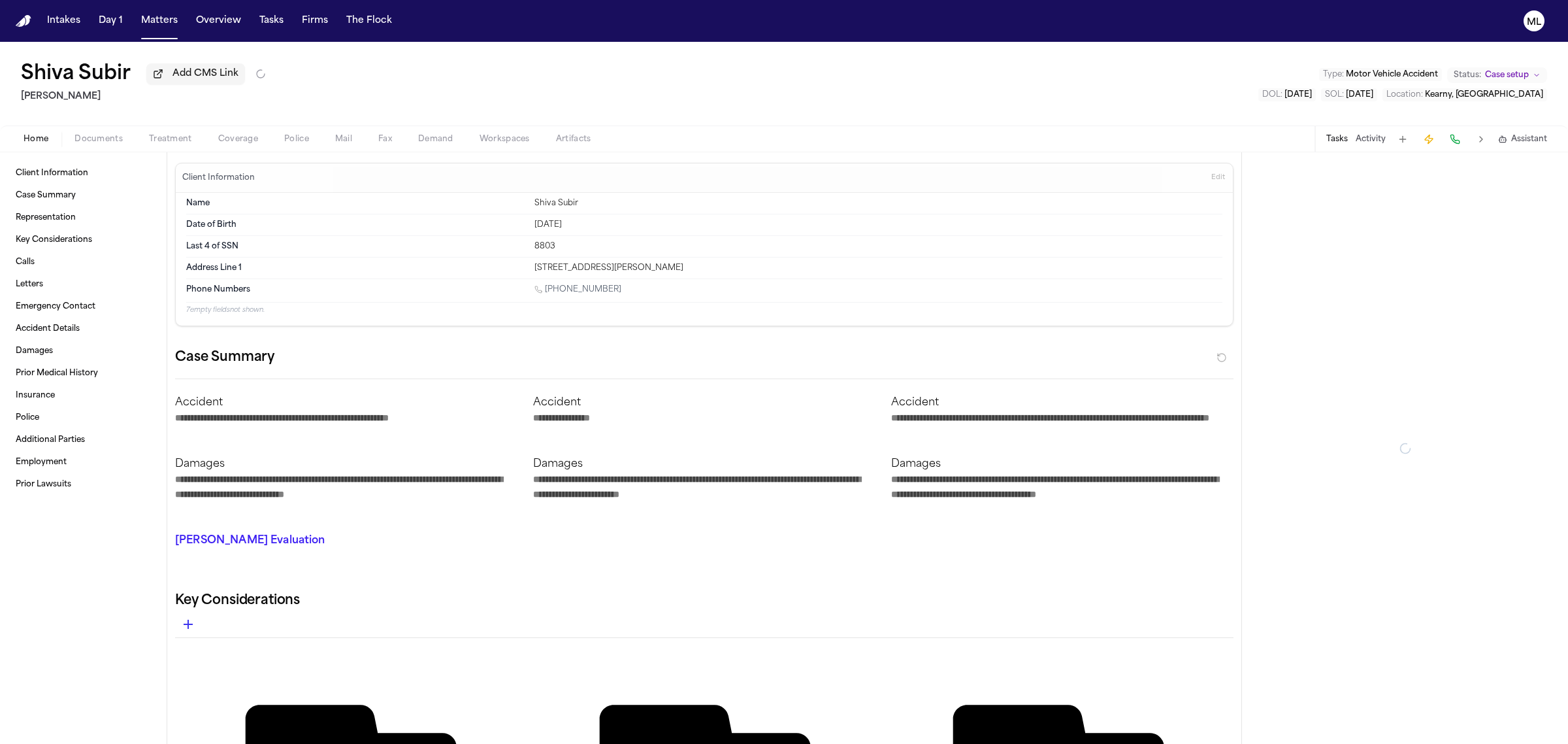
type textarea "*"
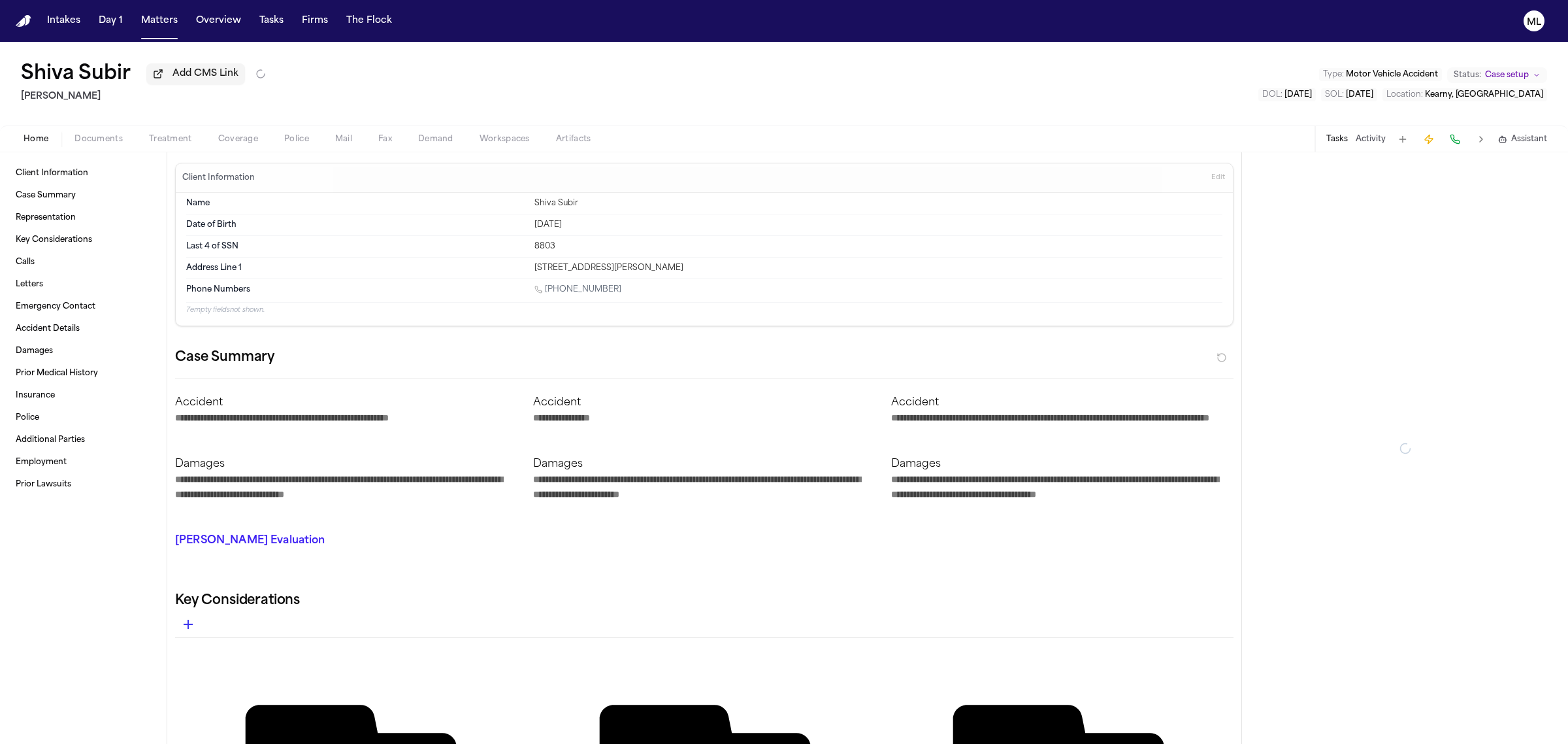
type textarea "*"
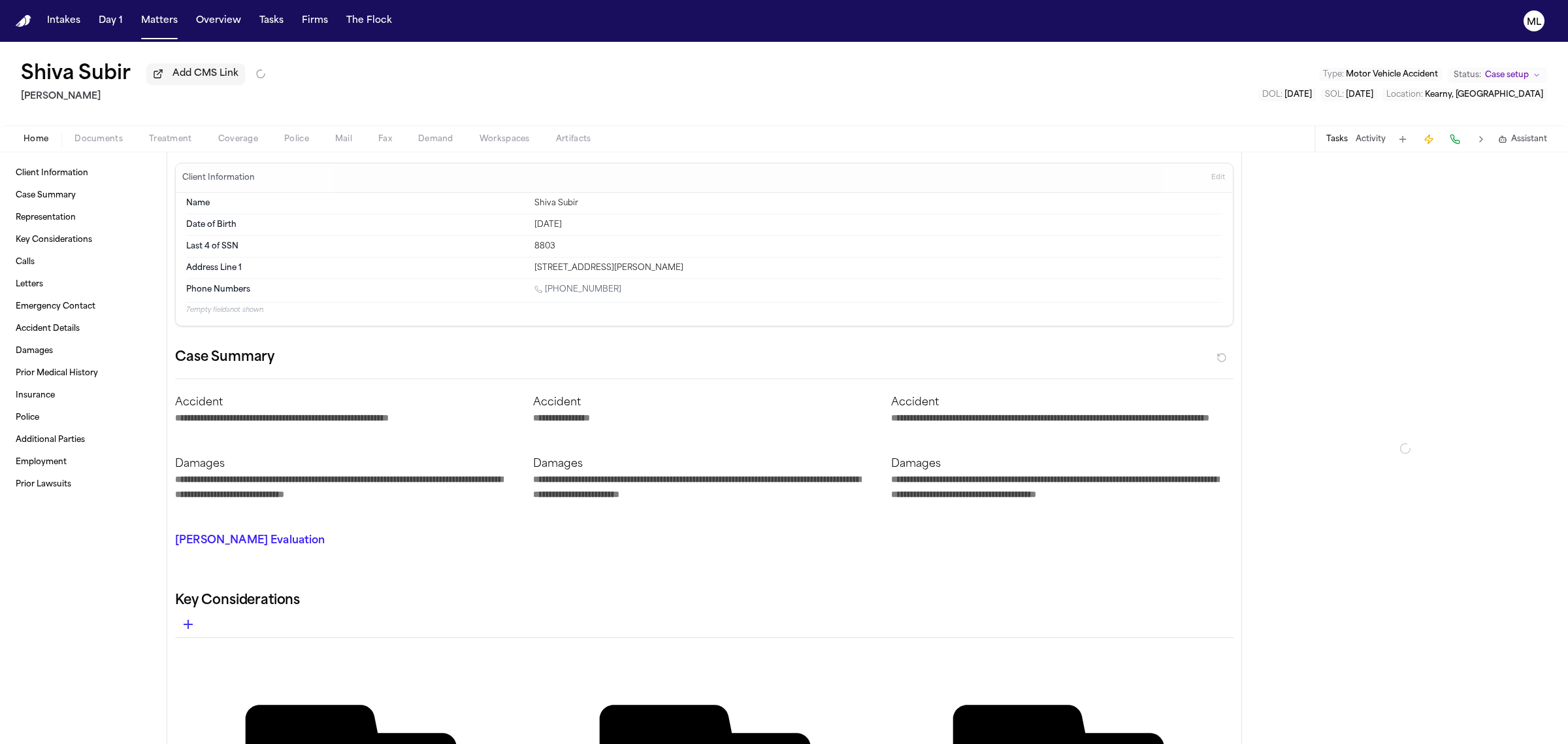
type textarea "*"
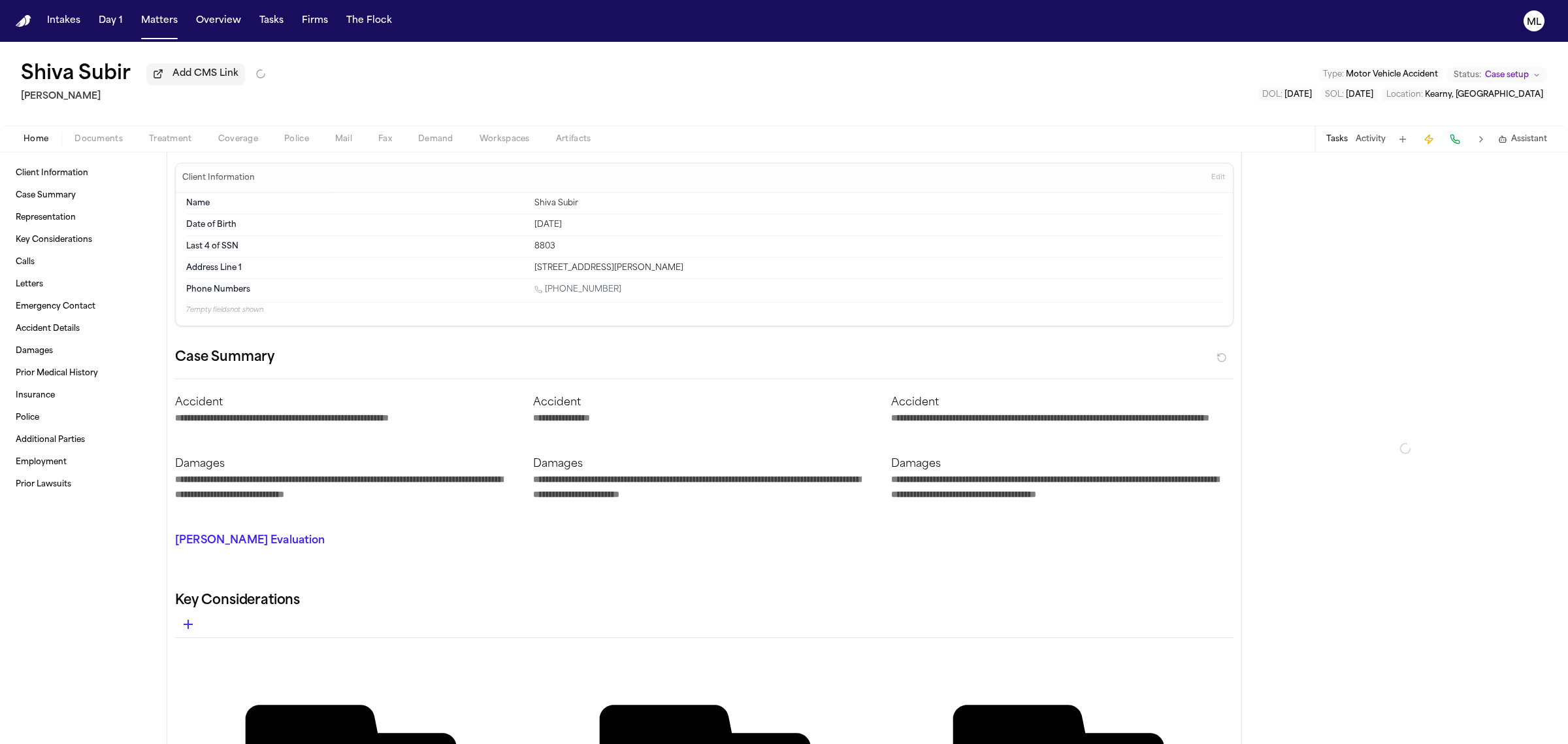
type textarea "*"
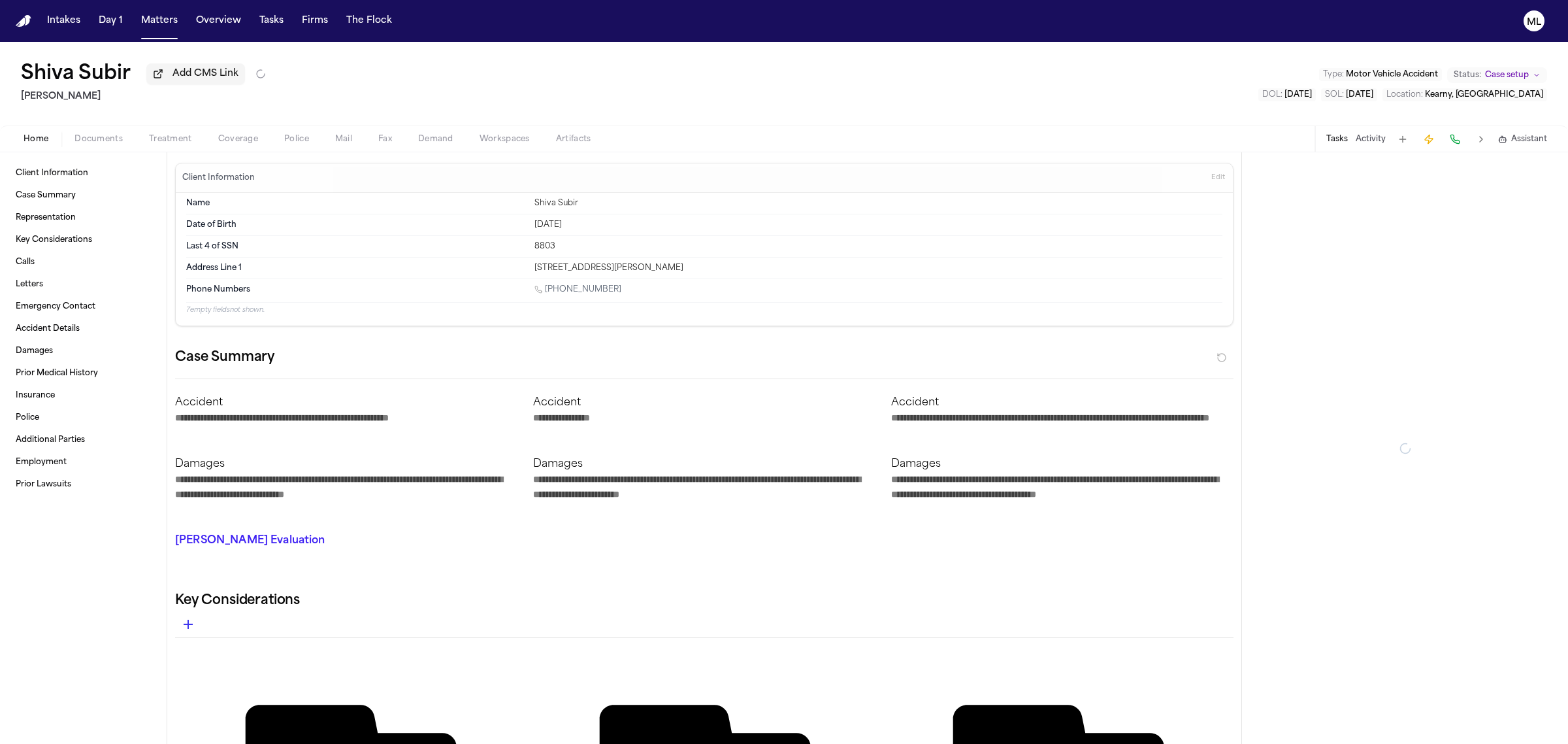
type textarea "*"
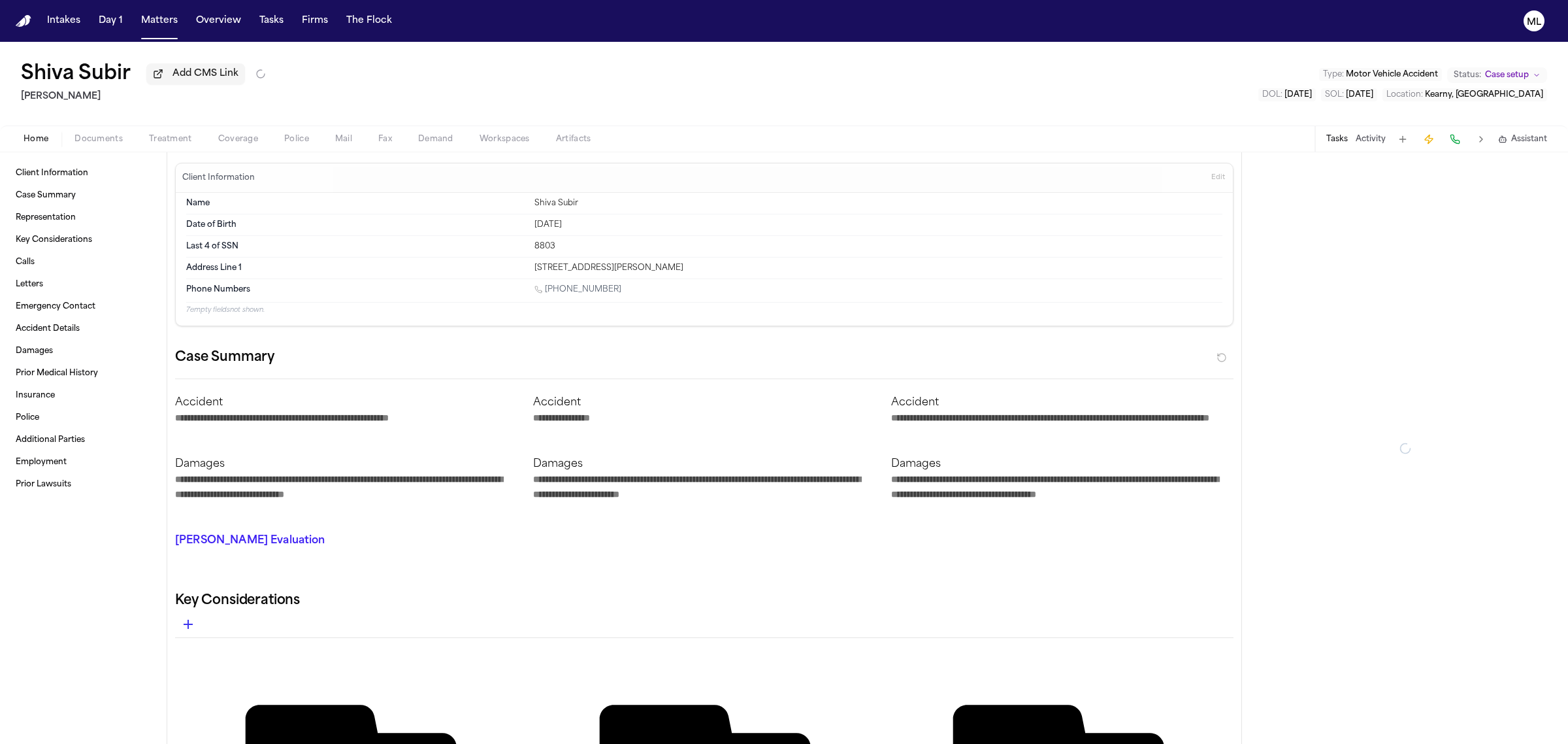
type textarea "*"
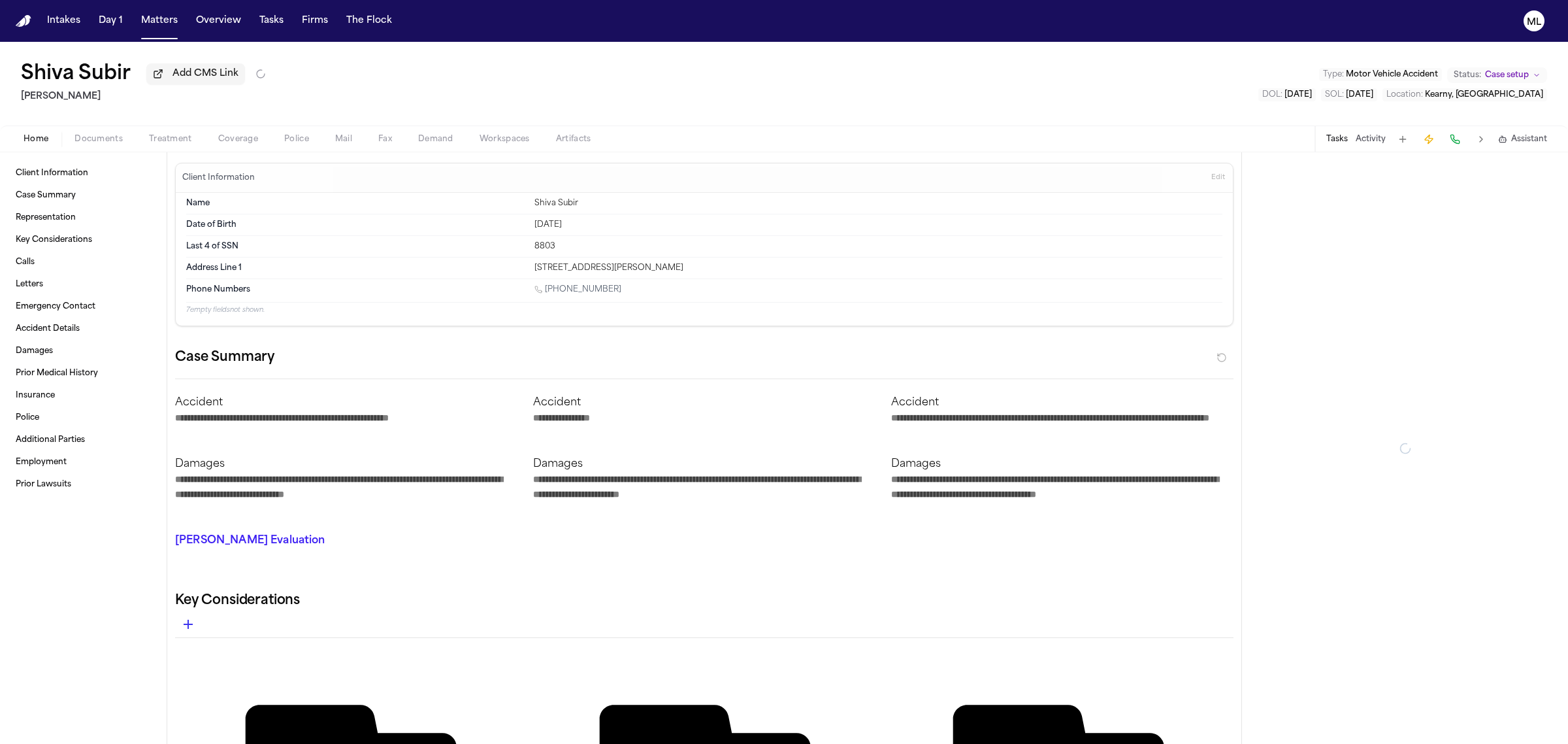
type textarea "*"
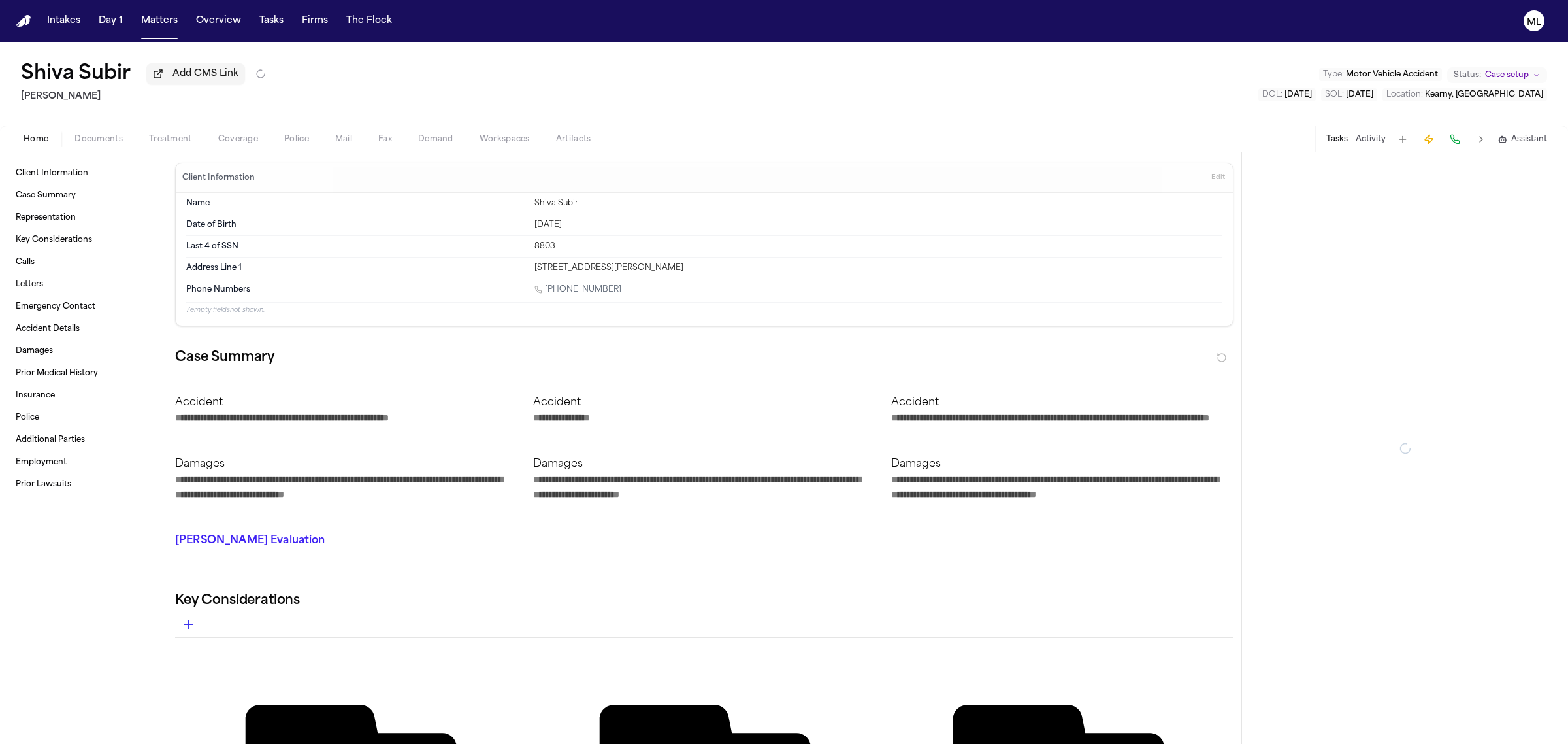
type textarea "*"
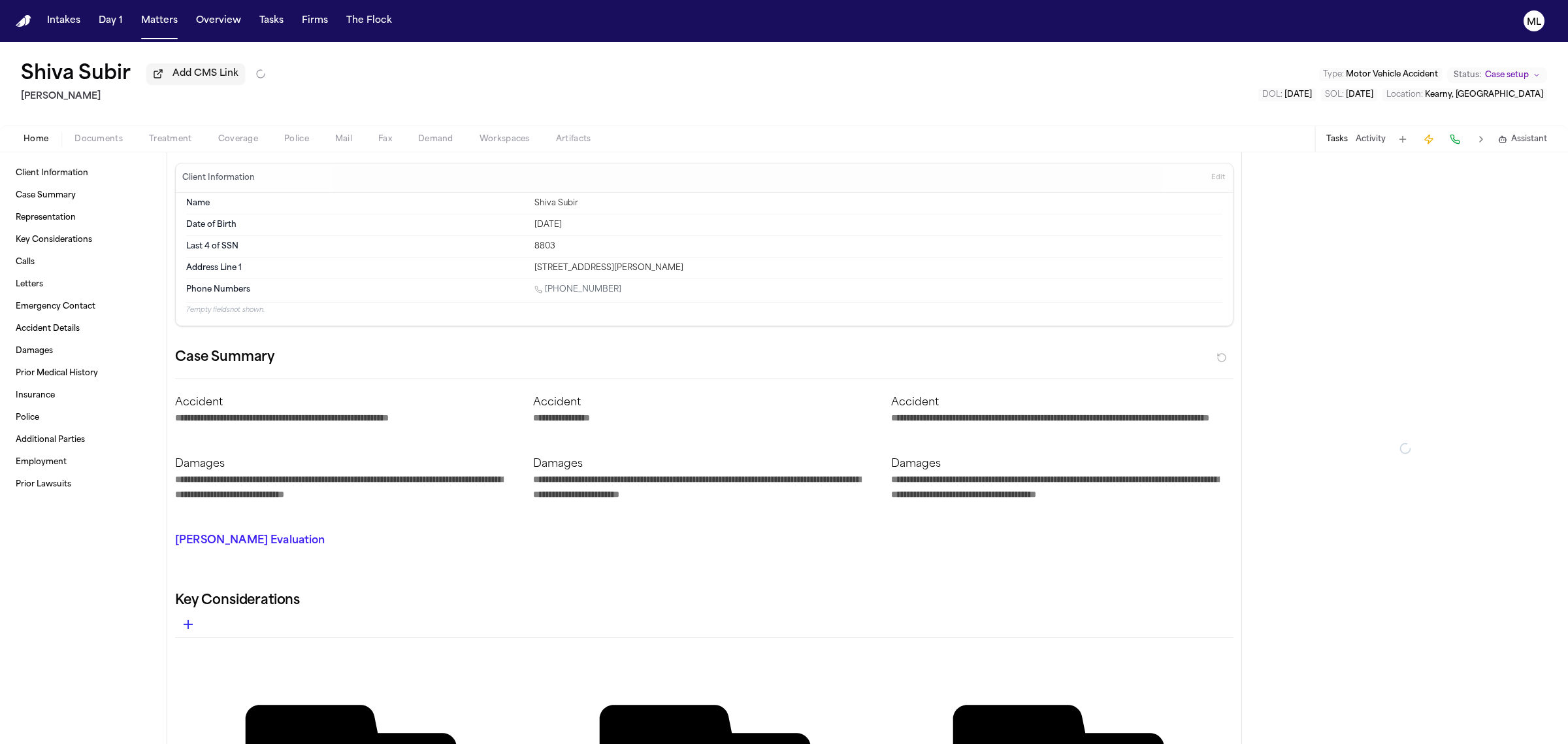
type textarea "*"
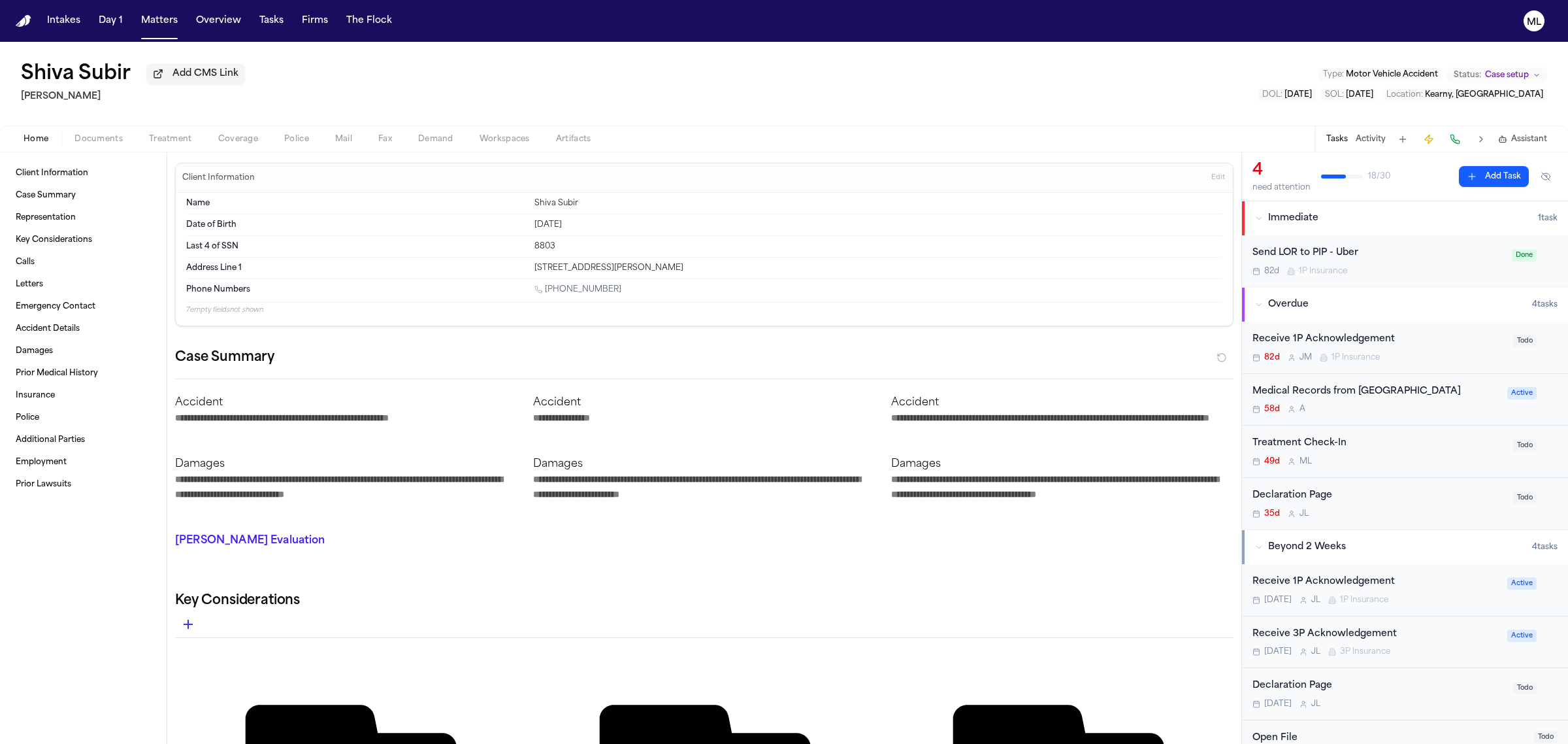
click at [107, 139] on span "Documents" at bounding box center [99, 139] width 49 height 10
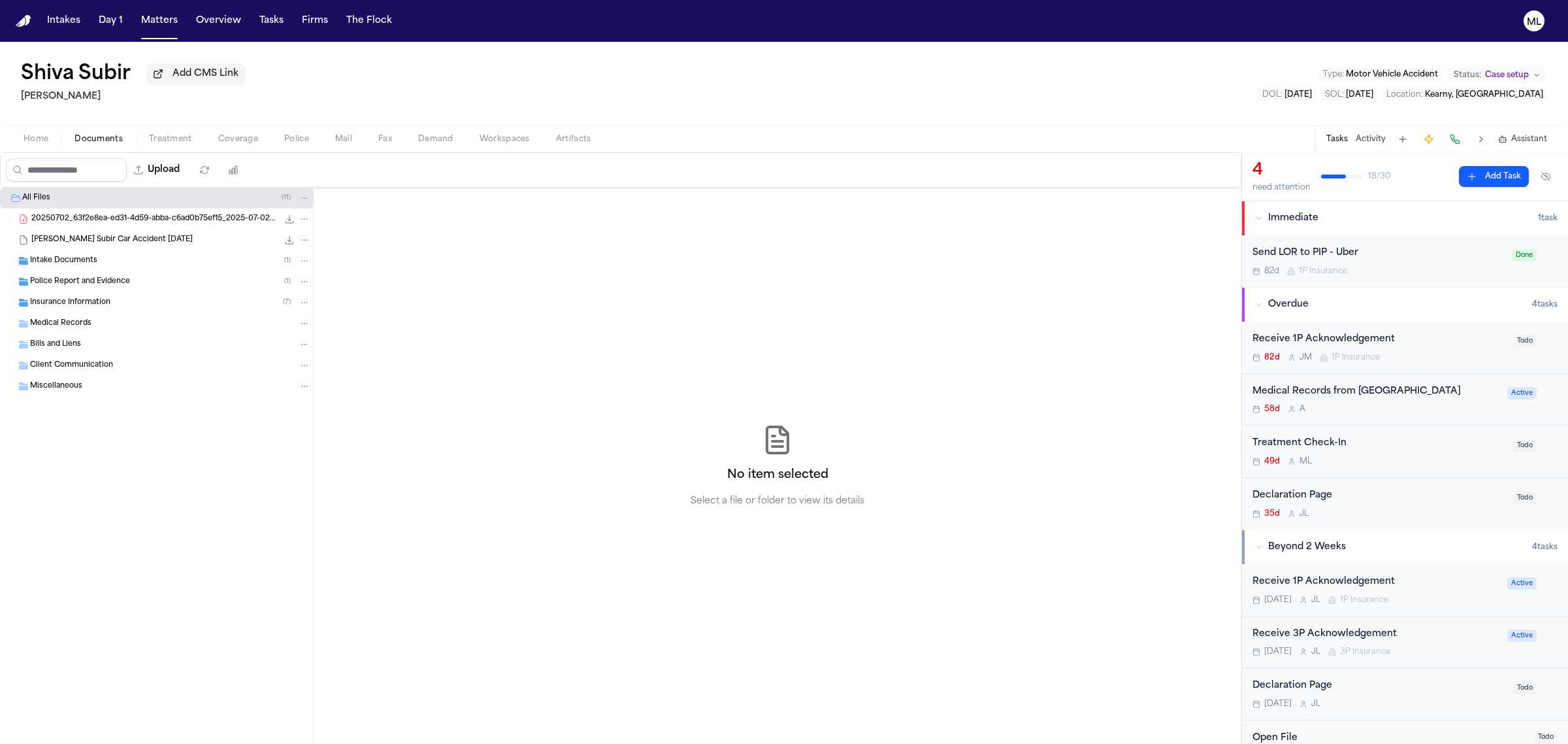
click at [100, 304] on span "Insurance Information" at bounding box center [70, 303] width 81 height 11
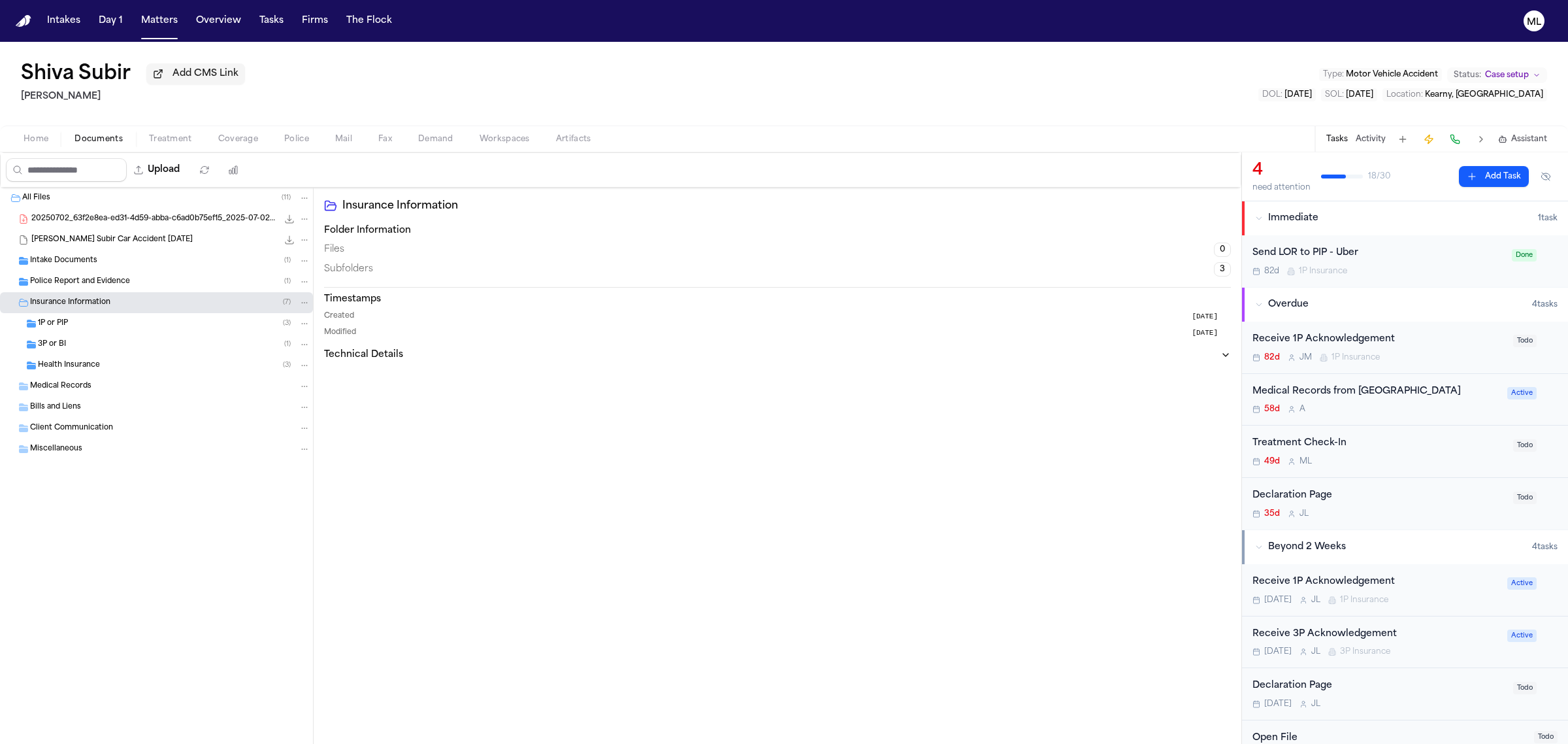
click at [96, 338] on div "3P or BI ( 1 )" at bounding box center [156, 344] width 313 height 21
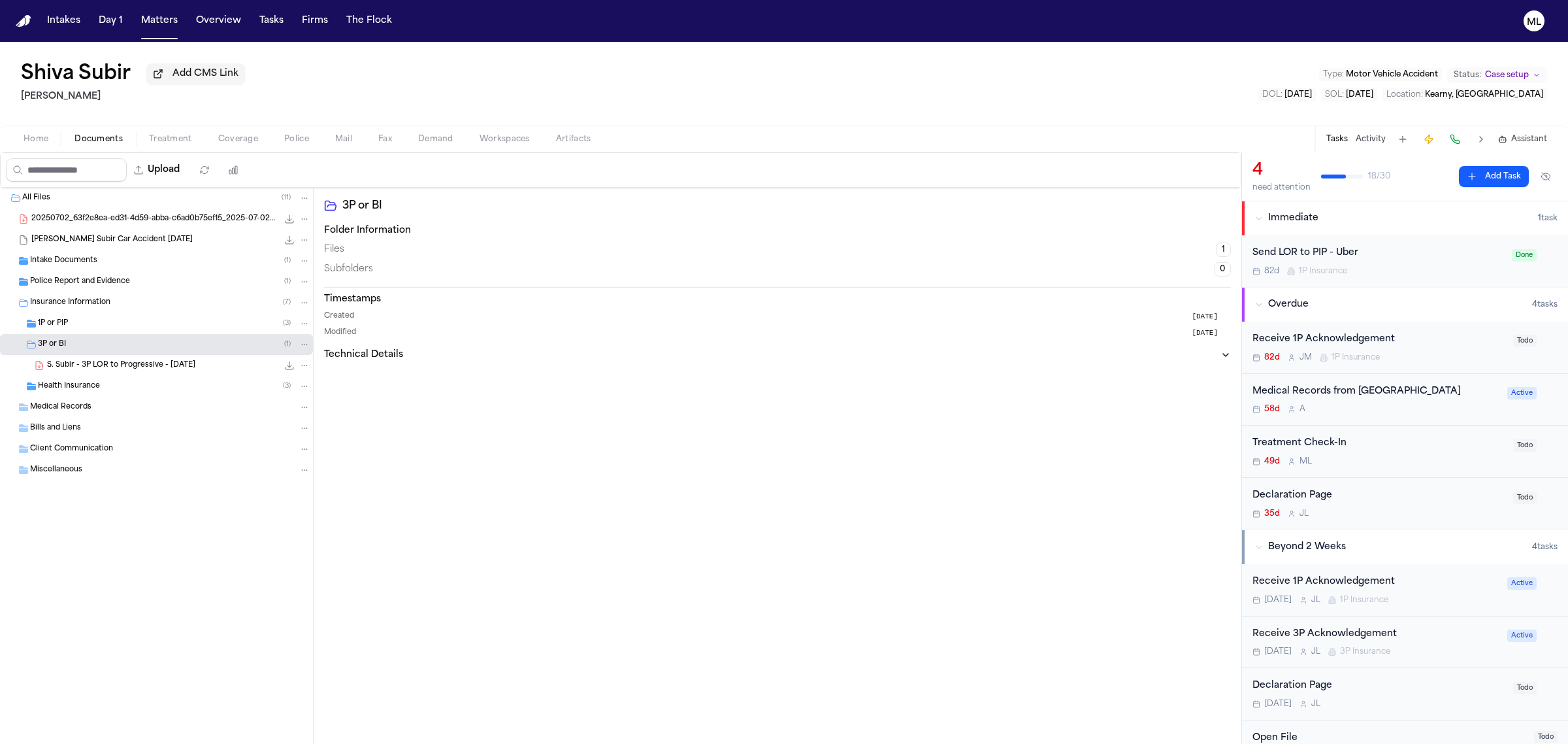
click at [155, 367] on span "S. Subir - 3P LOR to Progressive - [DATE]" at bounding box center [121, 365] width 148 height 11
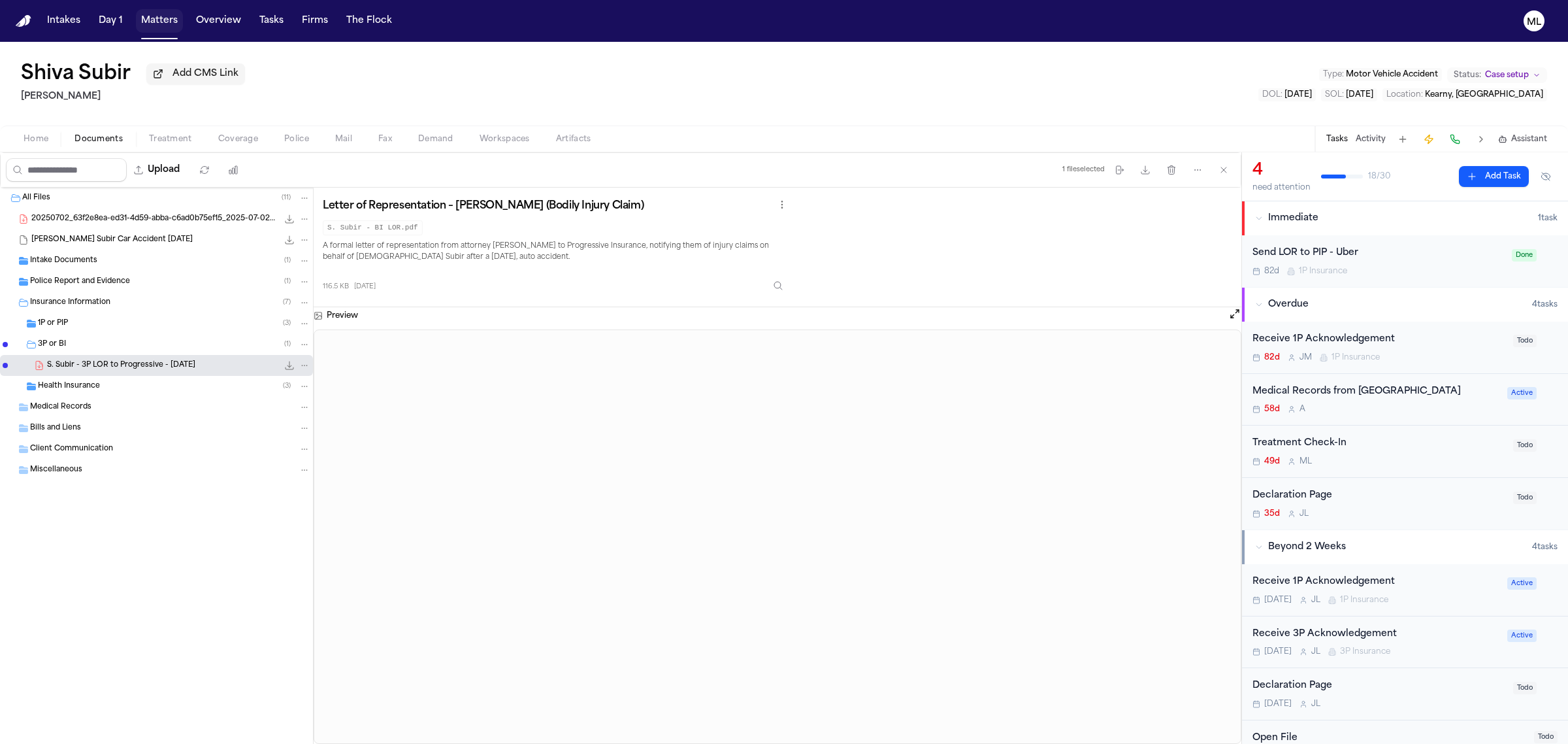
click at [155, 17] on button "Matters" at bounding box center [159, 21] width 47 height 24
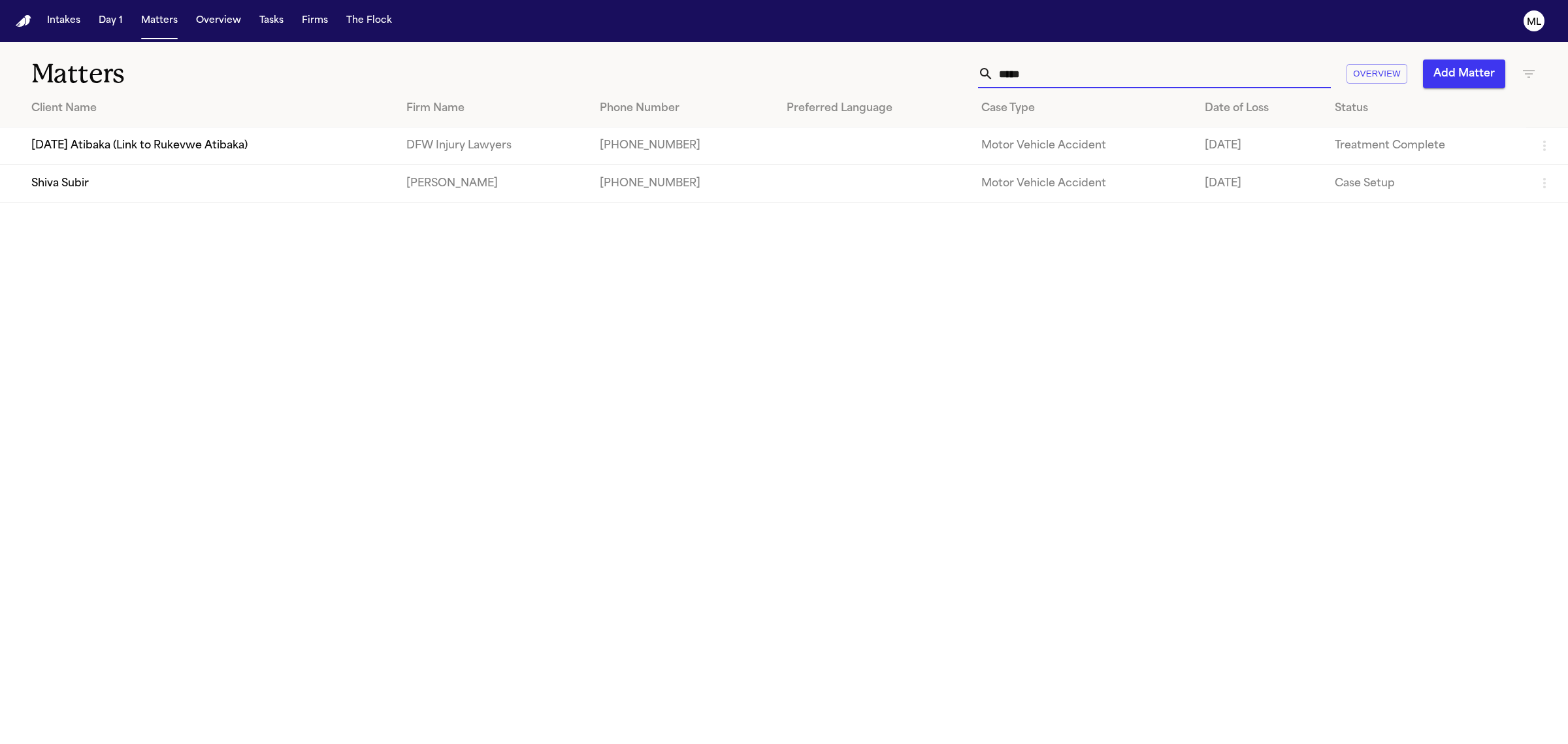
drag, startPoint x: 1027, startPoint y: 69, endPoint x: 980, endPoint y: 70, distance: 47.0
click at [980, 70] on div "*****" at bounding box center [1154, 74] width 353 height 29
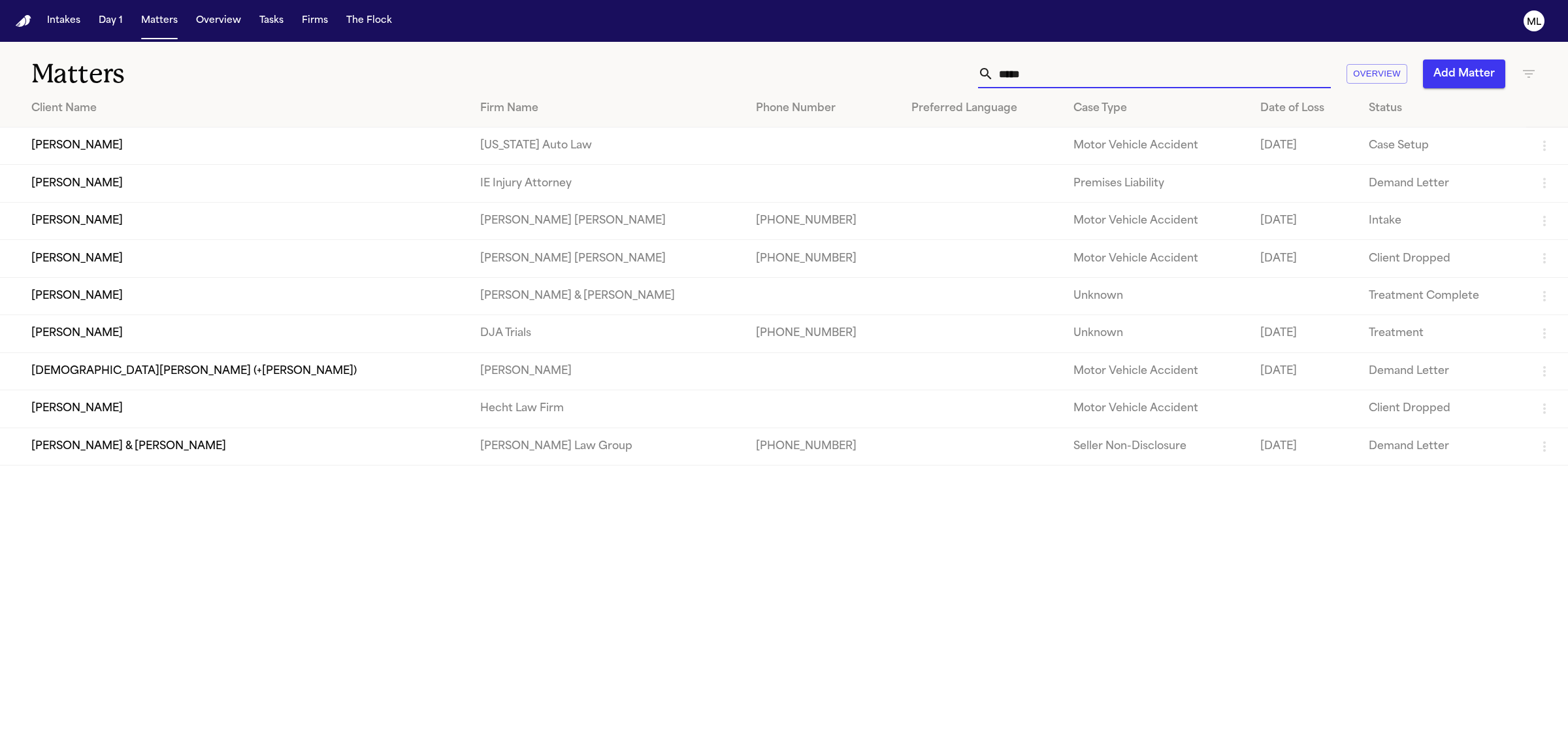
click at [224, 324] on td "Sonia Chavez" at bounding box center [234, 334] width 469 height 38
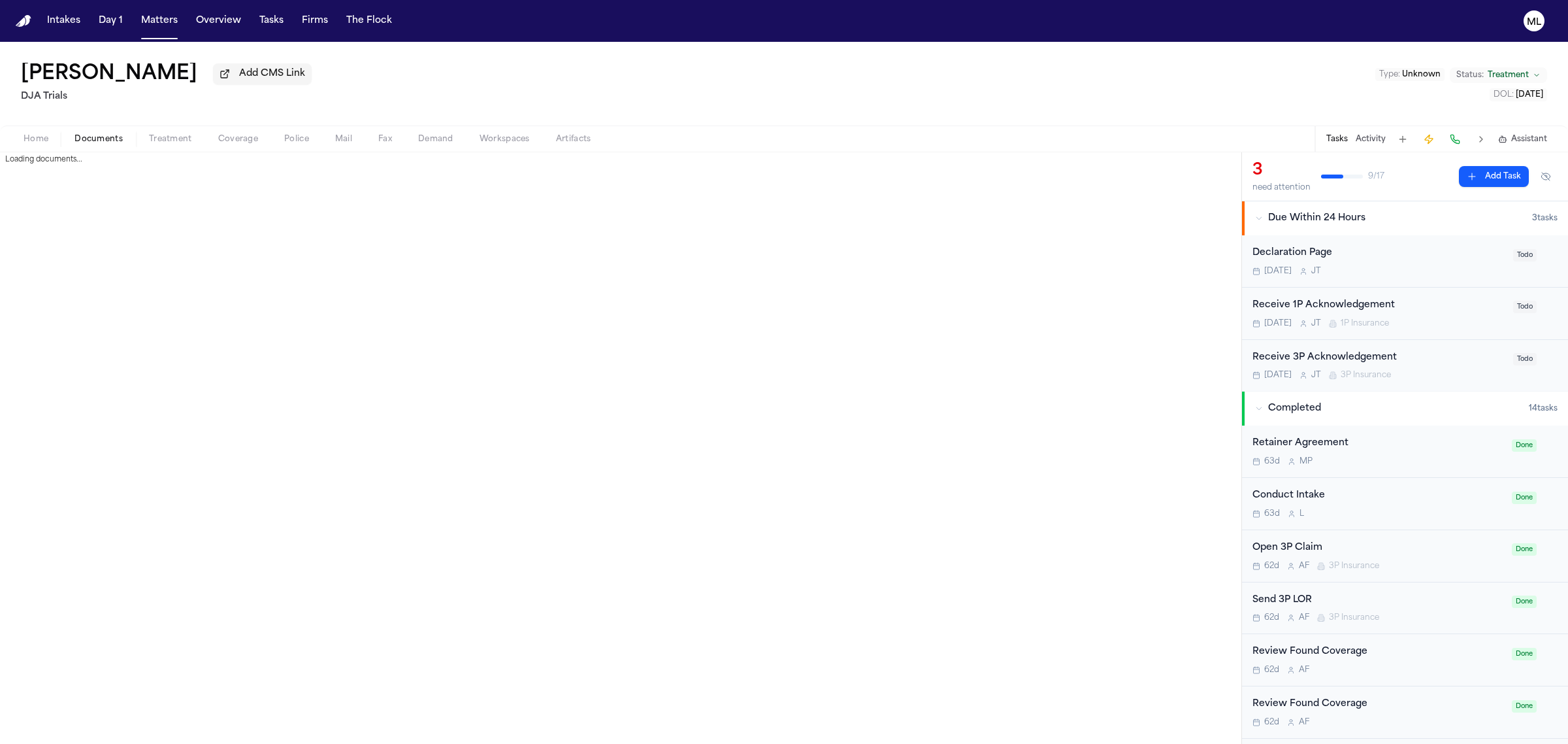
click at [107, 134] on span "Documents" at bounding box center [99, 139] width 49 height 10
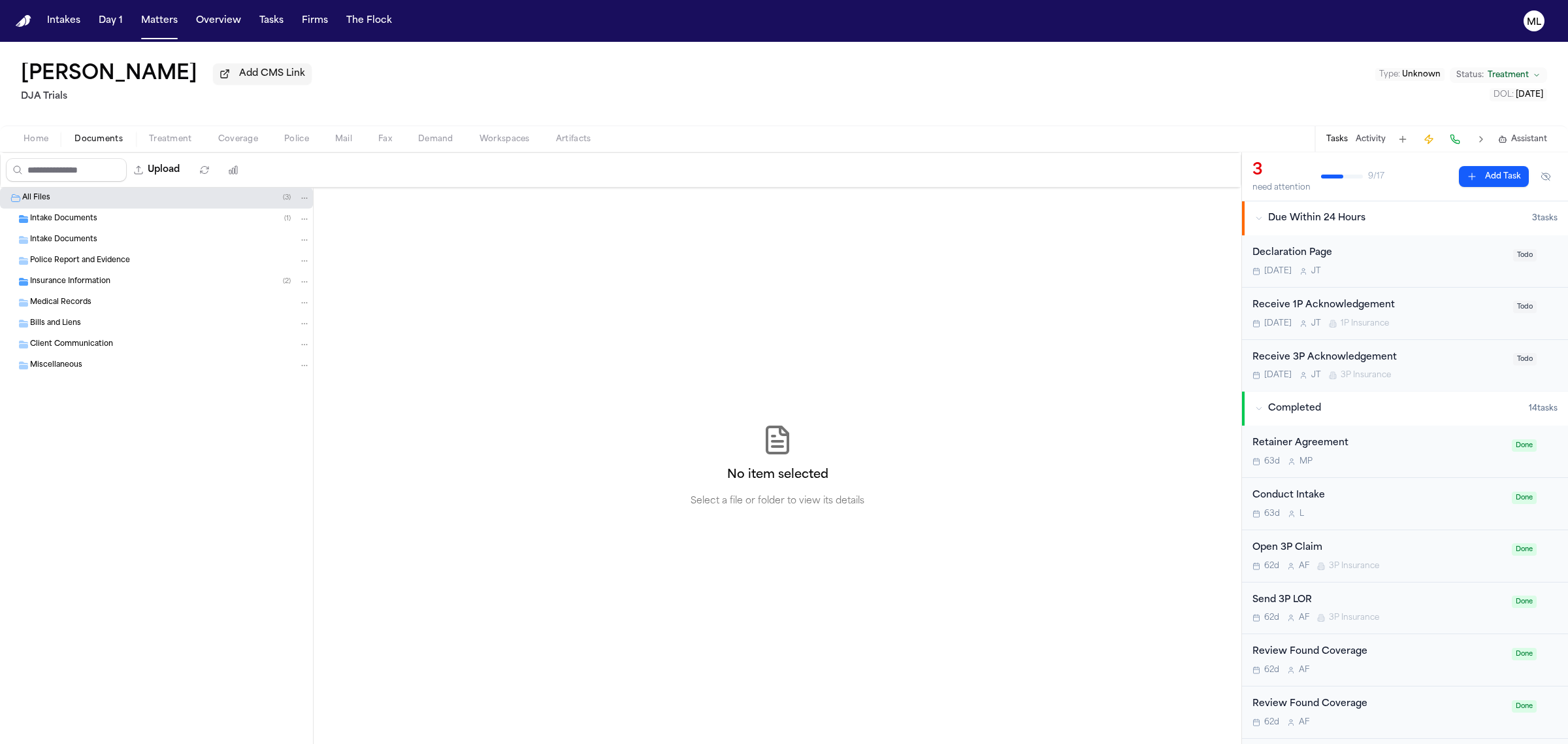
click at [96, 220] on div "Intake Documents ( 1 )" at bounding box center [170, 219] width 281 height 12
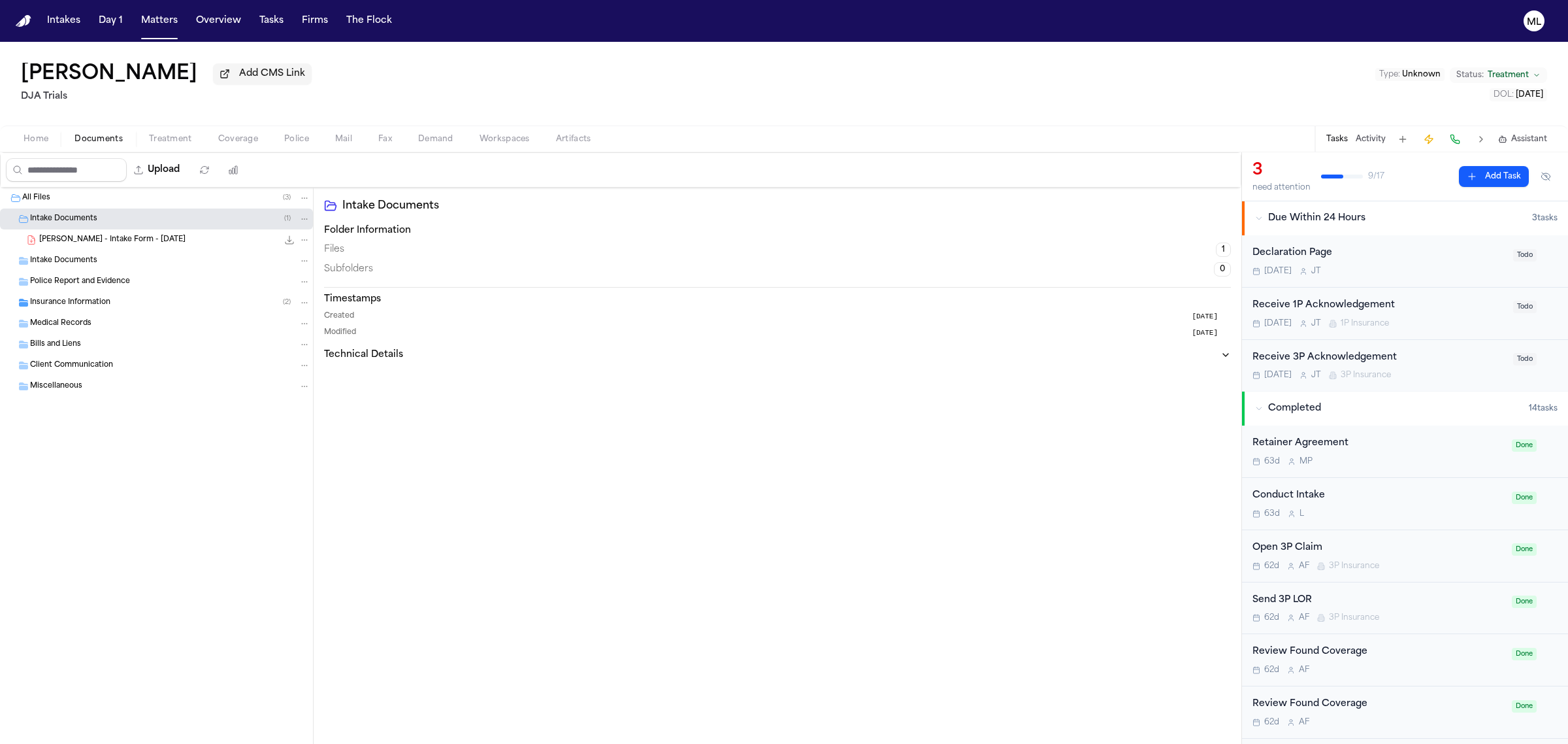
click at [115, 245] on span "S. Chavez - Intake Form - 7.3.25" at bounding box center [112, 240] width 147 height 11
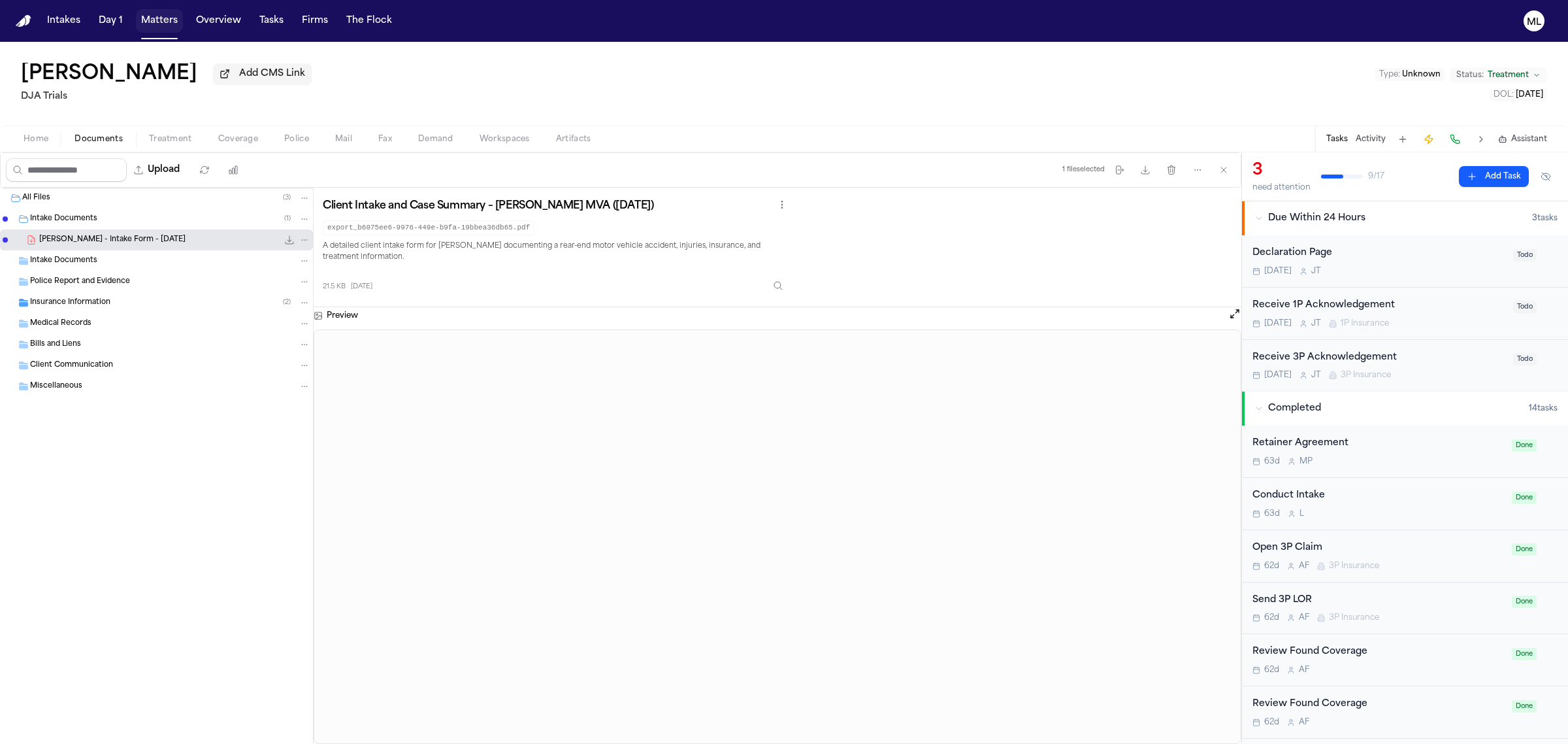
click at [154, 17] on button "Matters" at bounding box center [159, 21] width 47 height 24
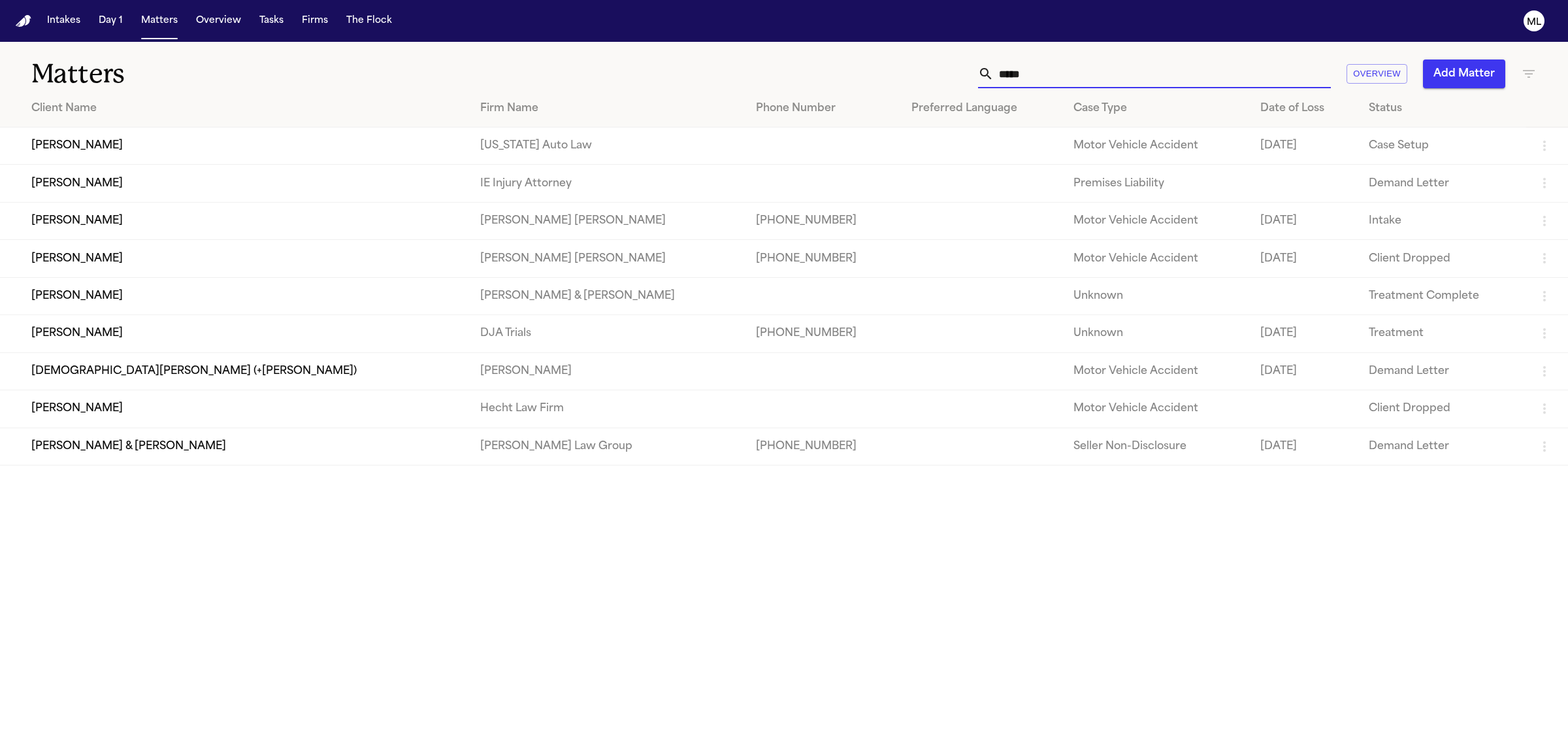
drag, startPoint x: 1145, startPoint y: 75, endPoint x: 968, endPoint y: 76, distance: 177.0
click at [968, 76] on div "***** Overview Add Matter" at bounding box center [1009, 74] width 1054 height 29
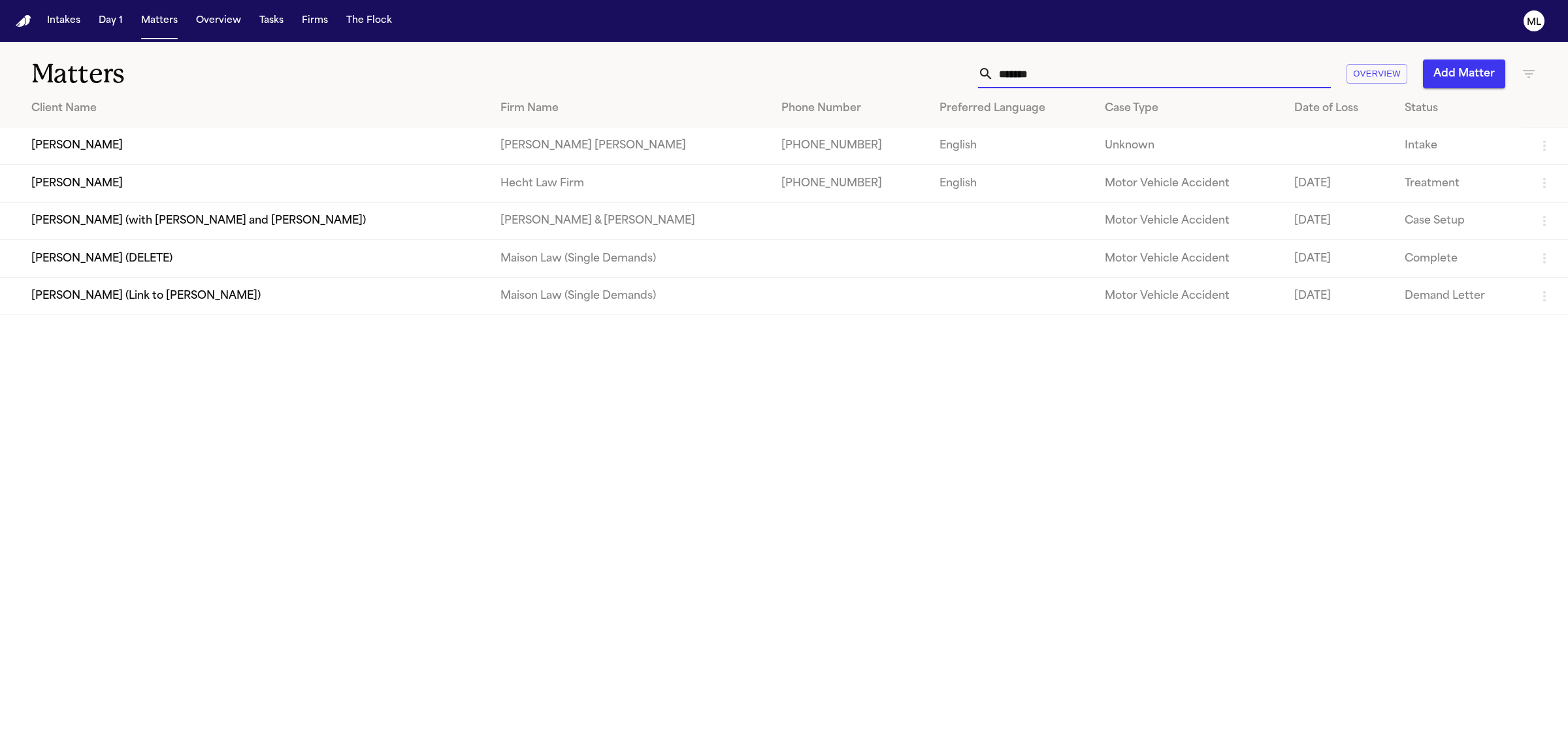
click at [246, 174] on td "Corey Gregory" at bounding box center [244, 183] width 490 height 38
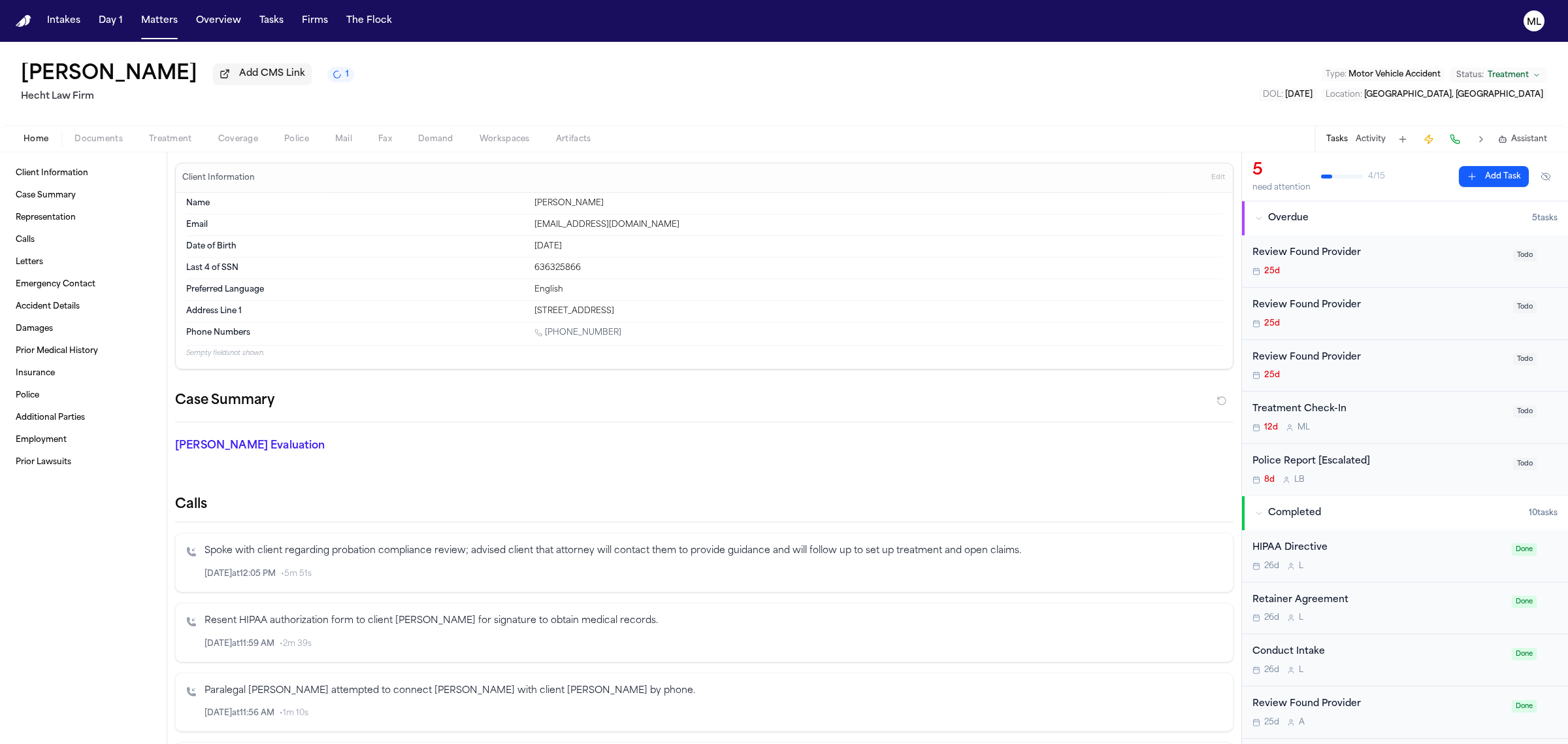
click at [1386, 423] on div "12d M L" at bounding box center [1378, 426] width 253 height 10
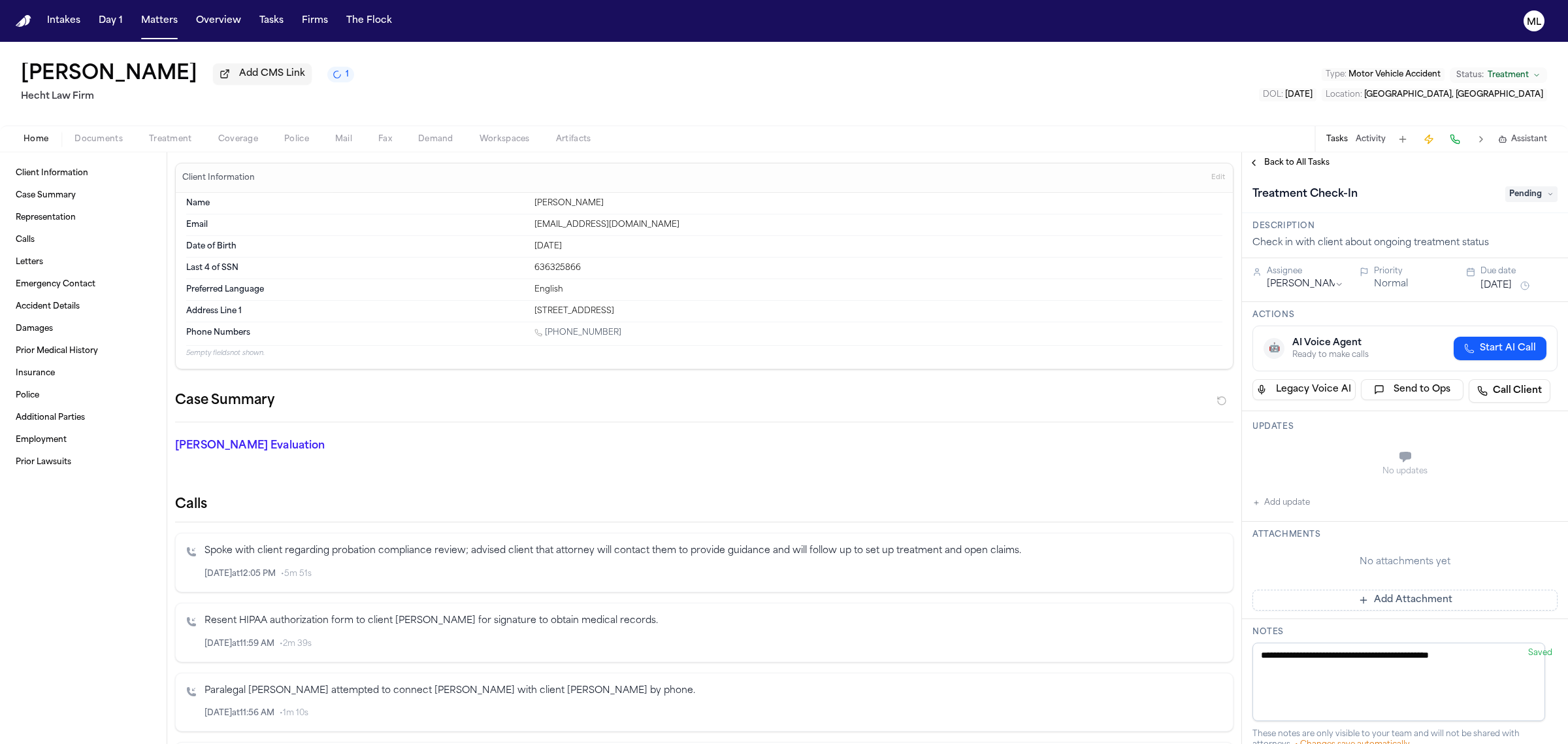
click at [1288, 167] on span "Back to All Tasks" at bounding box center [1296, 162] width 65 height 10
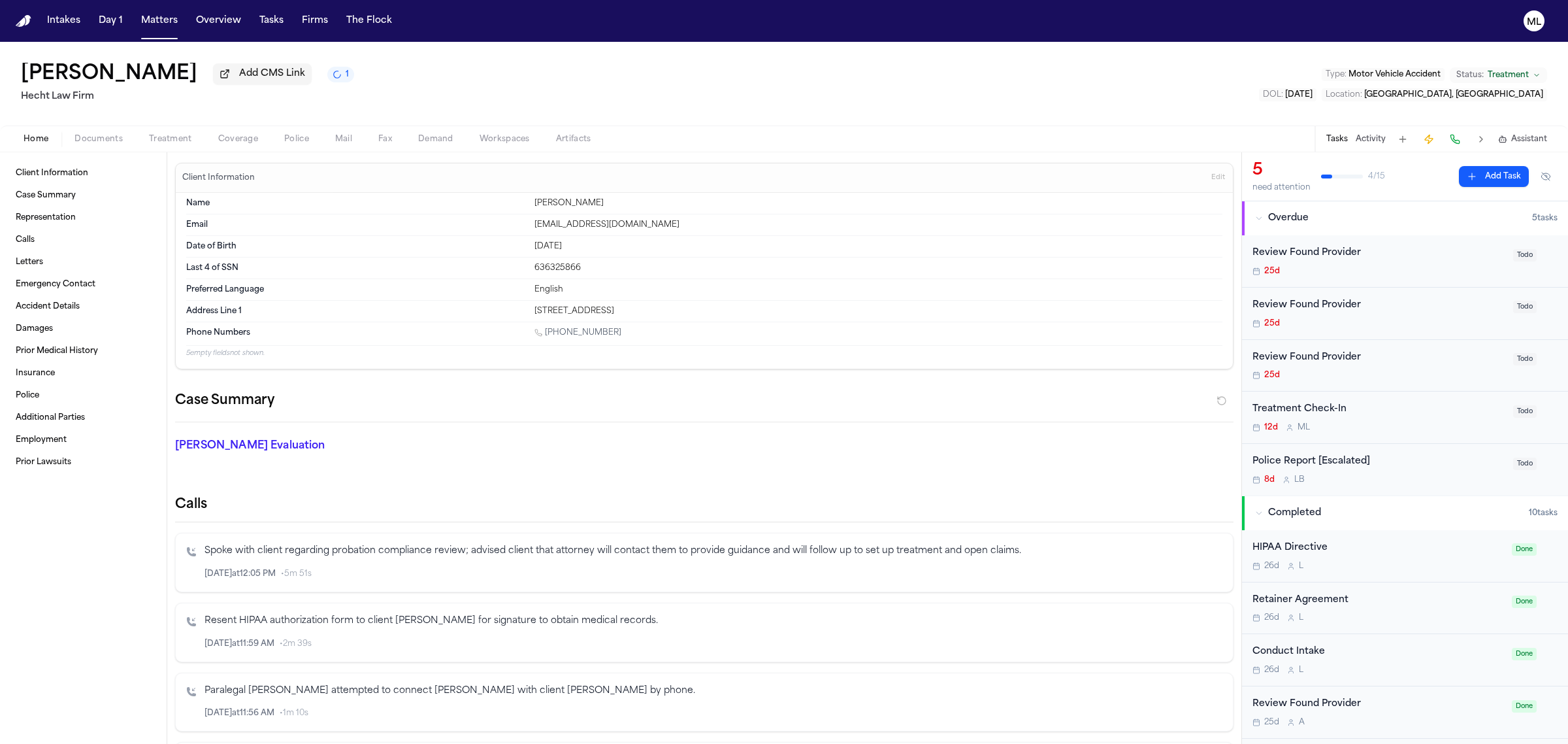
click at [1418, 423] on div "12d M L" at bounding box center [1378, 426] width 253 height 10
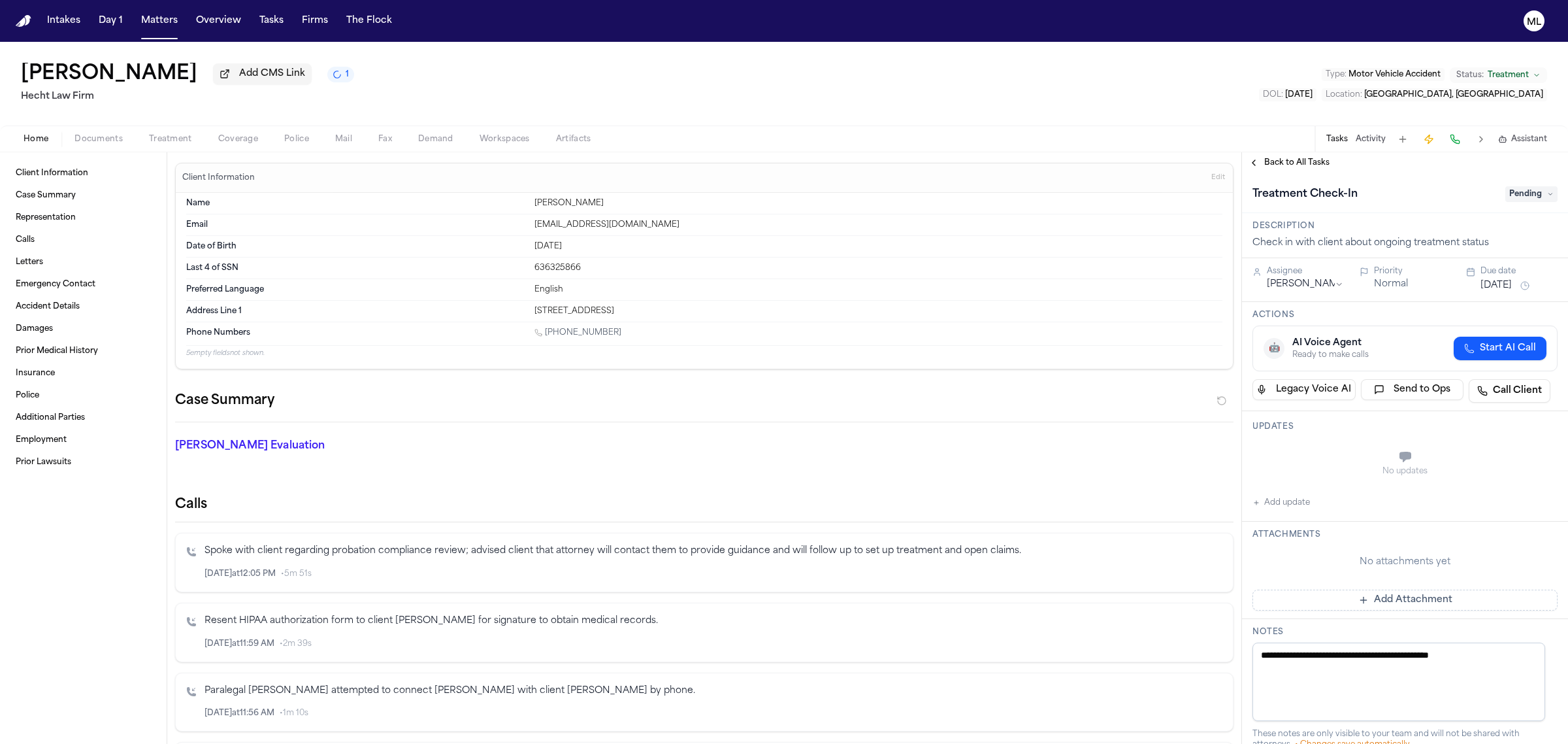
click at [1287, 289] on html "Intakes Day 1 Matters Overview Tasks Firms The Flock ML Corey Gregory Add CMS L…" at bounding box center [784, 372] width 1568 height 744
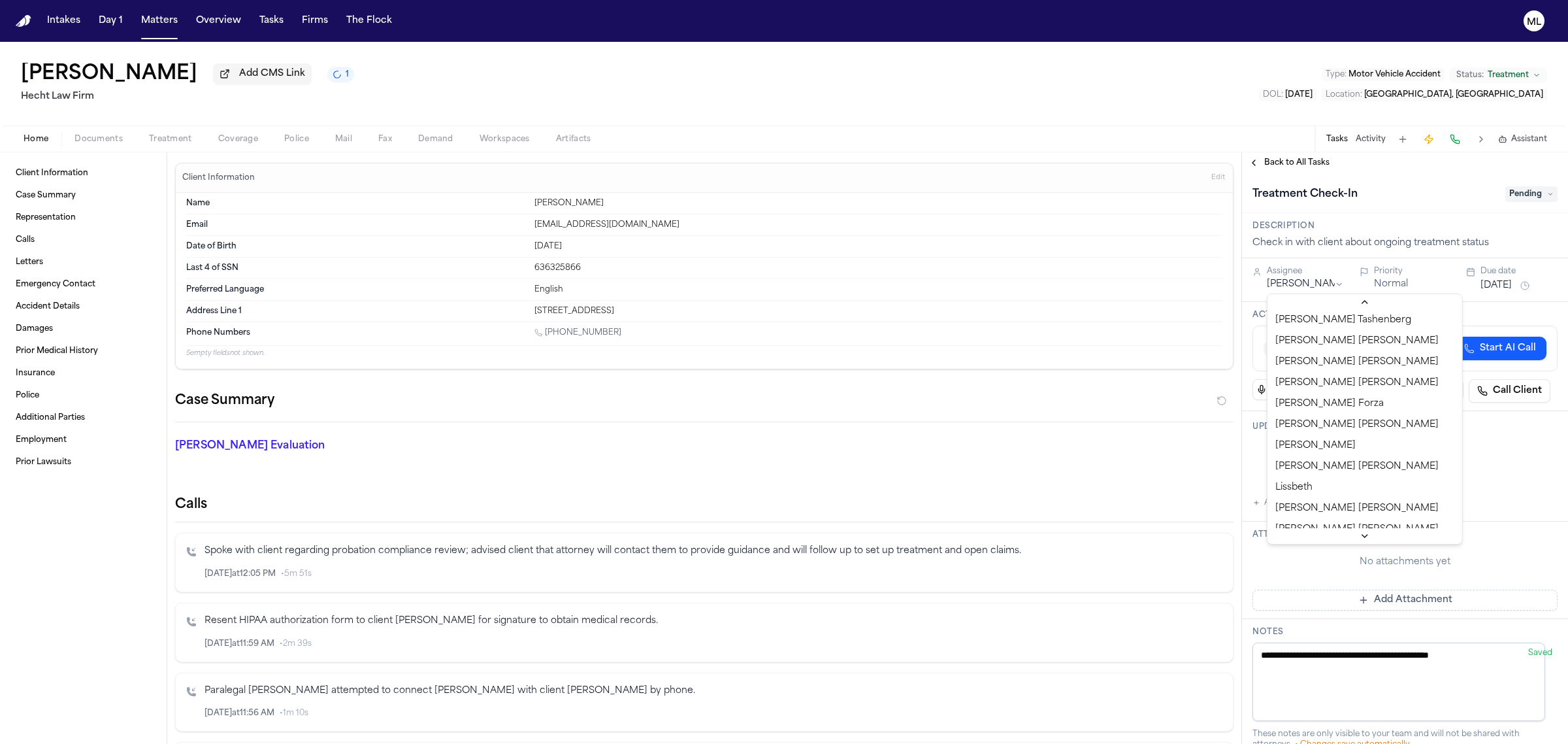
scroll to position [572, 0]
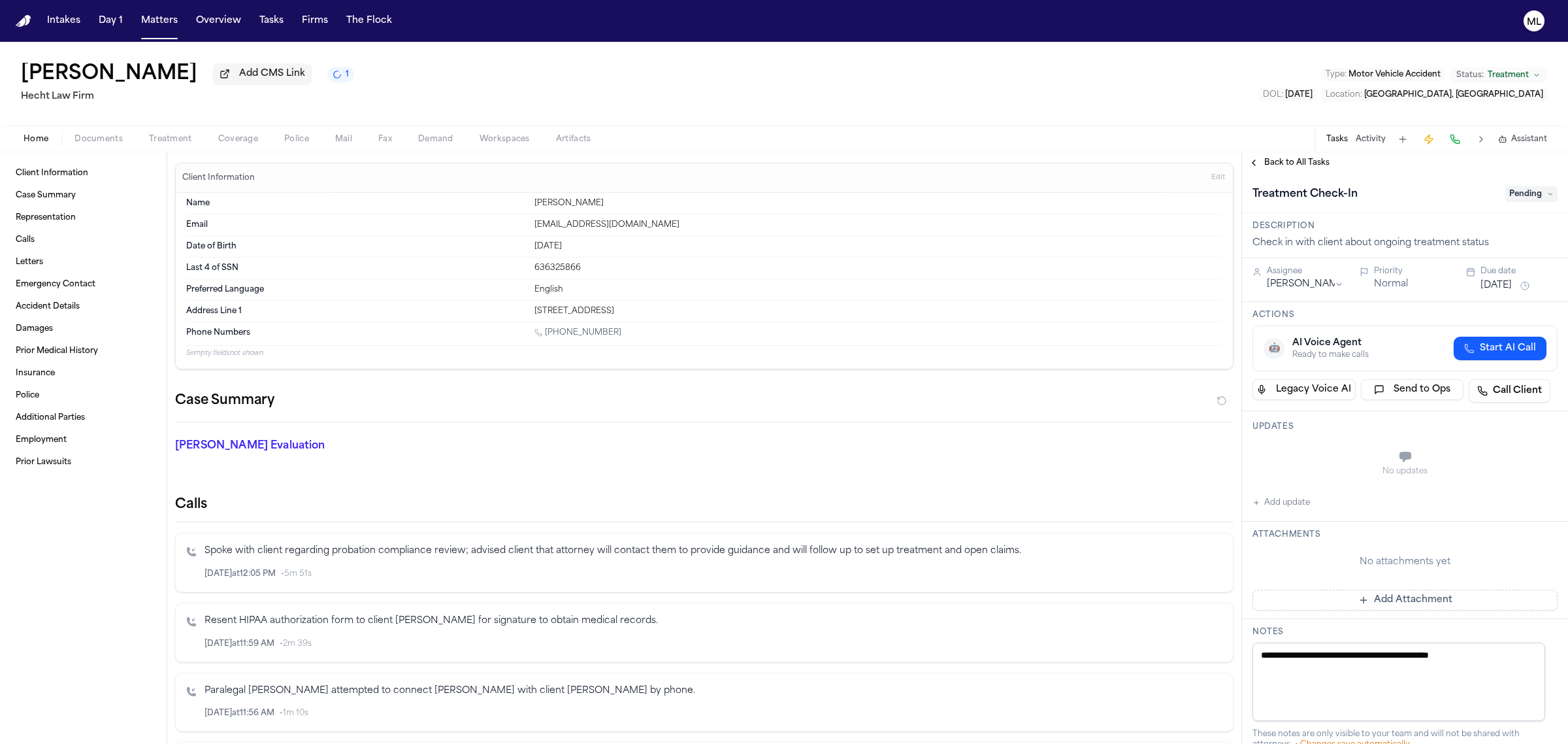
click at [1282, 162] on span "Back to All Tasks" at bounding box center [1296, 162] width 65 height 10
